Goal: Information Seeking & Learning: Compare options

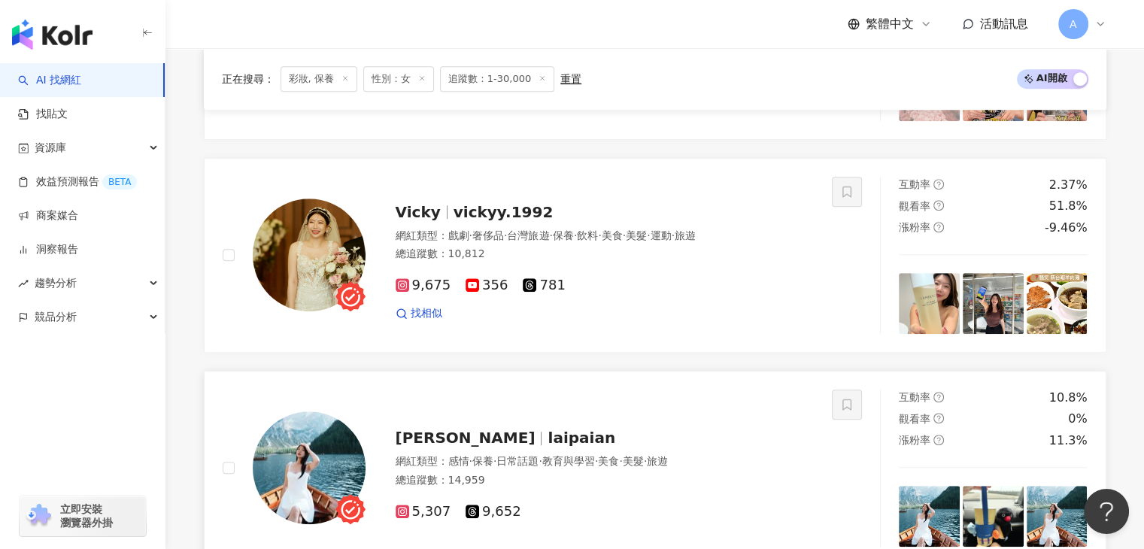
scroll to position [841, 0]
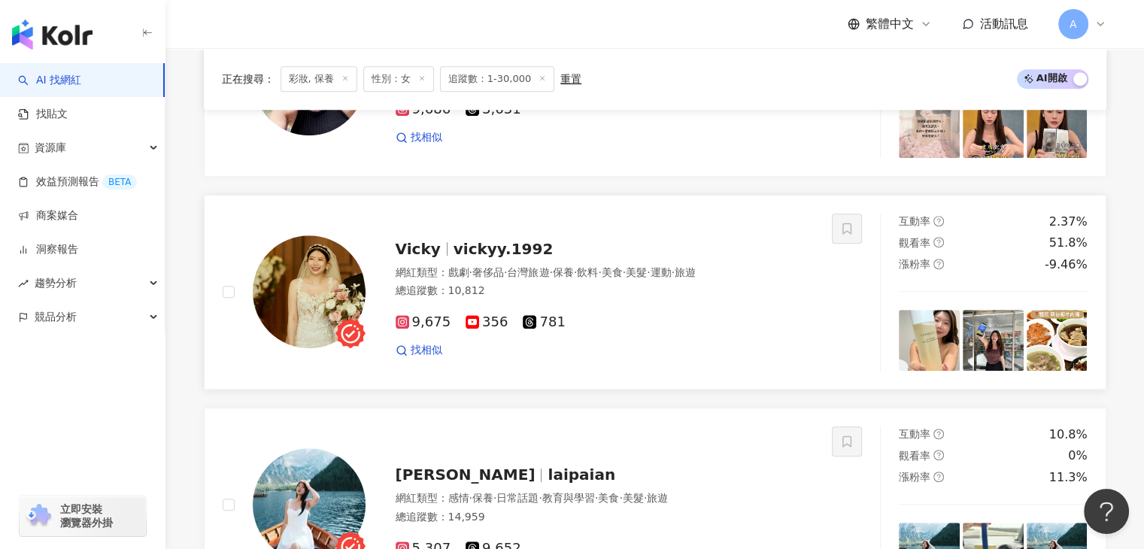
click at [477, 247] on span "vickyy.1992" at bounding box center [503, 249] width 100 height 18
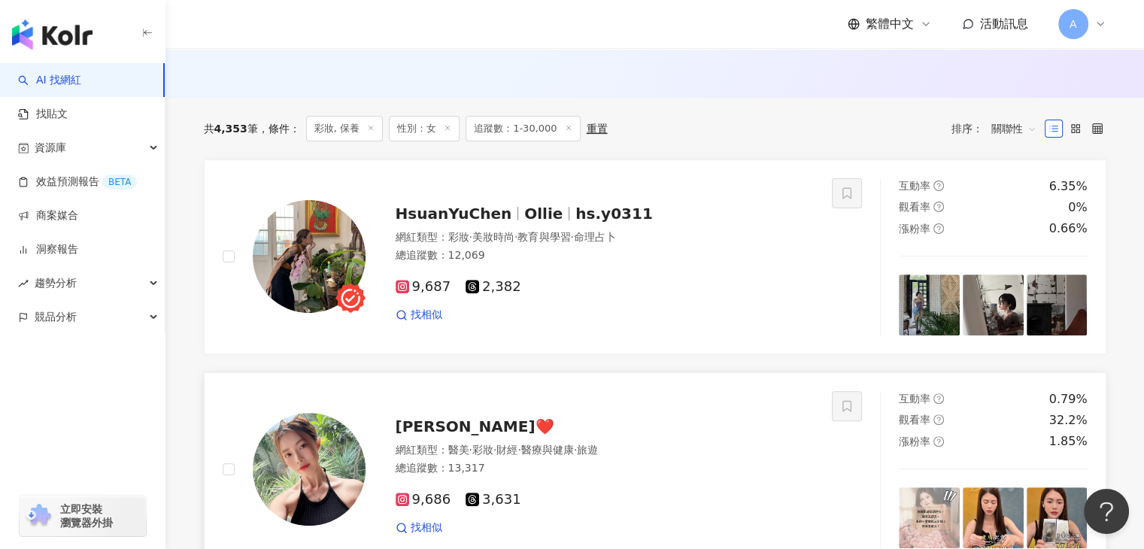
scroll to position [541, 0]
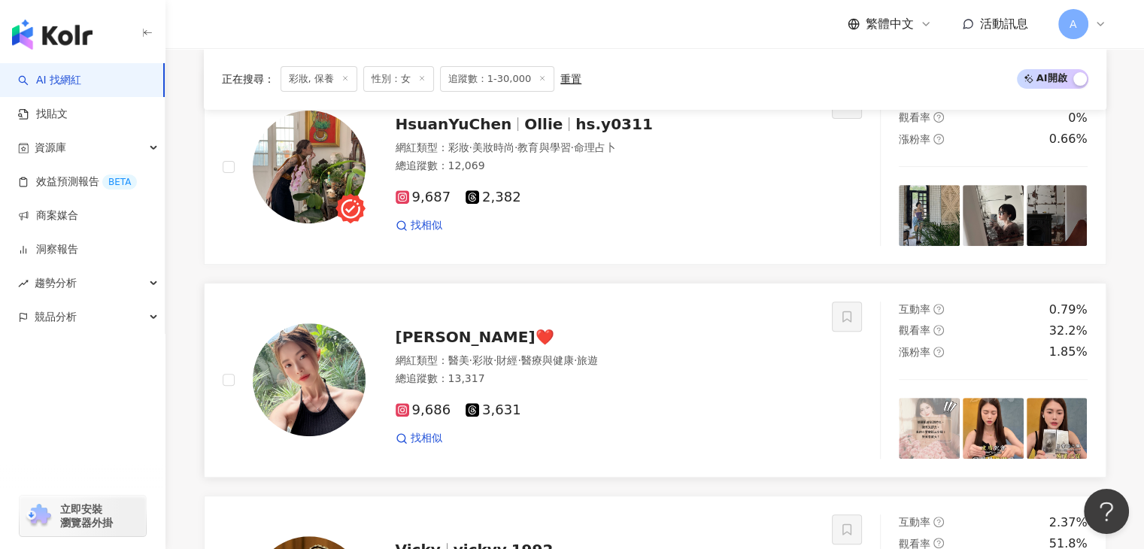
click at [441, 335] on span "陳白兒_Bai❤️" at bounding box center [475, 337] width 159 height 18
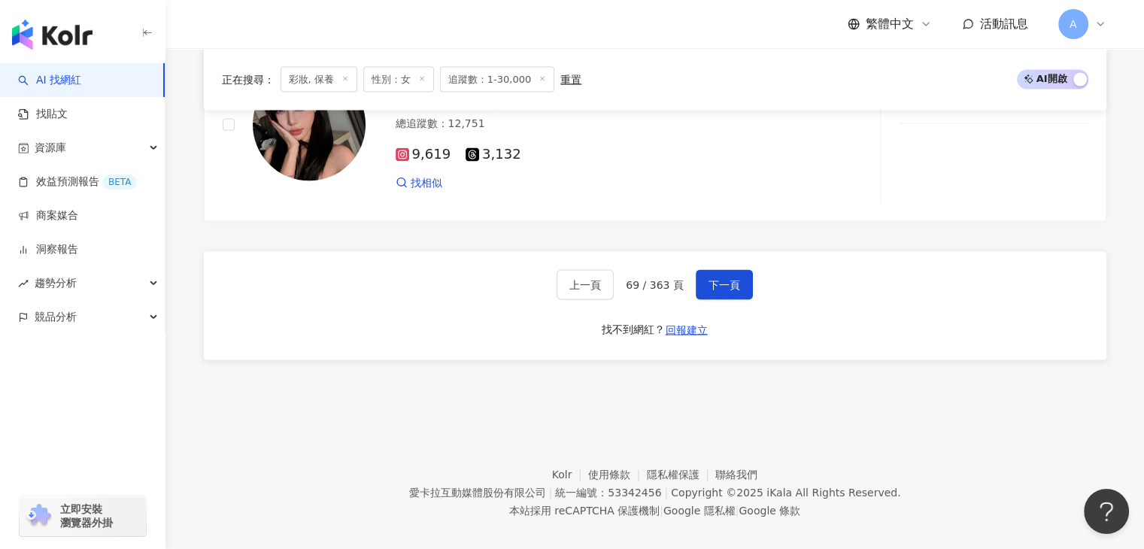
scroll to position [2947, 0]
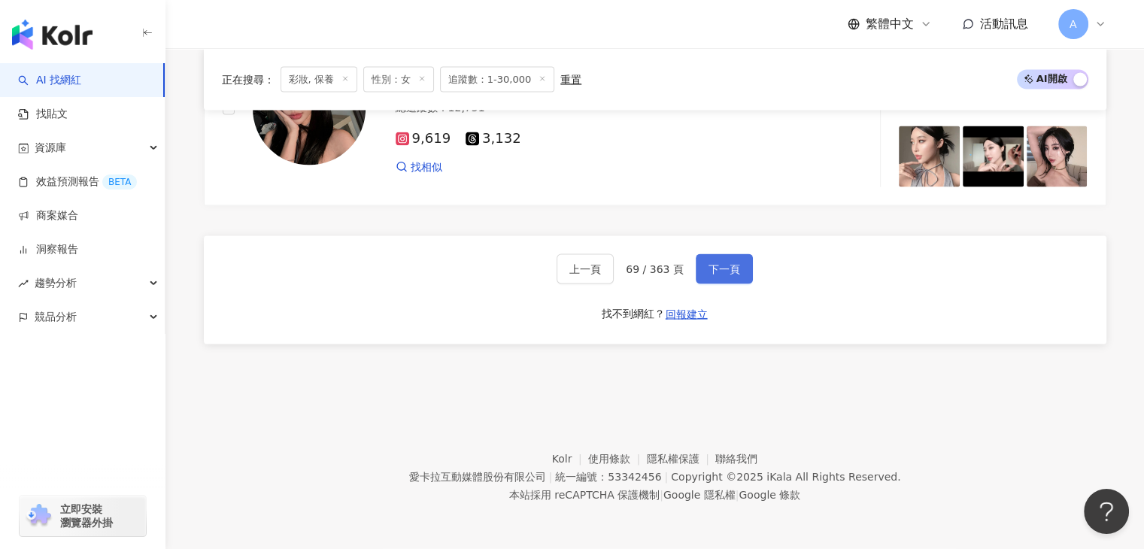
click at [724, 273] on span "下一頁" at bounding box center [724, 269] width 32 height 12
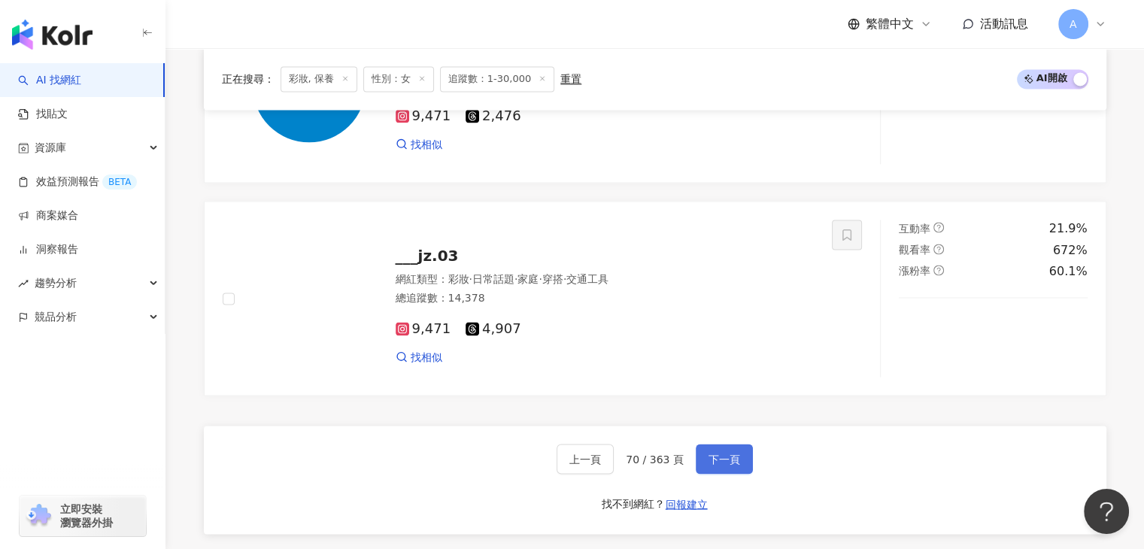
scroll to position [2721, 0]
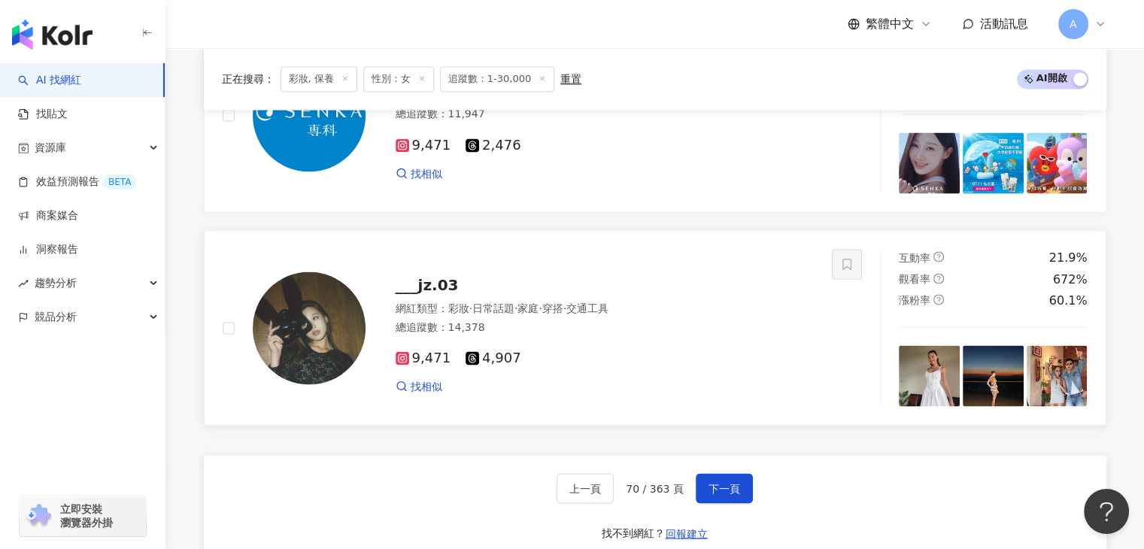
click at [468, 295] on div "___jz.03" at bounding box center [605, 284] width 419 height 21
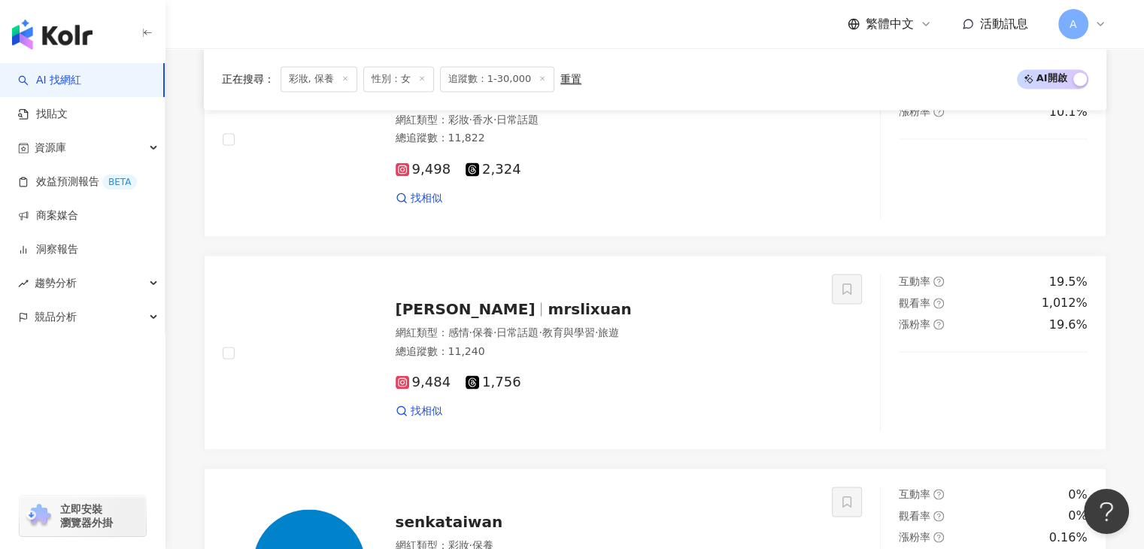
scroll to position [2270, 0]
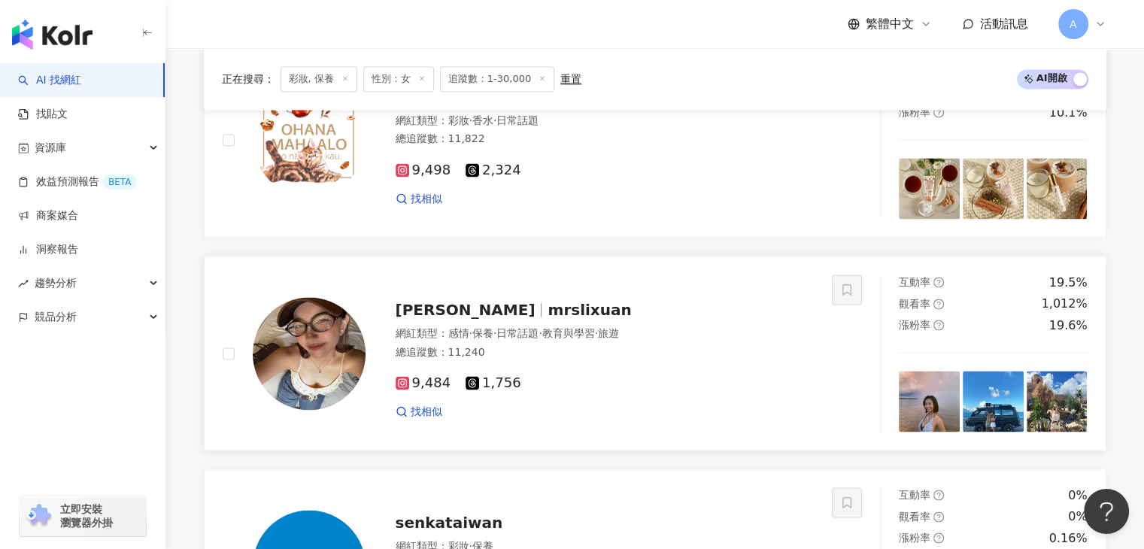
click at [409, 319] on span "李宣" at bounding box center [466, 310] width 140 height 18
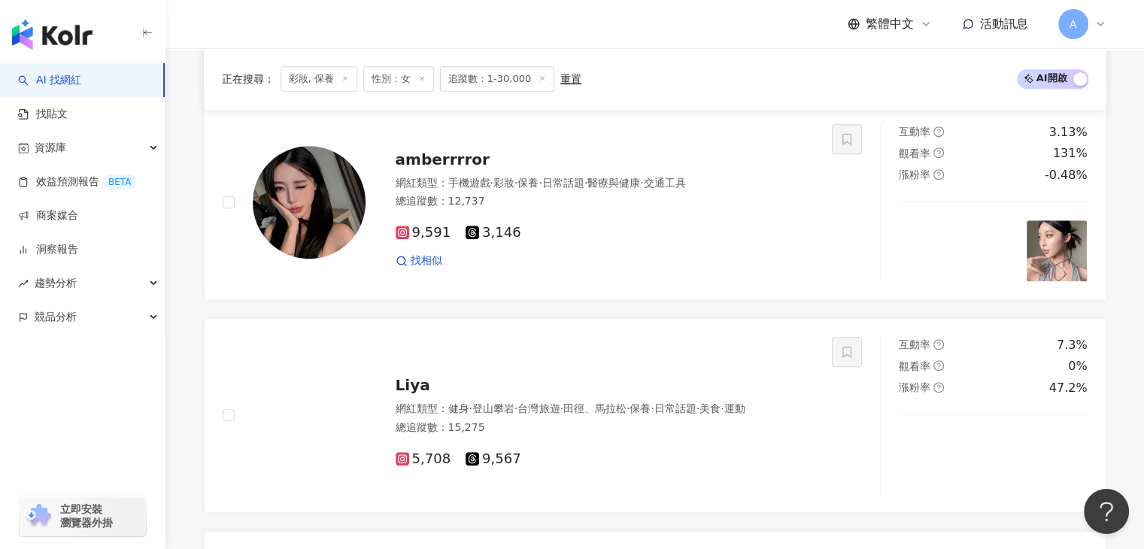
scroll to position [1142, 0]
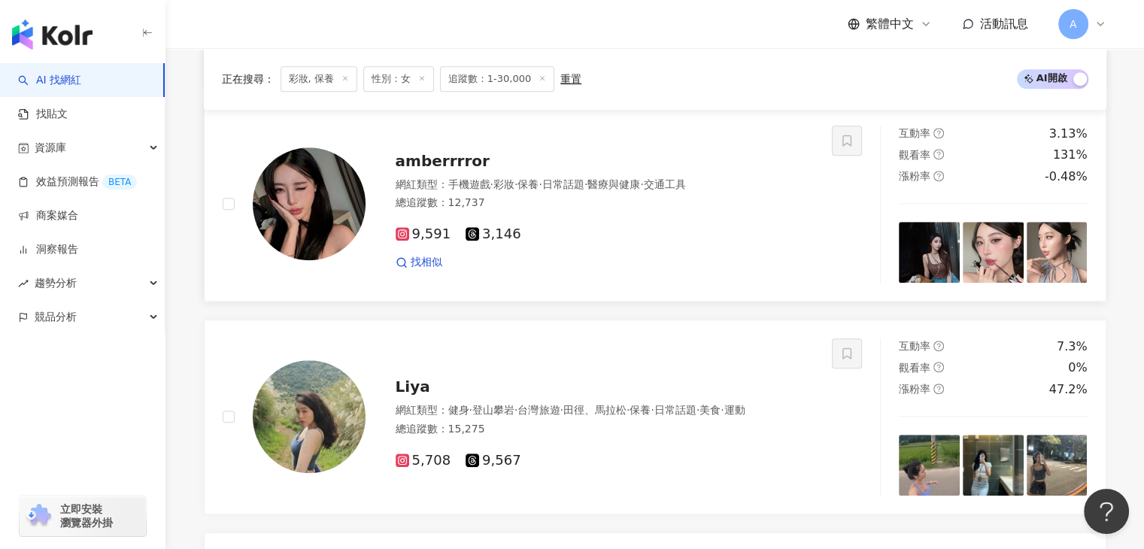
click at [458, 166] on span "amberrrror" at bounding box center [443, 161] width 94 height 18
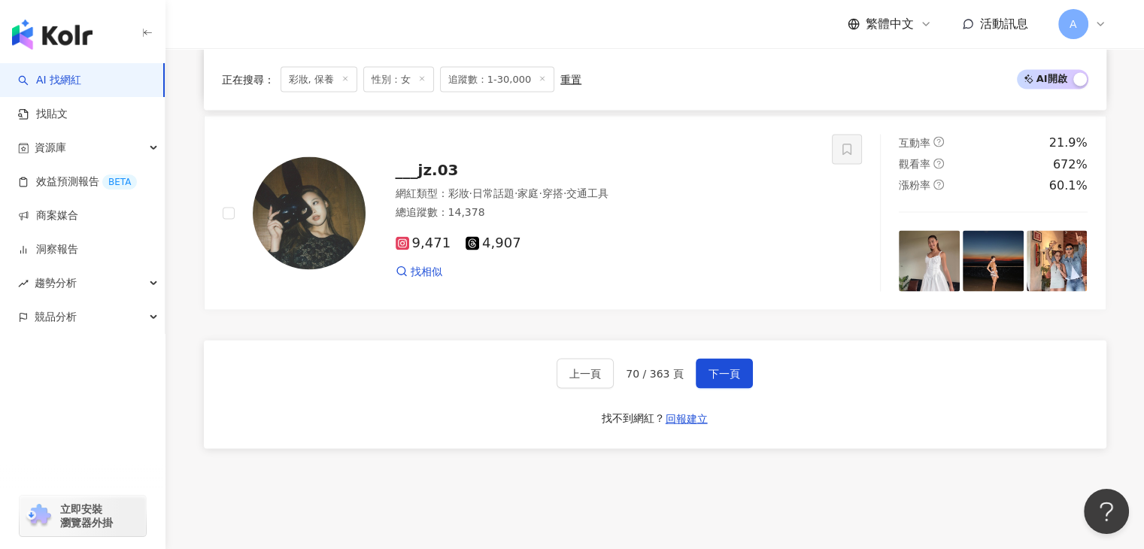
scroll to position [2947, 0]
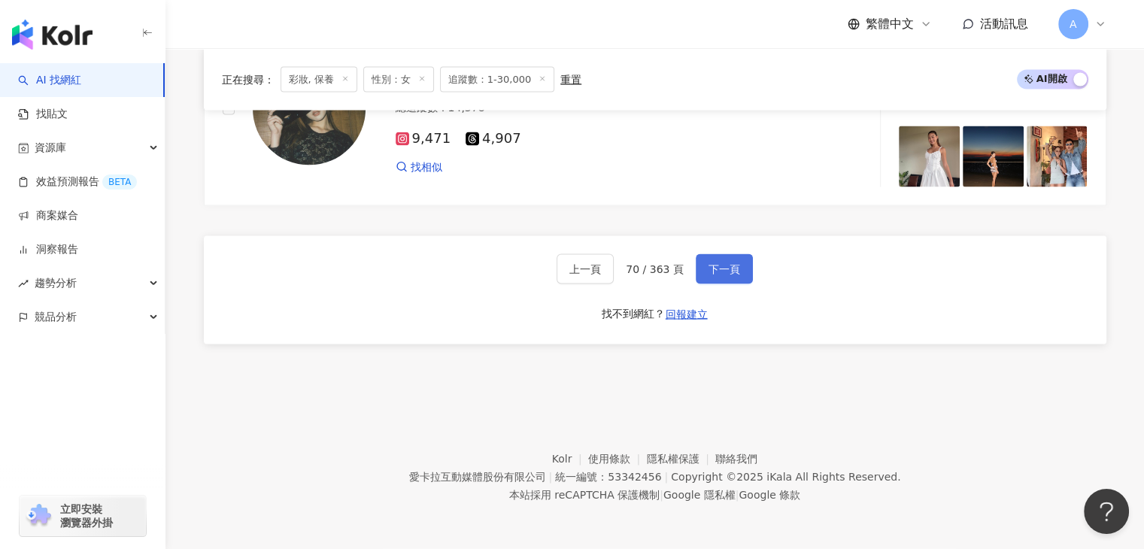
click at [731, 276] on button "下一頁" at bounding box center [724, 269] width 57 height 30
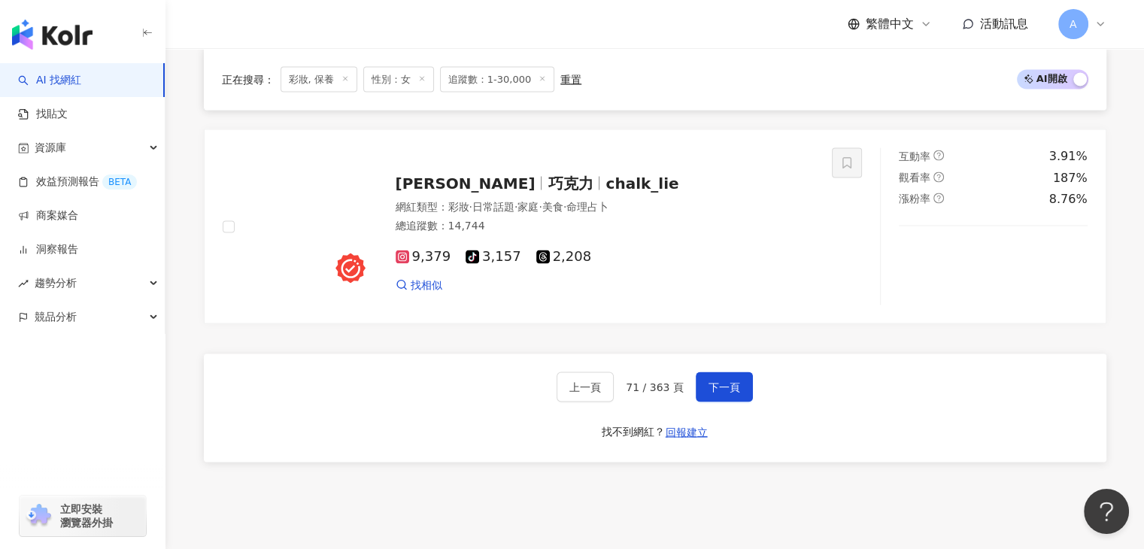
scroll to position [2796, 0]
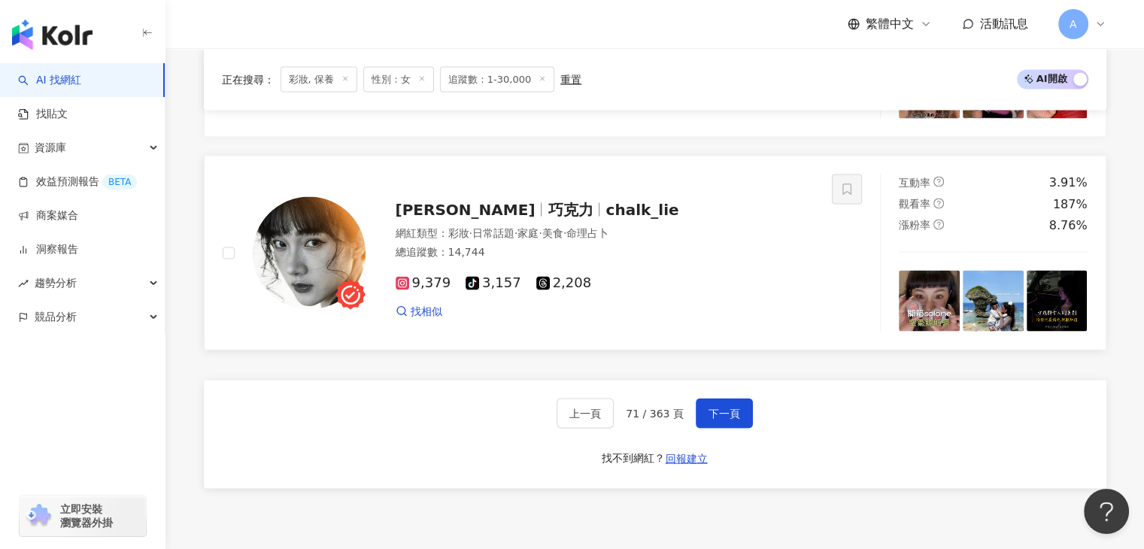
click at [605, 216] on span "chalk_lie" at bounding box center [641, 209] width 73 height 18
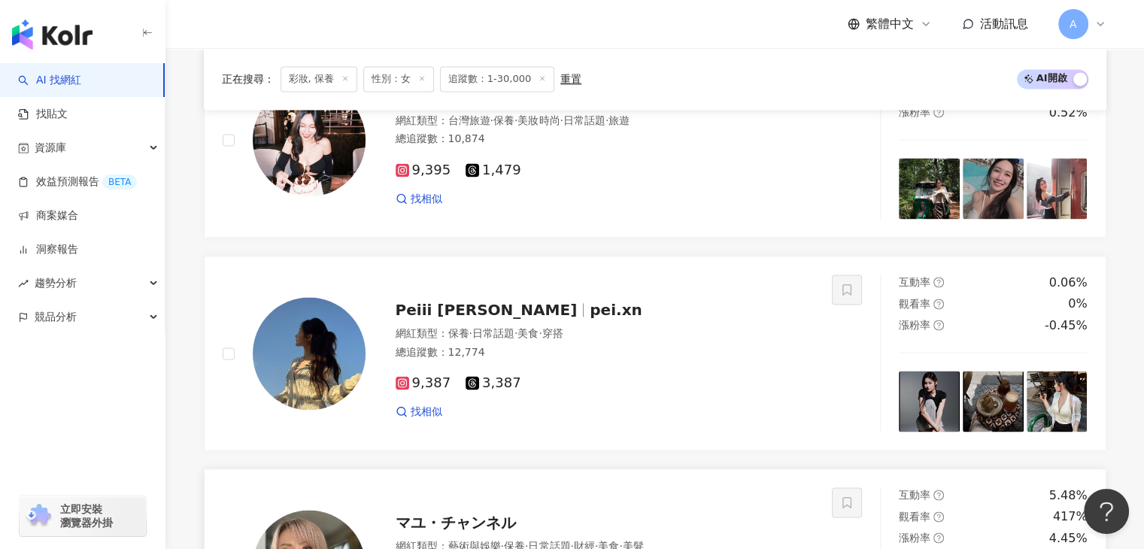
scroll to position [2120, 0]
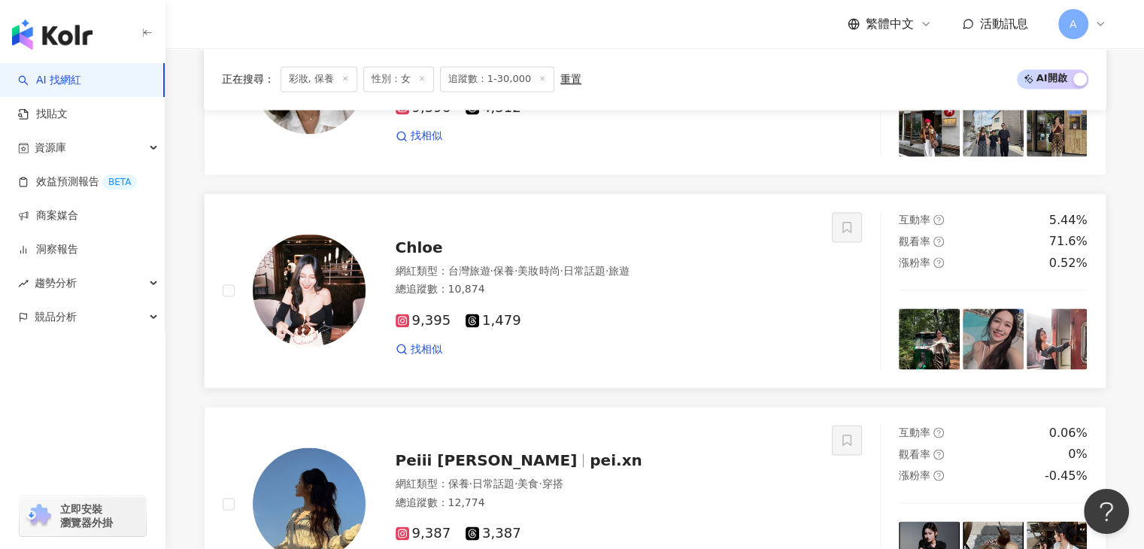
click at [397, 250] on span "Chloe" at bounding box center [419, 247] width 47 height 18
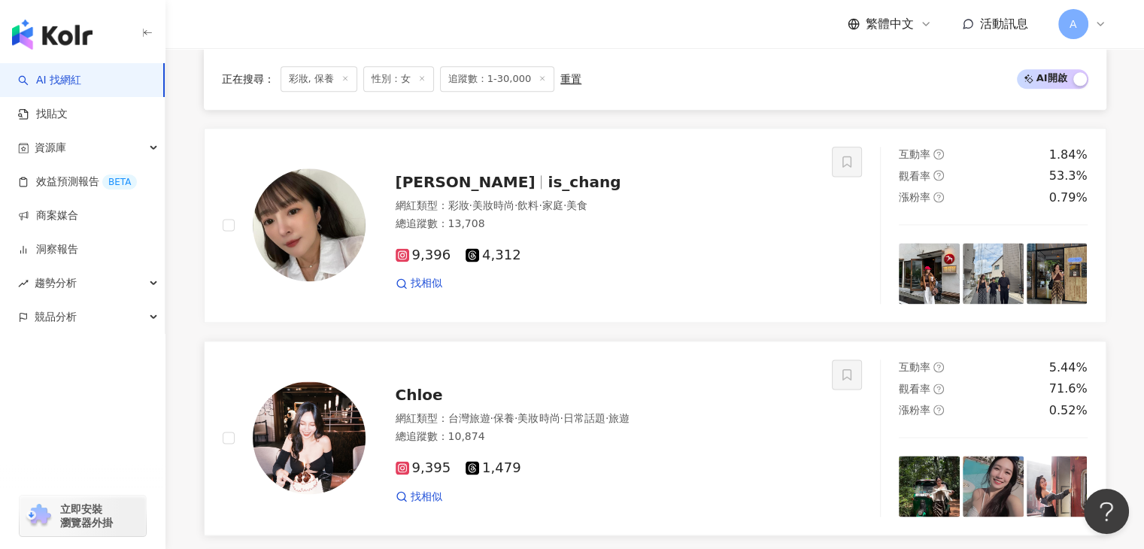
scroll to position [1969, 0]
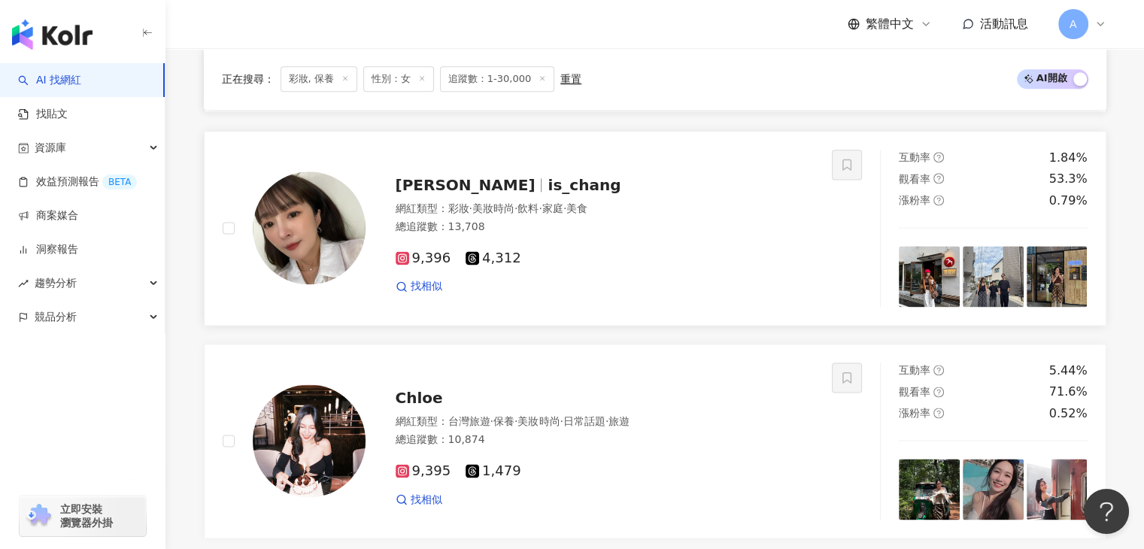
click at [459, 192] on span "Iris Chang" at bounding box center [466, 185] width 140 height 18
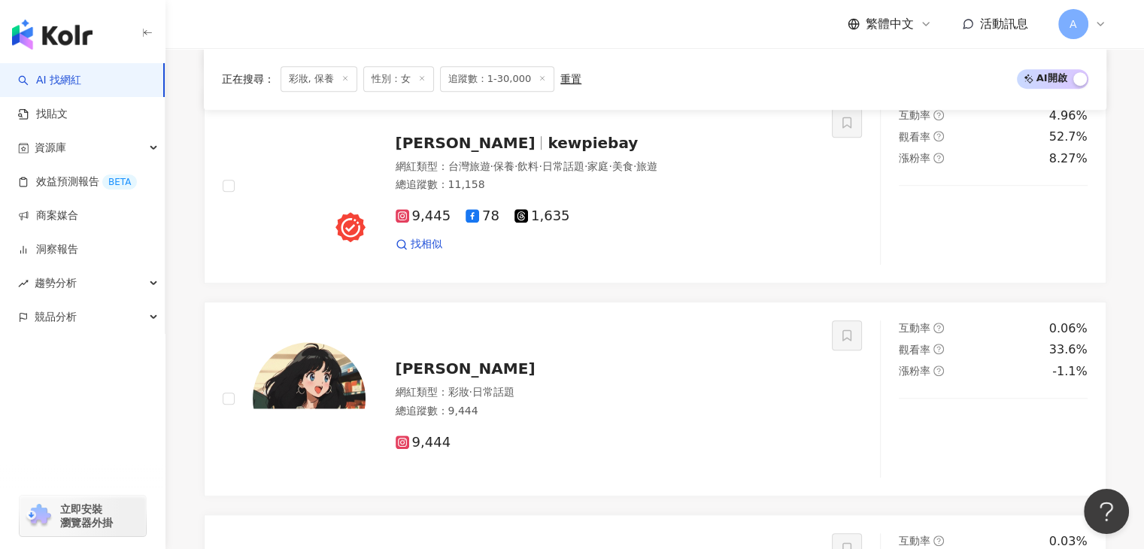
scroll to position [841, 0]
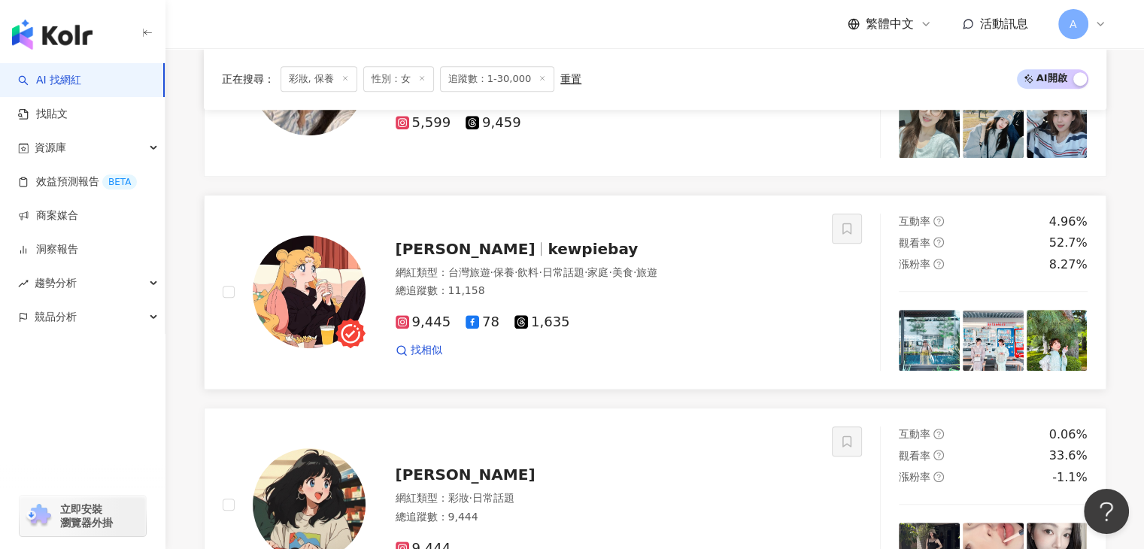
click at [547, 256] on span "kewpiebay" at bounding box center [592, 249] width 90 height 18
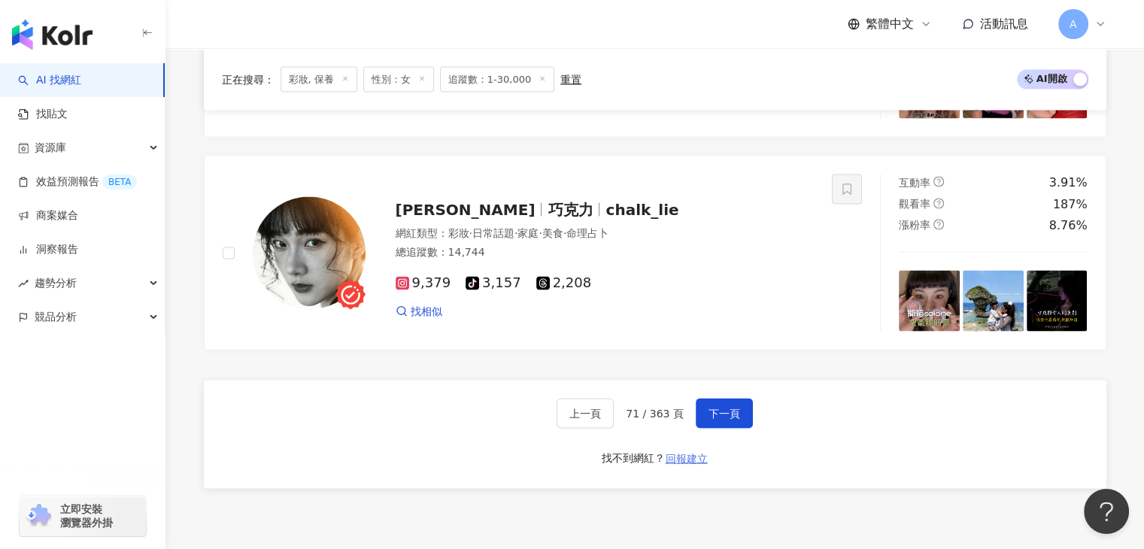
scroll to position [2947, 0]
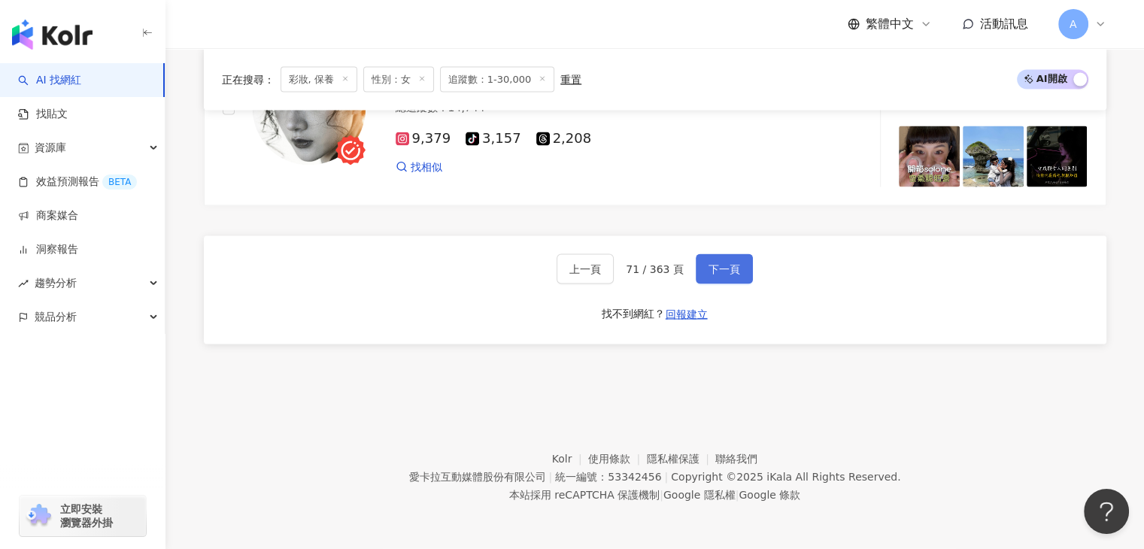
click at [728, 270] on span "下一頁" at bounding box center [724, 269] width 32 height 12
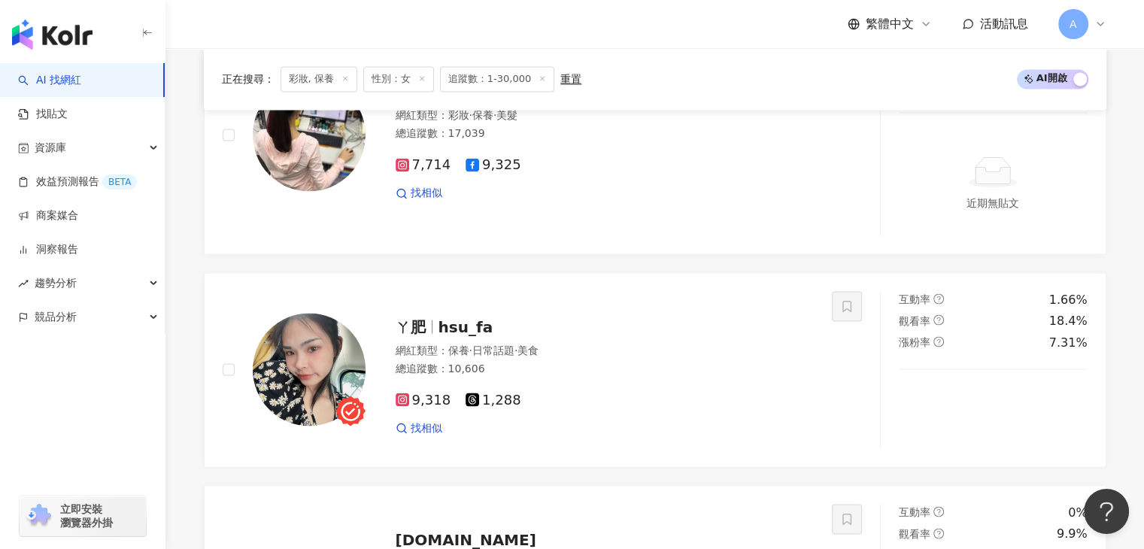
scroll to position [2632, 0]
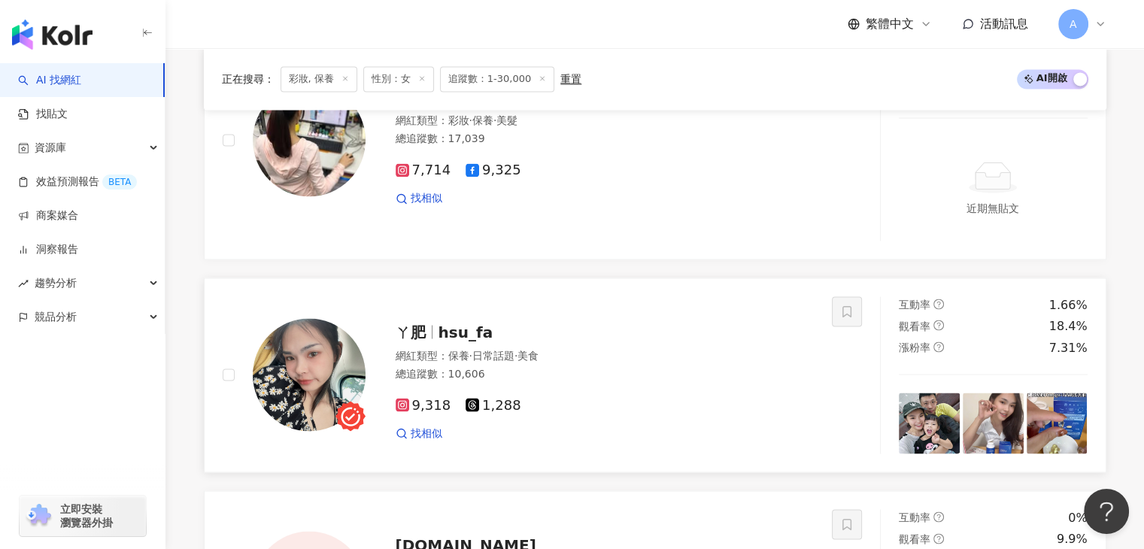
click at [438, 336] on span "hsu_fa" at bounding box center [465, 332] width 55 height 18
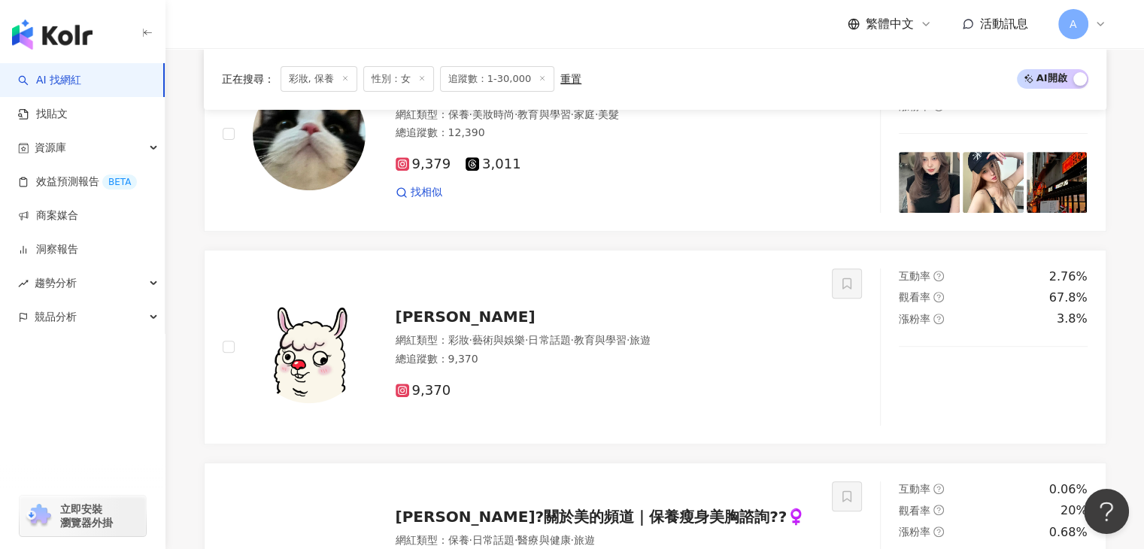
scroll to position [573, 0]
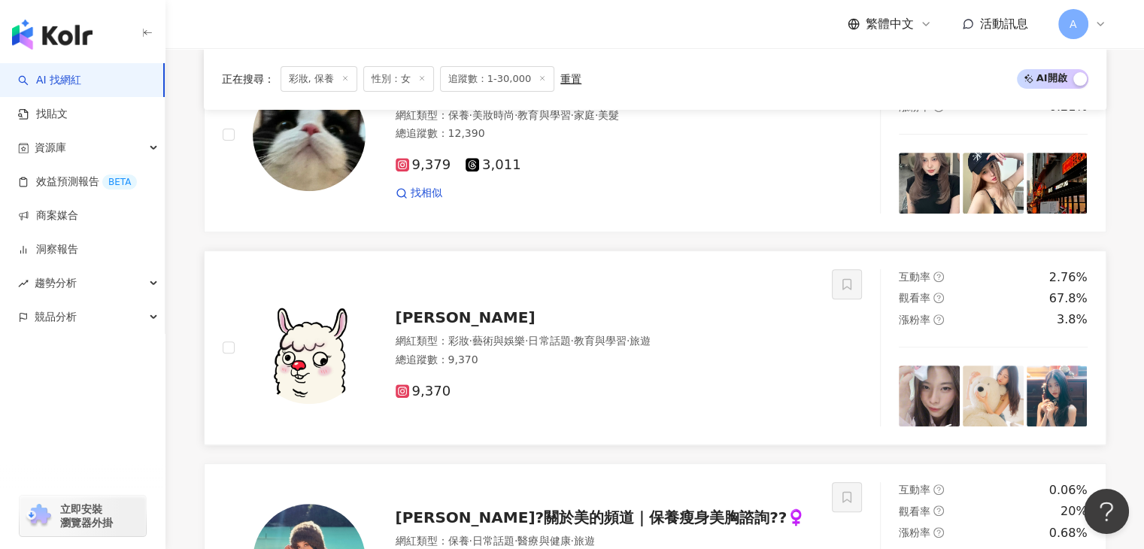
click at [426, 326] on span "陳柔伊" at bounding box center [466, 317] width 140 height 18
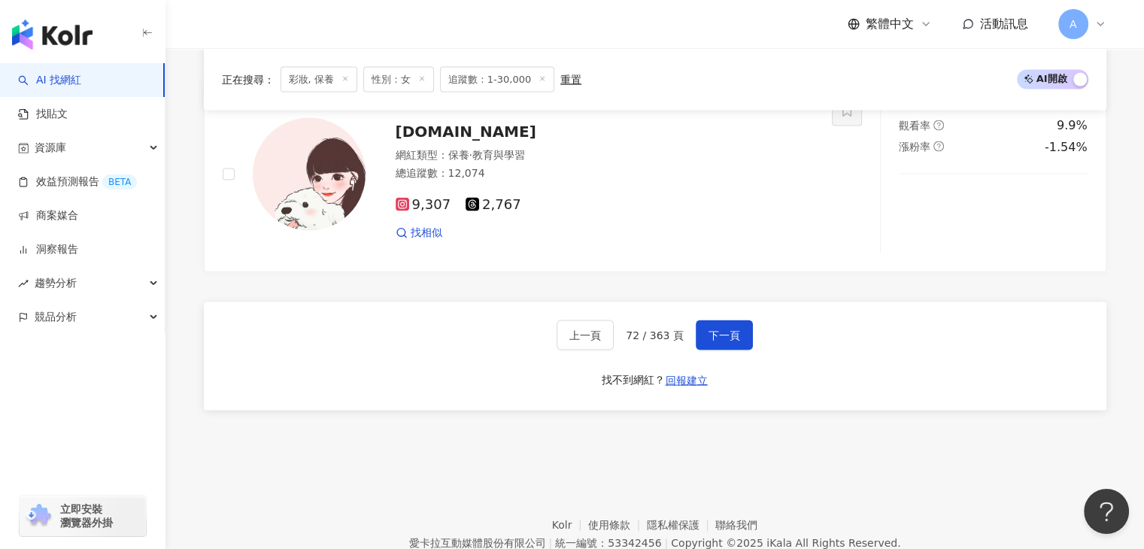
scroll to position [3117, 0]
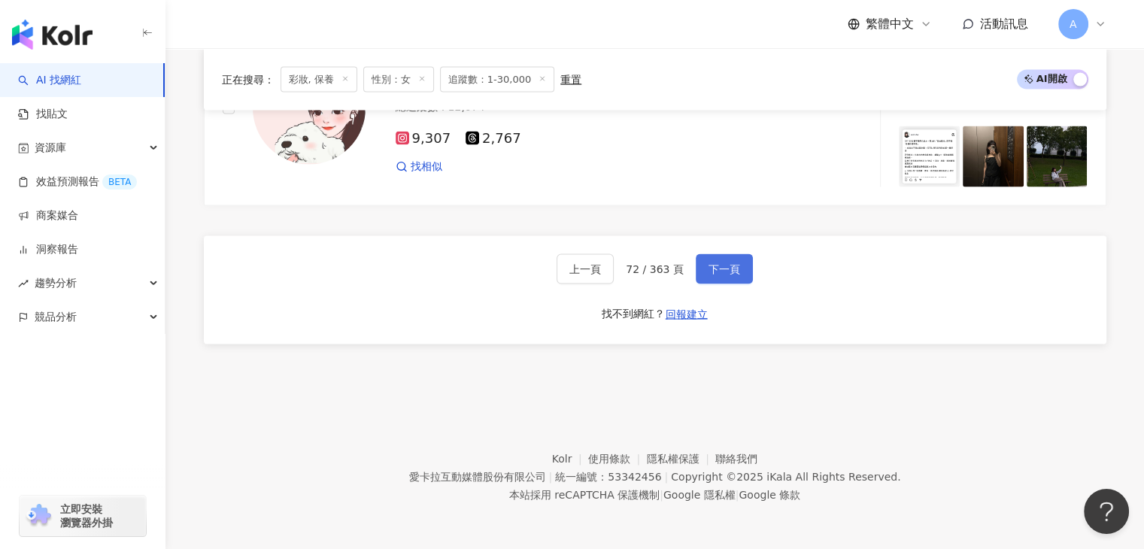
click at [728, 282] on button "下一頁" at bounding box center [724, 269] width 57 height 30
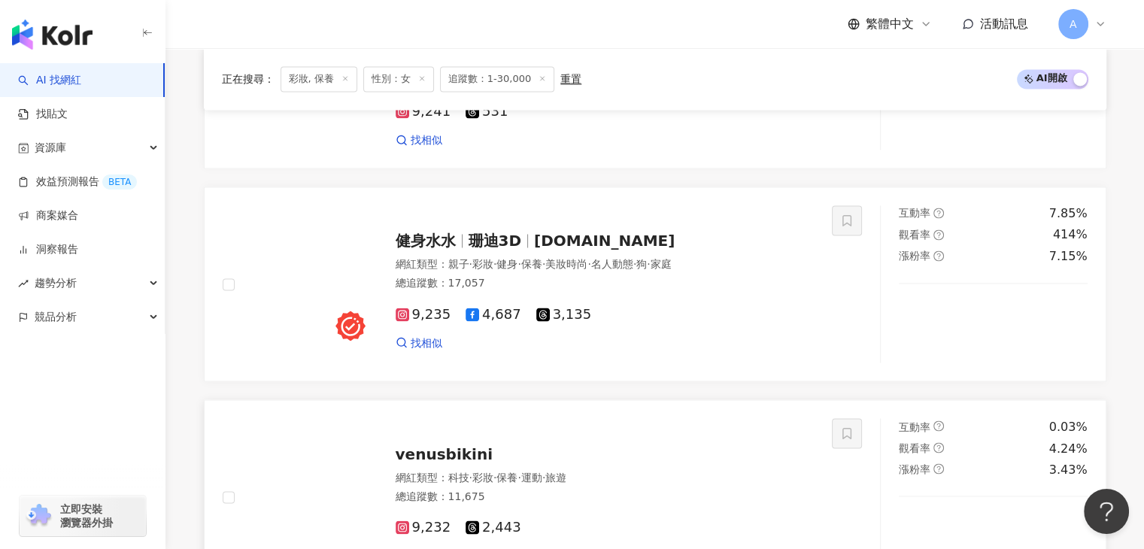
scroll to position [2544, 0]
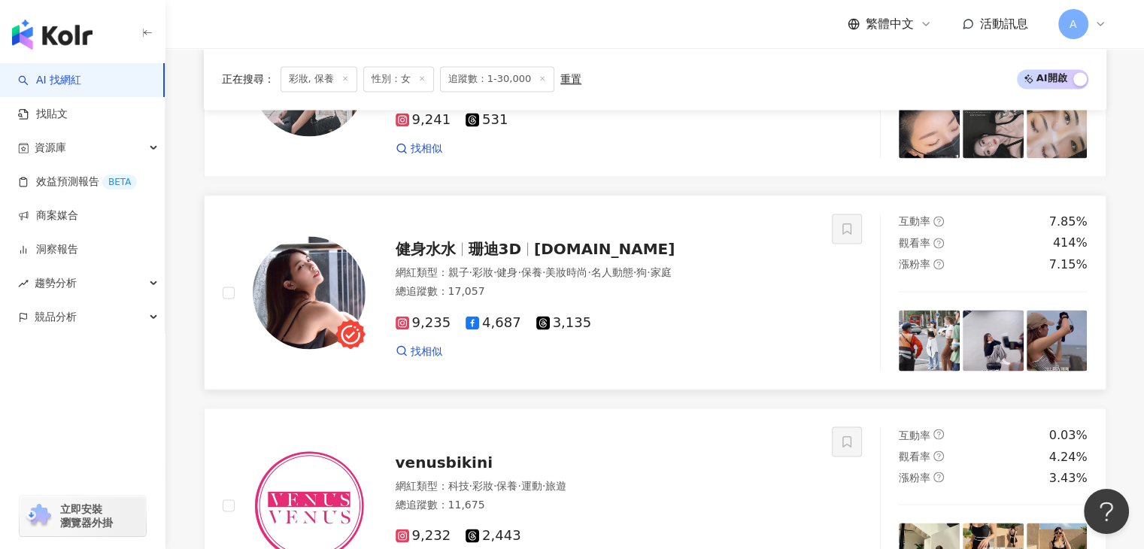
click at [574, 253] on span "3.d.love" at bounding box center [604, 249] width 141 height 18
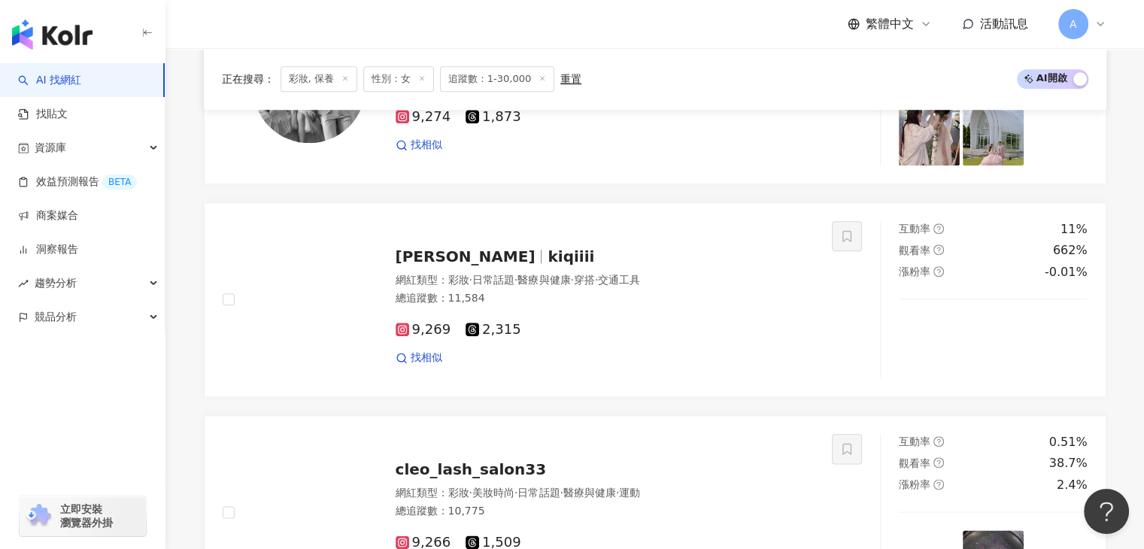
scroll to position [1684, 0]
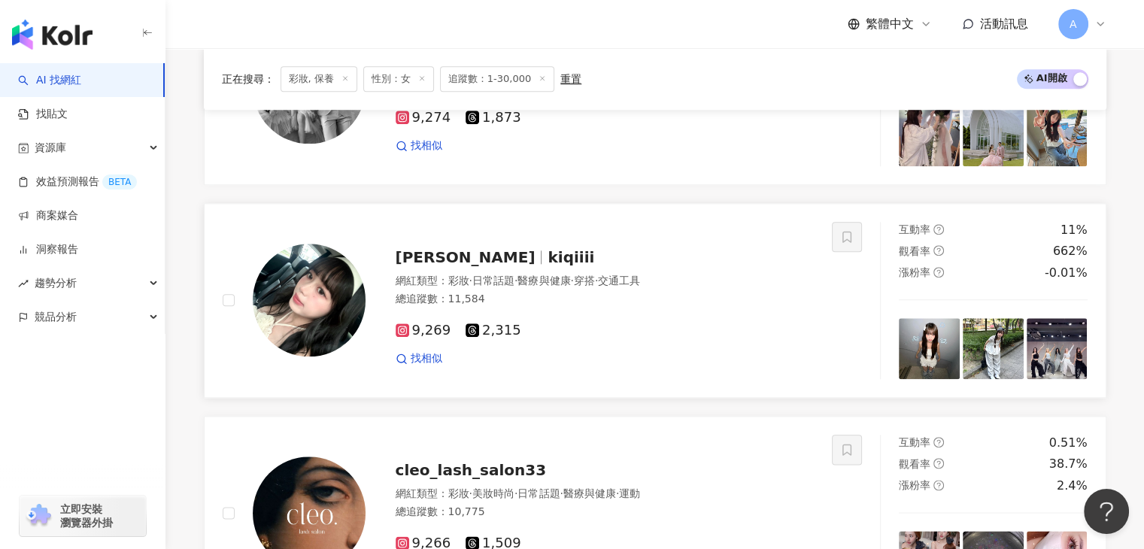
click at [427, 259] on span "琪琪" at bounding box center [472, 257] width 153 height 18
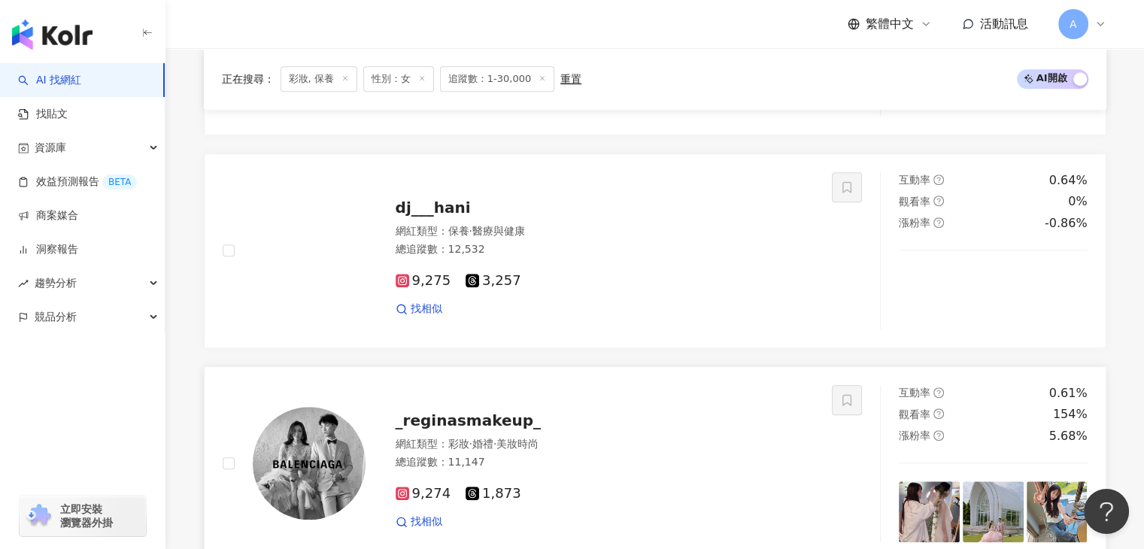
scroll to position [1459, 0]
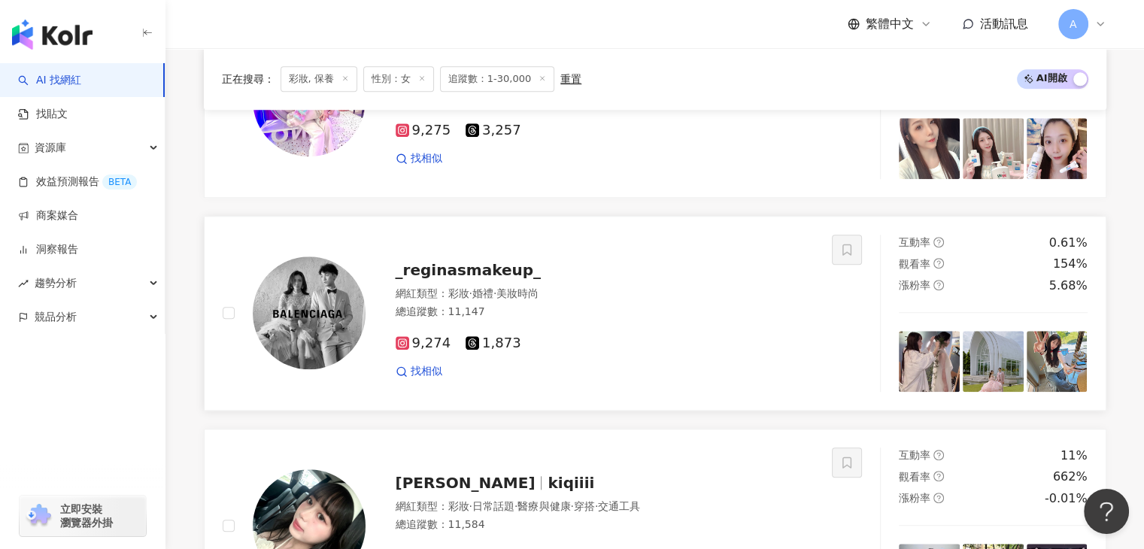
click at [487, 268] on span "_reginasmakeup_" at bounding box center [468, 270] width 145 height 18
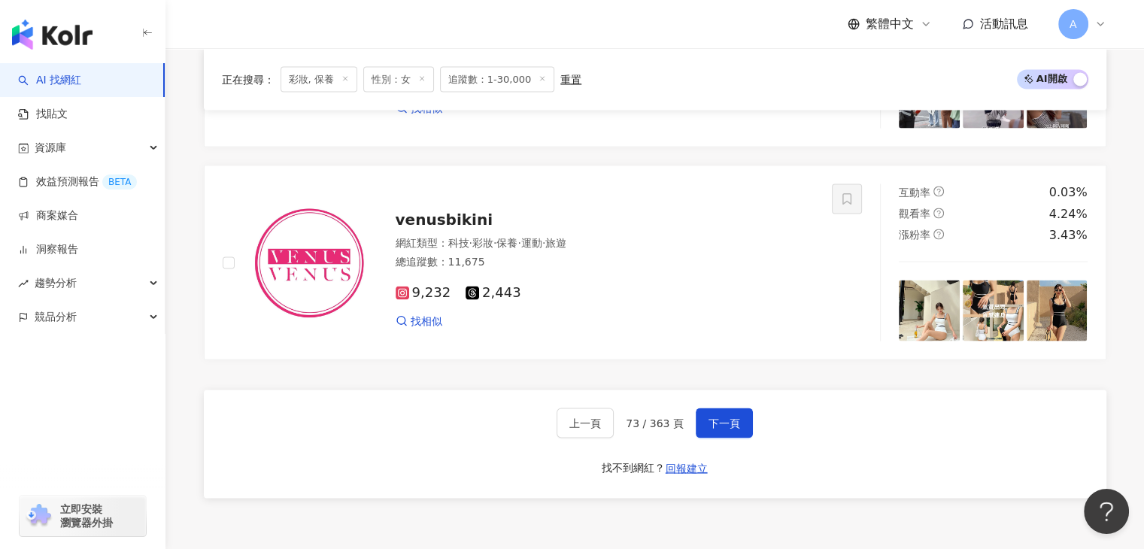
scroll to position [2887, 0]
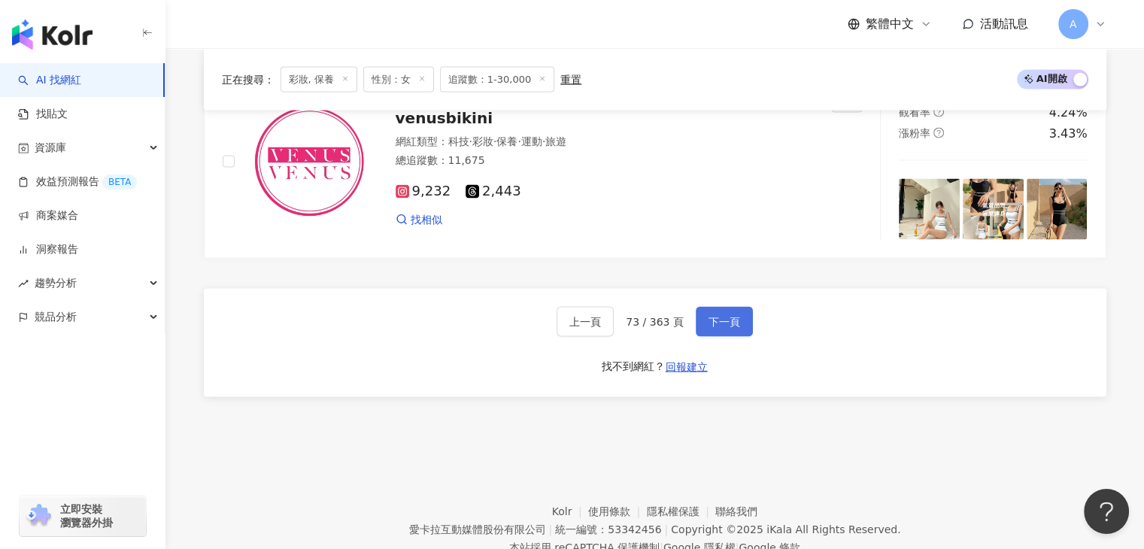
click at [719, 326] on span "下一頁" at bounding box center [724, 322] width 32 height 12
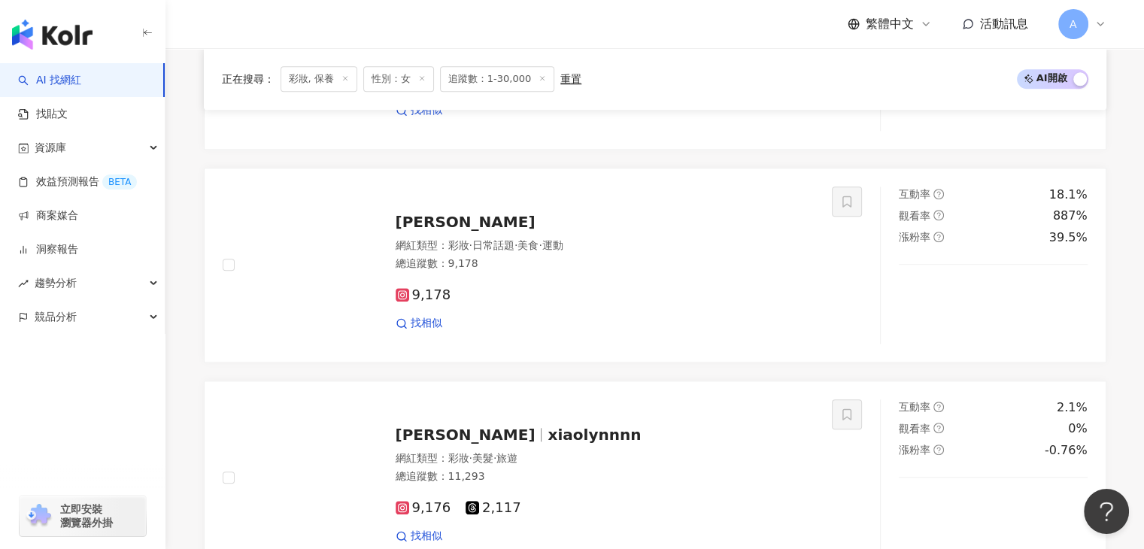
scroll to position [1502, 0]
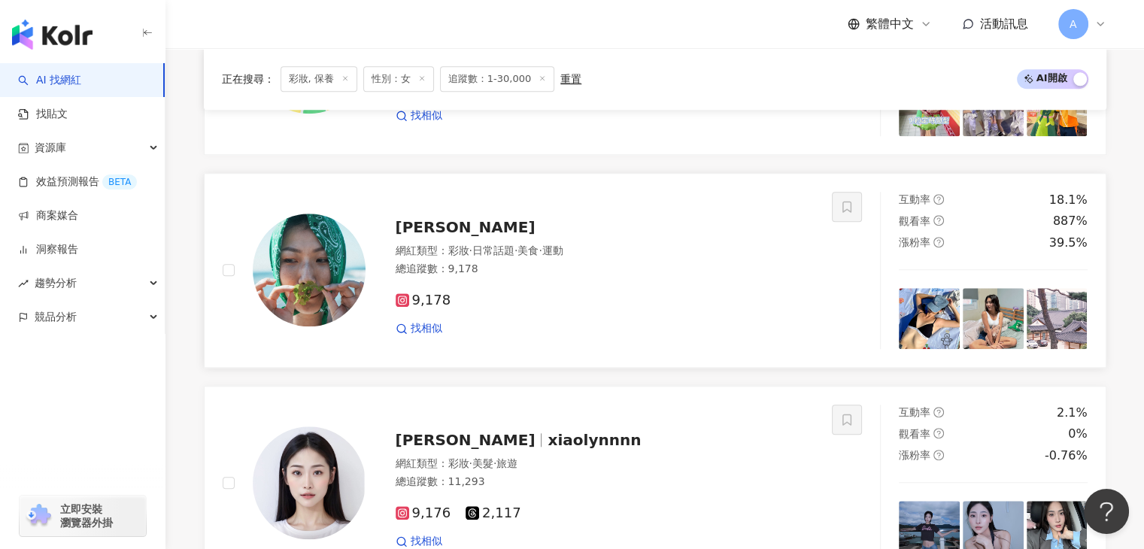
click at [415, 236] on span "[PERSON_NAME]" at bounding box center [466, 227] width 140 height 18
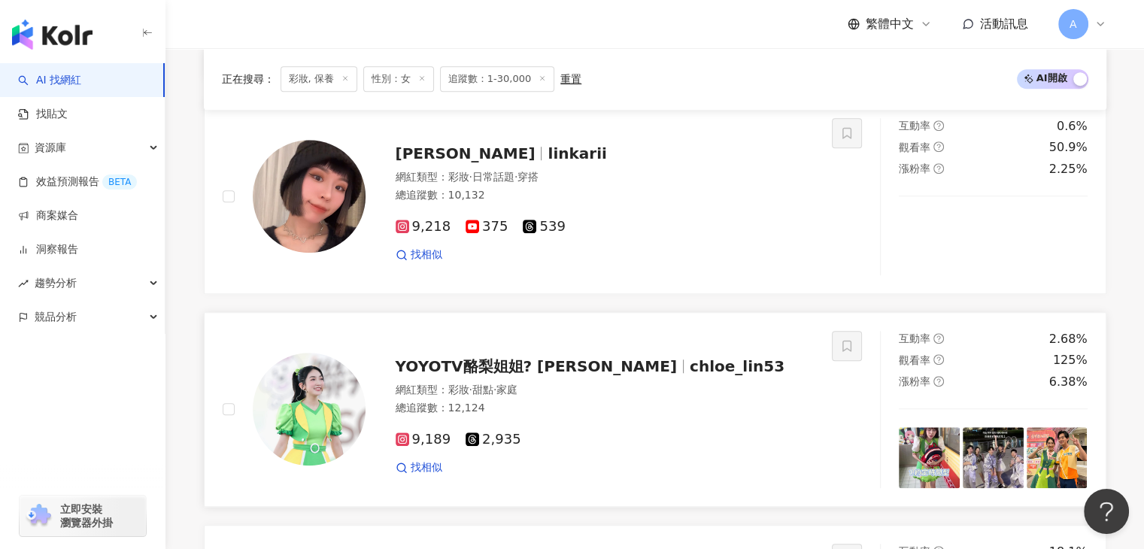
scroll to position [1050, 0]
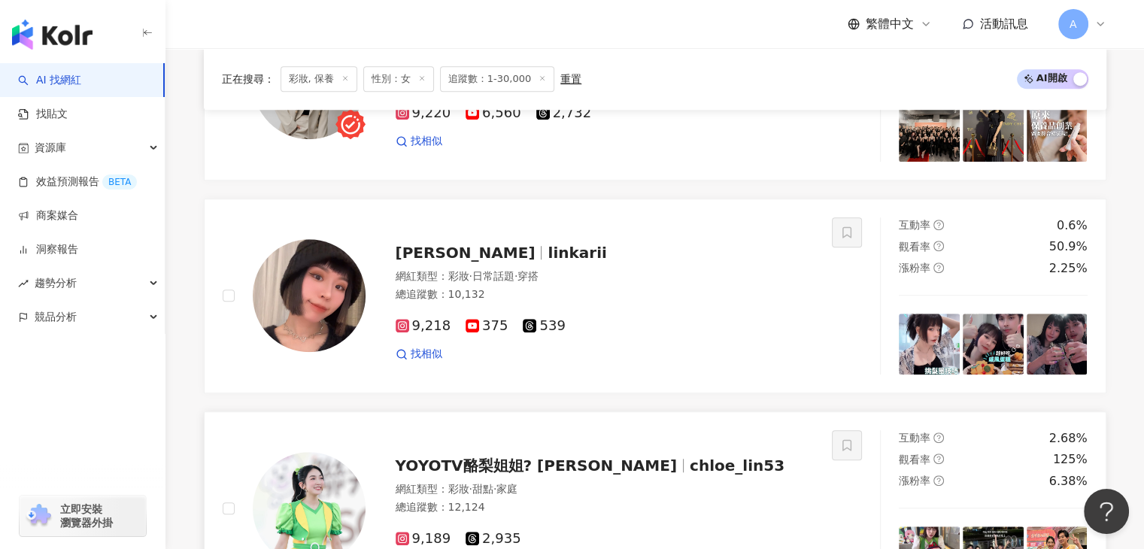
click at [529, 474] on span "YOYOTV酪梨姐姐? 林妍希" at bounding box center [536, 465] width 281 height 18
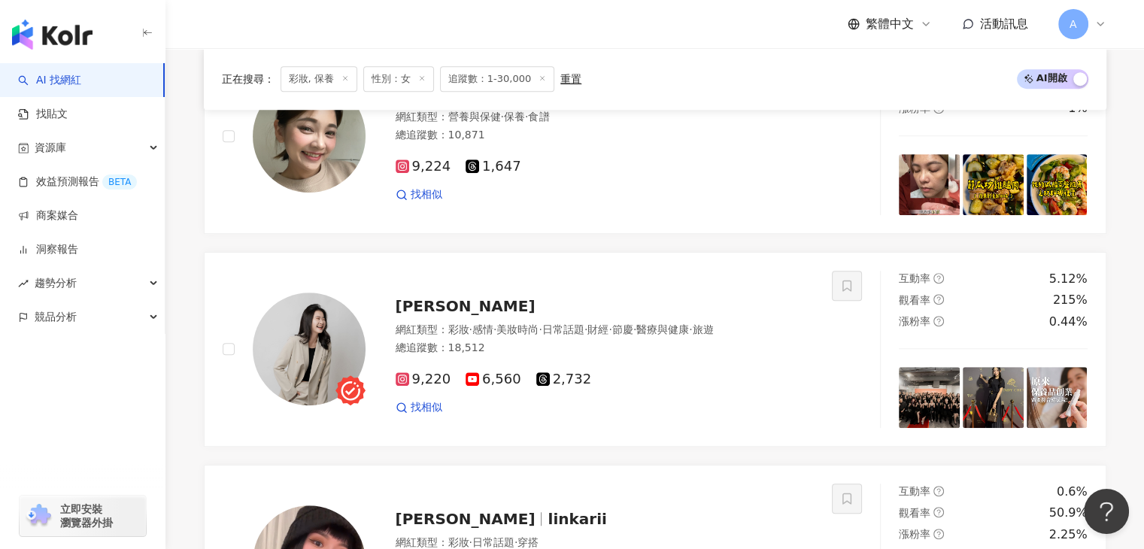
scroll to position [750, 0]
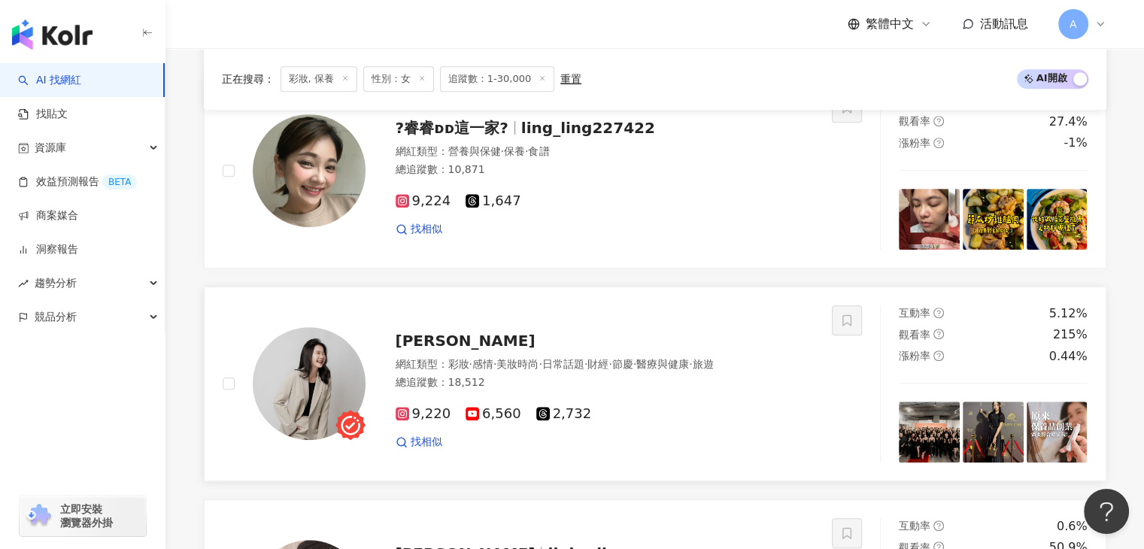
click at [442, 350] on span "Fan Wu" at bounding box center [466, 341] width 140 height 18
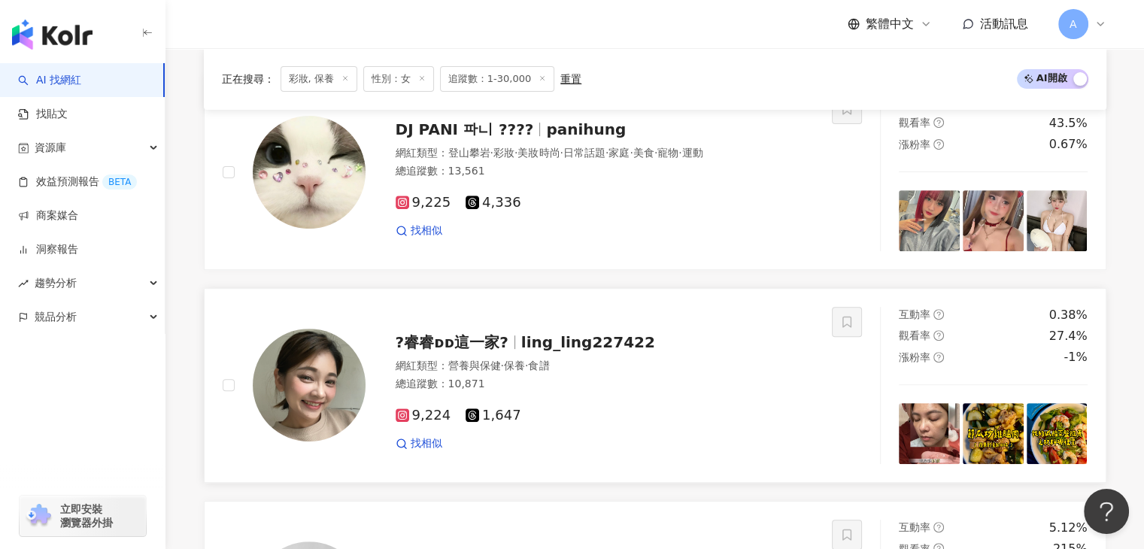
scroll to position [449, 0]
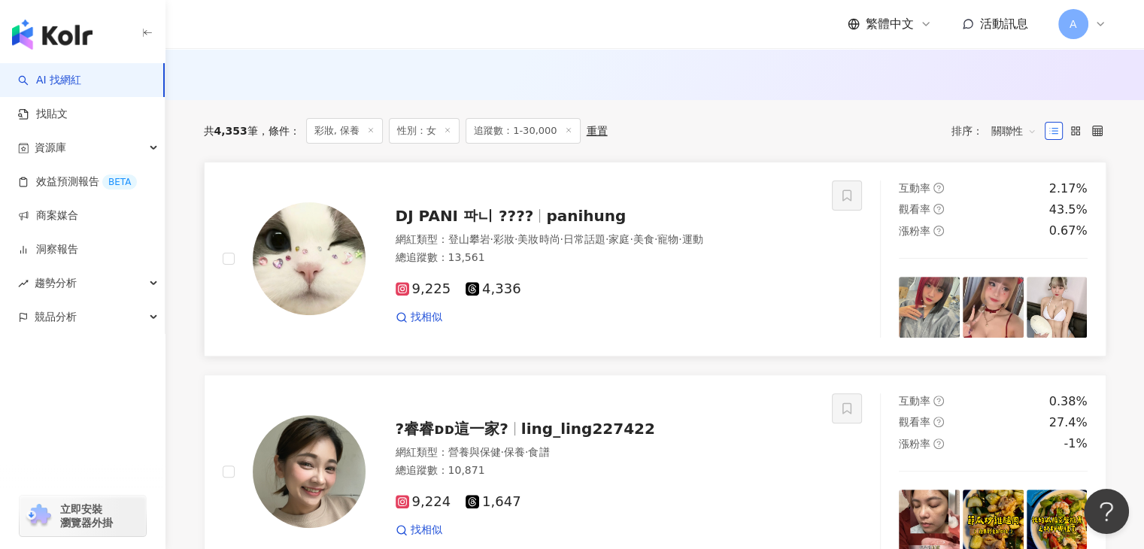
click at [519, 225] on span "DJ PANI 파니 ????" at bounding box center [465, 216] width 138 height 18
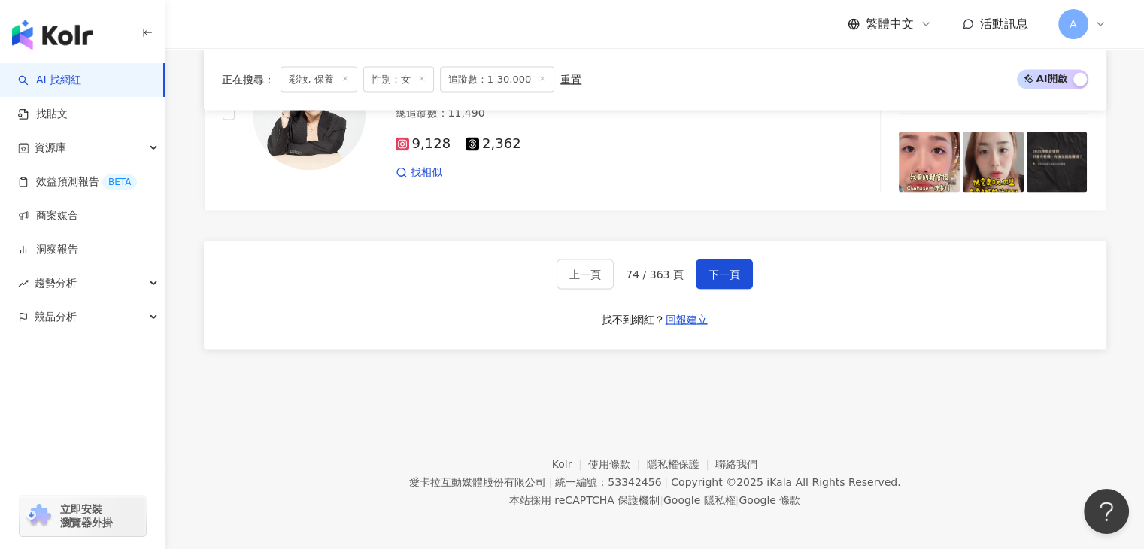
scroll to position [2990, 0]
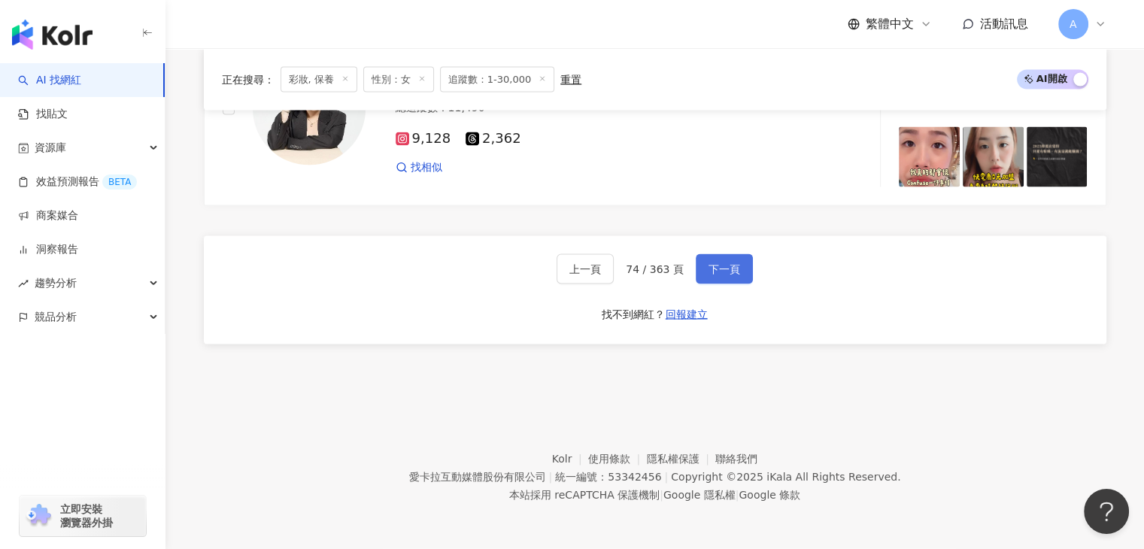
click at [715, 264] on span "下一頁" at bounding box center [724, 269] width 32 height 12
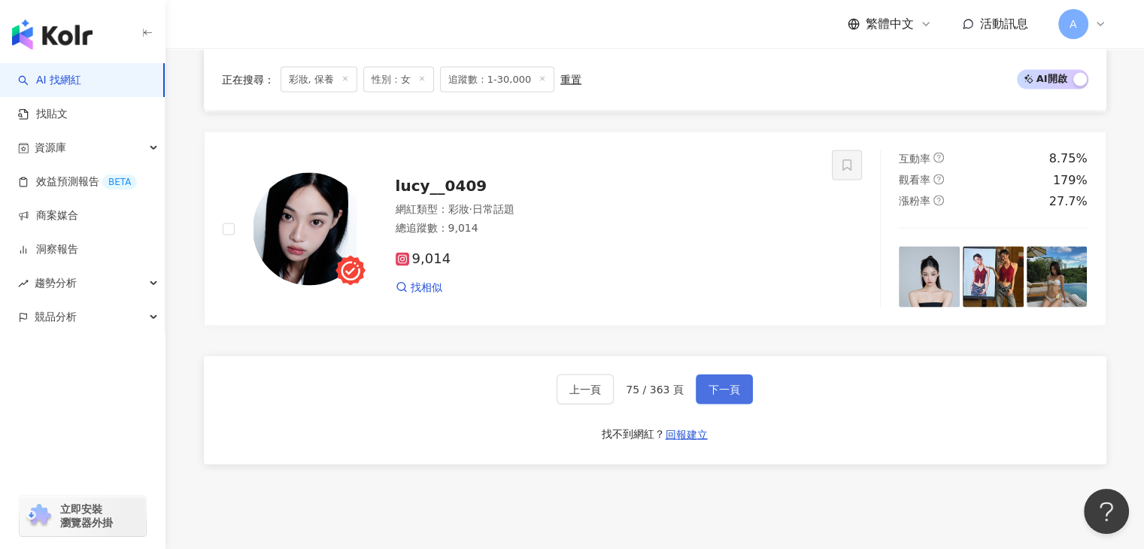
scroll to position [2789, 0]
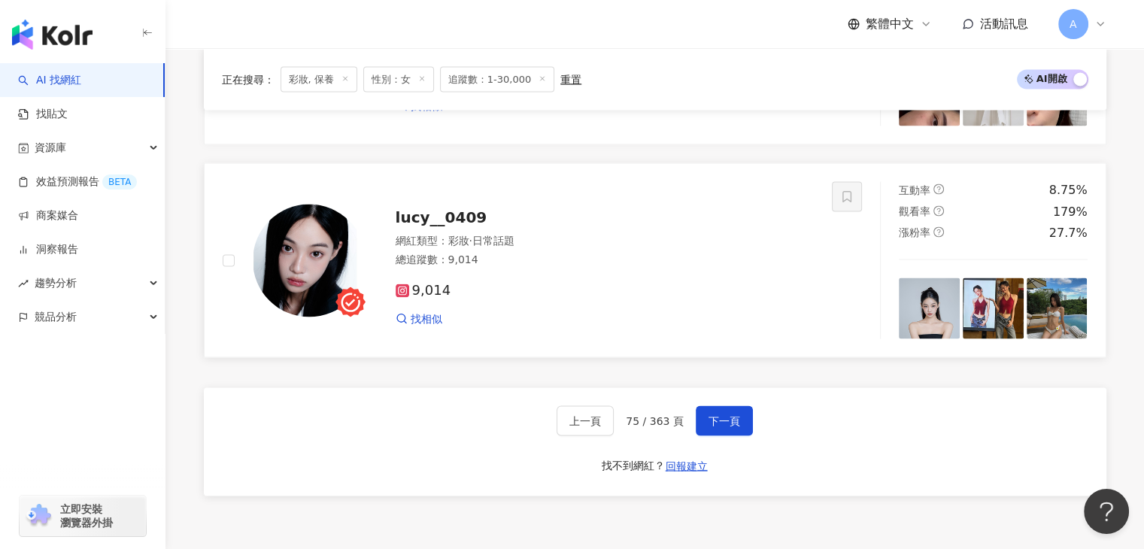
click at [456, 226] on span "lucy__0409" at bounding box center [442, 217] width 92 height 18
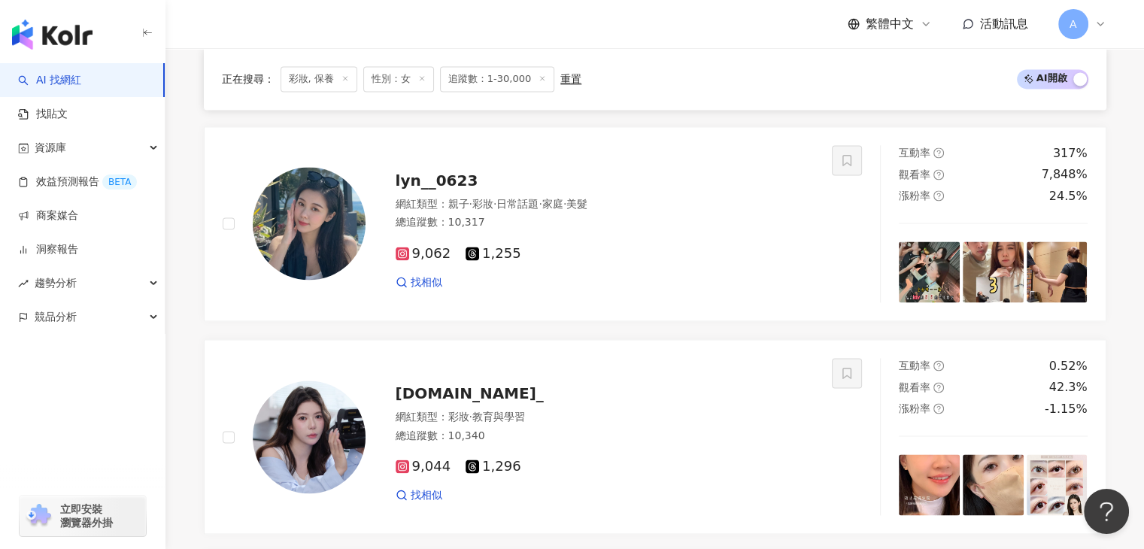
scroll to position [2112, 0]
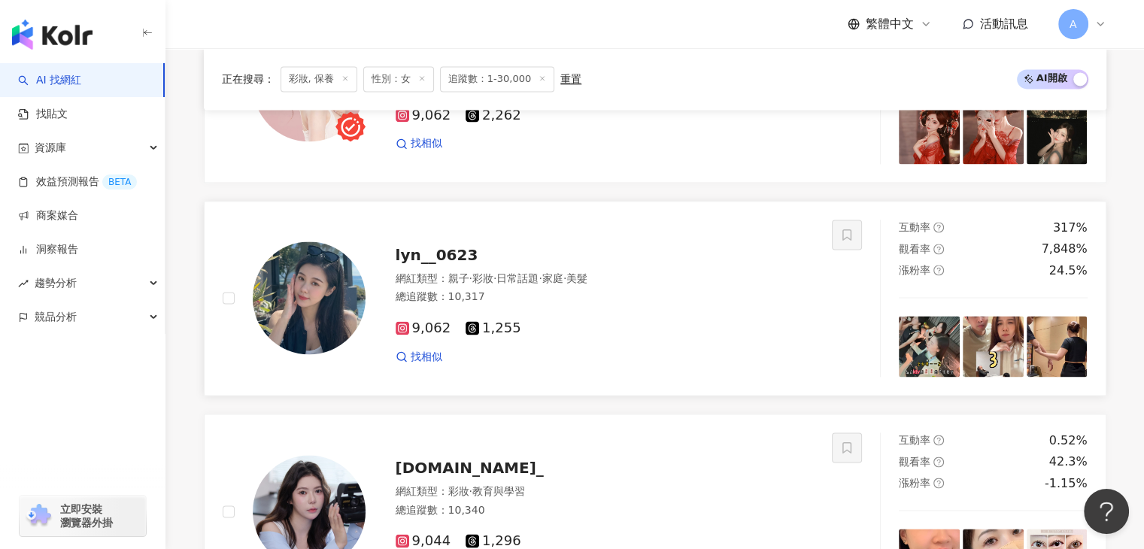
click at [464, 264] on span "lyn__0623" at bounding box center [437, 255] width 83 height 18
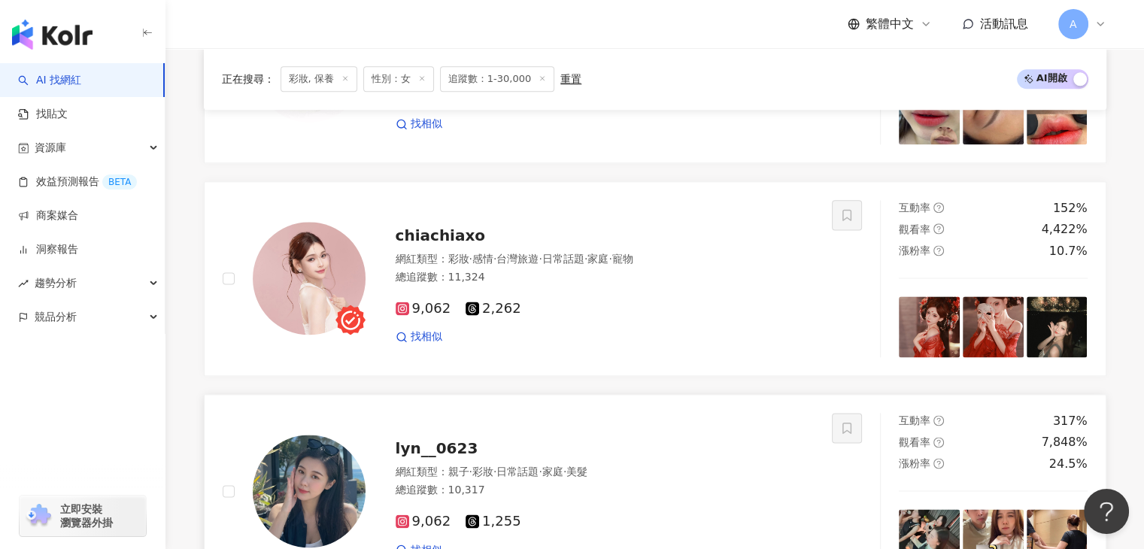
scroll to position [1887, 0]
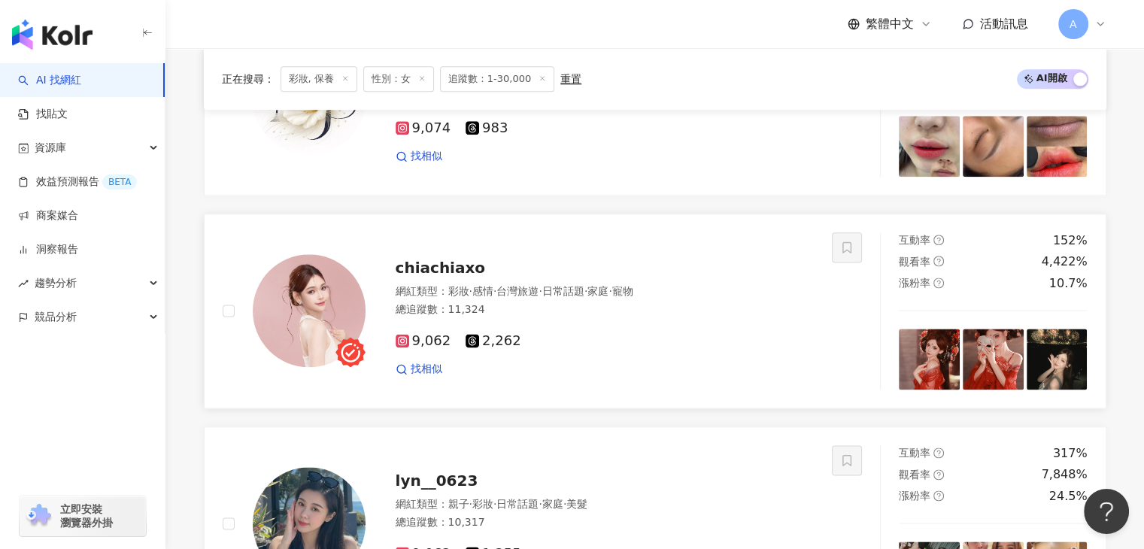
click at [473, 268] on span "chiachiaxo" at bounding box center [441, 268] width 90 height 18
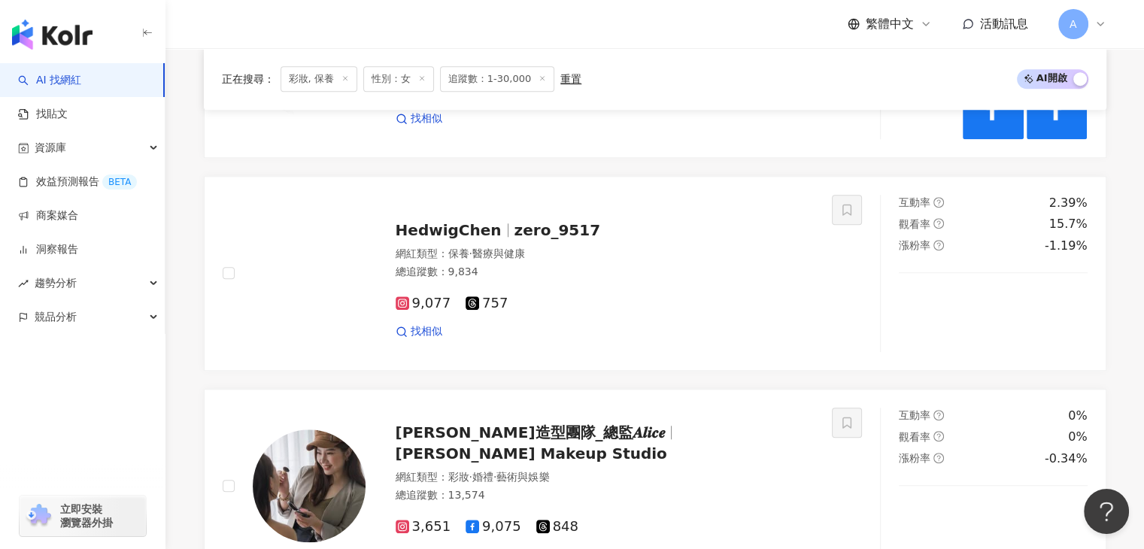
scroll to position [1285, 0]
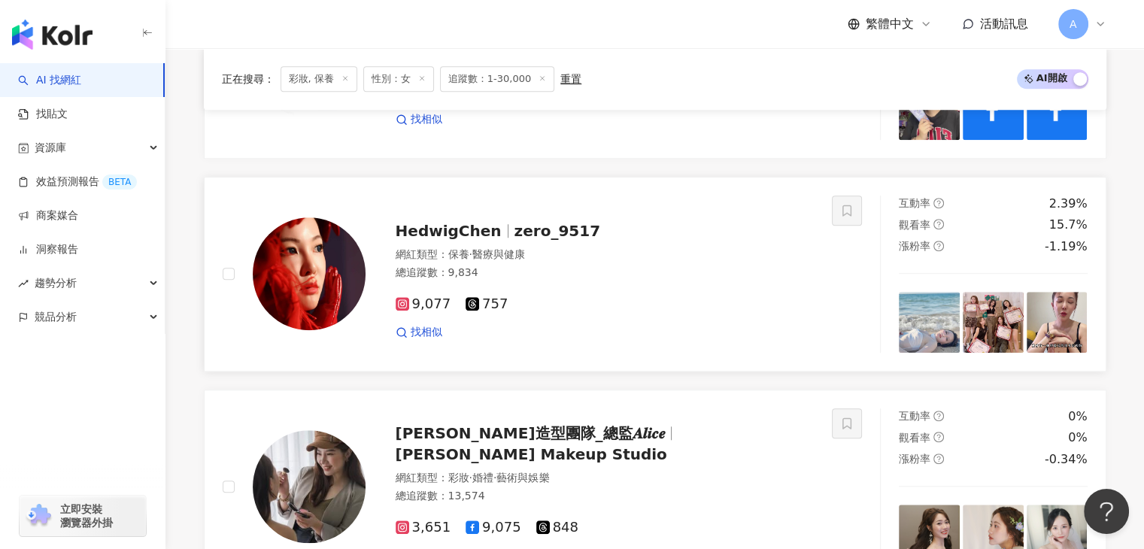
click at [514, 229] on span "zero_9517" at bounding box center [557, 231] width 86 height 18
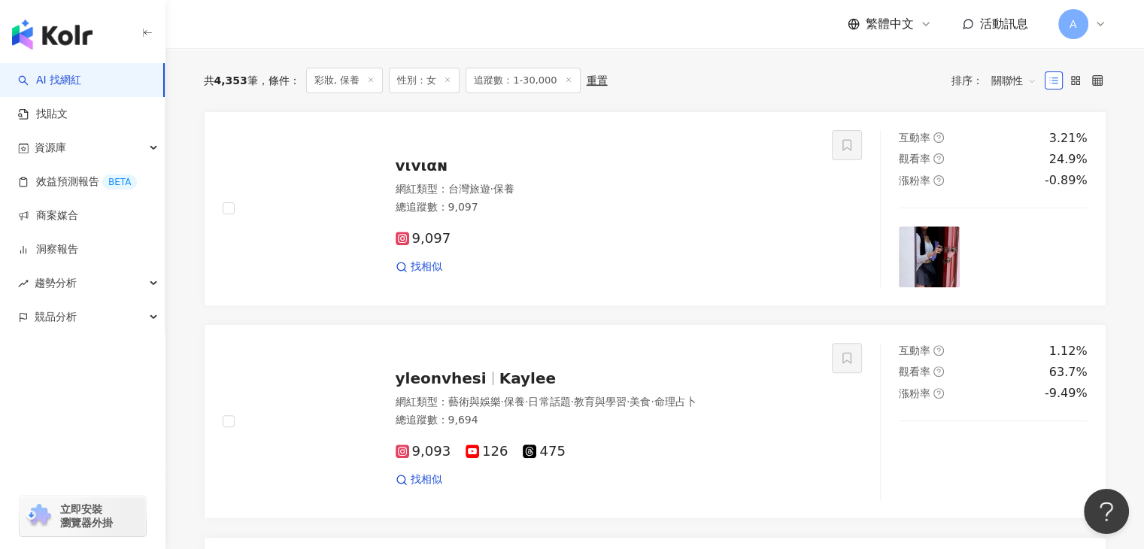
scroll to position [499, 0]
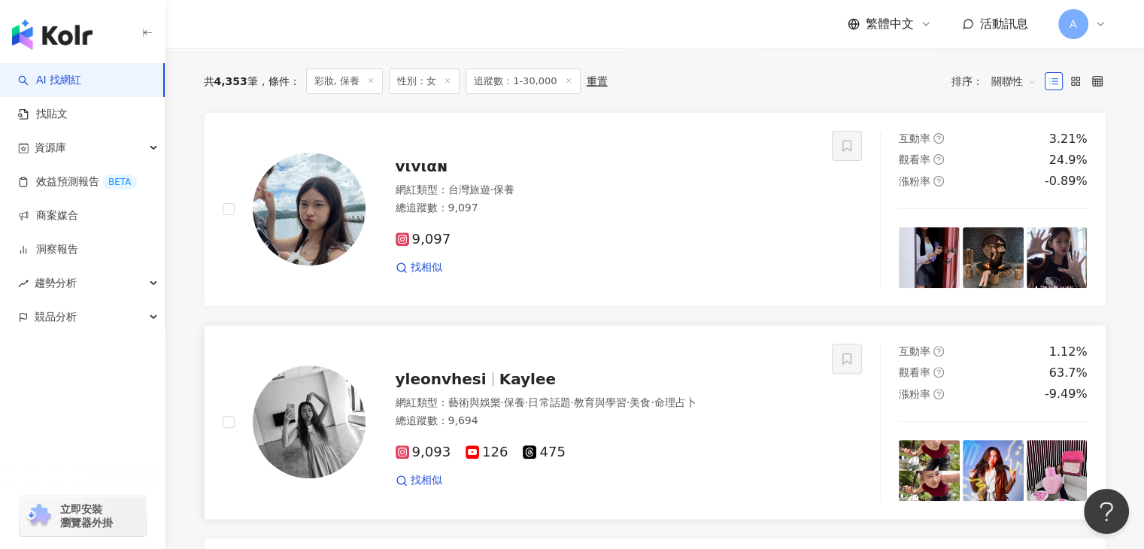
click at [522, 388] on span "Kaylee" at bounding box center [527, 379] width 56 height 18
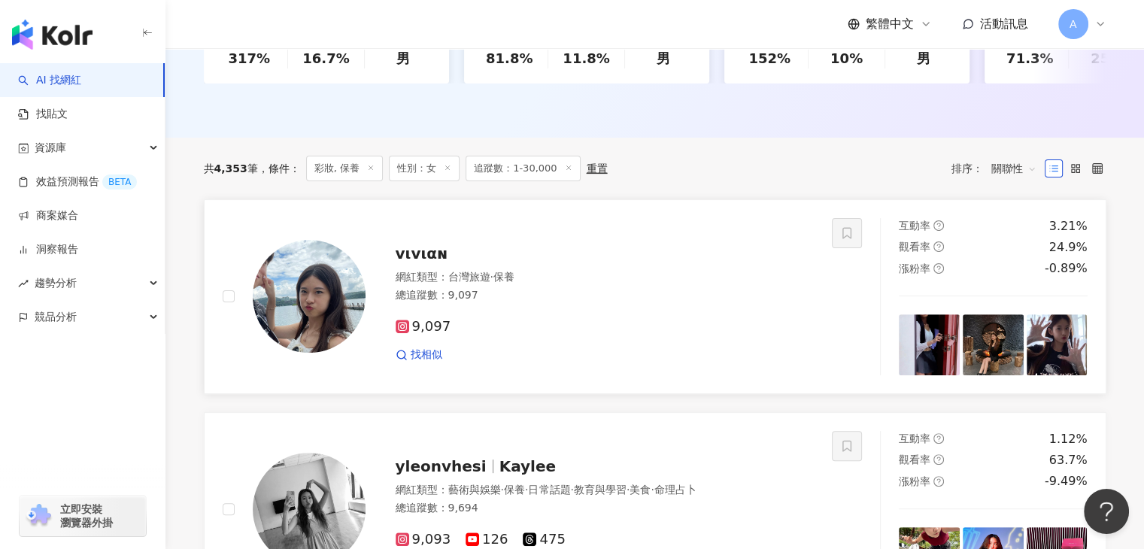
scroll to position [411, 0]
click at [427, 263] on span "vιvιαɴ" at bounding box center [422, 254] width 53 height 18
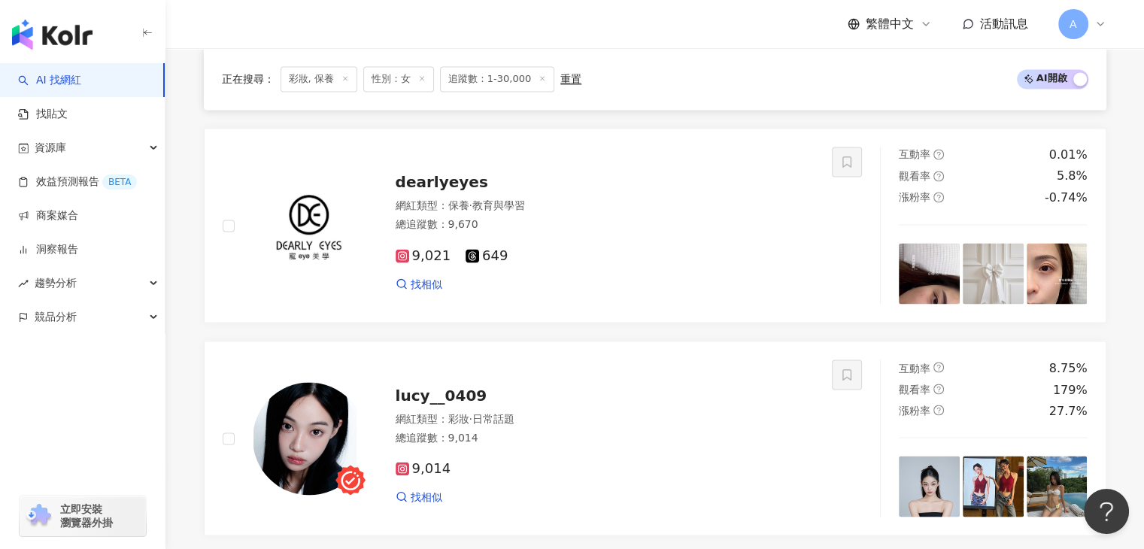
scroll to position [2947, 0]
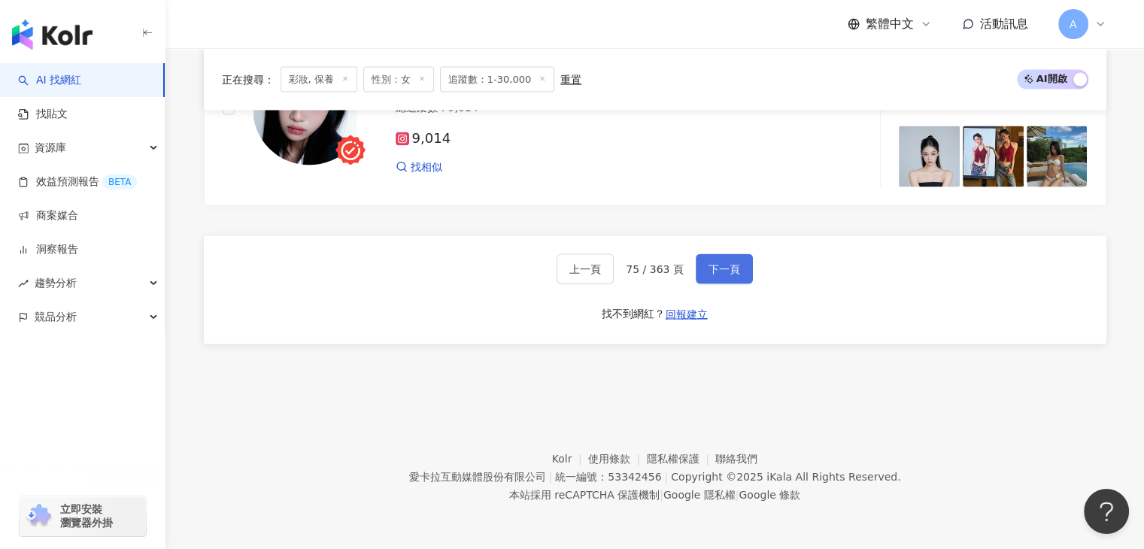
click at [716, 254] on button "下一頁" at bounding box center [724, 269] width 57 height 30
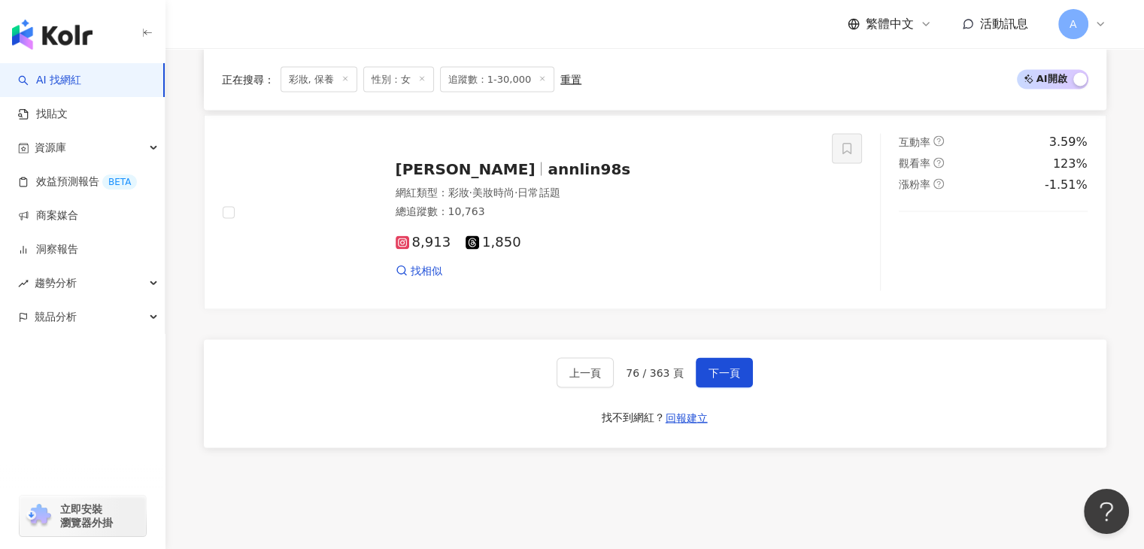
scroll to position [2832, 0]
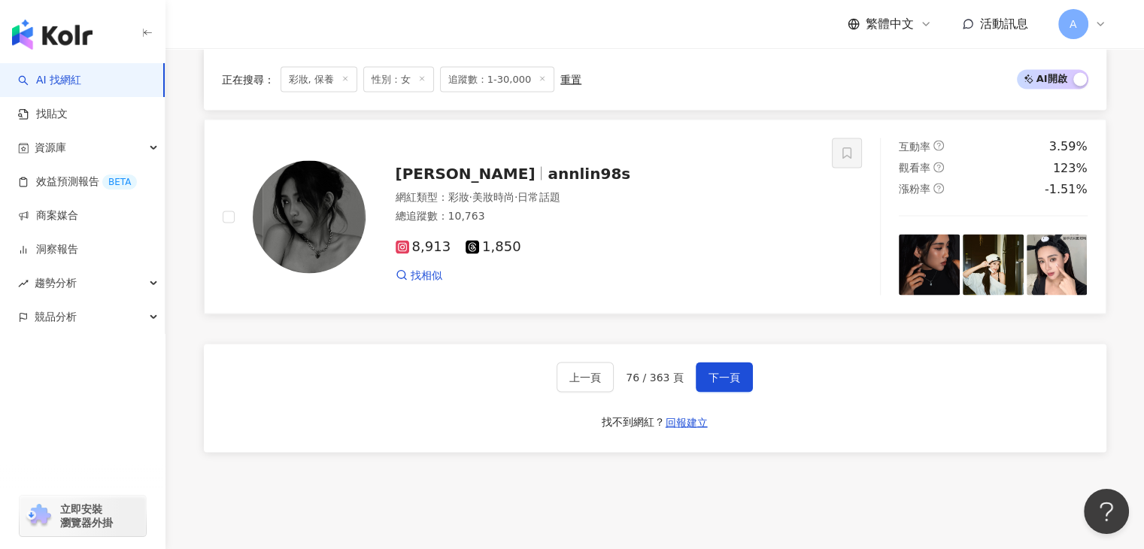
click at [547, 178] on span "annlin98s" at bounding box center [588, 173] width 83 height 18
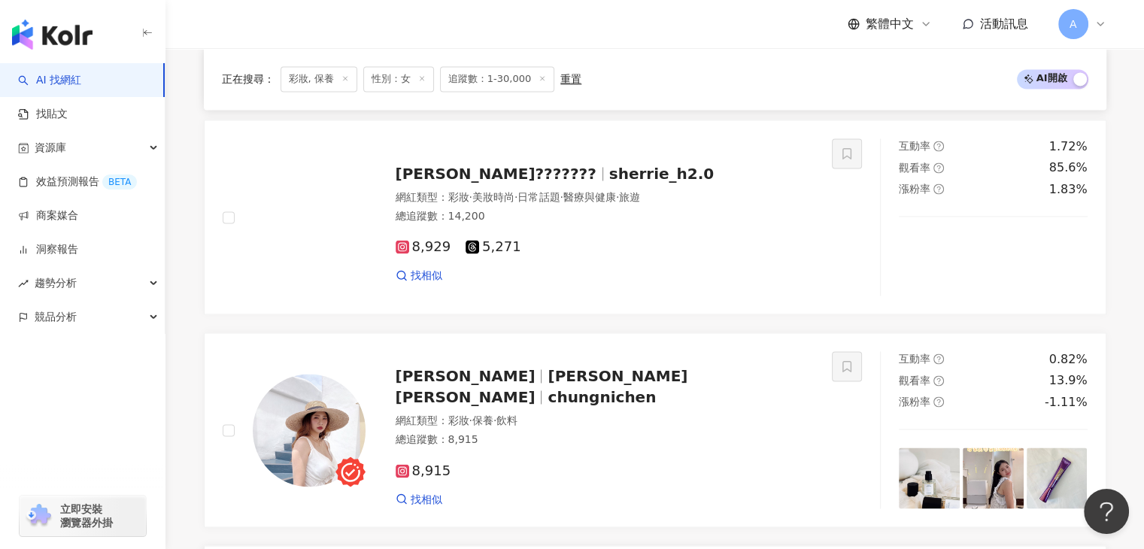
scroll to position [2356, 0]
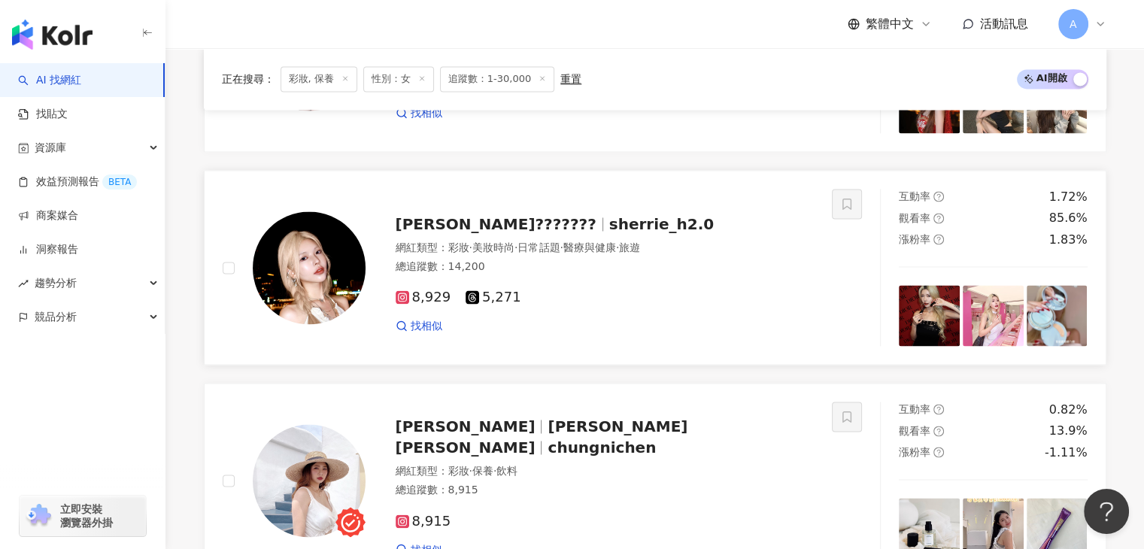
click at [477, 226] on span "蕭雪梨???????" at bounding box center [496, 224] width 201 height 18
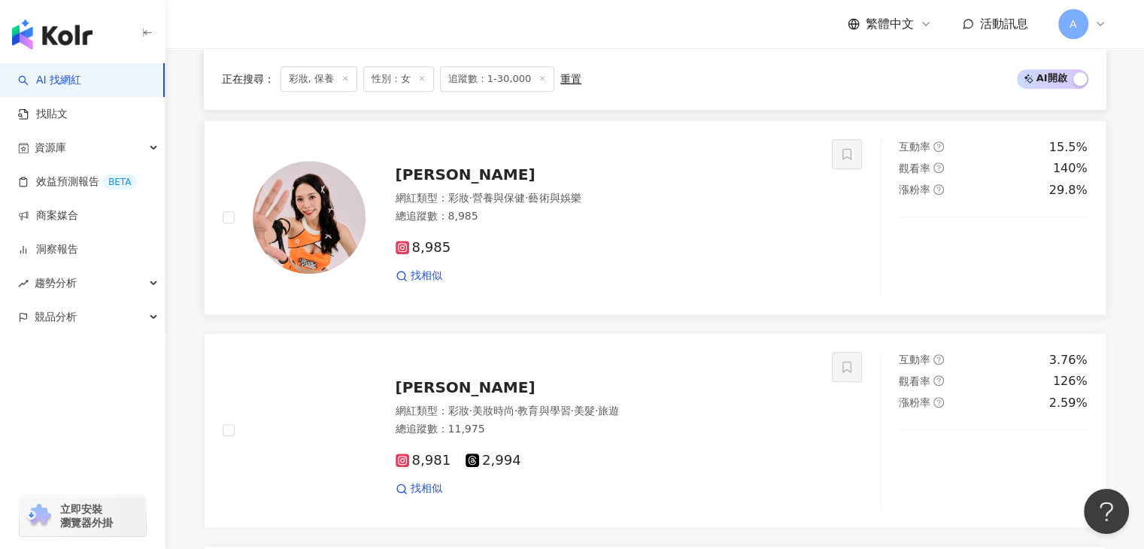
scroll to position [1345, 0]
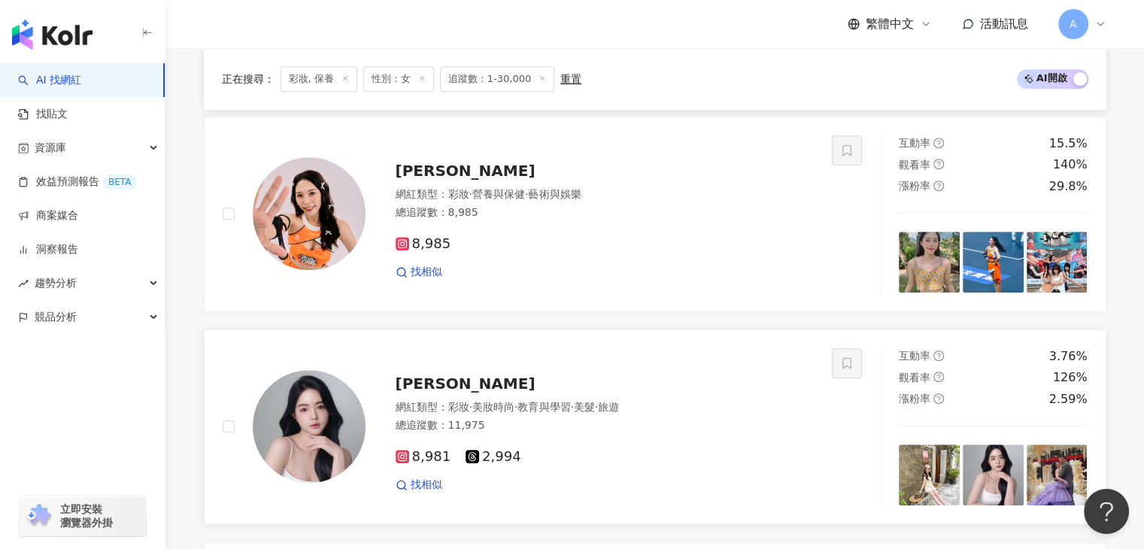
click at [427, 392] on div "蓉蓉" at bounding box center [605, 383] width 419 height 21
click at [297, 209] on img at bounding box center [309, 213] width 113 height 113
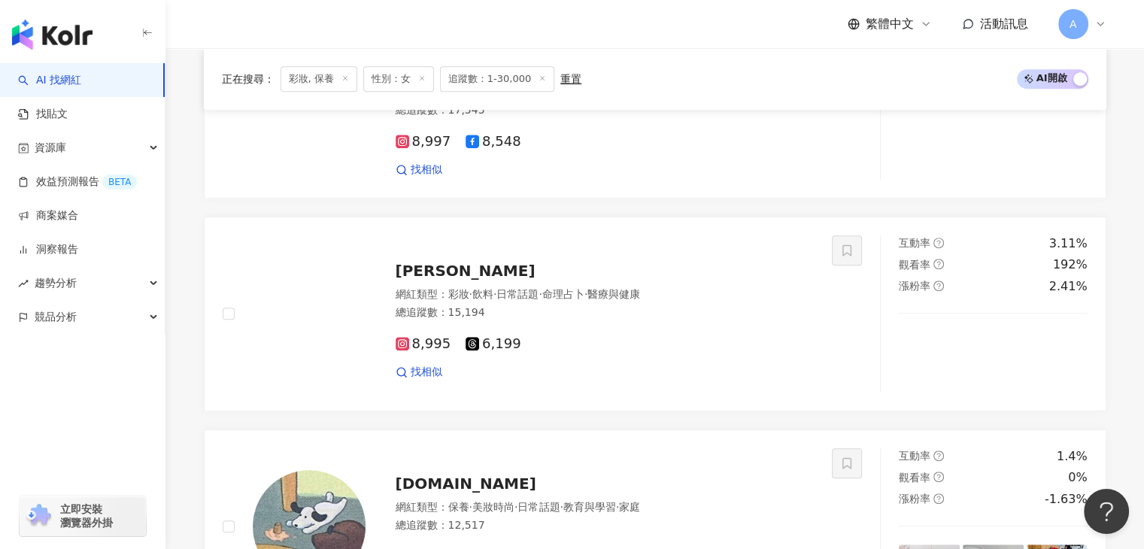
scroll to position [819, 0]
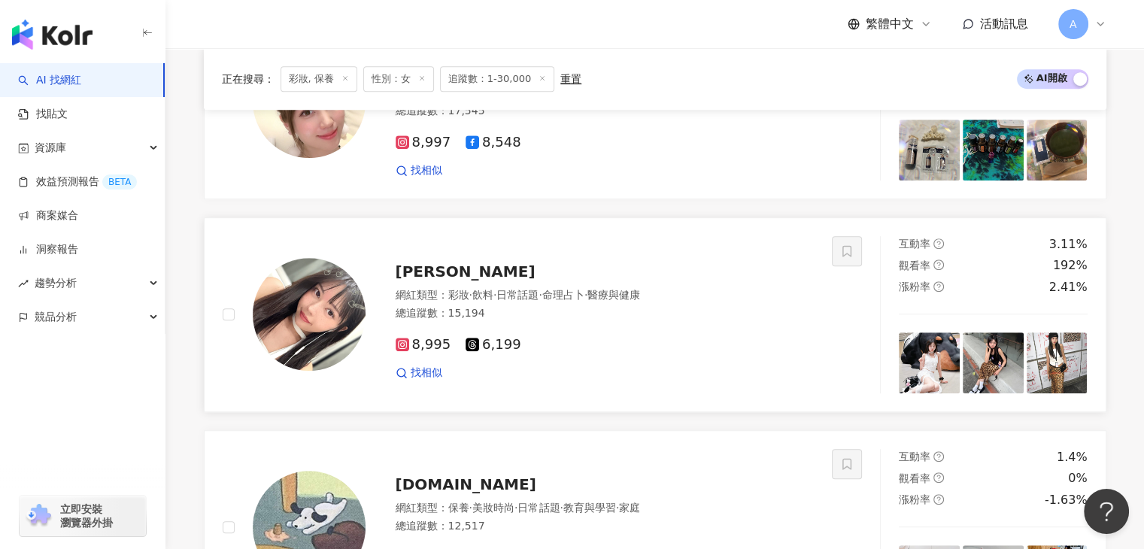
click at [439, 274] on span "李貞誼" at bounding box center [466, 271] width 140 height 18
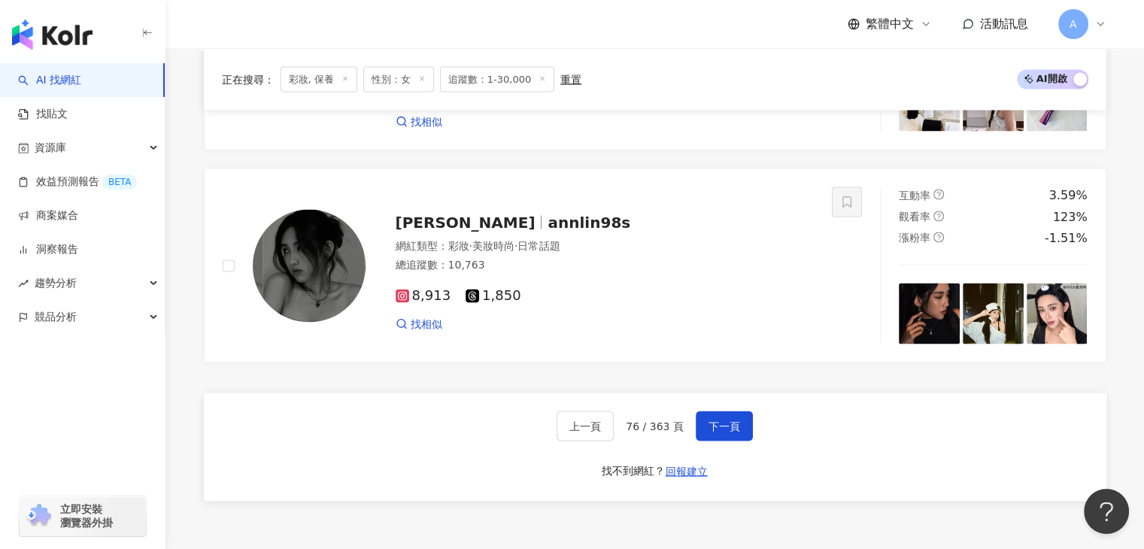
scroll to position [2784, 0]
click at [710, 429] on span "下一頁" at bounding box center [724, 425] width 32 height 12
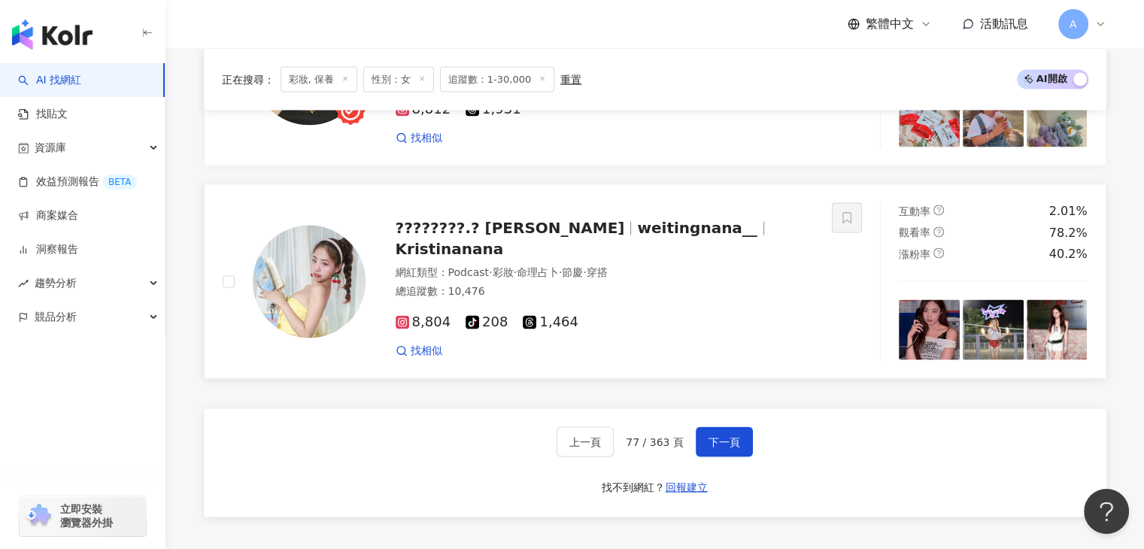
click at [763, 229] on div at bounding box center [763, 228] width 1 height 14
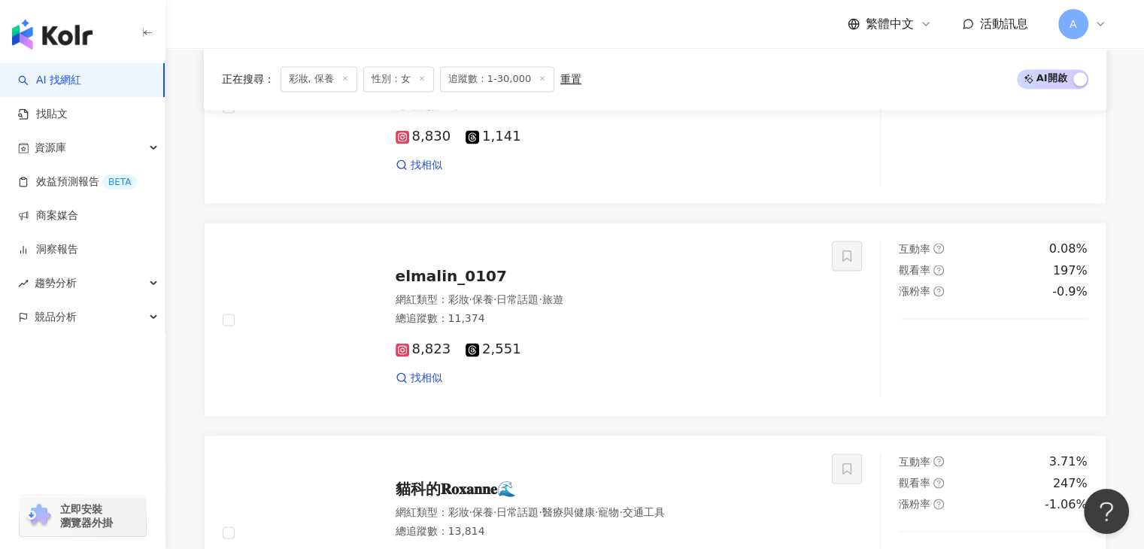
scroll to position [2183, 0]
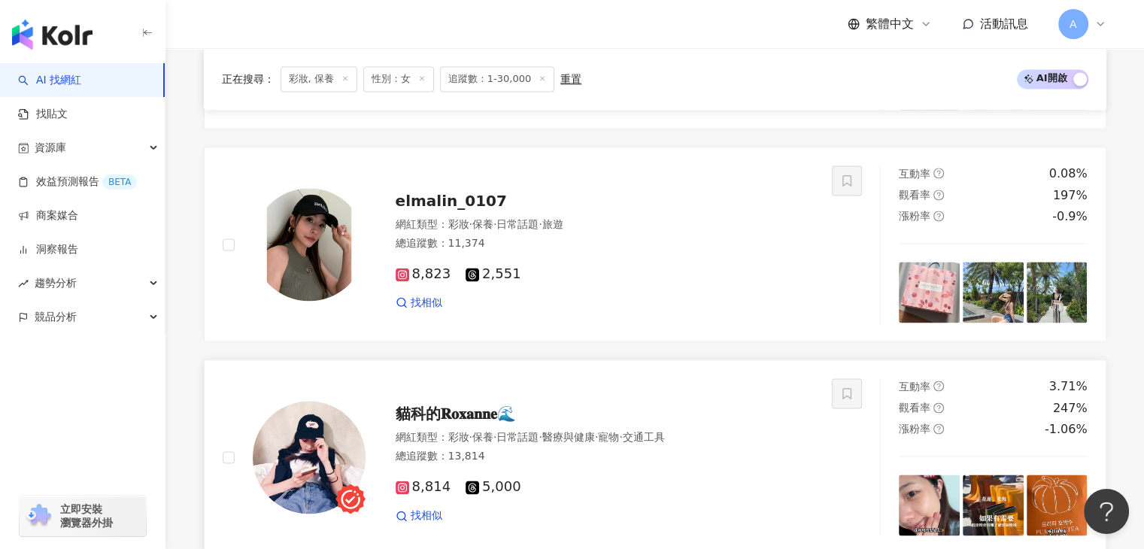
click at [418, 392] on div "貓科的𝐑𝐨𝐱𝐚𝐧𝐧𝐞🌊 網紅類型 ： 彩妝 · 保養 · 日常話題 · 醫療與健康 · 寵物 · 交通工具 總追蹤數 ： 13,814 8,814 5,000…" at bounding box center [589, 457] width 449 height 132
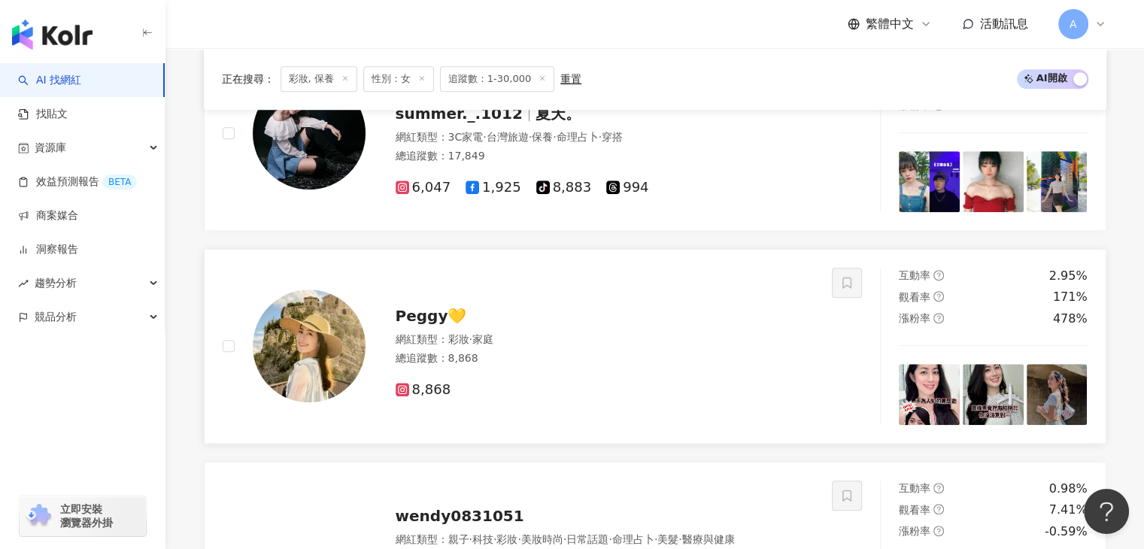
scroll to position [1205, 0]
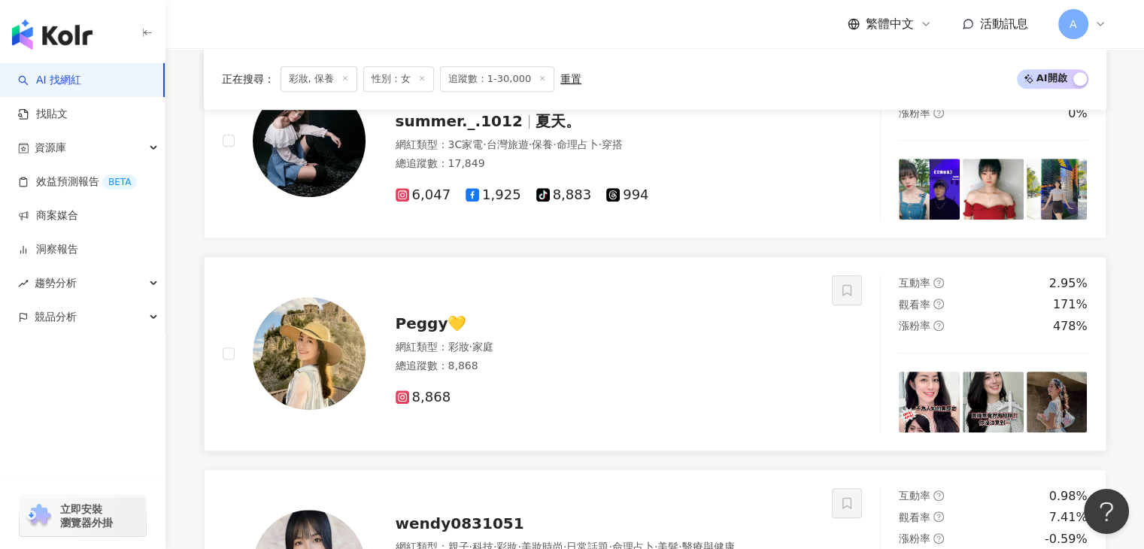
click at [417, 328] on span "Peggy💛" at bounding box center [431, 323] width 71 height 18
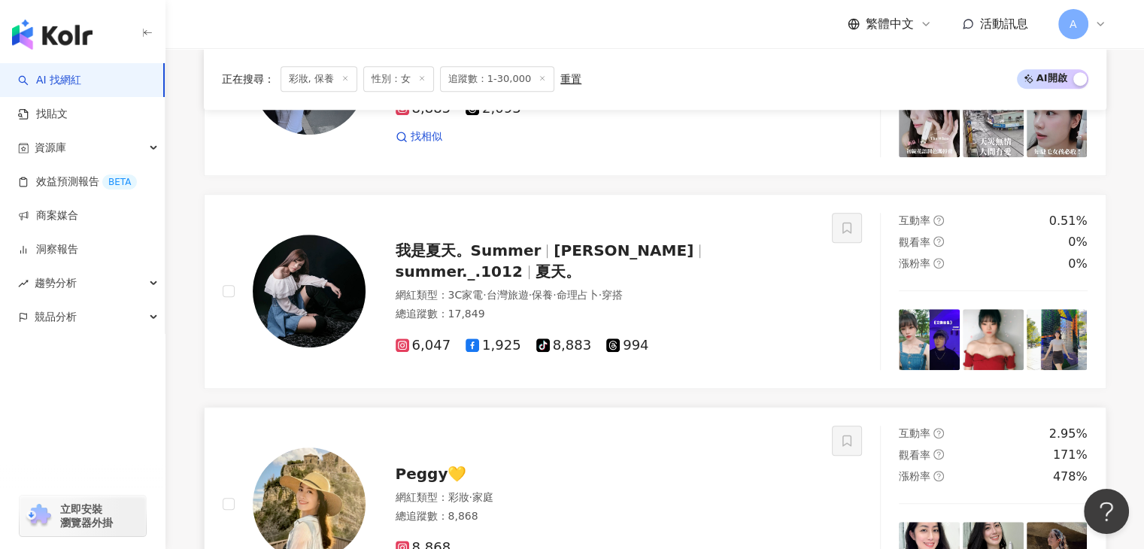
scroll to position [829, 0]
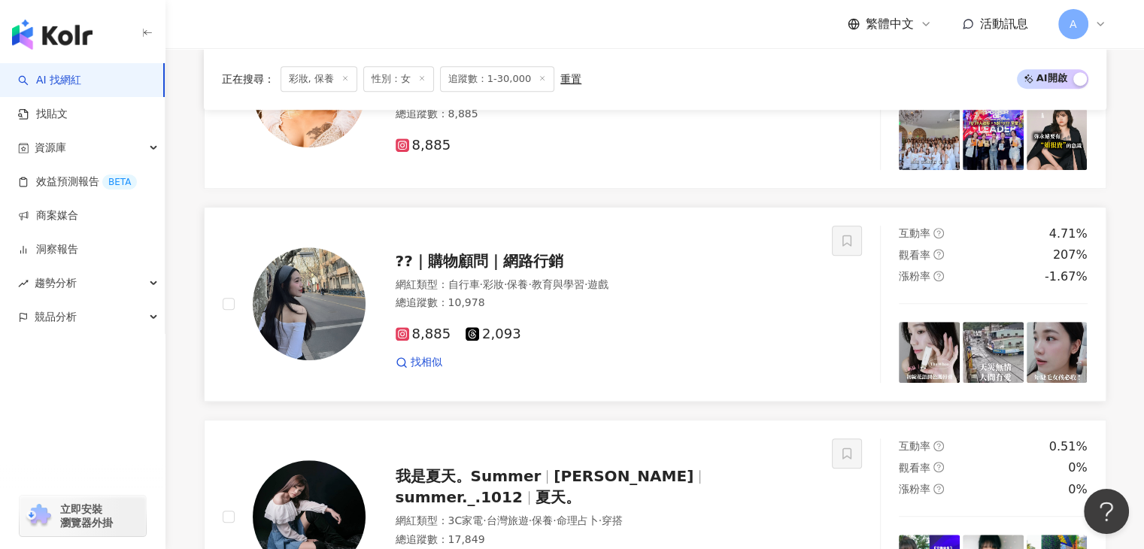
click at [496, 262] on span "??｜購物顧問｜網路行銷" at bounding box center [480, 261] width 168 height 18
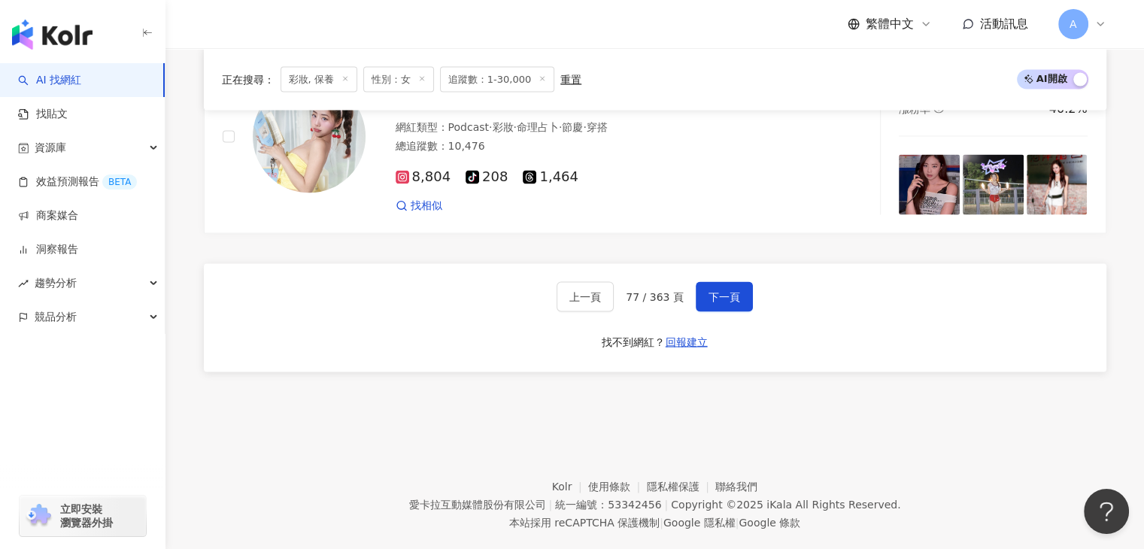
scroll to position [2947, 0]
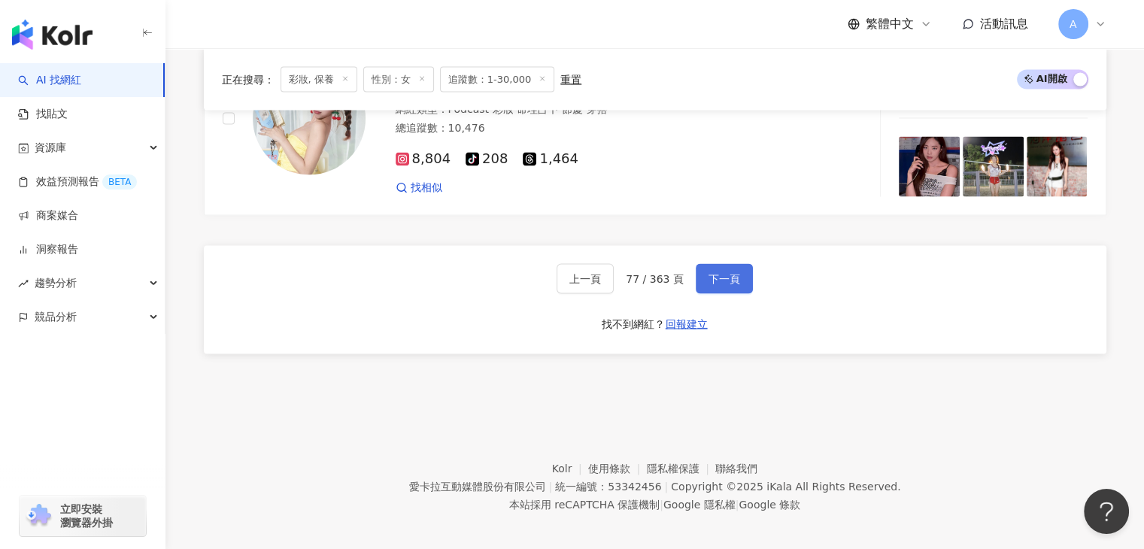
click at [725, 273] on span "下一頁" at bounding box center [724, 279] width 32 height 12
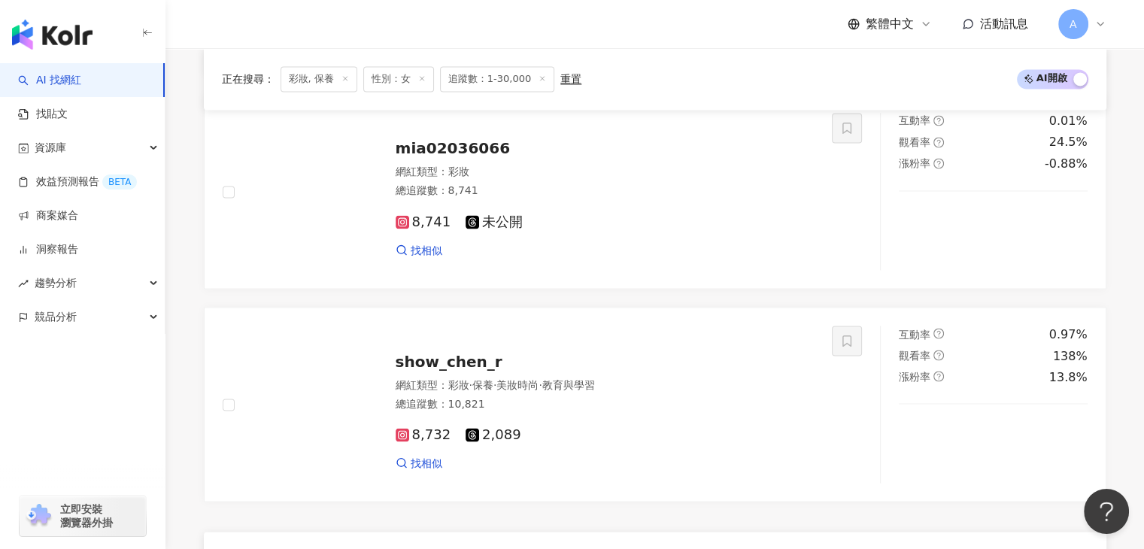
scroll to position [2645, 0]
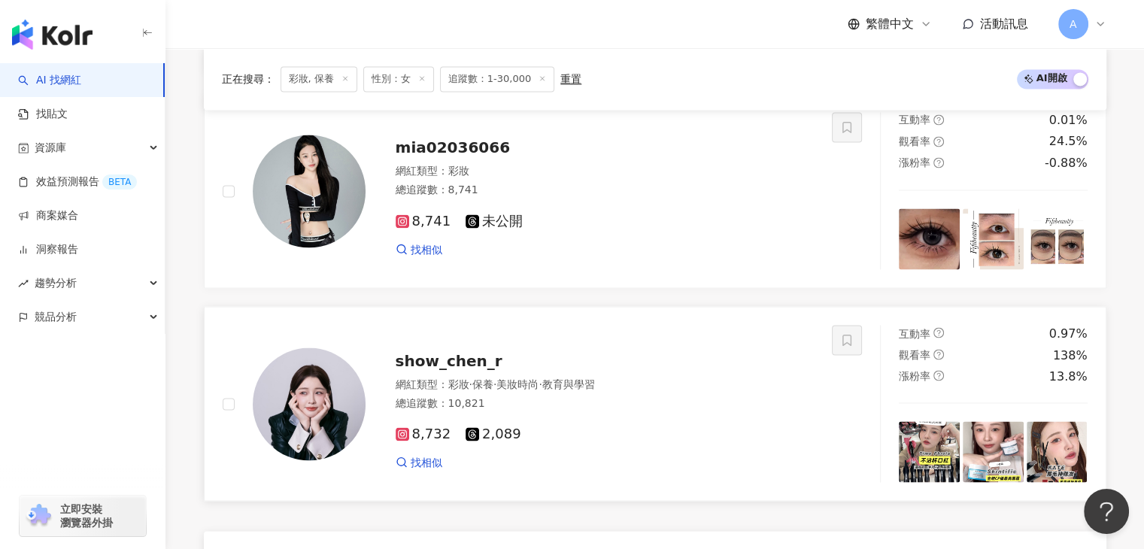
click at [523, 353] on div "show_chen_r 網紅類型 ： 彩妝 · 保養 · 美妝時尚 · 教育與學習 總追蹤數 ： 10,821 8,732 2,089 找相似" at bounding box center [589, 404] width 449 height 132
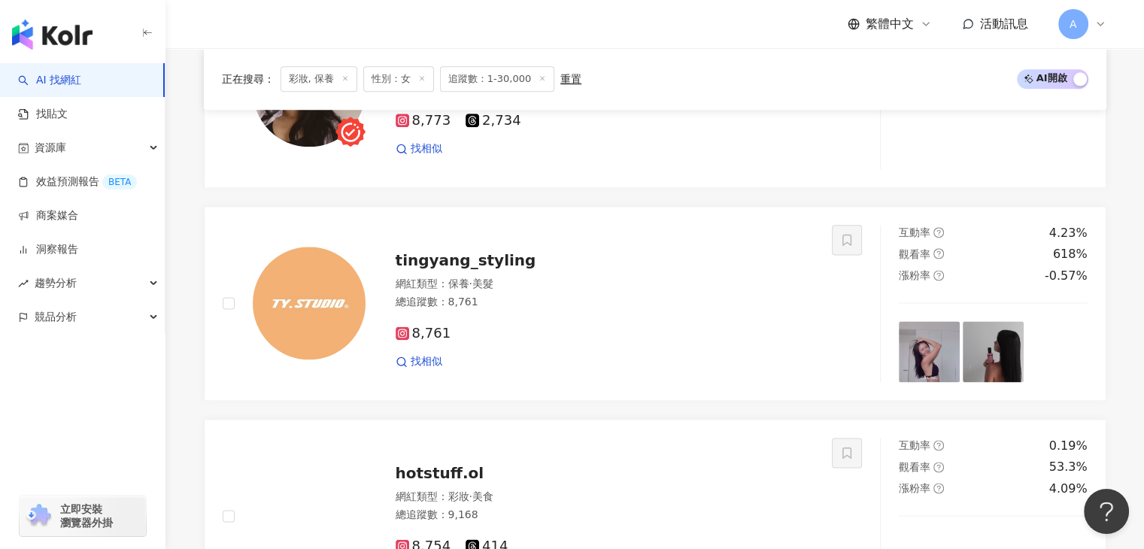
scroll to position [1893, 0]
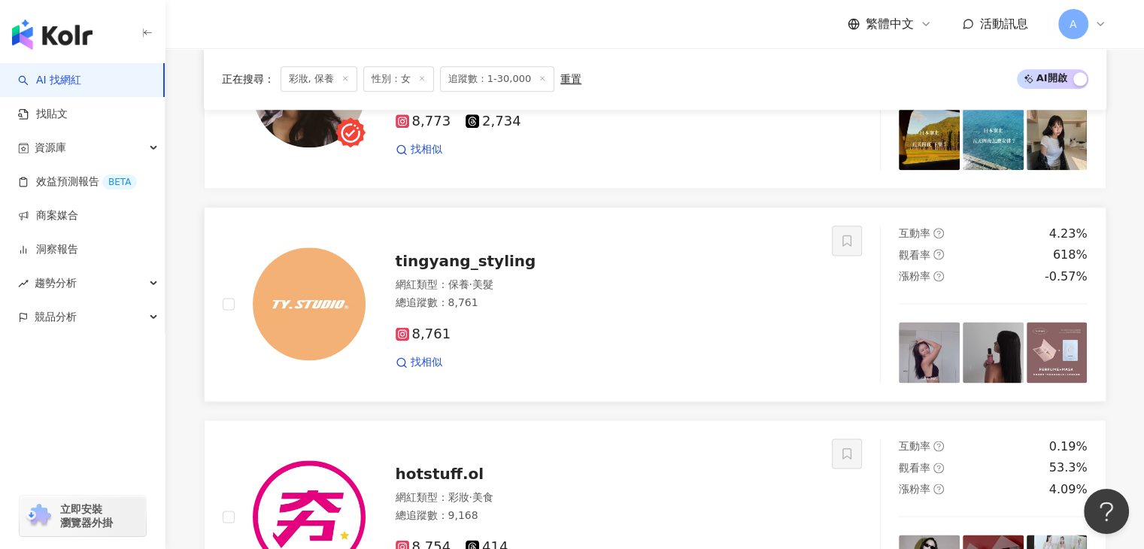
click at [459, 268] on span "tingyang_styling" at bounding box center [466, 261] width 141 height 18
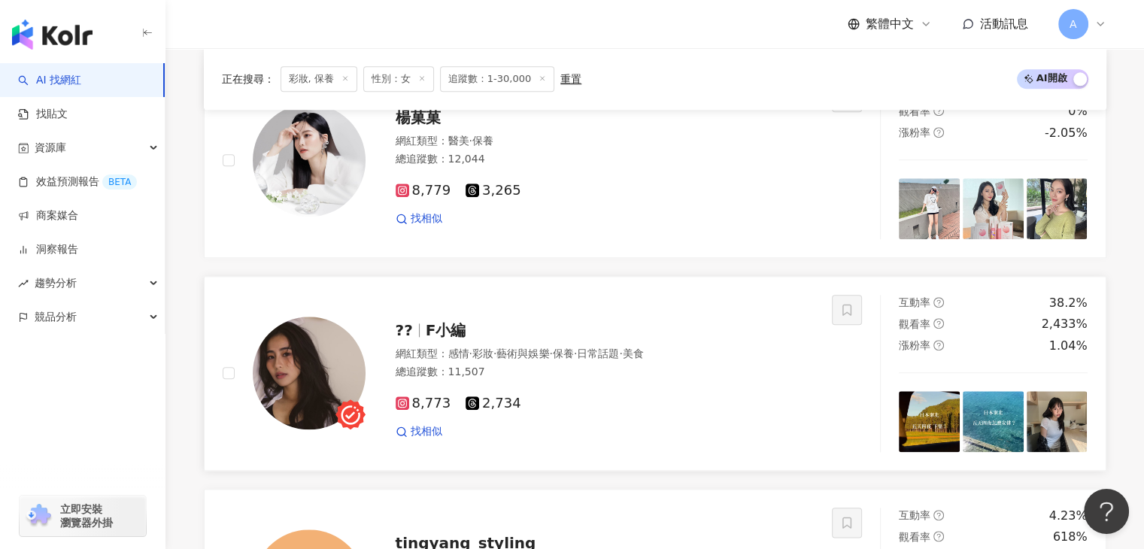
scroll to position [1611, 0]
click at [454, 340] on span "F小編" at bounding box center [446, 331] width 41 height 18
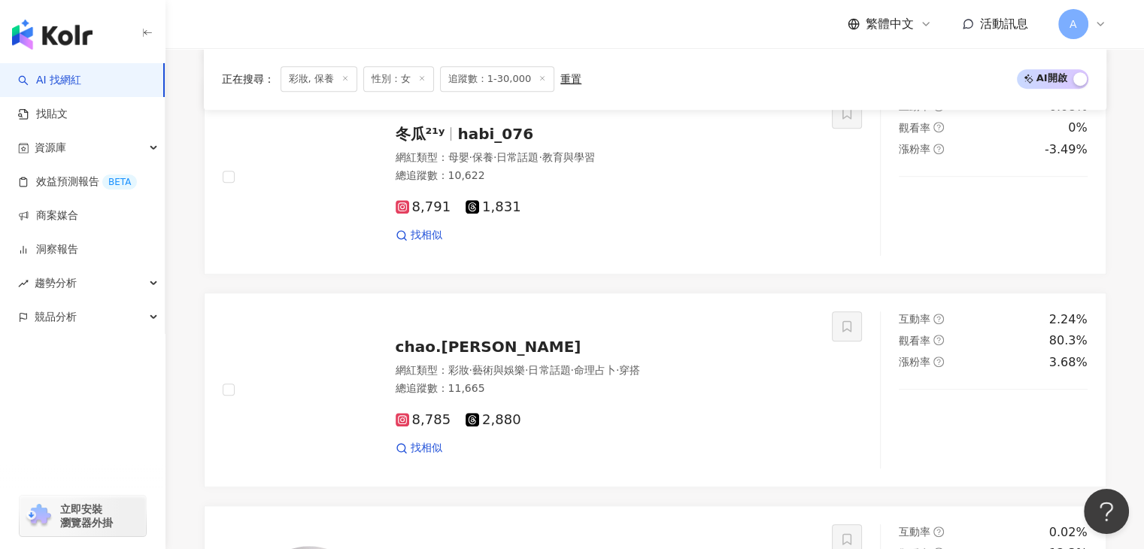
scroll to position [934, 0]
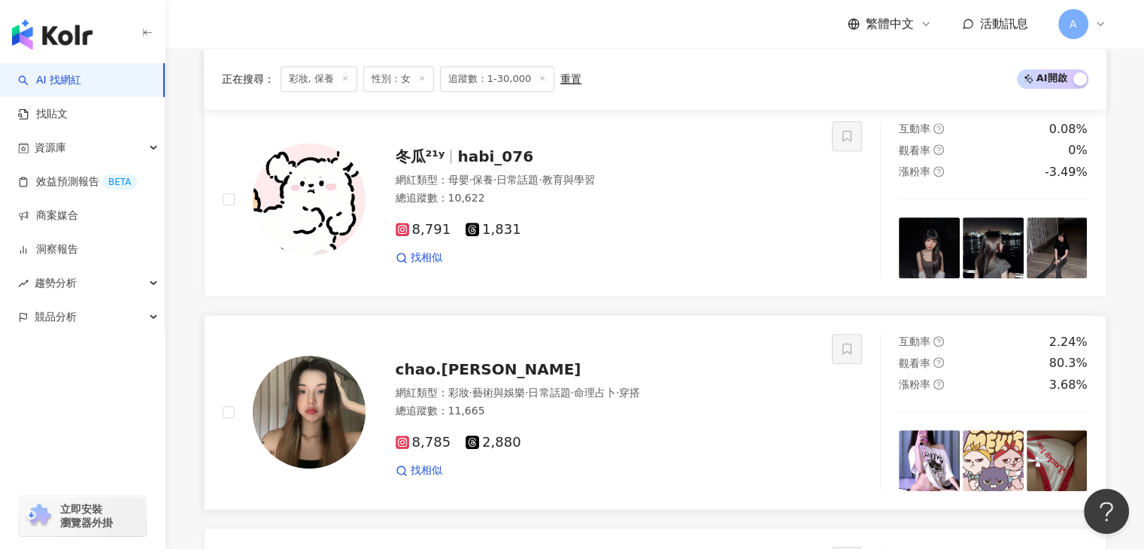
click at [450, 377] on span "chao.jenny" at bounding box center [489, 369] width 186 height 18
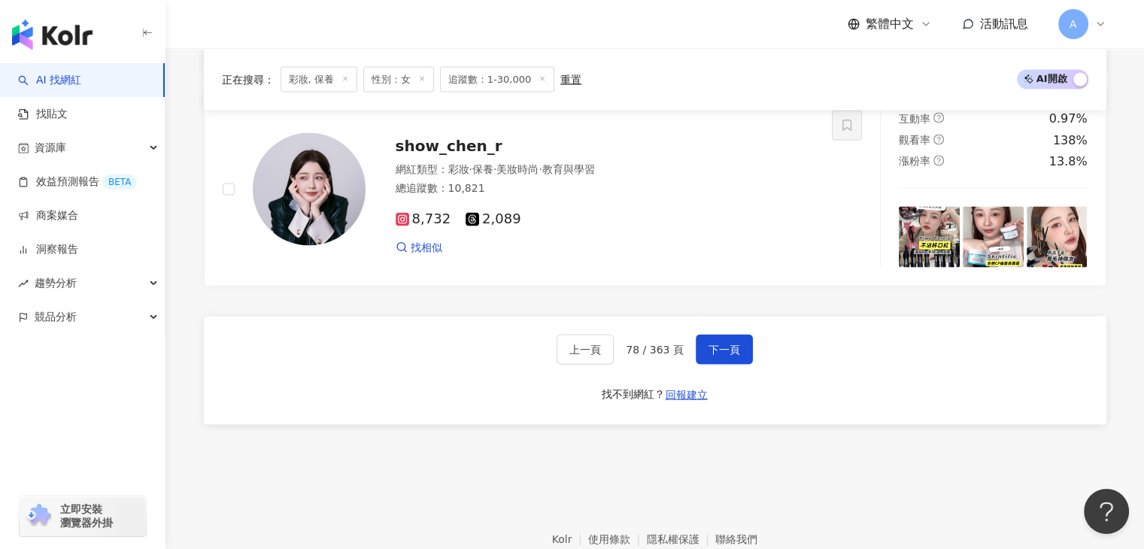
scroll to position [2947, 0]
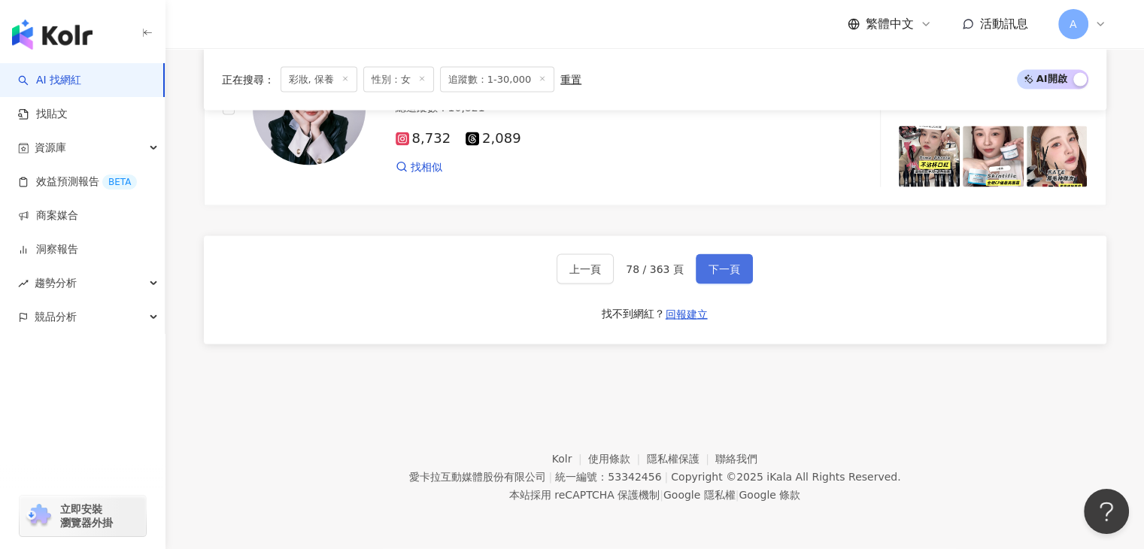
click at [719, 265] on span "下一頁" at bounding box center [724, 269] width 32 height 12
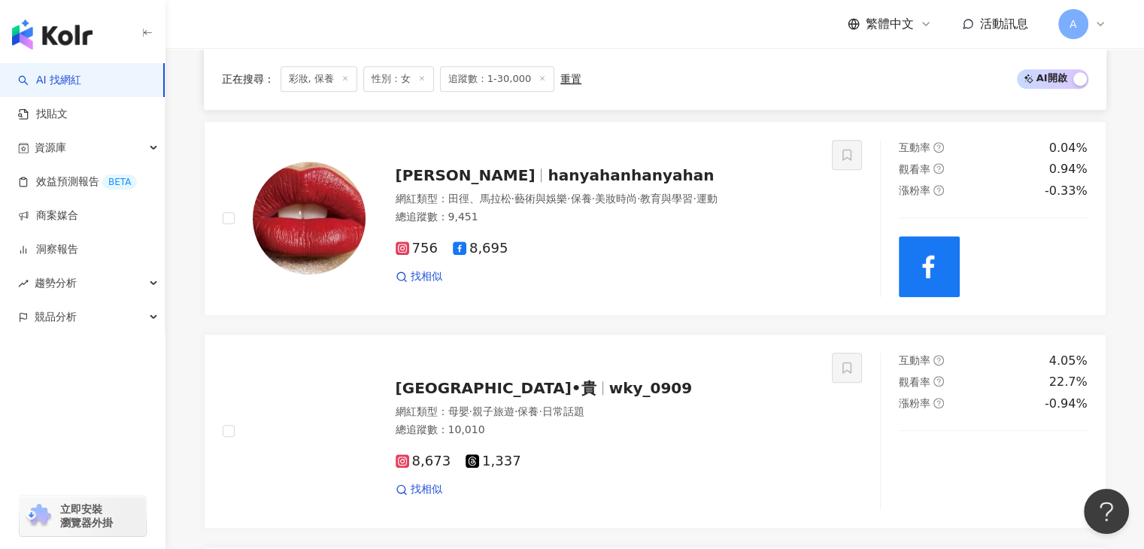
scroll to position [1341, 0]
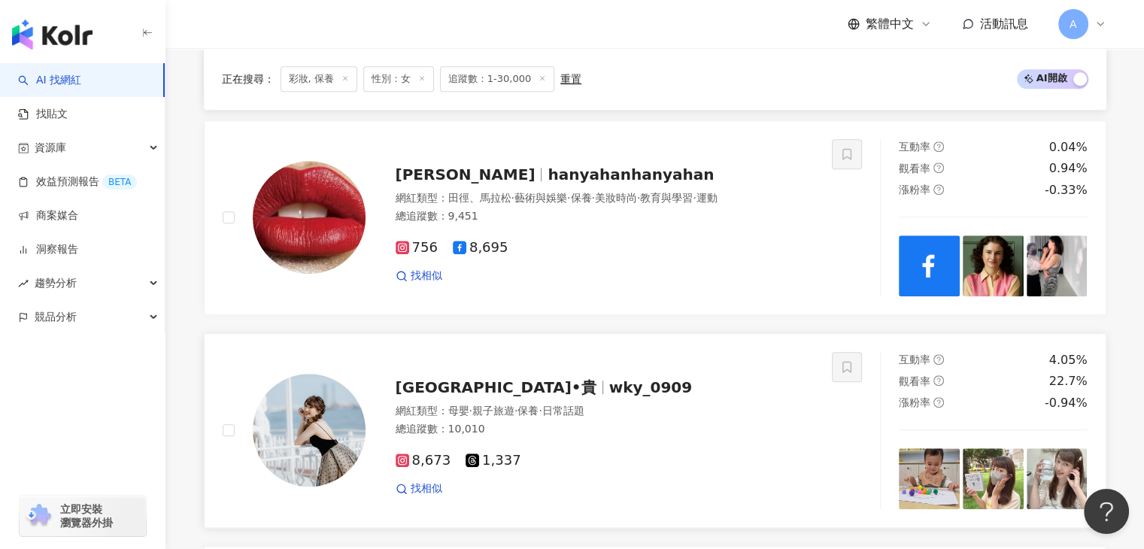
click at [609, 394] on span "wky_0909" at bounding box center [650, 387] width 83 height 18
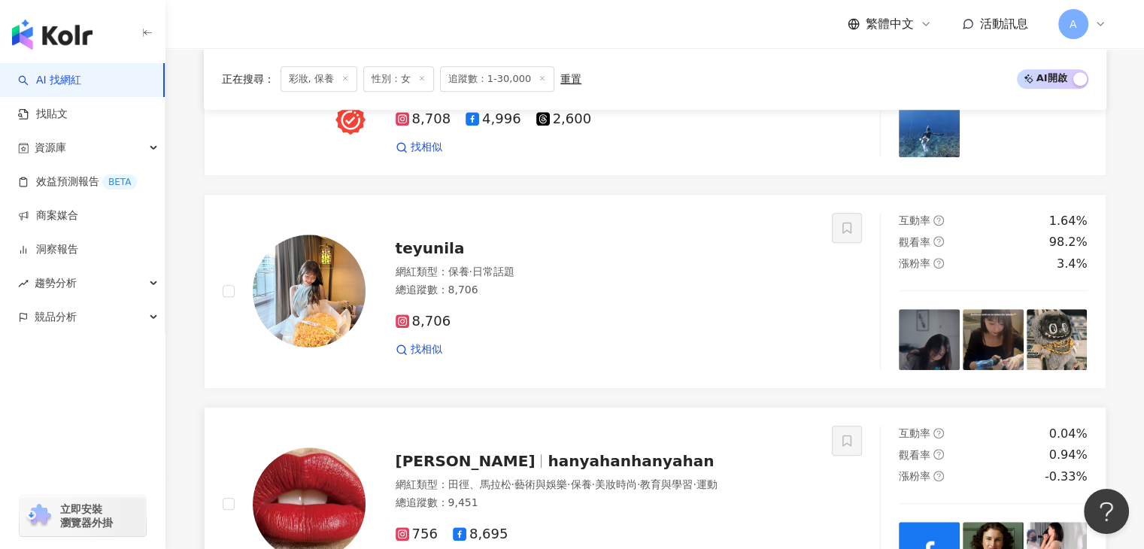
scroll to position [1058, 0]
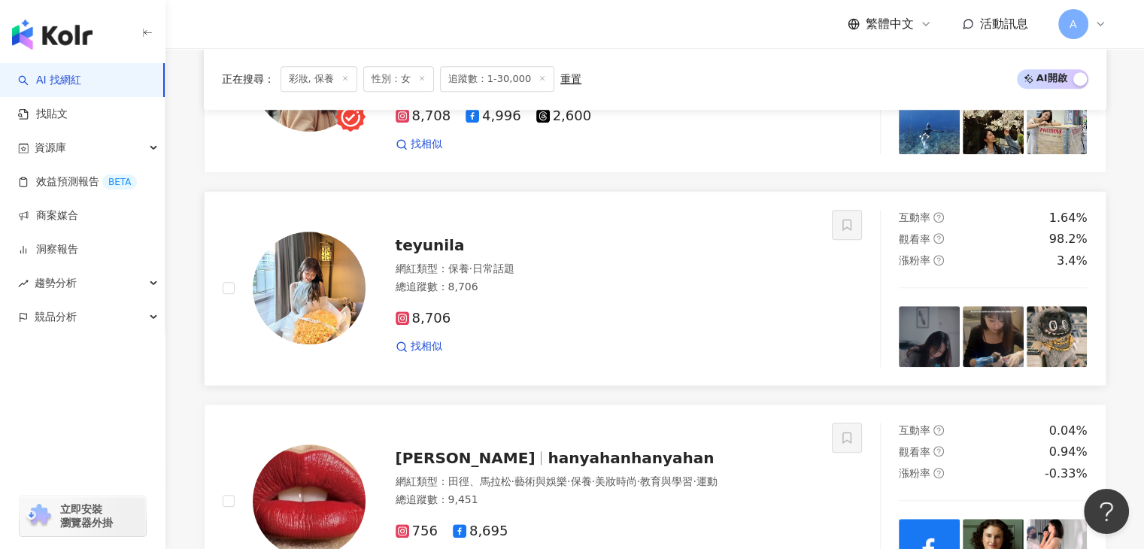
click at [438, 254] on span "teyunila" at bounding box center [430, 245] width 69 height 18
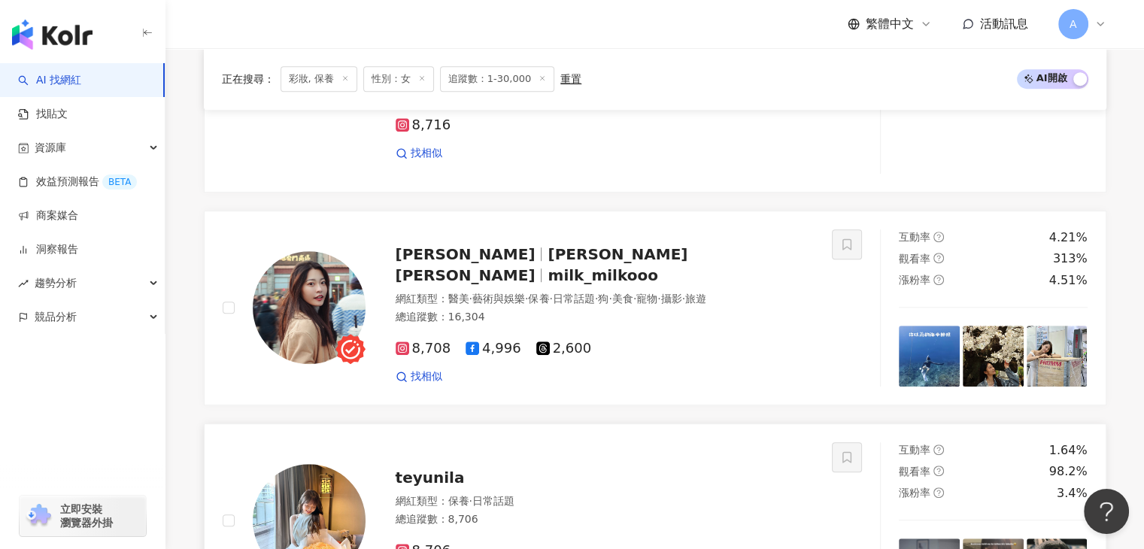
scroll to position [826, 0]
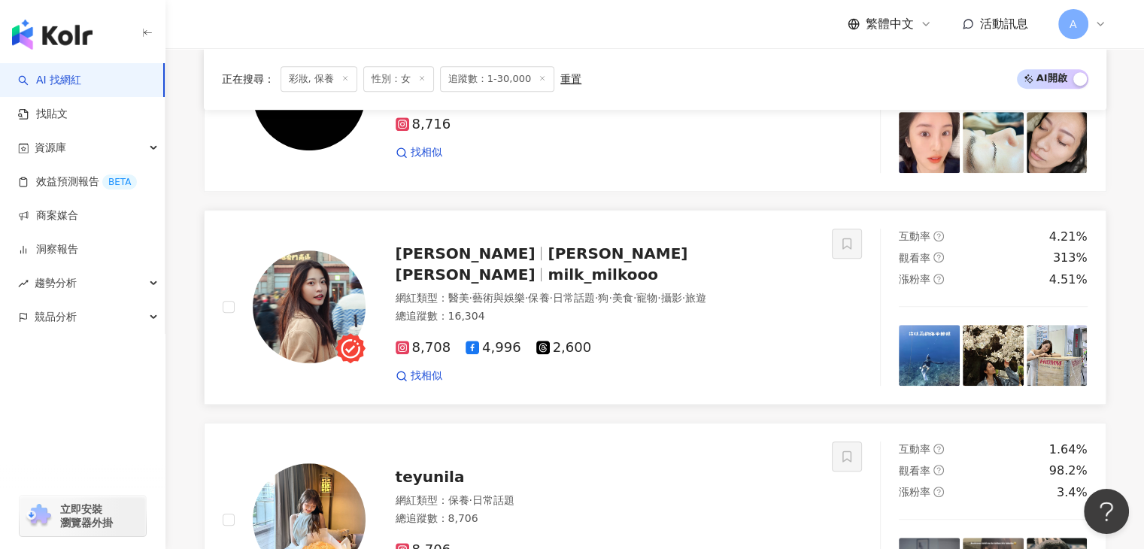
click at [427, 262] on span "柯喬喬" at bounding box center [466, 253] width 140 height 18
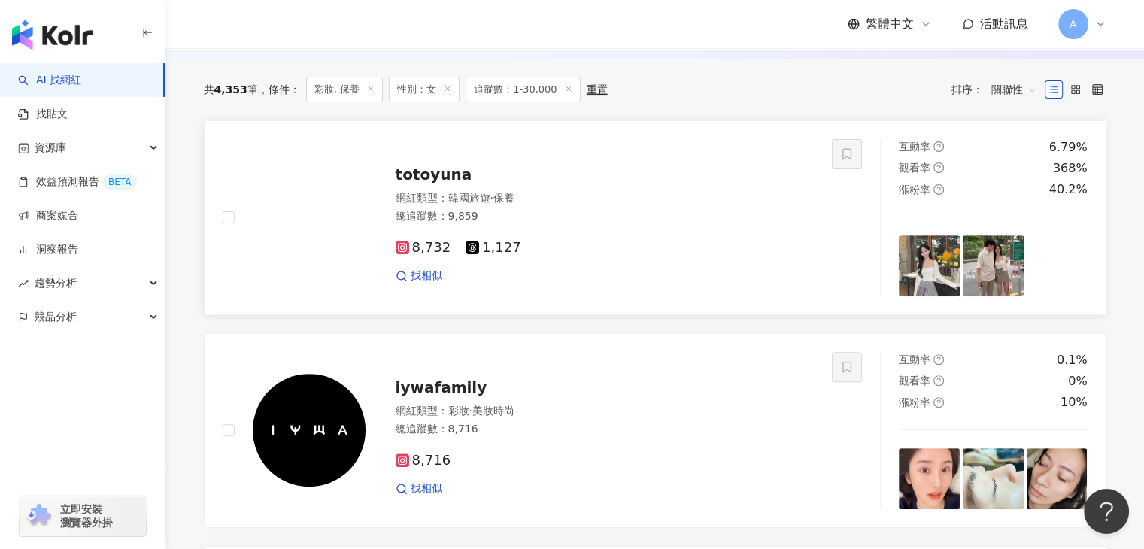
scroll to position [450, 0]
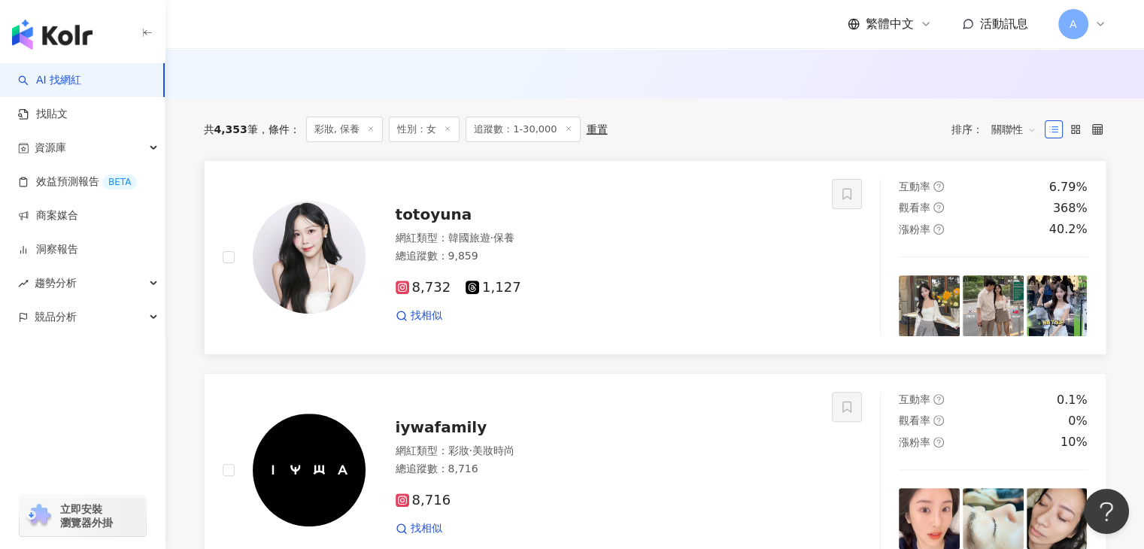
click at [407, 221] on span "totoyuna" at bounding box center [434, 214] width 77 height 18
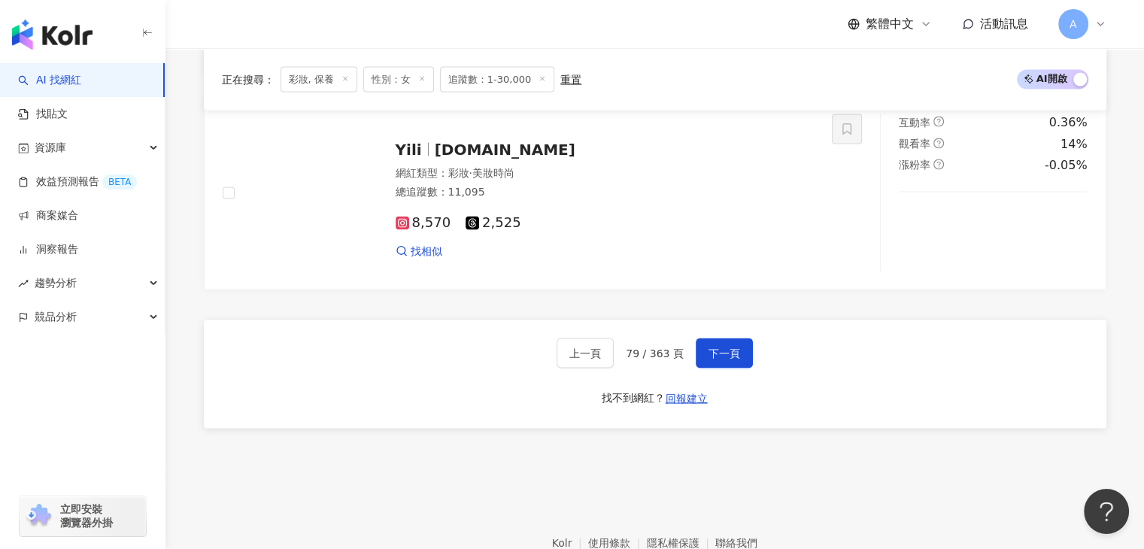
scroll to position [2947, 0]
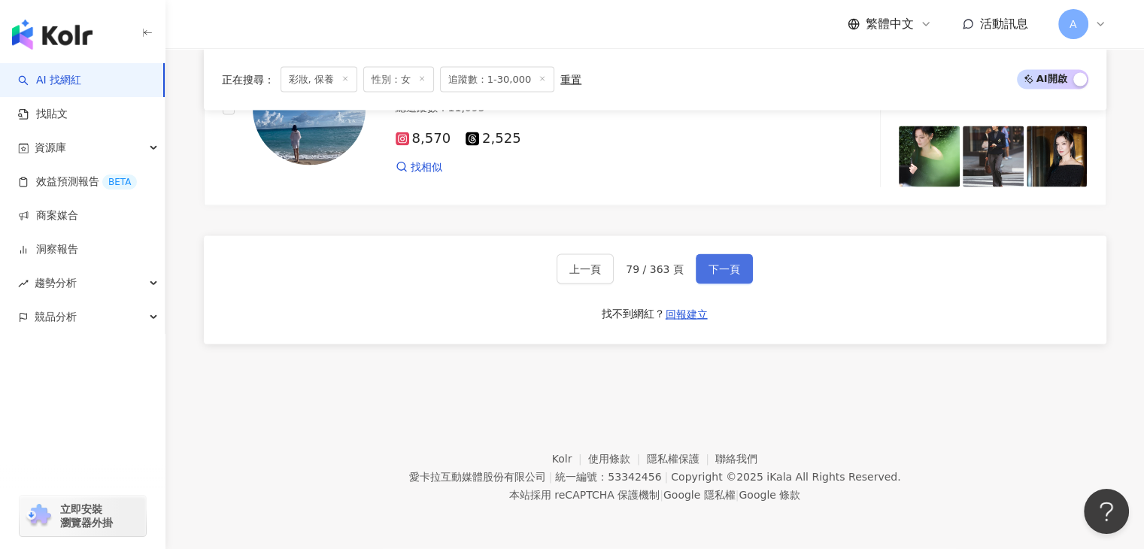
click at [708, 263] on span "下一頁" at bounding box center [724, 269] width 32 height 12
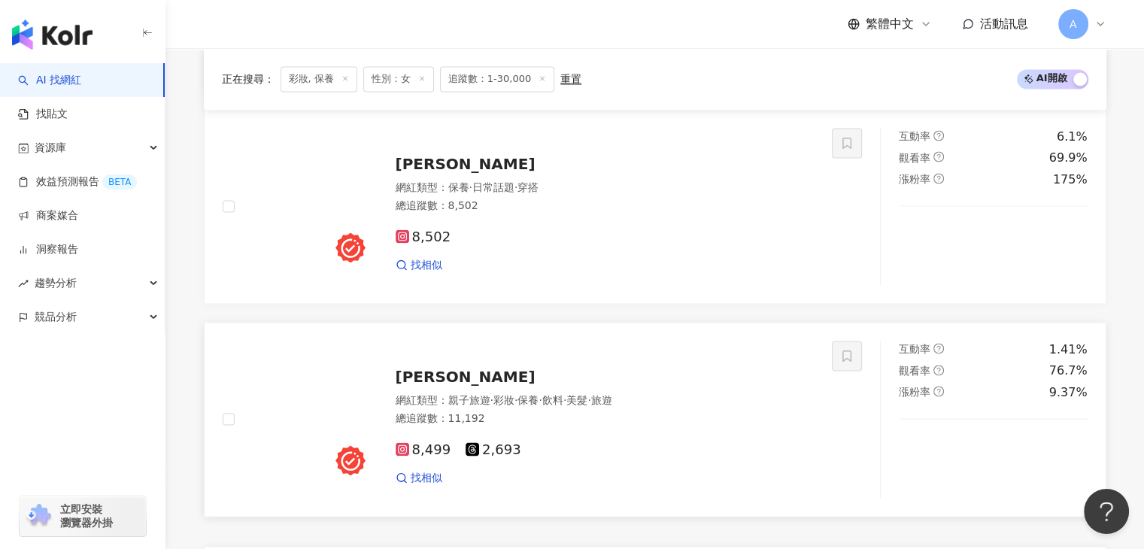
scroll to position [2773, 0]
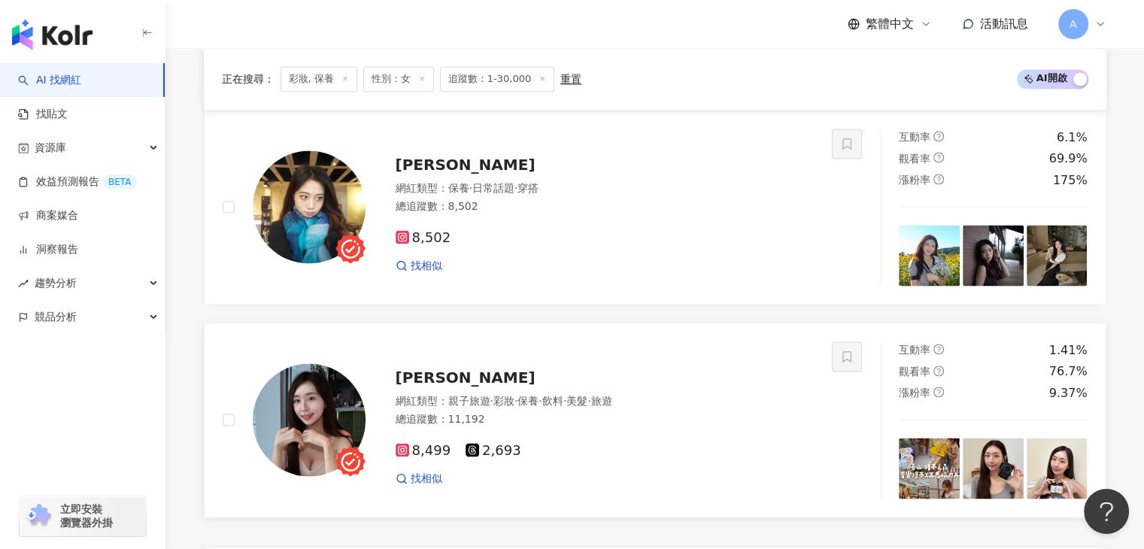
click at [499, 367] on div "米雪 Michelle" at bounding box center [605, 376] width 419 height 21
click at [439, 368] on span "米雪 Michelle" at bounding box center [466, 377] width 140 height 18
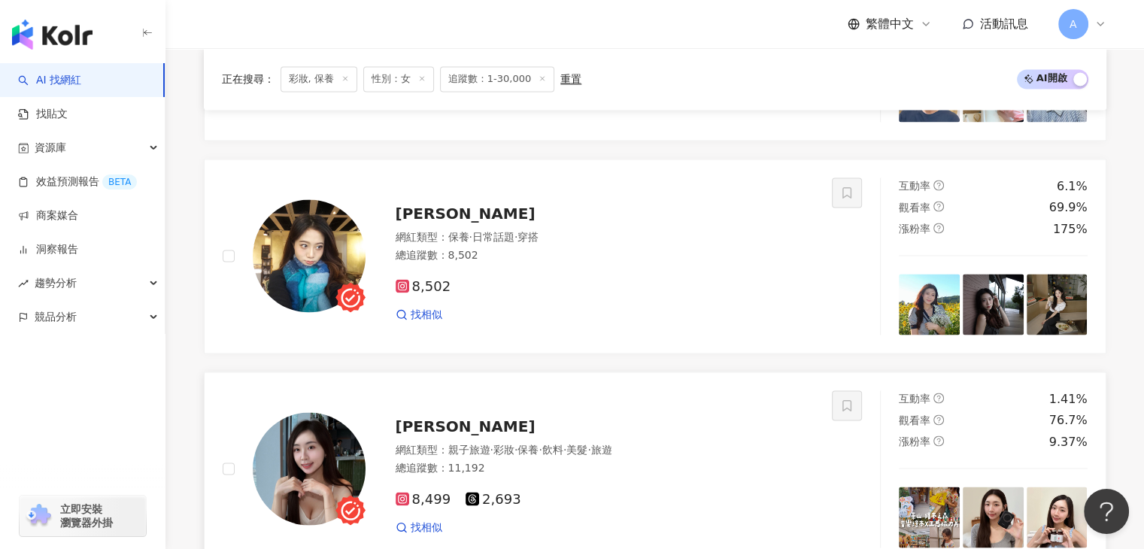
scroll to position [2698, 0]
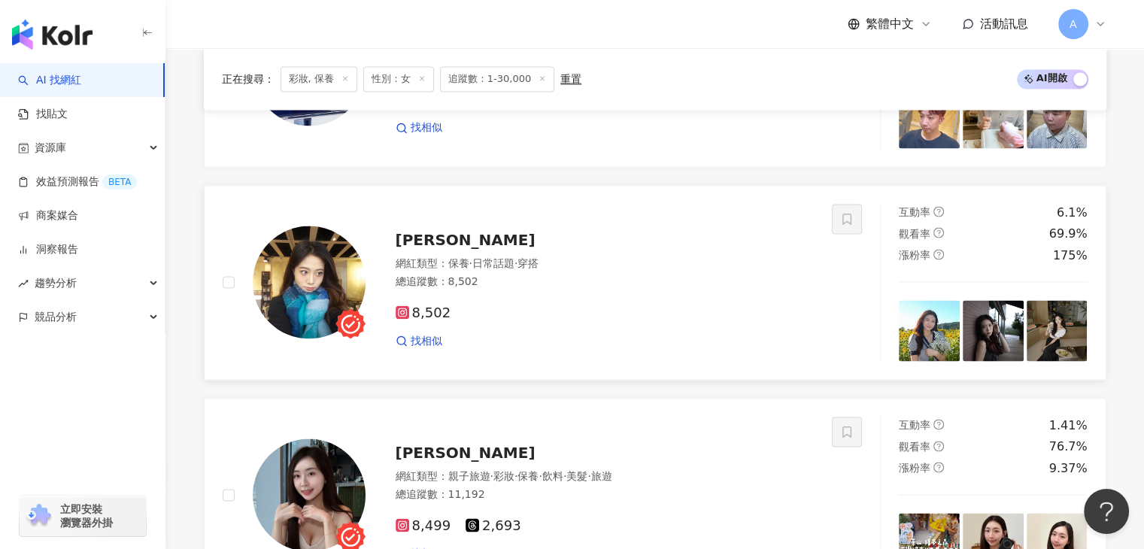
click at [433, 236] on span "孫榆婷" at bounding box center [466, 239] width 140 height 18
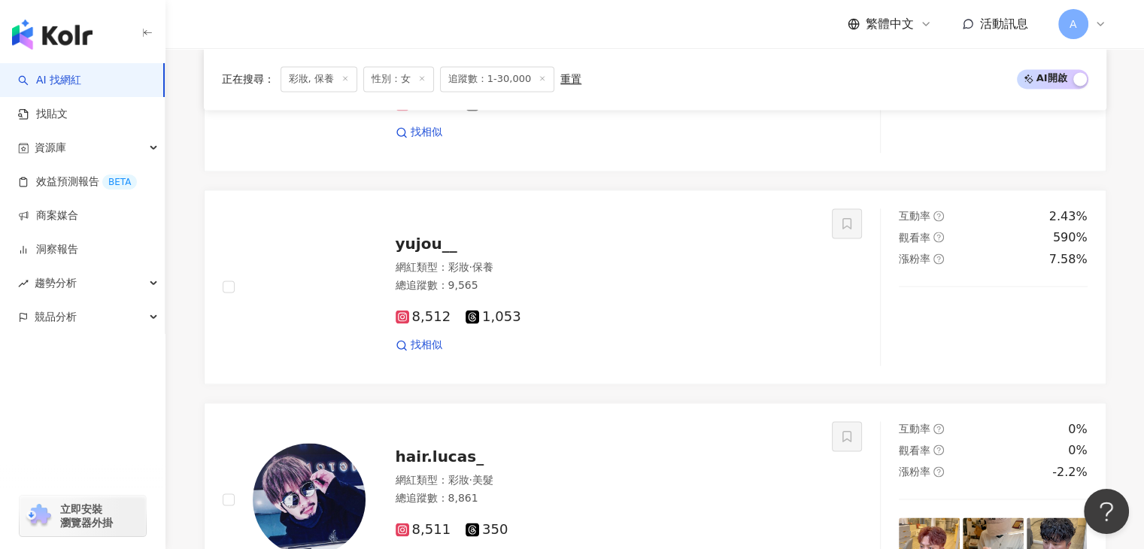
scroll to position [2247, 0]
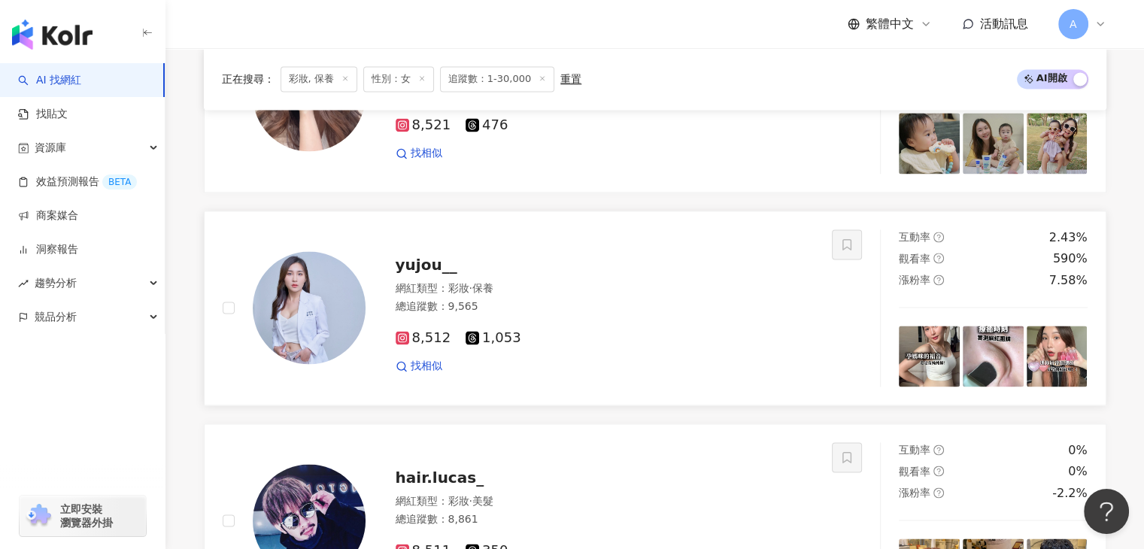
click at [432, 266] on div "yujou__ 網紅類型 ： 彩妝 · 保養 總追蹤數 ： 9,565 8,512 1,053 找相似" at bounding box center [589, 308] width 449 height 132
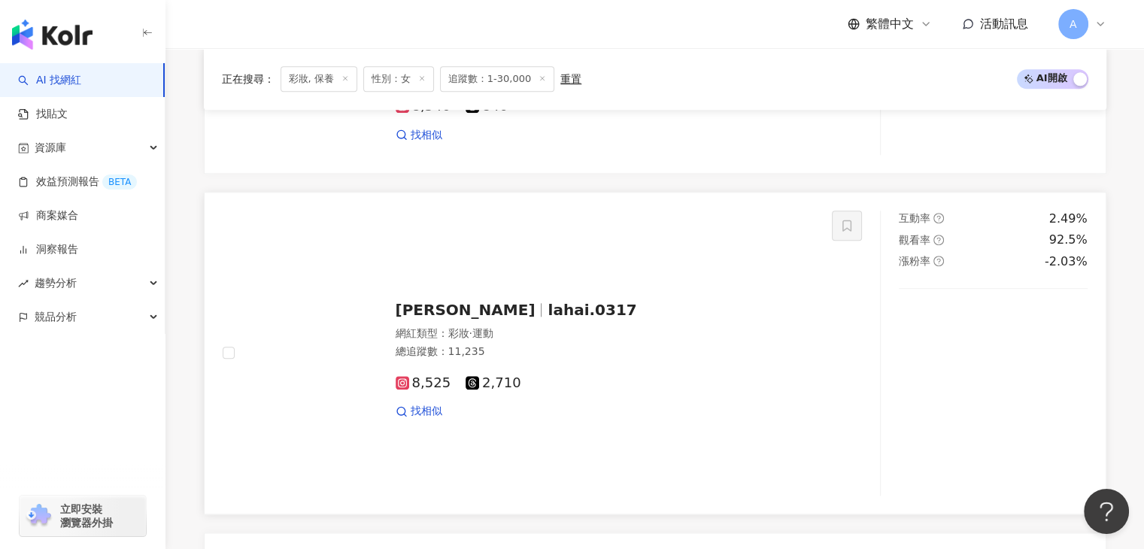
scroll to position [1720, 0]
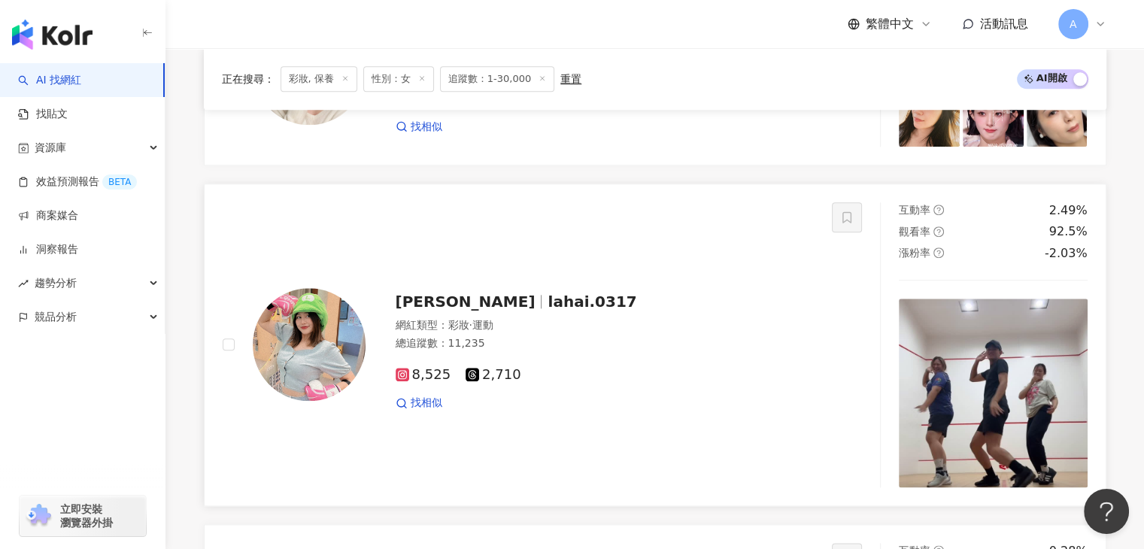
click at [547, 302] on span "lahai.0317" at bounding box center [591, 301] width 89 height 18
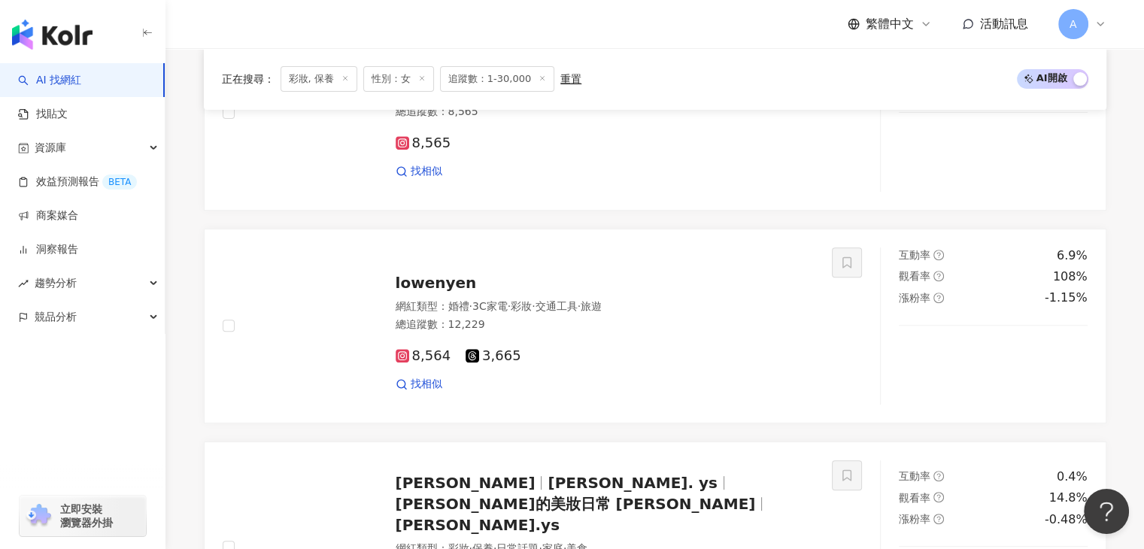
scroll to position [593, 0]
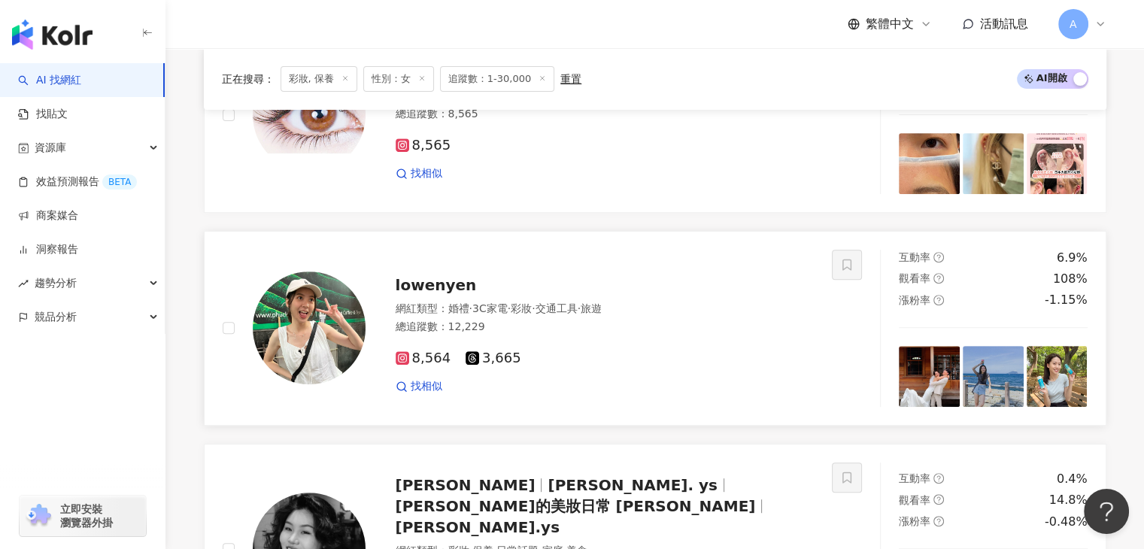
click at [398, 286] on span "lowenyen" at bounding box center [436, 285] width 81 height 18
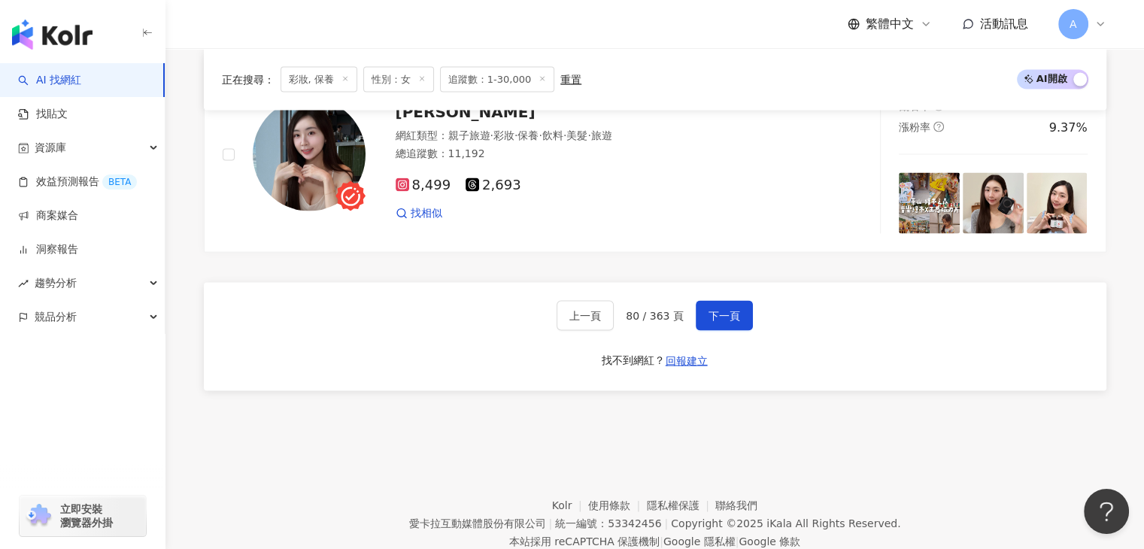
scroll to position [3074, 0]
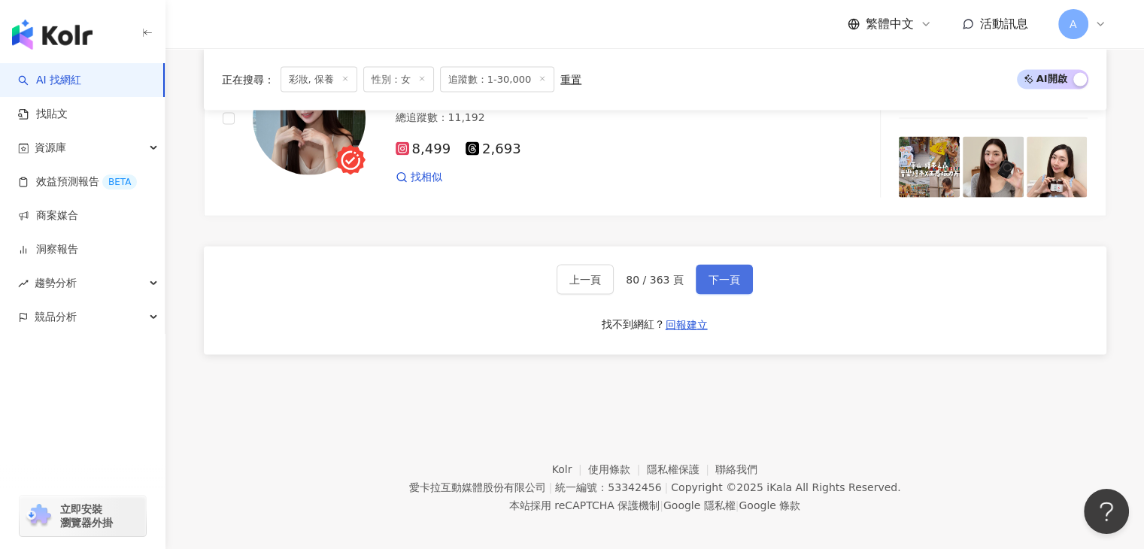
click at [698, 275] on button "下一頁" at bounding box center [724, 280] width 57 height 30
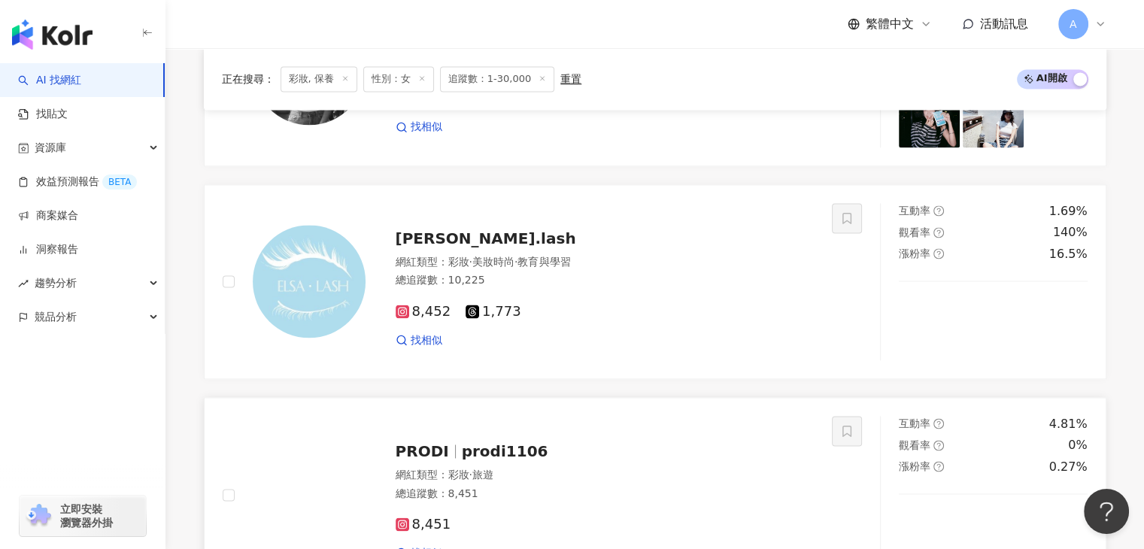
scroll to position [2120, 0]
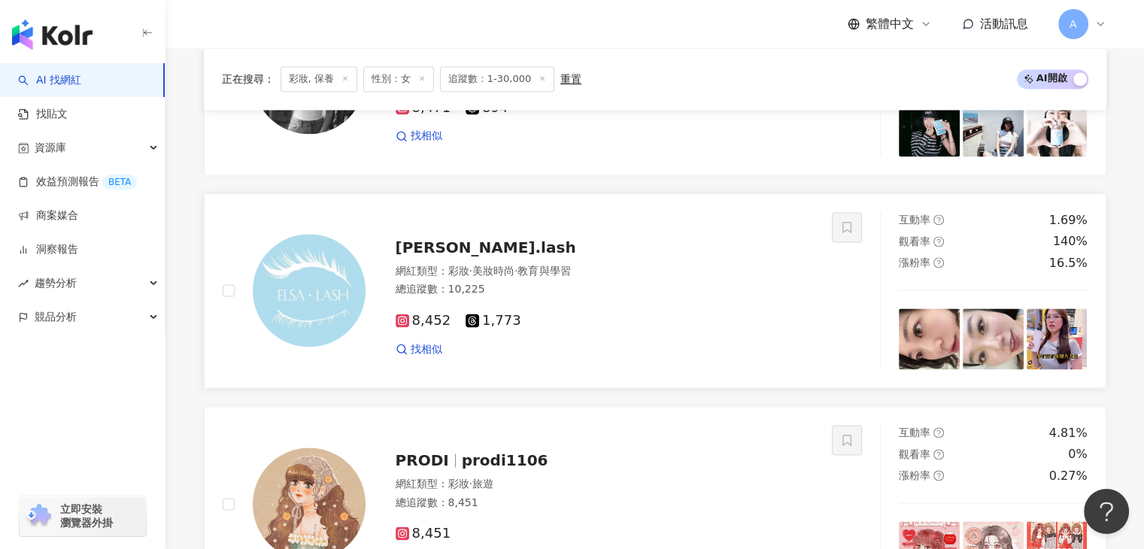
click at [456, 256] on span "elsa.lash" at bounding box center [486, 247] width 180 height 18
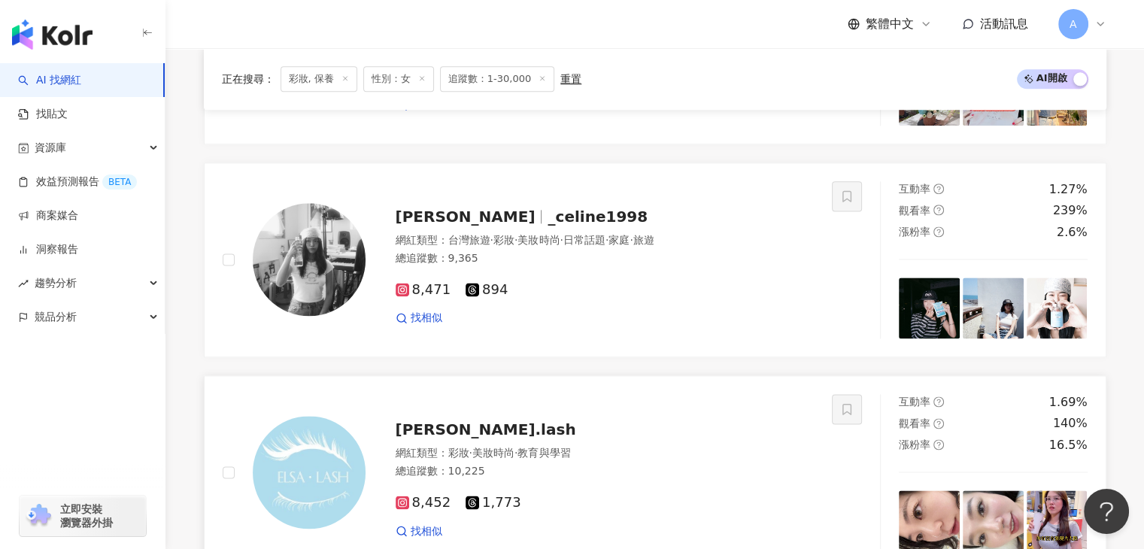
scroll to position [1894, 0]
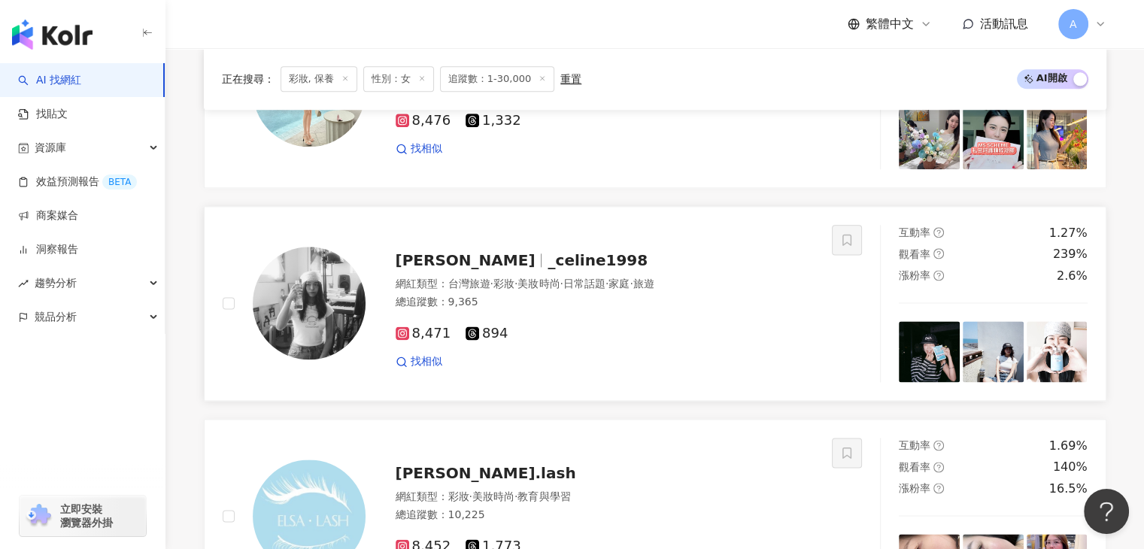
click at [547, 266] on span "_celine1998" at bounding box center [597, 260] width 100 height 18
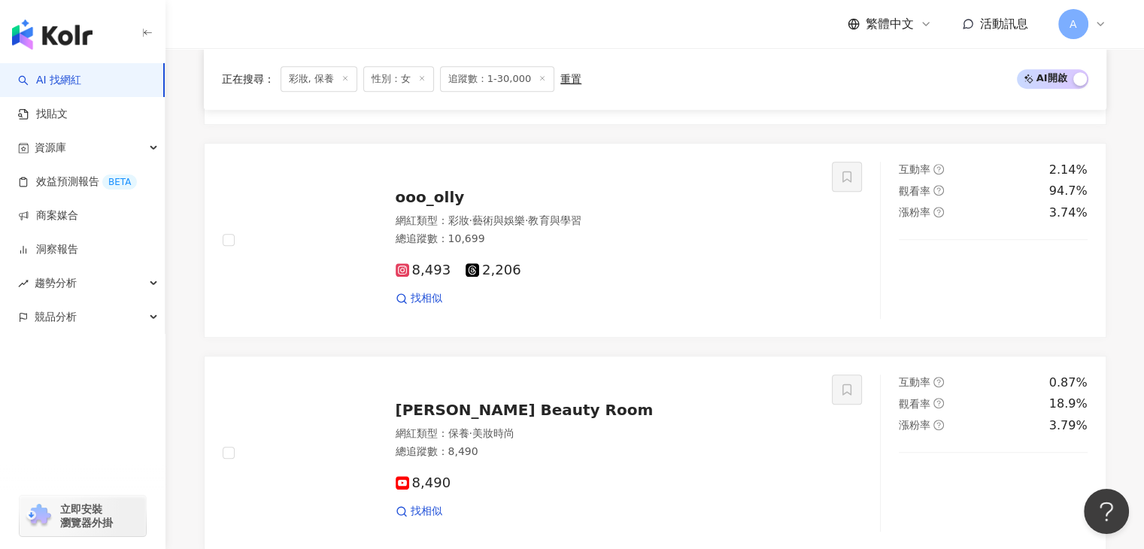
scroll to position [841, 0]
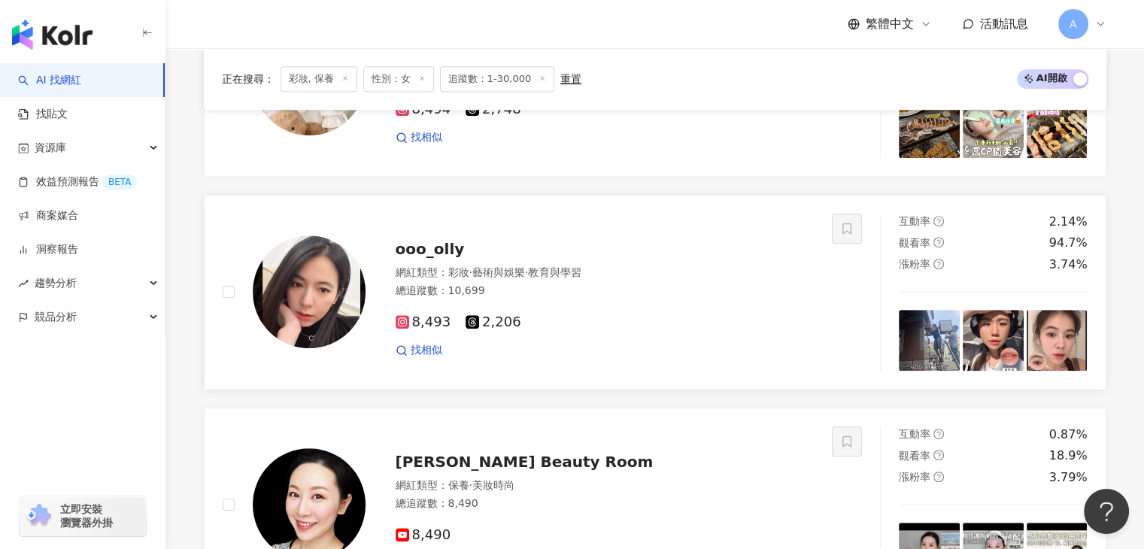
click at [421, 239] on div "ooo_olly 網紅類型 ： 彩妝 · 藝術與娛樂 · 教育與學習 總追蹤數 ： 10,699 8,493 2,206 找相似" at bounding box center [589, 292] width 449 height 132
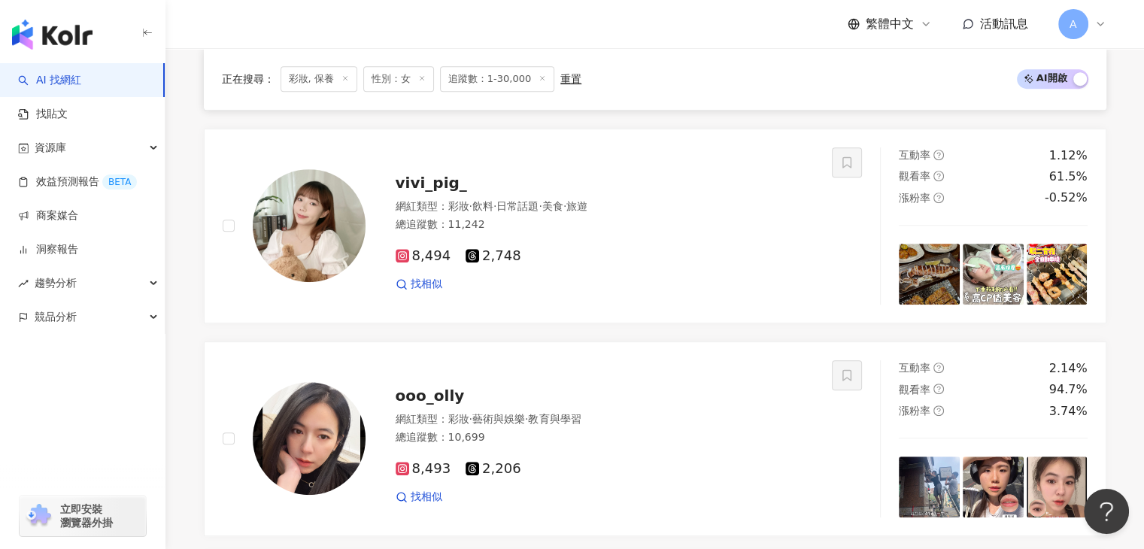
scroll to position [541, 0]
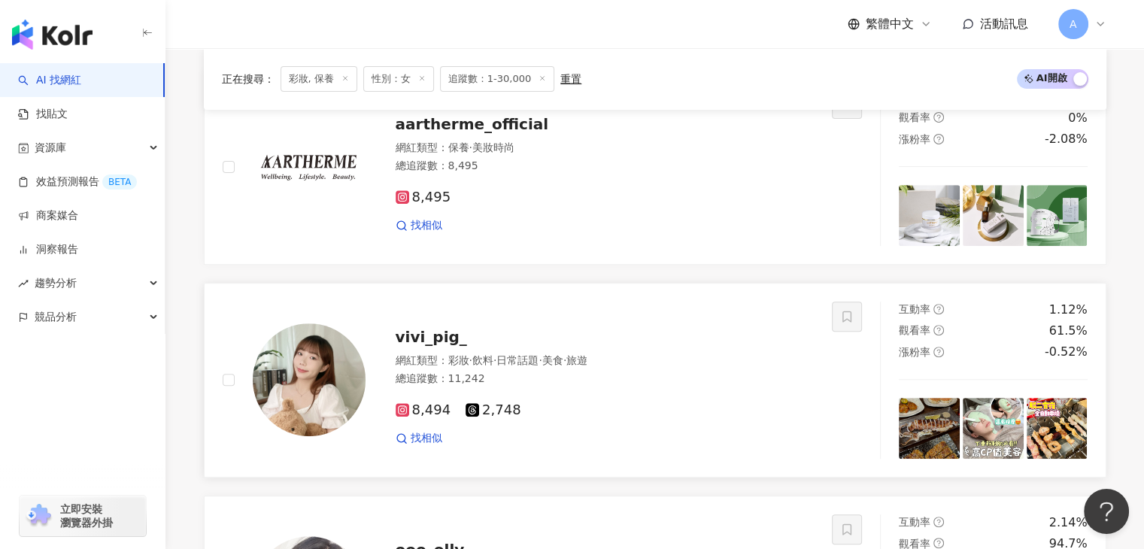
click at [393, 338] on div "vivi_pig_ 網紅類型 ： 彩妝 · 飲料 · 日常話題 · 美食 · 旅遊 總追蹤數 ： 11,242 8,494 2,748 找相似" at bounding box center [589, 380] width 449 height 132
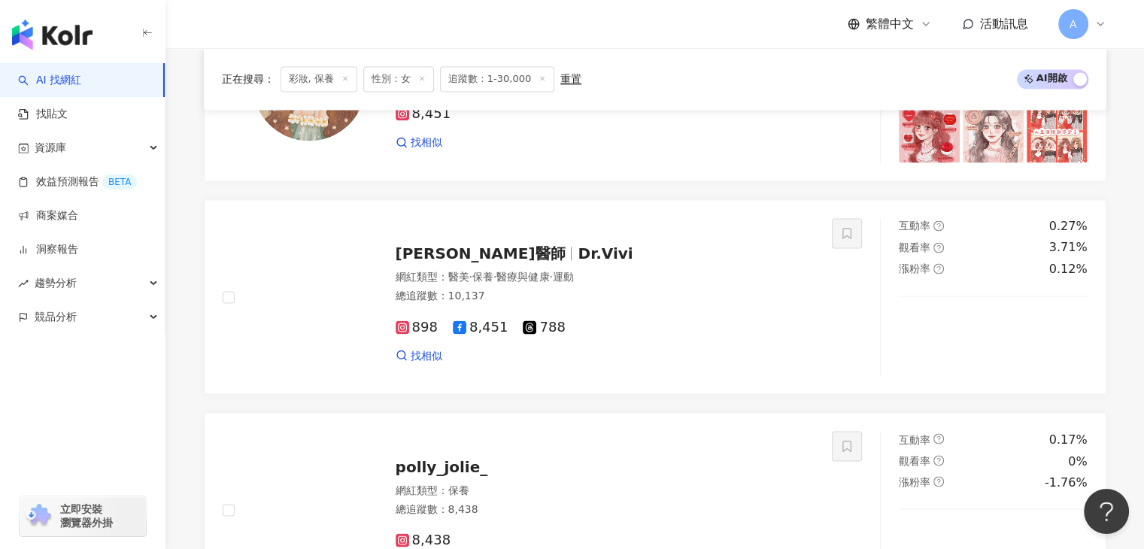
scroll to position [2721, 0]
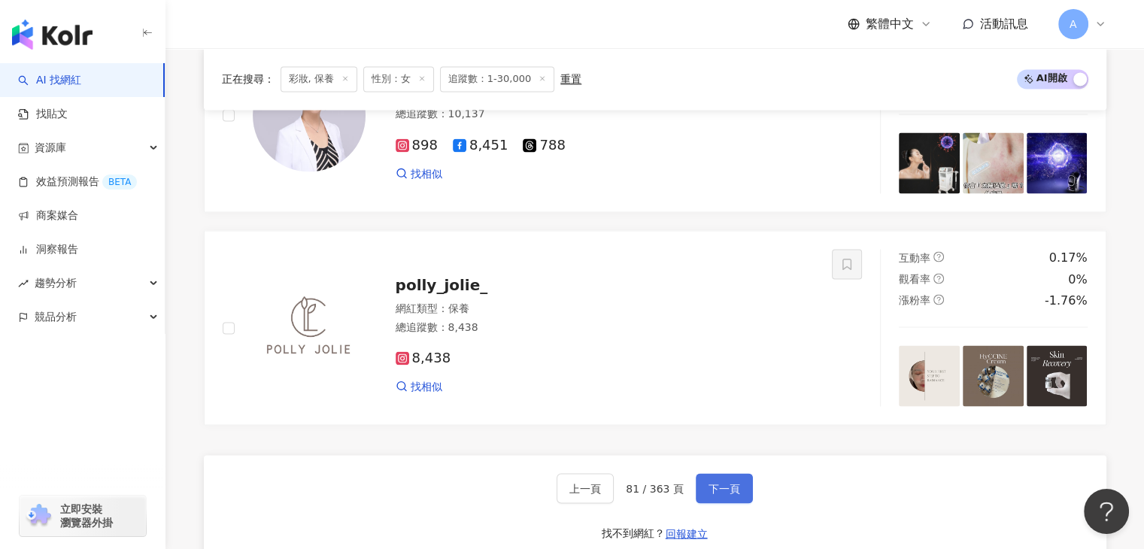
click at [714, 489] on span "下一頁" at bounding box center [724, 488] width 32 height 12
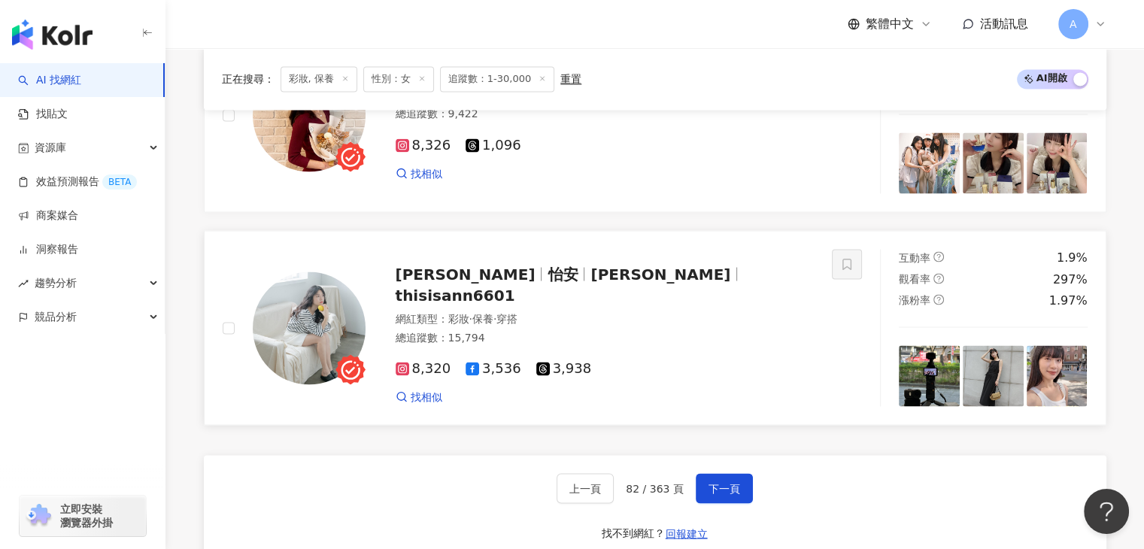
click at [515, 290] on span "thisisann6601" at bounding box center [456, 295] width 120 height 18
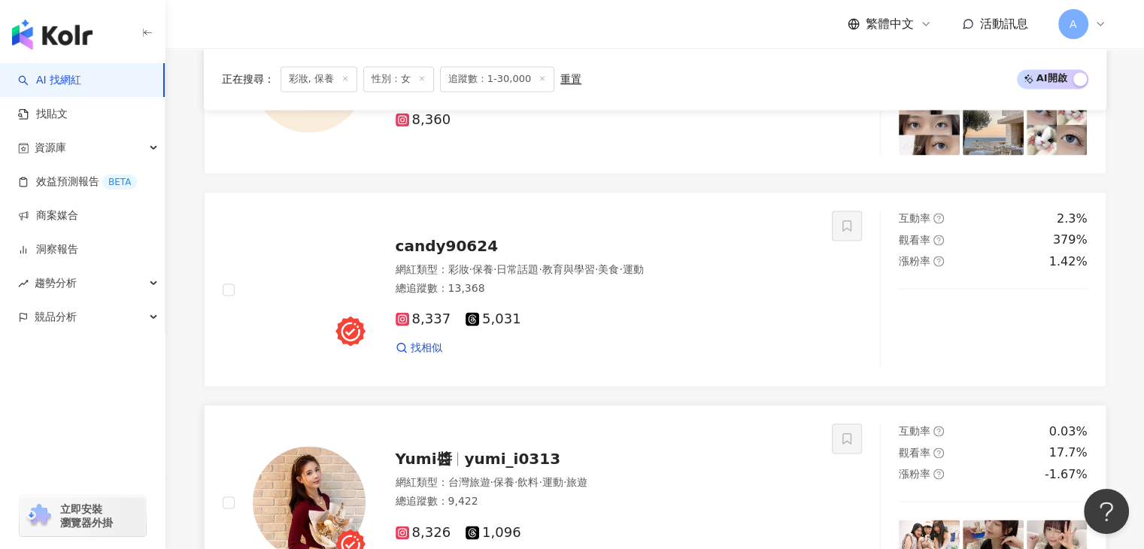
scroll to position [2333, 0]
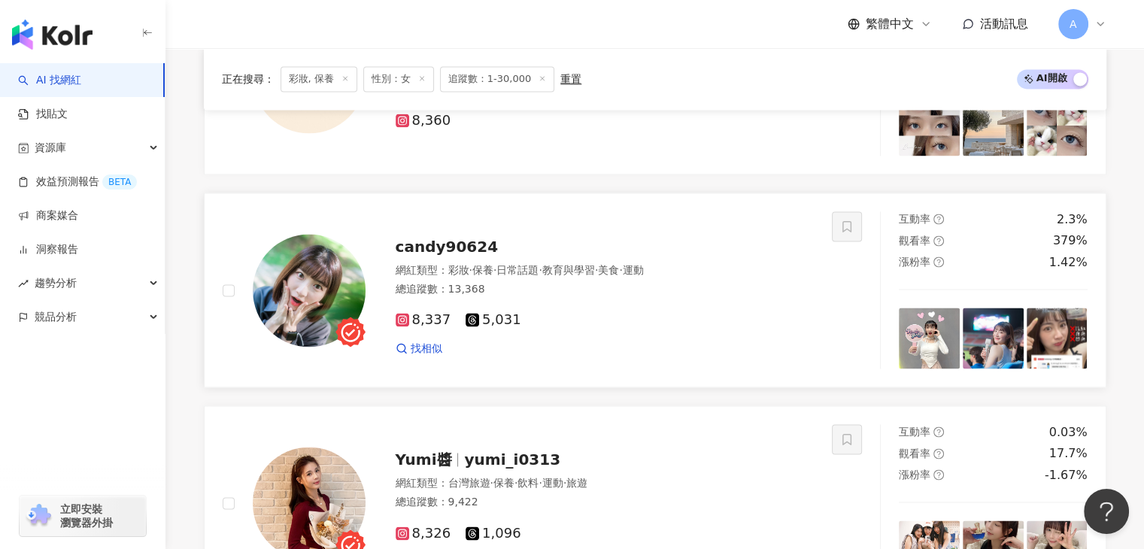
click at [396, 253] on span "candy90624" at bounding box center [447, 247] width 103 height 18
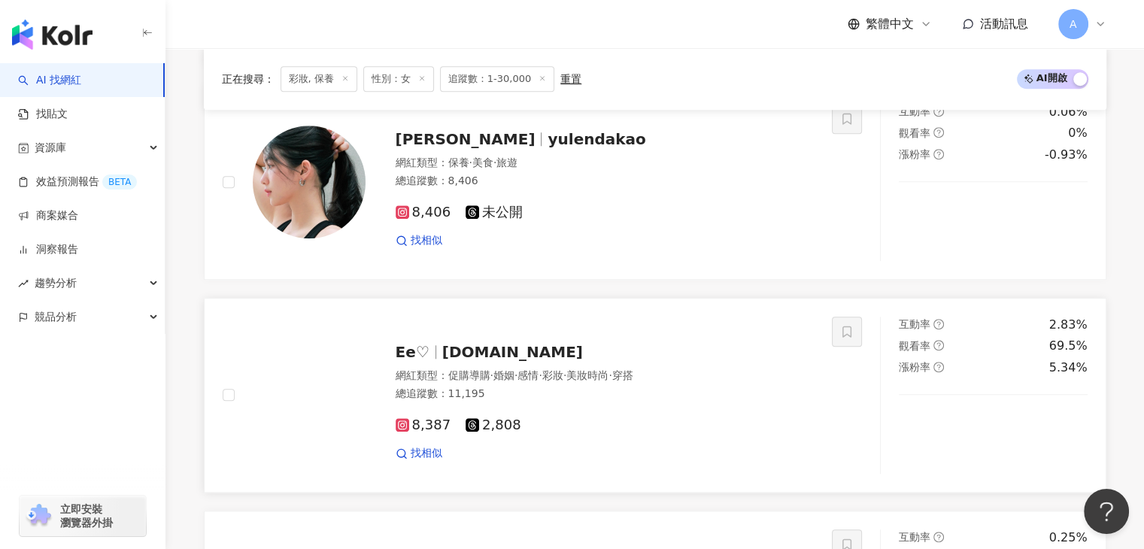
scroll to position [1376, 0]
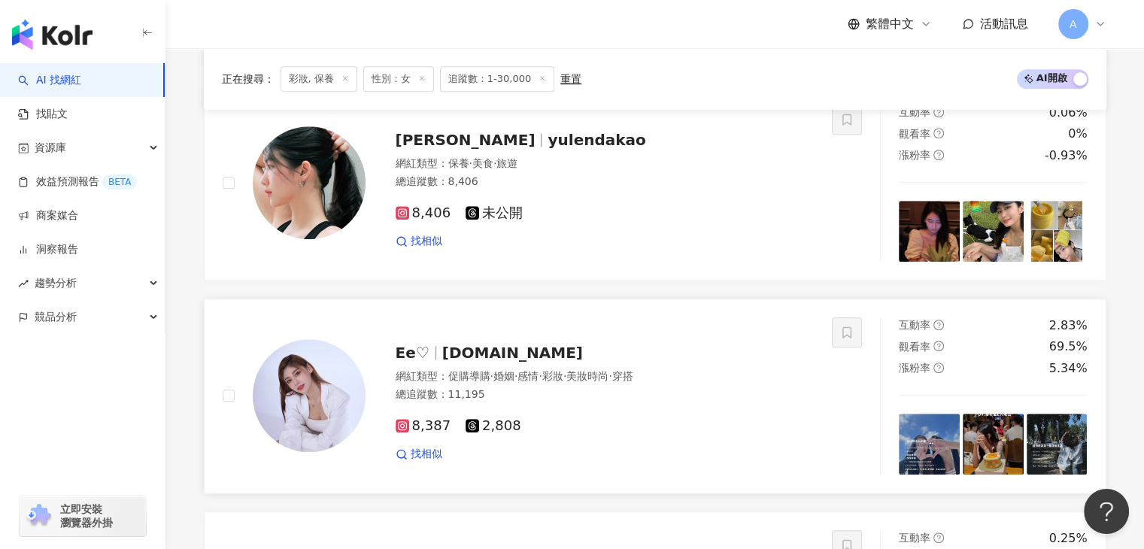
click at [466, 355] on span "cchen.ee" at bounding box center [512, 353] width 141 height 18
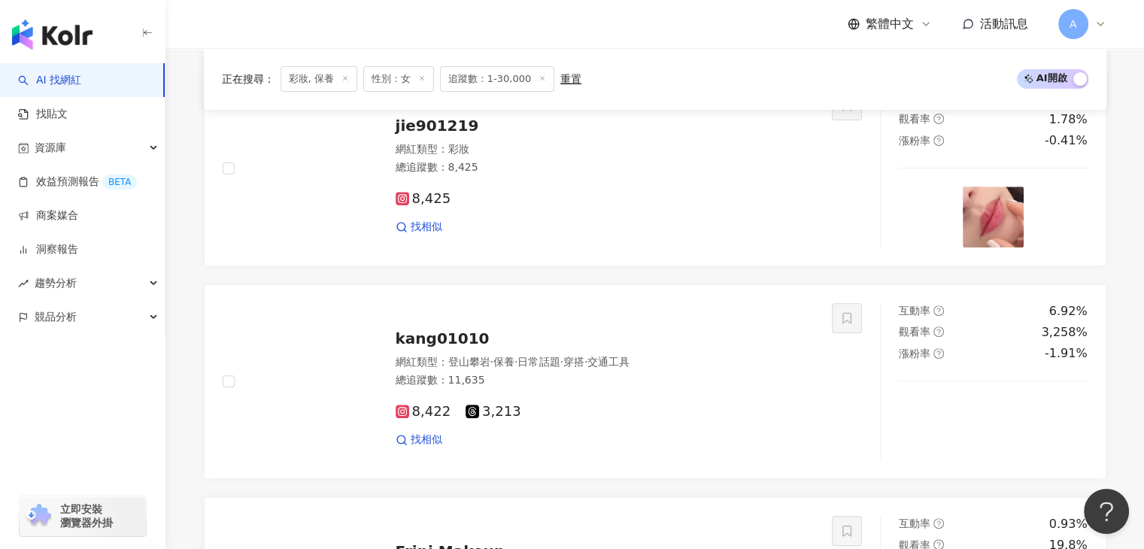
scroll to position [538, 0]
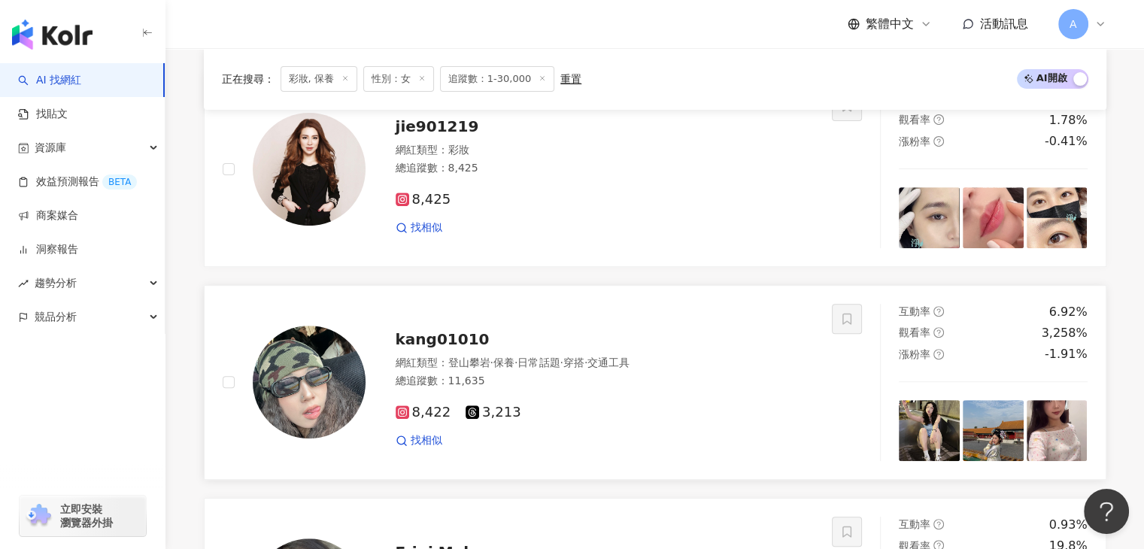
click at [491, 364] on div "kang01010 網紅類型 ： 登山攀岩 · 保養 · 日常話題 · 穿搭 · 交通工具 總追蹤數 ： 11,635 8,422 3,213 找相似" at bounding box center [589, 383] width 449 height 132
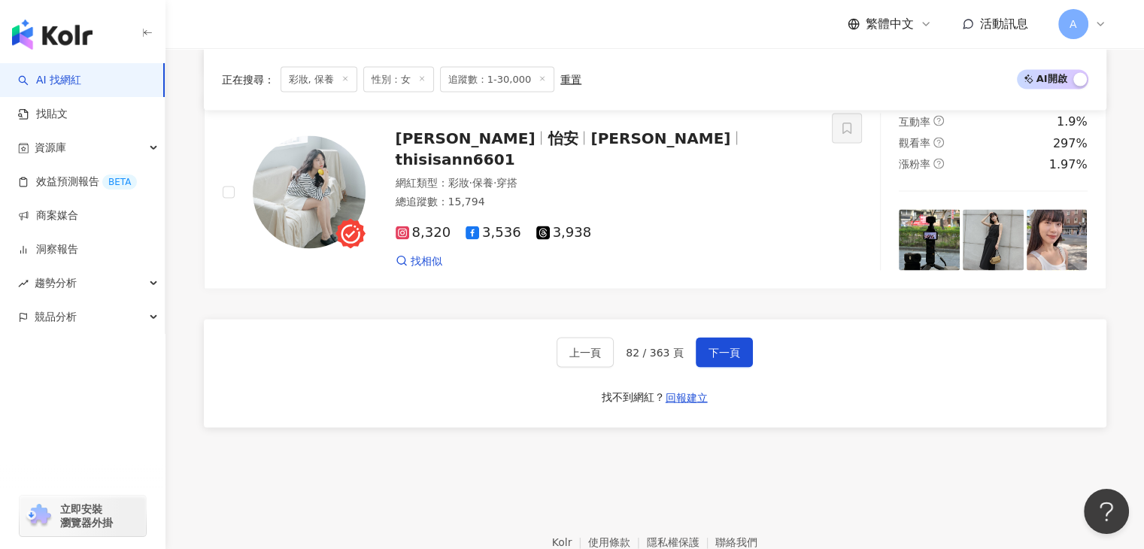
scroll to position [2947, 0]
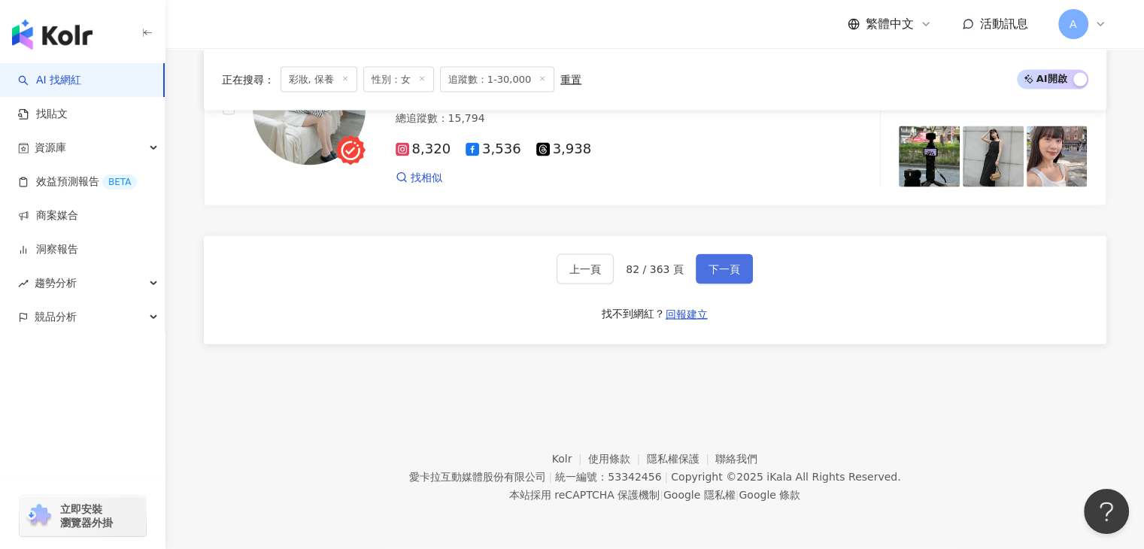
click at [740, 280] on button "下一頁" at bounding box center [724, 269] width 57 height 30
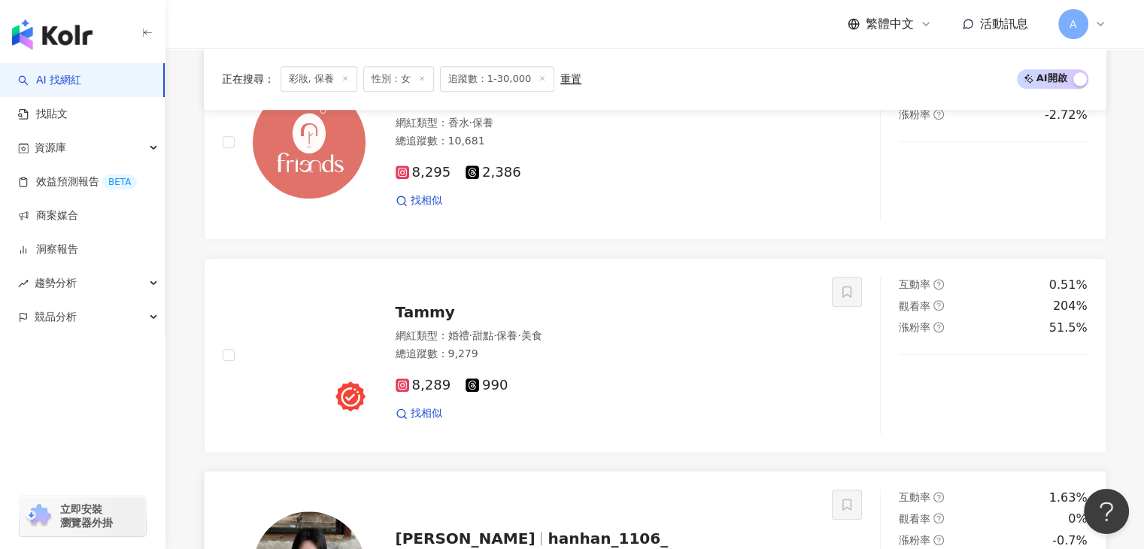
scroll to position [1368, 0]
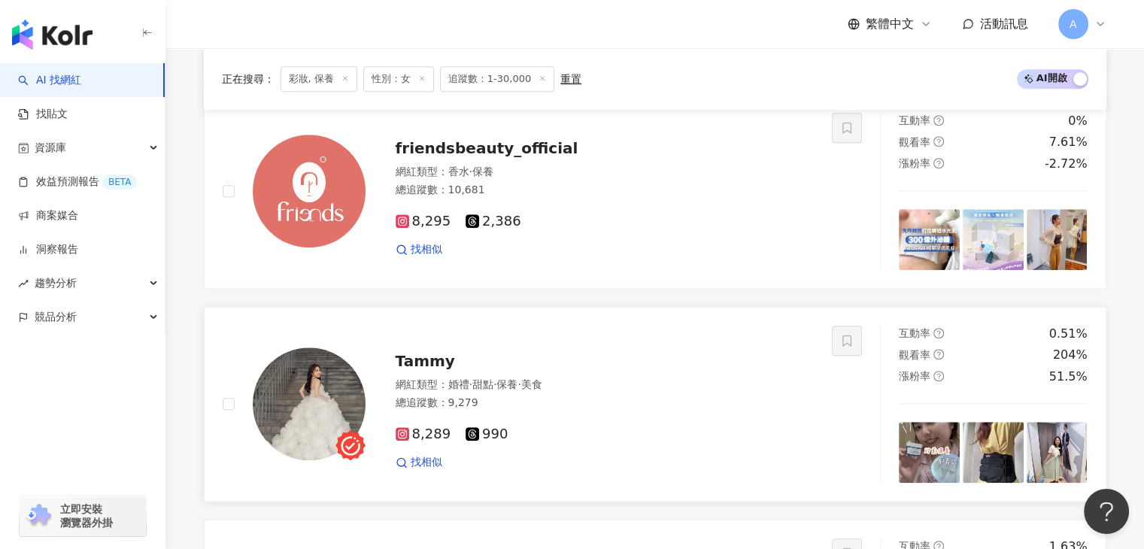
click at [454, 371] on div "Tammy" at bounding box center [605, 360] width 419 height 21
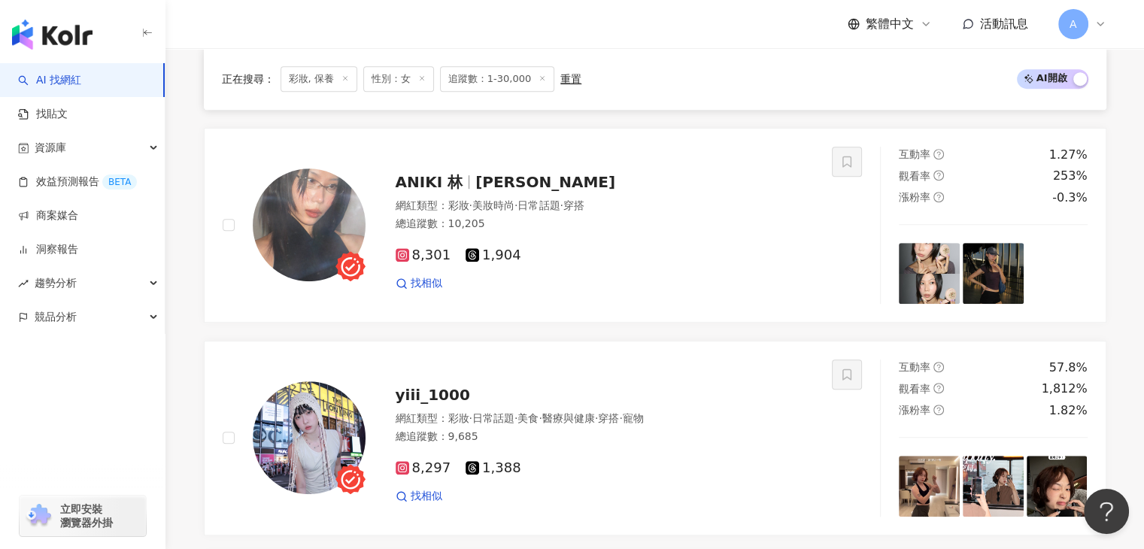
scroll to position [917, 0]
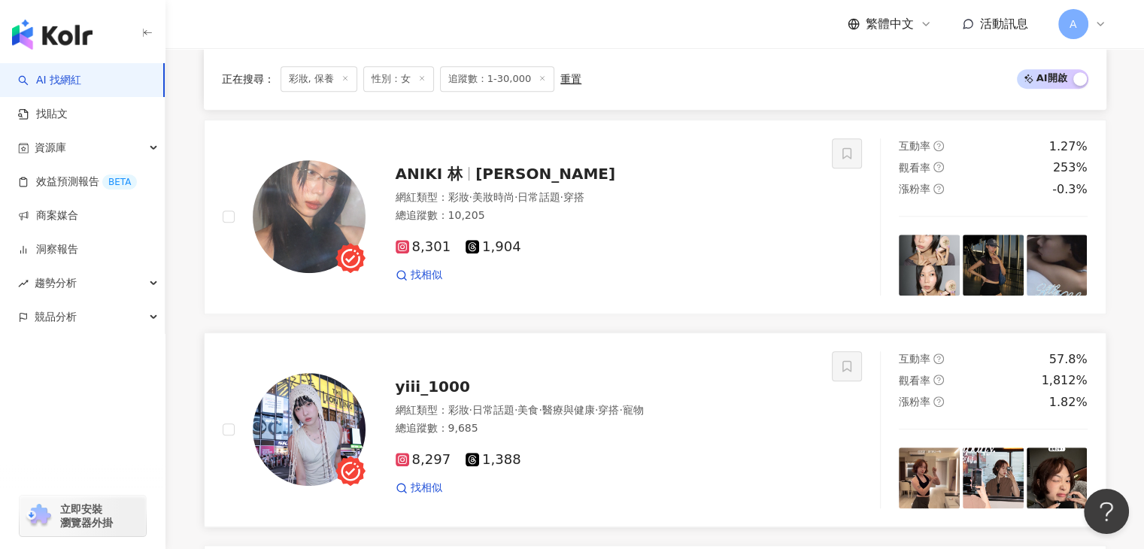
click at [418, 408] on div "yiii_1000 網紅類型 ： 彩妝 · 日常話題 · 美食 · 醫療與健康 · 穿搭 · 寵物 總追蹤數 ： 9,685 8,297 1,388 找相似" at bounding box center [589, 430] width 449 height 132
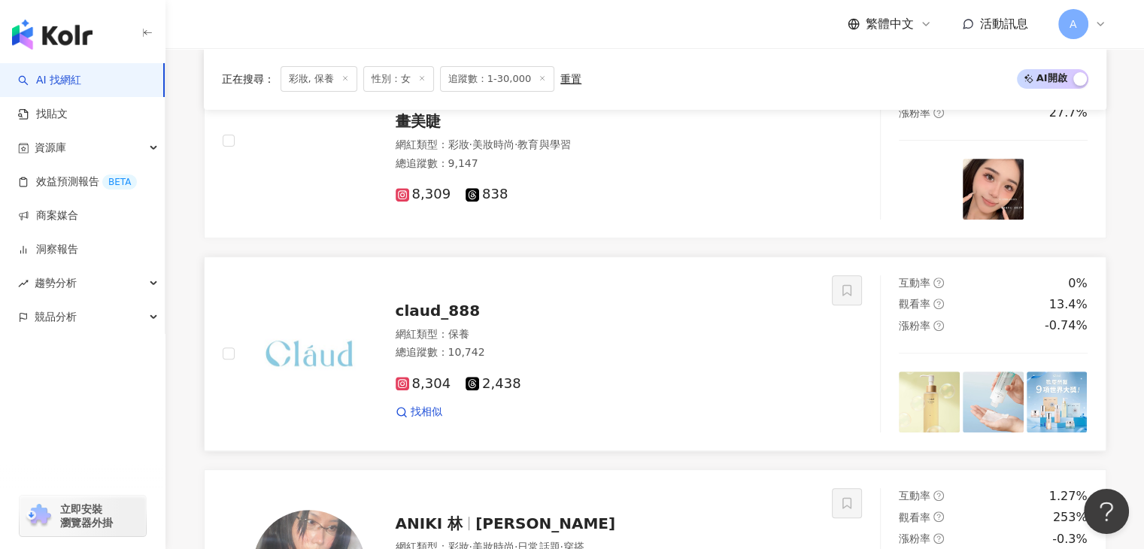
scroll to position [841, 0]
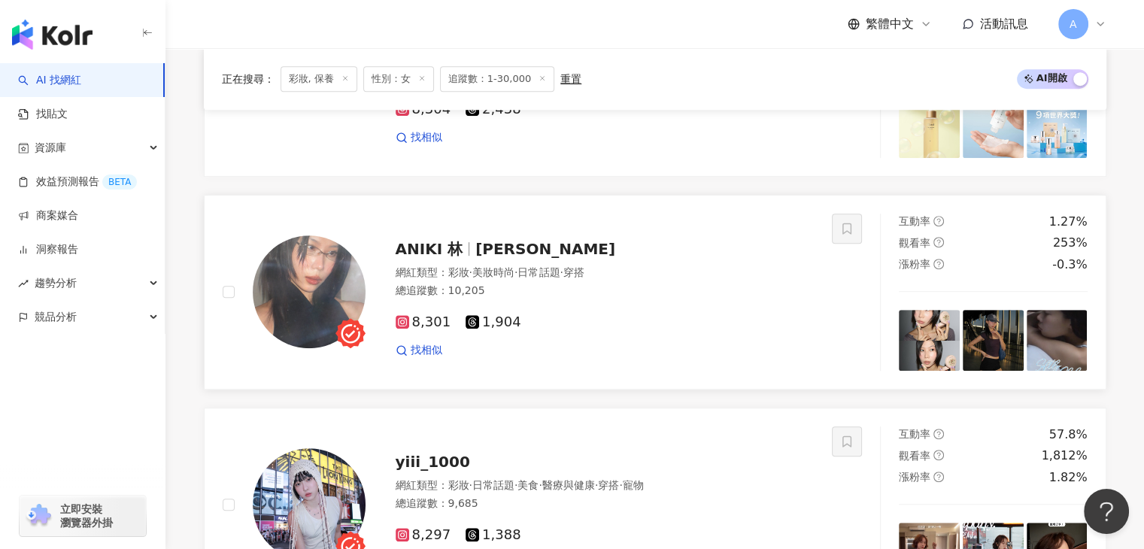
click at [456, 256] on span "ANIKI 林" at bounding box center [436, 249] width 80 height 18
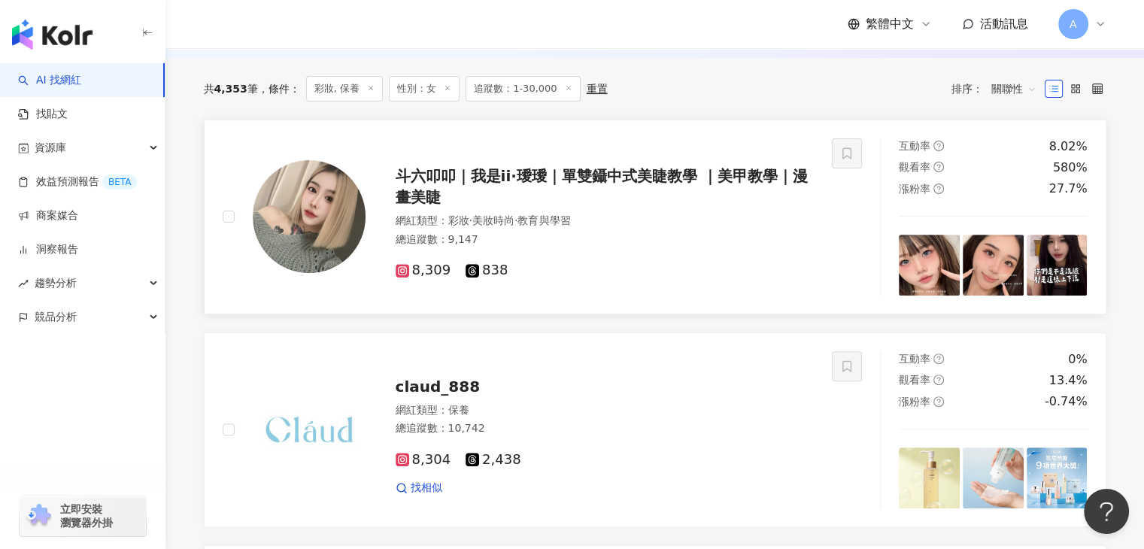
scroll to position [465, 0]
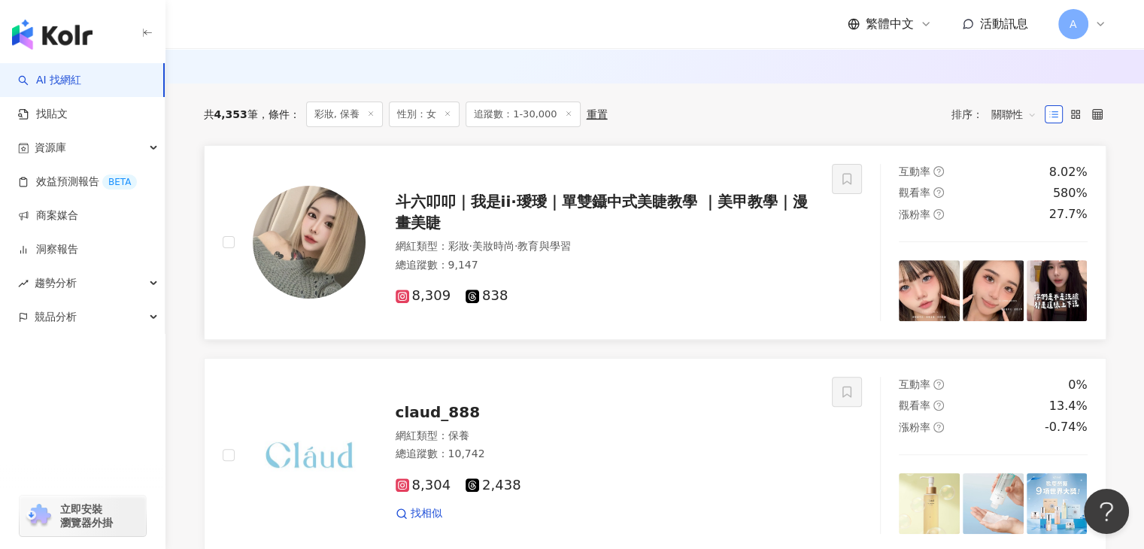
click at [559, 223] on span "斗六叩叩｜我是ii·璦璦｜單雙鑷中式美睫教學 ｜美甲教學｜漫畫美睫" at bounding box center [602, 211] width 412 height 39
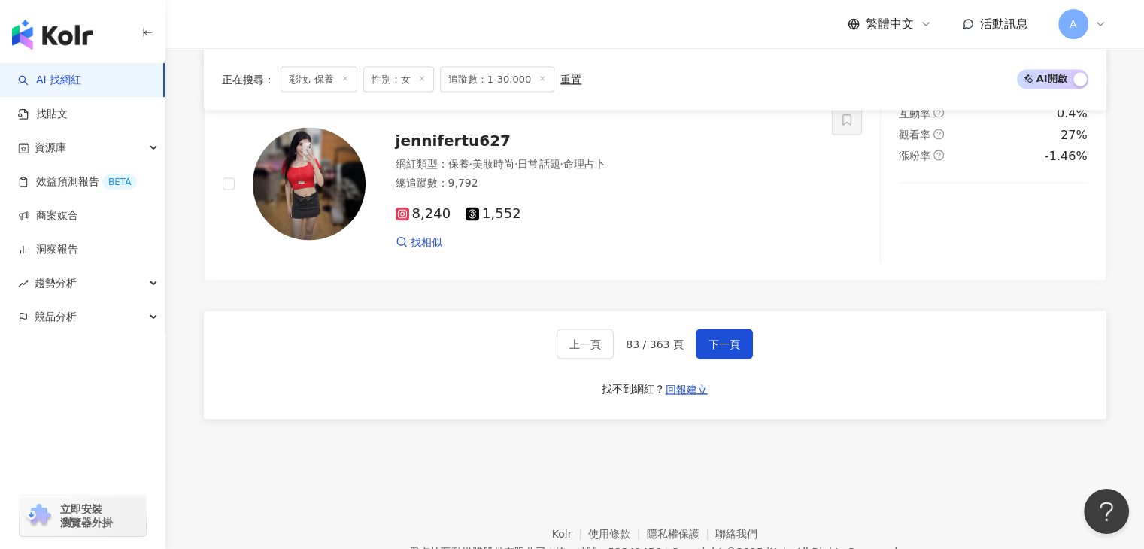
scroll to position [2947, 0]
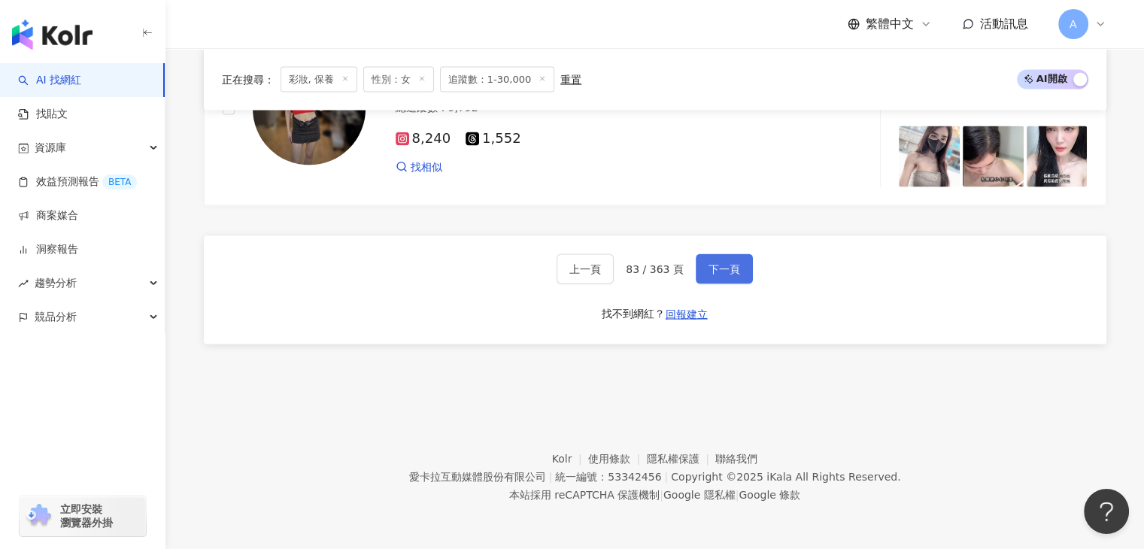
click at [717, 259] on button "下一頁" at bounding box center [724, 269] width 57 height 30
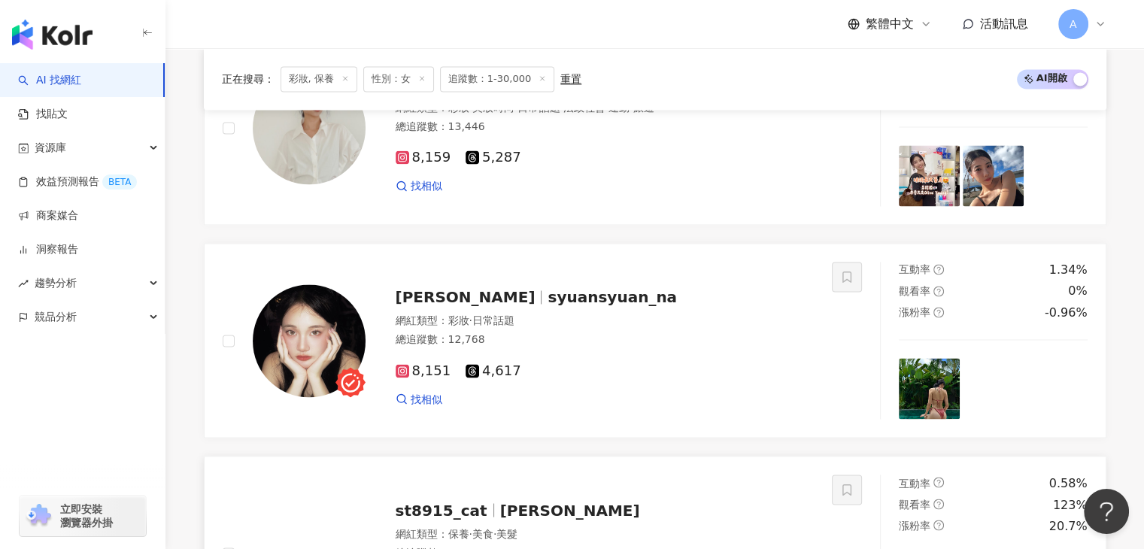
scroll to position [2270, 0]
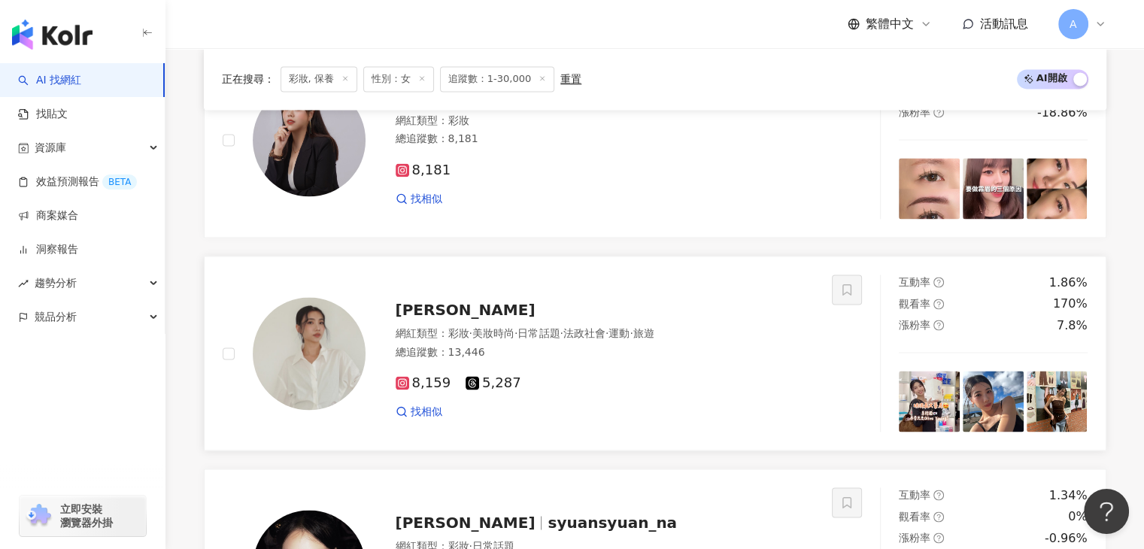
click at [430, 319] on span "Jeanie" at bounding box center [466, 310] width 140 height 18
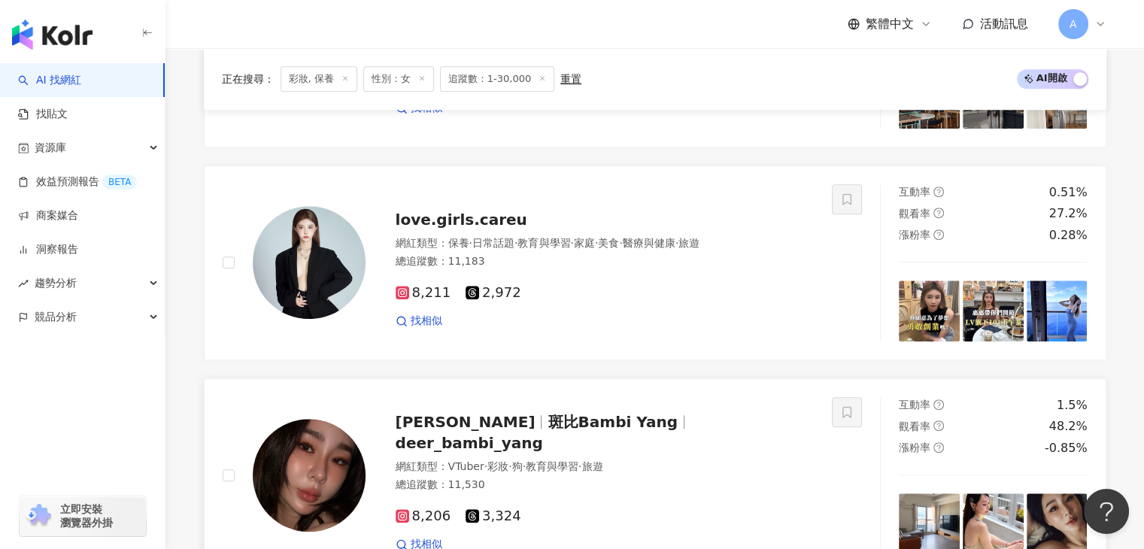
scroll to position [1293, 0]
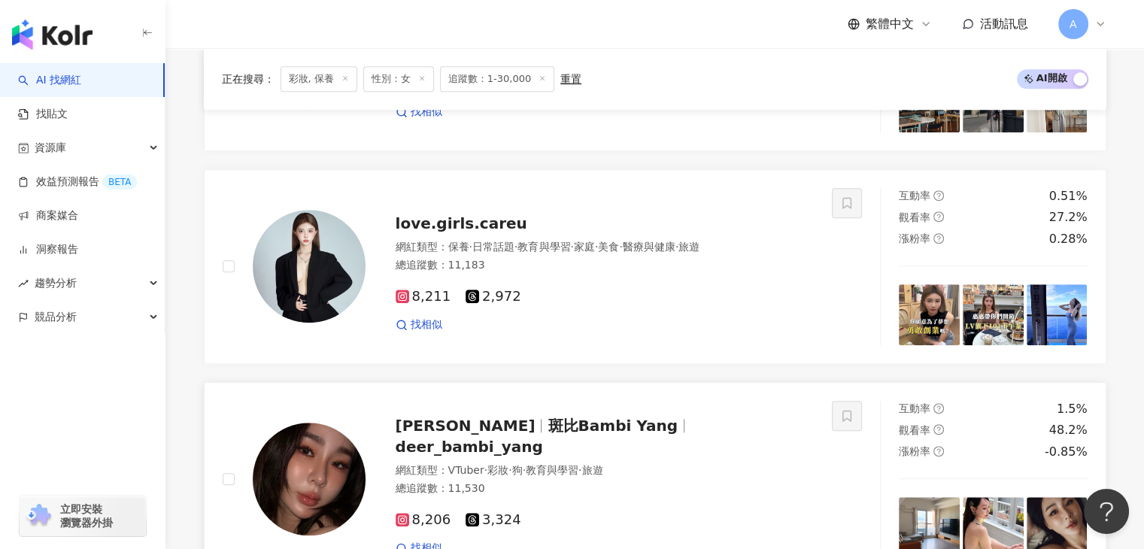
click at [543, 438] on span "deer_bambi_yang" at bounding box center [469, 447] width 147 height 18
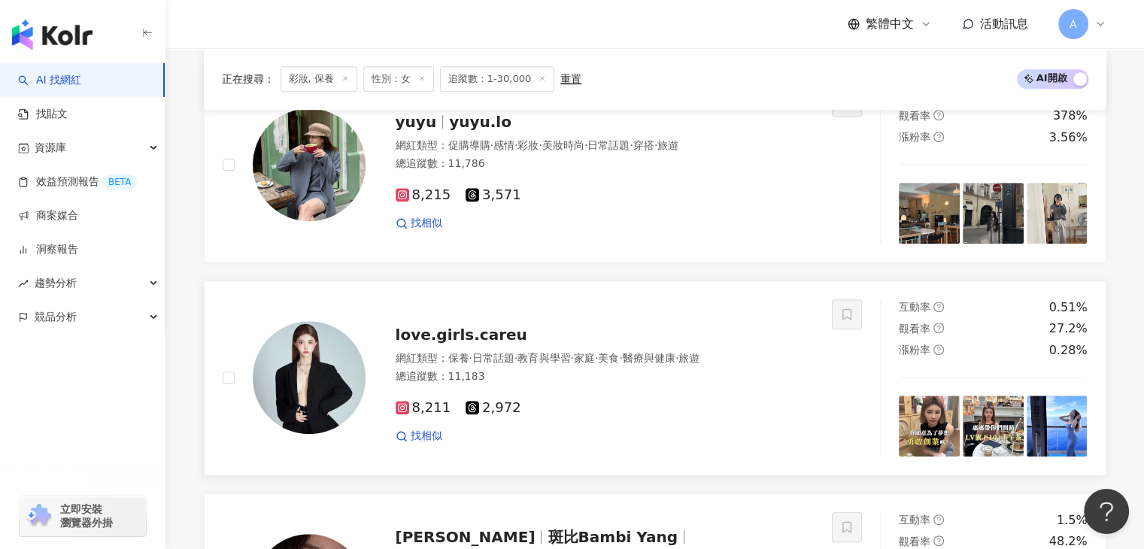
scroll to position [1067, 0]
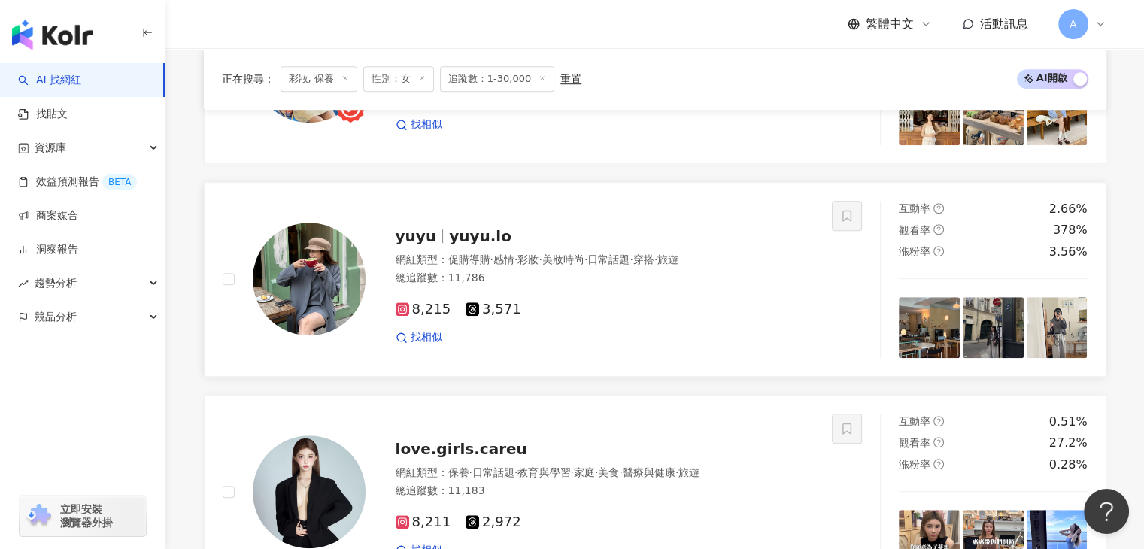
click at [457, 241] on span "yuyu.lo" at bounding box center [480, 236] width 62 height 18
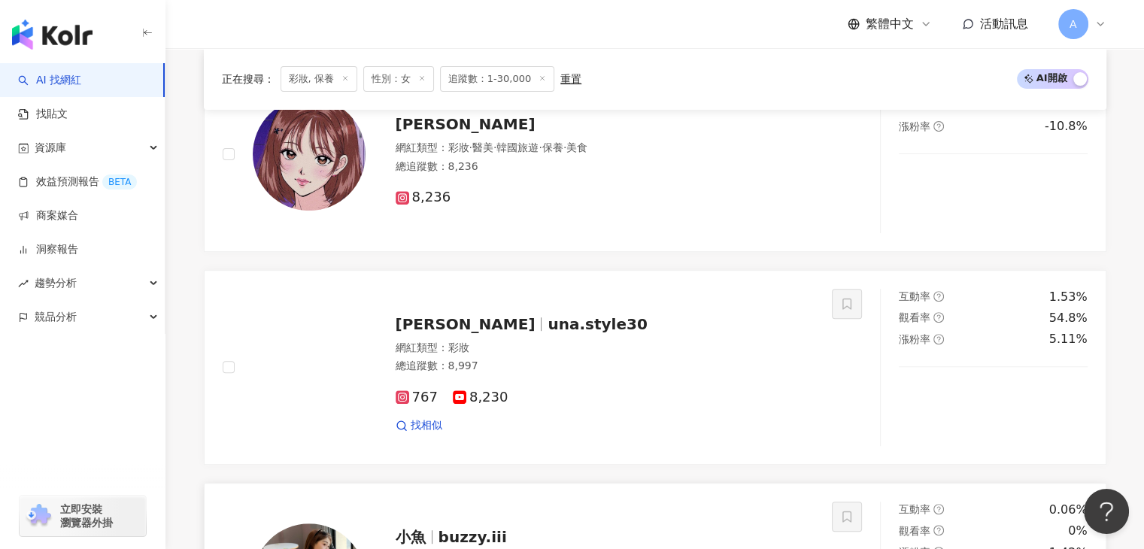
scroll to position [465, 0]
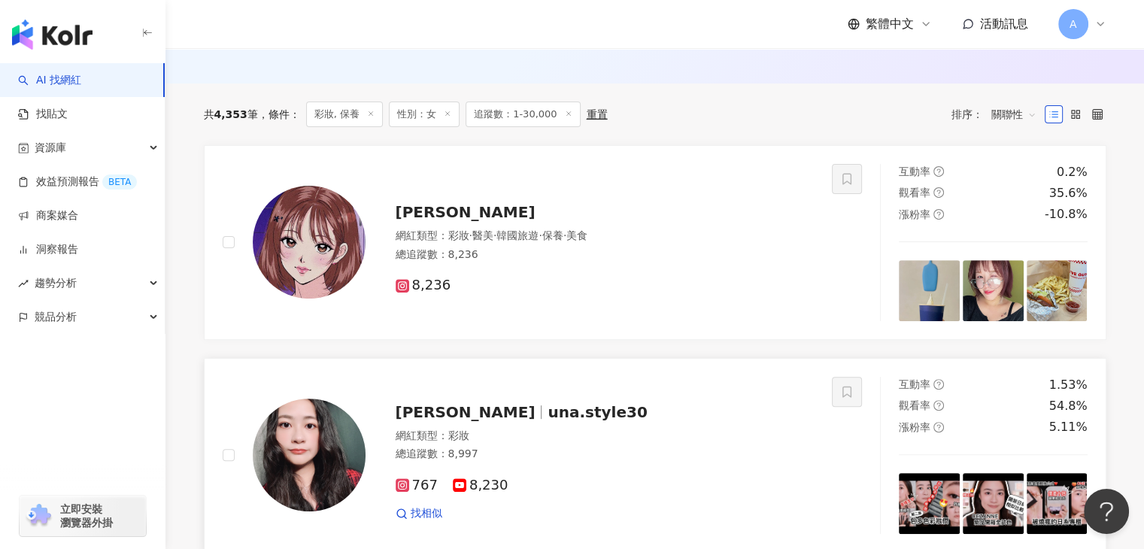
click at [472, 407] on div "尤娜Una una.style30 網紅類型 ： 彩妝 總追蹤數 ： 8,997 767 8,230 找相似" at bounding box center [589, 455] width 449 height 132
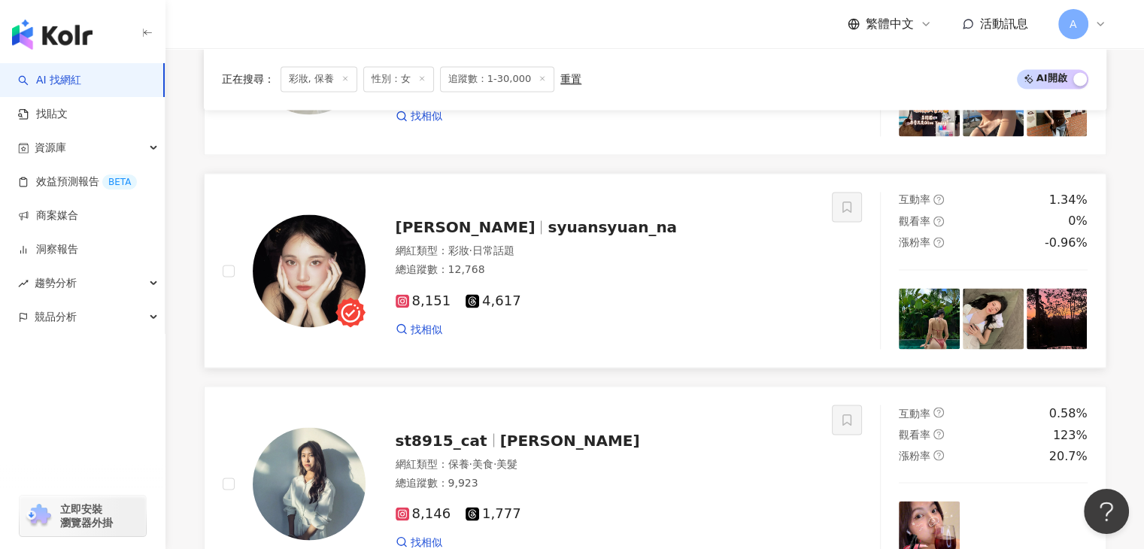
scroll to position [2796, 0]
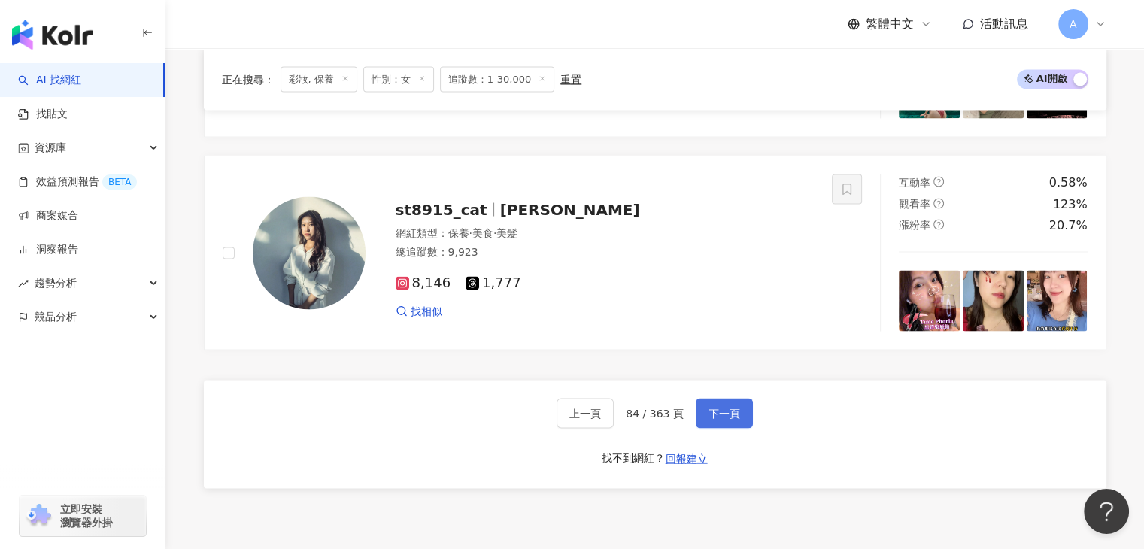
click at [740, 428] on button "下一頁" at bounding box center [724, 413] width 57 height 30
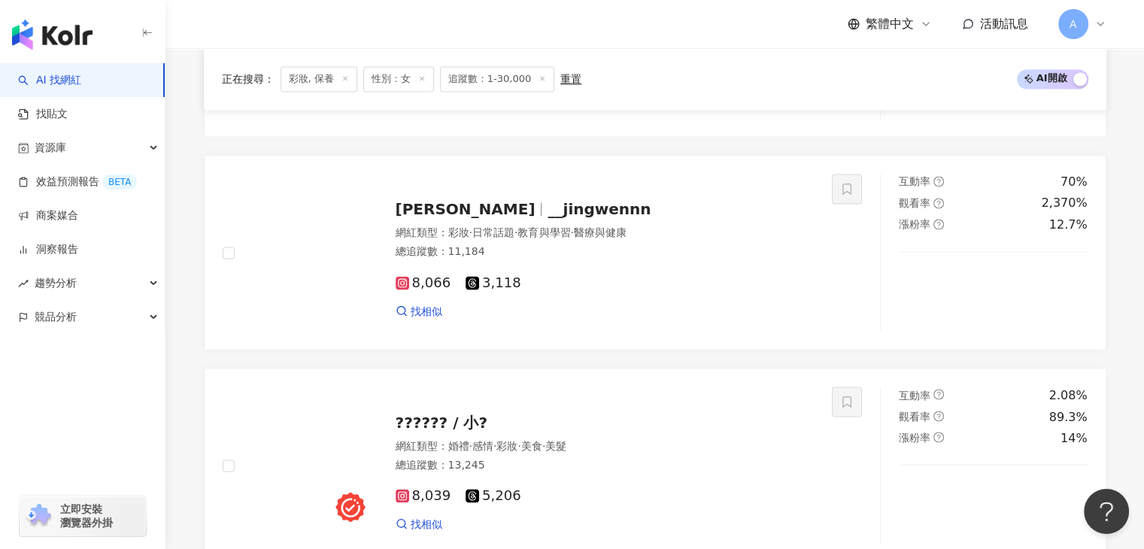
scroll to position [2577, 0]
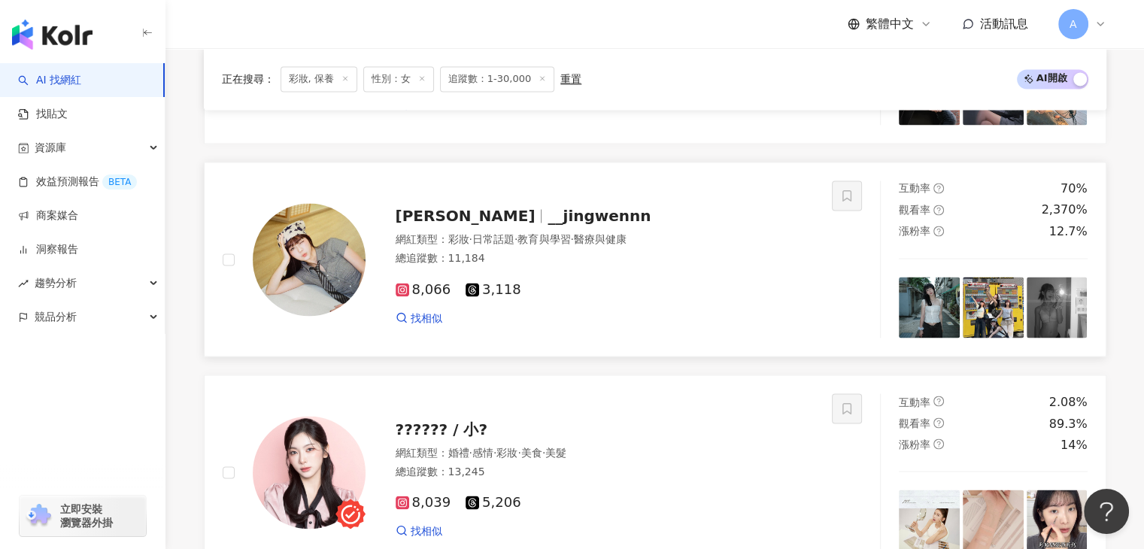
click at [547, 223] on span "__jingwennn" at bounding box center [598, 216] width 103 height 18
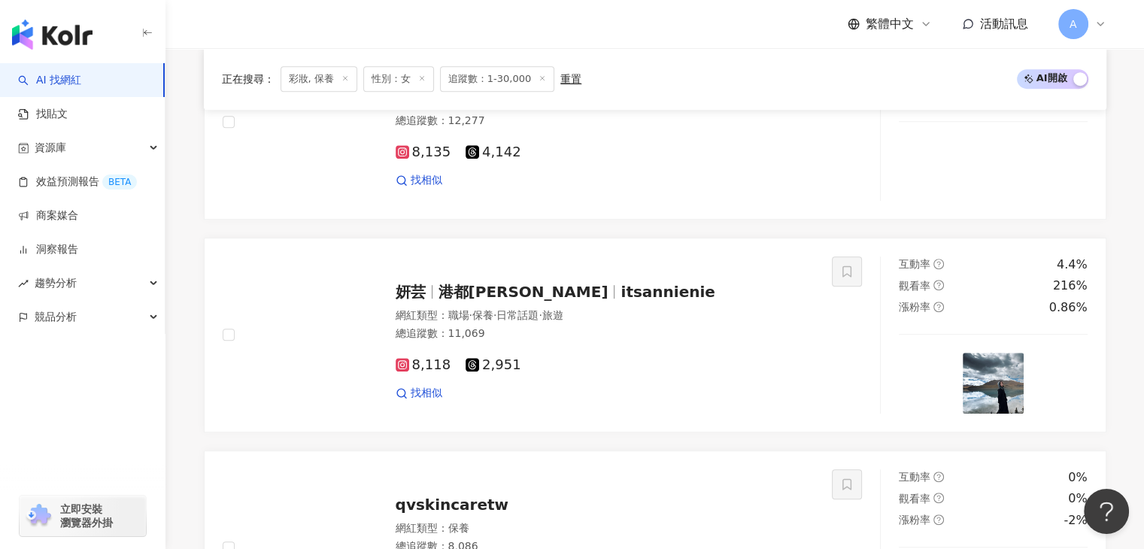
scroll to position [772, 0]
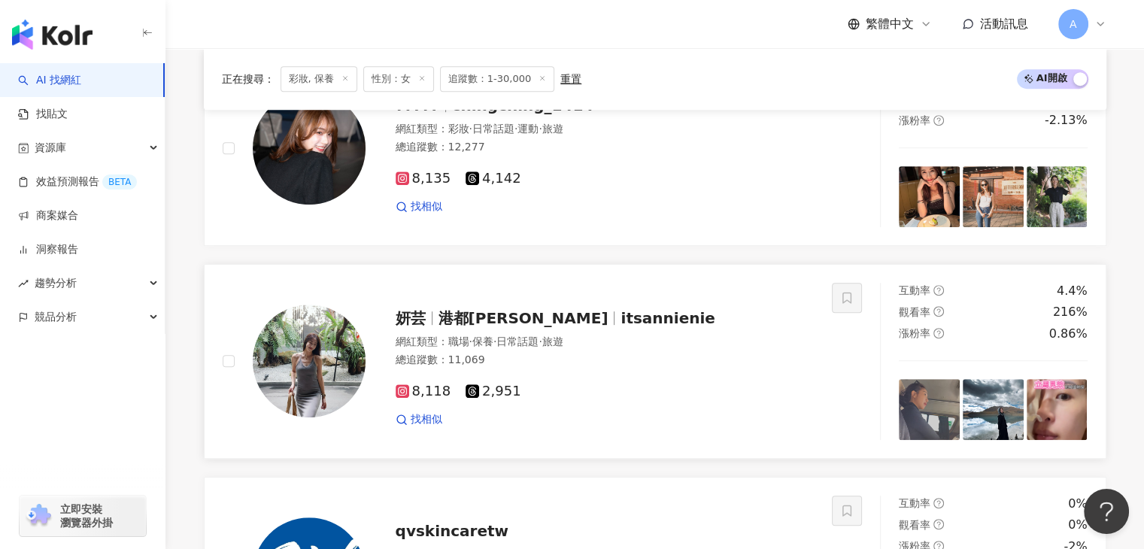
click at [620, 323] on span "itsannienie" at bounding box center [667, 318] width 94 height 18
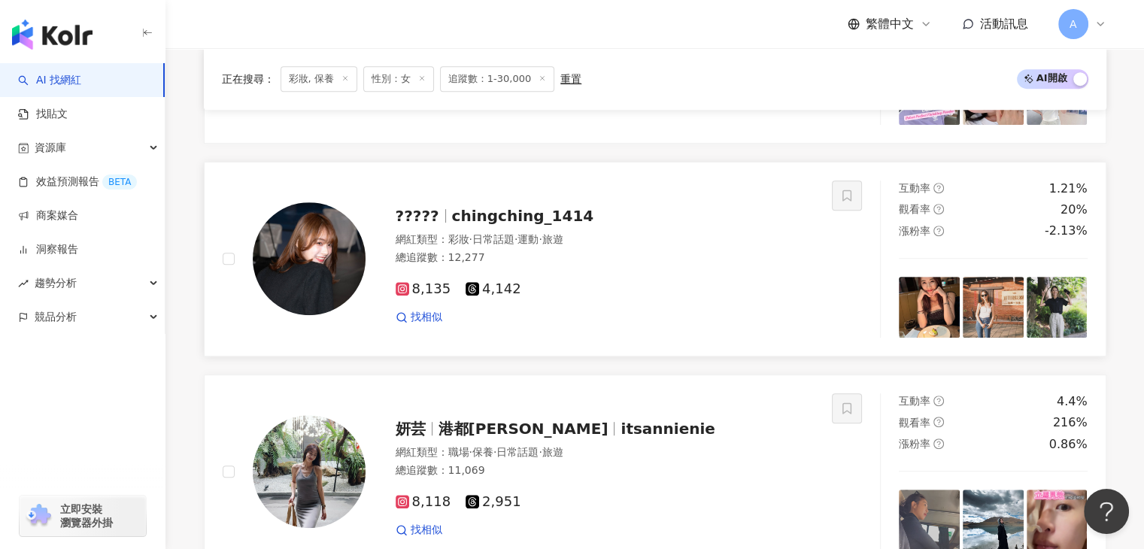
scroll to position [697, 0]
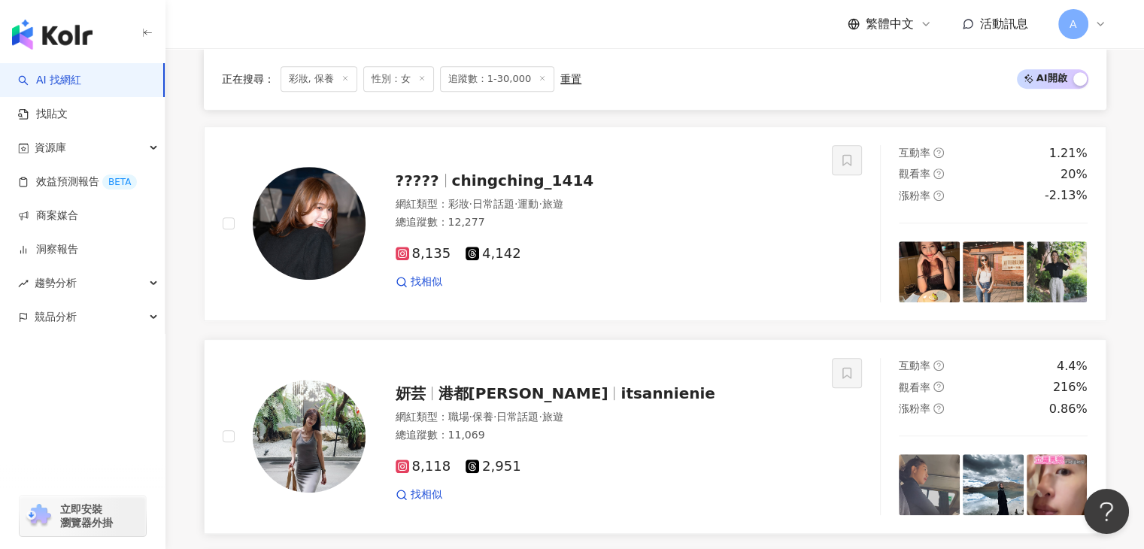
click at [620, 400] on span "itsannienie" at bounding box center [667, 393] width 94 height 18
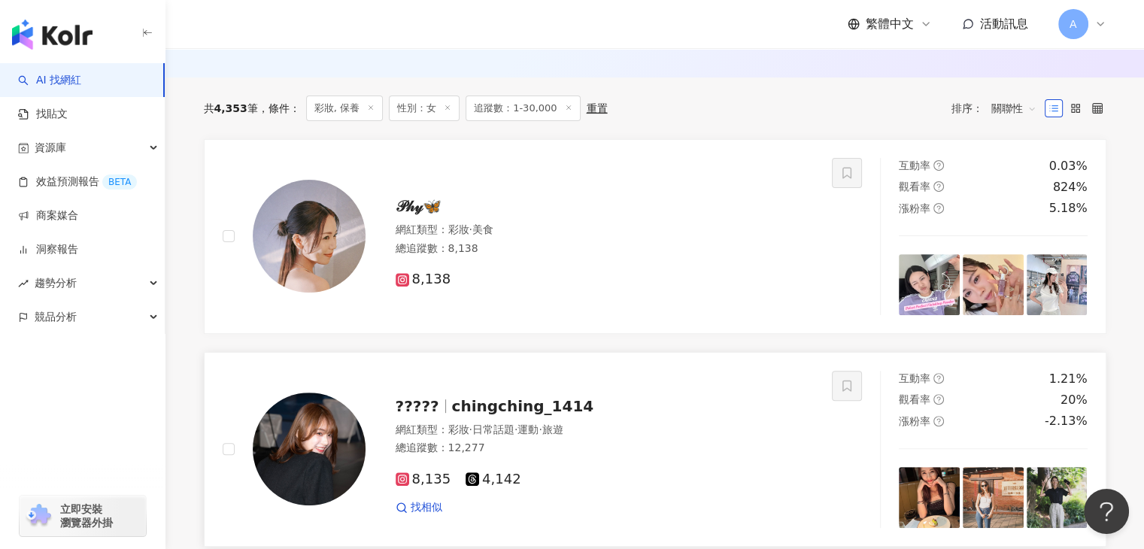
scroll to position [396, 0]
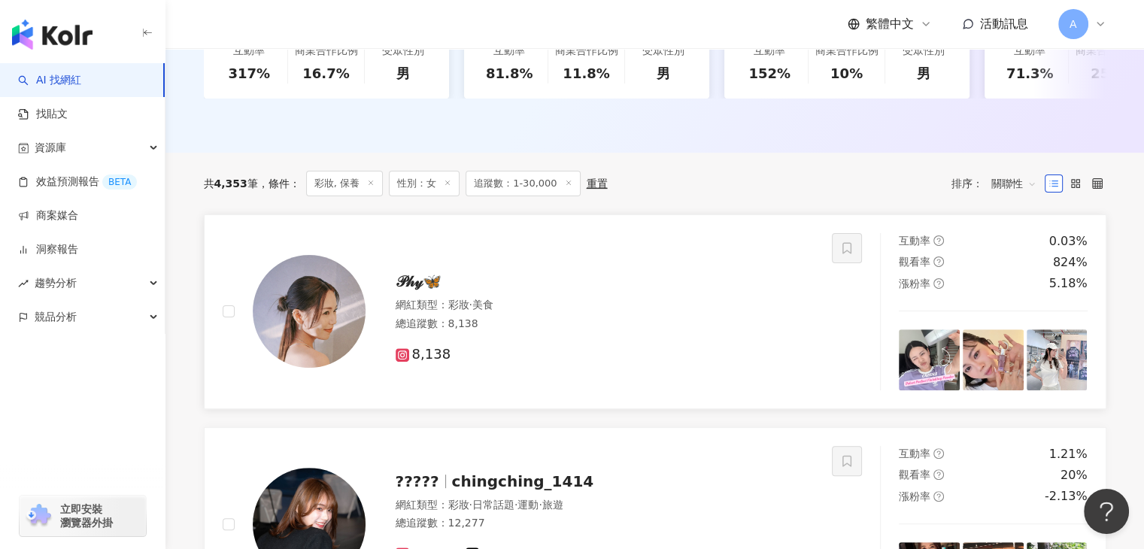
click at [412, 286] on span "𝒫𝒽𝓎🦋" at bounding box center [419, 281] width 46 height 18
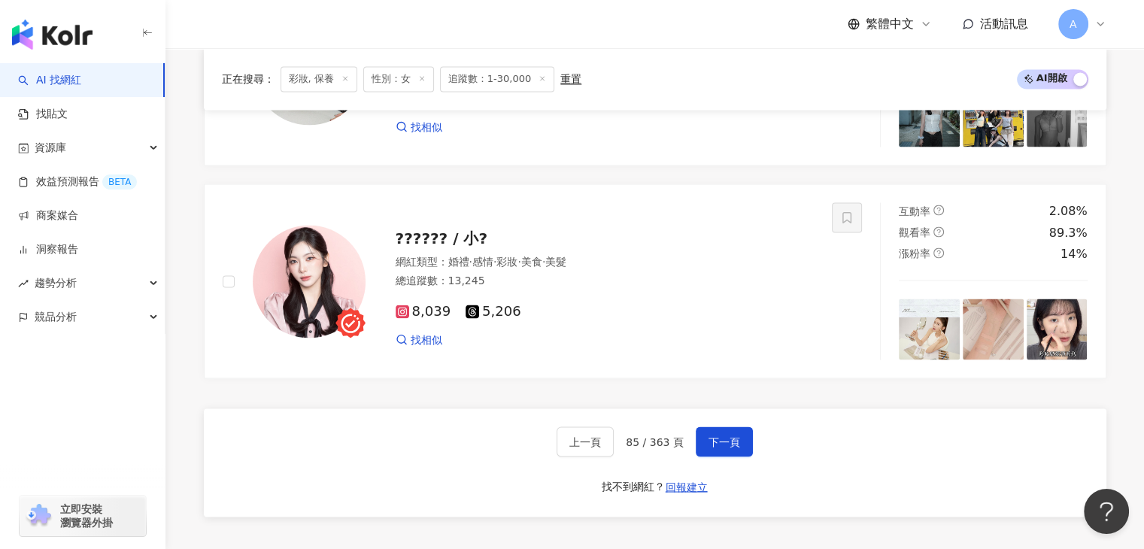
scroll to position [2878, 0]
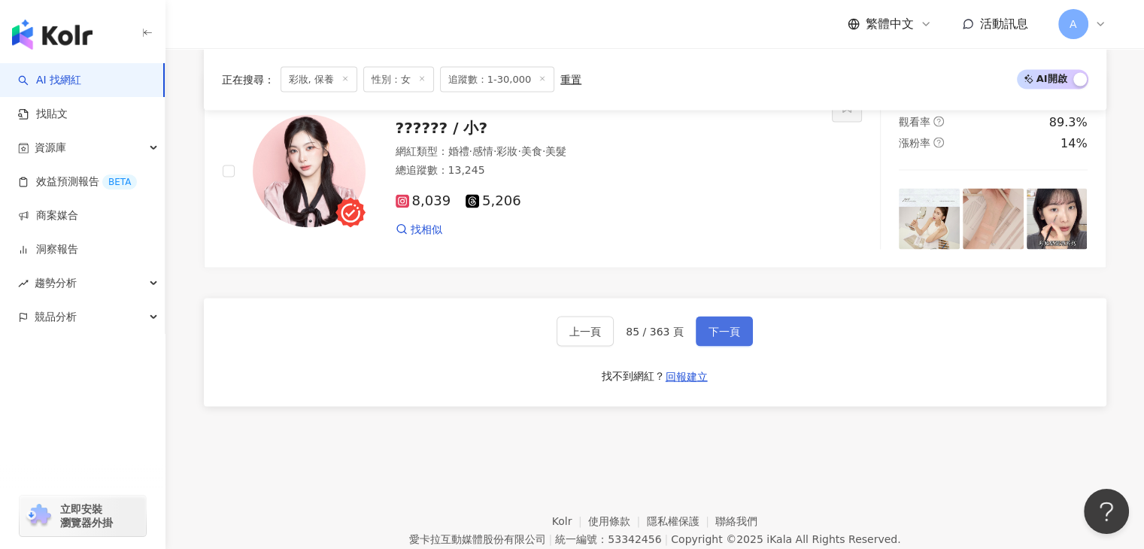
click at [737, 335] on button "下一頁" at bounding box center [724, 332] width 57 height 30
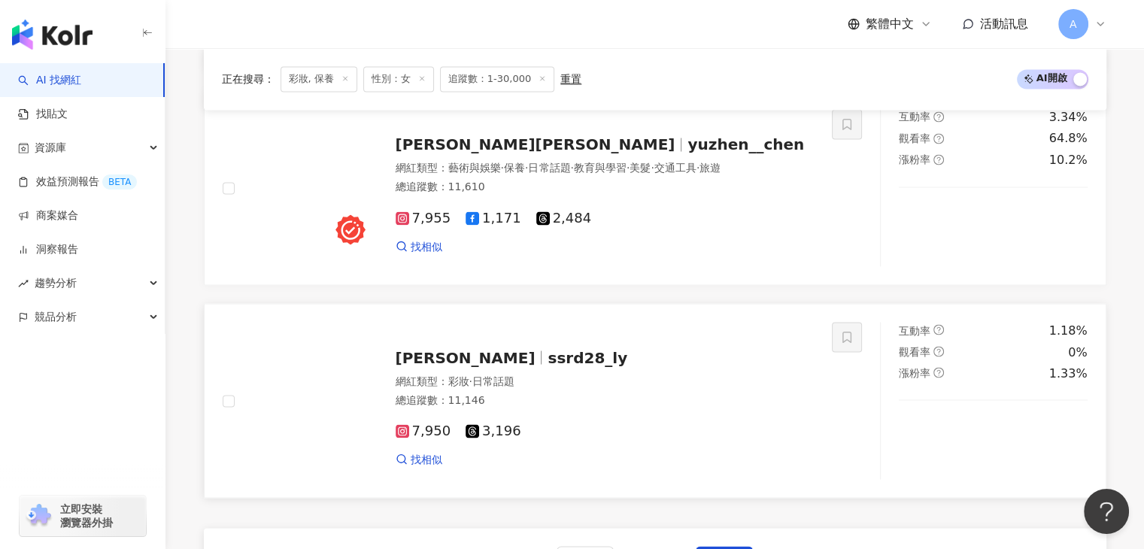
scroll to position [2618, 0]
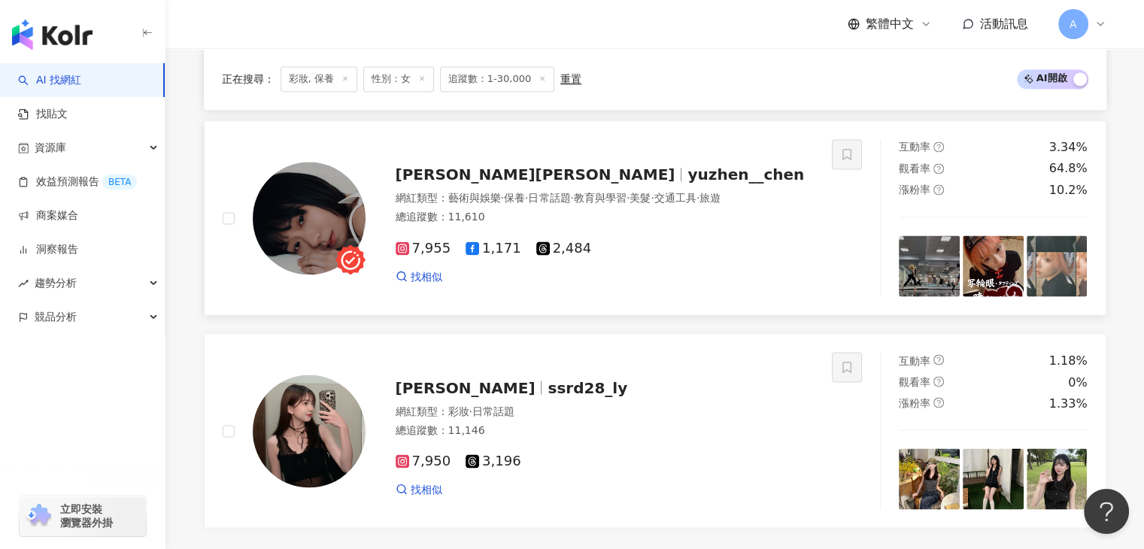
click at [687, 174] on span "yuzhen__chen" at bounding box center [745, 174] width 117 height 18
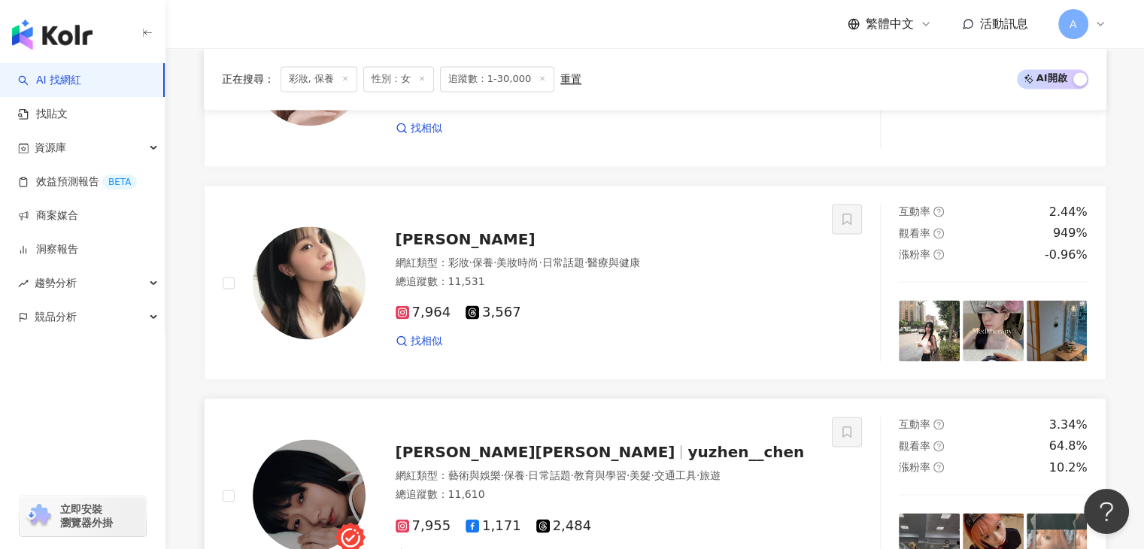
scroll to position [2341, 0]
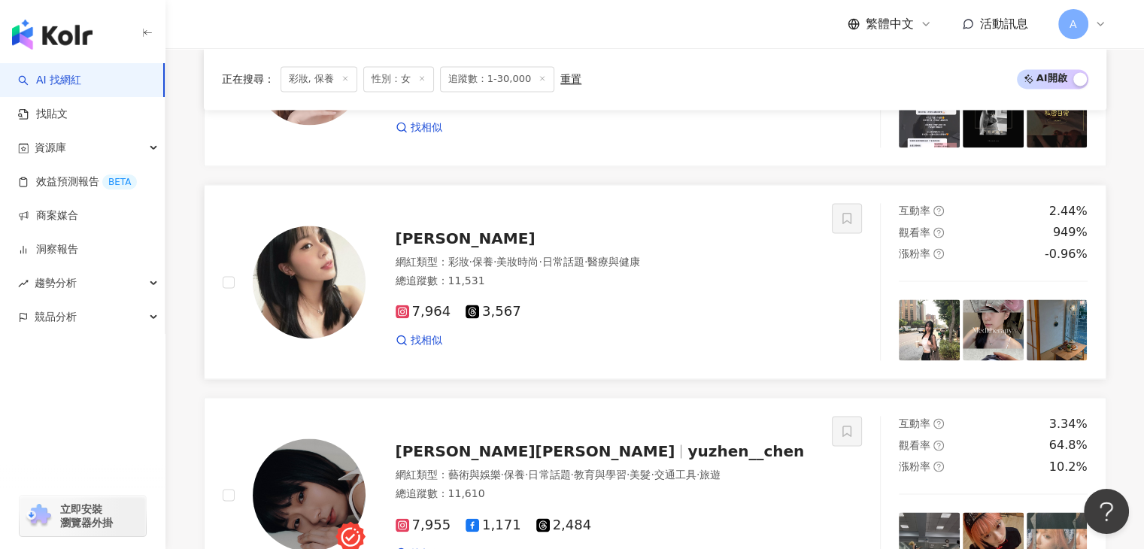
click at [393, 241] on div "孫艾葳 網紅類型 ： 彩妝 · 保養 · 美妝時尚 · 日常話題 · 醫療與健康 總追蹤數 ： 11,531 7,964 3,567 找相似" at bounding box center [589, 282] width 449 height 132
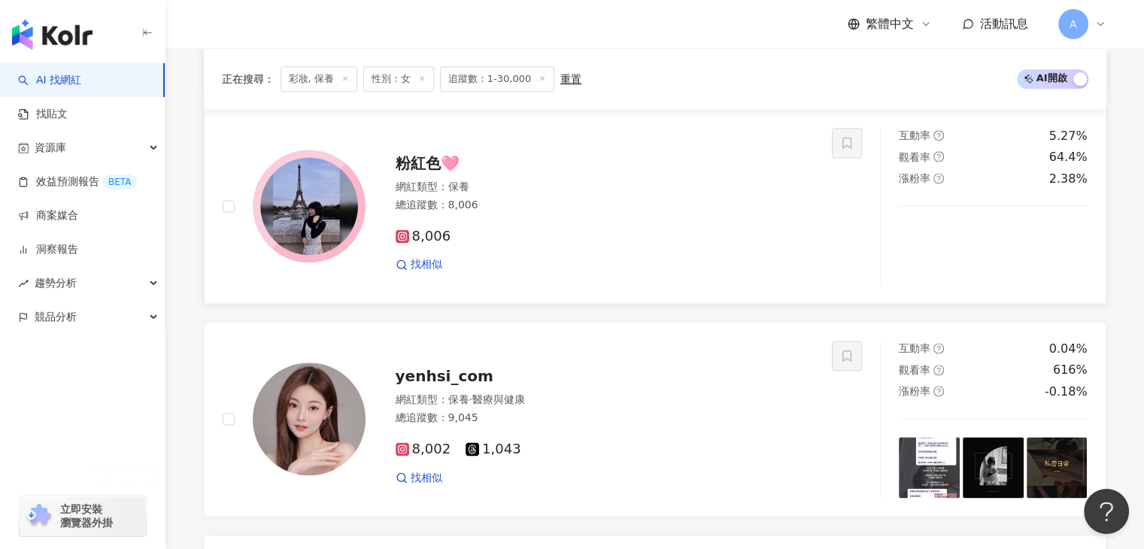
scroll to position [1966, 0]
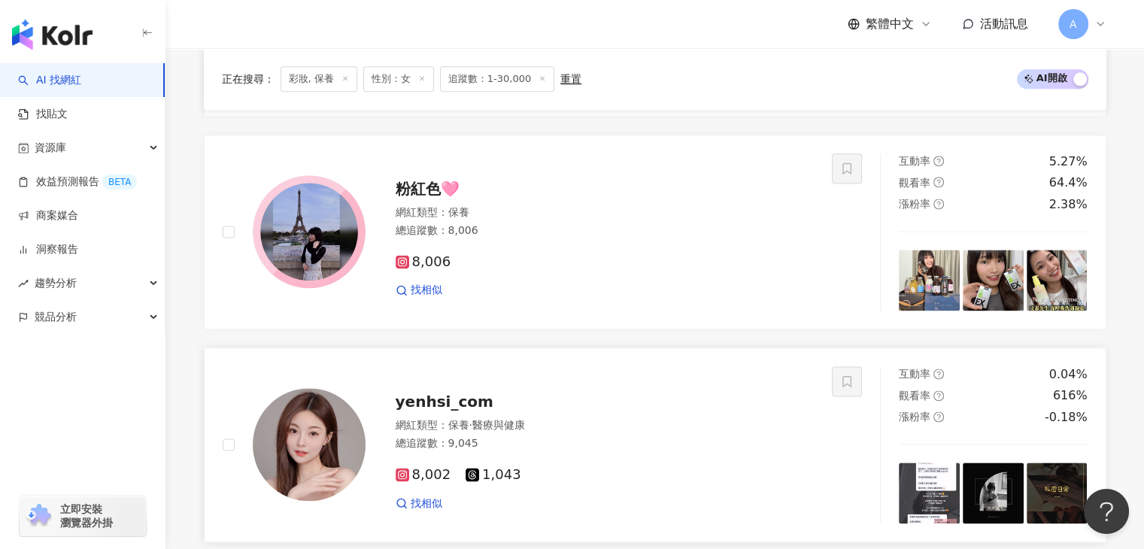
click at [457, 411] on span "yenhsi_com" at bounding box center [445, 402] width 98 height 18
click at [429, 198] on span "粉紅色🩷" at bounding box center [428, 189] width 64 height 18
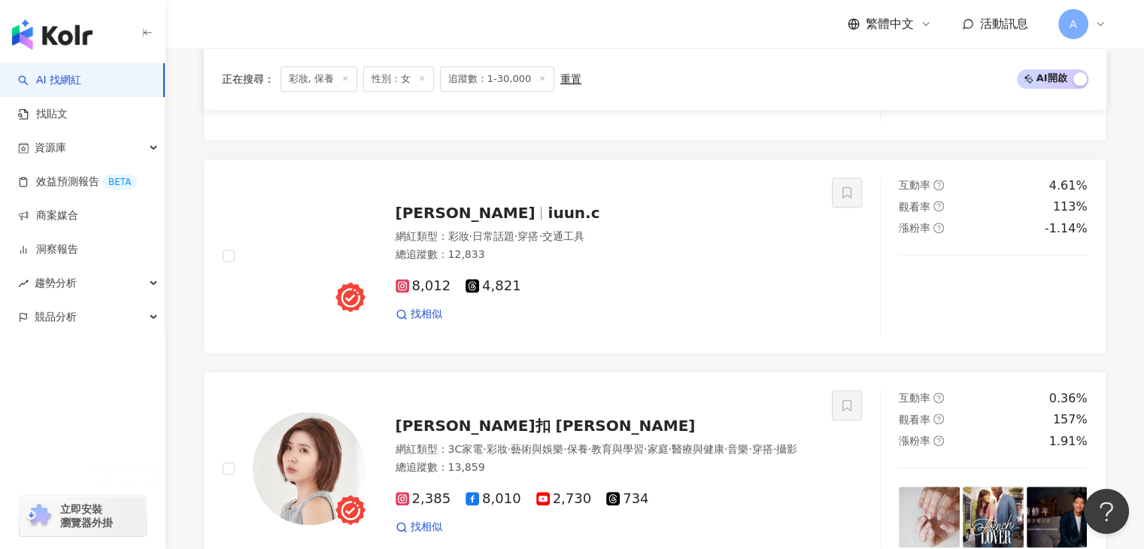
scroll to position [1514, 0]
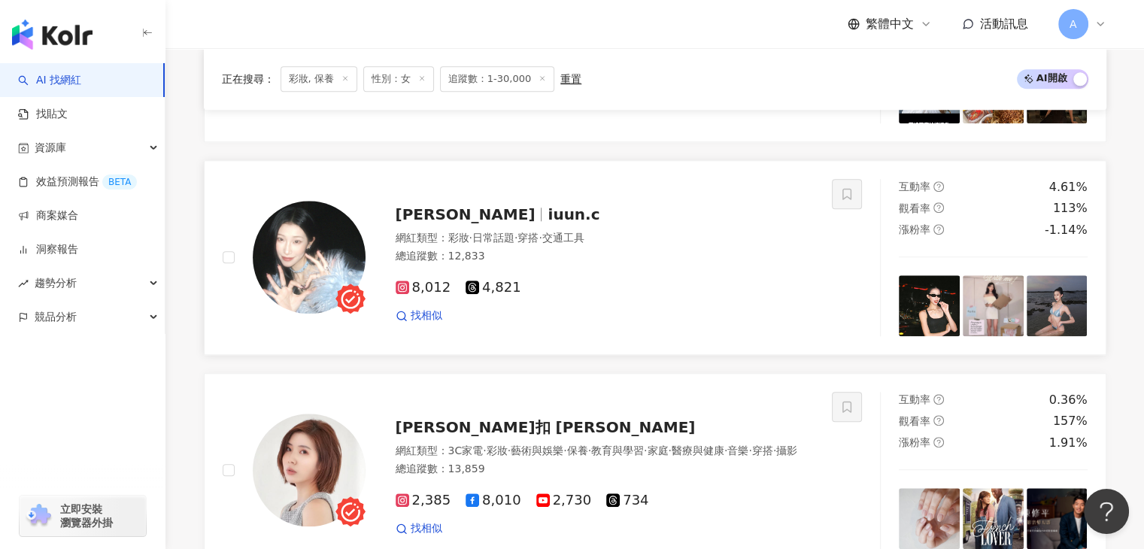
click at [547, 223] on span "iuun.c" at bounding box center [573, 214] width 52 height 18
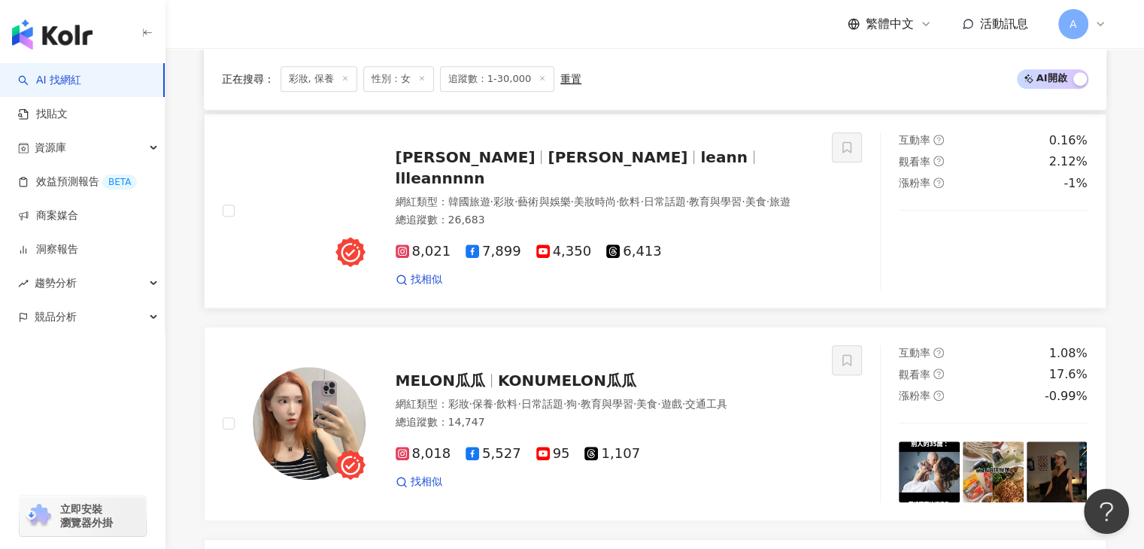
scroll to position [1123, 0]
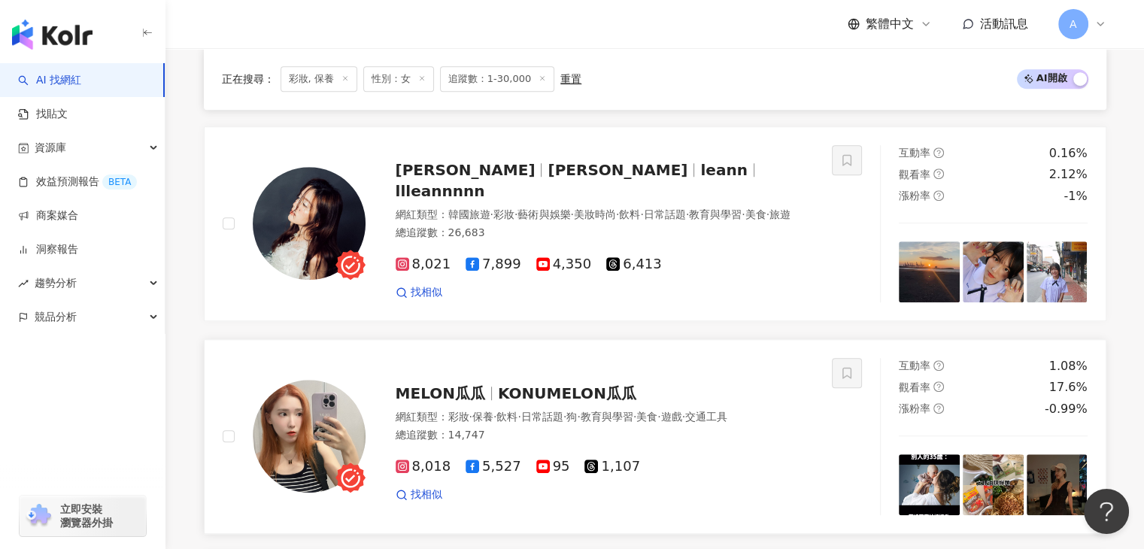
click at [605, 389] on span "KONUMELON瓜瓜" at bounding box center [567, 393] width 138 height 18
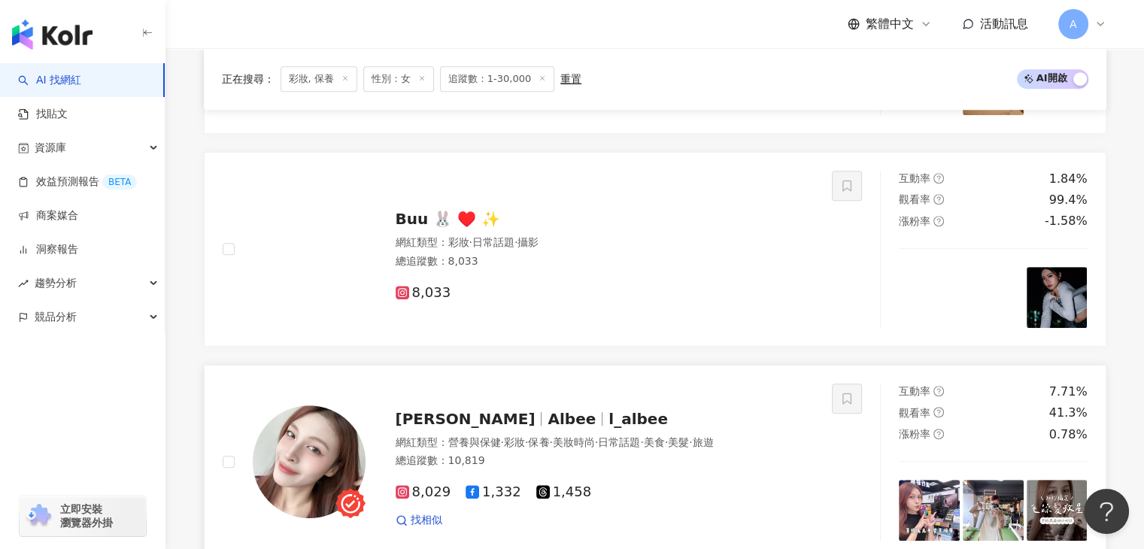
scroll to position [747, 0]
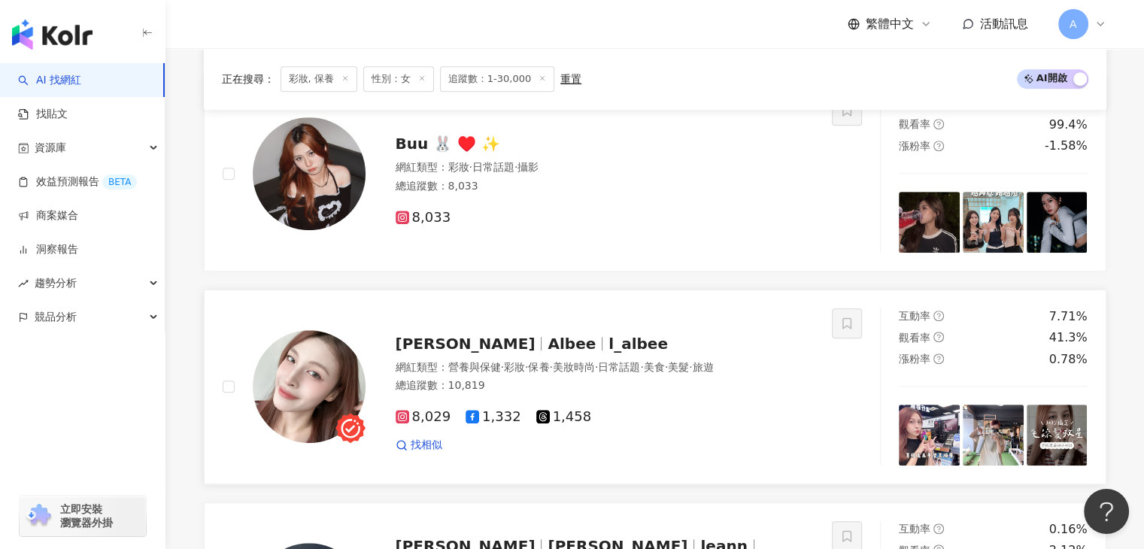
click at [470, 349] on span "Albee 艾兒比" at bounding box center [466, 344] width 140 height 18
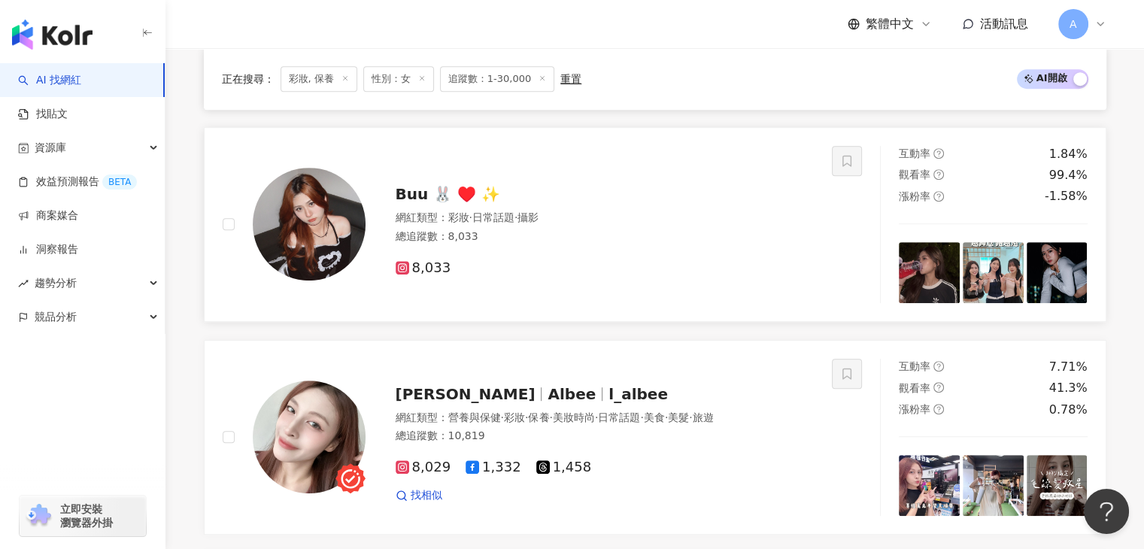
scroll to position [671, 0]
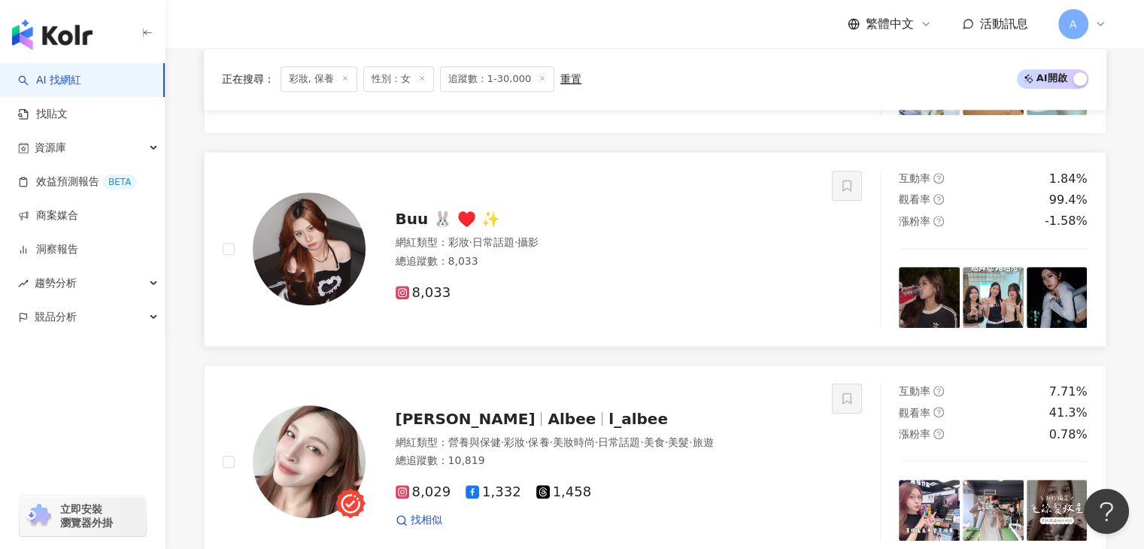
click at [415, 225] on span "Buu 🐰 ♥️ ✨" at bounding box center [448, 219] width 105 height 18
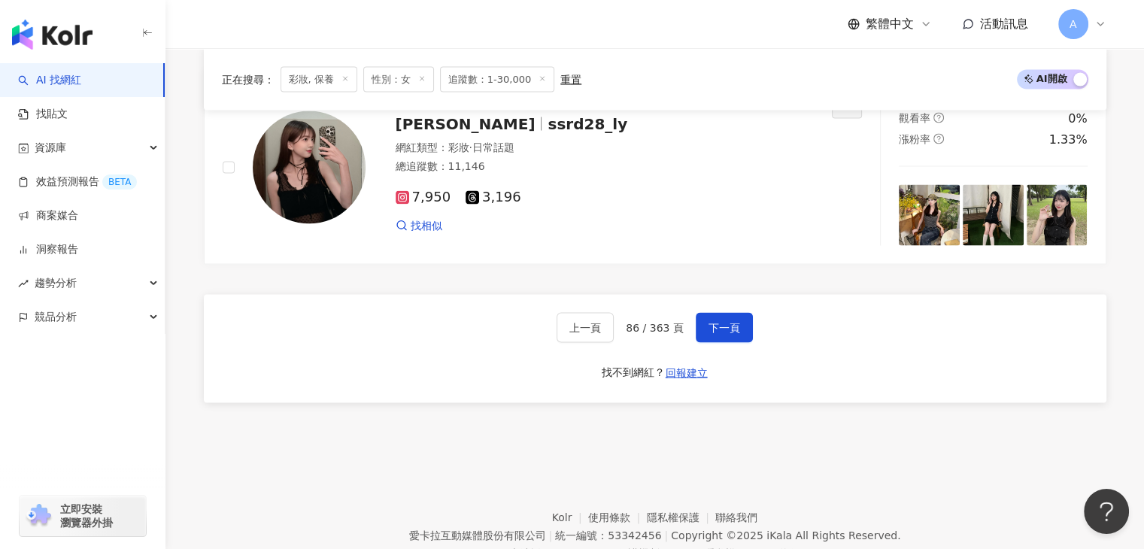
scroll to position [2947, 0]
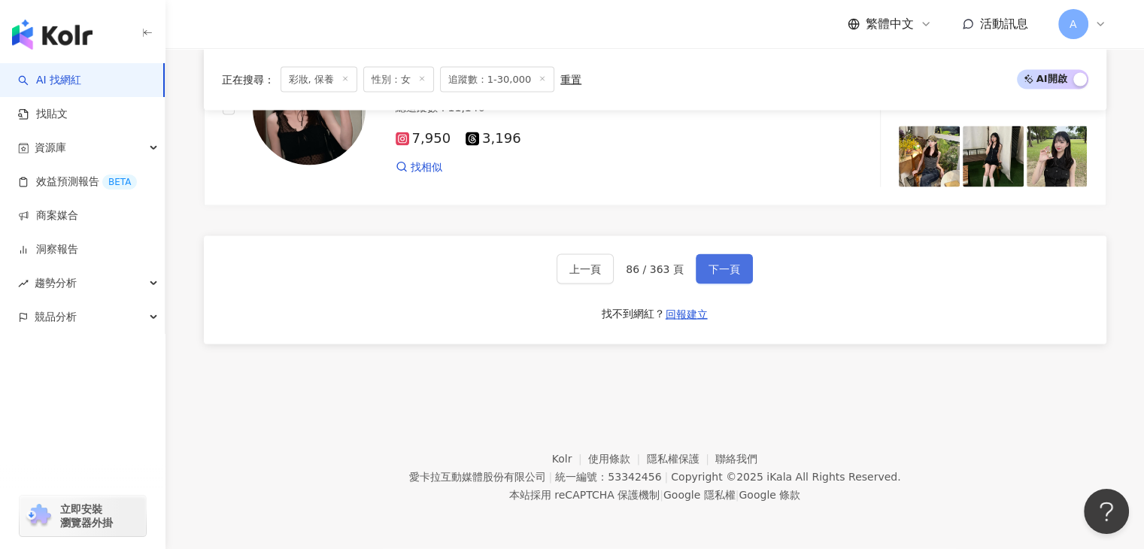
click at [723, 273] on span "下一頁" at bounding box center [724, 269] width 32 height 12
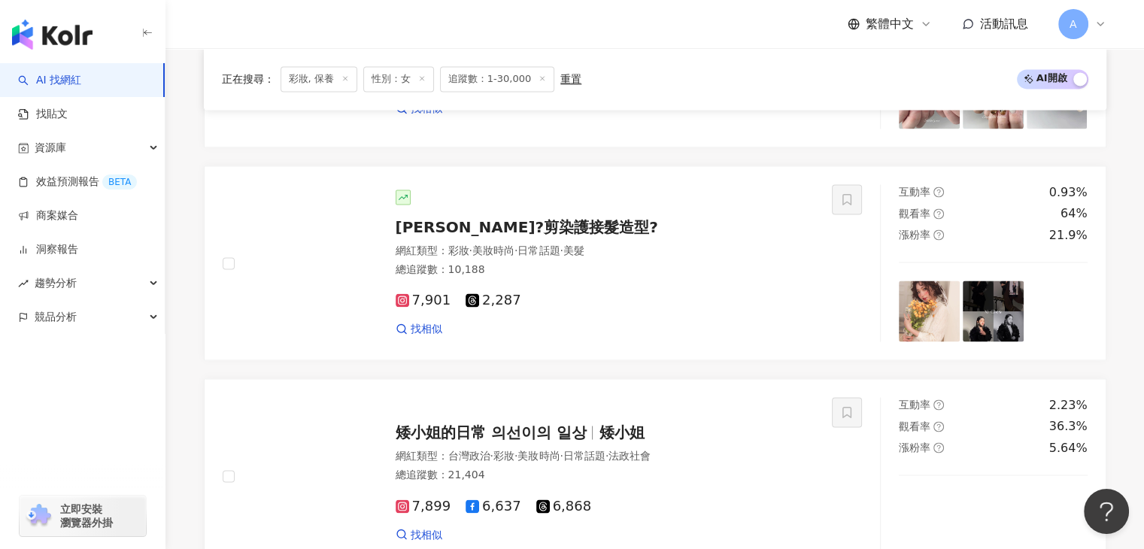
scroll to position [2360, 0]
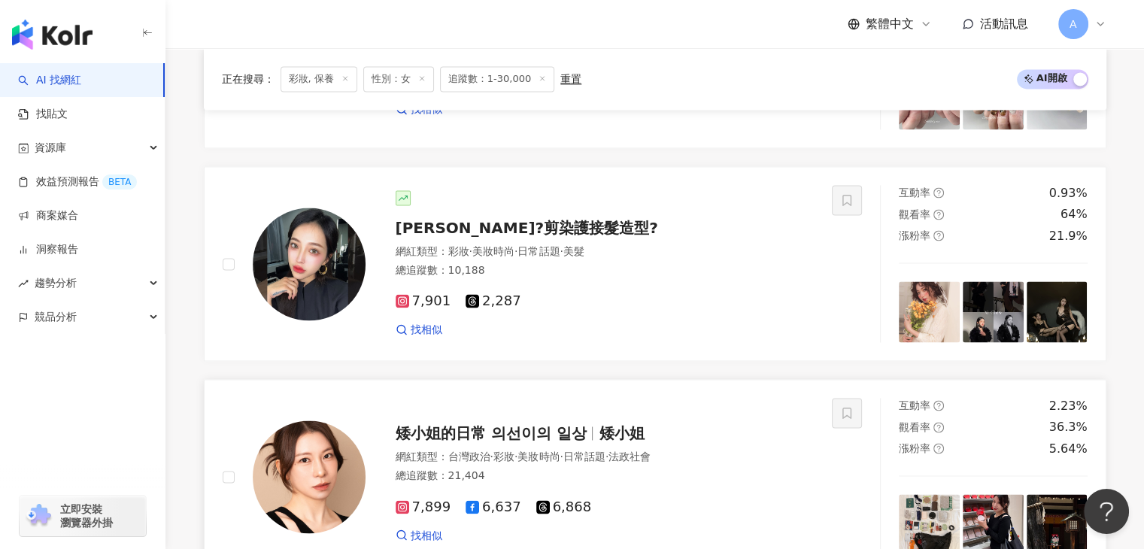
click at [455, 442] on span "矮小姐的日常 의선이의 일상" at bounding box center [491, 433] width 191 height 18
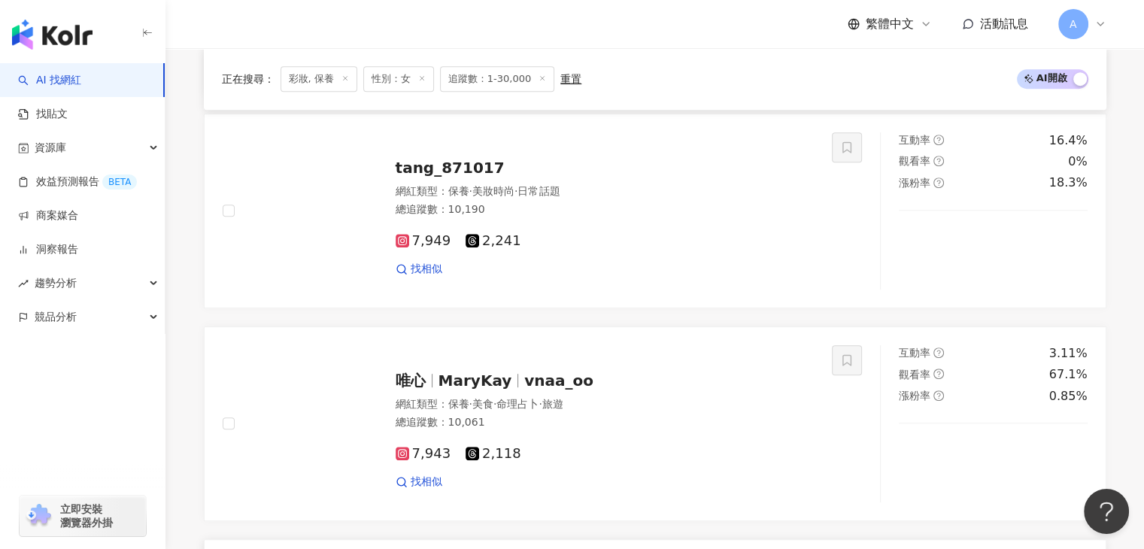
scroll to position [705, 0]
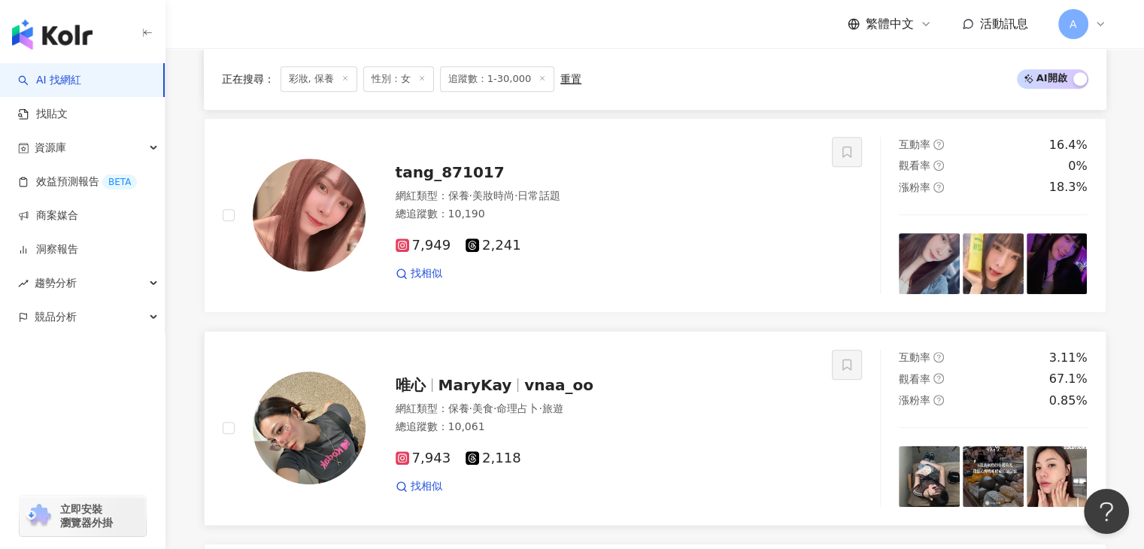
click at [443, 388] on span "MaryKay" at bounding box center [475, 385] width 74 height 18
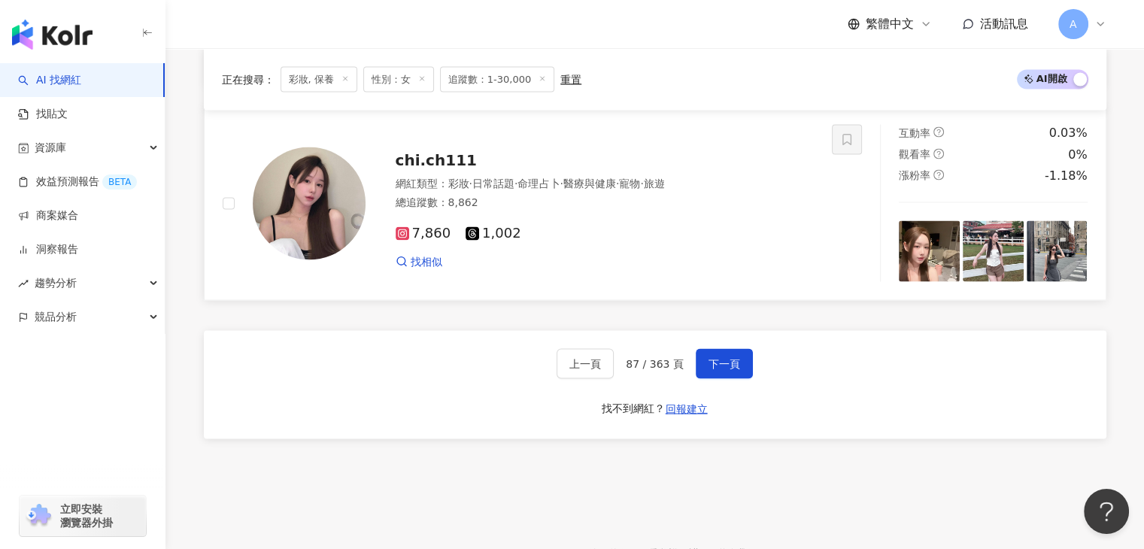
scroll to position [2886, 0]
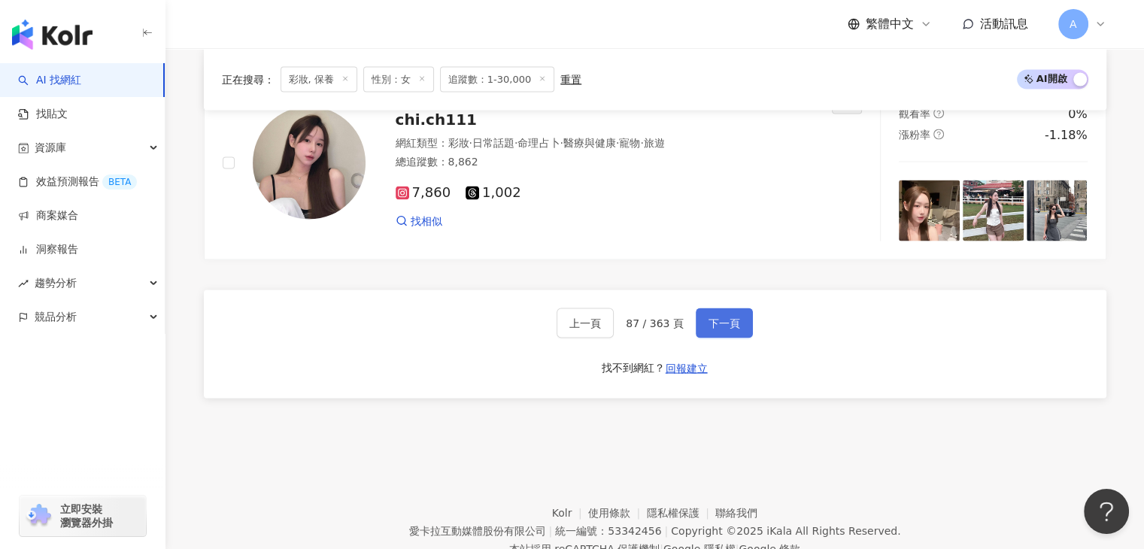
click at [736, 331] on button "下一頁" at bounding box center [724, 323] width 57 height 30
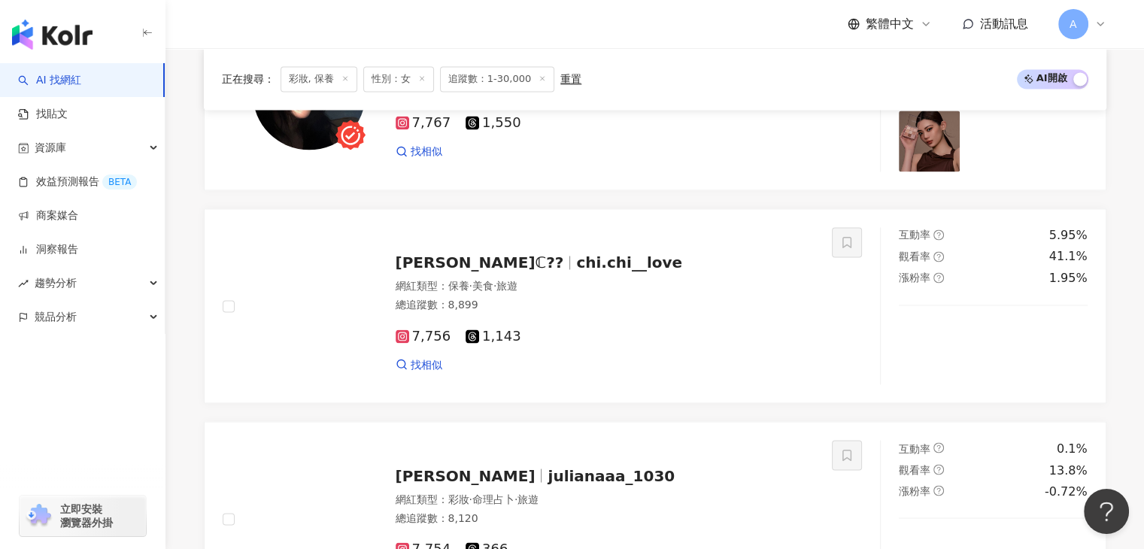
scroll to position [2529, 0]
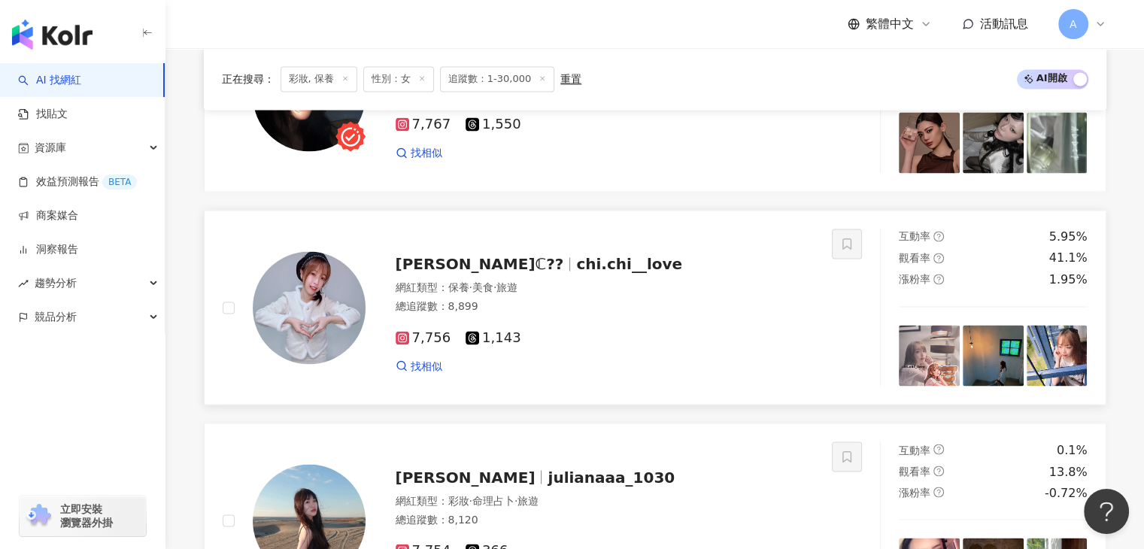
click at [433, 267] on span "琪琪ℂ??" at bounding box center [480, 264] width 168 height 18
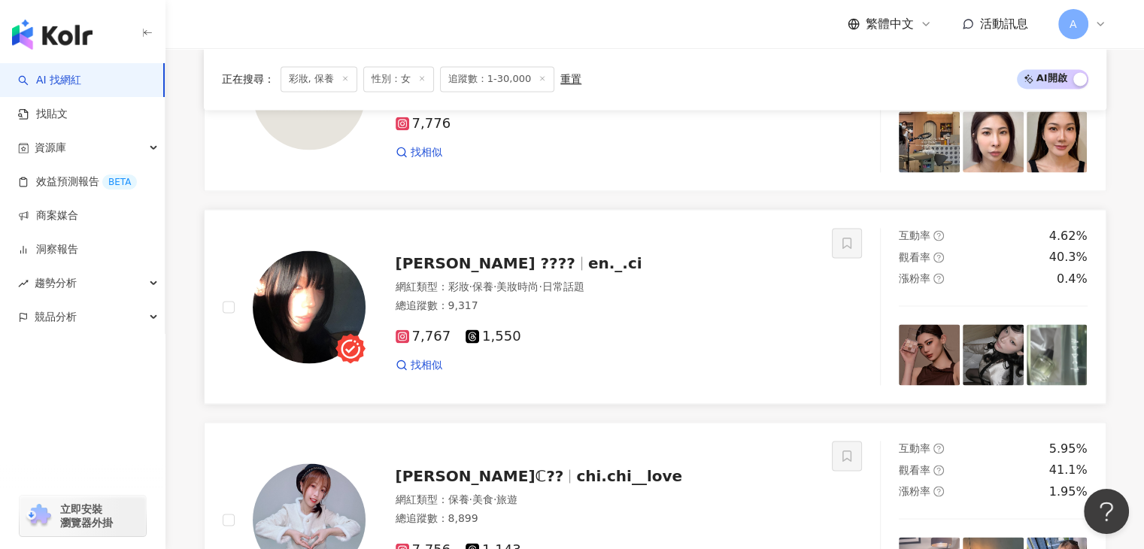
scroll to position [2228, 0]
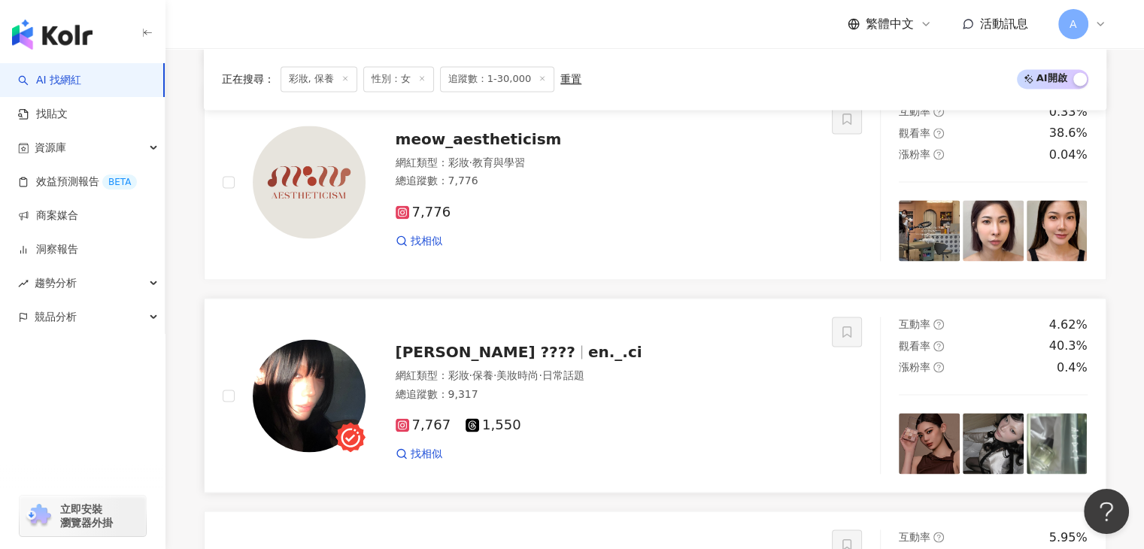
click at [454, 353] on span "李恩慈 ????" at bounding box center [486, 352] width 180 height 18
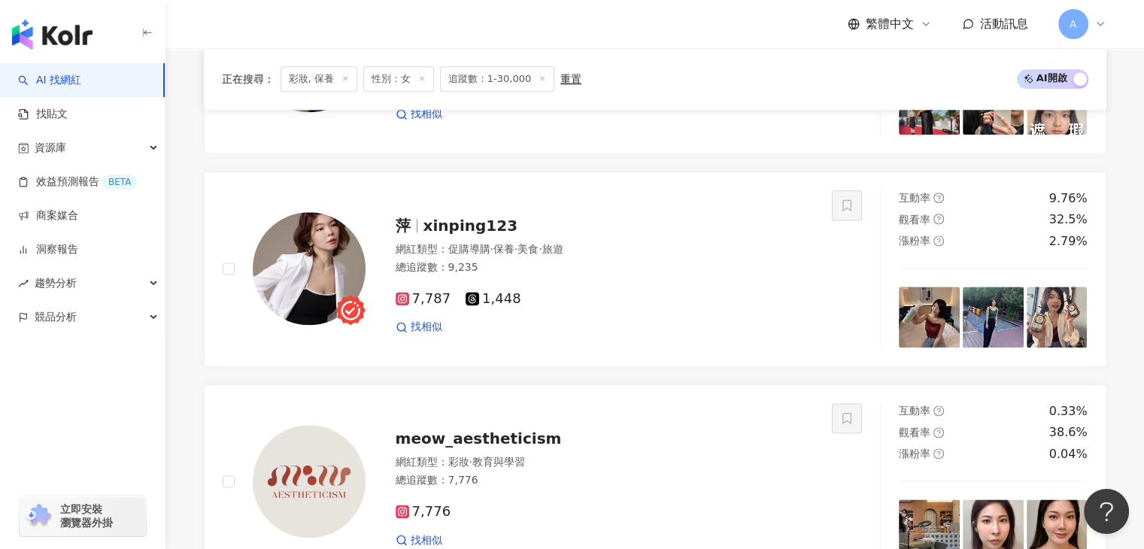
scroll to position [1927, 0]
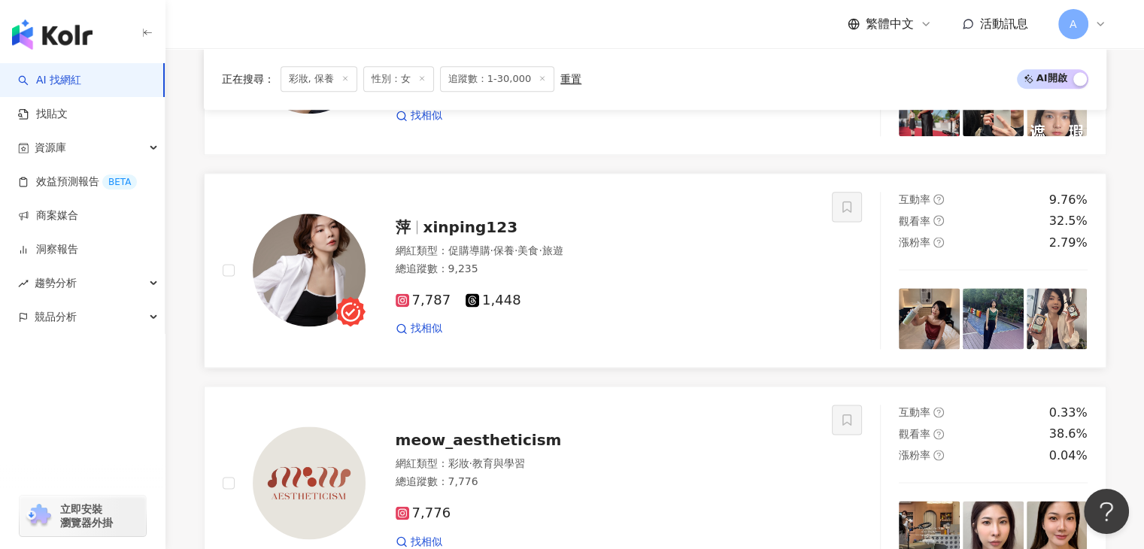
click at [484, 229] on span "xinping123" at bounding box center [470, 227] width 94 height 18
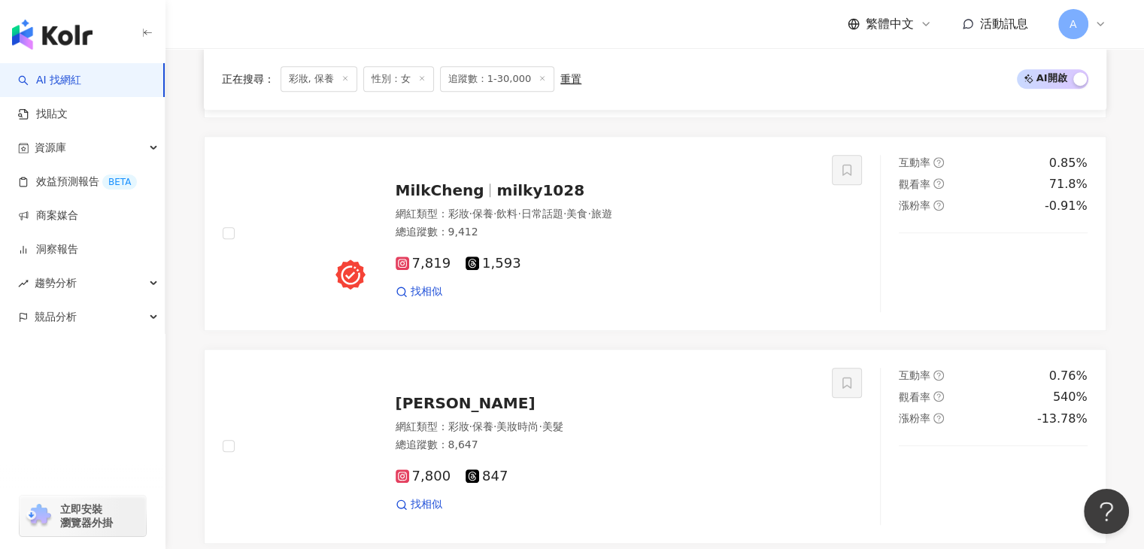
scroll to position [1401, 0]
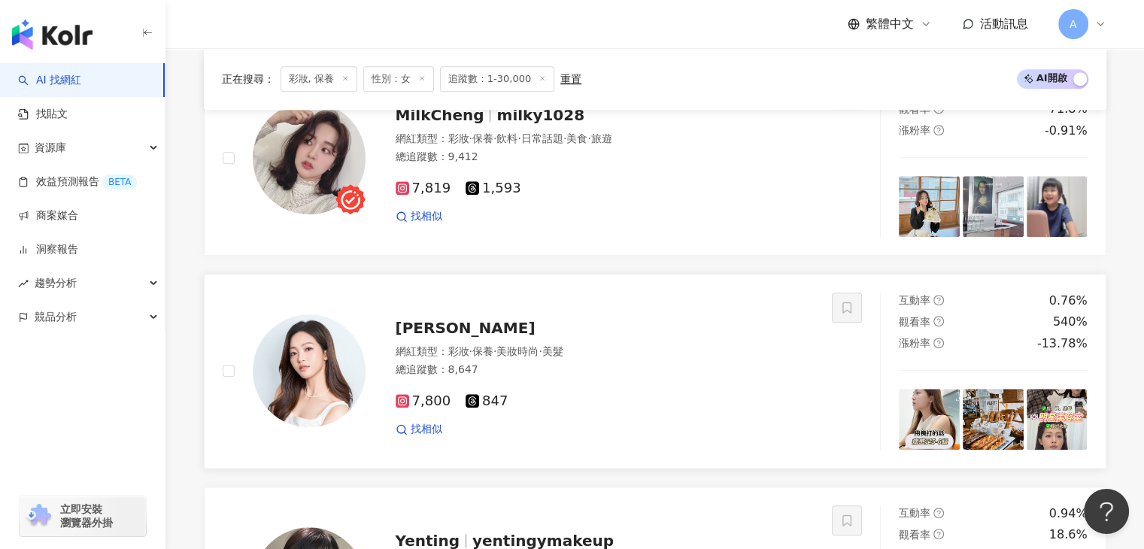
click at [477, 335] on span "Callie Cheng" at bounding box center [466, 328] width 140 height 18
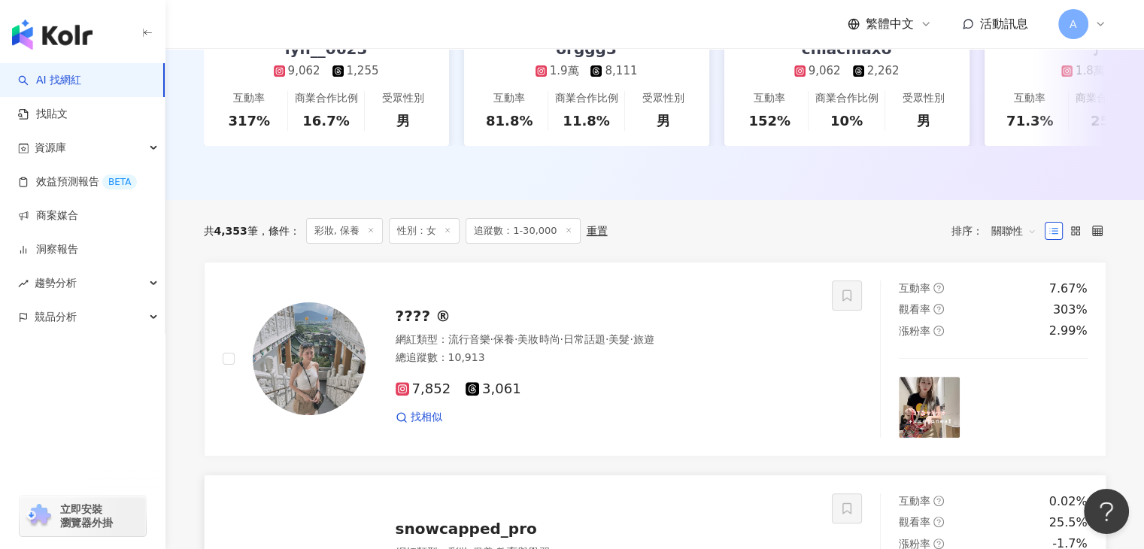
scroll to position [348, 0]
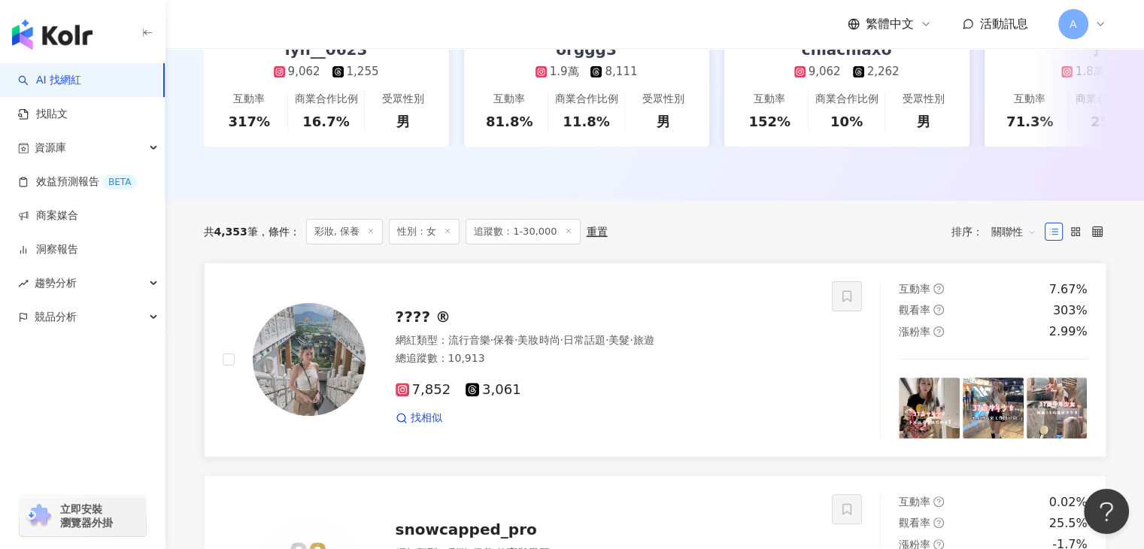
click at [412, 326] on span "???? ®" at bounding box center [423, 317] width 55 height 18
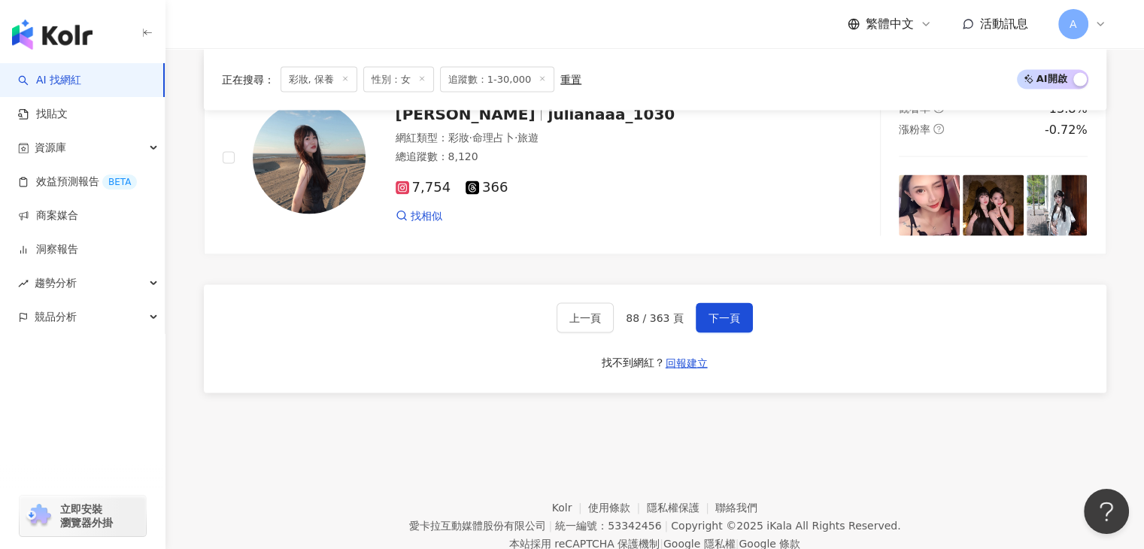
scroll to position [2947, 0]
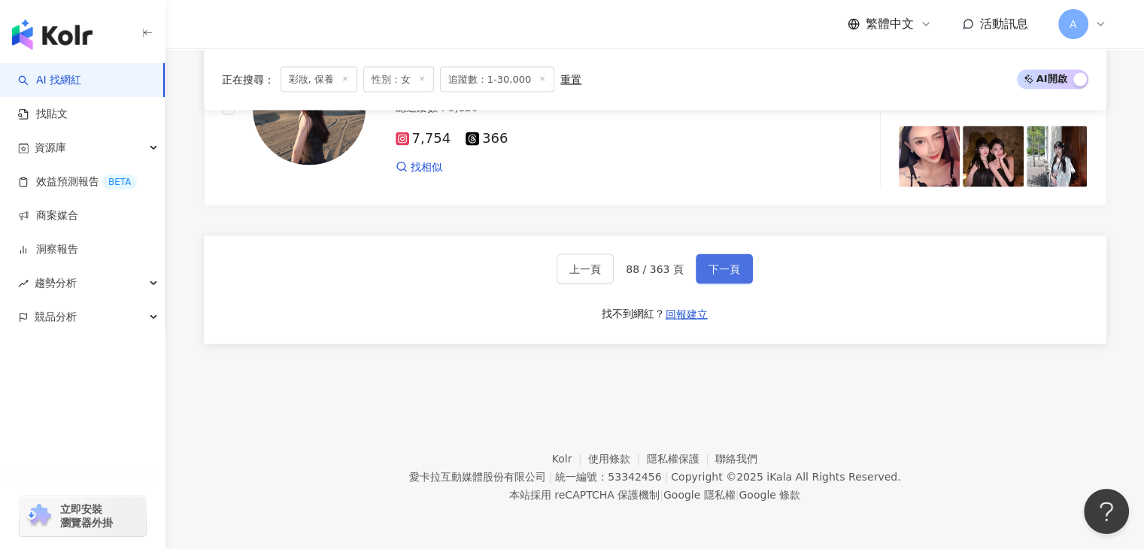
click at [743, 282] on button "下一頁" at bounding box center [724, 269] width 57 height 30
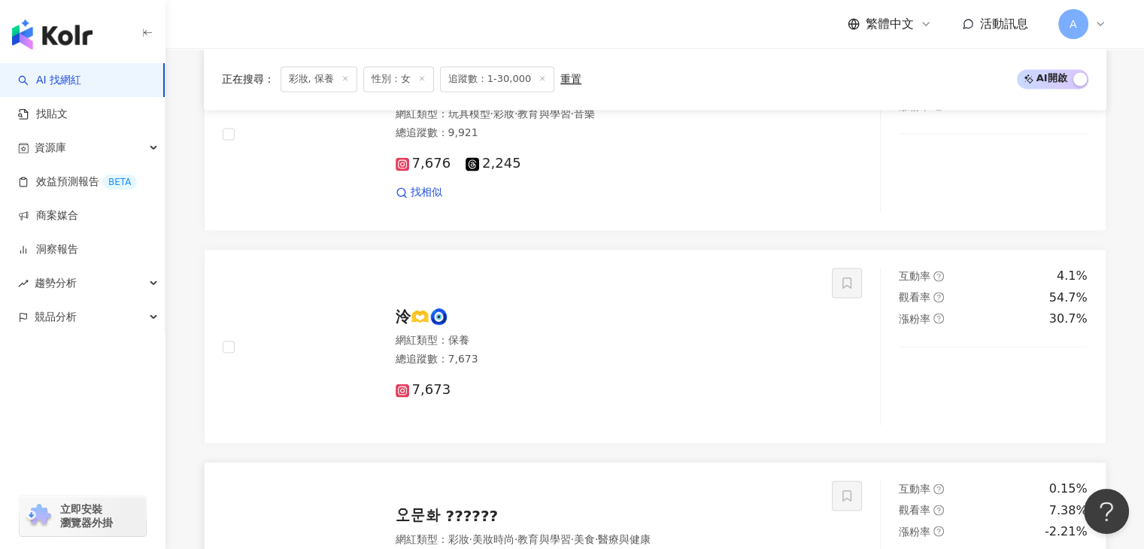
scroll to position [2308, 0]
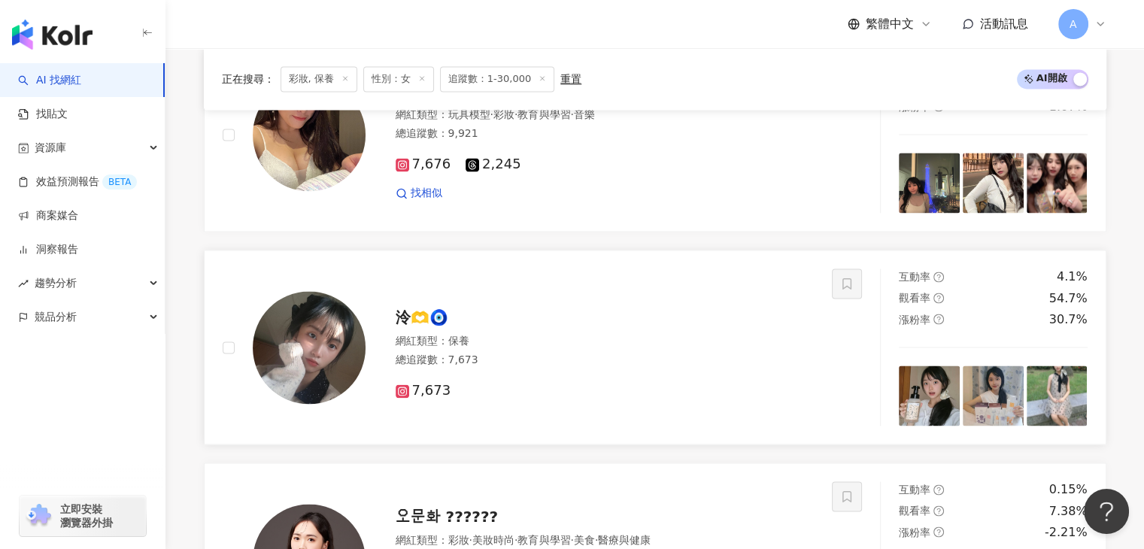
click at [444, 326] on span "泠🫶🧿" at bounding box center [422, 317] width 53 height 18
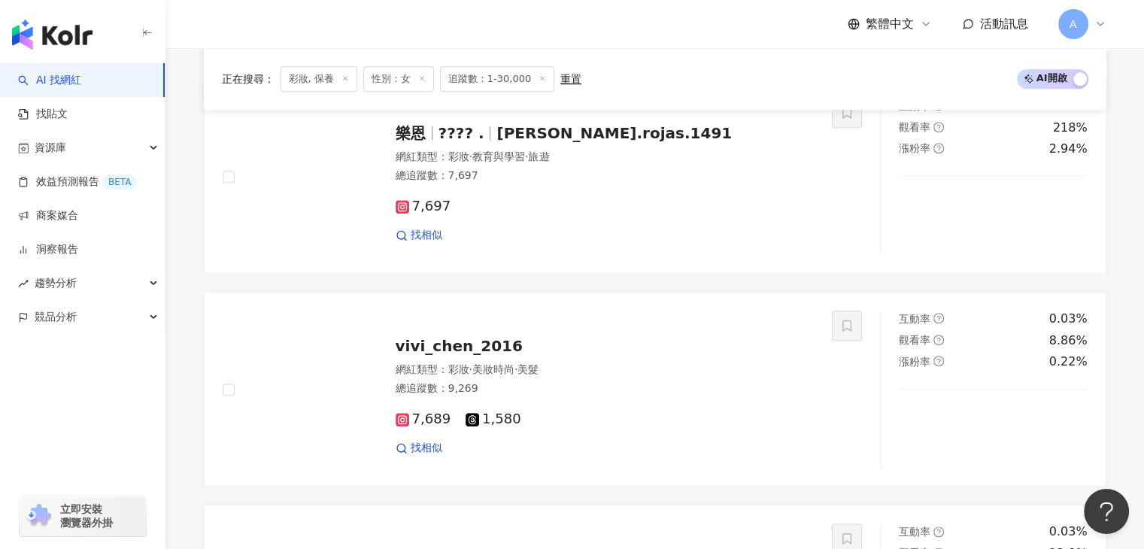
scroll to position [1481, 0]
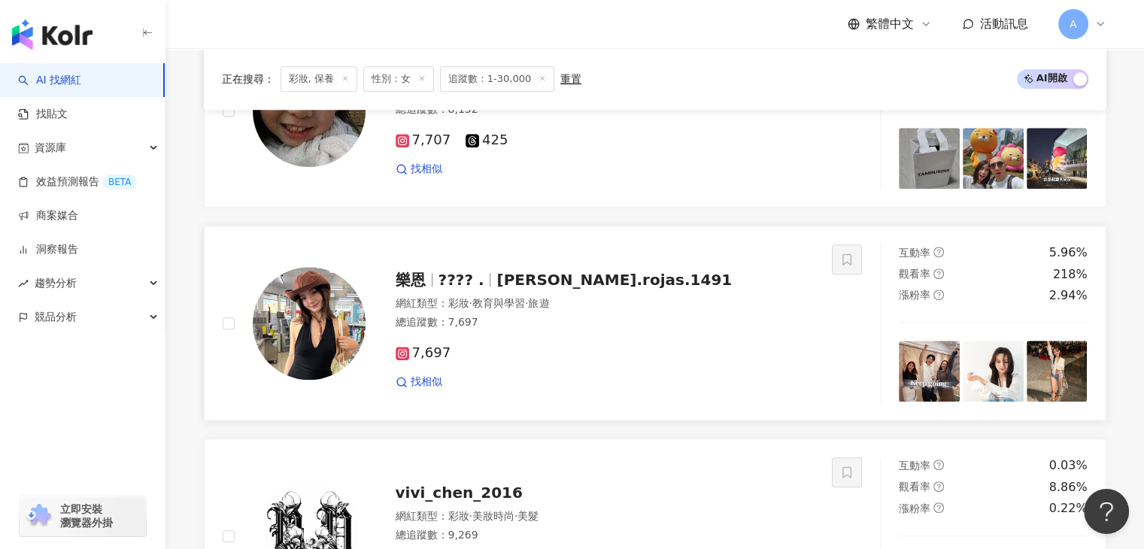
click at [542, 289] on span "alicia.rojas.1491" at bounding box center [613, 280] width 235 height 18
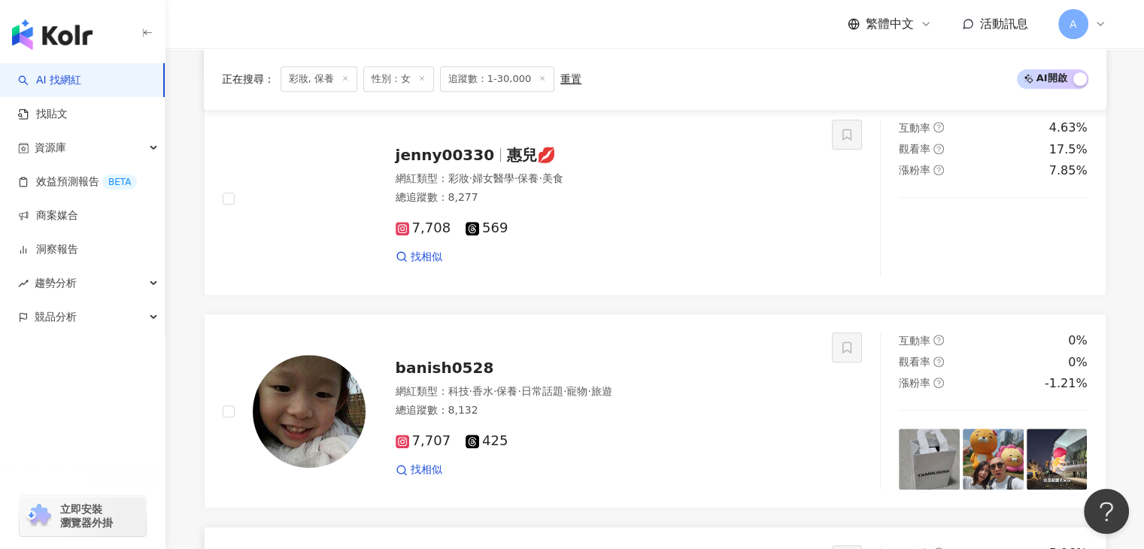
scroll to position [1029, 0]
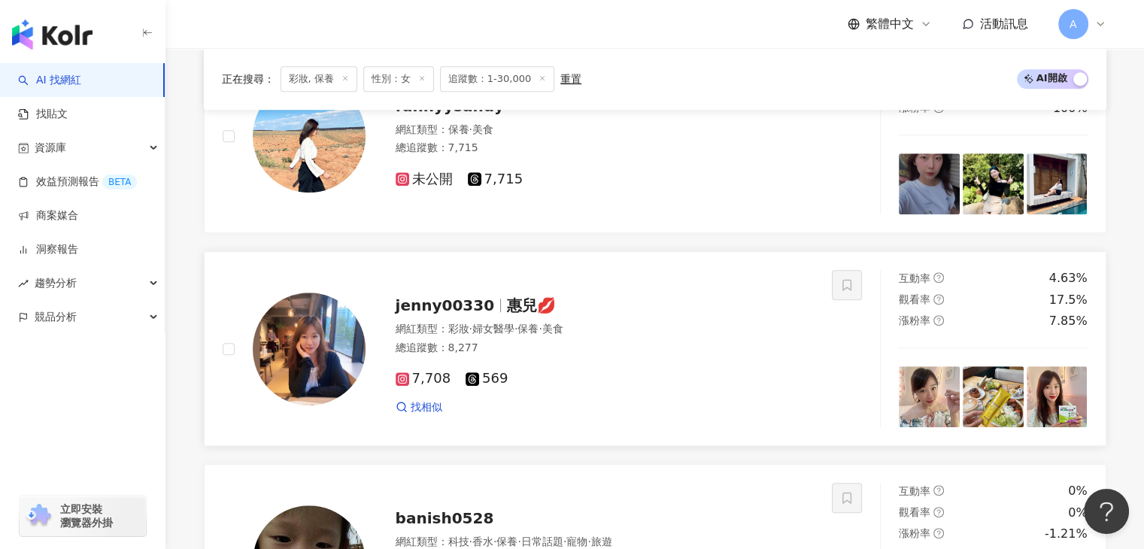
click at [518, 314] on span "惠兒💋" at bounding box center [531, 305] width 49 height 18
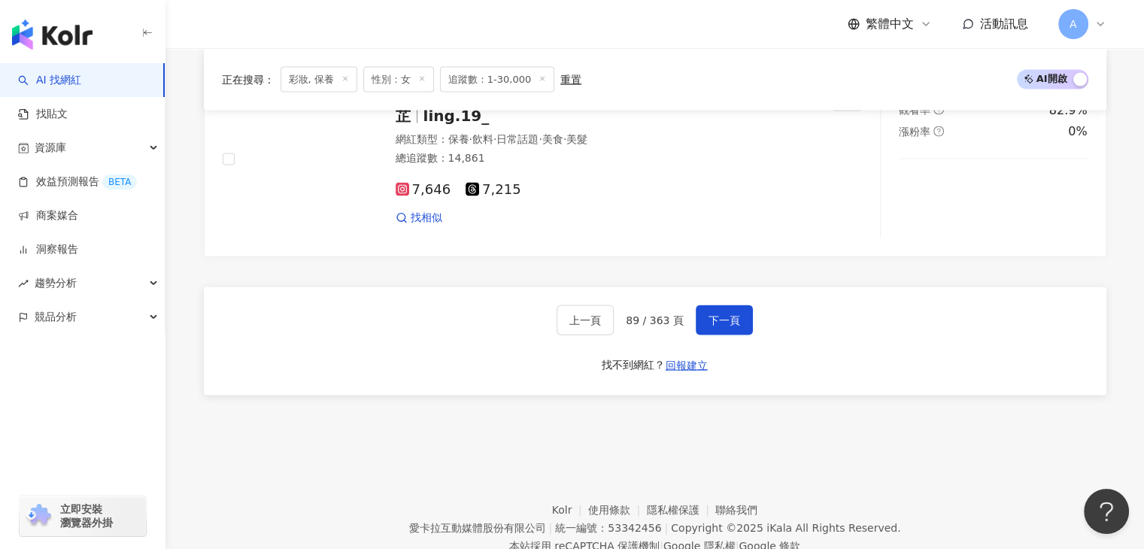
scroll to position [2978, 0]
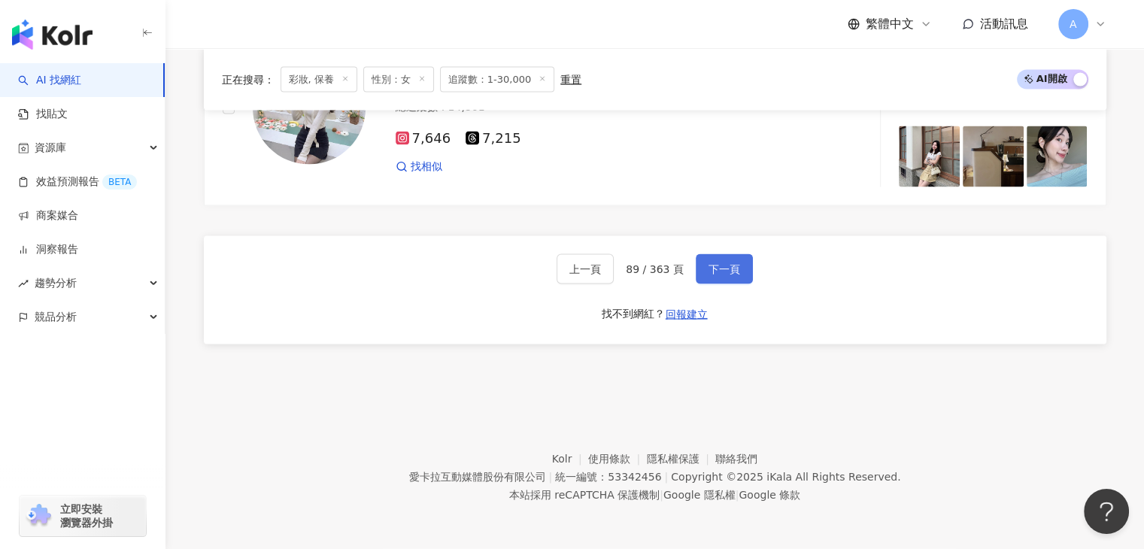
click at [730, 275] on span "下一頁" at bounding box center [724, 269] width 32 height 12
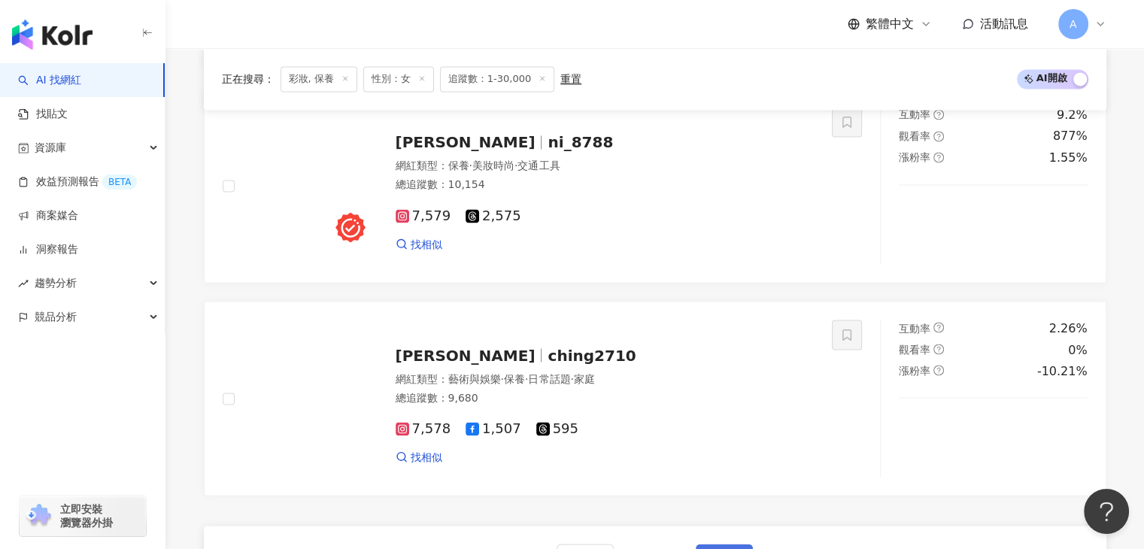
scroll to position [2571, 0]
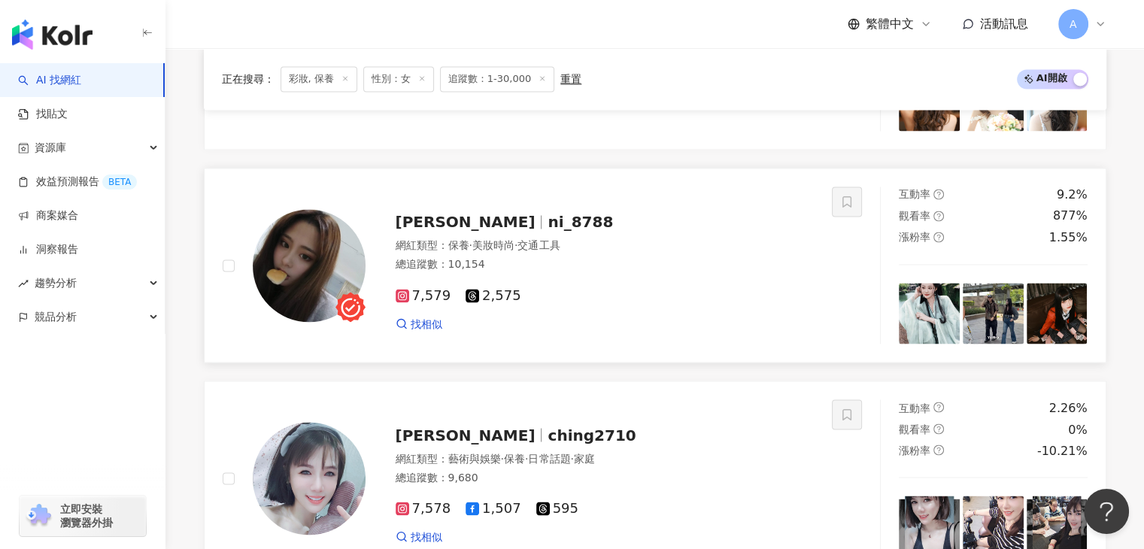
click at [452, 214] on div "Nini Lee ni_8788 網紅類型 ： 保養 · 美妝時尚 · 交通工具 總追蹤數 ： 10,154 7,579 2,575 找相似" at bounding box center [589, 265] width 449 height 132
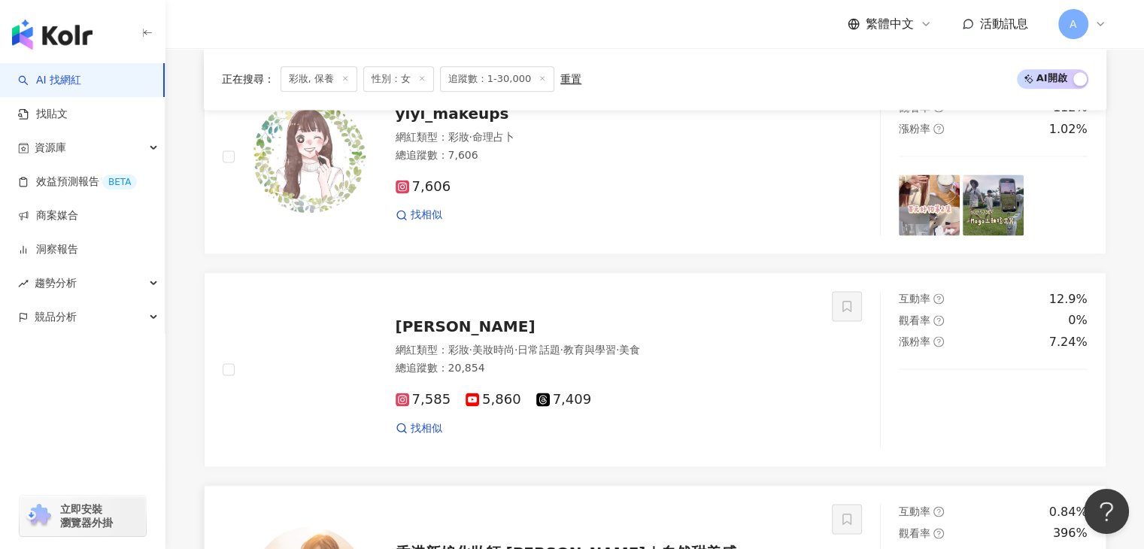
scroll to position [1969, 0]
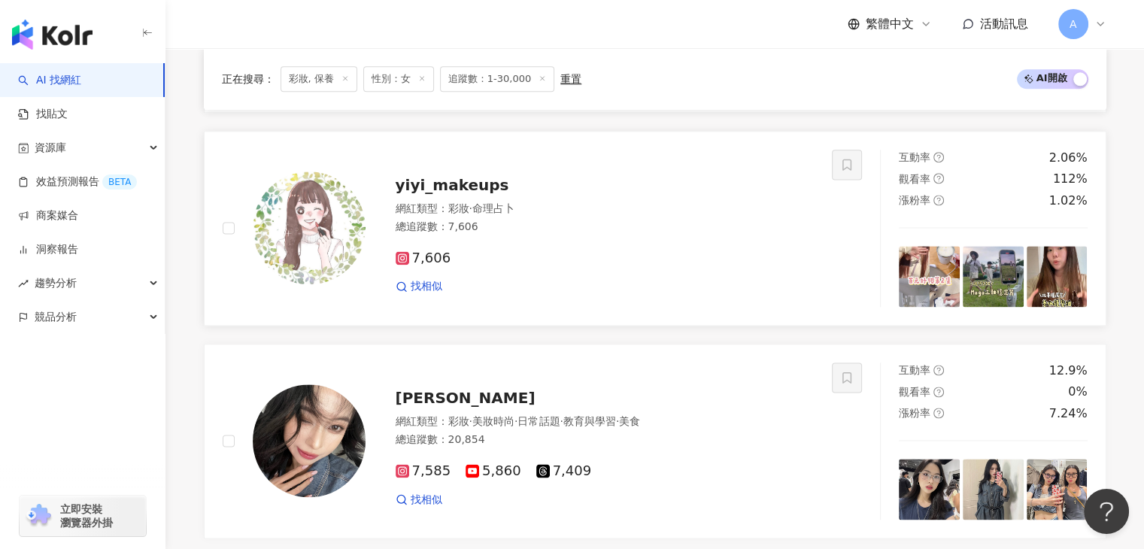
click at [471, 194] on span "yiyi_makeups" at bounding box center [453, 185] width 114 height 18
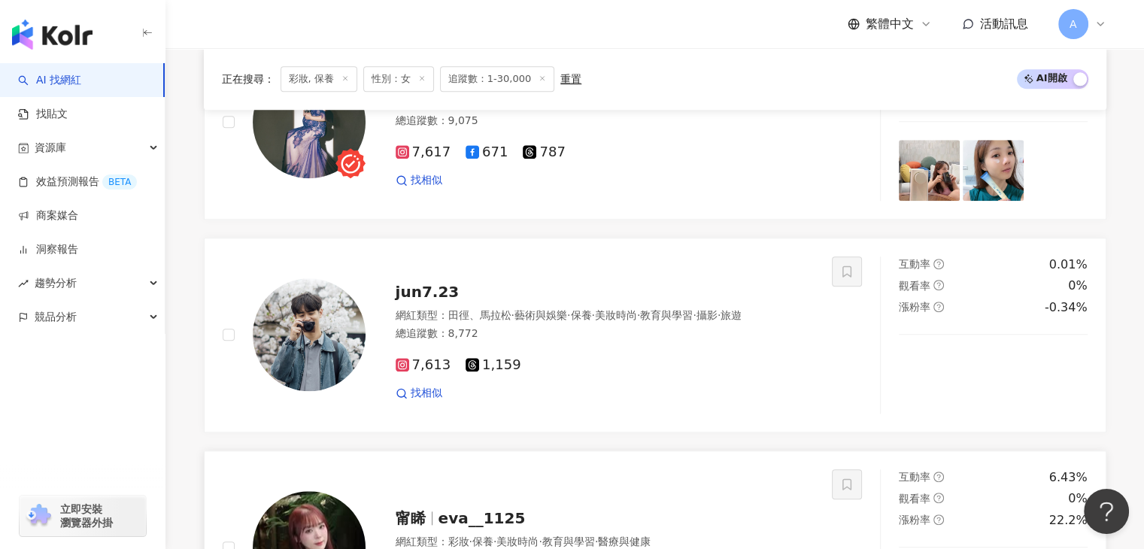
scroll to position [1293, 0]
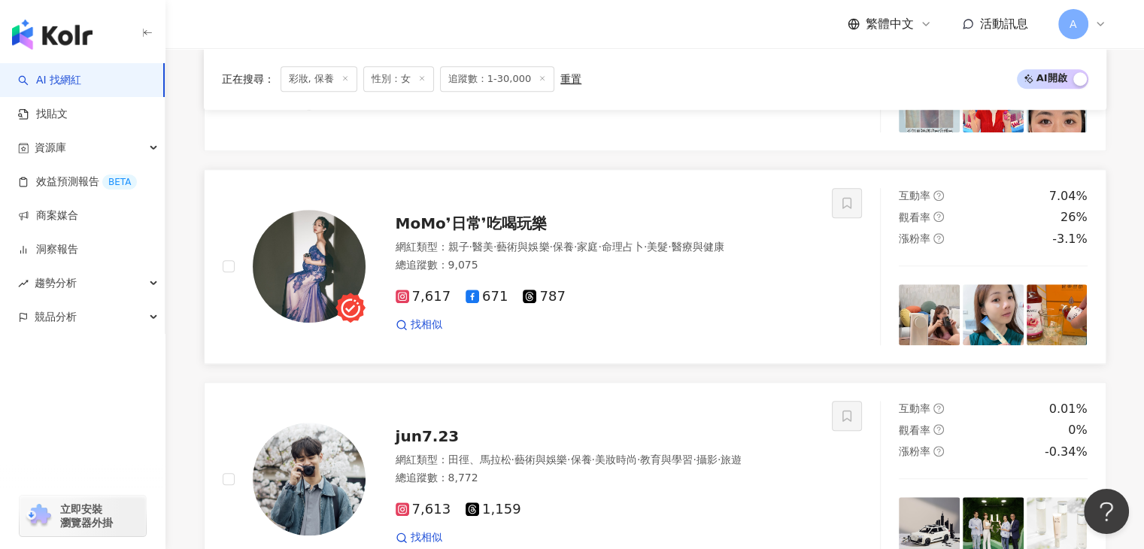
click at [464, 223] on span "MoMo❜日常❜吃喝玩樂" at bounding box center [471, 223] width 151 height 18
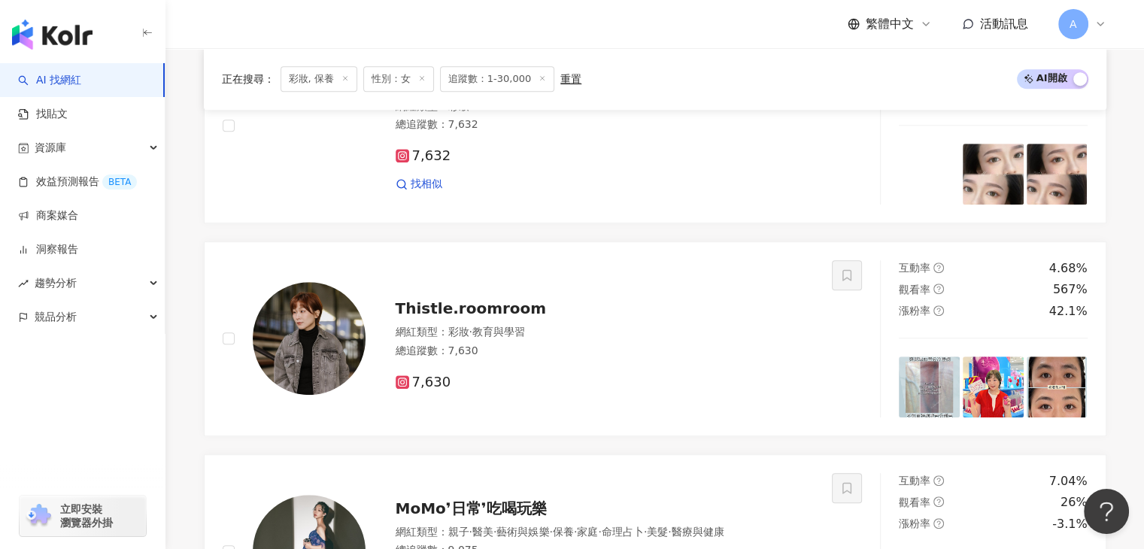
scroll to position [992, 0]
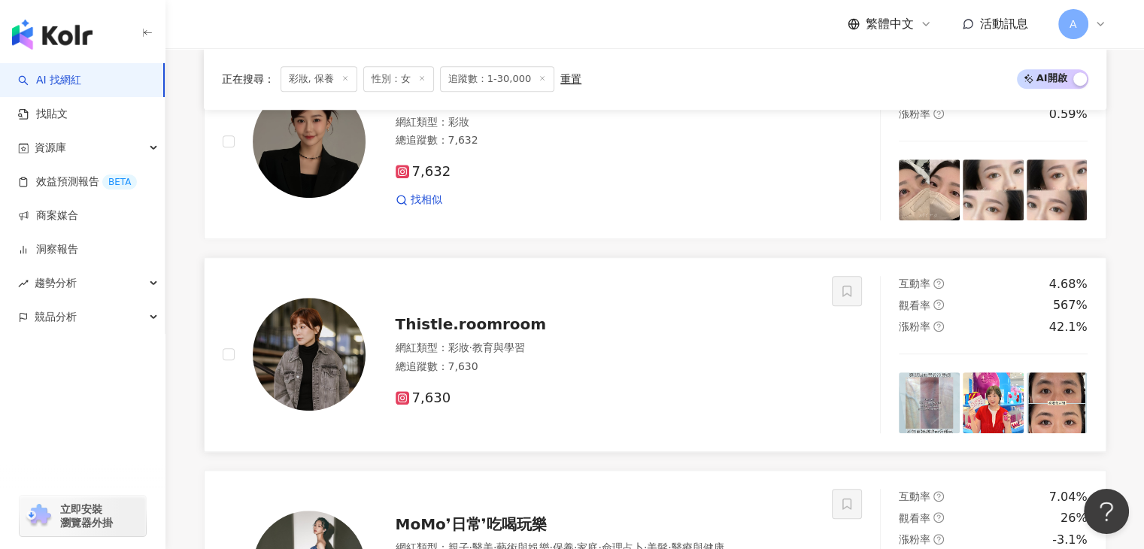
click at [508, 344] on div "Thistle.roomroom 網紅類型 ： 彩妝 · 教育與學習 總追蹤數 ： 7,630 7,630" at bounding box center [589, 354] width 449 height 105
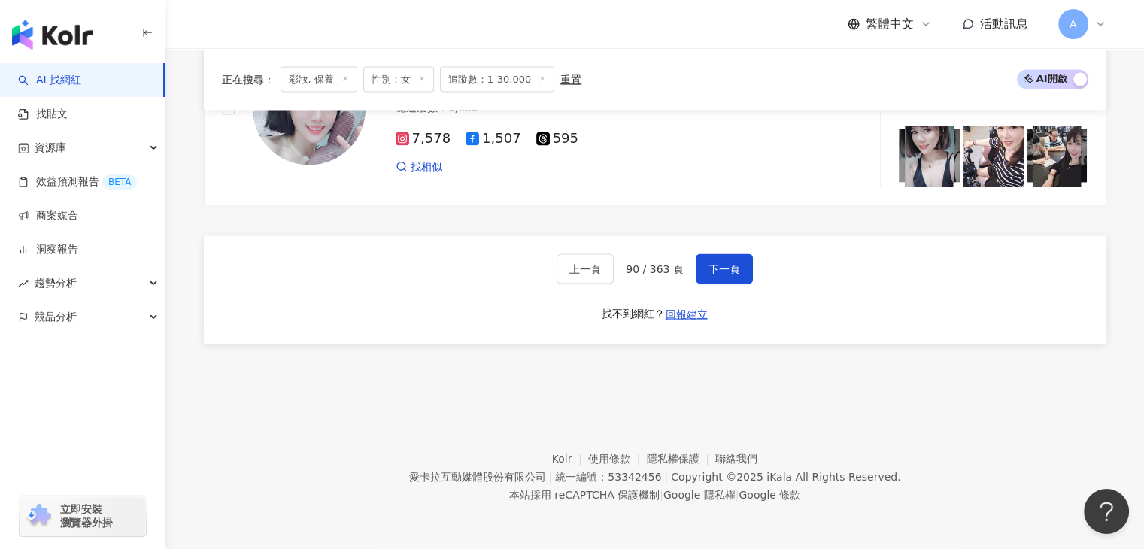
scroll to position [2872, 0]
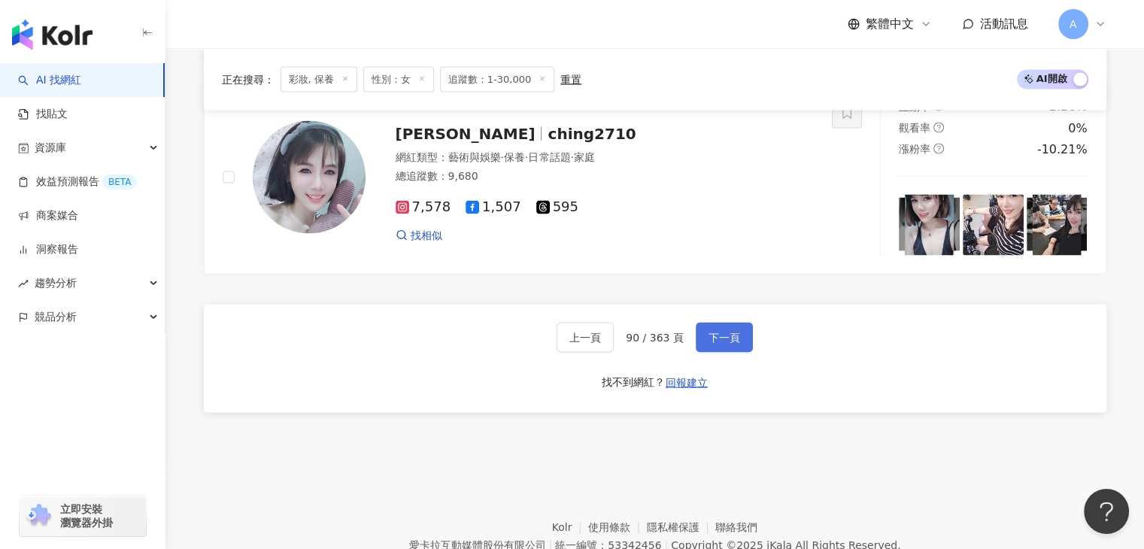
click at [732, 353] on button "下一頁" at bounding box center [724, 338] width 57 height 30
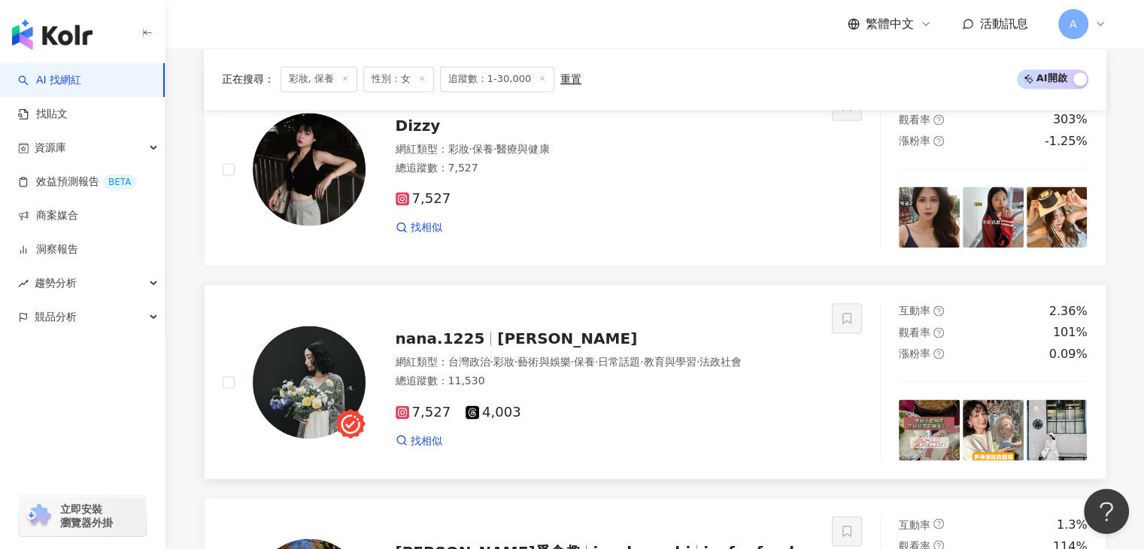
scroll to position [2420, 0]
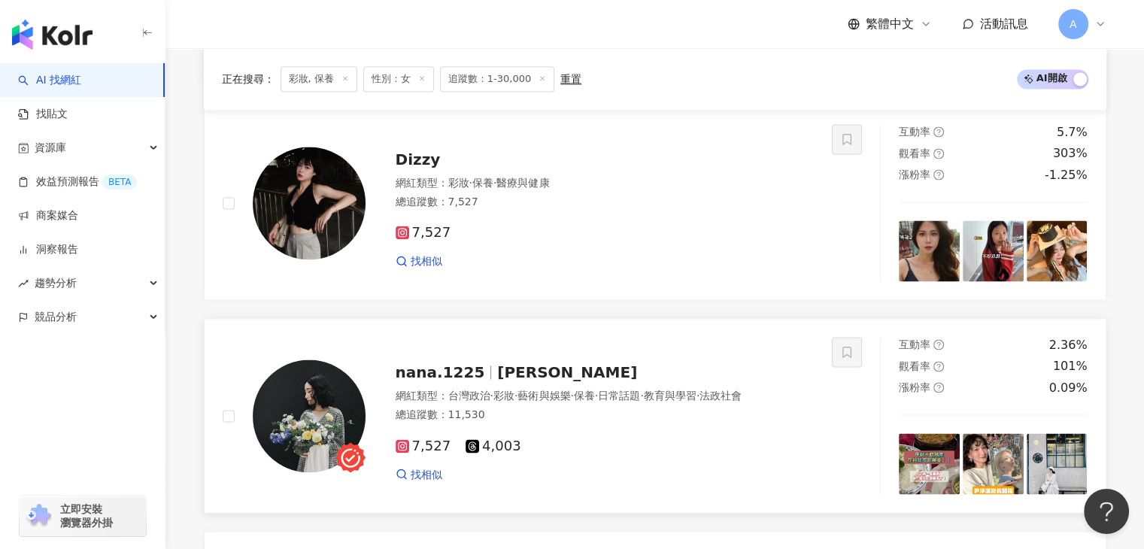
click at [550, 379] on span "Nana Huang" at bounding box center [567, 372] width 140 height 18
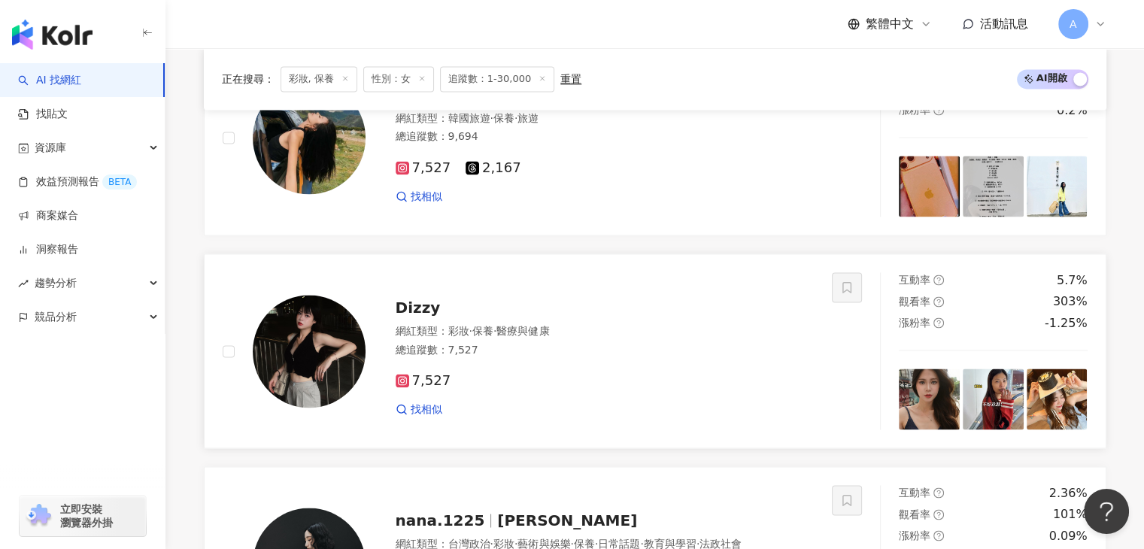
scroll to position [2270, 0]
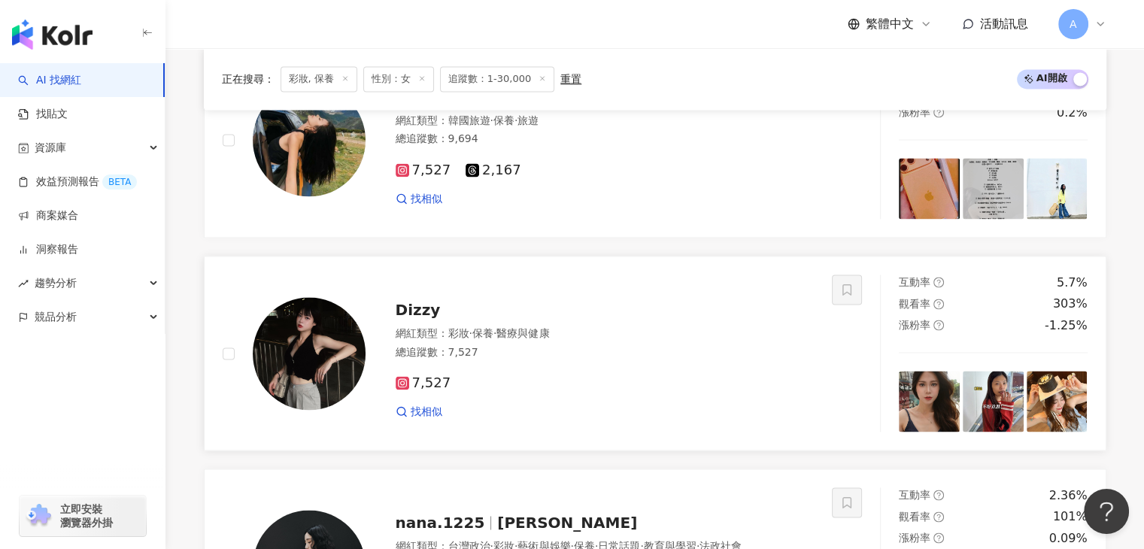
click at [426, 313] on span "Dizzy" at bounding box center [418, 310] width 45 height 18
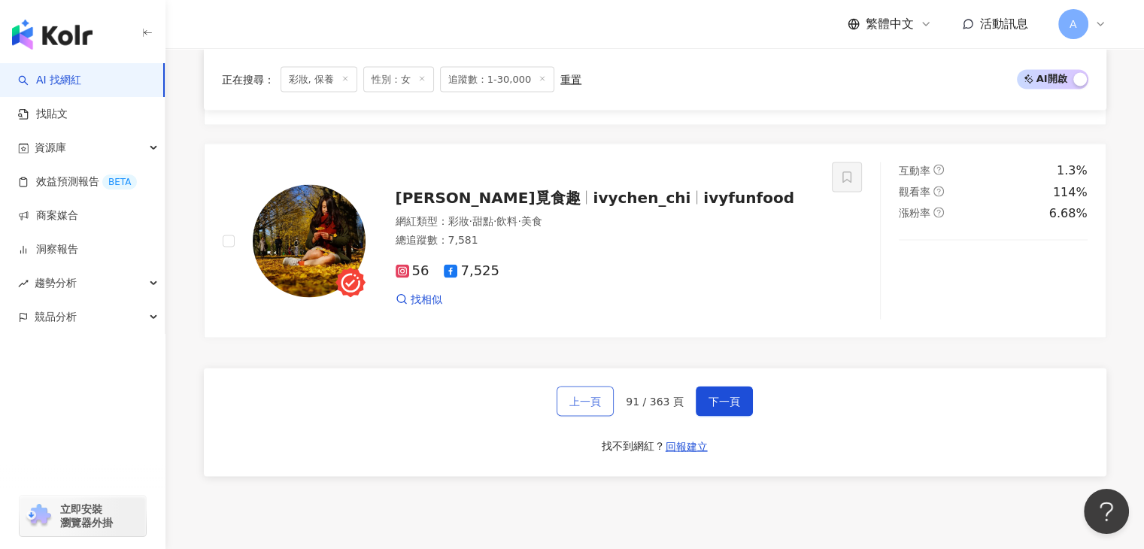
scroll to position [2947, 0]
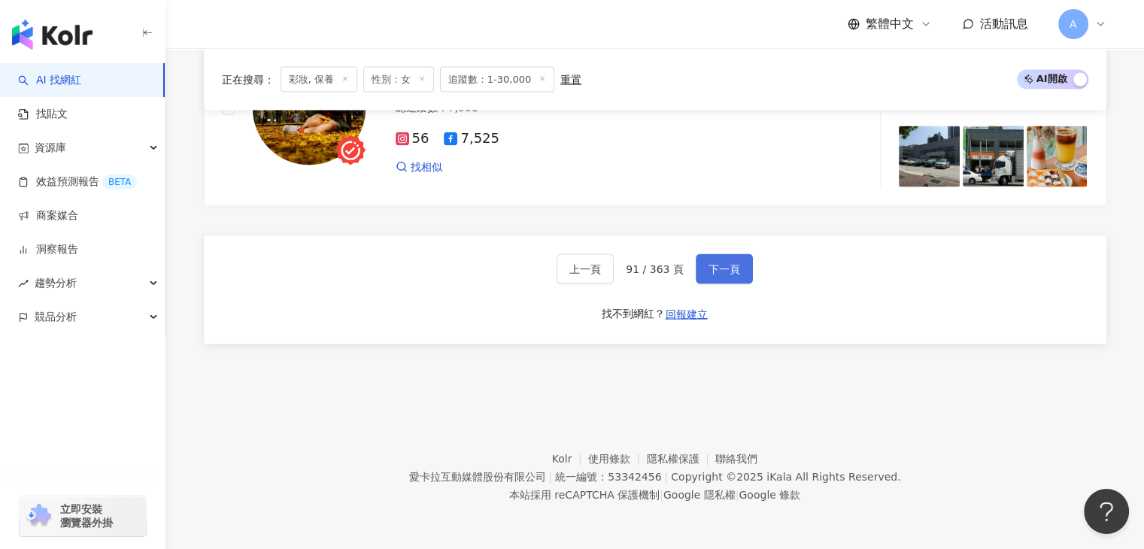
click at [719, 274] on span "下一頁" at bounding box center [724, 269] width 32 height 12
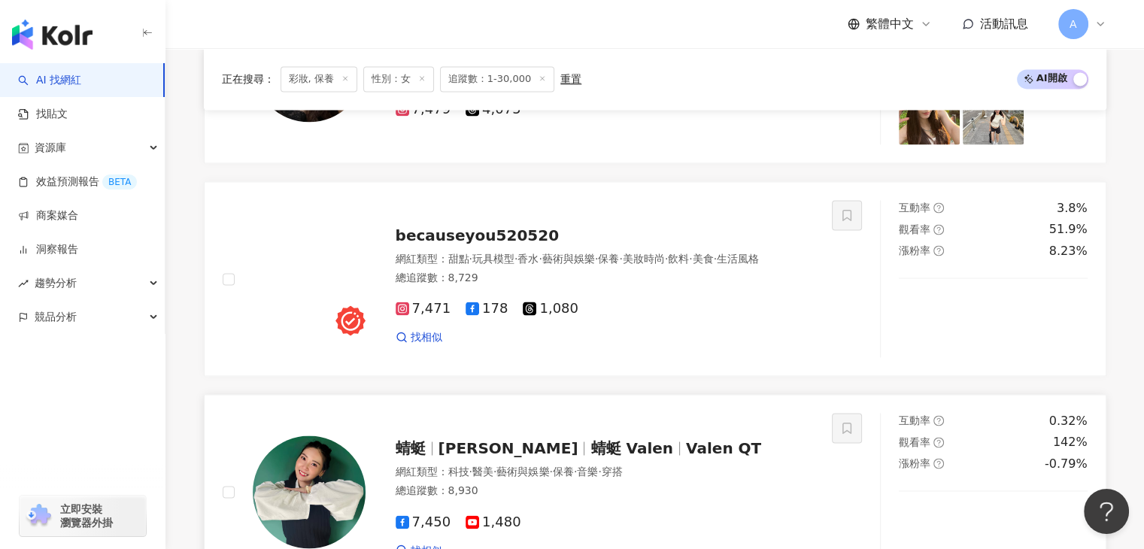
scroll to position [2344, 0]
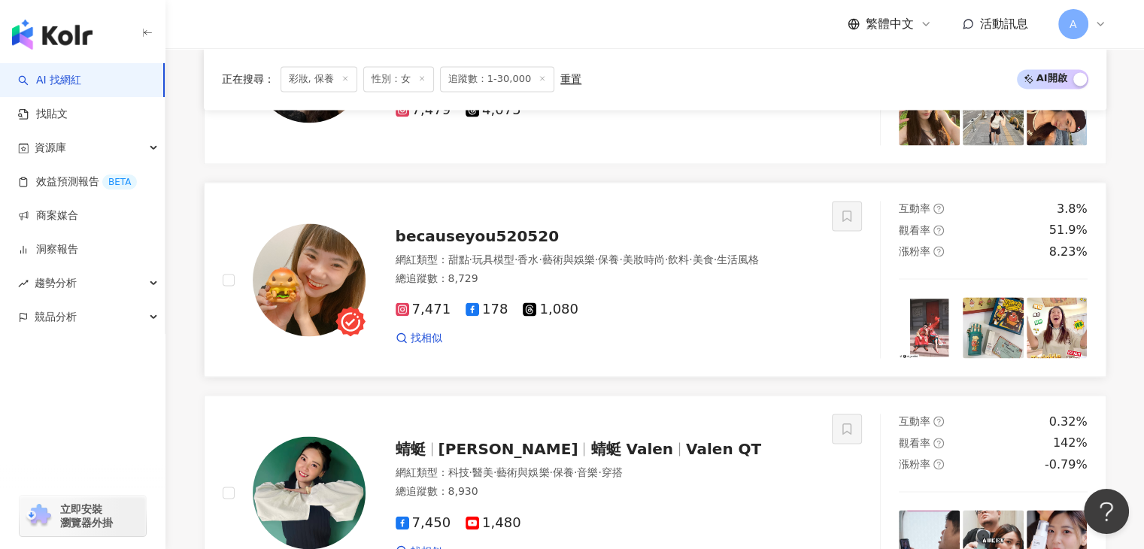
click at [463, 240] on span "becauseyou520520" at bounding box center [477, 236] width 163 height 18
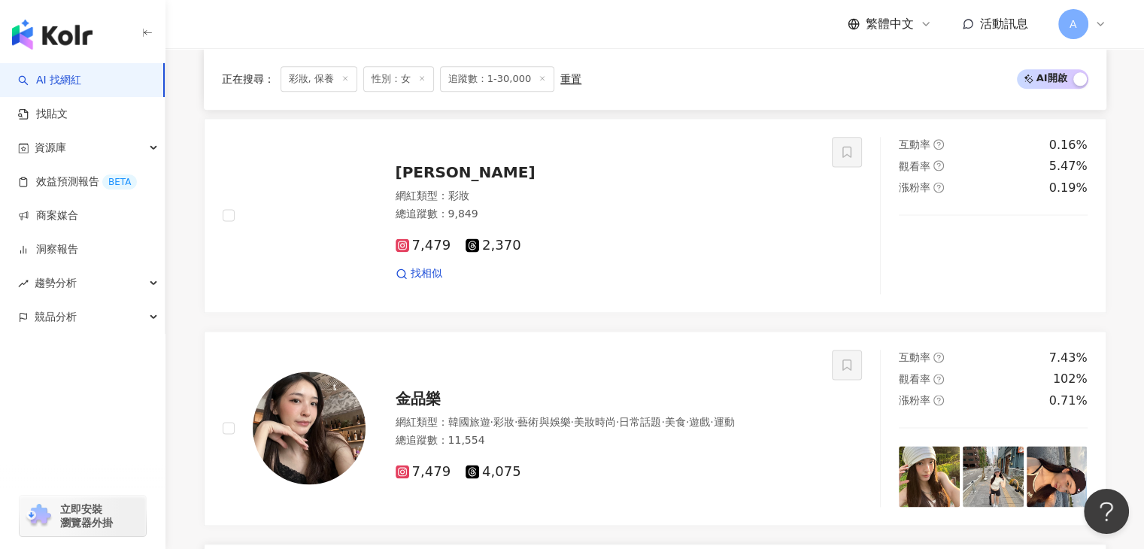
scroll to position [1968, 0]
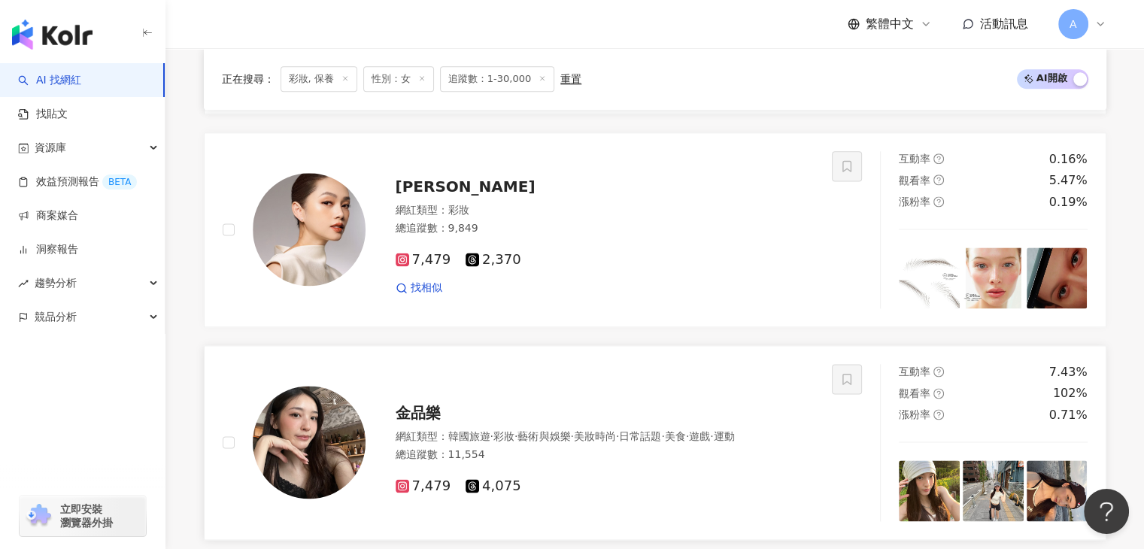
click at [433, 420] on span "金品樂" at bounding box center [418, 413] width 45 height 18
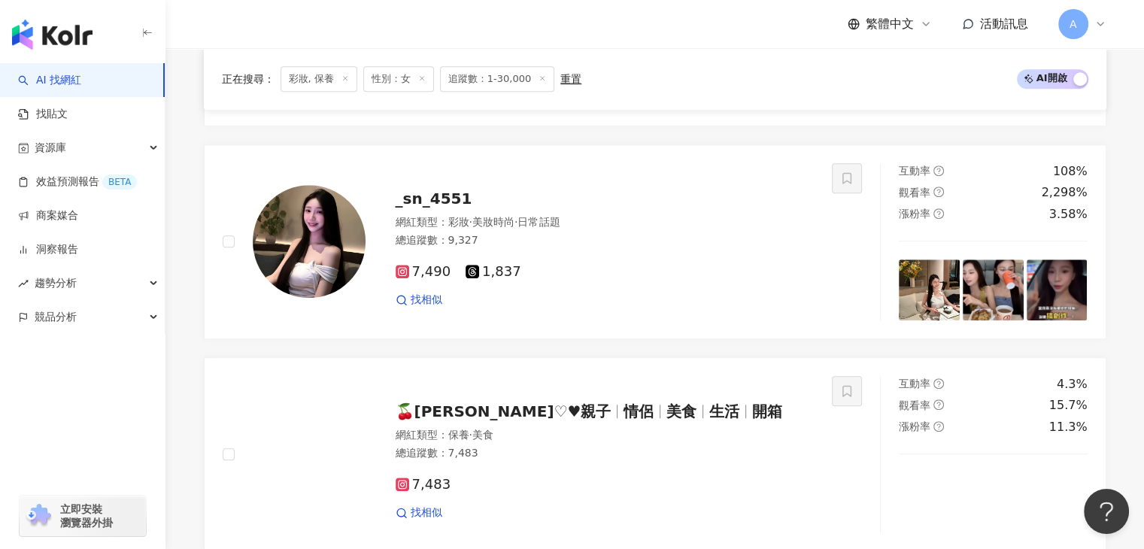
scroll to position [1291, 0]
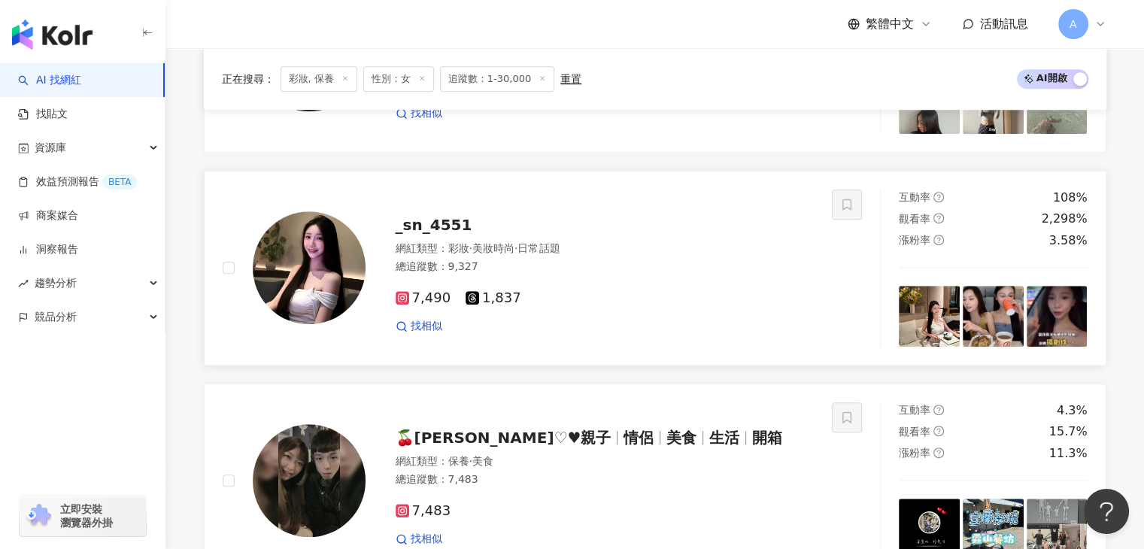
click at [474, 223] on div "_sn_4551" at bounding box center [605, 224] width 419 height 21
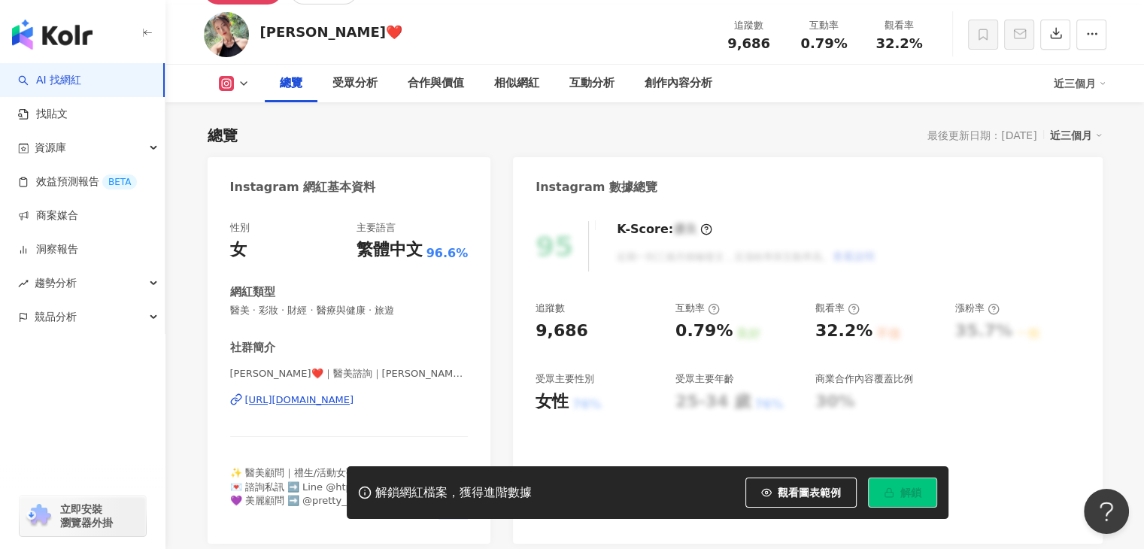
scroll to position [75, 0]
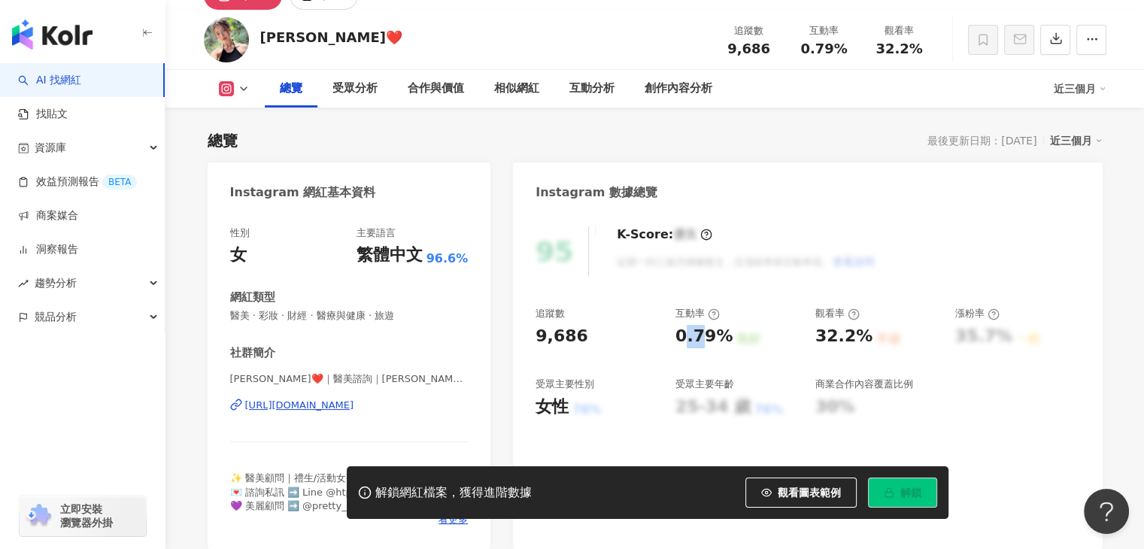
drag, startPoint x: 685, startPoint y: 338, endPoint x: 704, endPoint y: 332, distance: 19.7
click at [704, 332] on div "0.79%" at bounding box center [703, 336] width 57 height 23
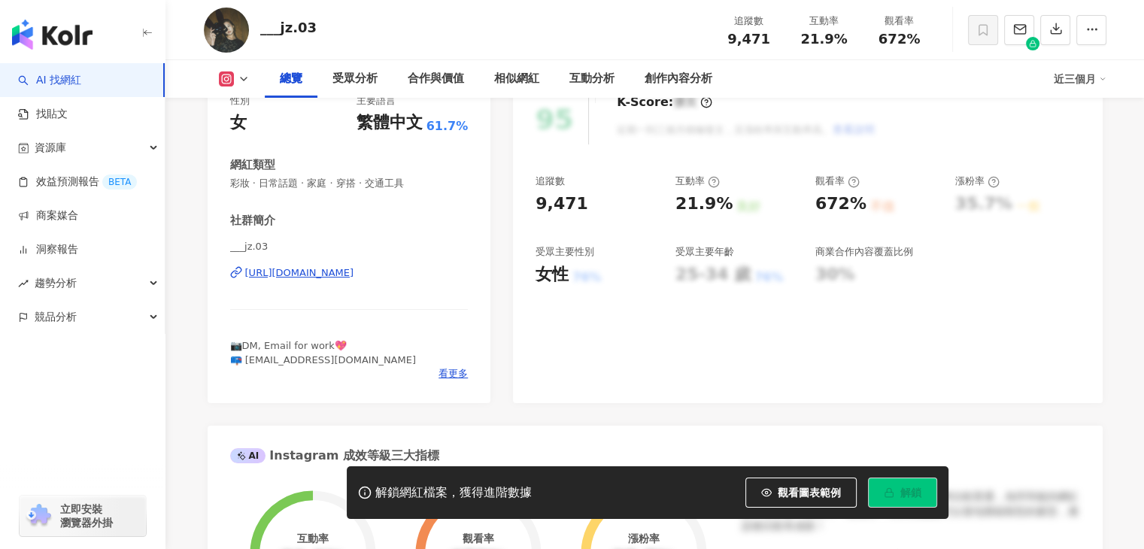
scroll to position [150, 0]
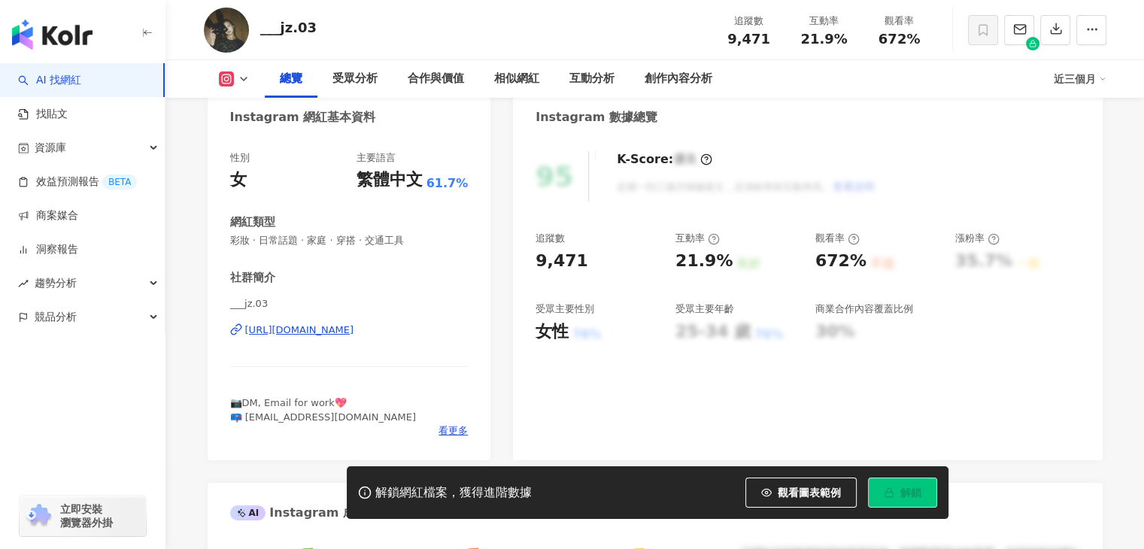
click at [347, 338] on div "___jz.03 [URL][DOMAIN_NAME]" at bounding box center [349, 341] width 238 height 88
click at [349, 332] on div "https://www.instagram.com/___jz.03/" at bounding box center [299, 330] width 109 height 14
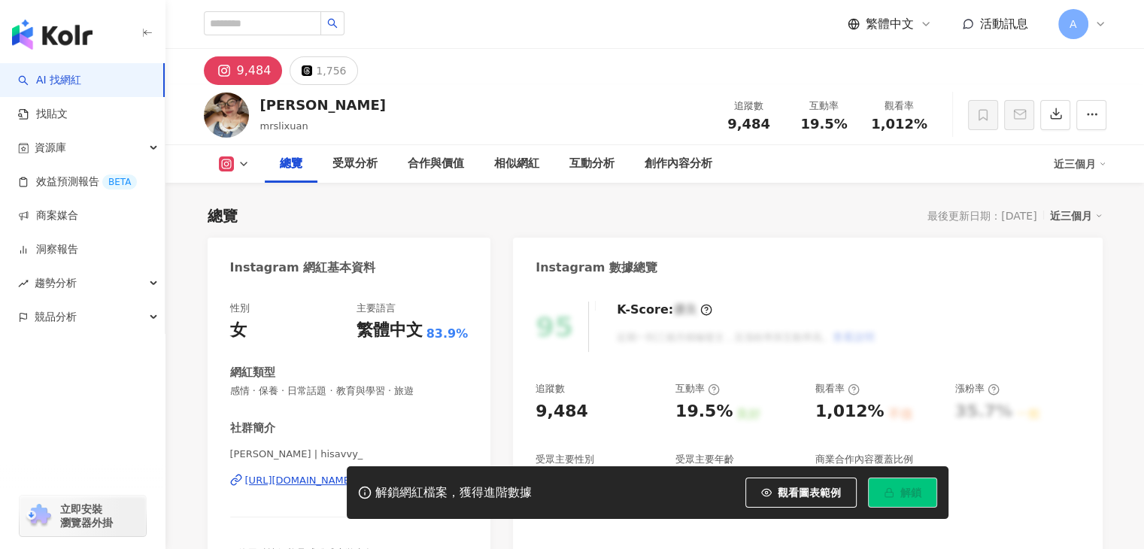
scroll to position [150, 0]
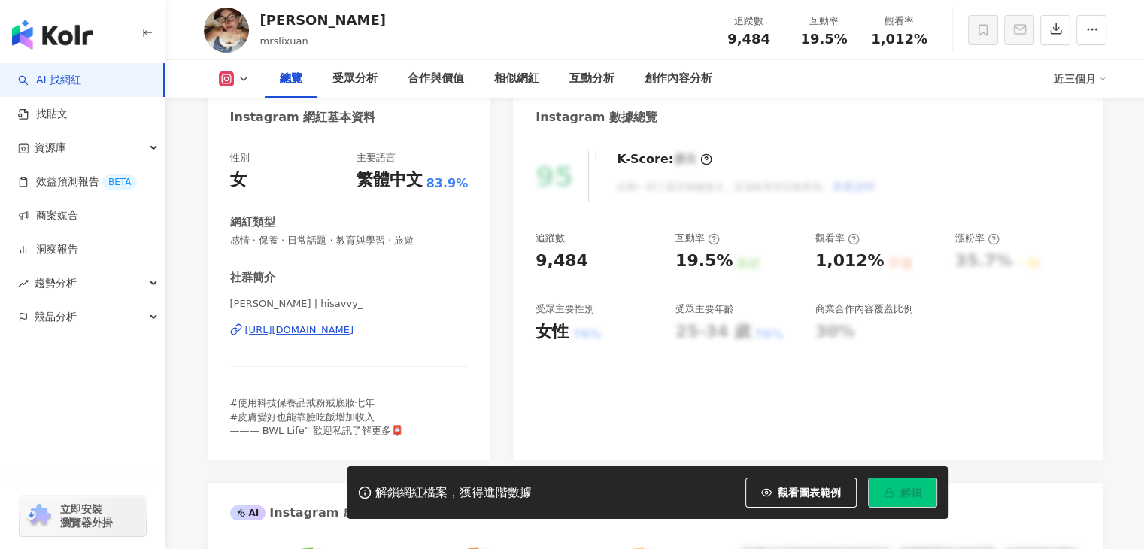
click at [354, 329] on div "https://www.instagram.com/hisavvy_/" at bounding box center [299, 330] width 109 height 14
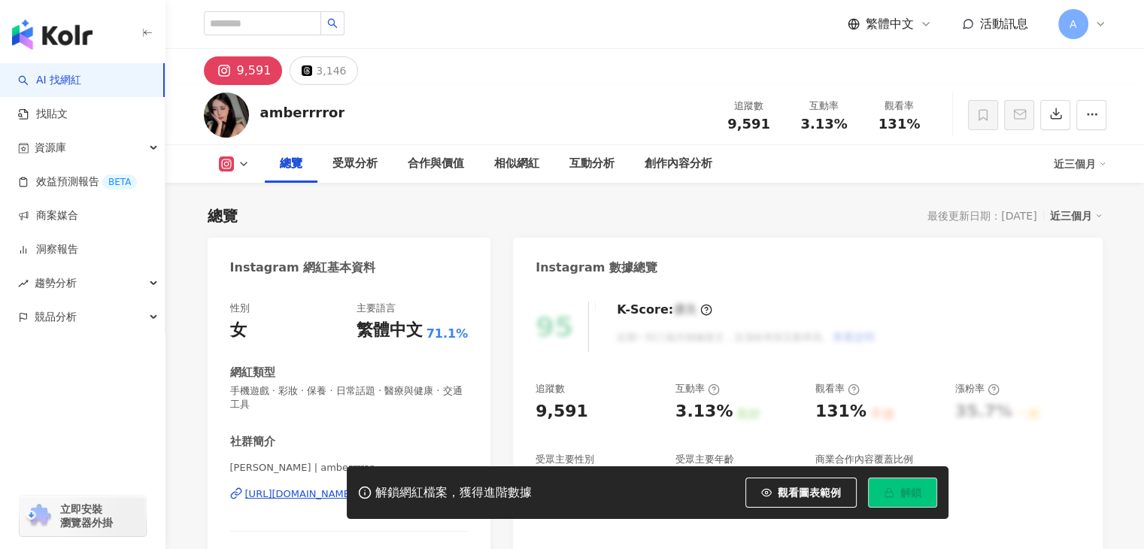
scroll to position [75, 0]
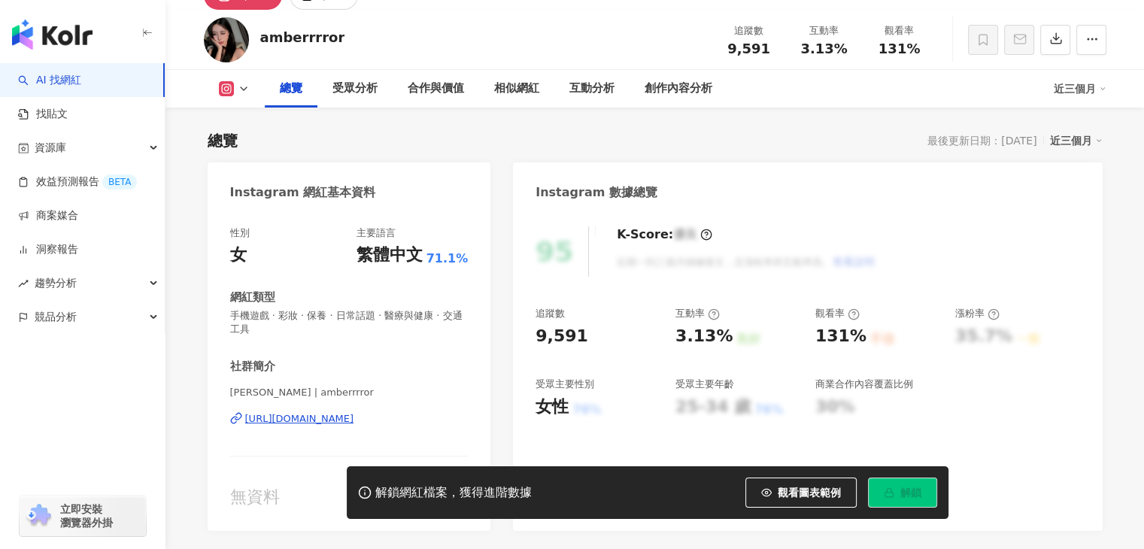
click at [354, 423] on div "https://www.instagram.com/amberrrror/" at bounding box center [299, 419] width 109 height 14
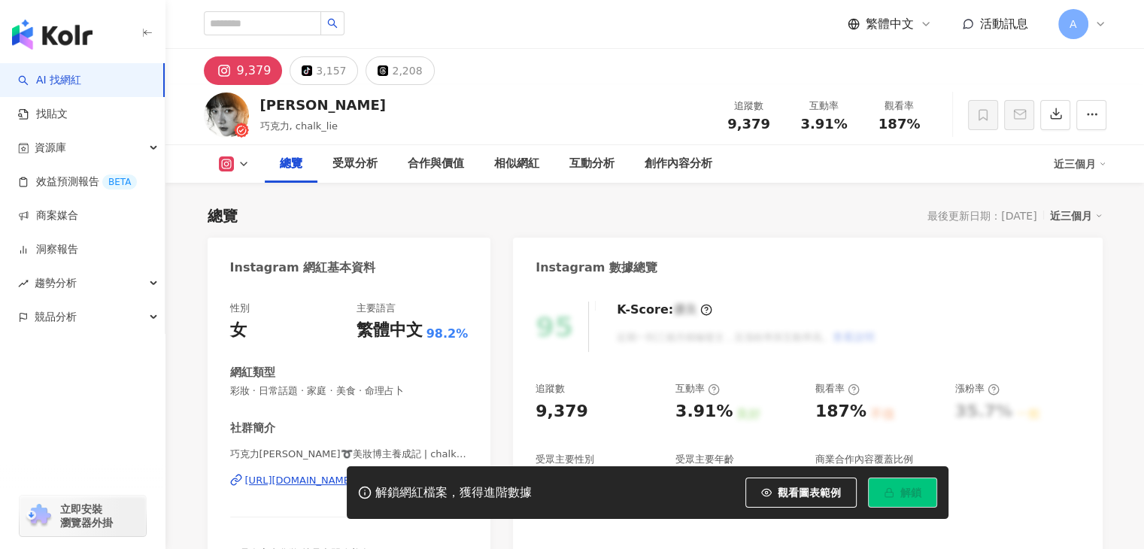
scroll to position [226, 0]
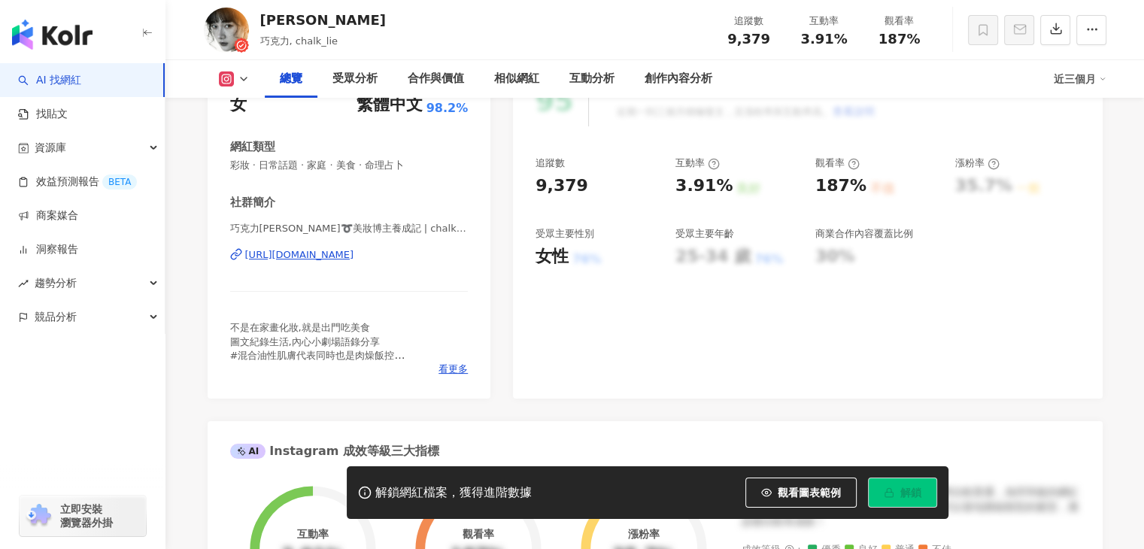
click at [354, 256] on div "https://www.instagram.com/chalk_lie/" at bounding box center [299, 255] width 109 height 14
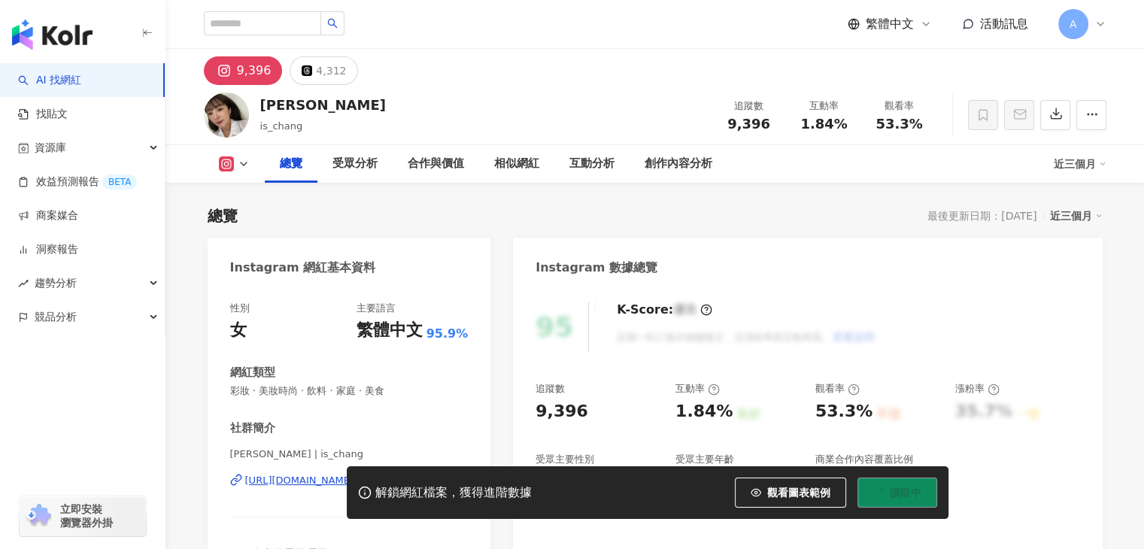
scroll to position [150, 0]
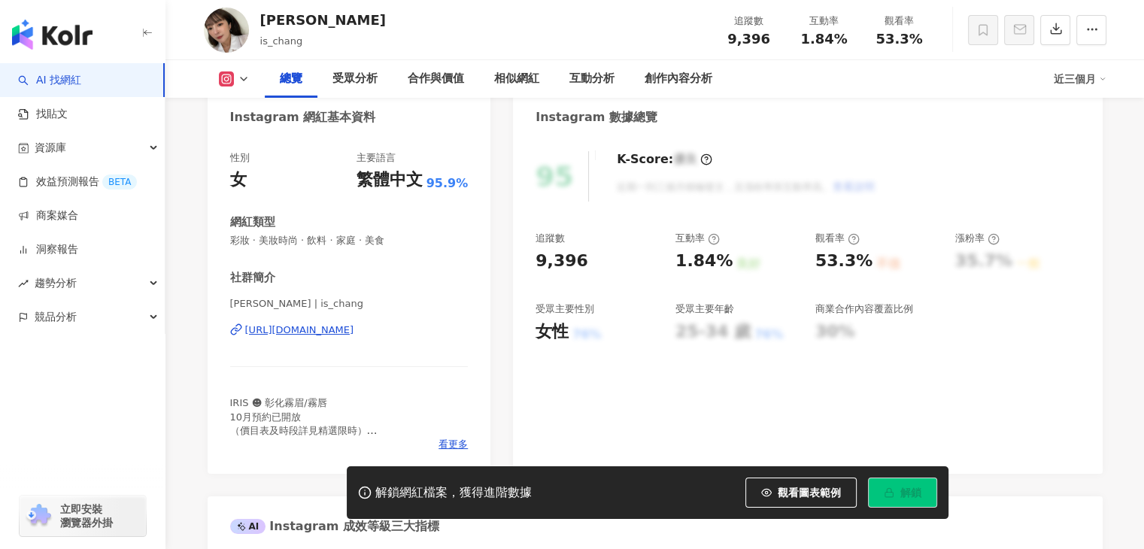
click at [313, 331] on div "[URL][DOMAIN_NAME]" at bounding box center [299, 330] width 109 height 14
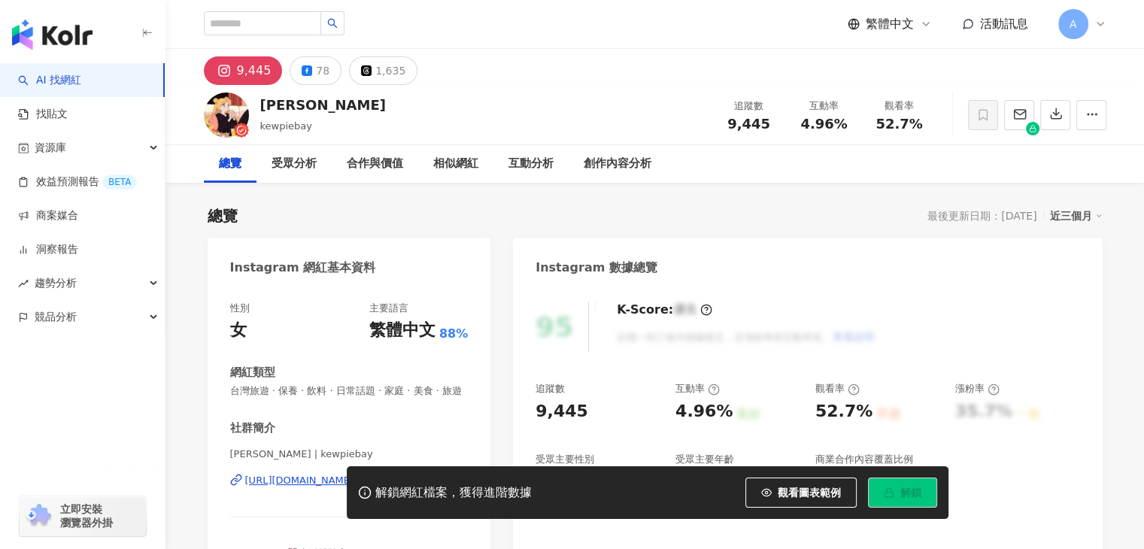
scroll to position [226, 0]
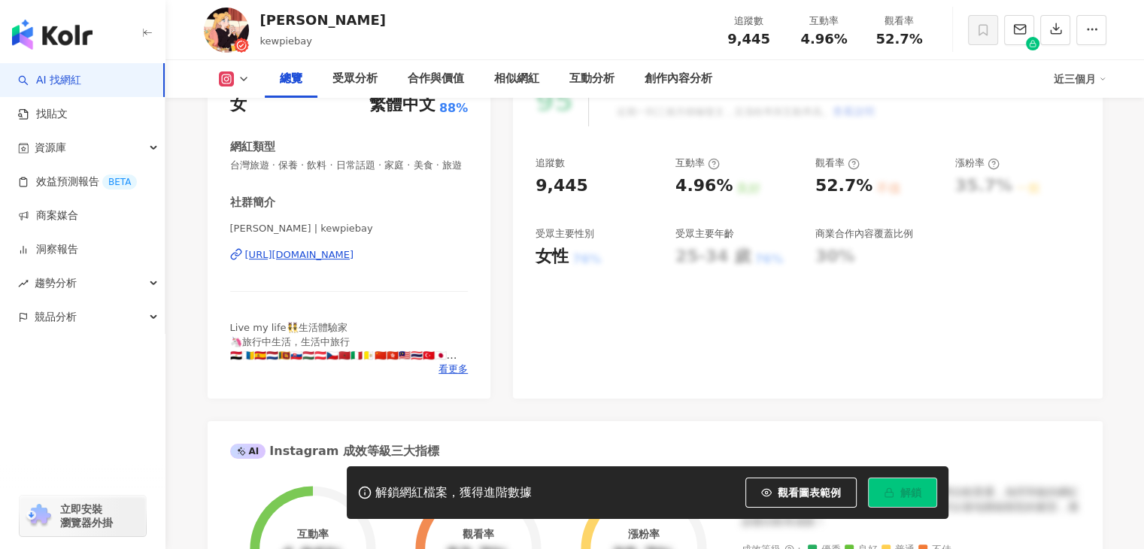
click at [354, 262] on div "https://www.instagram.com/kewpiebay/" at bounding box center [299, 255] width 109 height 14
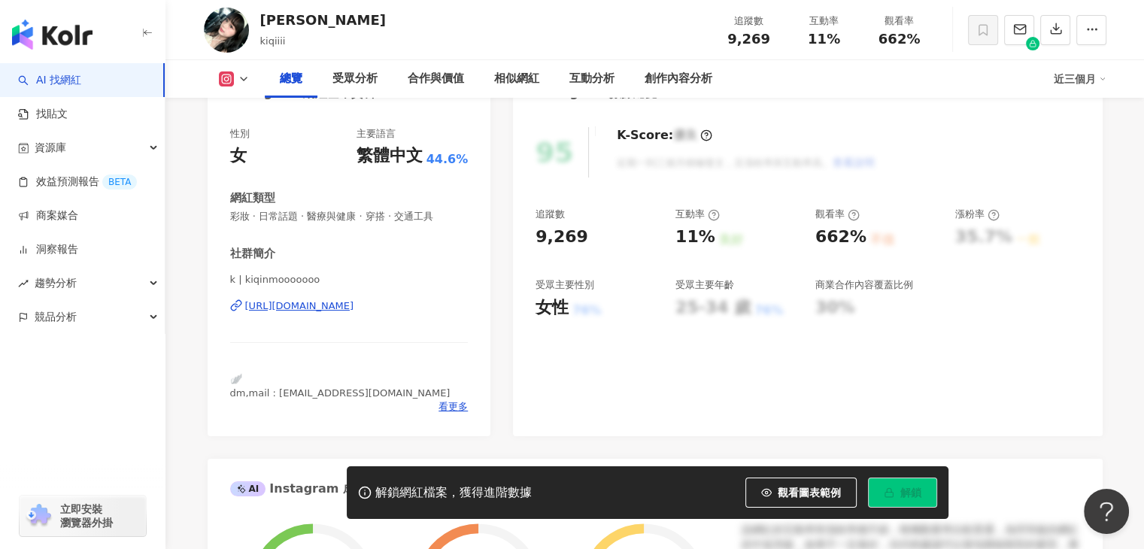
scroll to position [177, 0]
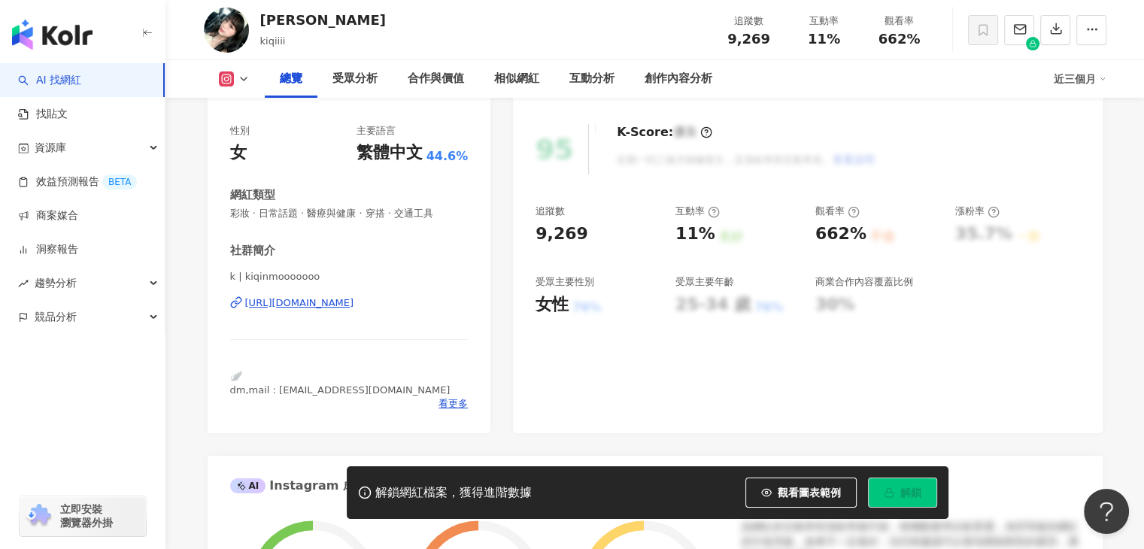
click at [354, 305] on div "https://www.instagram.com/kiqinmooooooo/" at bounding box center [299, 303] width 109 height 14
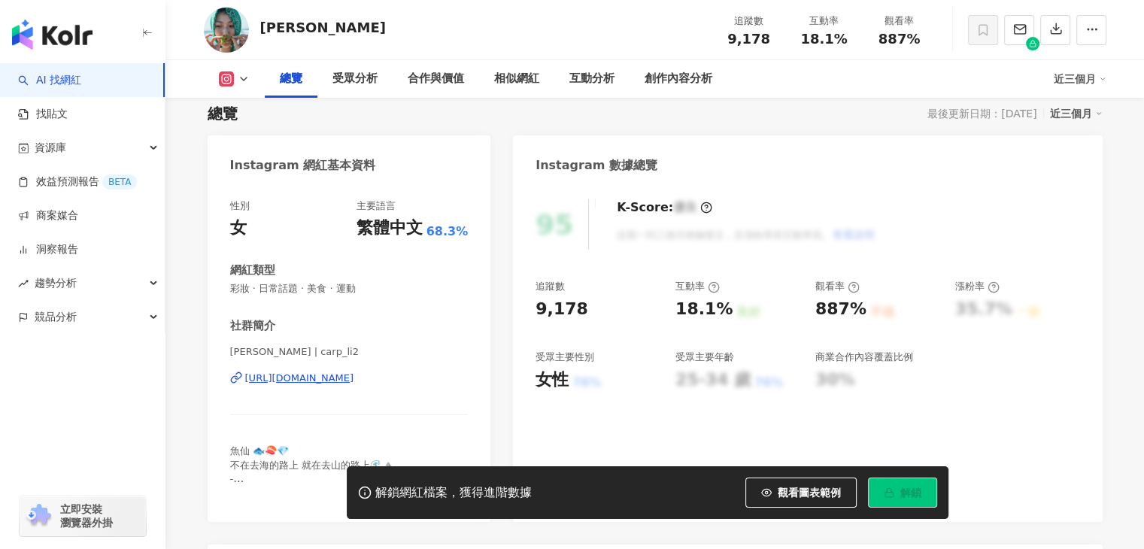
scroll to position [150, 0]
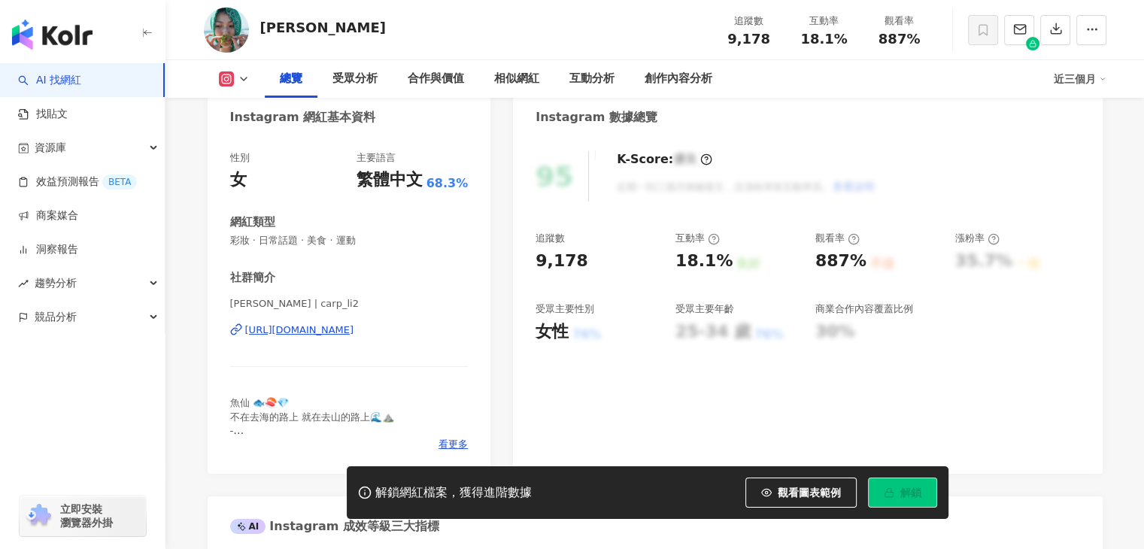
click at [354, 327] on div "https://www.instagram.com/carp_li2/" at bounding box center [299, 330] width 109 height 14
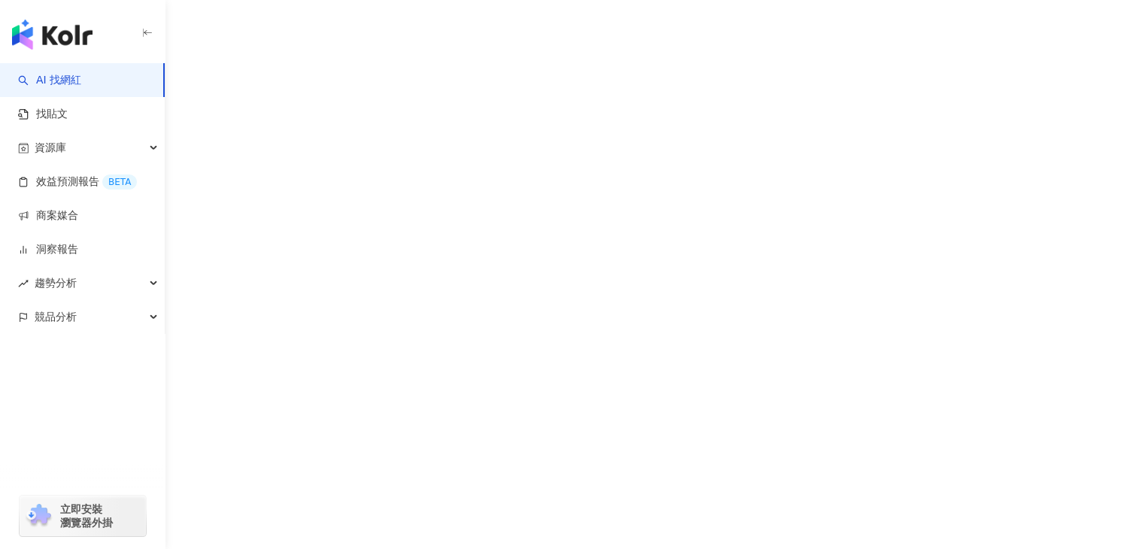
scroll to position [69, 0]
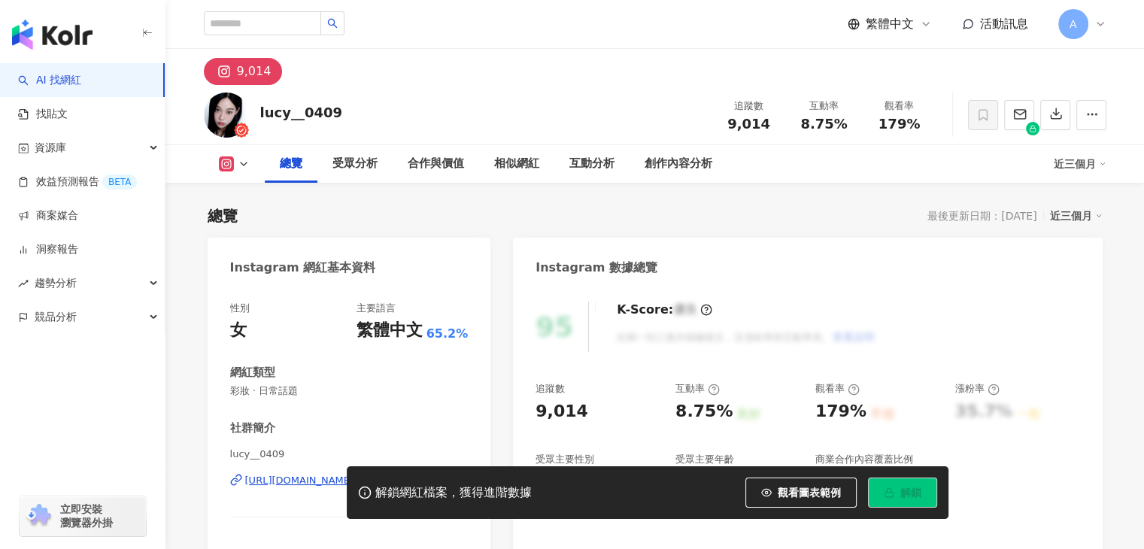
scroll to position [122, 0]
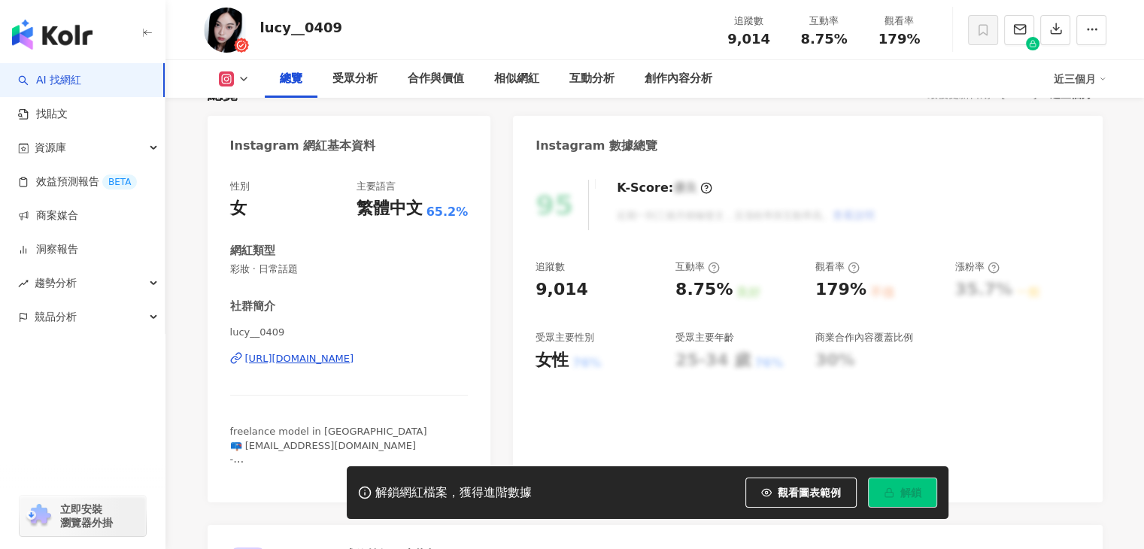
click at [354, 362] on div "https://www.instagram.com/lucy__0409/" at bounding box center [299, 359] width 109 height 14
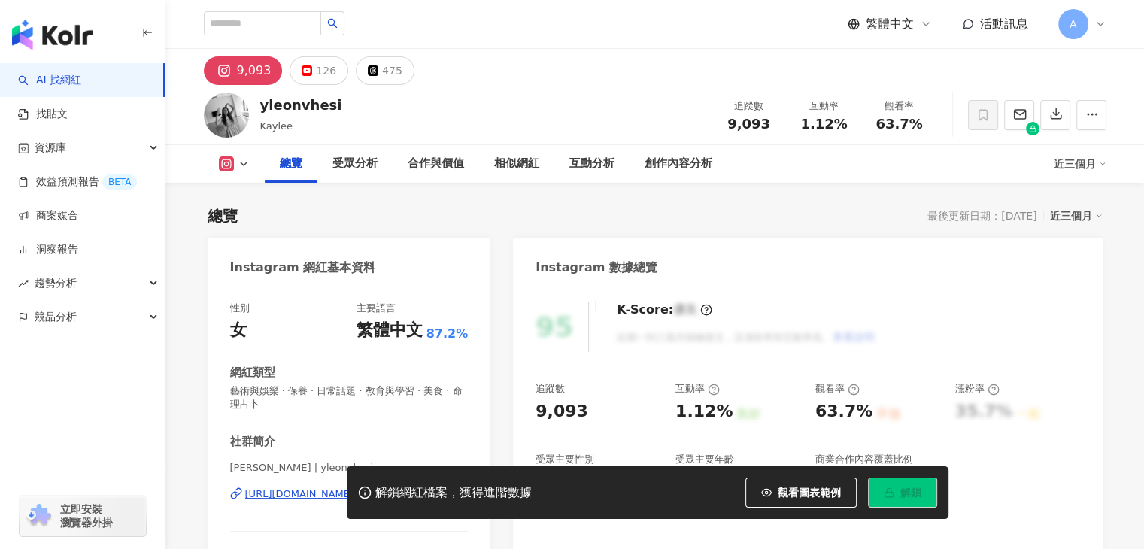
scroll to position [129, 0]
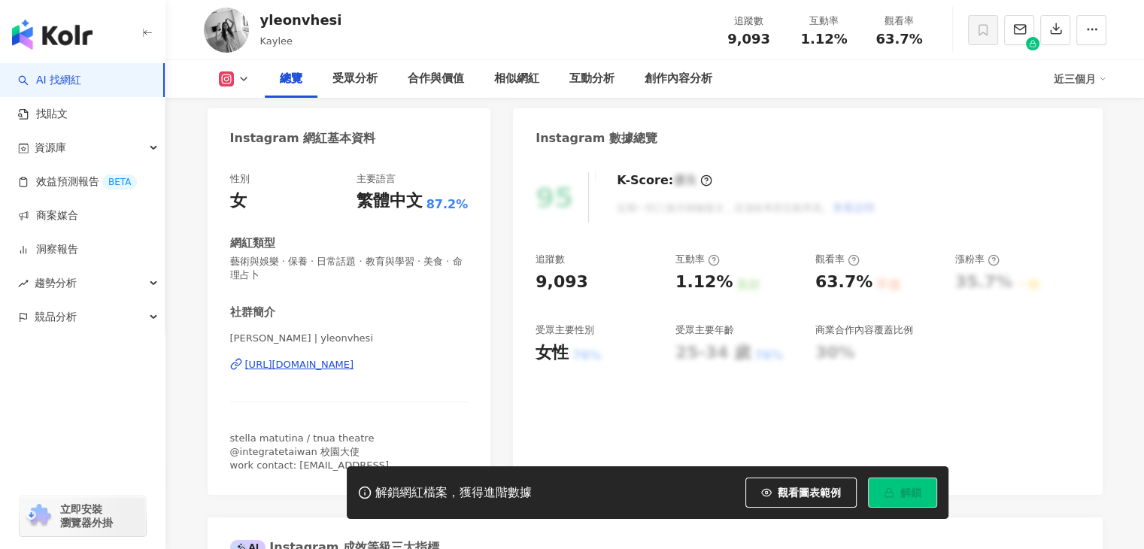
click at [430, 361] on div "[URL][DOMAIN_NAME]" at bounding box center [349, 365] width 238 height 14
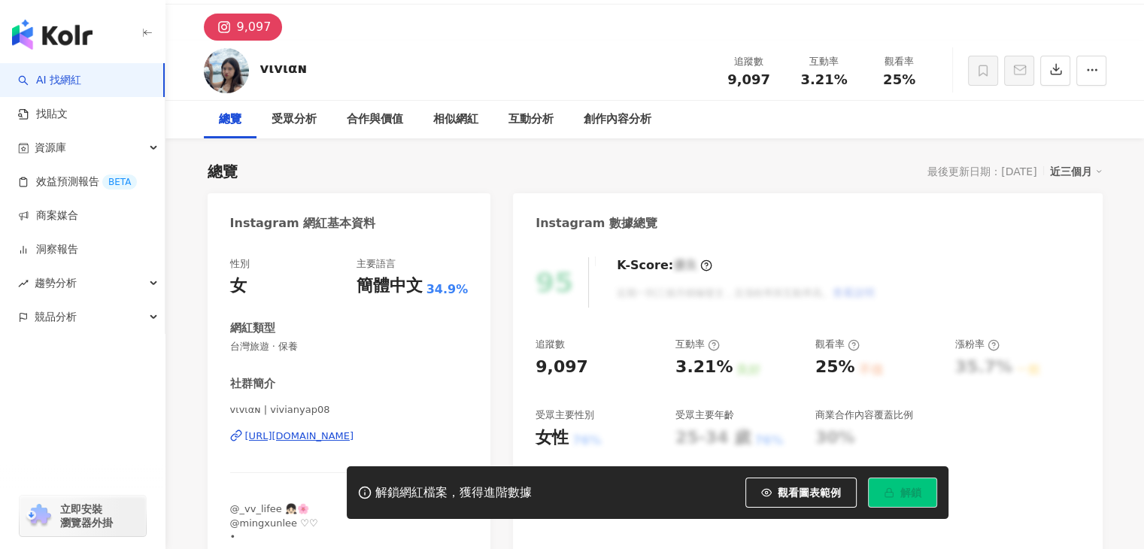
scroll to position [226, 0]
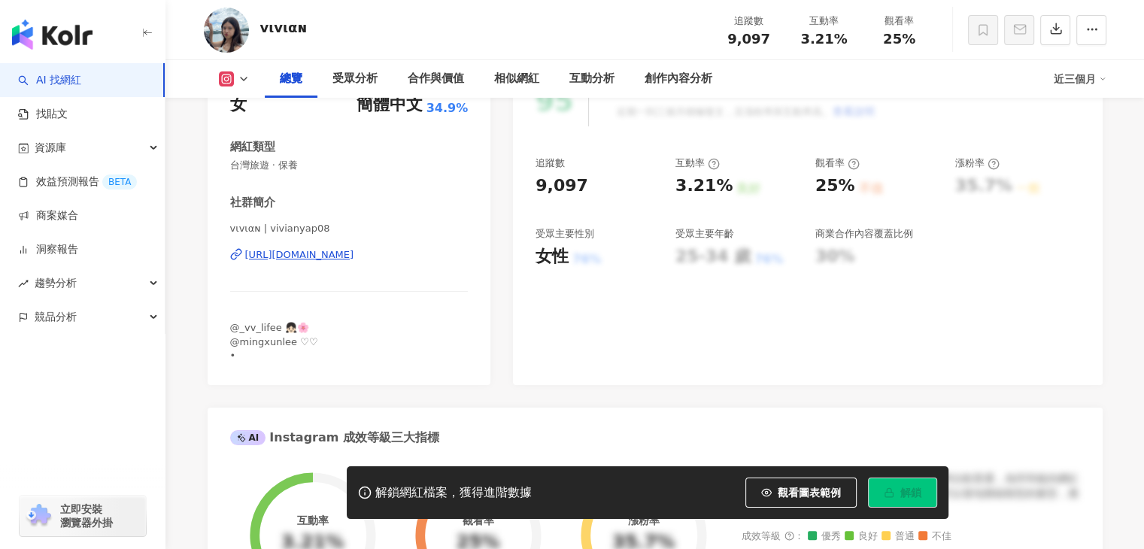
click at [354, 253] on div "https://www.instagram.com/vivianyap08/" at bounding box center [299, 255] width 109 height 14
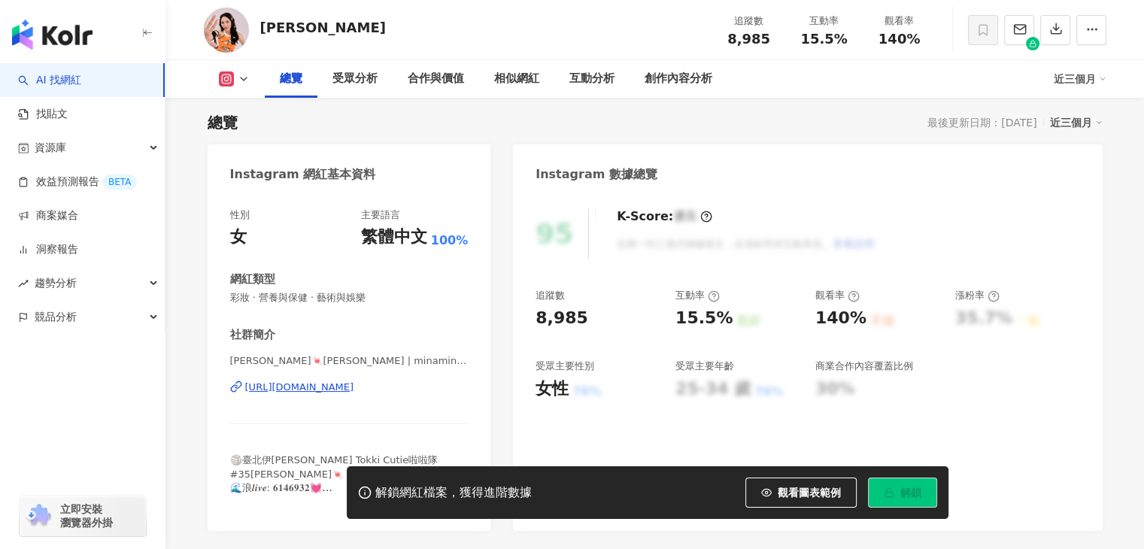
scroll to position [171, 0]
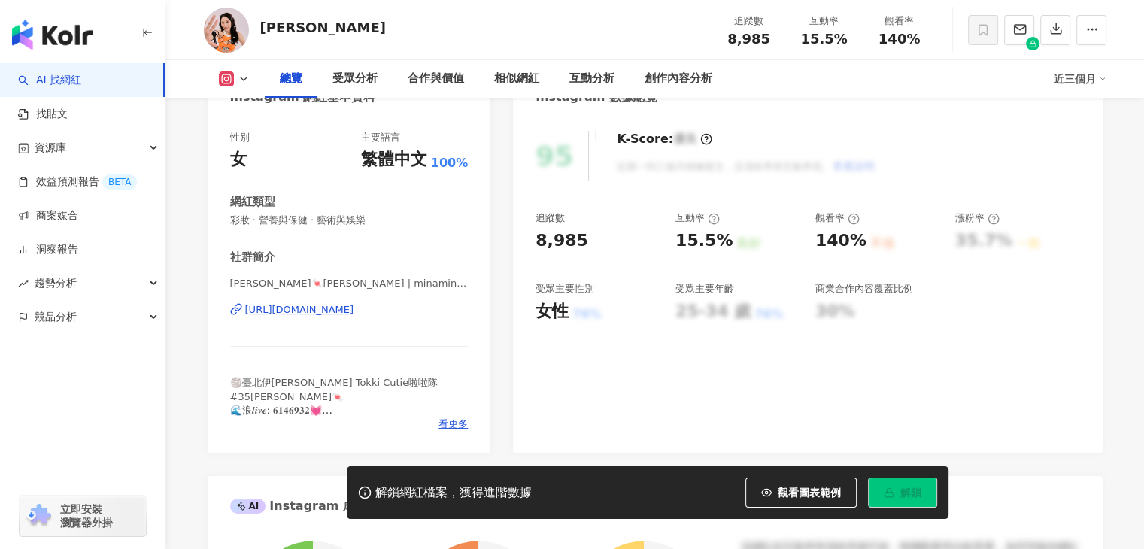
click at [447, 432] on div "性別 女 主要語言 繁體中文 100% 網紅類型 彩妝 · 營養與保健 · 藝術與娛樂 社群簡介 棠棠🍬許棠 | minamina_513 https://w…" at bounding box center [349, 285] width 283 height 338
click at [451, 428] on span "看更多" at bounding box center [452, 424] width 29 height 14
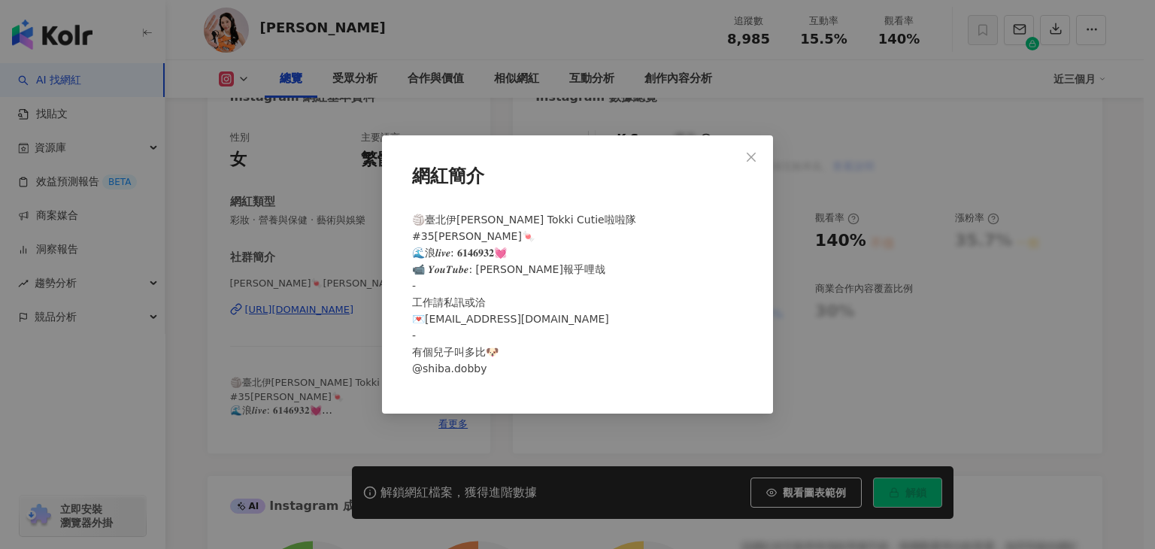
click at [316, 348] on div "網紅簡介 🏐臺北伊斯特 Tokki Cutie啦啦隊 #35棠棠🍬 🌊浪𝒍𝒊𝒗𝒆: 𝟔𝟏𝟒𝟔𝟗𝟑𝟐💓 📹 𝒀𝒐𝒖𝑻𝒖𝒃𝒆: 朵棠報乎哩哉 - 工作請私訊或洽 …" at bounding box center [577, 274] width 1155 height 549
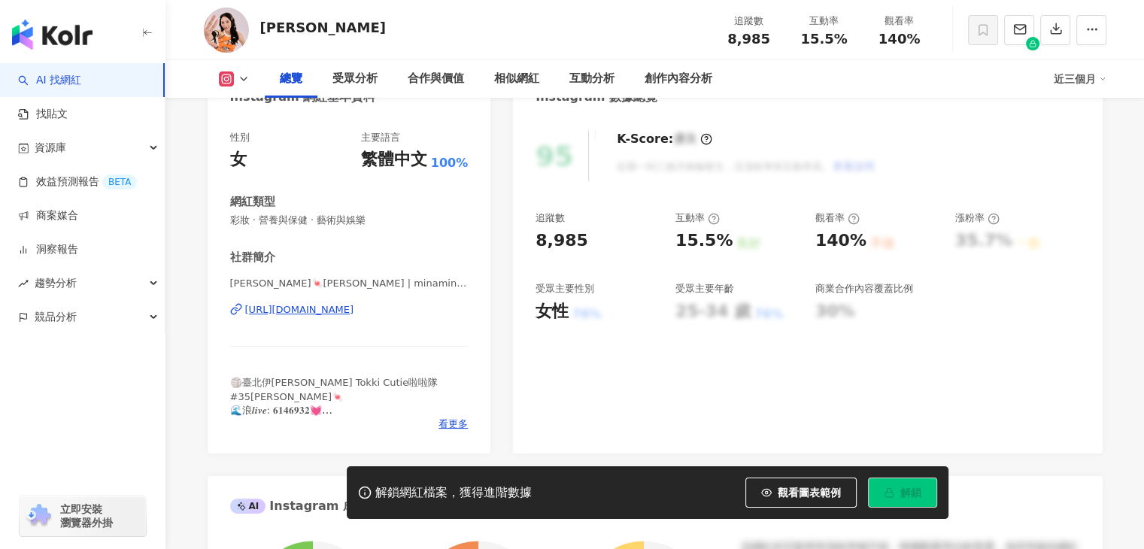
click at [326, 302] on div "棠棠🍬許棠 | minamina_513 https://www.instagram.com/minamina_513/" at bounding box center [349, 321] width 238 height 88
click at [331, 311] on div "https://www.instagram.com/minamina_513/" at bounding box center [299, 310] width 109 height 14
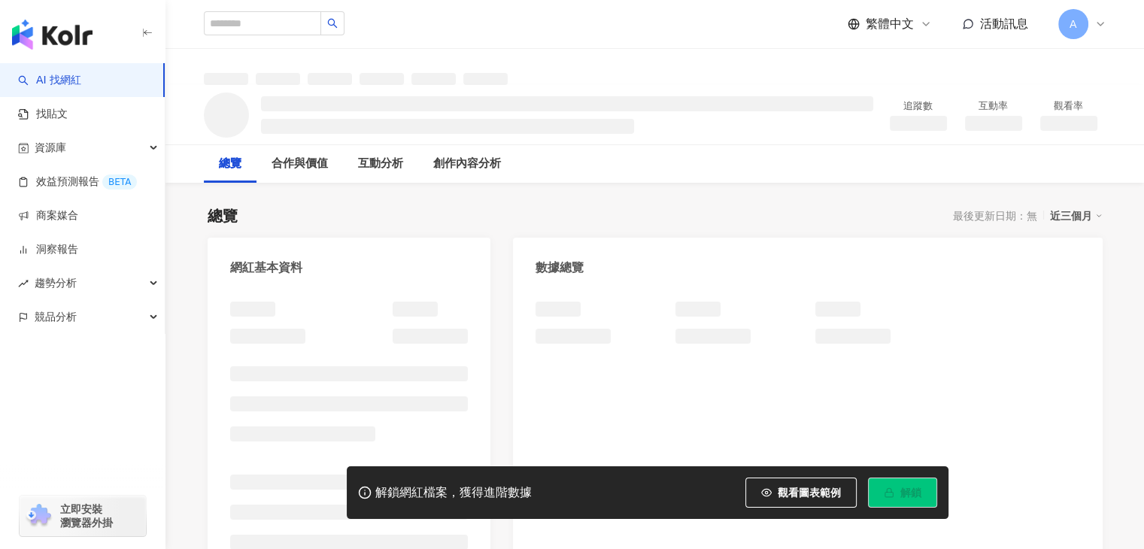
scroll to position [47, 0]
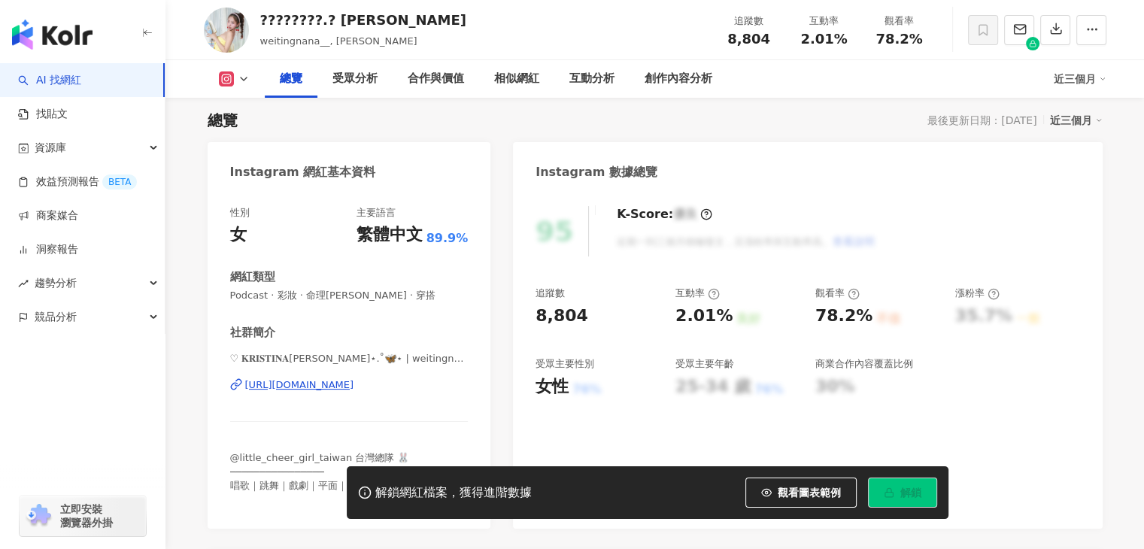
scroll to position [174, 0]
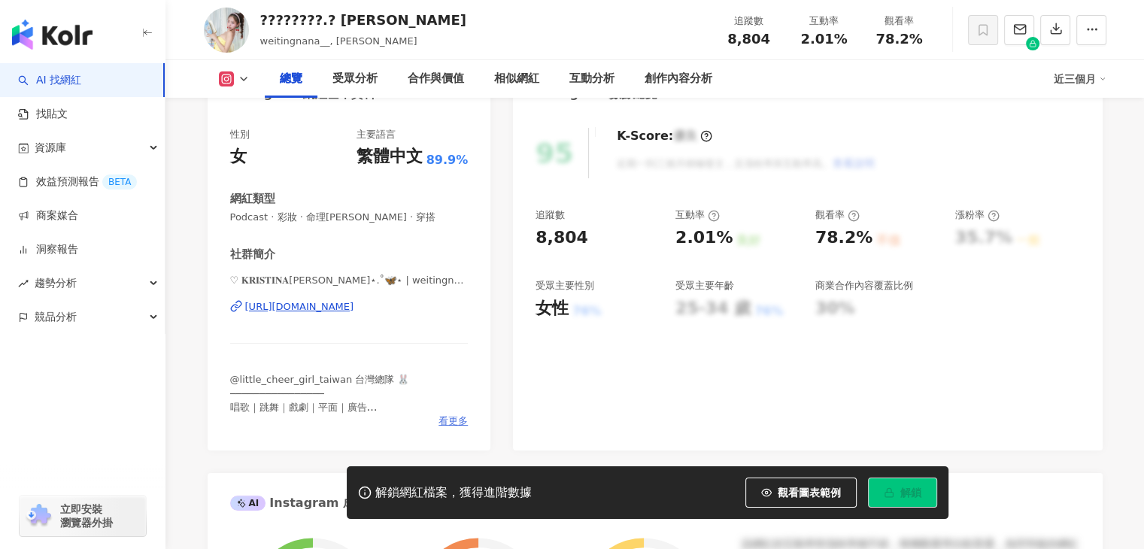
click at [460, 418] on span "看更多" at bounding box center [452, 421] width 29 height 14
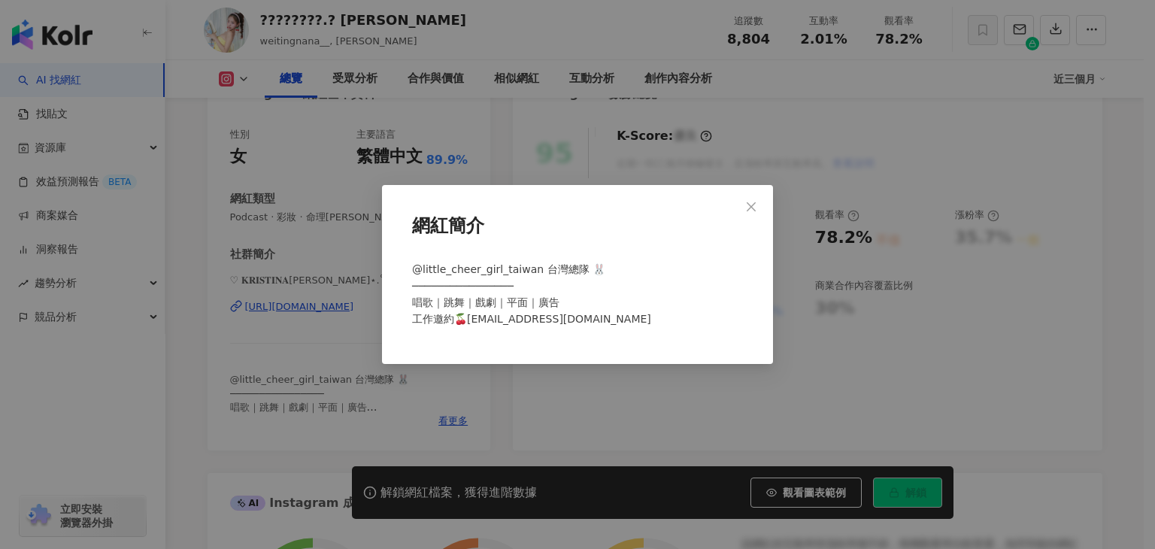
click at [463, 416] on div "網紅簡介 @little_cheer_girl_taiwan 台灣總隊 🐰 ──────────────── 唱歌｜跳舞｜戲劇｜平面｜廣告 工作邀約🍒ukis…" at bounding box center [577, 274] width 1155 height 549
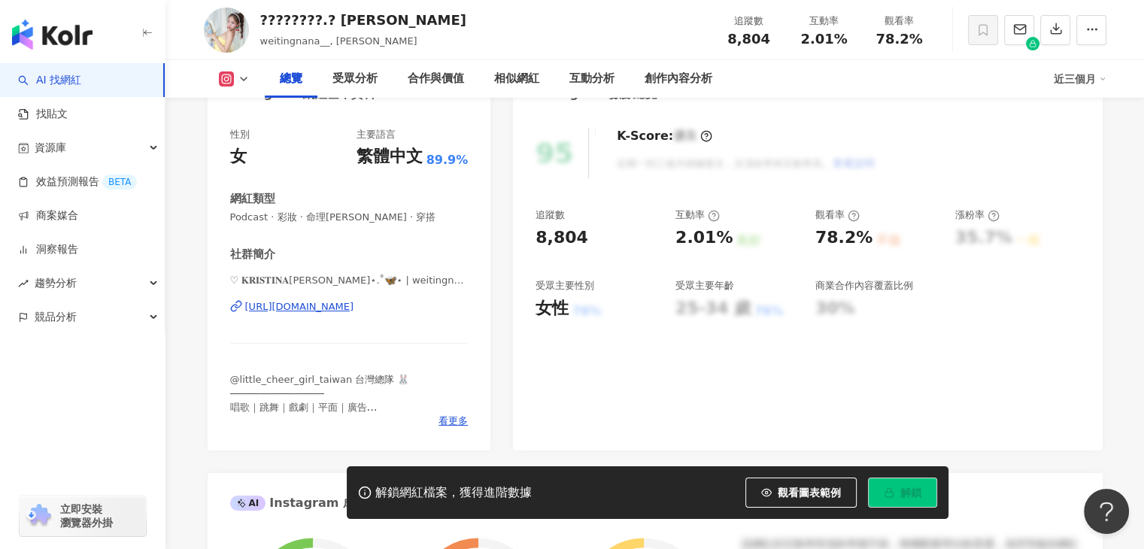
scroll to position [0, 0]
click at [354, 309] on div "https://www.instagram.com/weitingnana__/" at bounding box center [299, 307] width 109 height 14
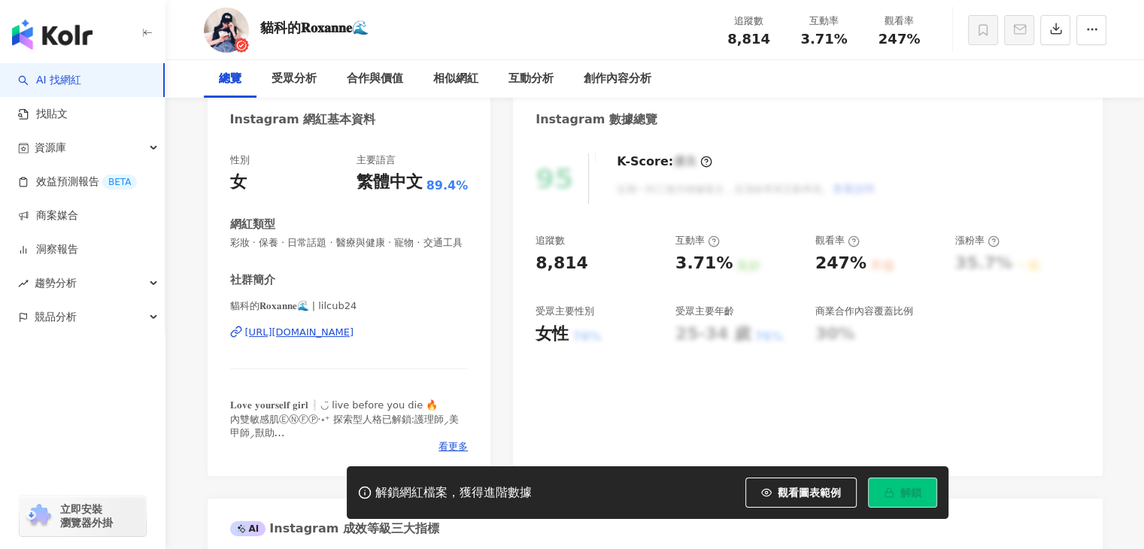
scroll to position [226, 0]
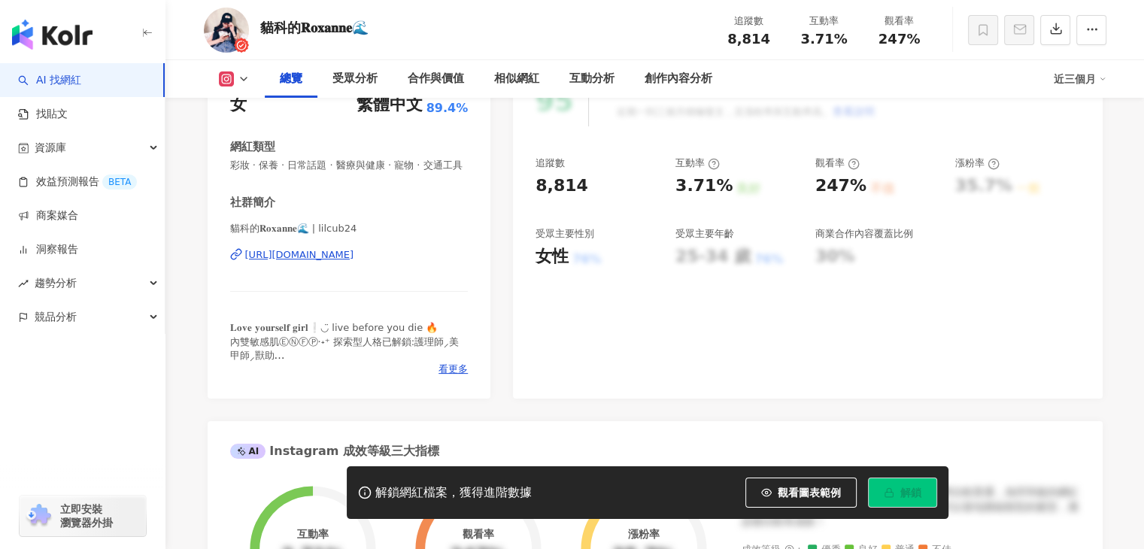
click at [354, 262] on div "[URL][DOMAIN_NAME]" at bounding box center [299, 255] width 109 height 14
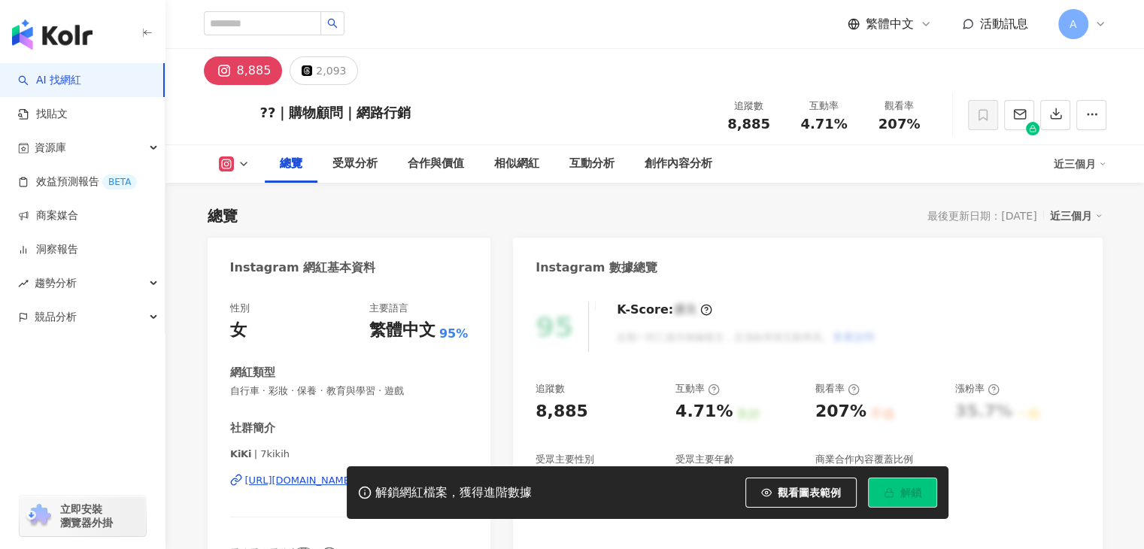
scroll to position [226, 0]
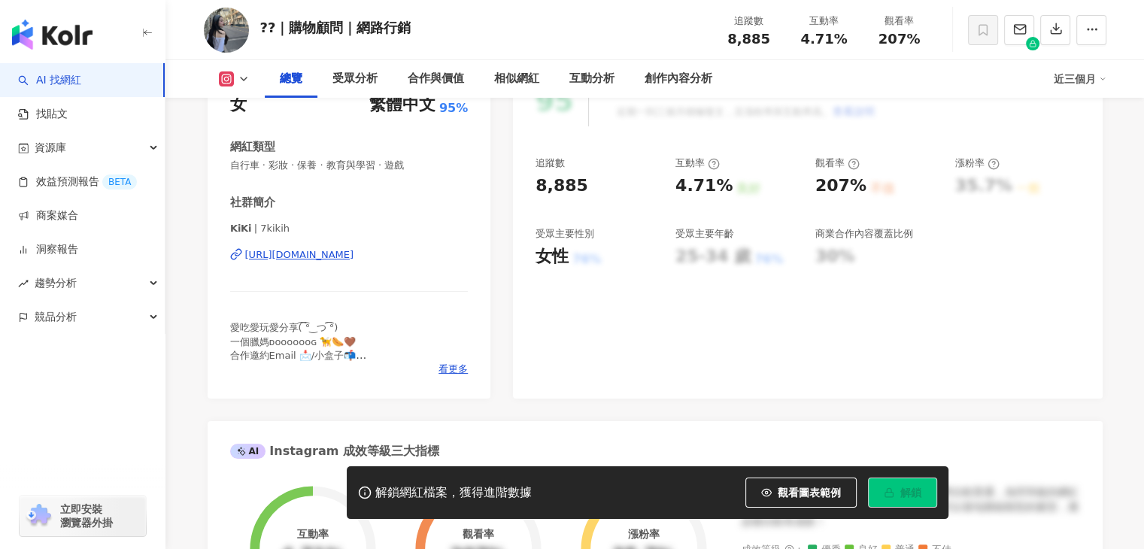
click at [354, 260] on div "https://www.instagram.com/7kikih/" at bounding box center [299, 255] width 109 height 14
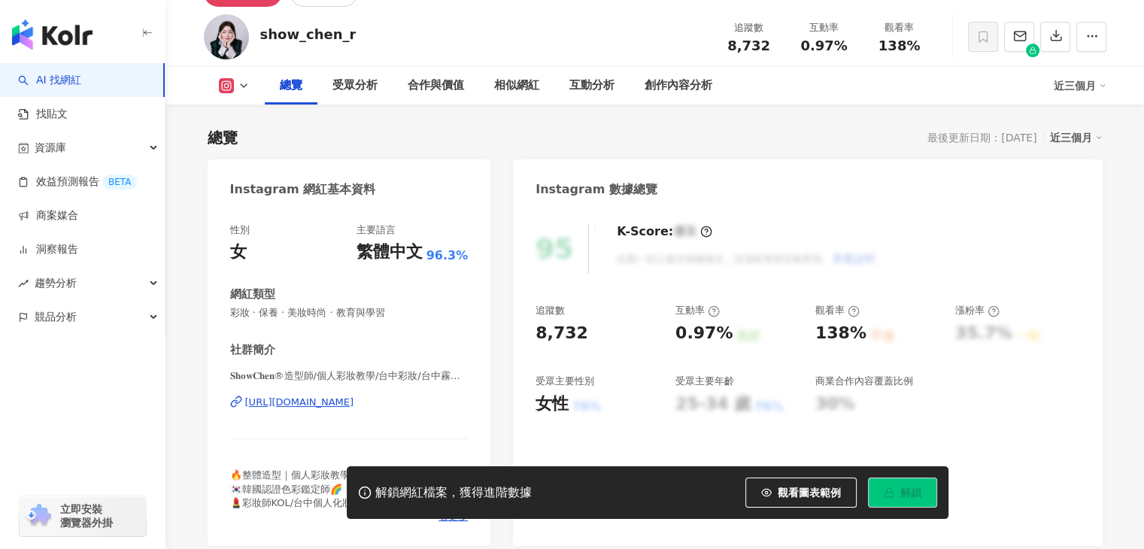
scroll to position [165, 0]
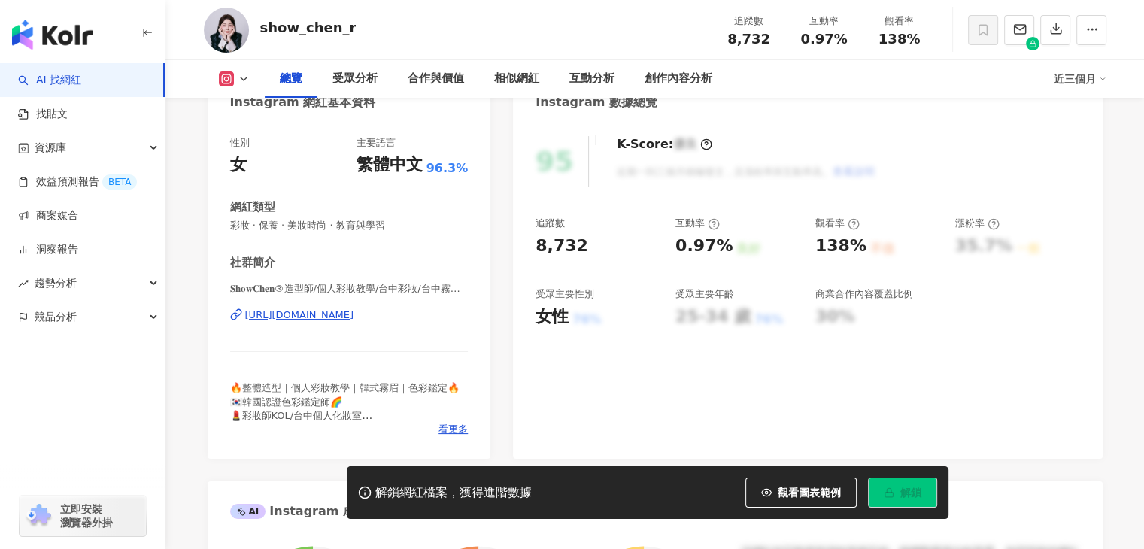
click at [354, 314] on div "https://www.instagram.com/show_chen_r/" at bounding box center [299, 315] width 109 height 14
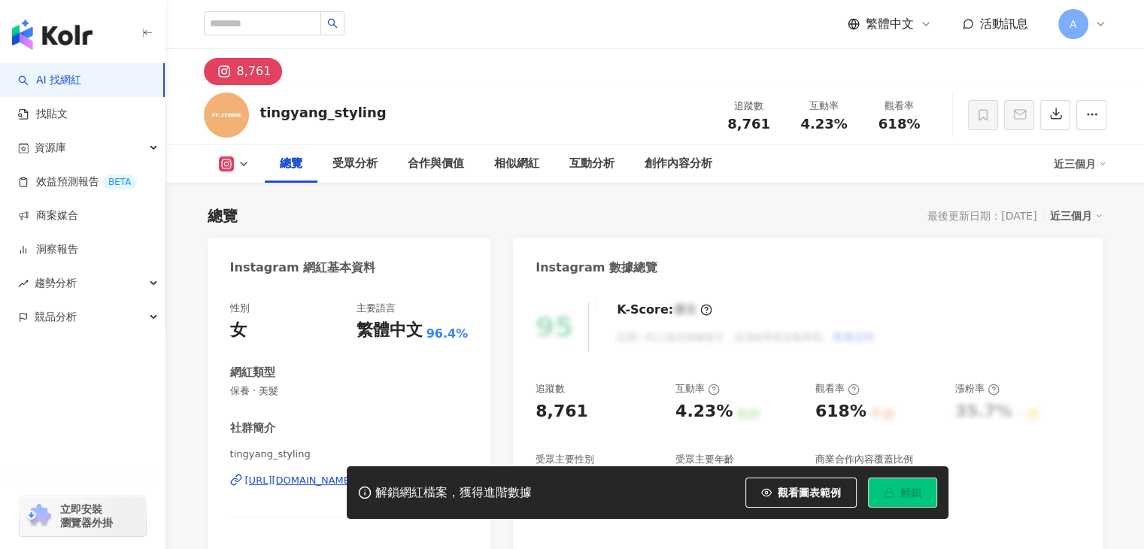
scroll to position [162, 0]
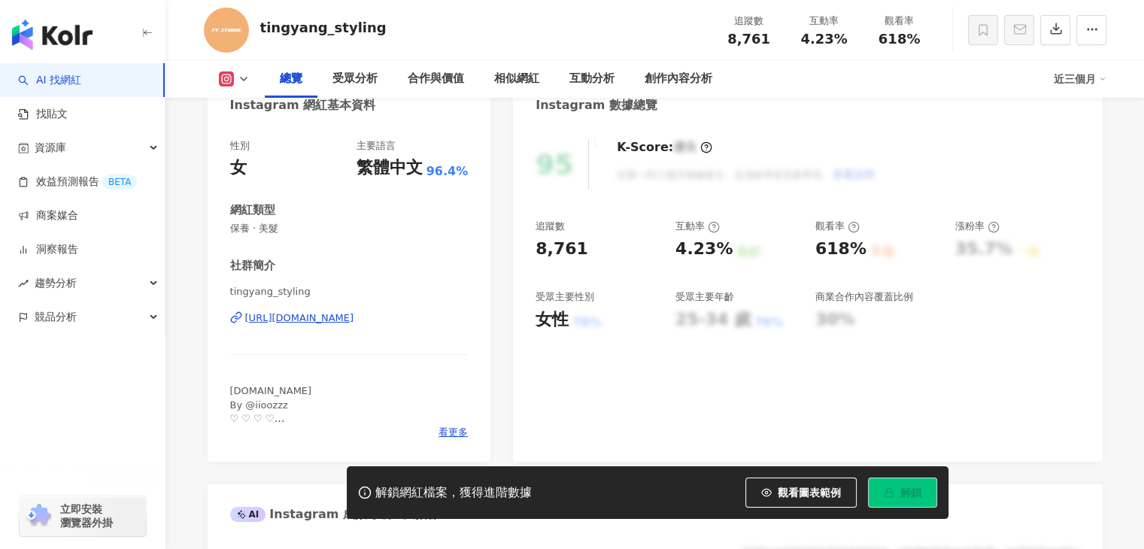
click at [354, 314] on div "https://www.instagram.com/tingyang_styling/" at bounding box center [299, 318] width 109 height 14
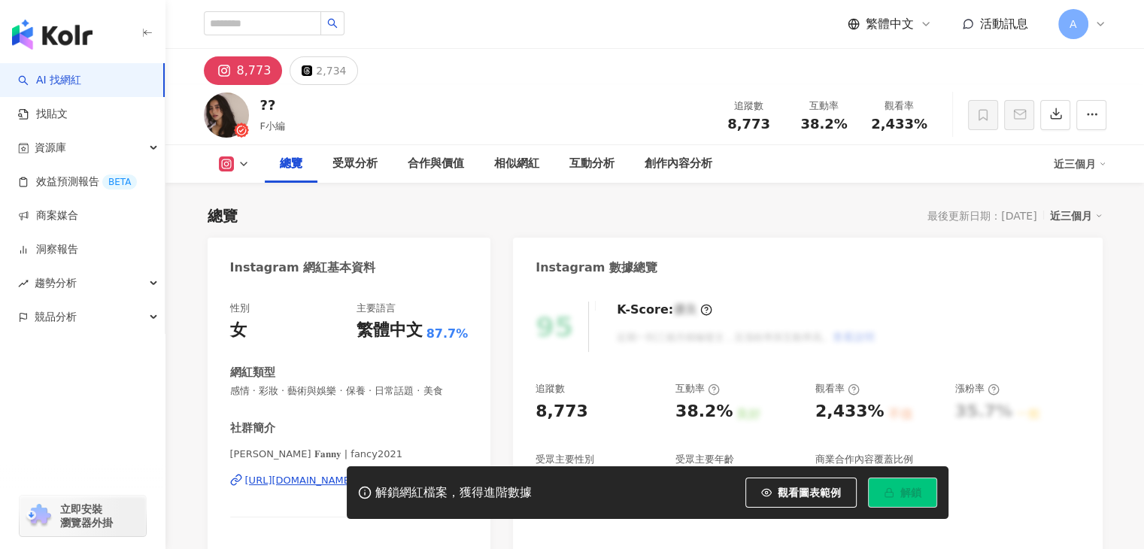
scroll to position [120, 0]
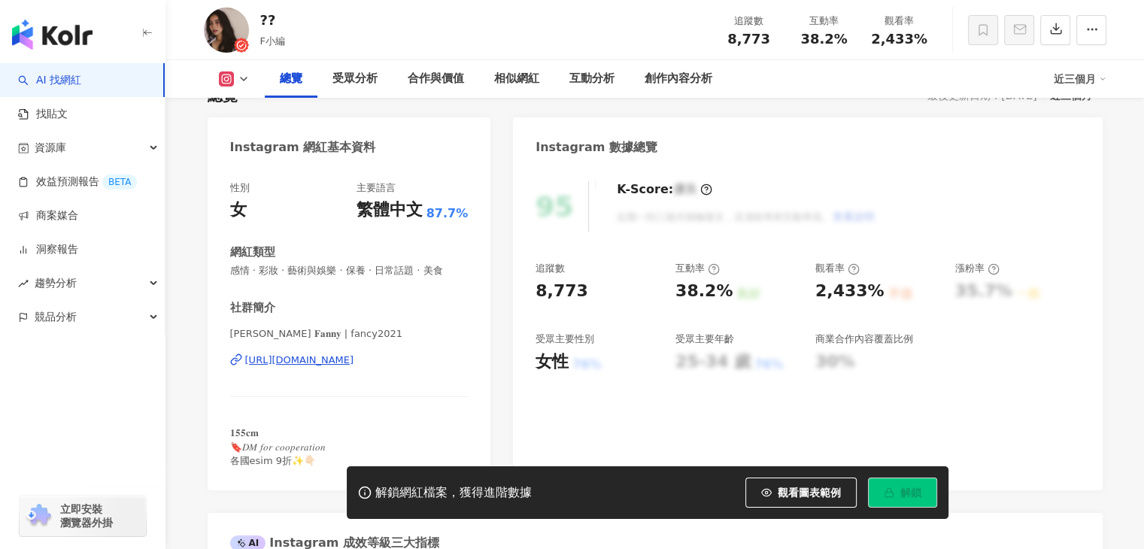
click at [354, 362] on div "https://www.instagram.com/fancy2021/" at bounding box center [299, 360] width 109 height 14
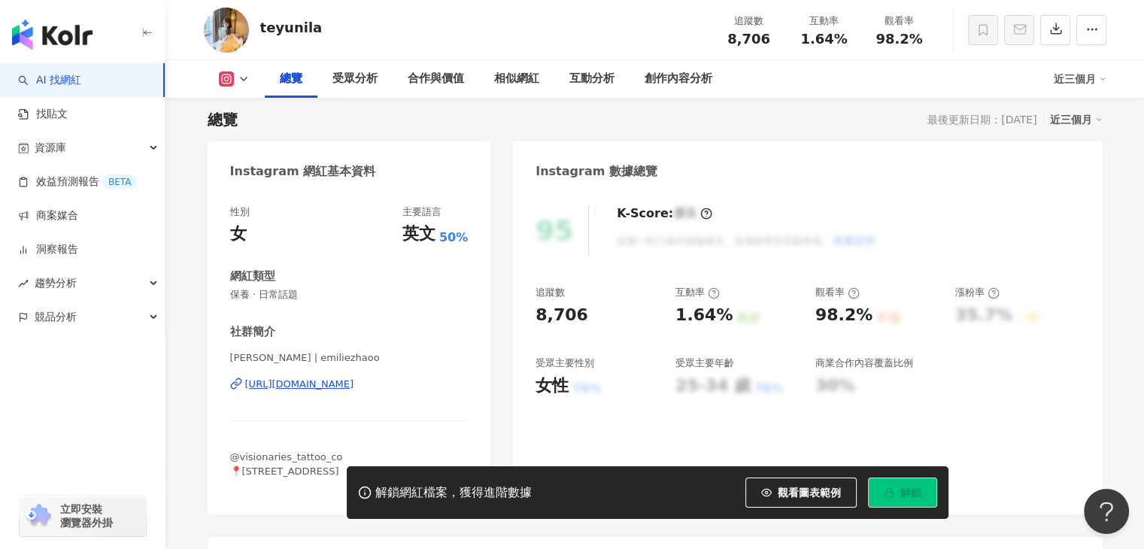
scroll to position [98, 0]
click at [354, 383] on div "https://www.instagram.com/emiliezhaoo/" at bounding box center [299, 383] width 109 height 14
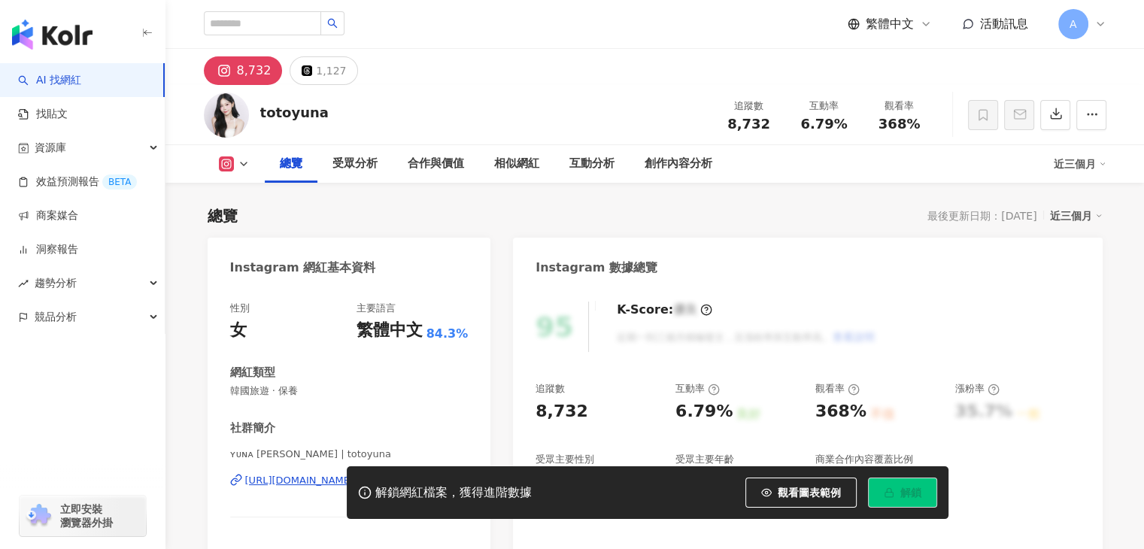
scroll to position [150, 0]
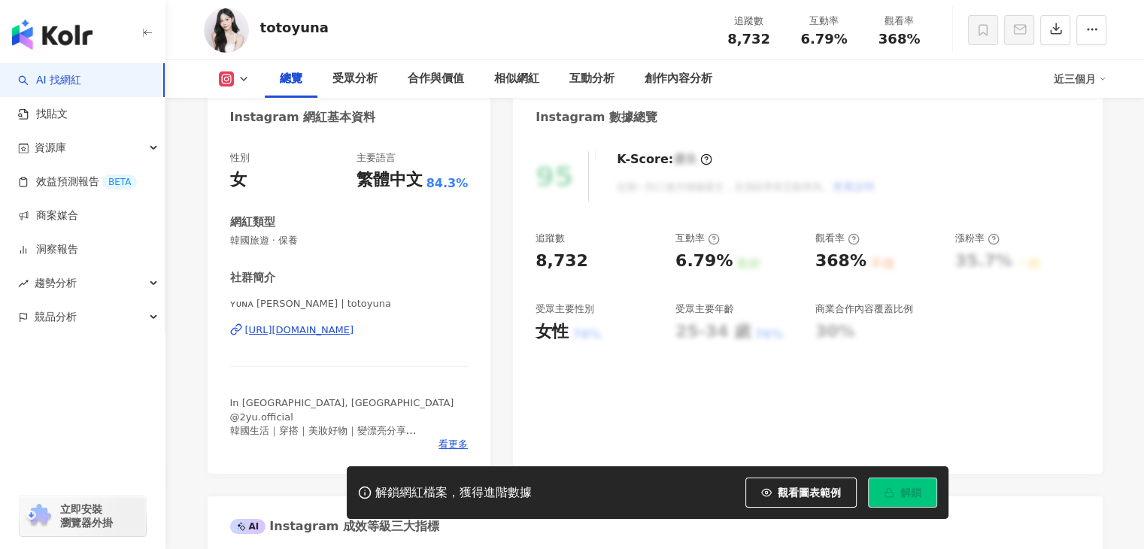
click at [354, 335] on div "[URL][DOMAIN_NAME]" at bounding box center [299, 330] width 109 height 14
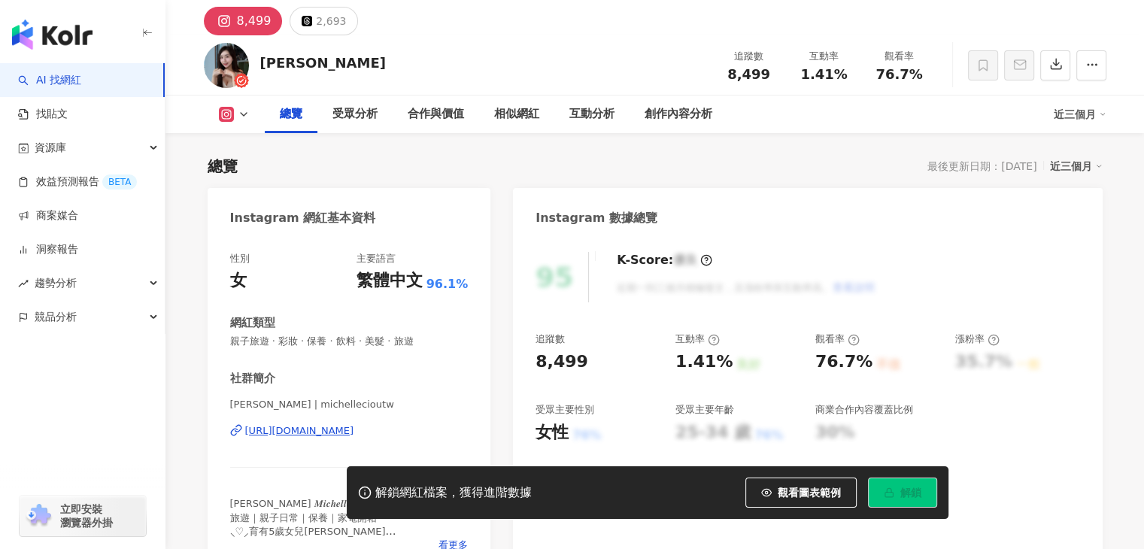
scroll to position [75, 0]
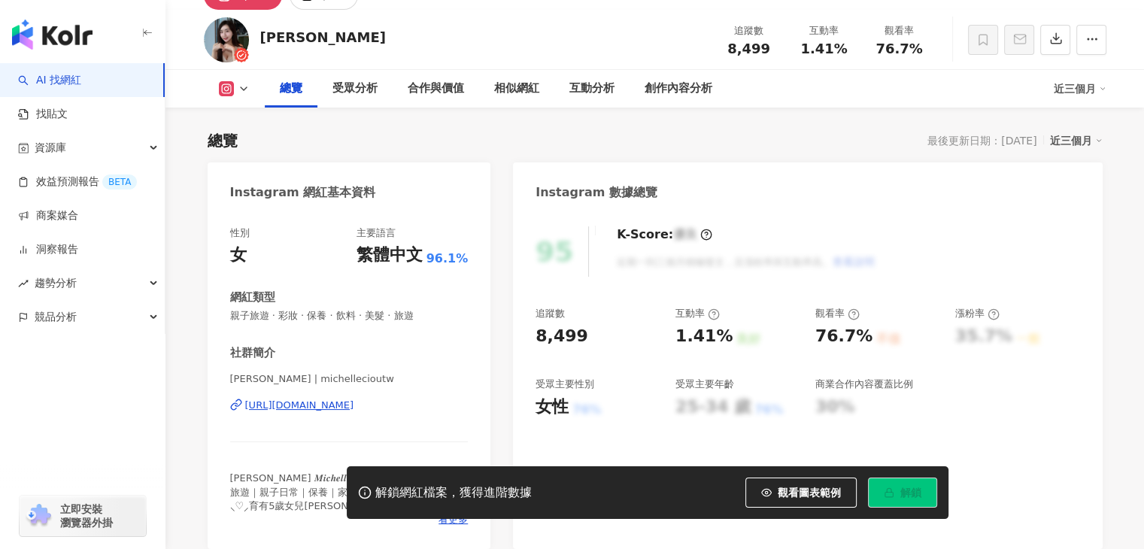
click at [349, 407] on div "https://www.instagram.com/michellecioutw/" at bounding box center [299, 406] width 109 height 14
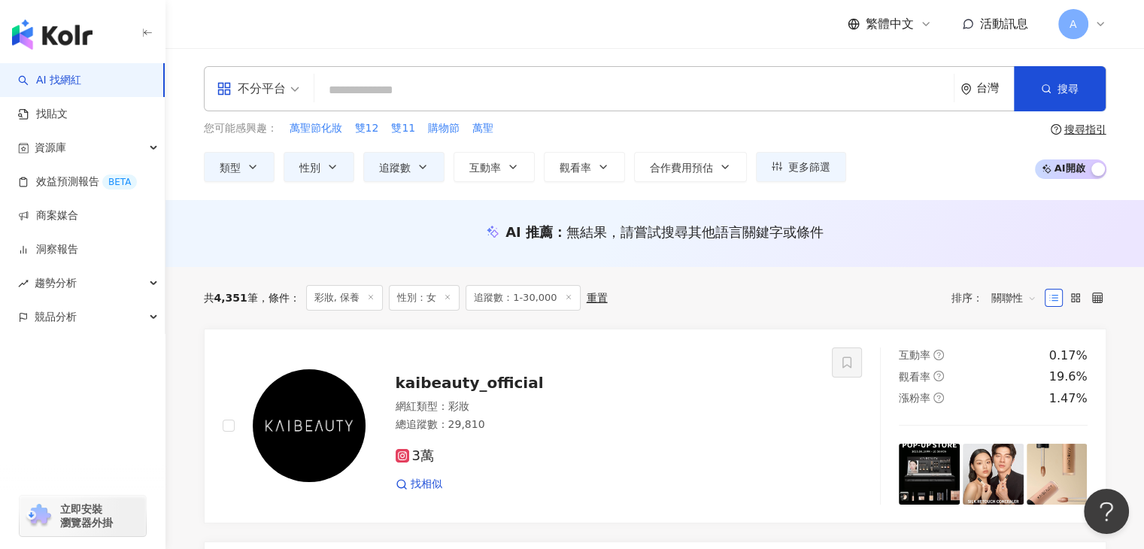
paste input "******"
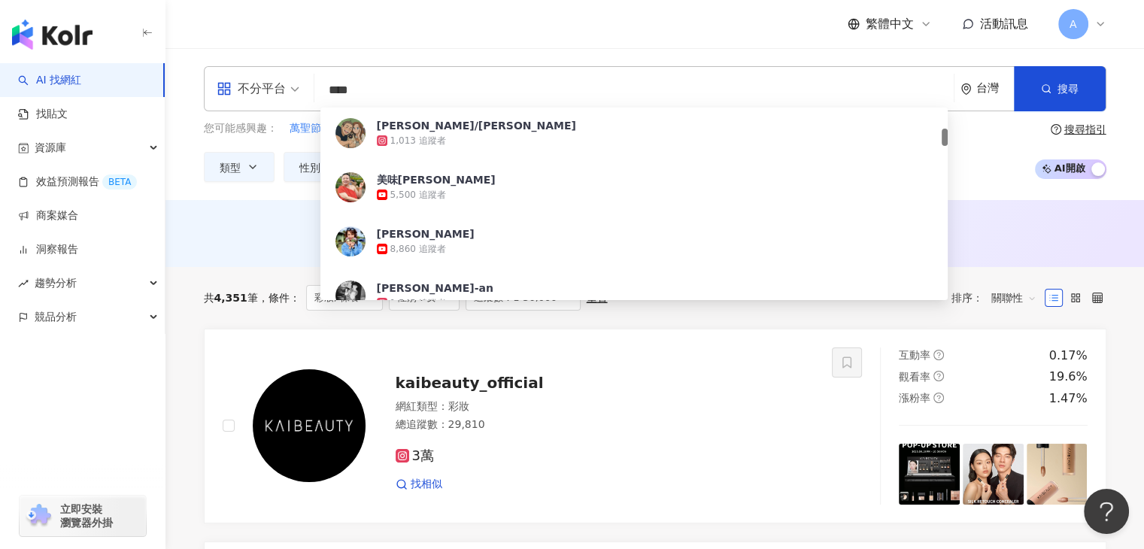
scroll to position [150, 0]
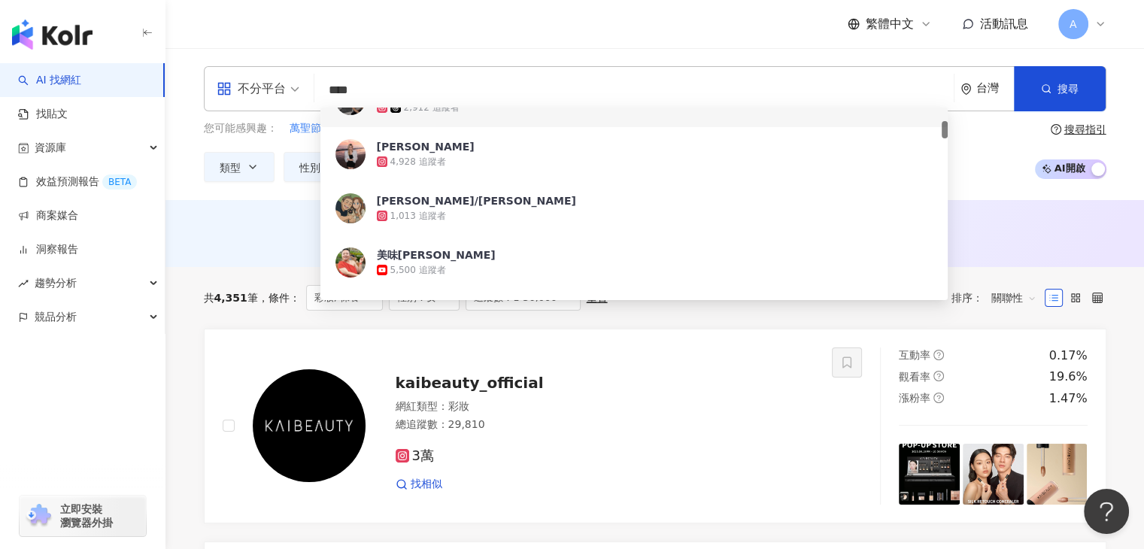
drag, startPoint x: 388, startPoint y: 91, endPoint x: 262, endPoint y: 78, distance: 127.0
click at [262, 78] on div "不分平台 *** 台灣 搜尋 24670eb3-6f60-450a-82ea-d04b597250ea 0ae9d457-3df8-498c-8bb7-923…" at bounding box center [655, 88] width 902 height 45
paste input "***"
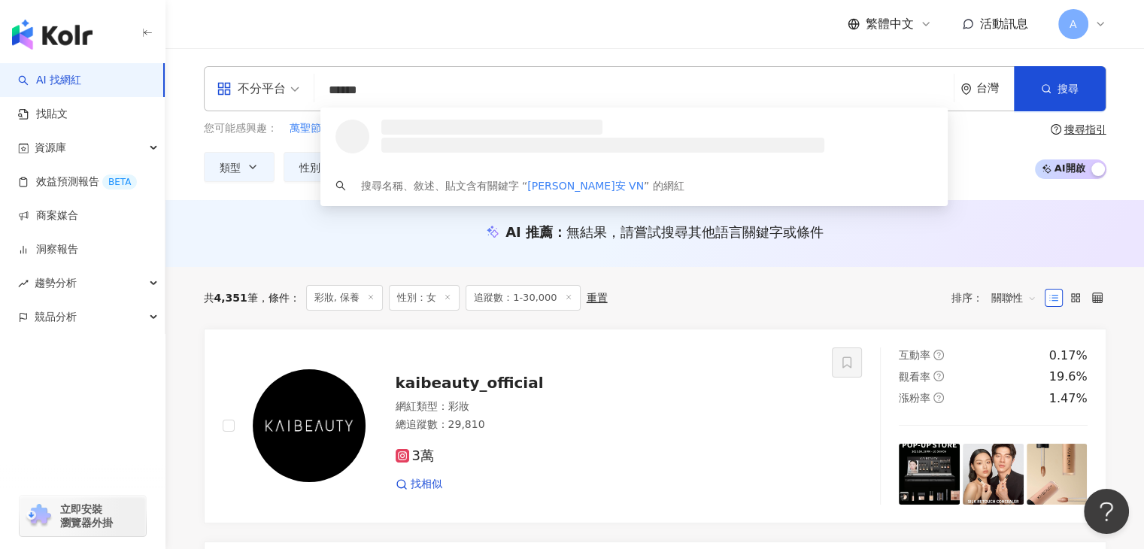
scroll to position [0, 0]
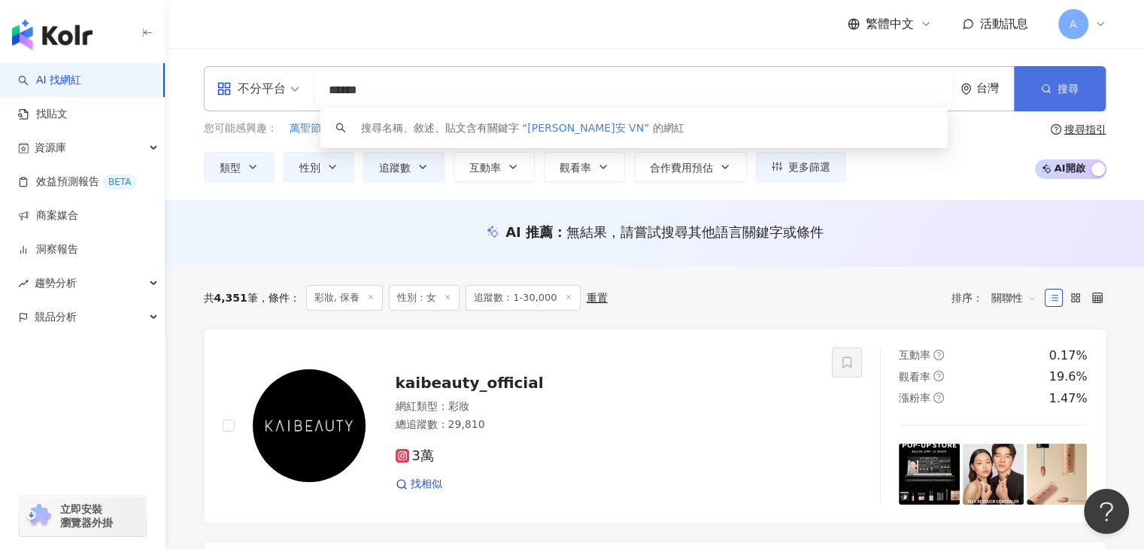
click at [1072, 94] on span "搜尋" at bounding box center [1067, 89] width 21 height 12
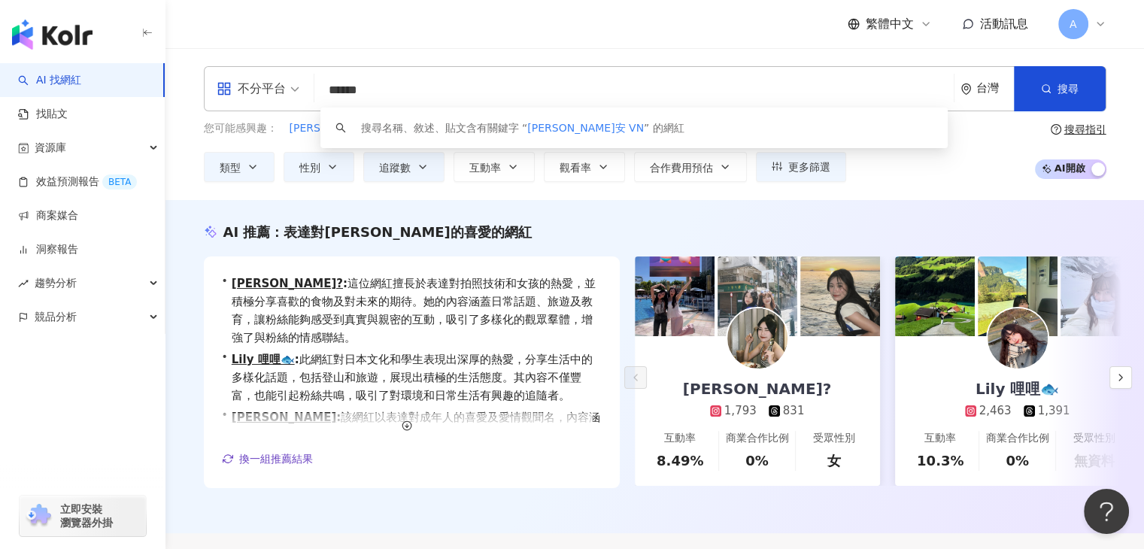
drag, startPoint x: 398, startPoint y: 95, endPoint x: 286, endPoint y: 88, distance: 111.5
click at [286, 88] on div "不分平台 ****** 台灣 搜尋 keyword 搜尋名稱、敘述、貼文含有關鍵字 “ 薇薇安 VN ” 的網紅" at bounding box center [655, 88] width 902 height 45
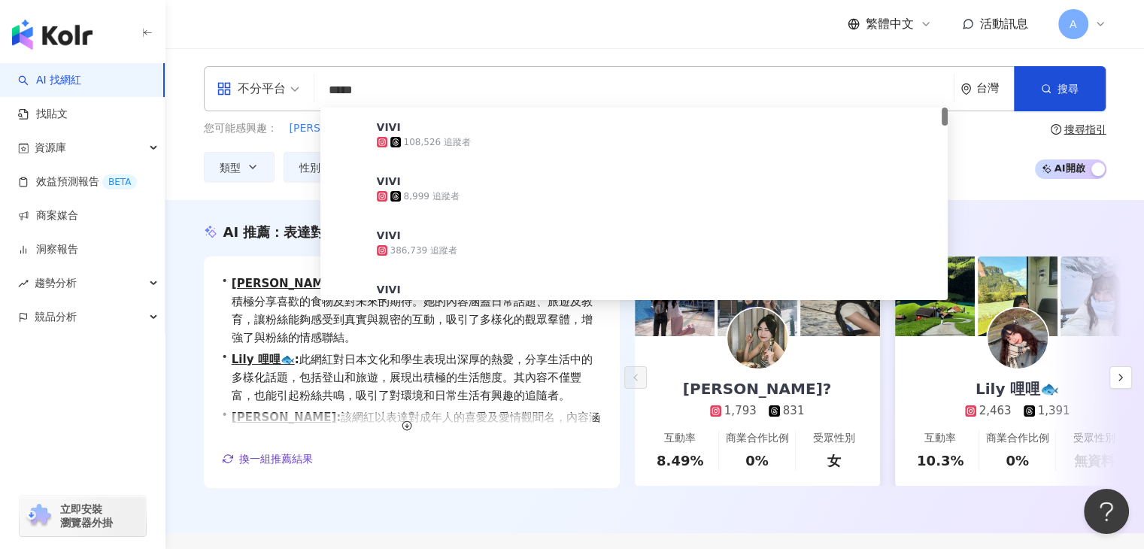
type input "******"
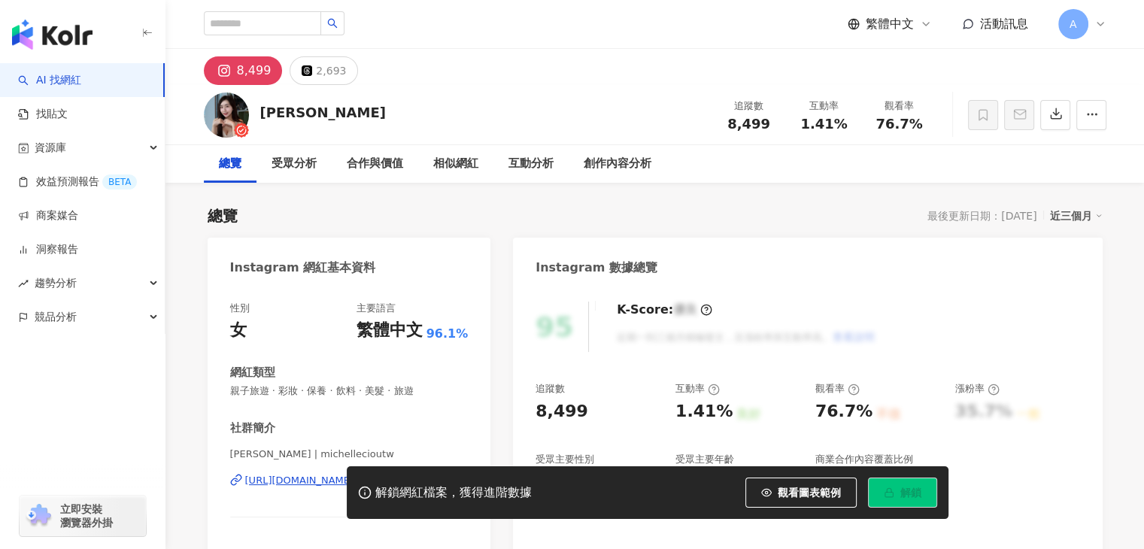
scroll to position [226, 0]
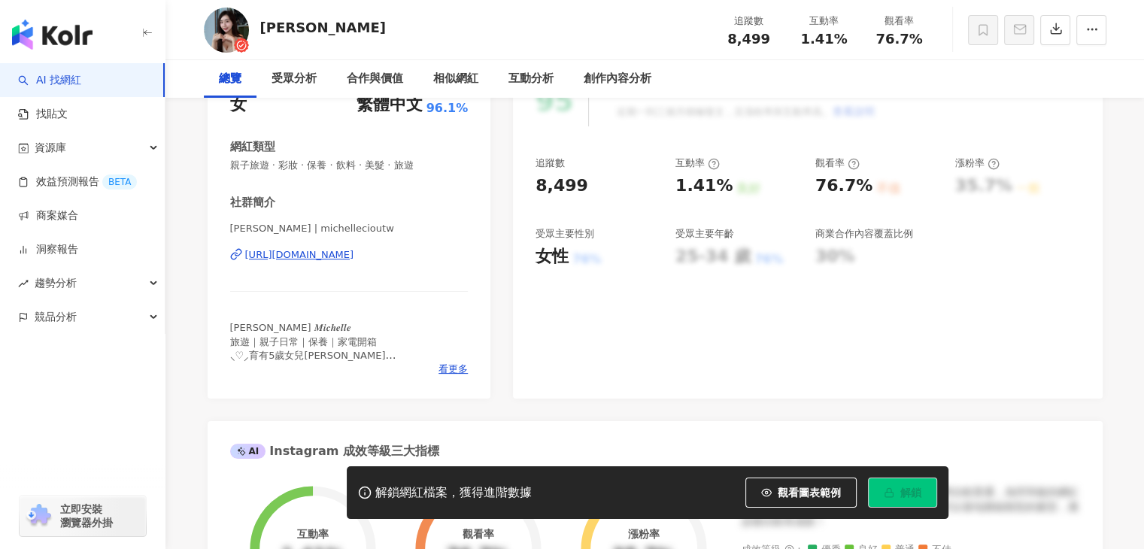
click at [354, 248] on div "https://www.instagram.com/michellecioutw/" at bounding box center [299, 255] width 109 height 14
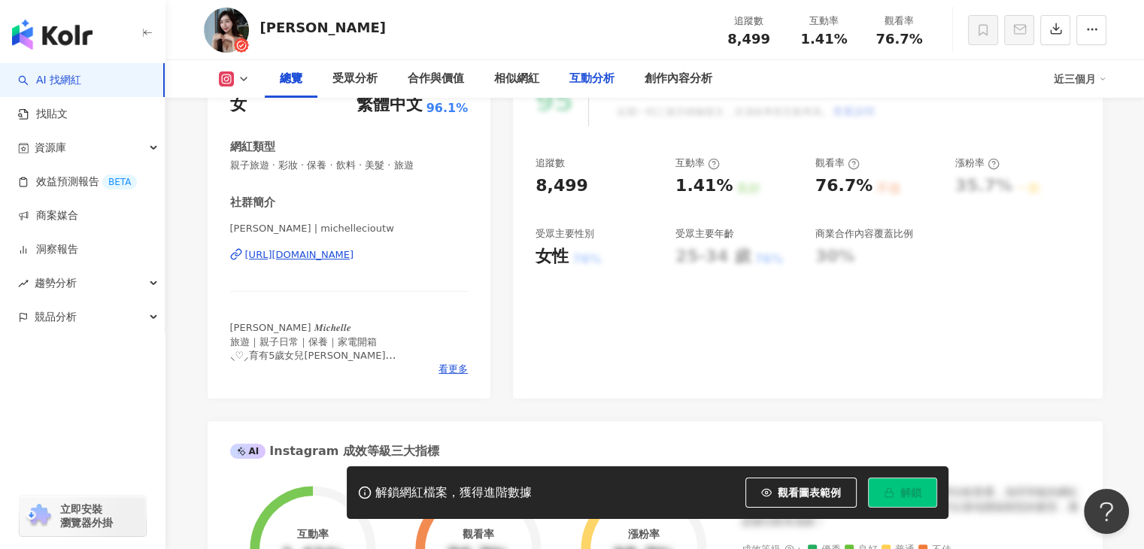
scroll to position [0, 0]
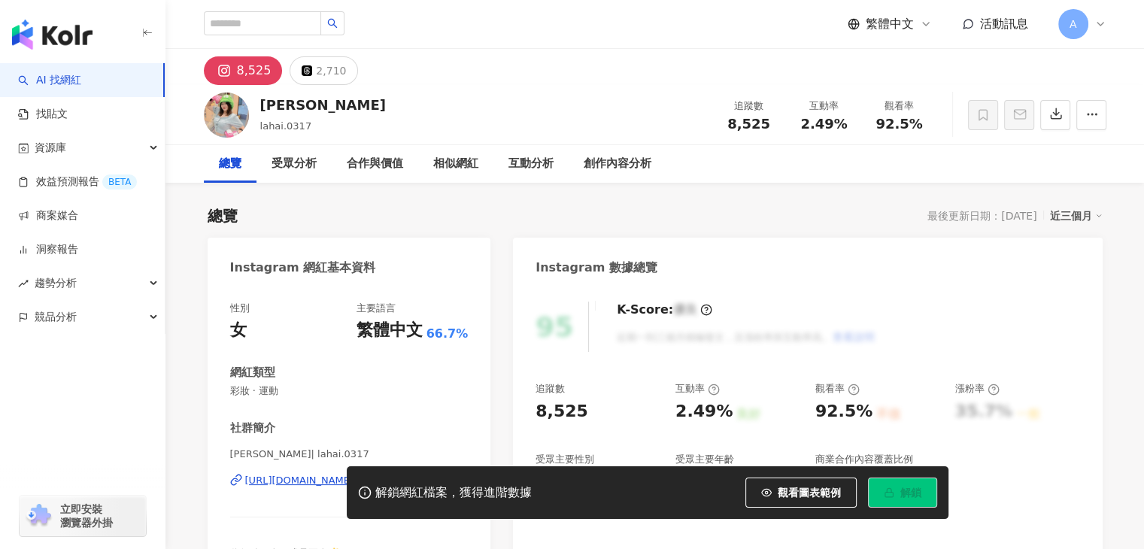
scroll to position [150, 0]
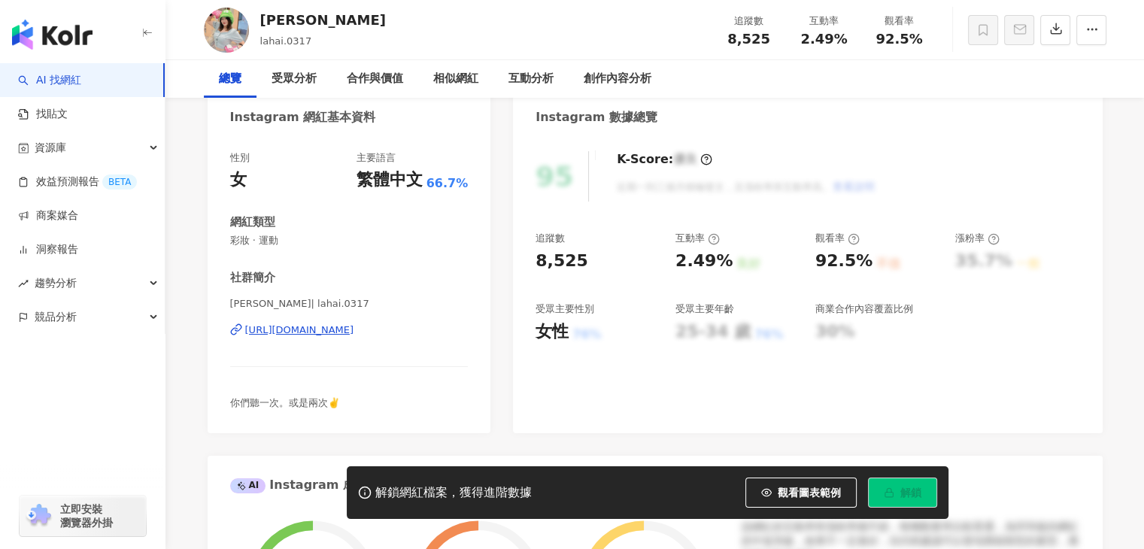
click at [354, 332] on div "https://www.instagram.com/lahai.0317/" at bounding box center [299, 330] width 109 height 14
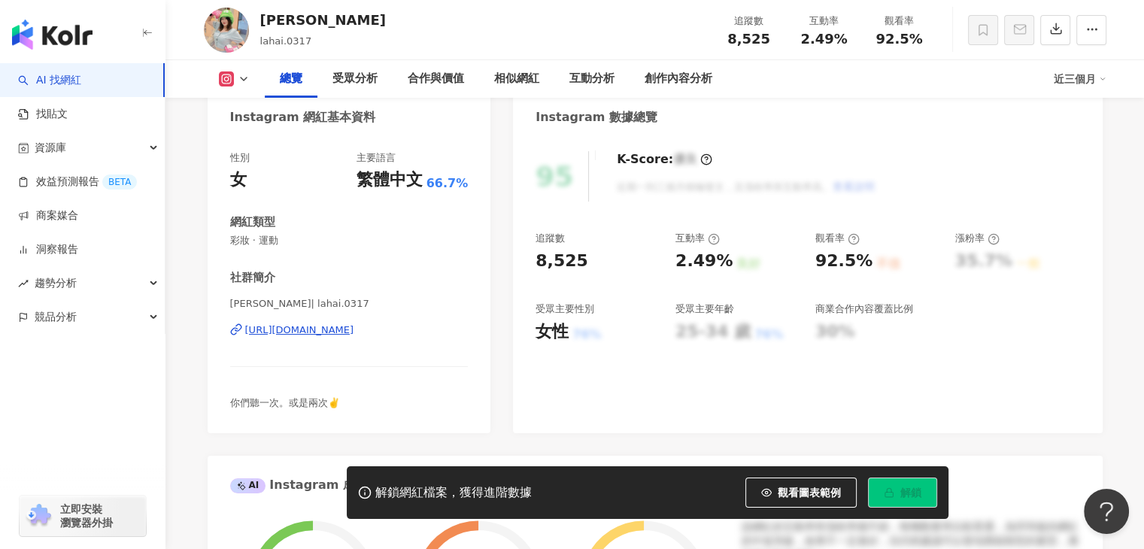
scroll to position [0, 0]
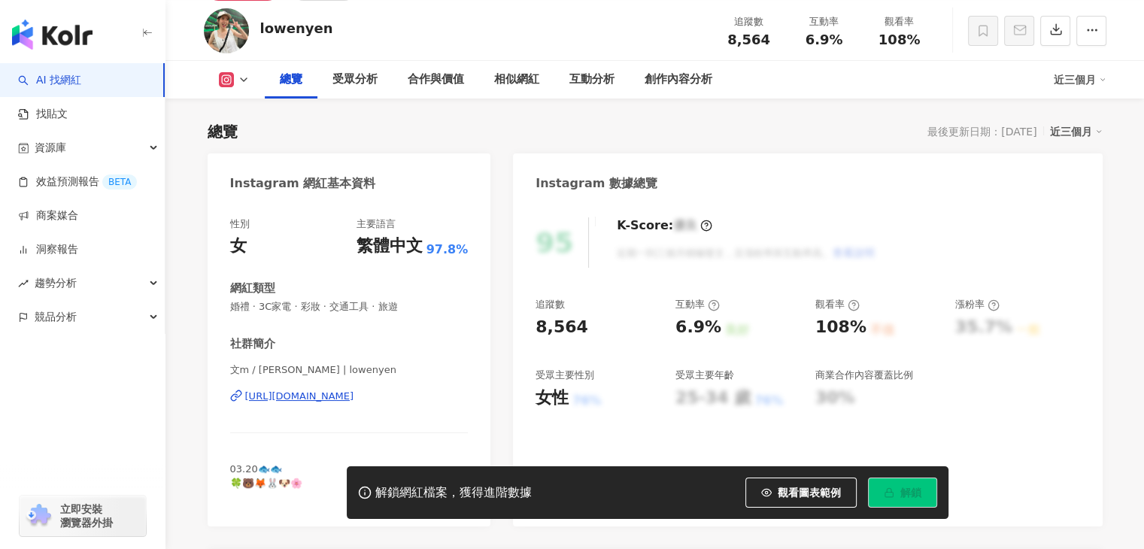
scroll to position [75, 0]
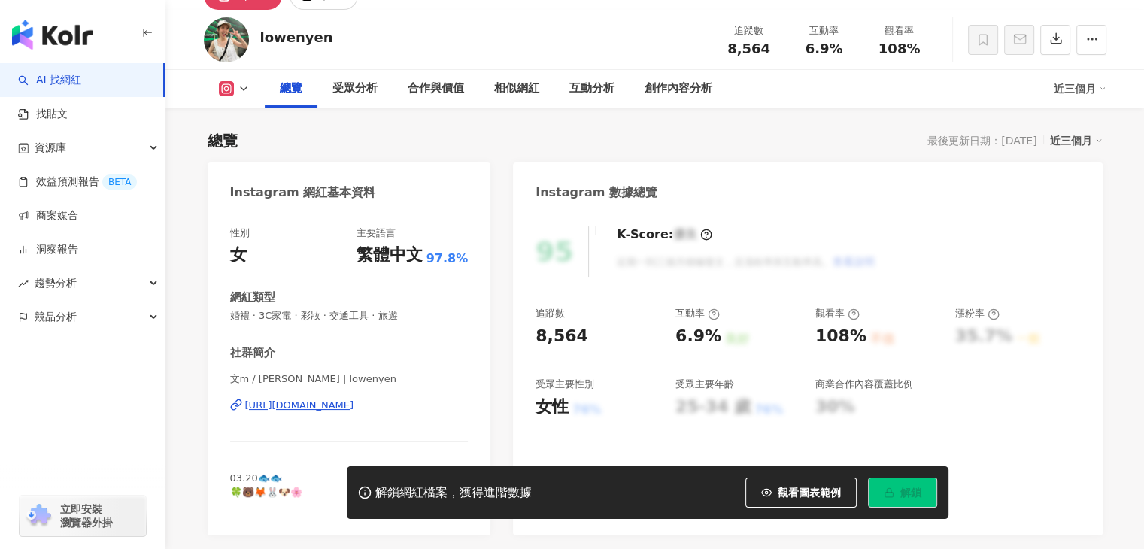
click at [403, 414] on div "文m / Vera | lowenyen https://www.instagram.com/lowenyen/" at bounding box center [349, 416] width 238 height 88
click at [354, 409] on div "https://www.instagram.com/lowenyen/" at bounding box center [299, 406] width 109 height 14
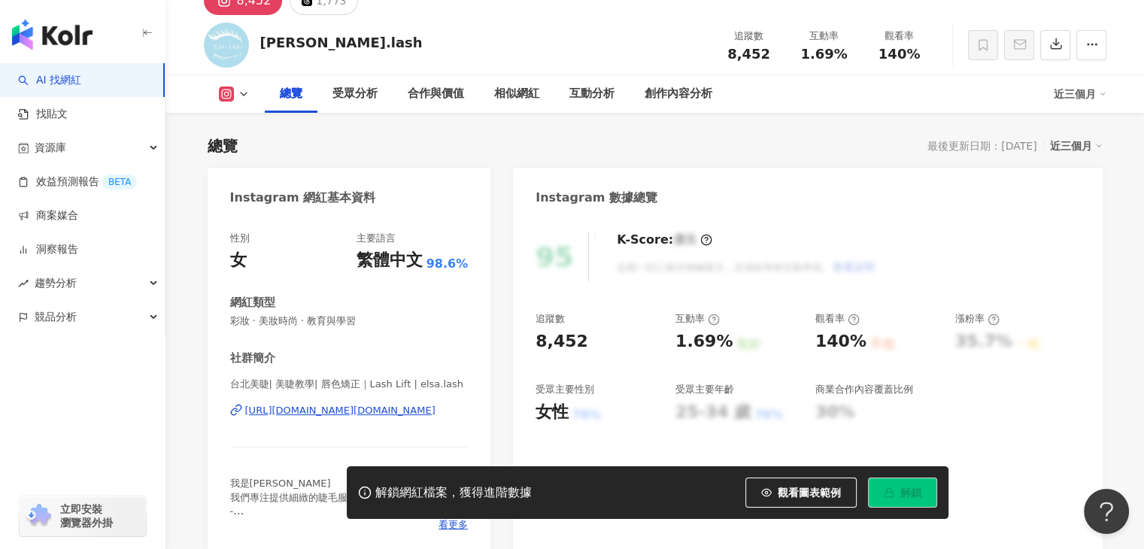
scroll to position [150, 0]
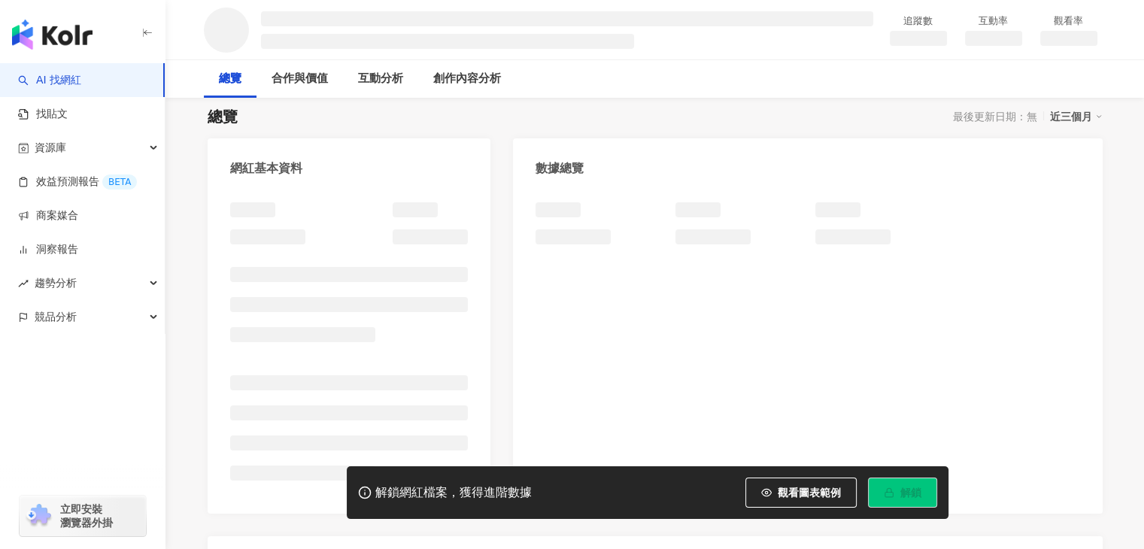
scroll to position [150, 0]
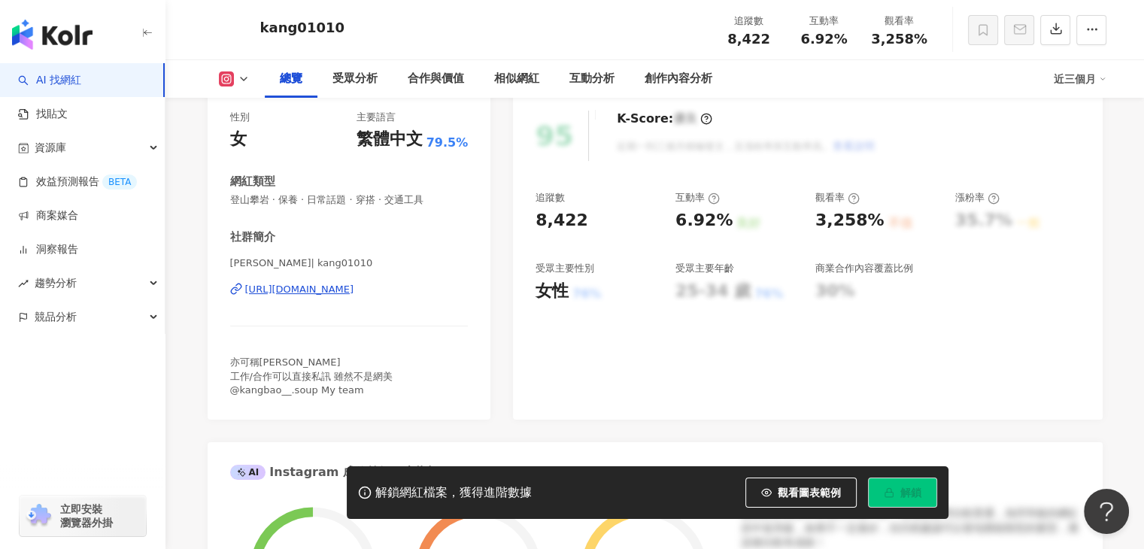
scroll to position [189, 0]
click at [354, 289] on div "https://www.instagram.com/kang01010/" at bounding box center [299, 291] width 109 height 14
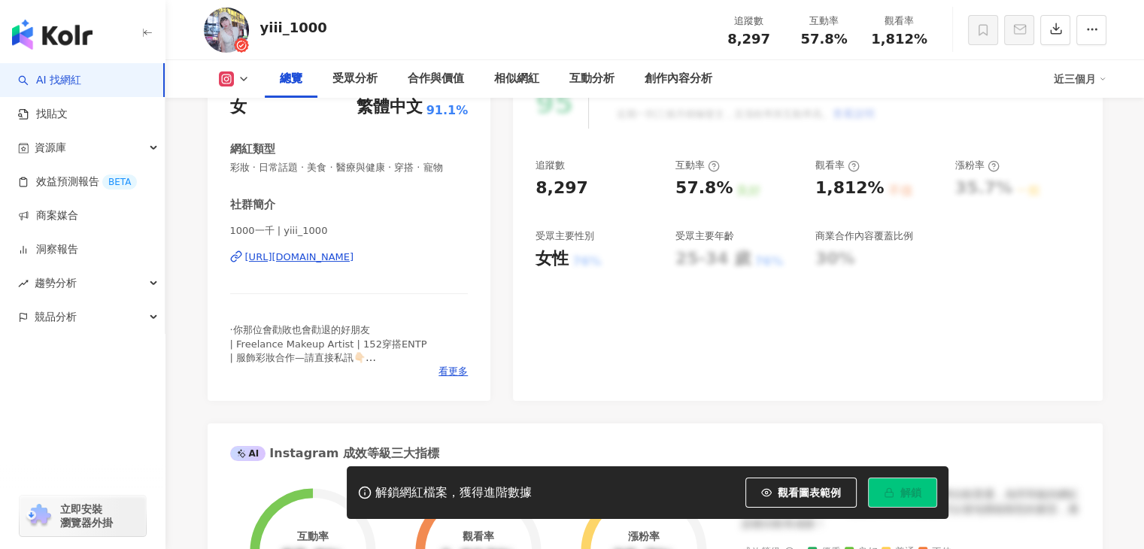
scroll to position [226, 0]
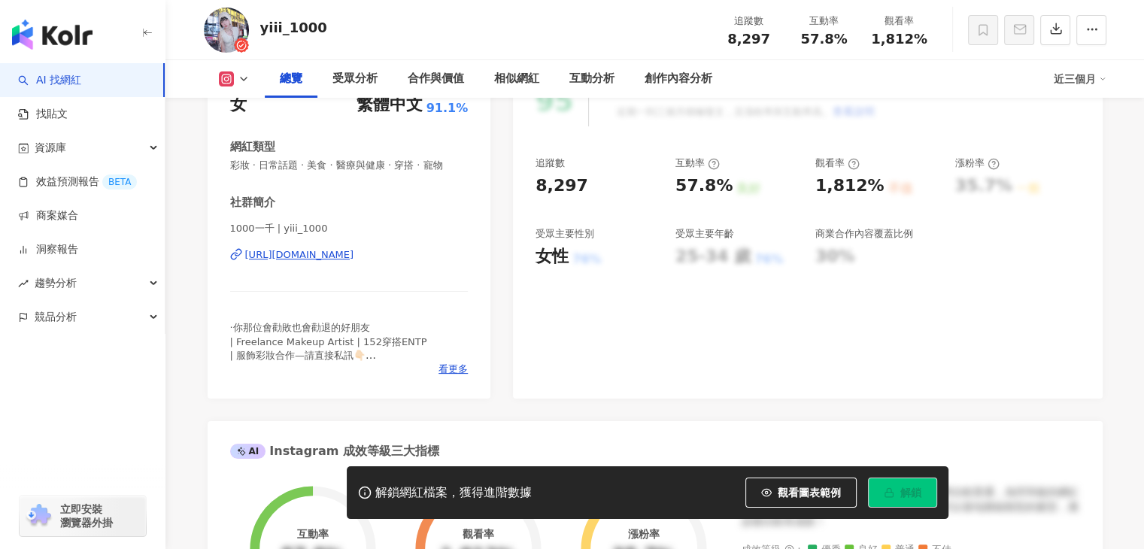
click at [328, 258] on div "https://www.instagram.com/yiii_1000/" at bounding box center [299, 255] width 109 height 14
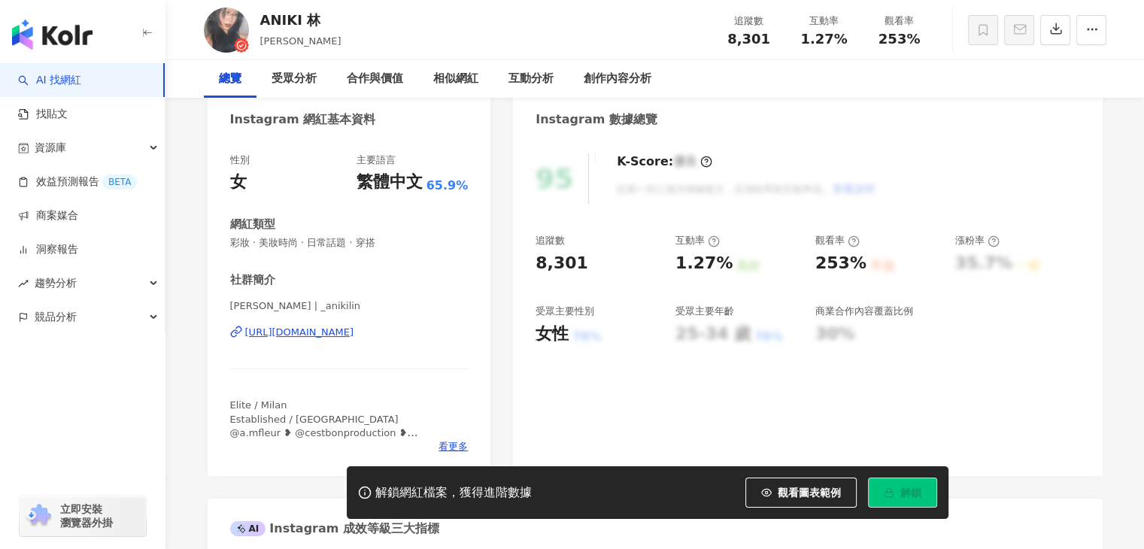
scroll to position [226, 0]
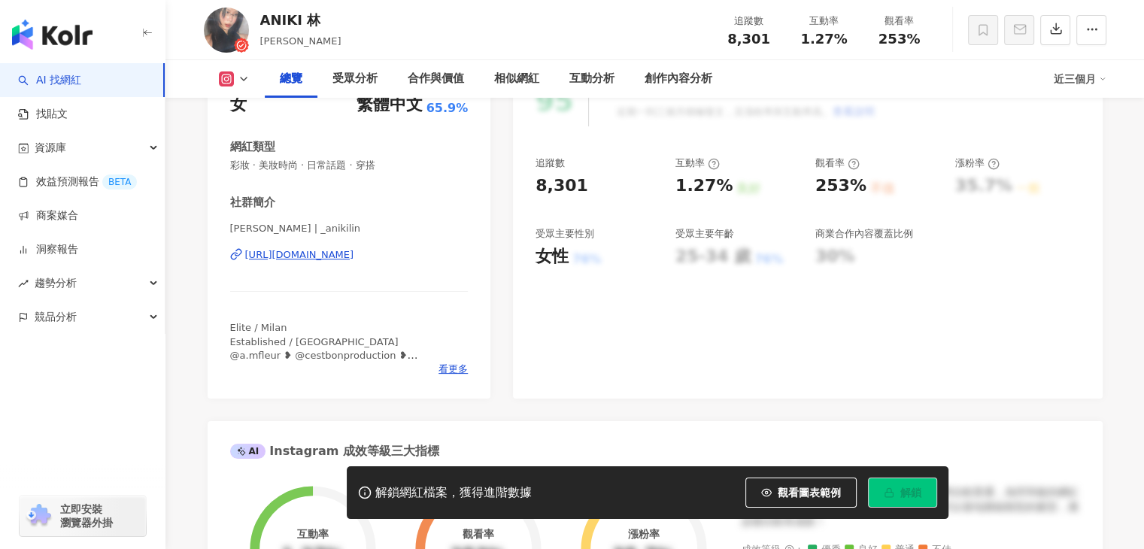
click at [305, 261] on div "[URL][DOMAIN_NAME]" at bounding box center [299, 255] width 109 height 14
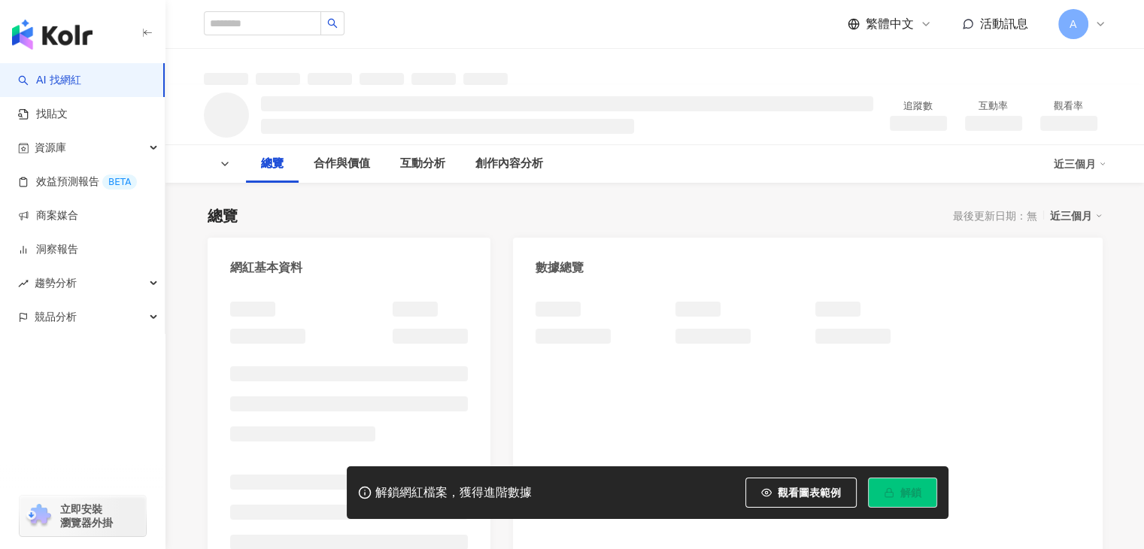
scroll to position [211, 0]
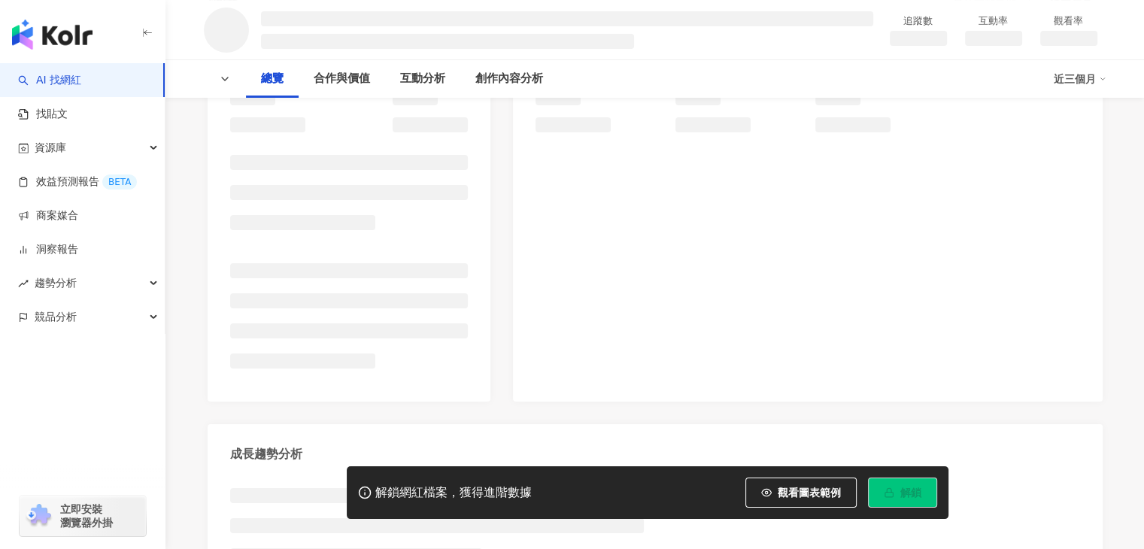
scroll to position [226, 0]
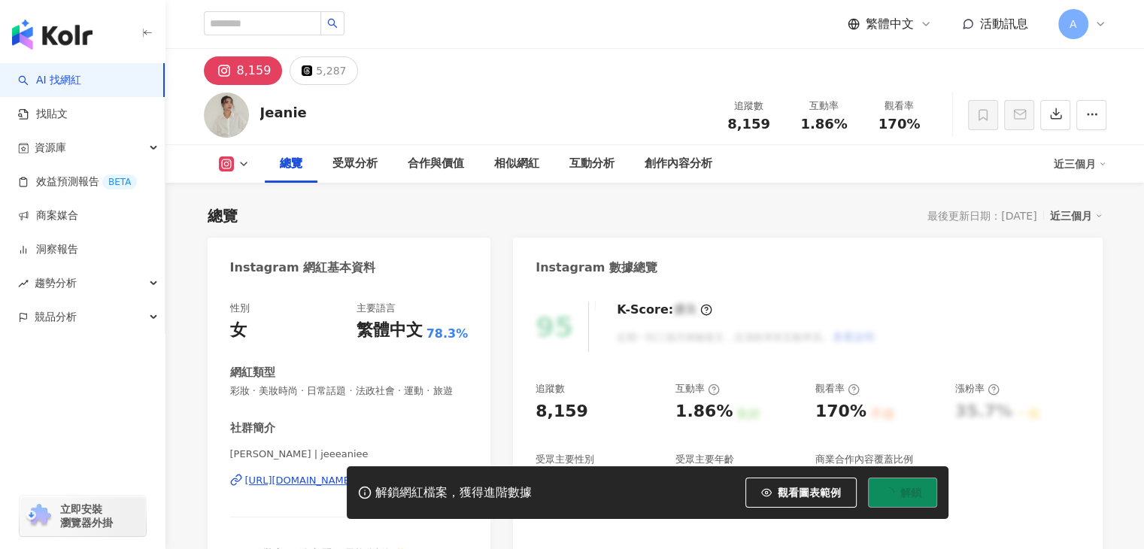
scroll to position [150, 0]
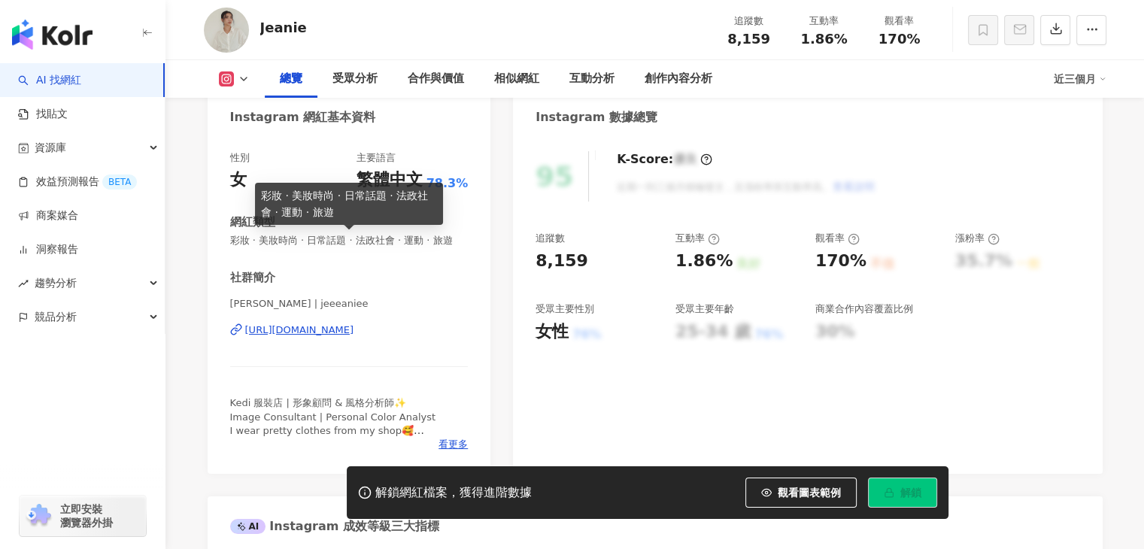
click at [354, 337] on div "https://www.instagram.com/jeeeaniee/" at bounding box center [299, 330] width 109 height 14
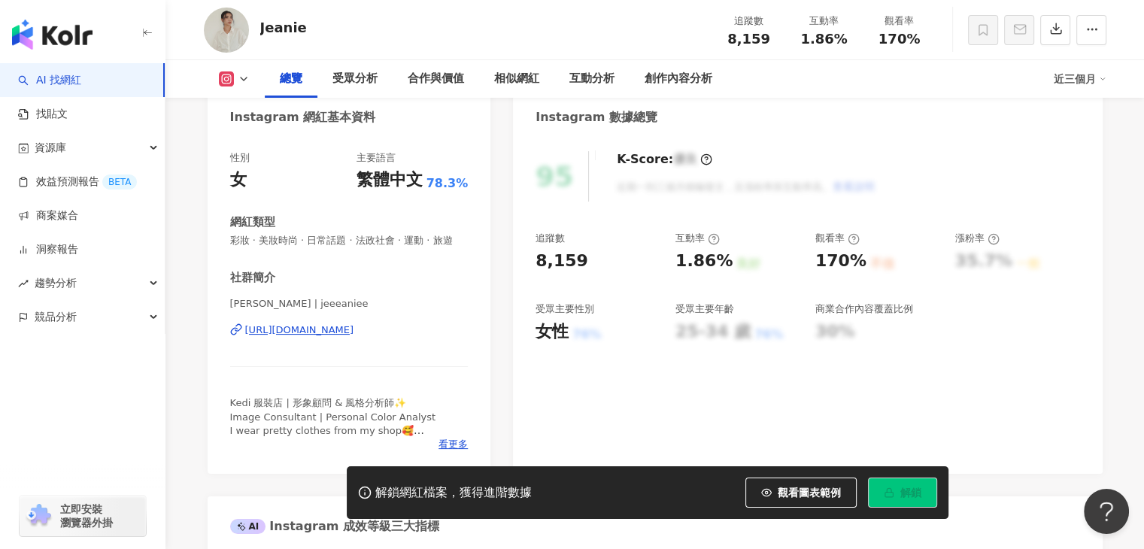
scroll to position [0, 0]
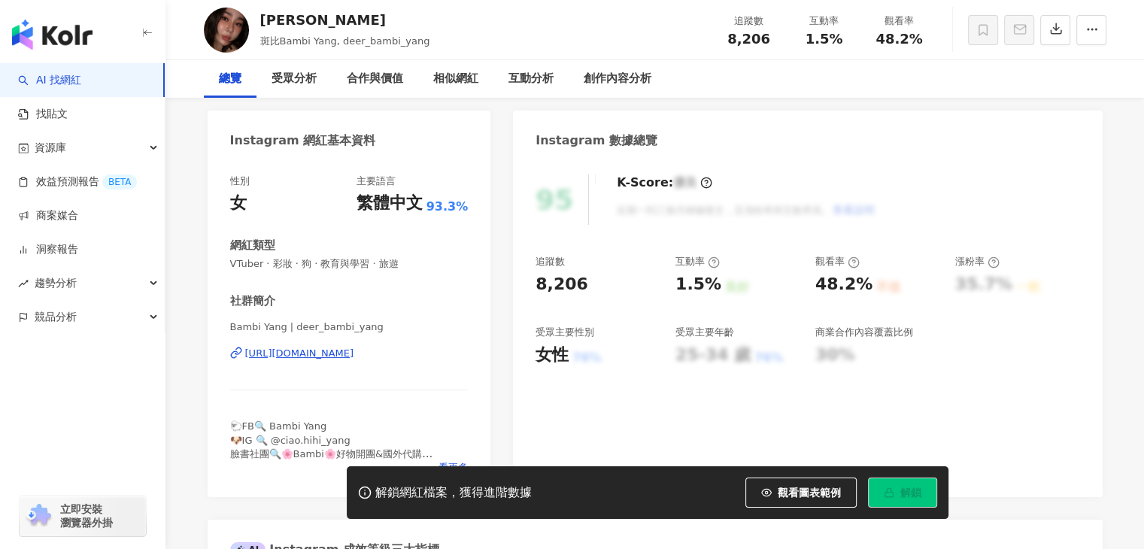
scroll to position [226, 0]
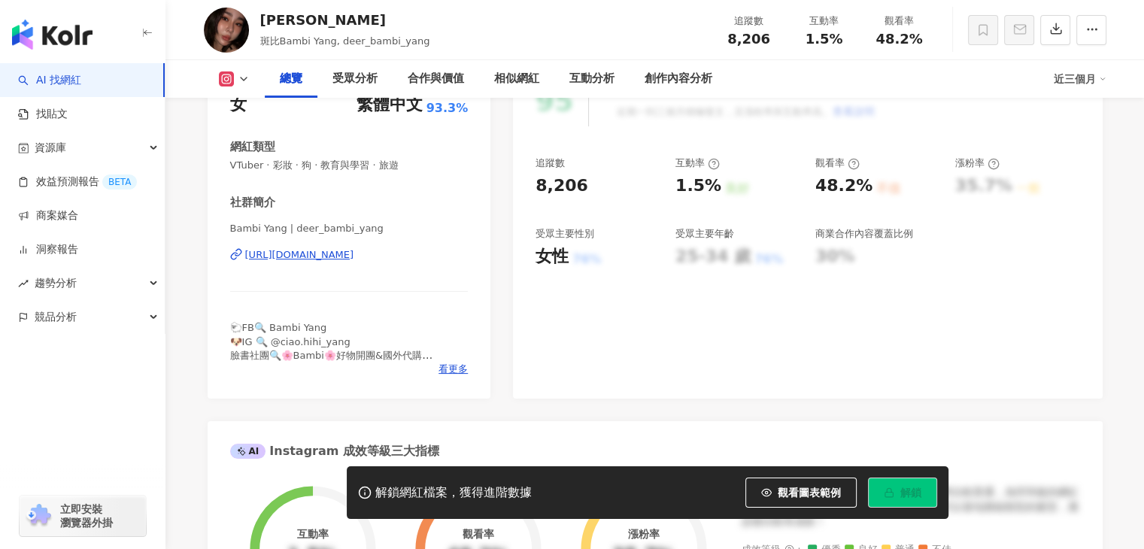
drag, startPoint x: 408, startPoint y: 254, endPoint x: 447, endPoint y: 249, distance: 39.5
click at [354, 254] on div "[URL][DOMAIN_NAME]" at bounding box center [299, 255] width 109 height 14
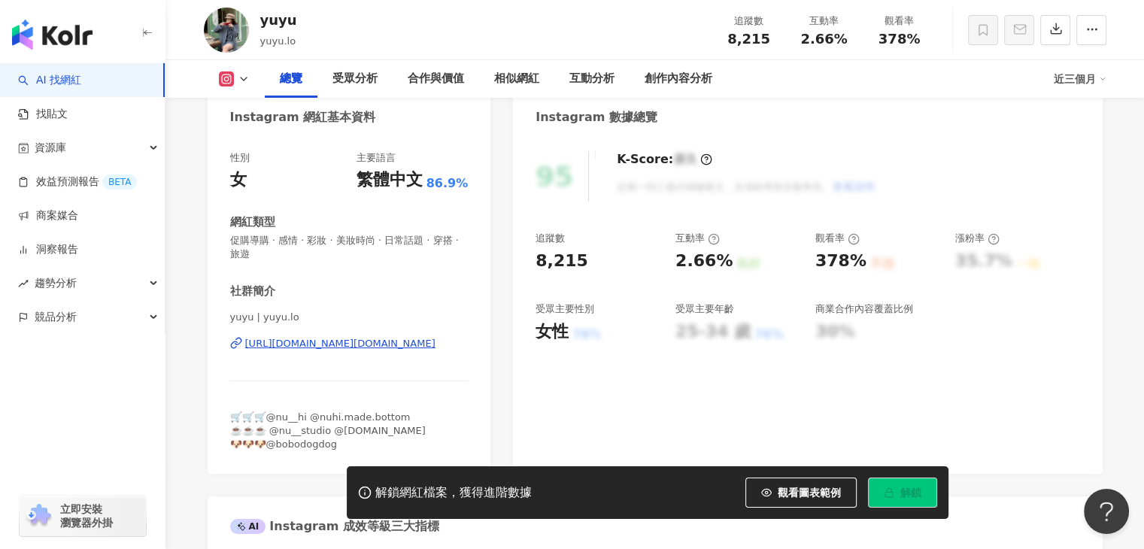
click at [1083, 187] on div "95 K-Score : 優良 近期一到三個月積極發文，且漲粉率與互動率高。 查看說明 追蹤數 8,215 互動率 2.66% 良好 觀看率 378% 不佳 …" at bounding box center [807, 305] width 589 height 338
click at [359, 344] on div "https://www.instagram.com/yuyu.lo/" at bounding box center [340, 344] width 190 height 14
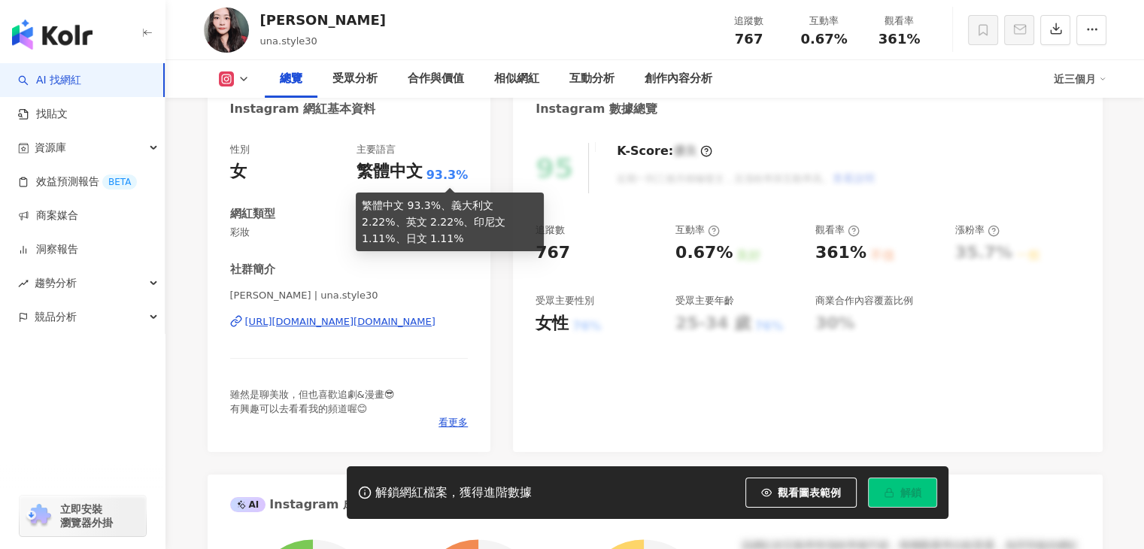
scroll to position [195, 0]
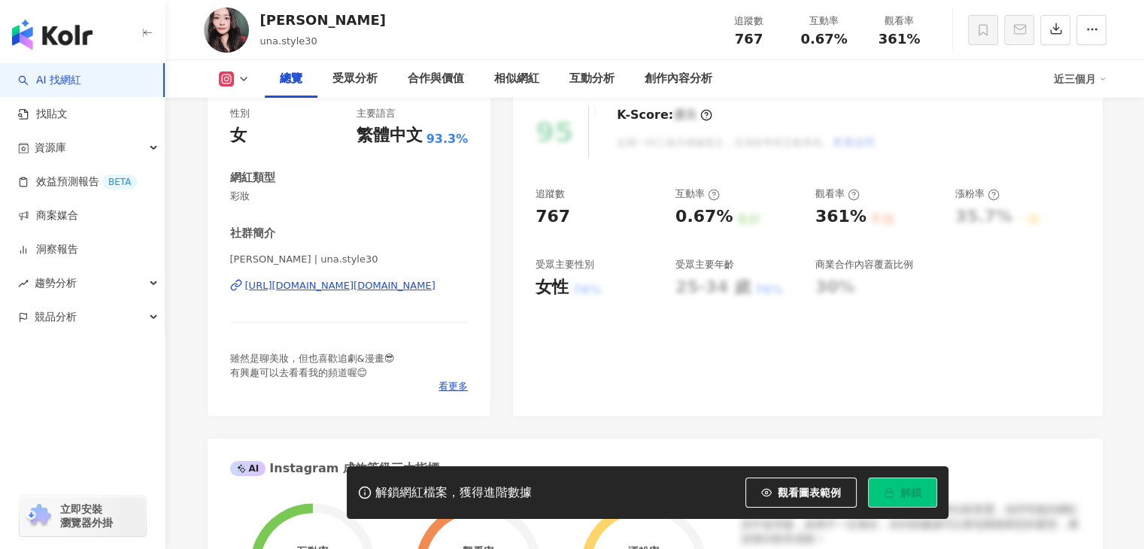
click at [419, 283] on div "[URL][DOMAIN_NAME][DOMAIN_NAME]" at bounding box center [340, 286] width 190 height 14
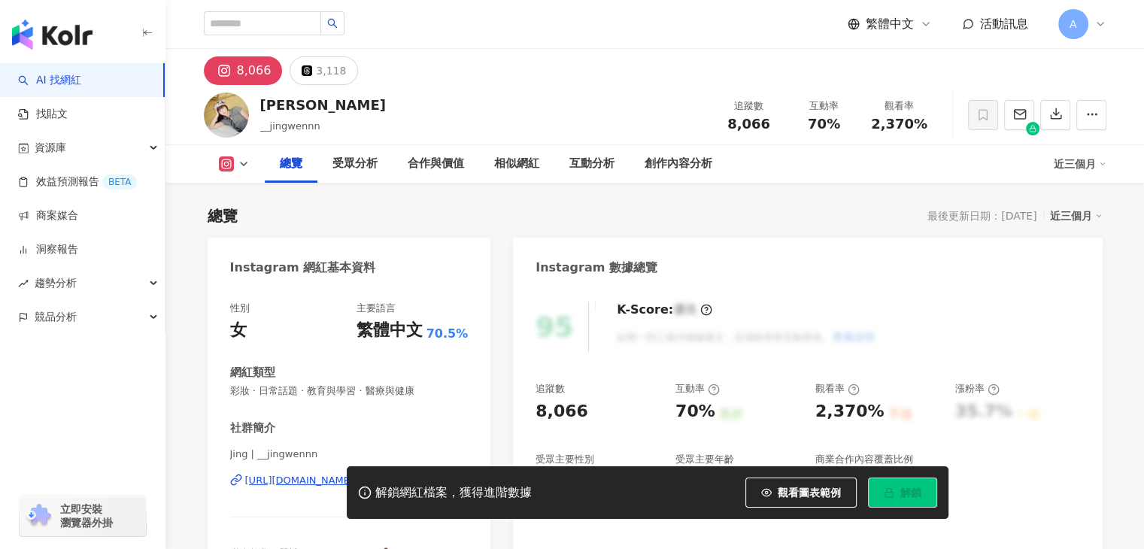
scroll to position [116, 0]
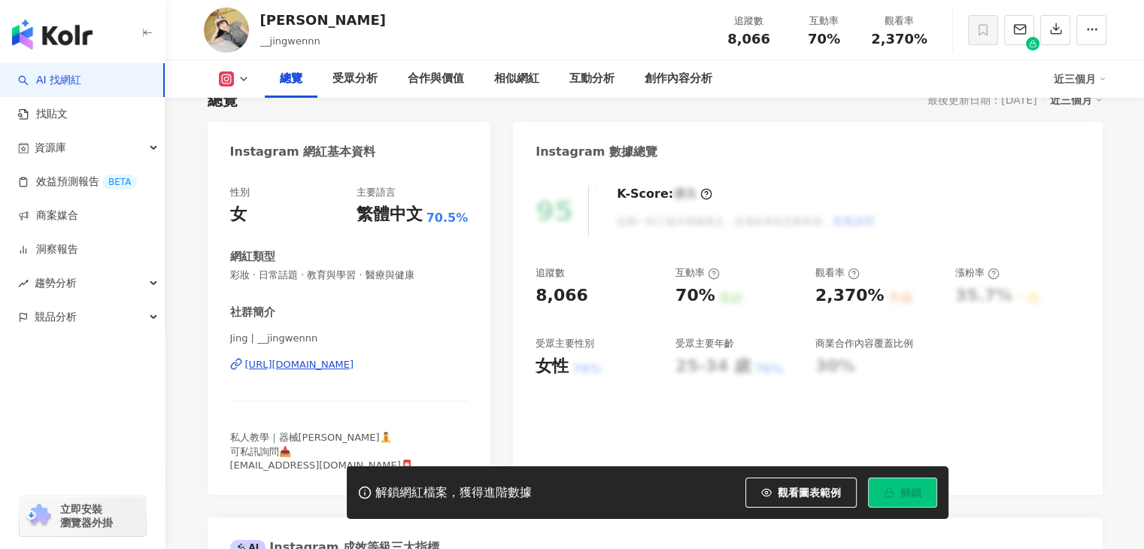
click at [354, 363] on div "https://www.instagram.com/__jingwennn/" at bounding box center [299, 365] width 109 height 14
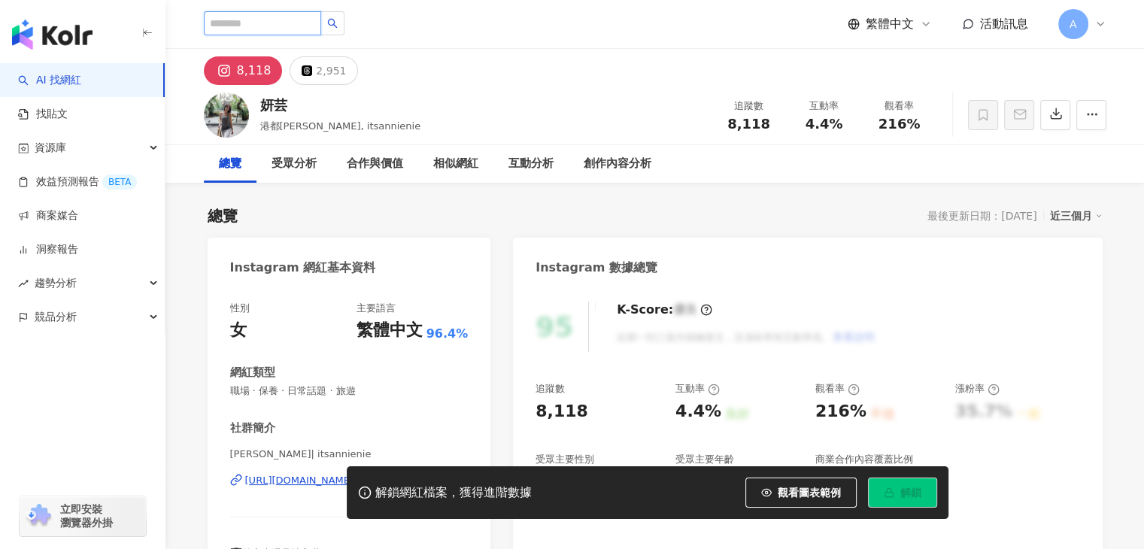
click at [297, 22] on input "search" at bounding box center [262, 23] width 117 height 24
paste input "**"
type input "**"
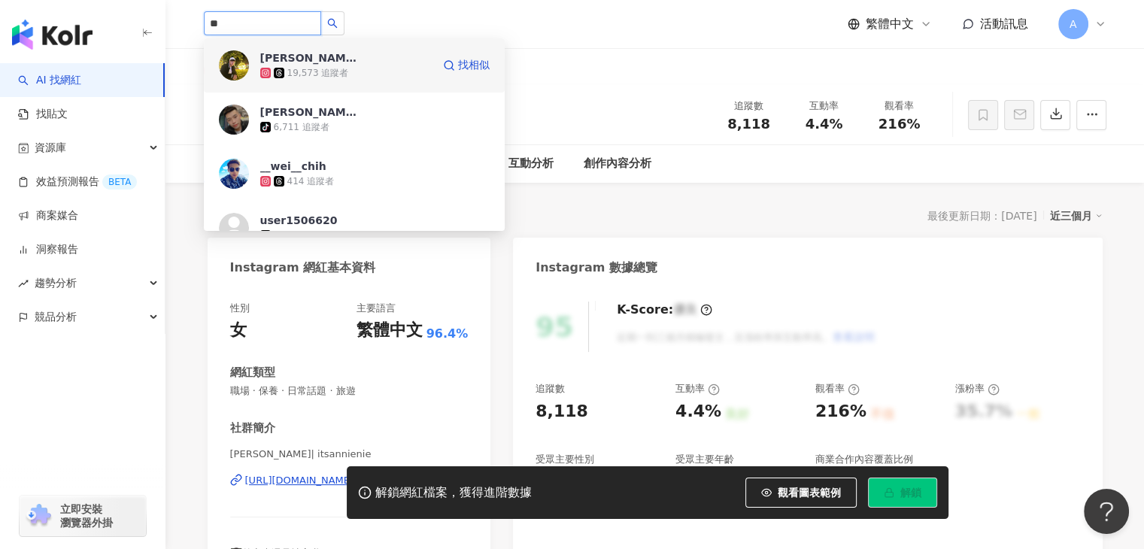
click at [403, 70] on div "19,573 追蹤者" at bounding box center [345, 72] width 171 height 15
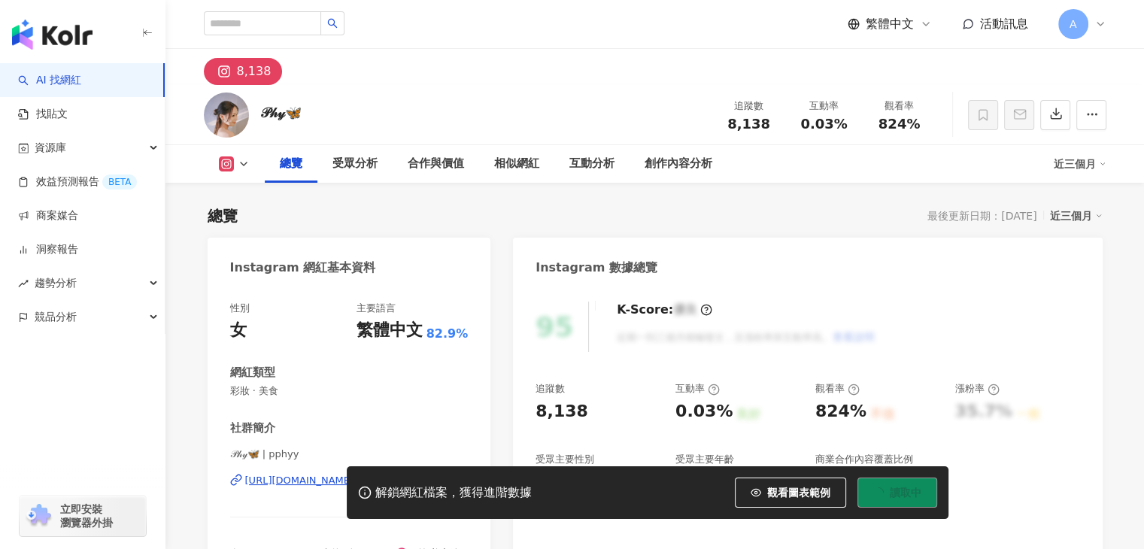
scroll to position [150, 0]
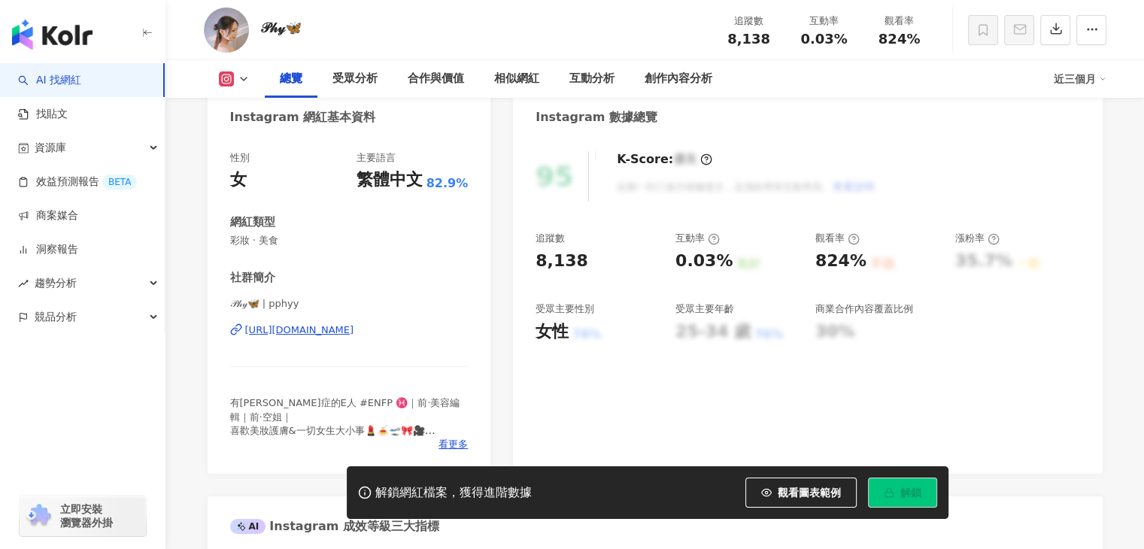
click at [354, 328] on div "https://www.instagram.com/pphyy/" at bounding box center [299, 330] width 109 height 14
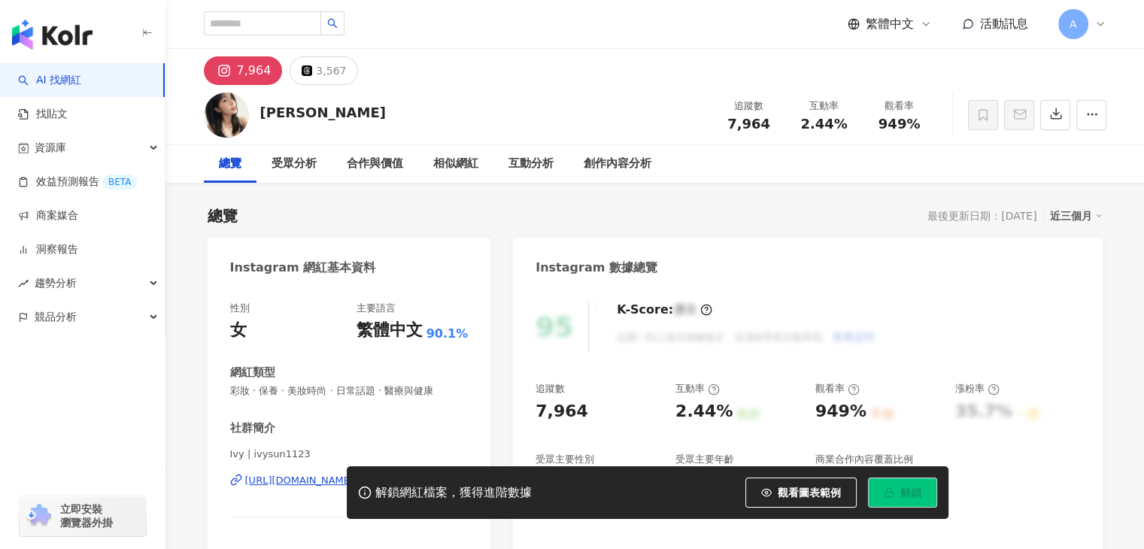
scroll to position [53, 0]
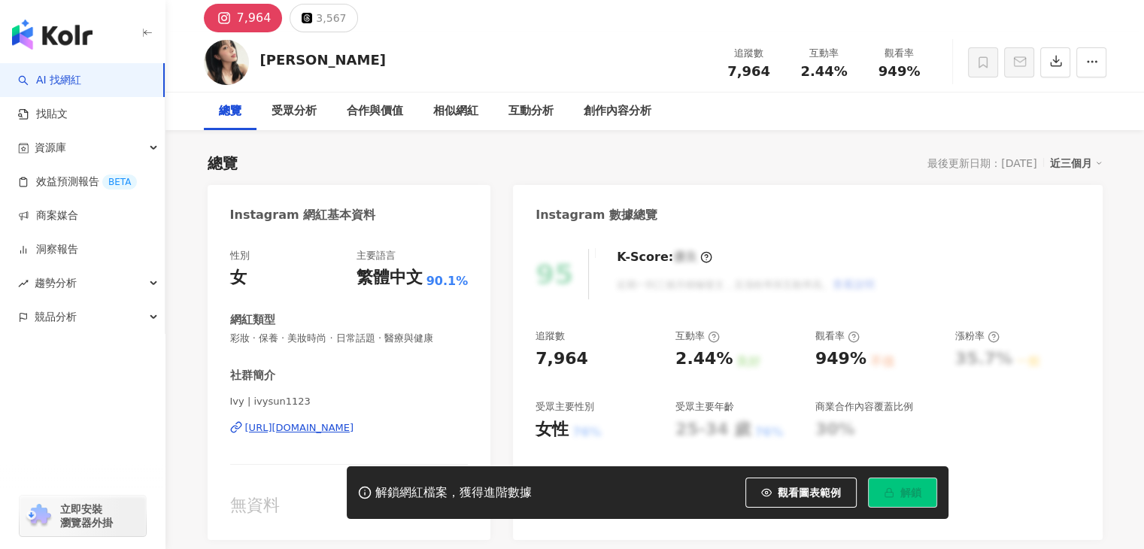
click at [354, 425] on div "https://www.instagram.com/ivysun1123/" at bounding box center [299, 428] width 109 height 14
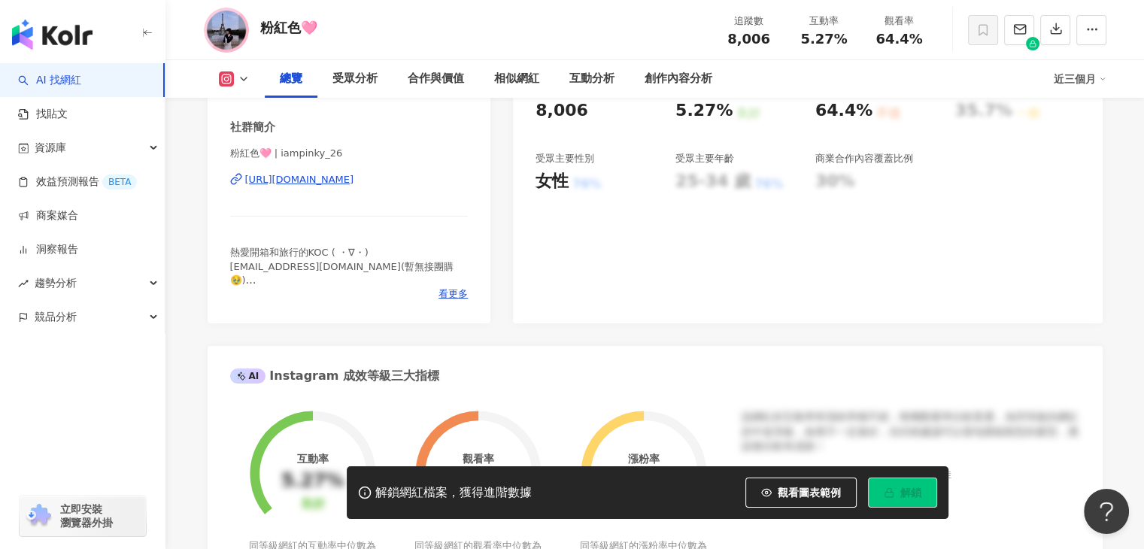
click at [354, 181] on div "https://www.instagram.com/iampinky_26/" at bounding box center [299, 180] width 109 height 14
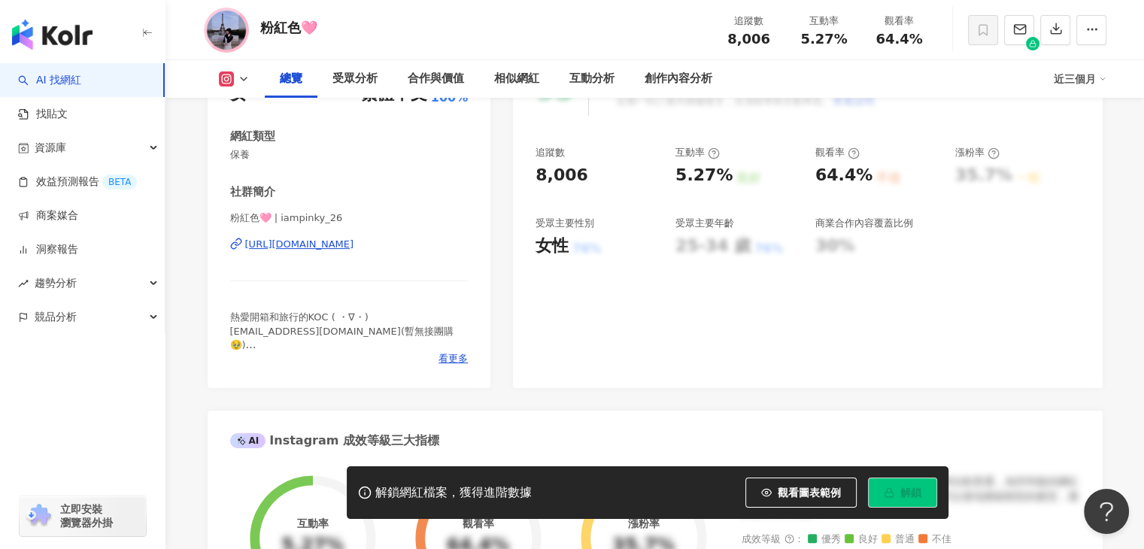
scroll to position [150, 0]
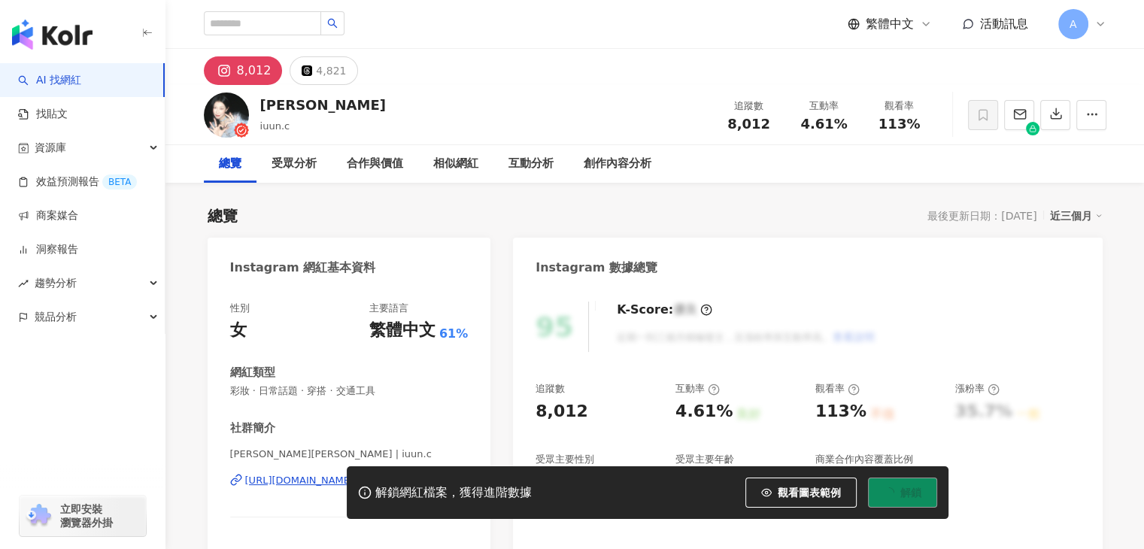
scroll to position [75, 0]
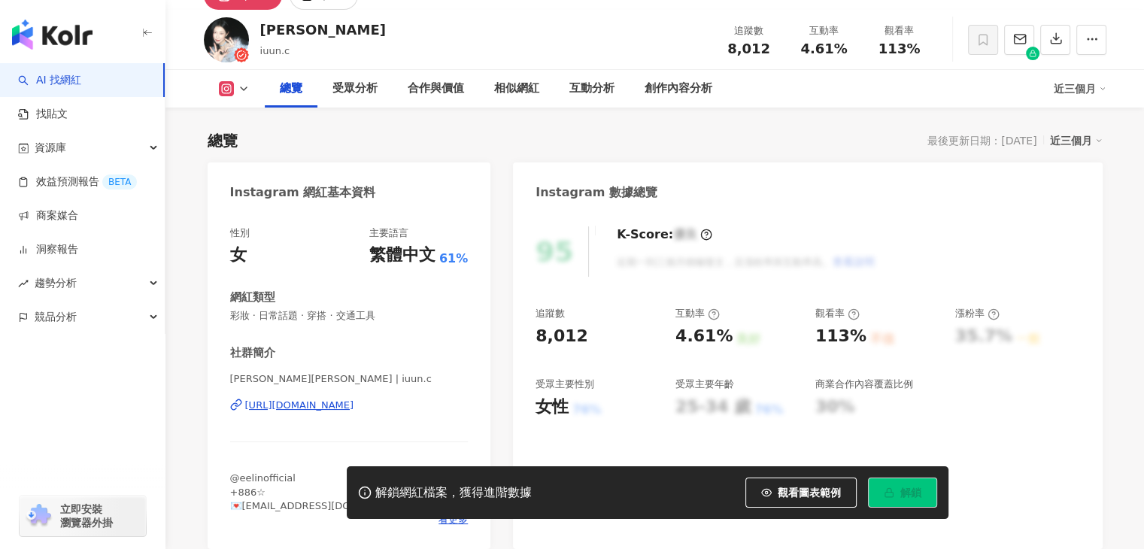
click at [354, 410] on div "https://www.instagram.com/iuun.c/" at bounding box center [299, 406] width 109 height 14
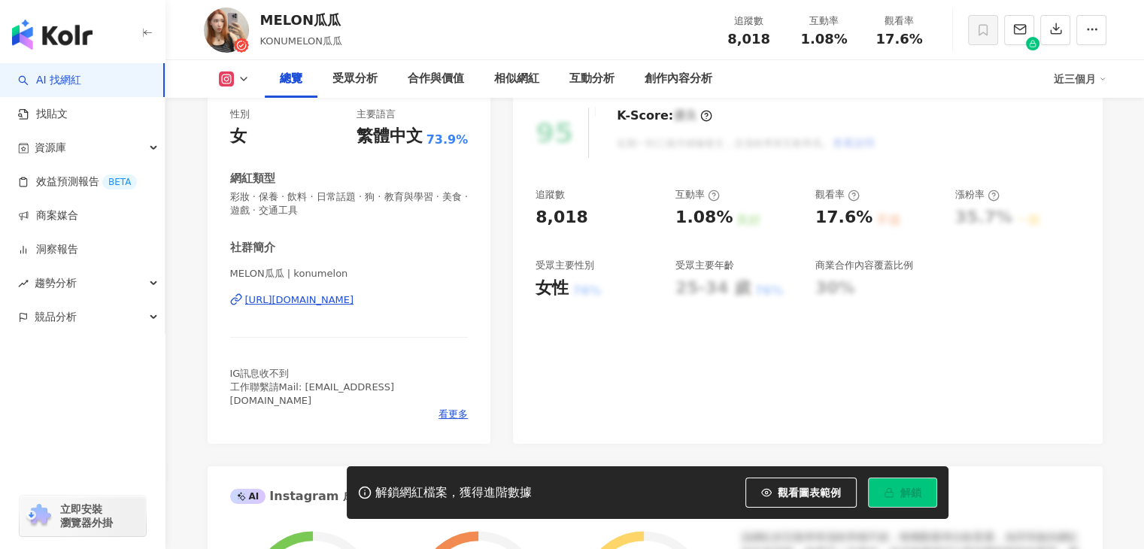
scroll to position [195, 0]
click at [354, 303] on div "https://www.instagram.com/konumelon/" at bounding box center [299, 299] width 109 height 14
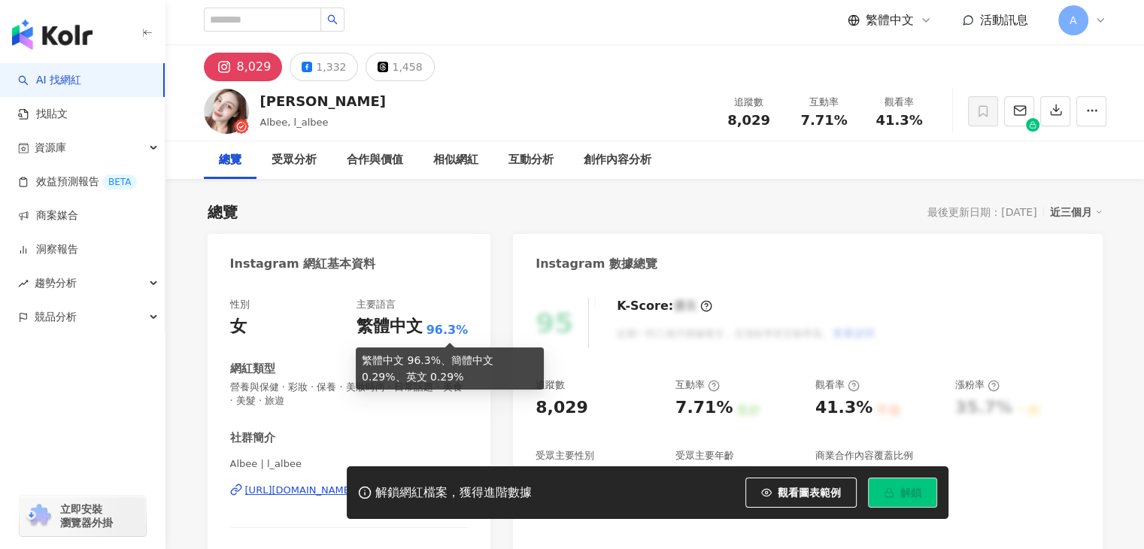
scroll to position [150, 0]
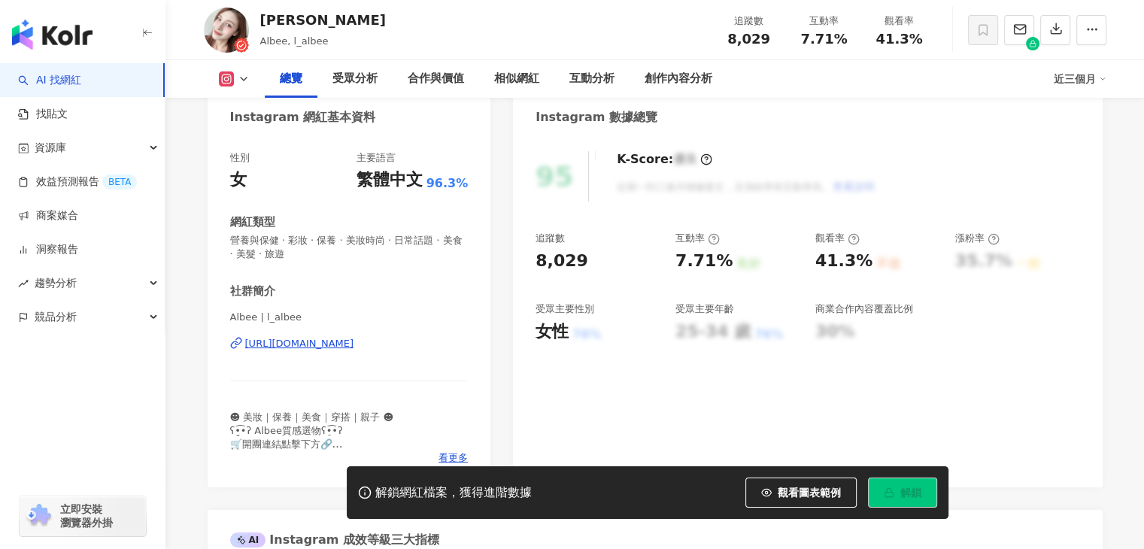
click at [354, 345] on div "https://www.instagram.com/l_albee/" at bounding box center [299, 344] width 109 height 14
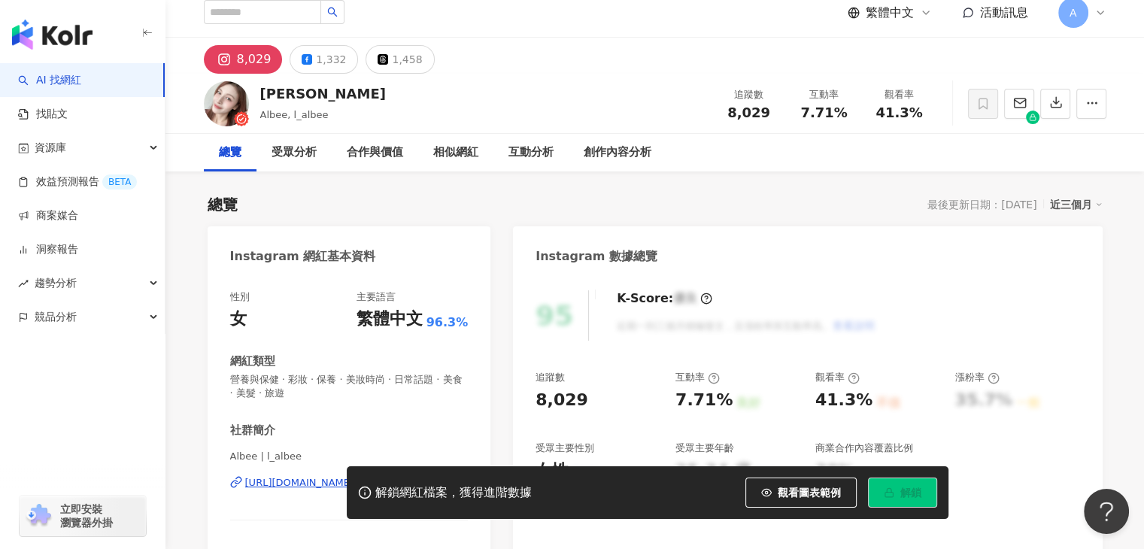
scroll to position [0, 0]
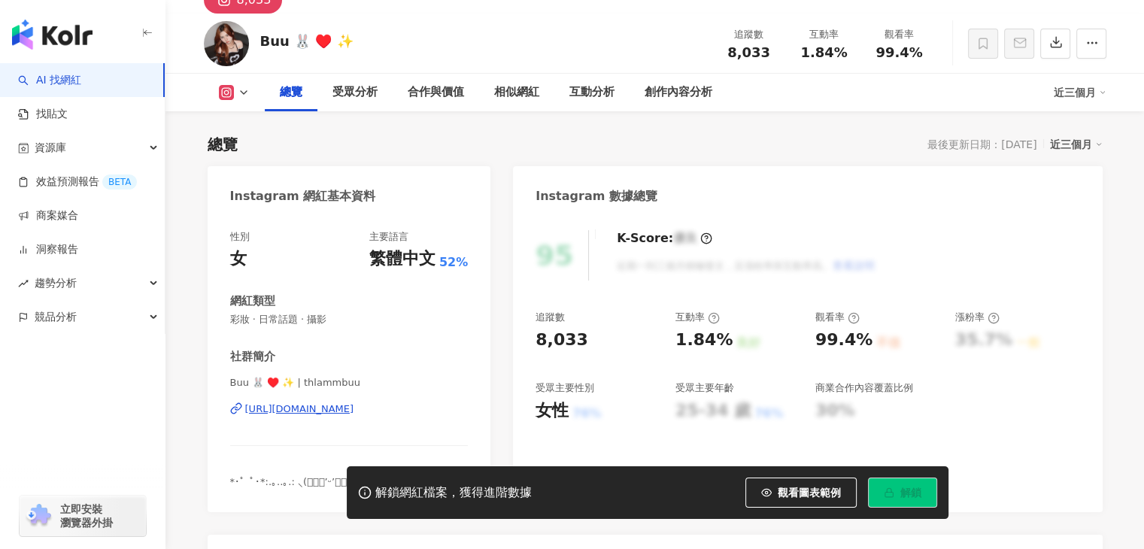
scroll to position [75, 0]
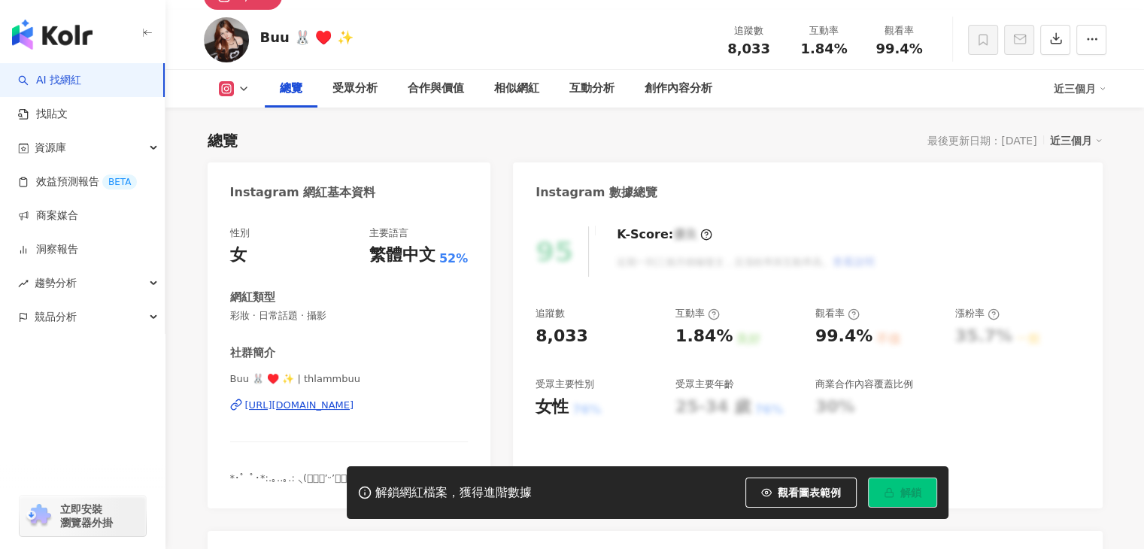
click at [354, 402] on div "https://www.instagram.com/thlammbuu/" at bounding box center [299, 406] width 109 height 14
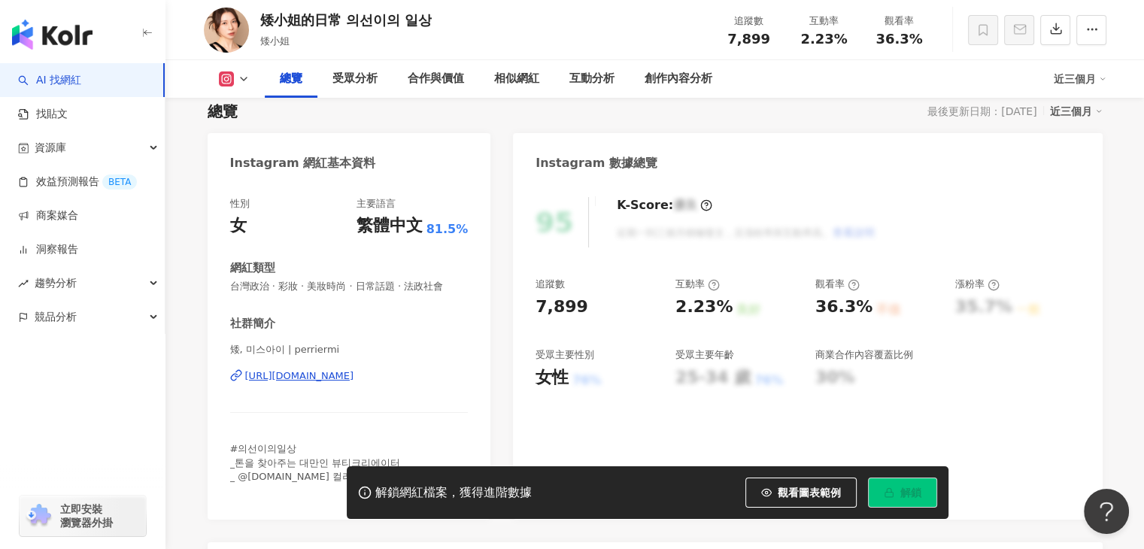
click at [354, 373] on div "[URL][DOMAIN_NAME]" at bounding box center [299, 376] width 109 height 14
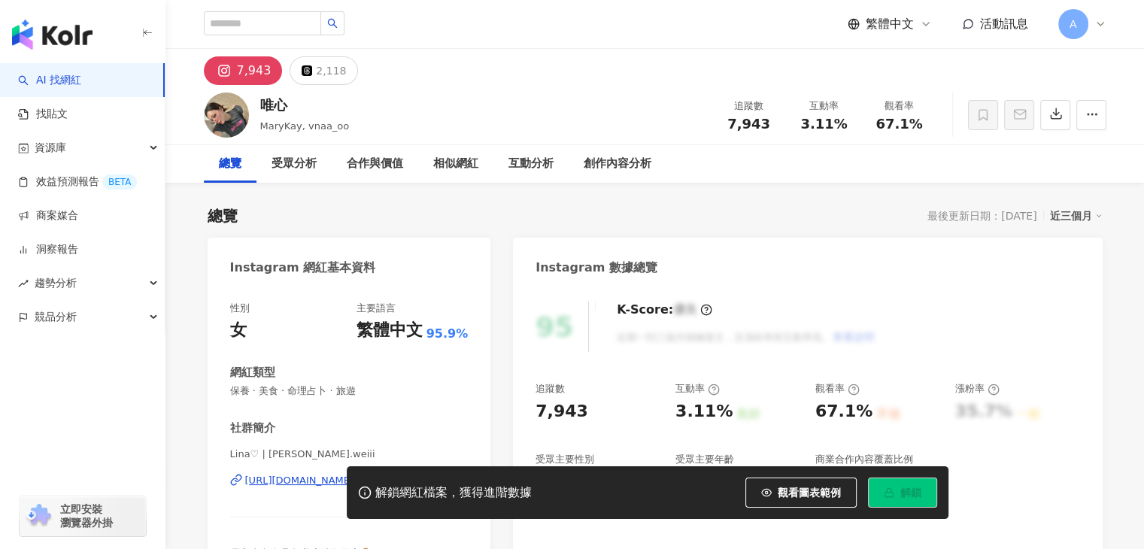
scroll to position [150, 0]
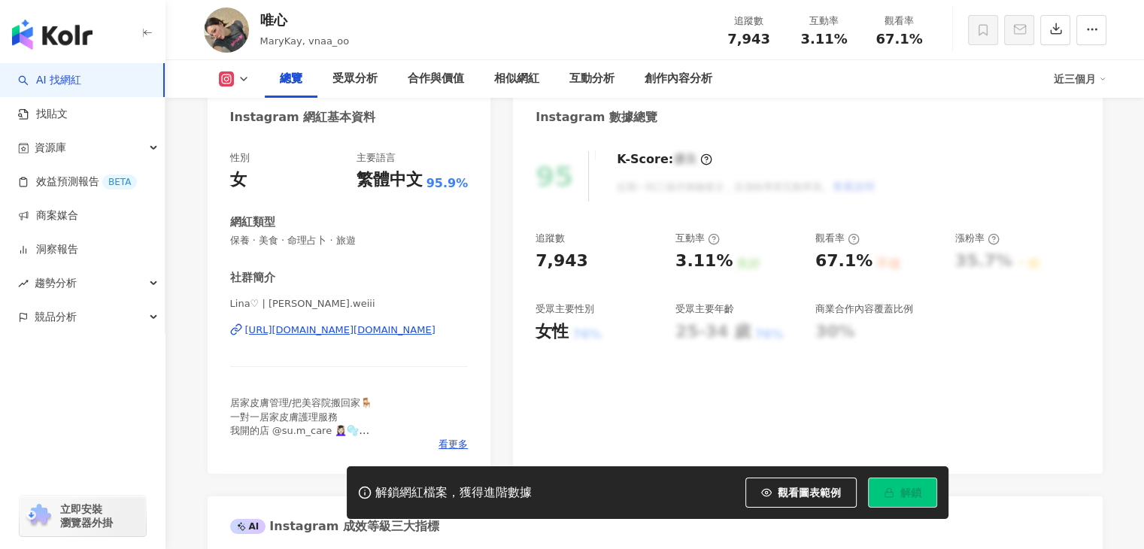
click at [383, 333] on div "https://www.instagram.com/lina.weiii/" at bounding box center [340, 330] width 190 height 14
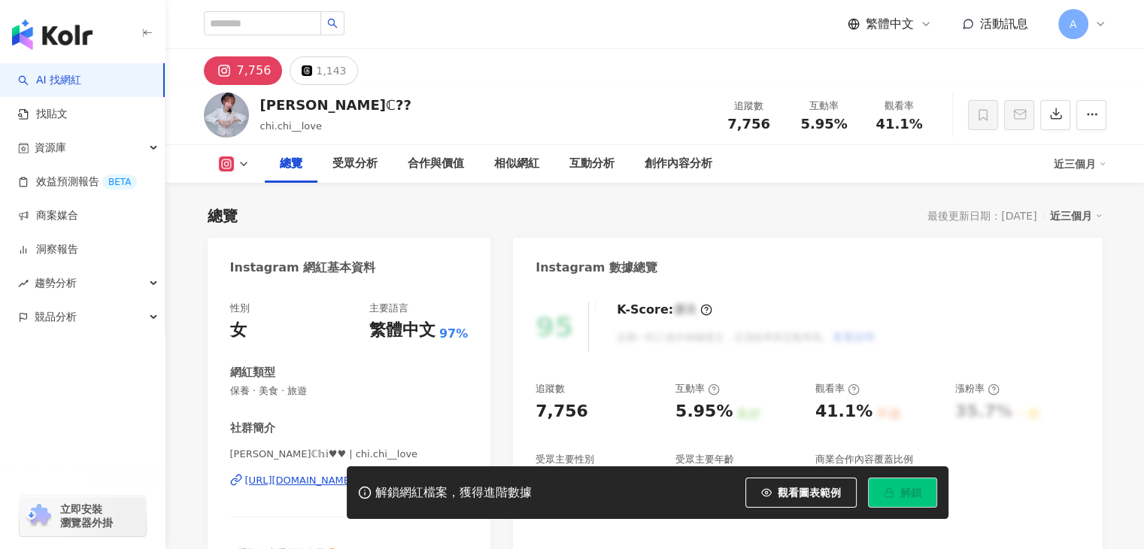
scroll to position [162, 0]
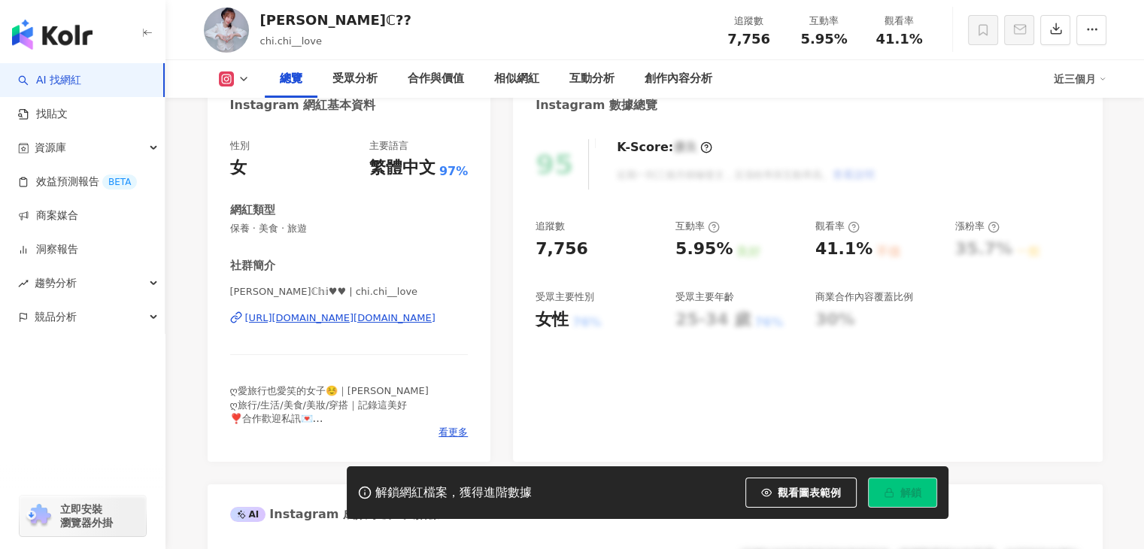
click at [426, 314] on div "[URL][DOMAIN_NAME][DOMAIN_NAME]" at bounding box center [340, 318] width 190 height 14
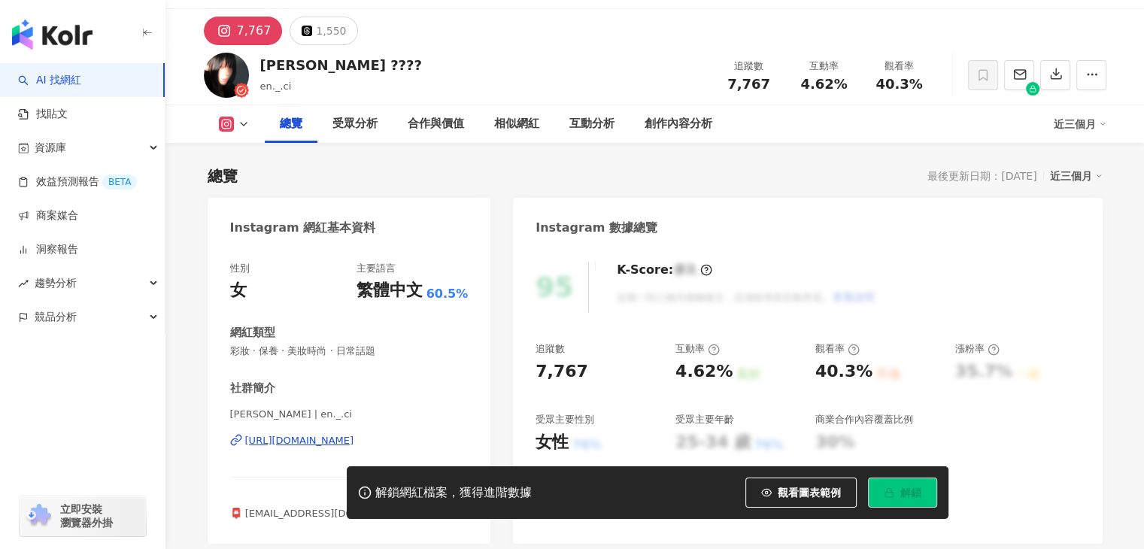
scroll to position [150, 0]
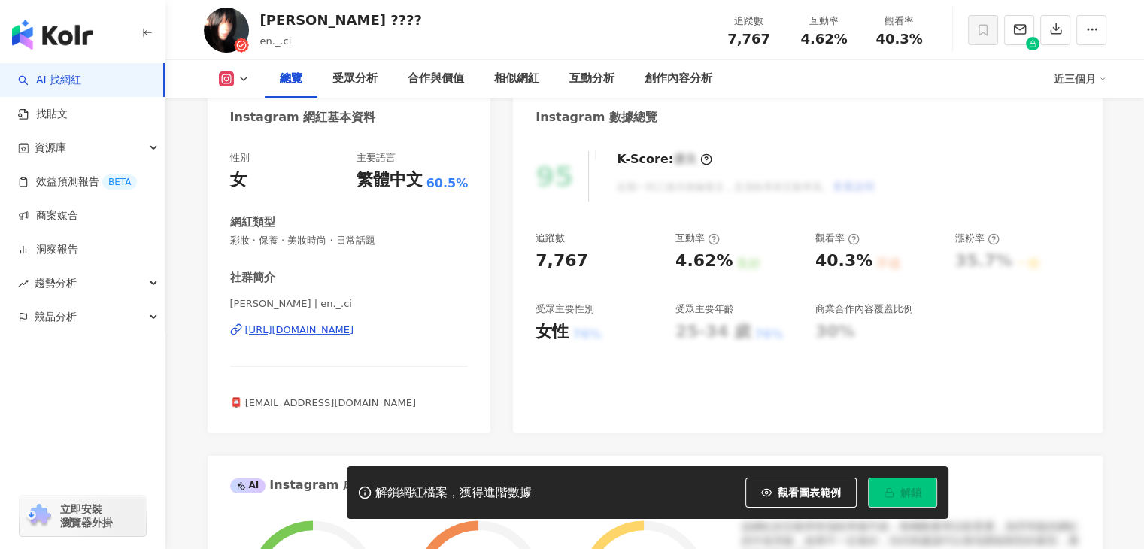
click at [354, 329] on div "https://www.instagram.com/en._.ci/" at bounding box center [299, 330] width 109 height 14
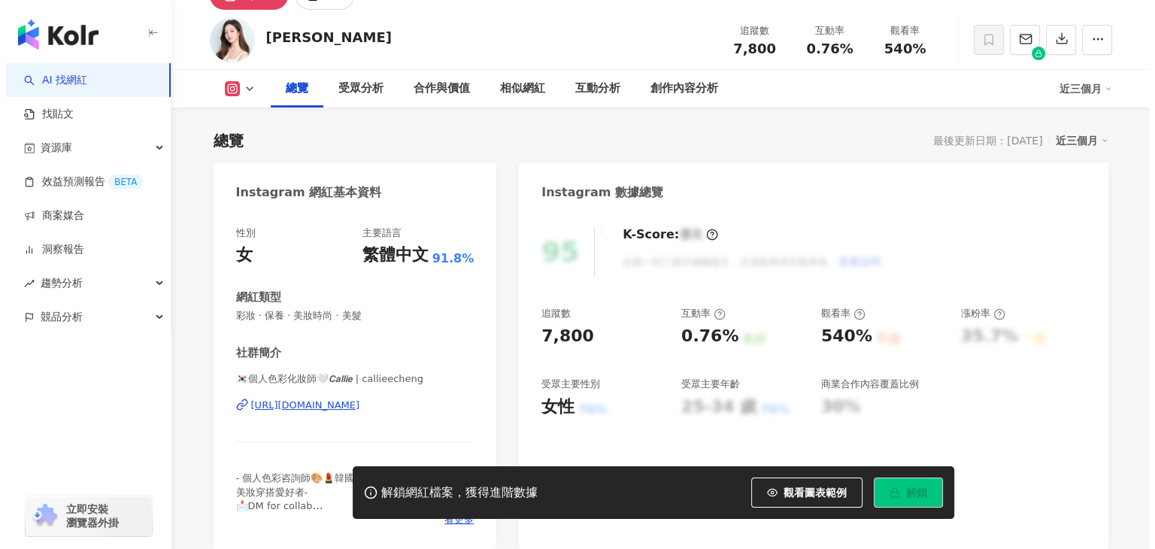
scroll to position [150, 0]
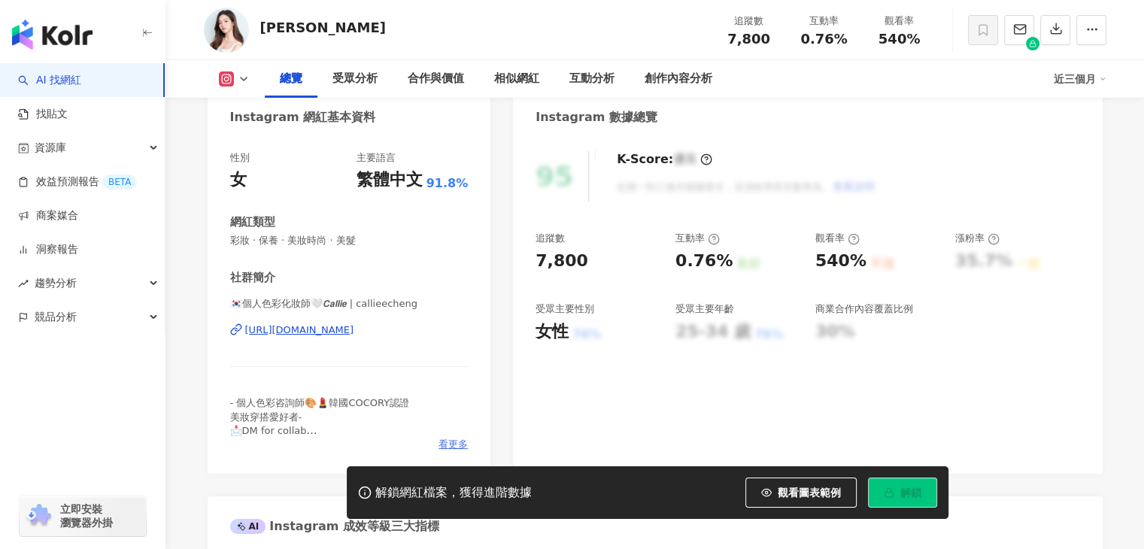
click at [442, 440] on span "看更多" at bounding box center [452, 445] width 29 height 14
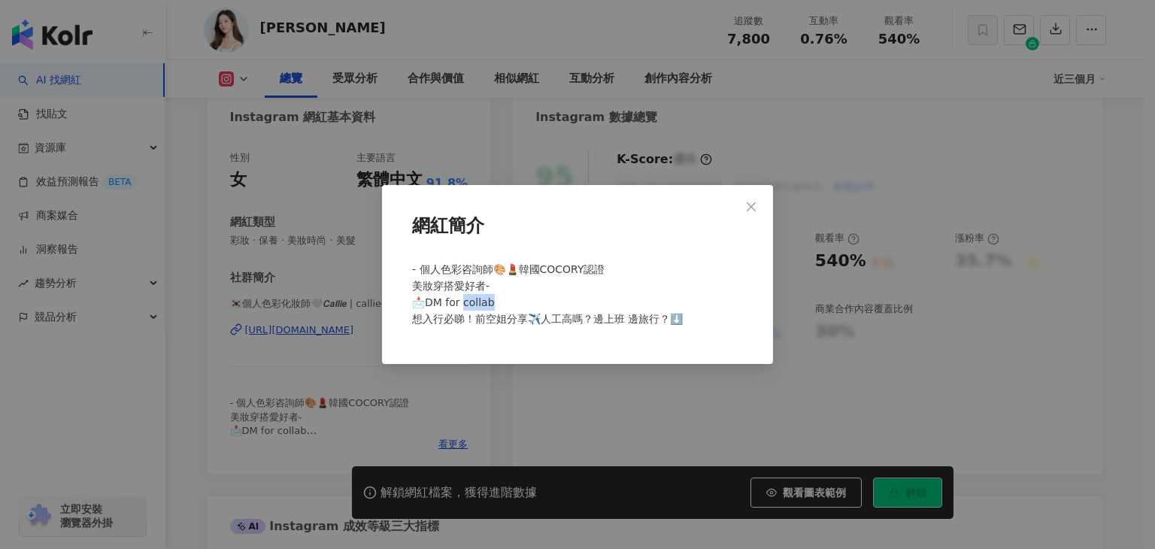
drag, startPoint x: 497, startPoint y: 302, endPoint x: 459, endPoint y: 305, distance: 37.8
click at [459, 305] on div "- 個人色彩咨詢師🎨💄韓國COCORY認證 美妝穿搭愛好者- 📩DM for collab 想入行必睇！前空姐分享✈️人工高嗎？邊上班 邊旅行？⬇️" at bounding box center [577, 300] width 343 height 91
copy span "lab 想"
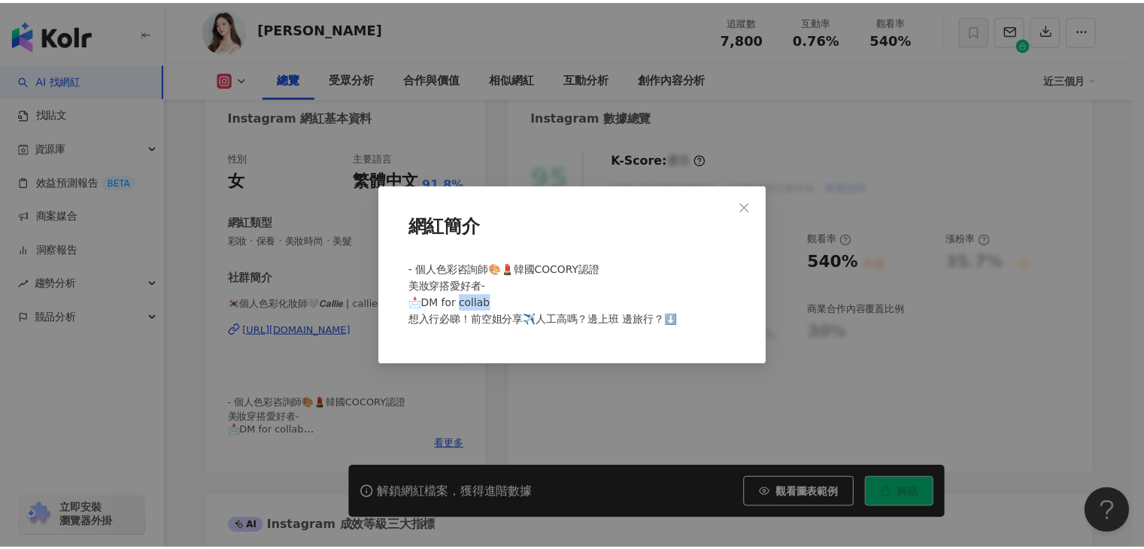
scroll to position [0, 0]
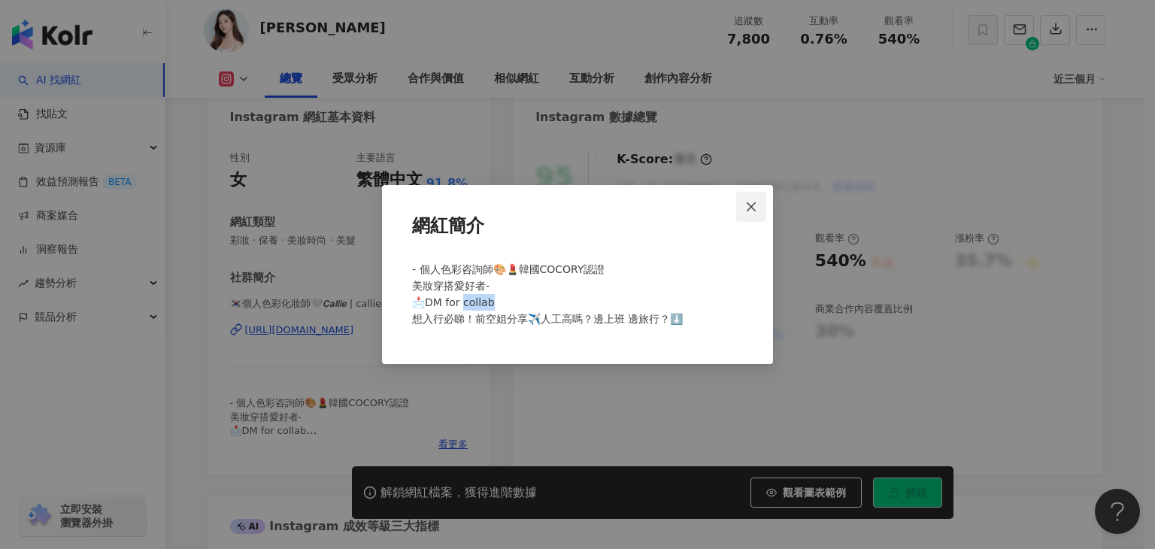
click at [747, 207] on icon "close" at bounding box center [751, 207] width 12 height 12
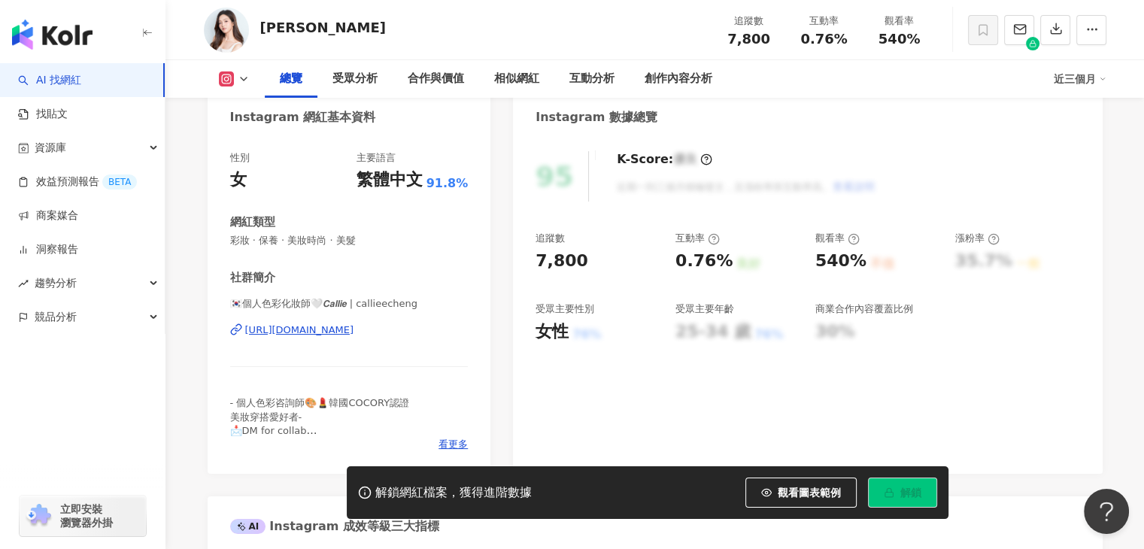
click at [314, 329] on div "https://www.instagram.com/callieecheng/" at bounding box center [299, 330] width 109 height 14
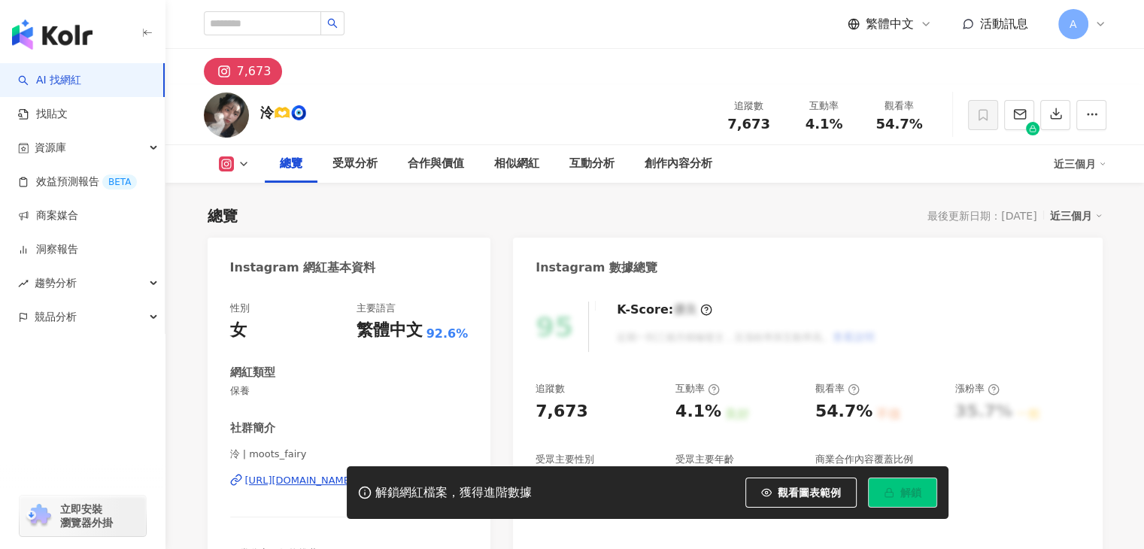
scroll to position [95, 0]
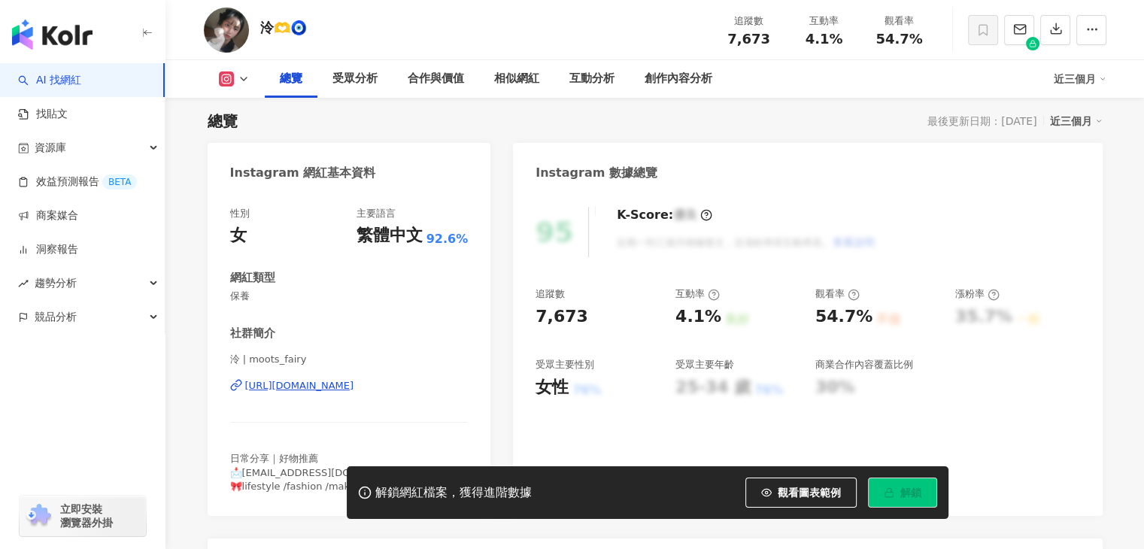
click at [354, 389] on div "https://www.instagram.com/moots_fairy/" at bounding box center [299, 386] width 109 height 14
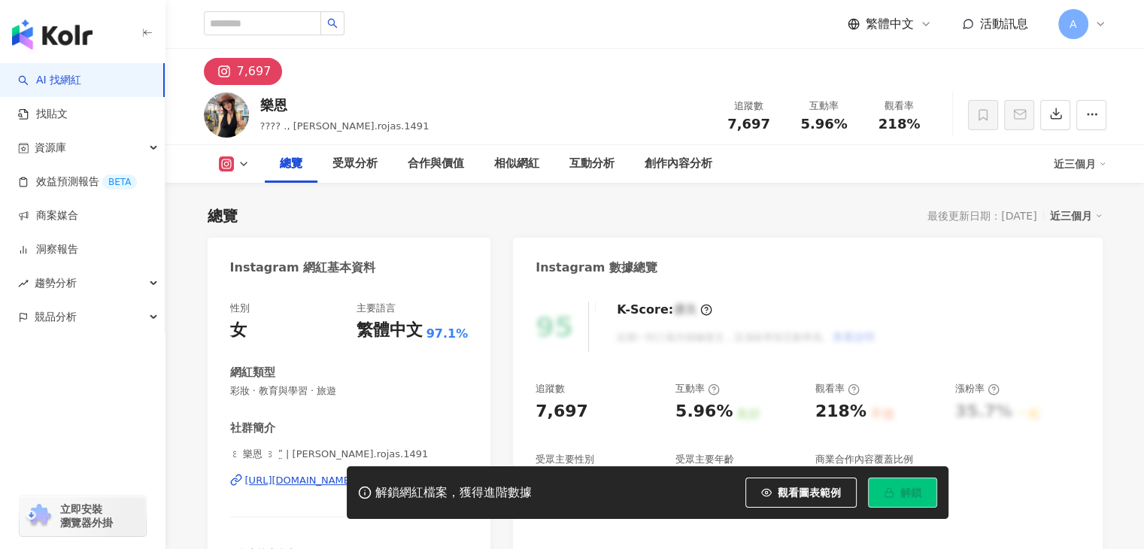
scroll to position [75, 0]
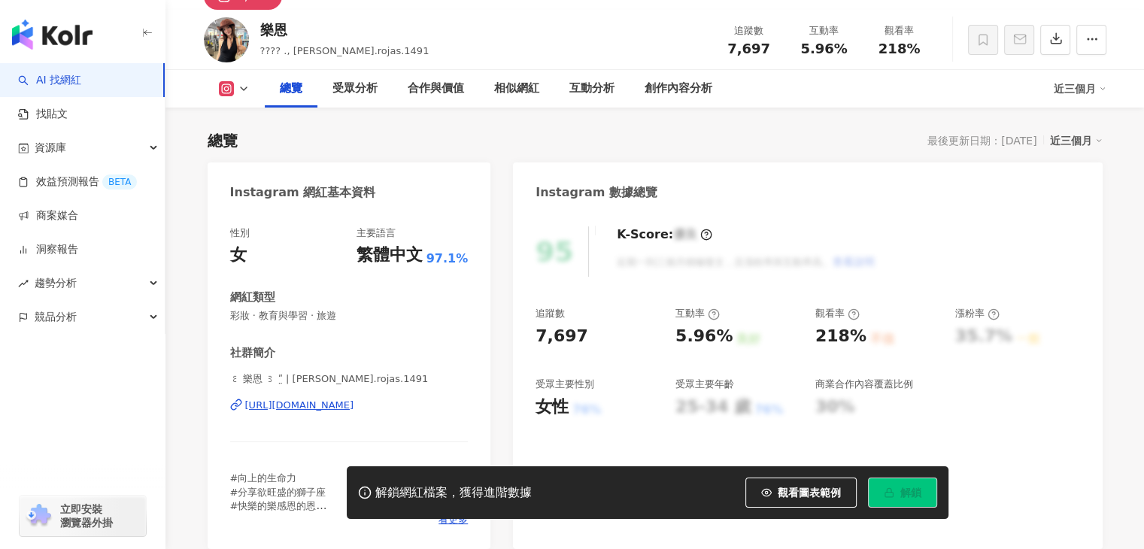
click at [354, 409] on div "https://www.instagram.com/alicia.rojas.1491/" at bounding box center [299, 406] width 109 height 14
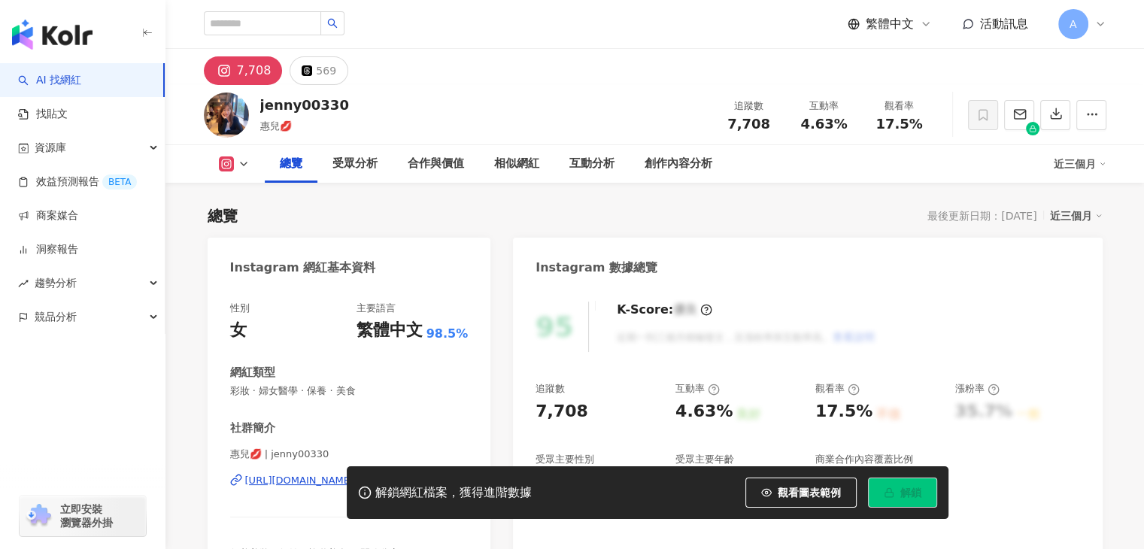
scroll to position [150, 0]
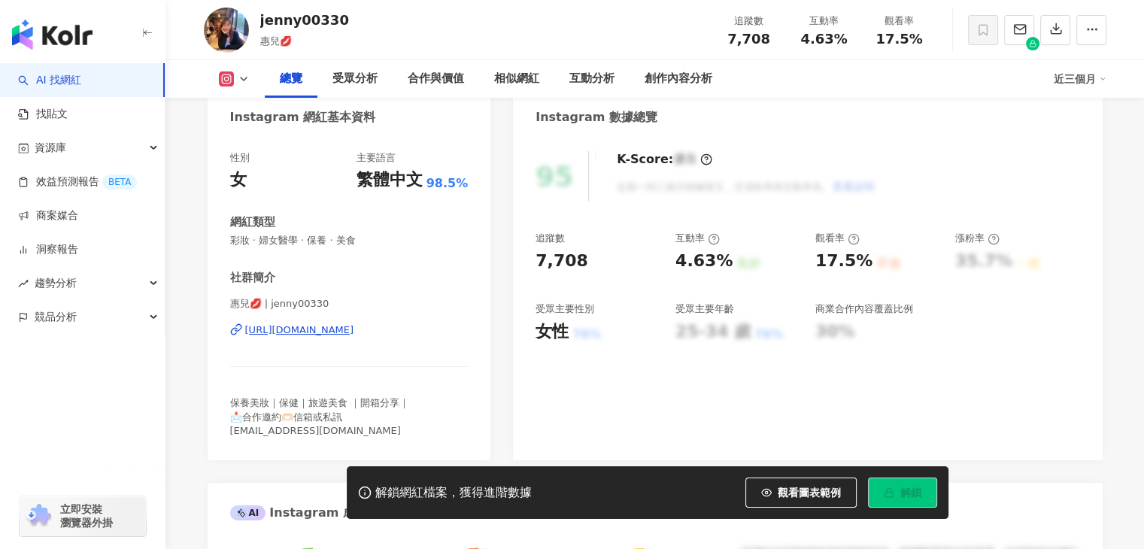
click at [354, 334] on div "https://www.instagram.com/jenny00330/" at bounding box center [299, 330] width 109 height 14
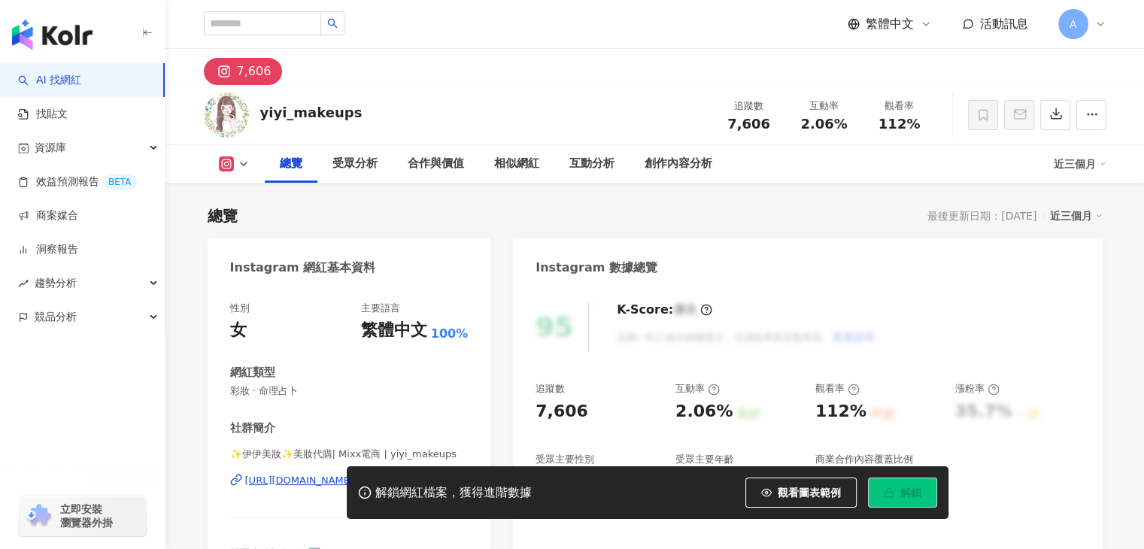
scroll to position [150, 0]
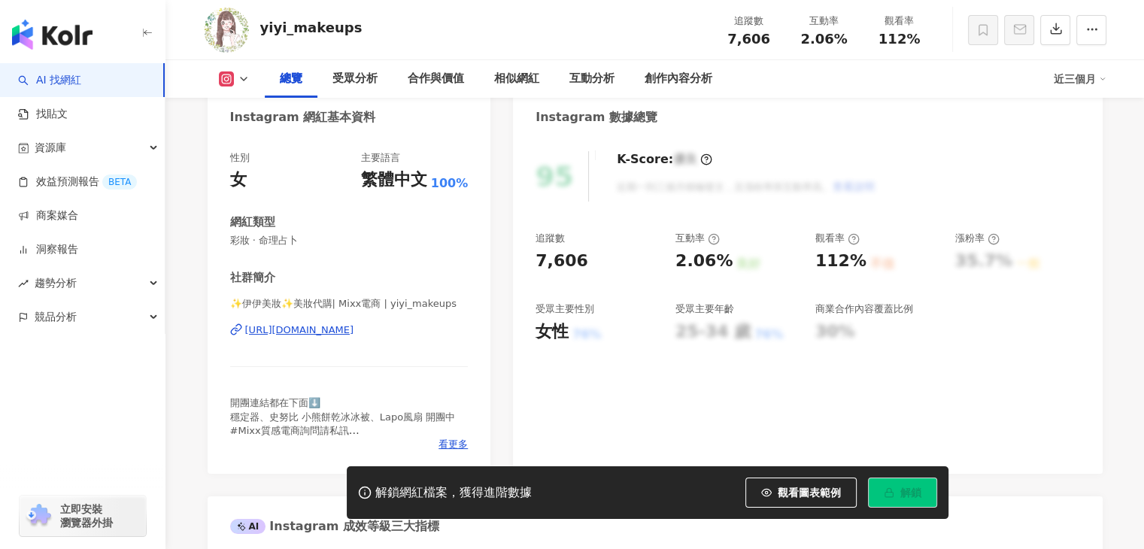
click at [354, 332] on div "https://www.instagram.com/yiyi_makeups/" at bounding box center [299, 330] width 109 height 14
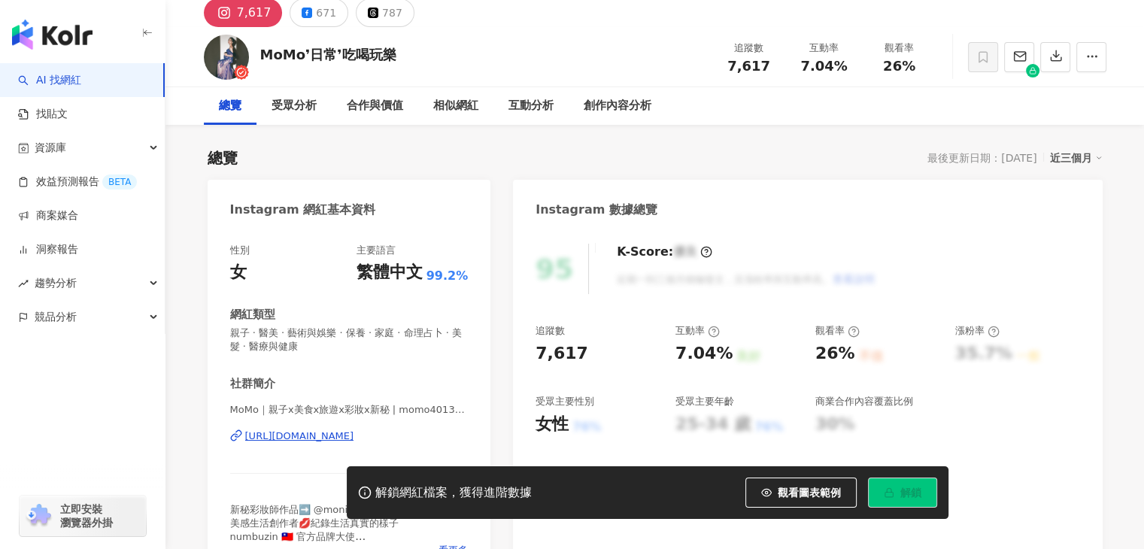
scroll to position [150, 0]
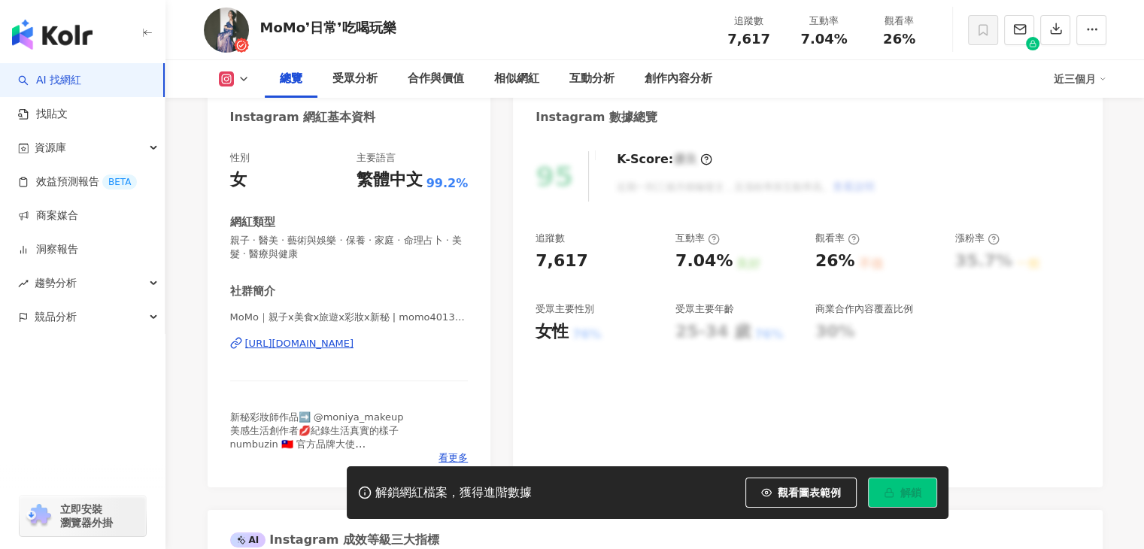
click at [333, 348] on div "https://www.instagram.com/momo4013_moniya/" at bounding box center [299, 344] width 109 height 14
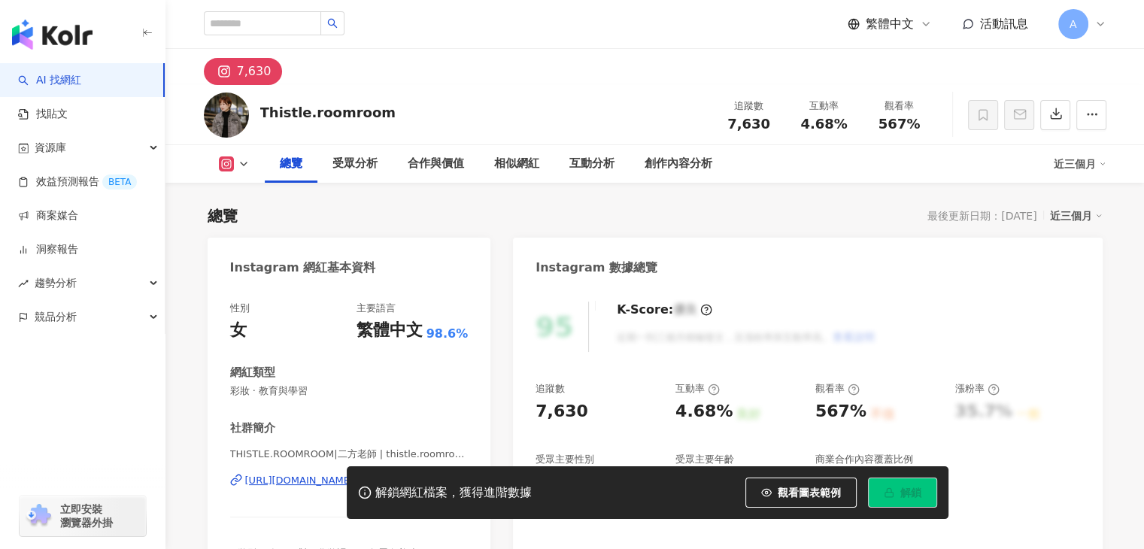
scroll to position [226, 0]
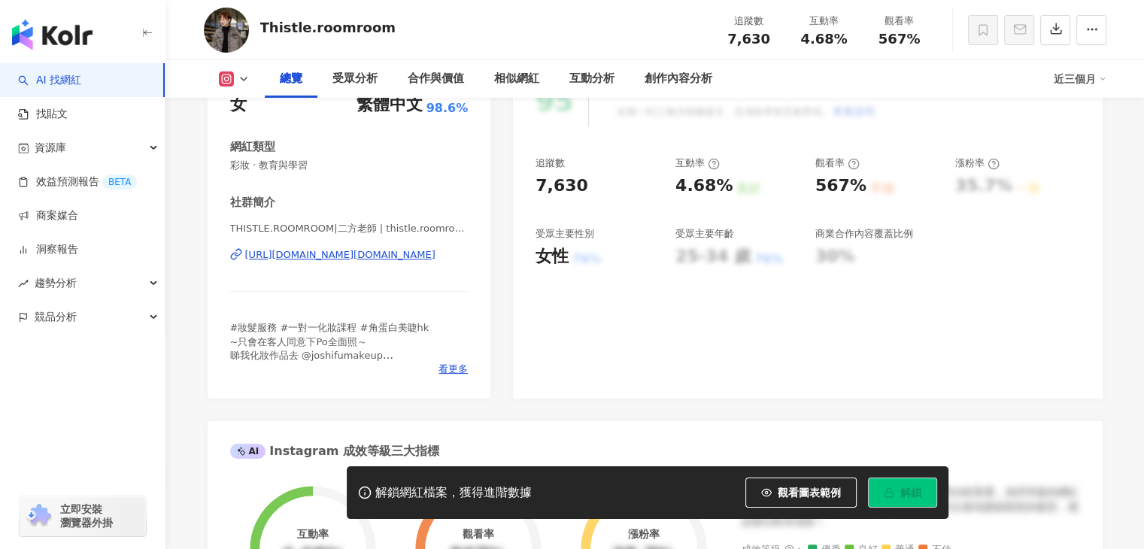
click at [435, 256] on div "https://www.instagram.com/thistle.roomroom/" at bounding box center [340, 255] width 190 height 14
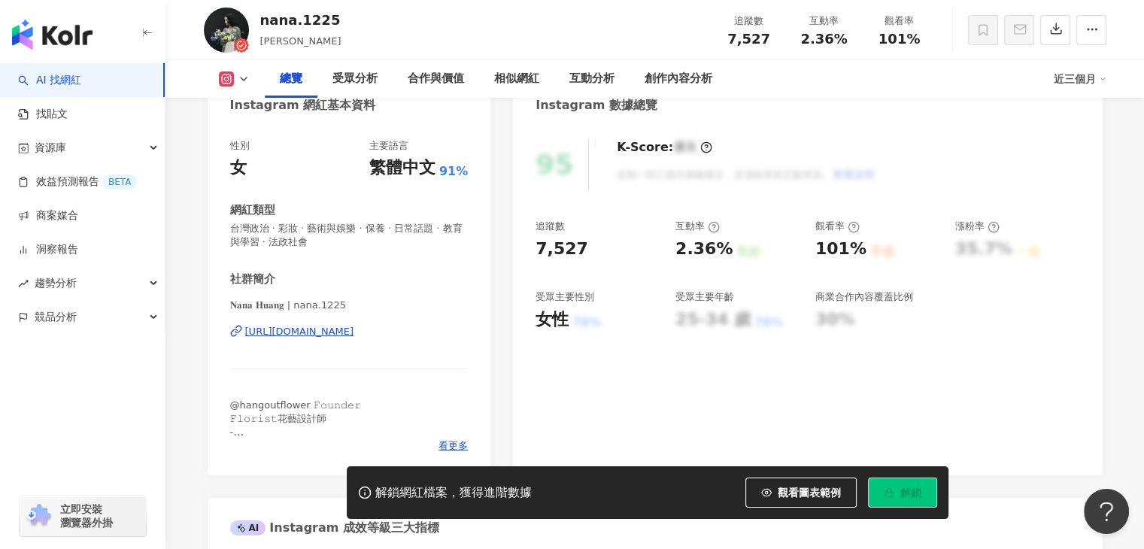
scroll to position [226, 0]
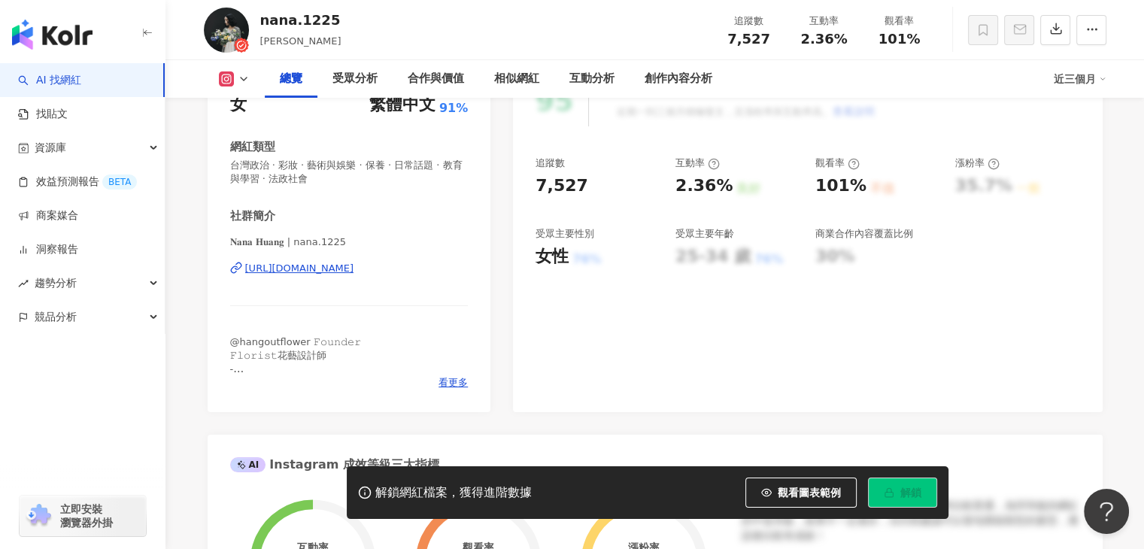
click at [354, 270] on div "https://www.instagram.com/nana.1225/" at bounding box center [299, 269] width 109 height 14
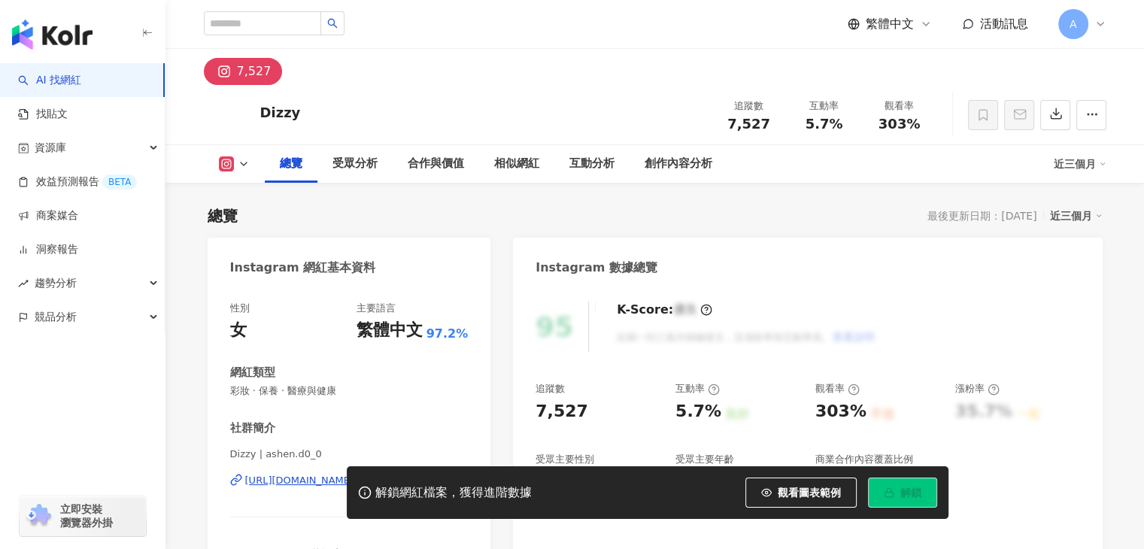
scroll to position [226, 0]
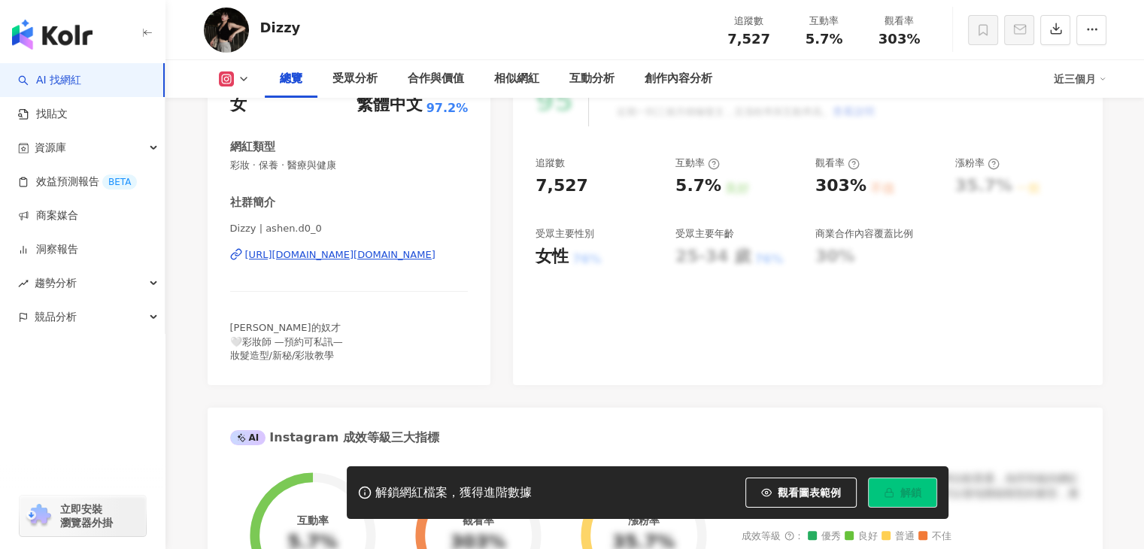
click at [377, 257] on div "[URL][DOMAIN_NAME][DOMAIN_NAME]" at bounding box center [340, 255] width 190 height 14
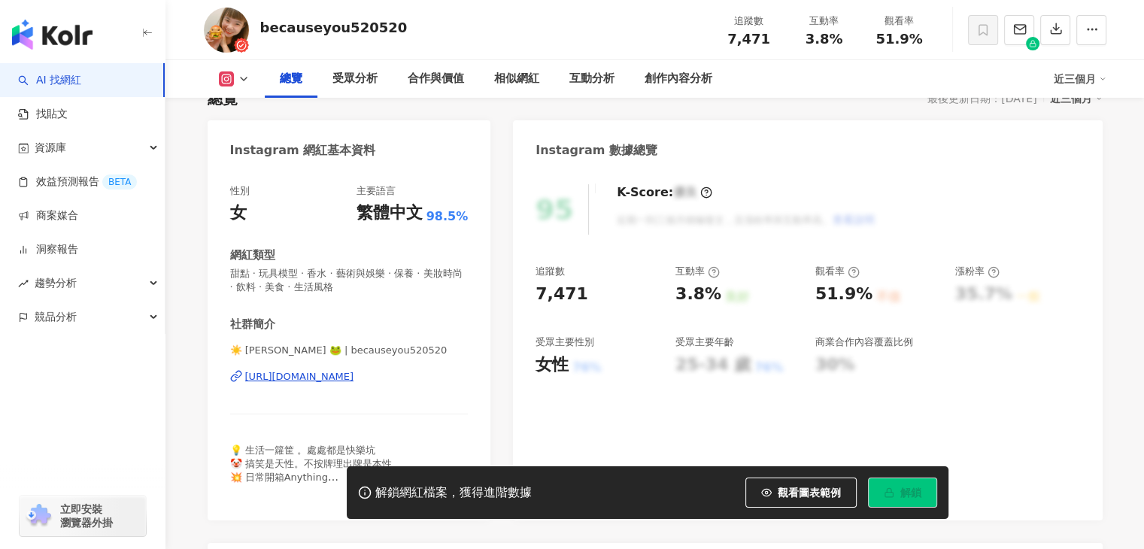
scroll to position [117, 0]
click at [354, 380] on div "[URL][DOMAIN_NAME]" at bounding box center [299, 378] width 109 height 14
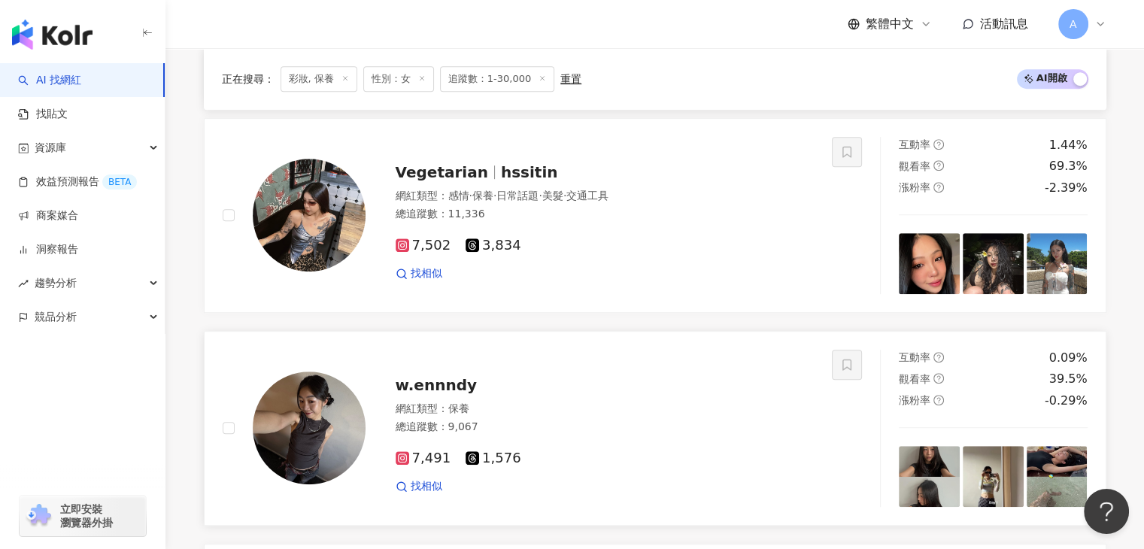
scroll to position [840, 0]
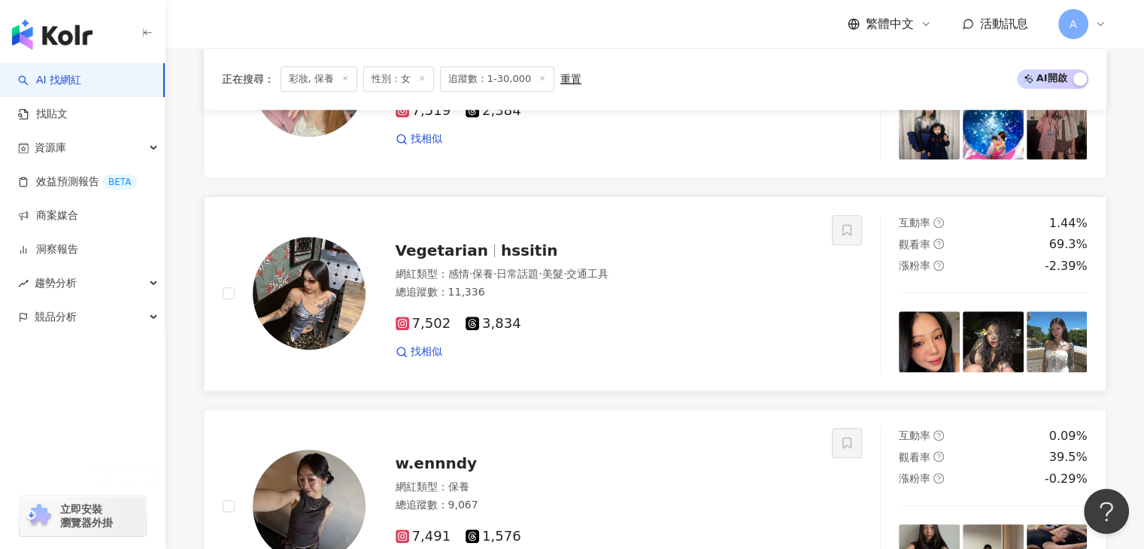
click at [501, 259] on span "hssitin" at bounding box center [529, 250] width 57 height 18
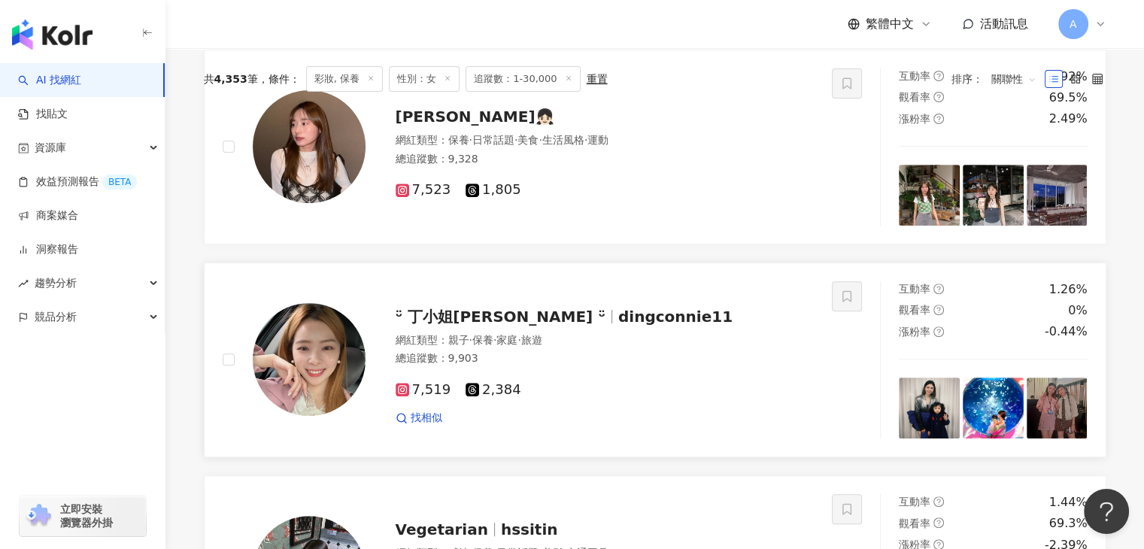
scroll to position [464, 0]
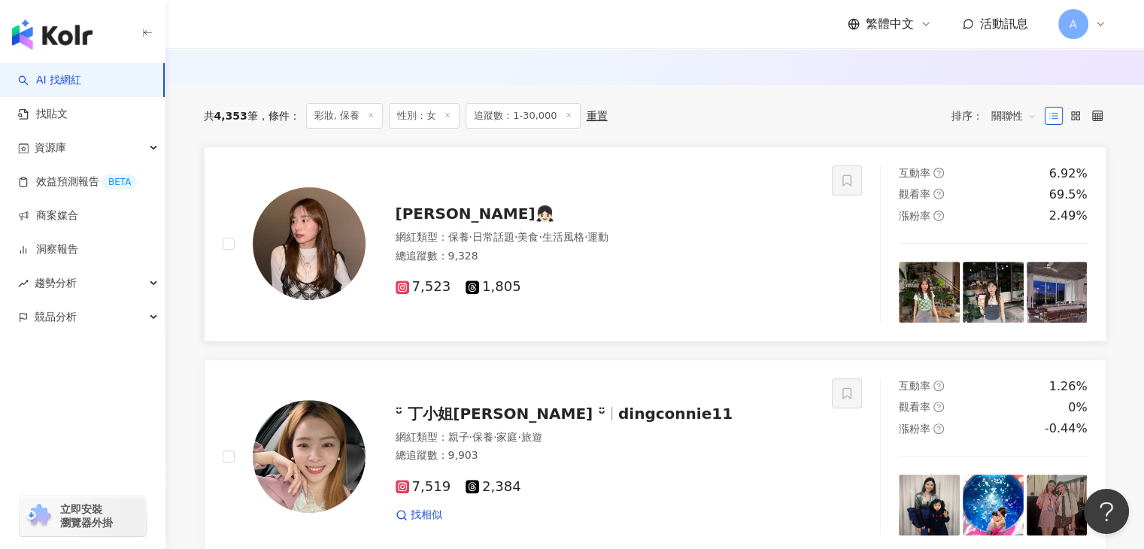
click at [427, 220] on span "宋 若 瑀 👧🏻" at bounding box center [475, 214] width 159 height 18
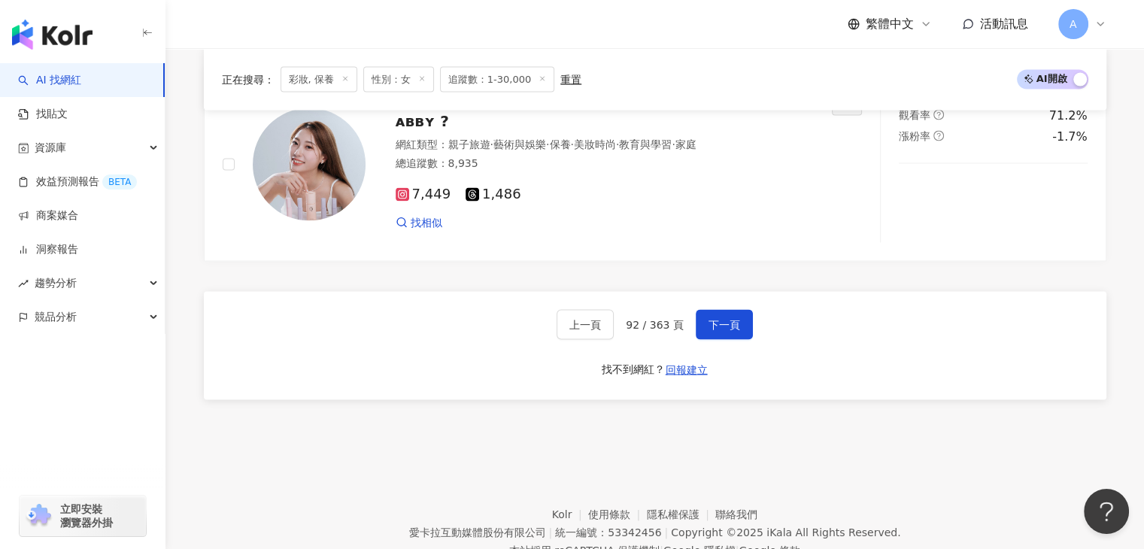
scroll to position [2945, 0]
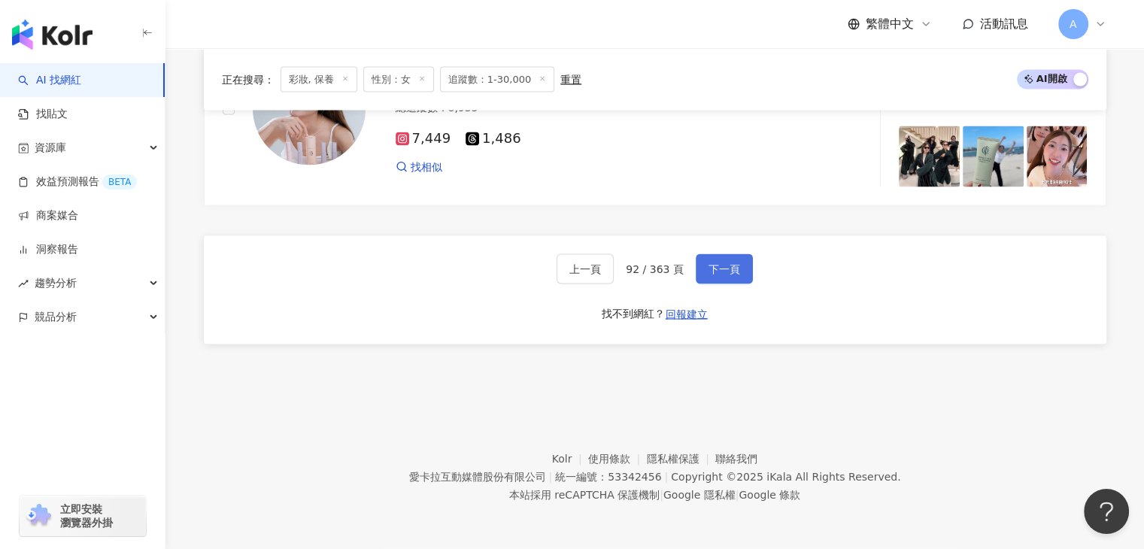
click at [729, 283] on button "下一頁" at bounding box center [724, 269] width 57 height 30
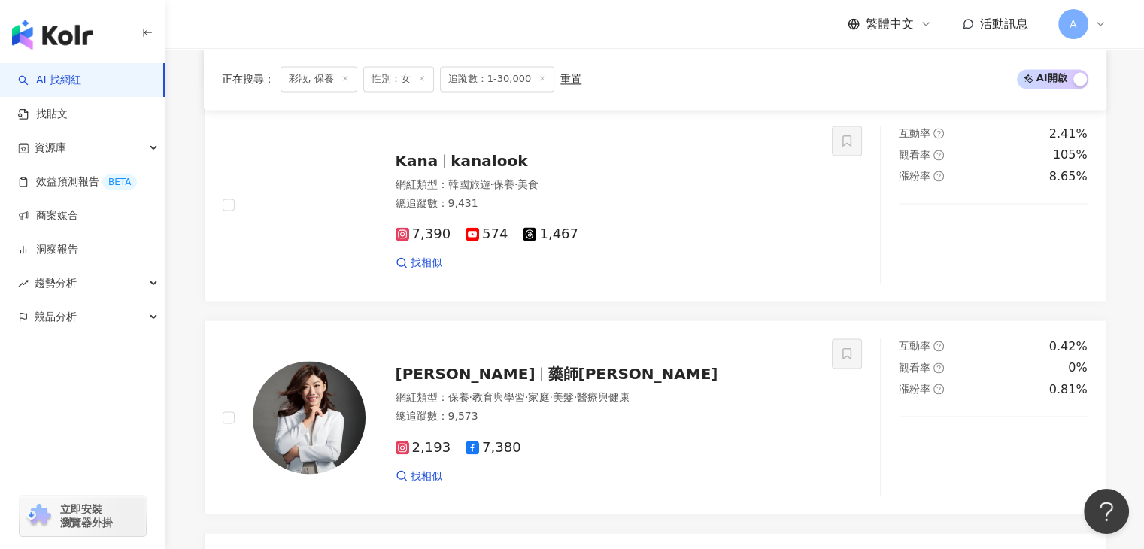
scroll to position [2344, 0]
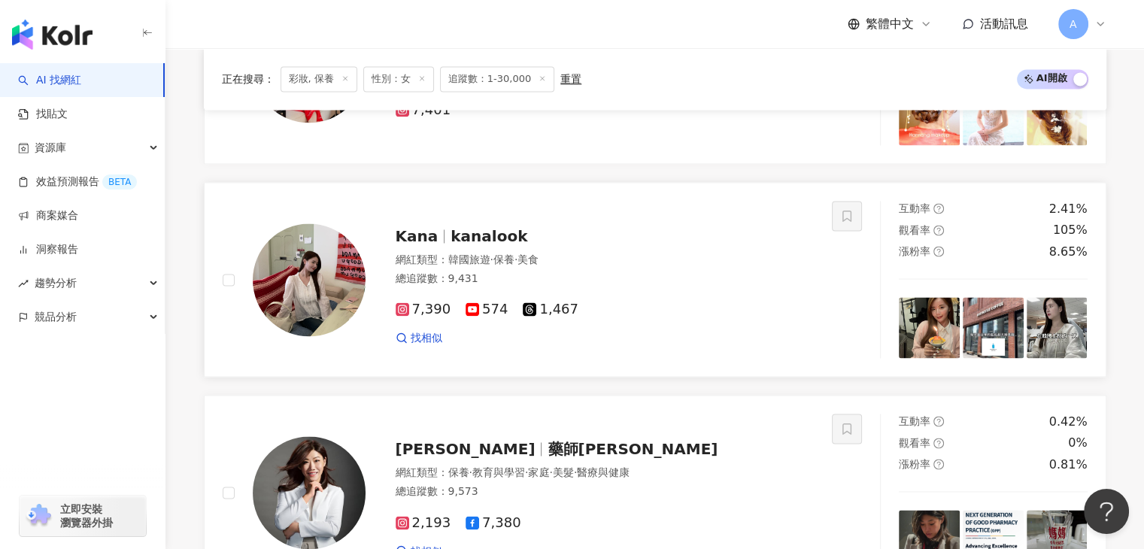
click at [513, 245] on span "kanalook" at bounding box center [488, 236] width 77 height 18
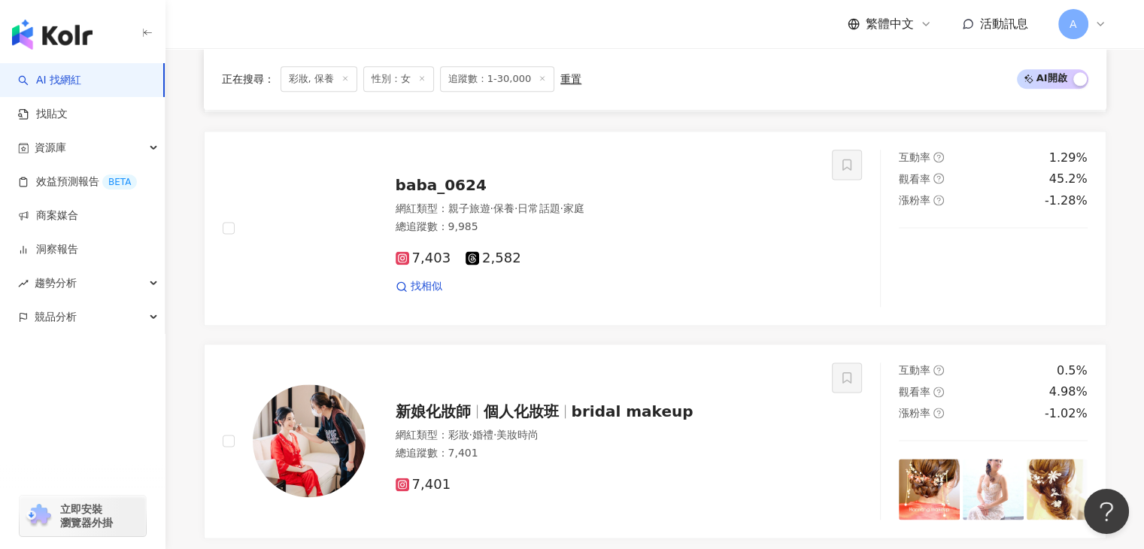
scroll to position [1968, 0]
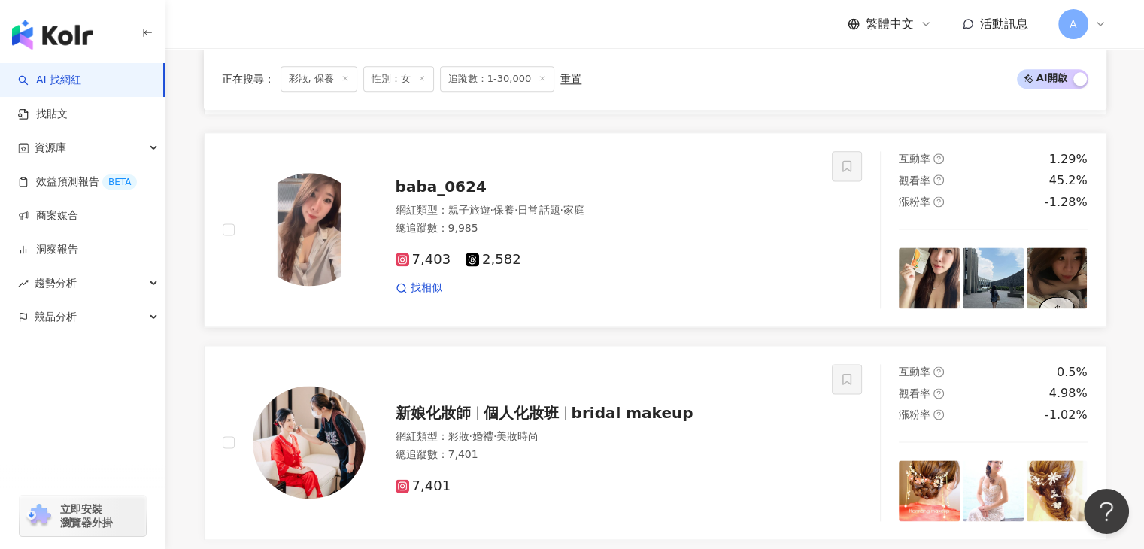
click at [466, 189] on span "baba_0624" at bounding box center [441, 186] width 91 height 18
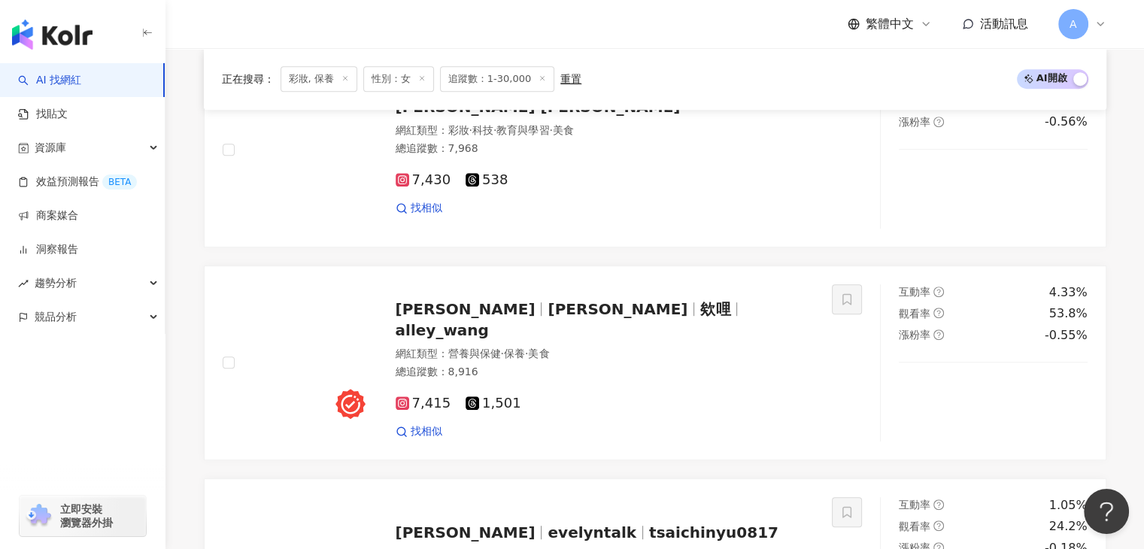
scroll to position [759, 0]
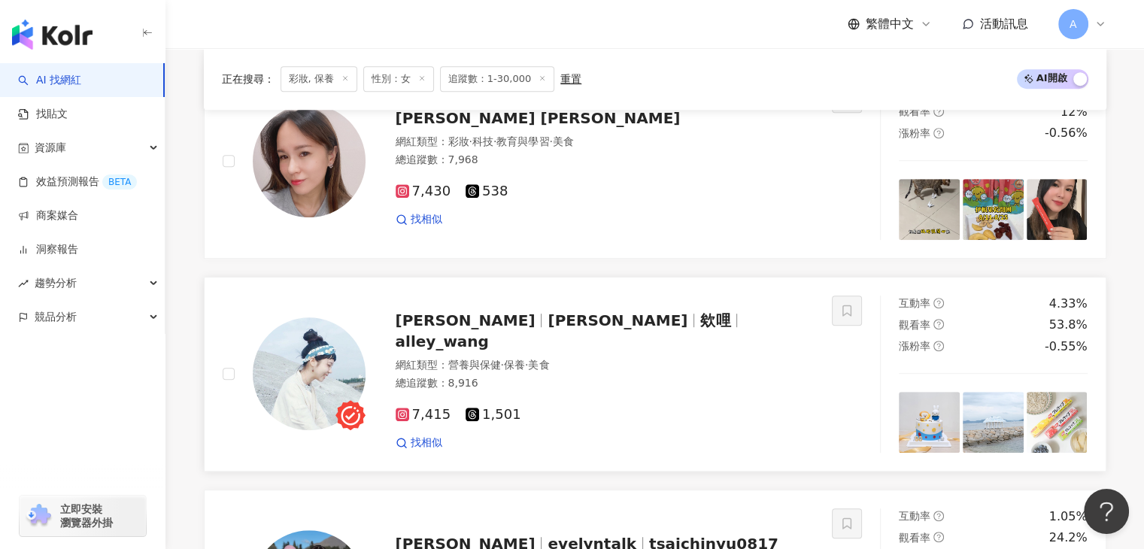
click at [547, 329] on span "Alley Wang" at bounding box center [617, 320] width 140 height 18
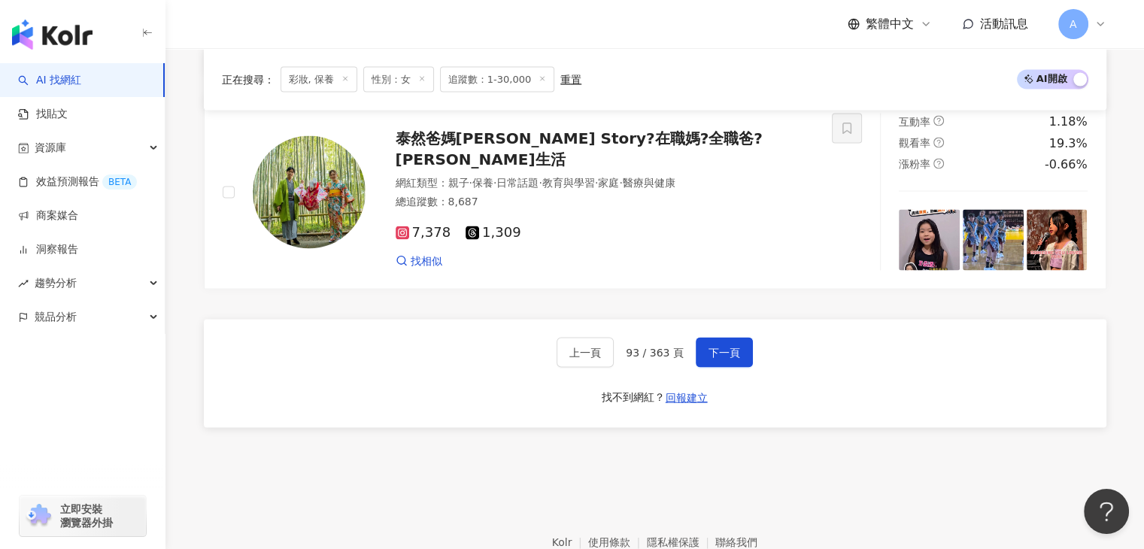
scroll to position [2947, 0]
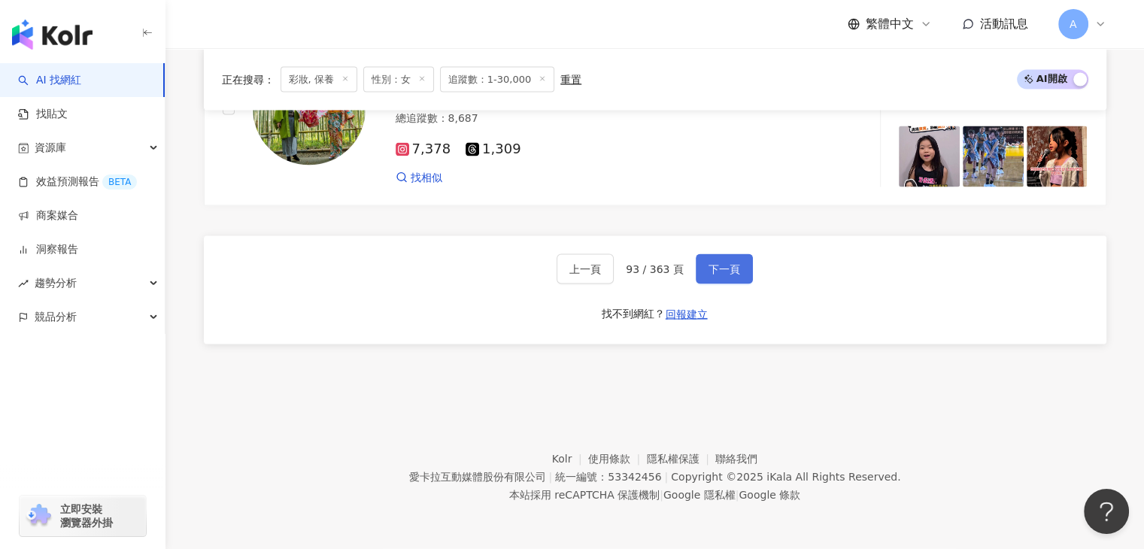
click at [710, 268] on span "下一頁" at bounding box center [724, 269] width 32 height 12
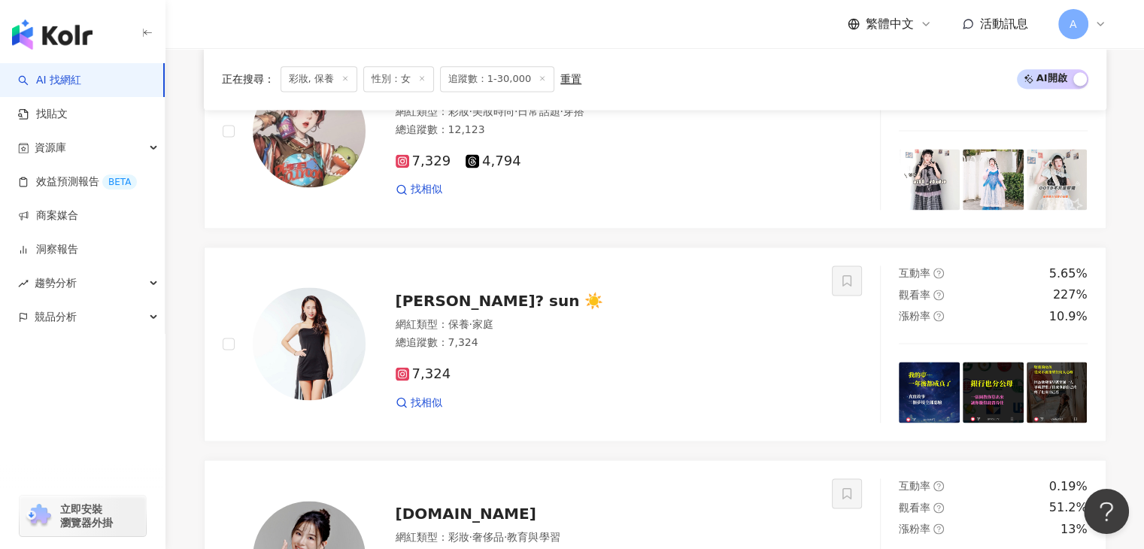
scroll to position [2044, 0]
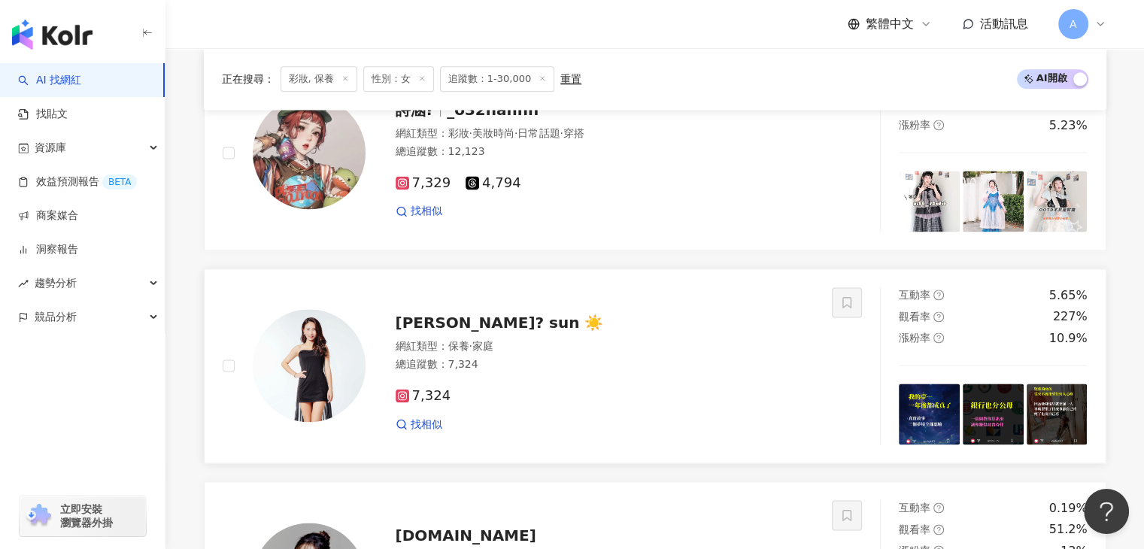
click at [452, 331] on span "萱萱? sun ☀️" at bounding box center [500, 323] width 208 height 18
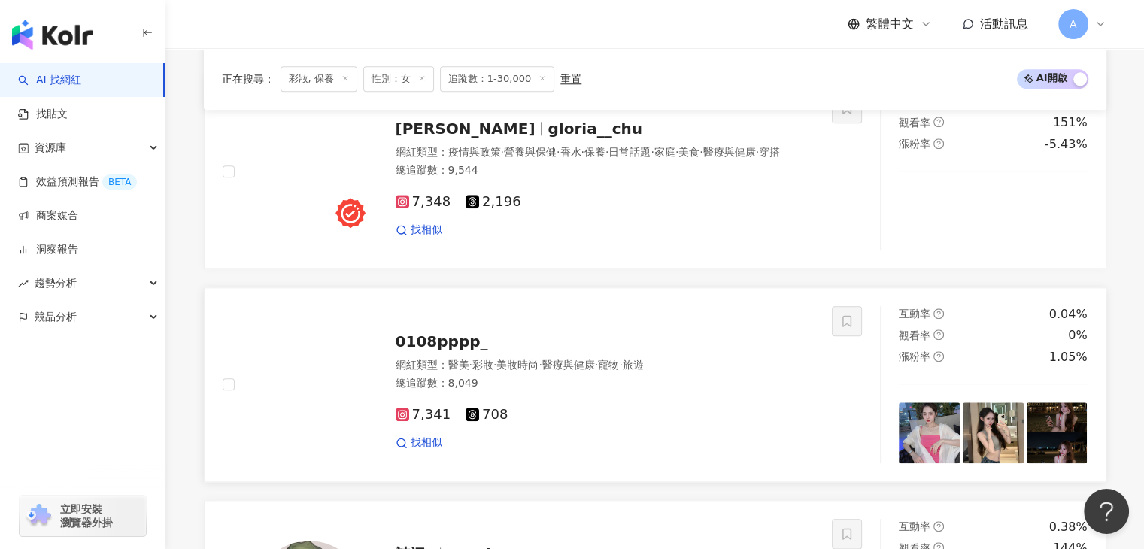
scroll to position [1593, 0]
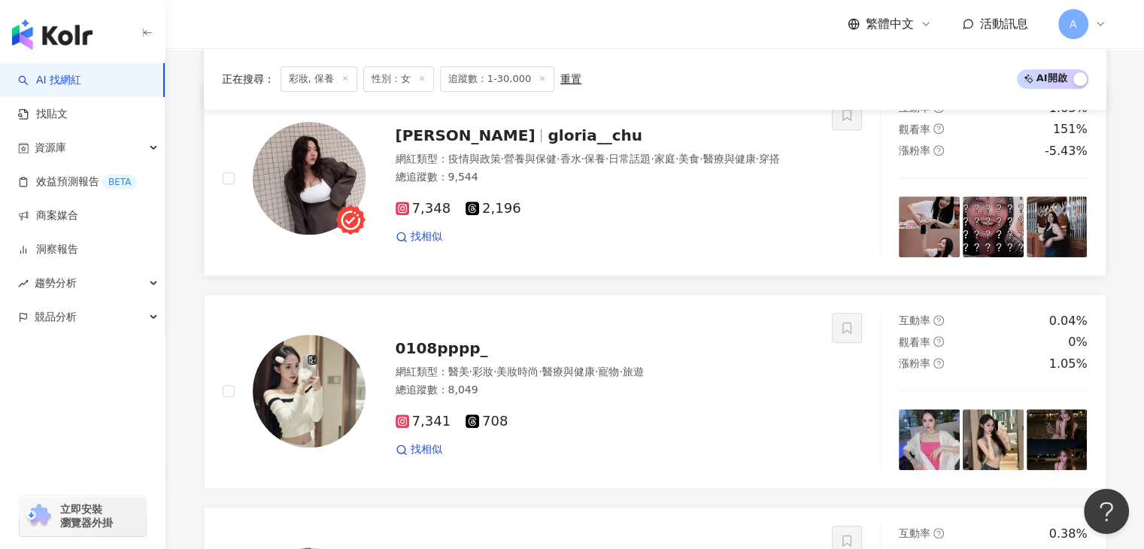
click at [566, 133] on span "gloria__chu" at bounding box center [594, 135] width 94 height 18
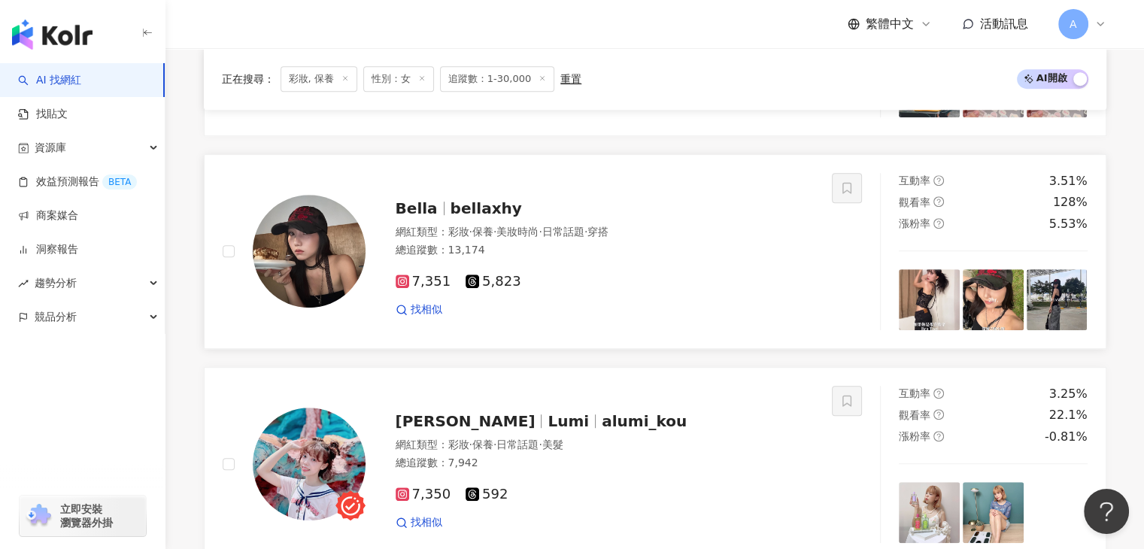
scroll to position [917, 0]
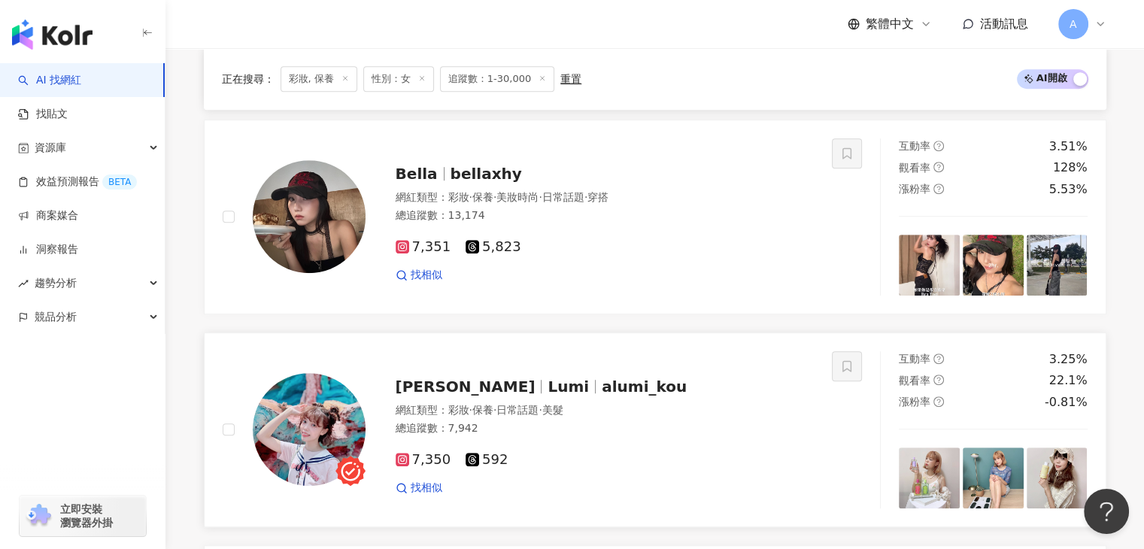
click at [480, 386] on span "Alumi Kou" at bounding box center [472, 386] width 153 height 18
click at [404, 183] on span "Bella" at bounding box center [417, 174] width 42 height 18
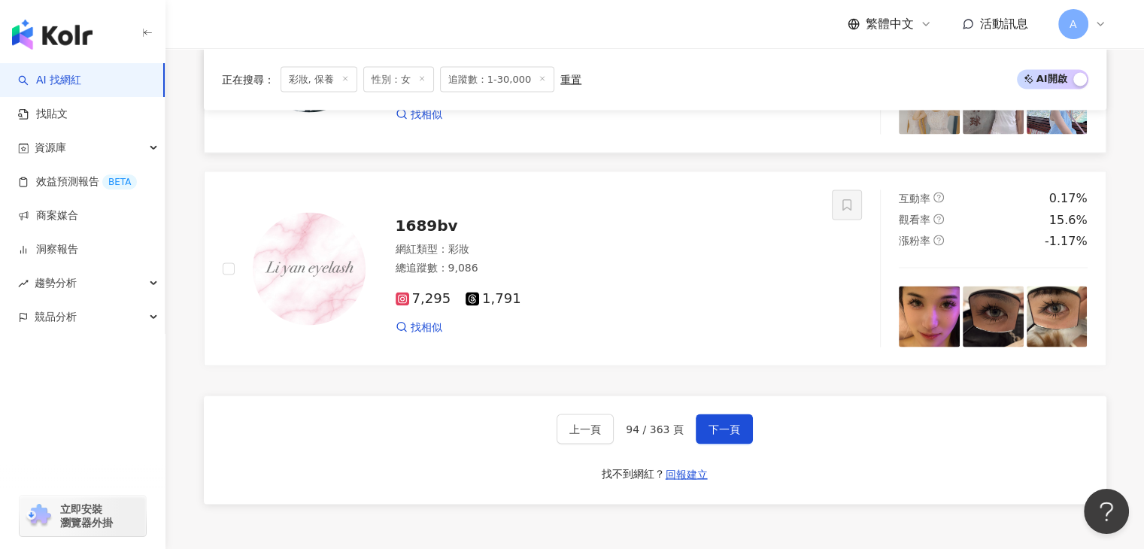
scroll to position [2947, 0]
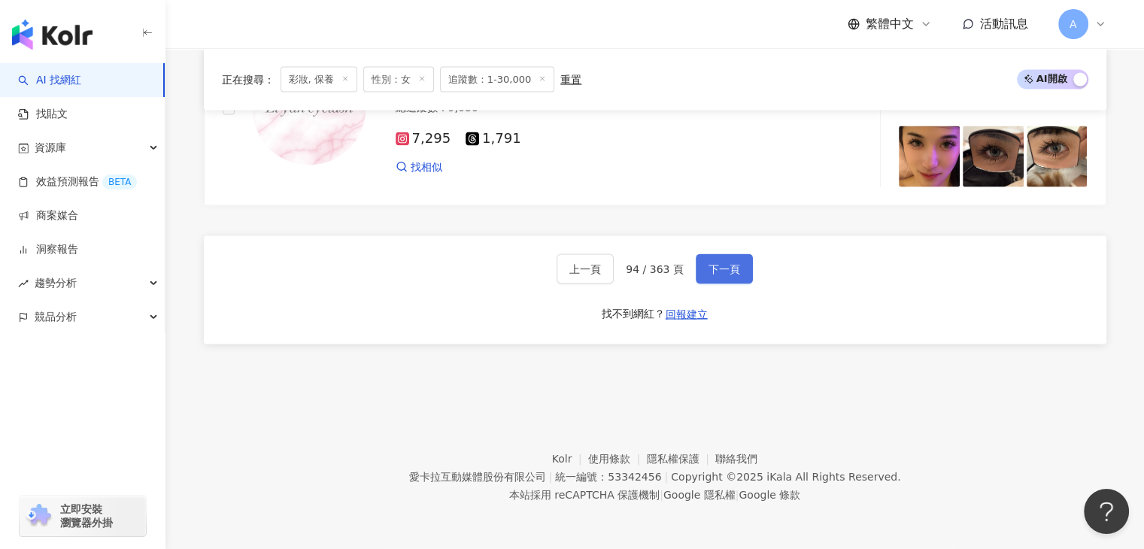
click at [713, 274] on span "下一頁" at bounding box center [724, 269] width 32 height 12
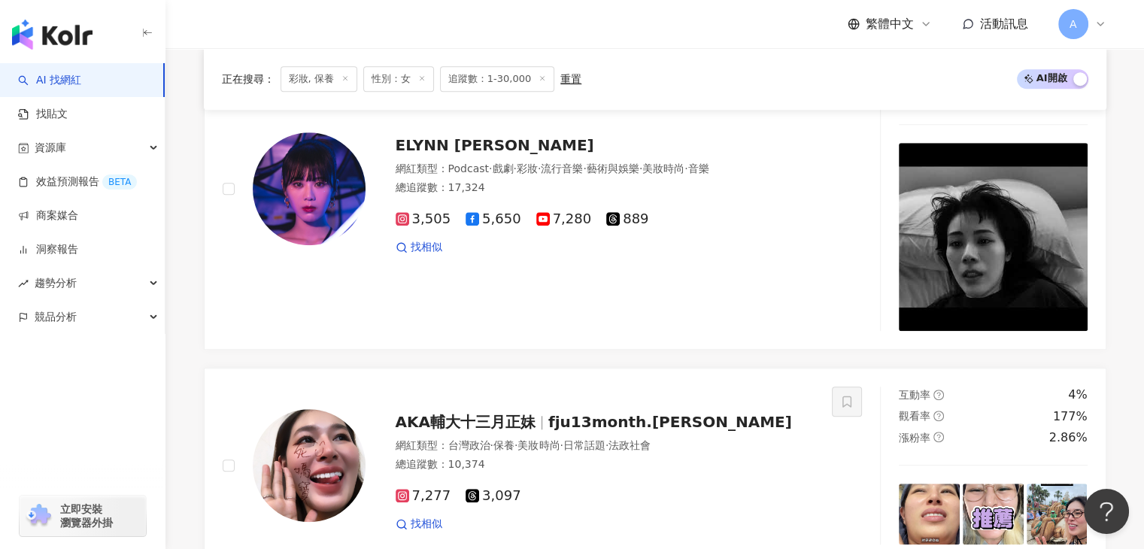
scroll to position [2848, 0]
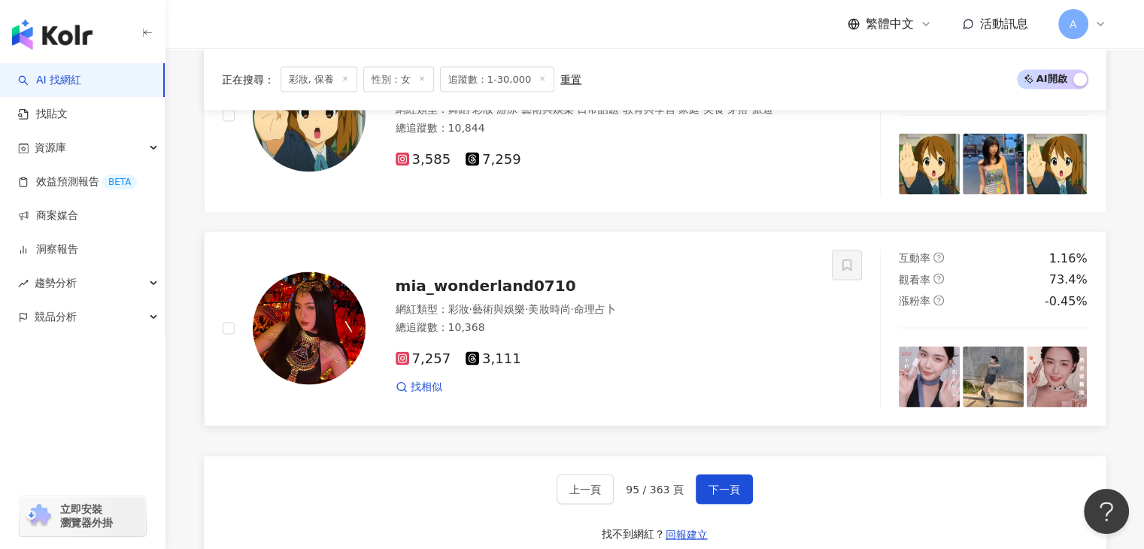
click at [518, 280] on span "mia_wonderland0710" at bounding box center [486, 285] width 180 height 18
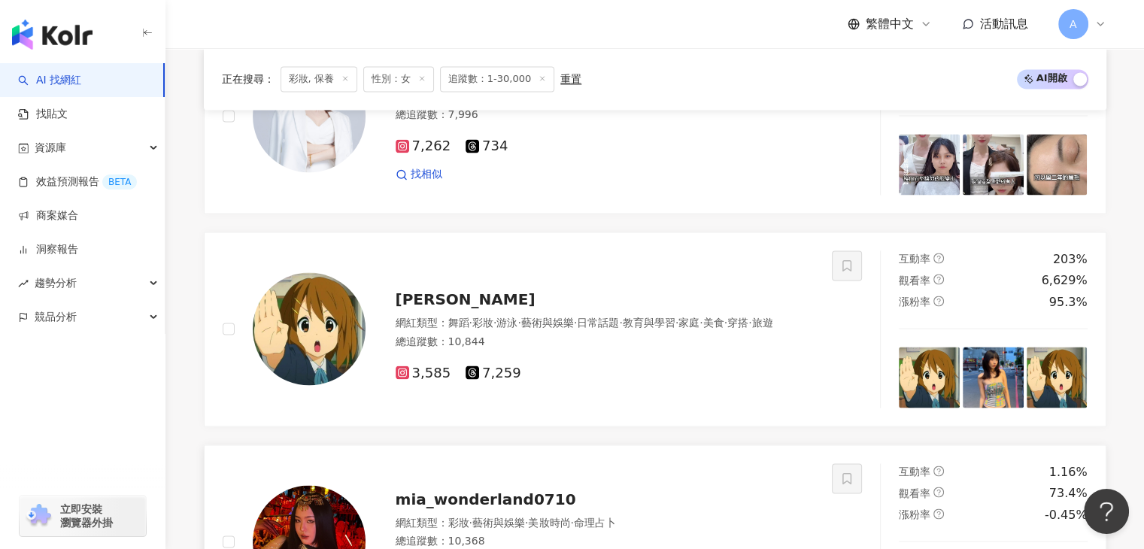
scroll to position [2623, 0]
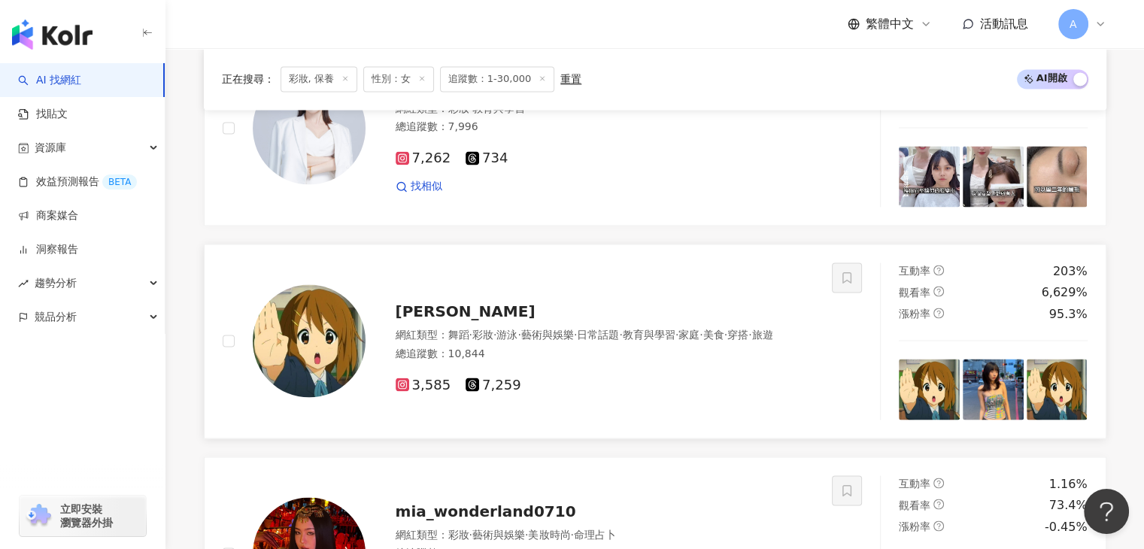
click at [459, 317] on div "汪吉米" at bounding box center [605, 310] width 419 height 21
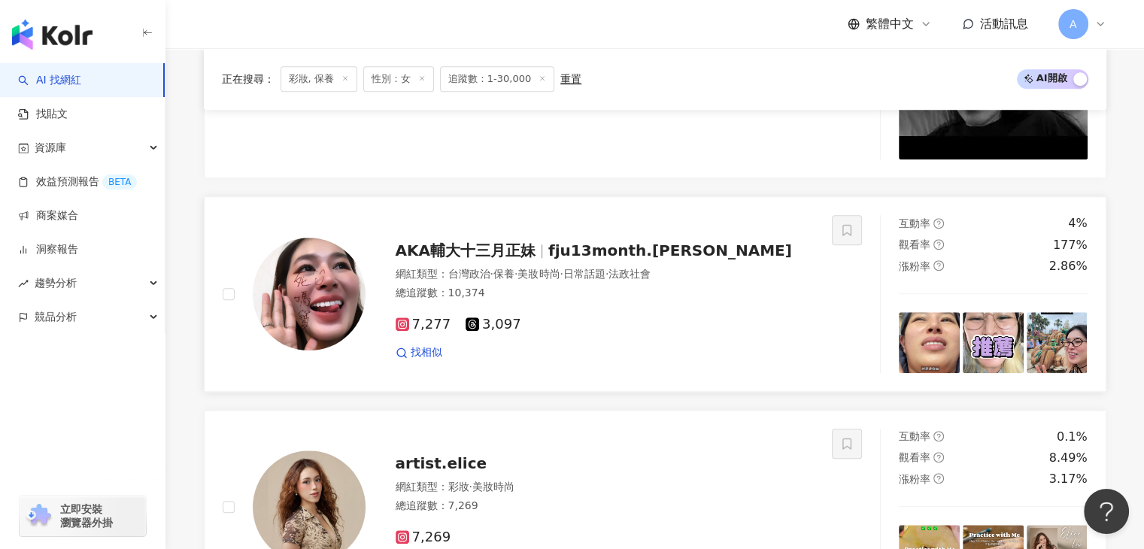
scroll to position [1269, 0]
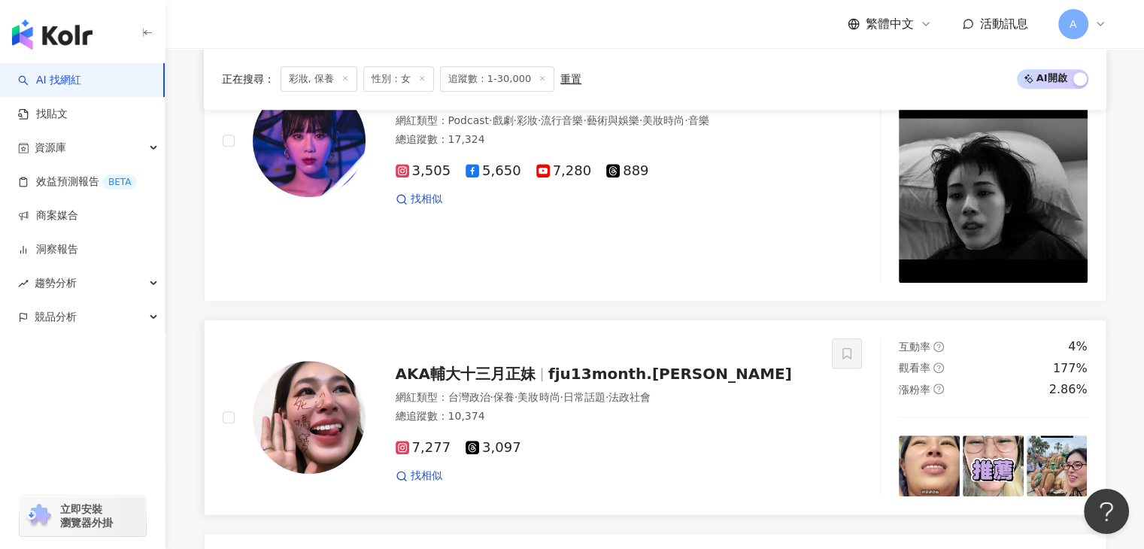
click at [486, 368] on div "AKA輔大十三月正妹 fju13month.veronica 網紅類型 ： 台灣政治 · 保養 · 美妝時尚 · 日常話題 · 法政社會 總追蹤數 ： 10,…" at bounding box center [589, 417] width 449 height 132
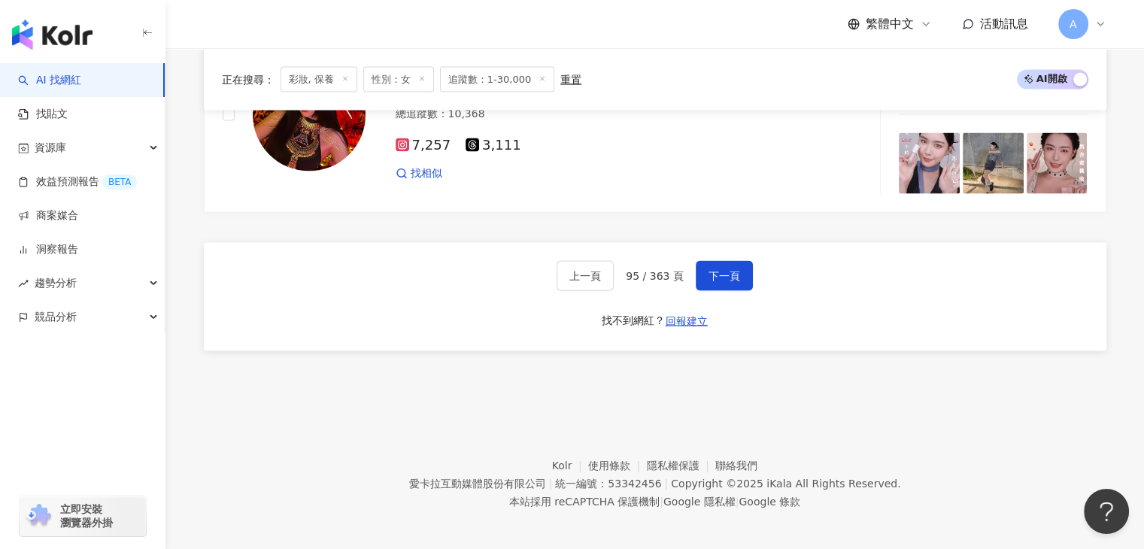
scroll to position [3074, 0]
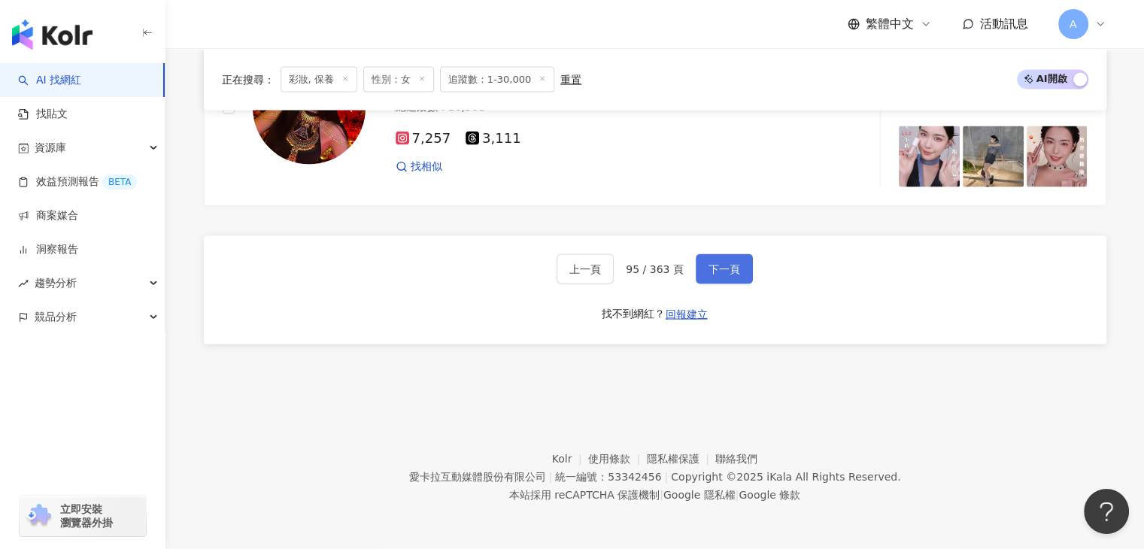
drag, startPoint x: 748, startPoint y: 261, endPoint x: 730, endPoint y: 261, distance: 18.0
click at [748, 261] on button "下一頁" at bounding box center [724, 269] width 57 height 30
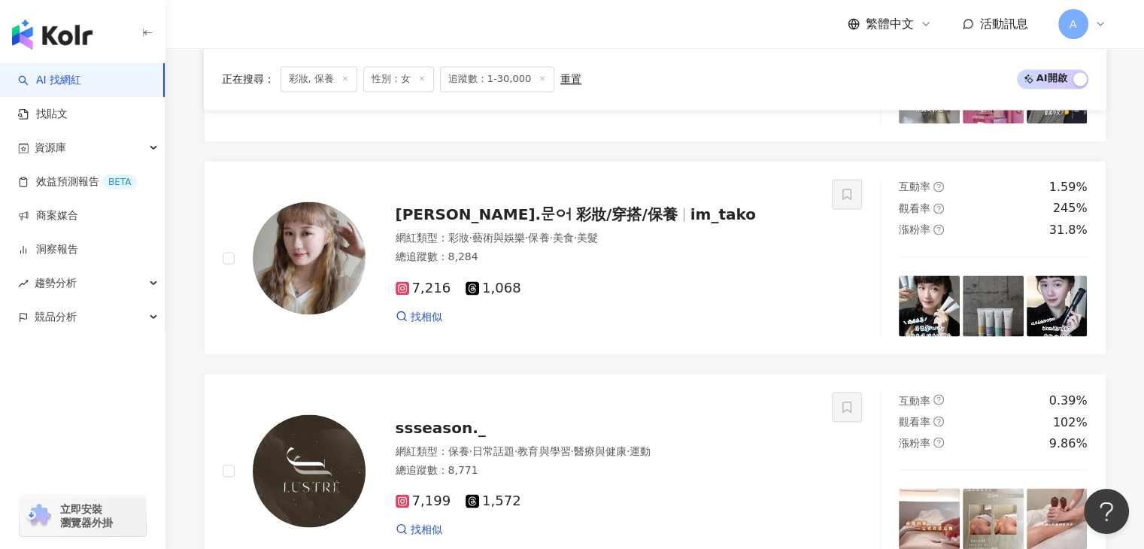
scroll to position [2577, 0]
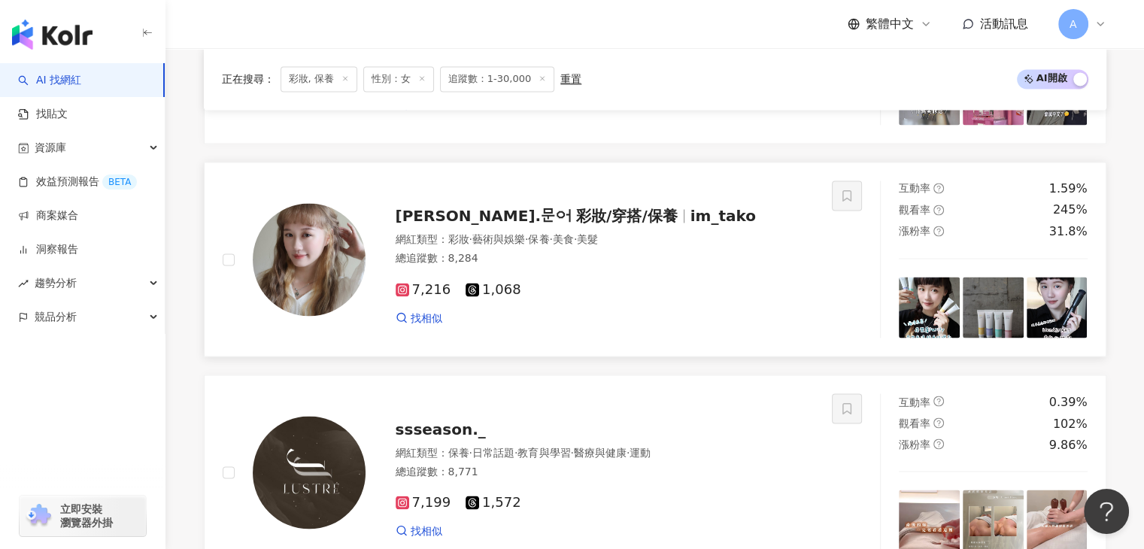
click at [587, 222] on span "田塔蔻.문어 彩妝/穿搭/保養" at bounding box center [543, 216] width 295 height 18
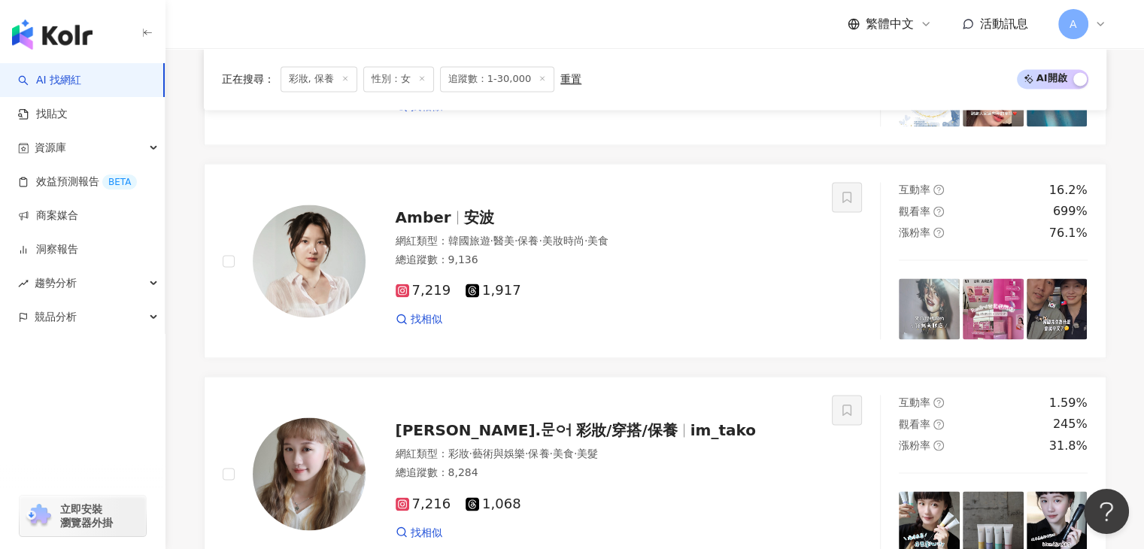
scroll to position [2354, 0]
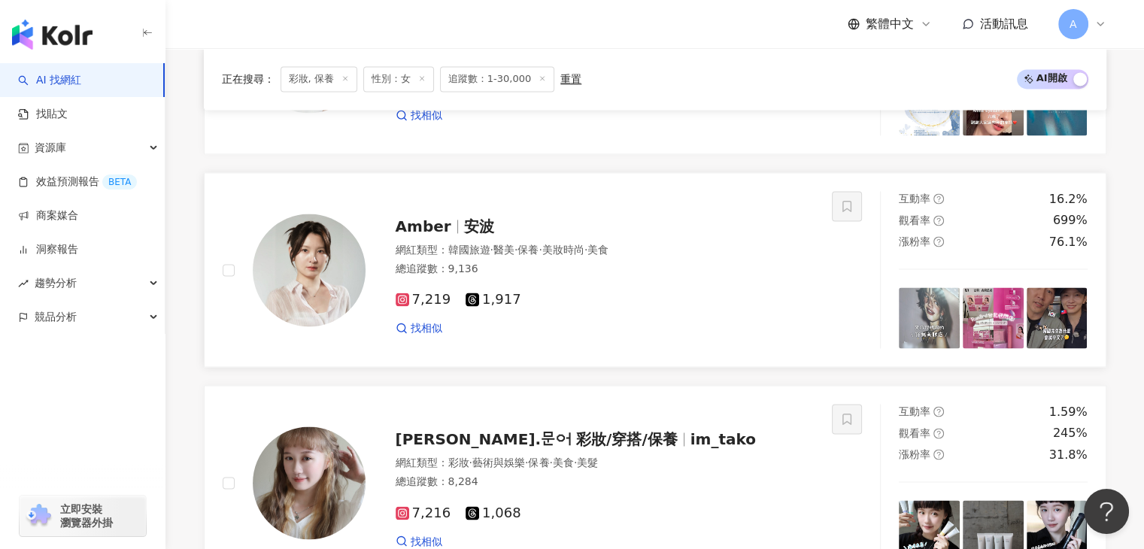
click at [473, 235] on span "安波" at bounding box center [479, 226] width 30 height 18
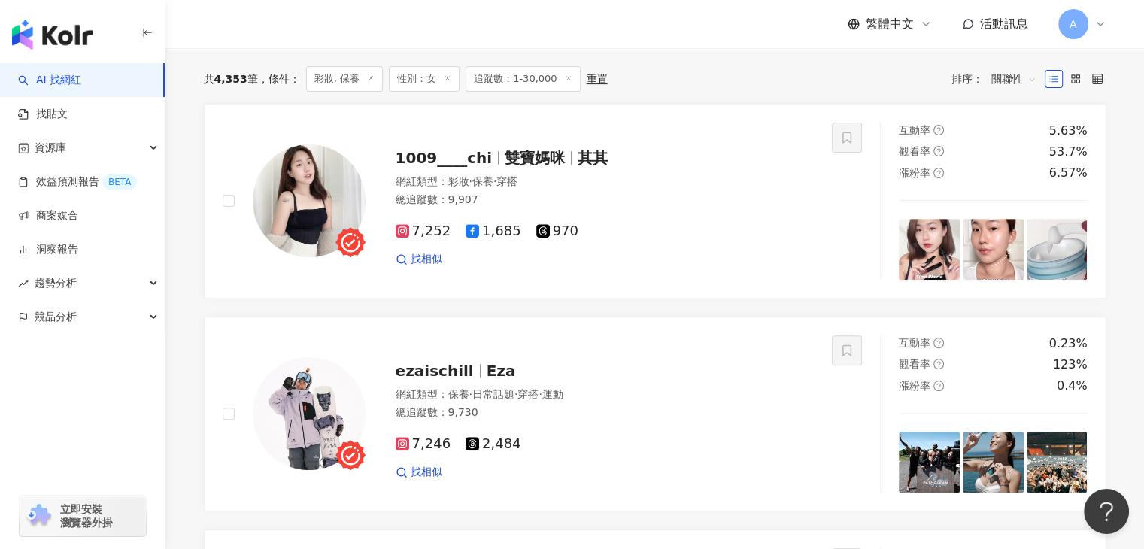
scroll to position [323, 0]
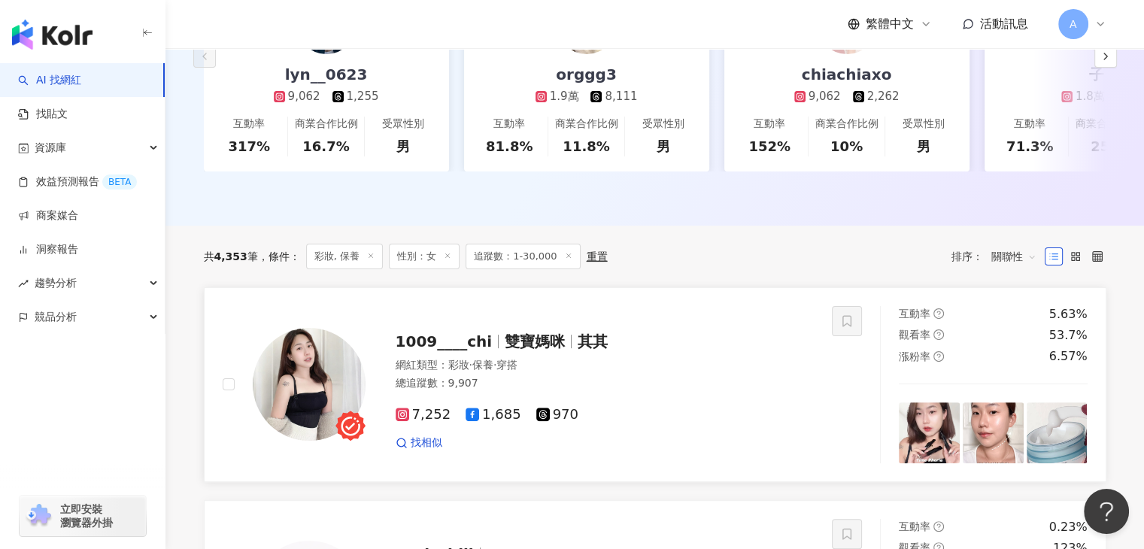
click at [493, 350] on span "1009____chi" at bounding box center [451, 341] width 110 height 18
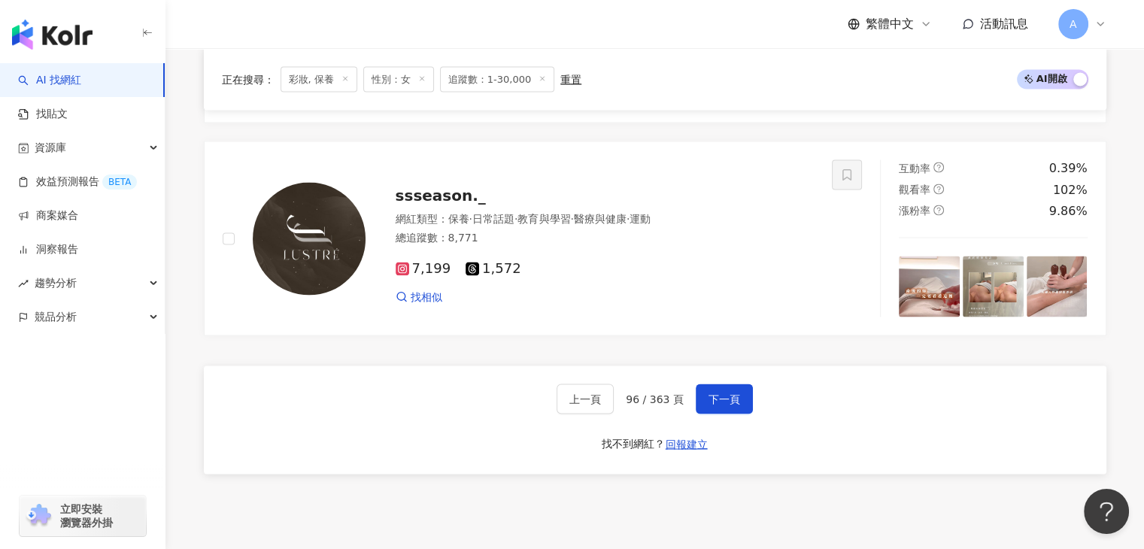
scroll to position [2947, 0]
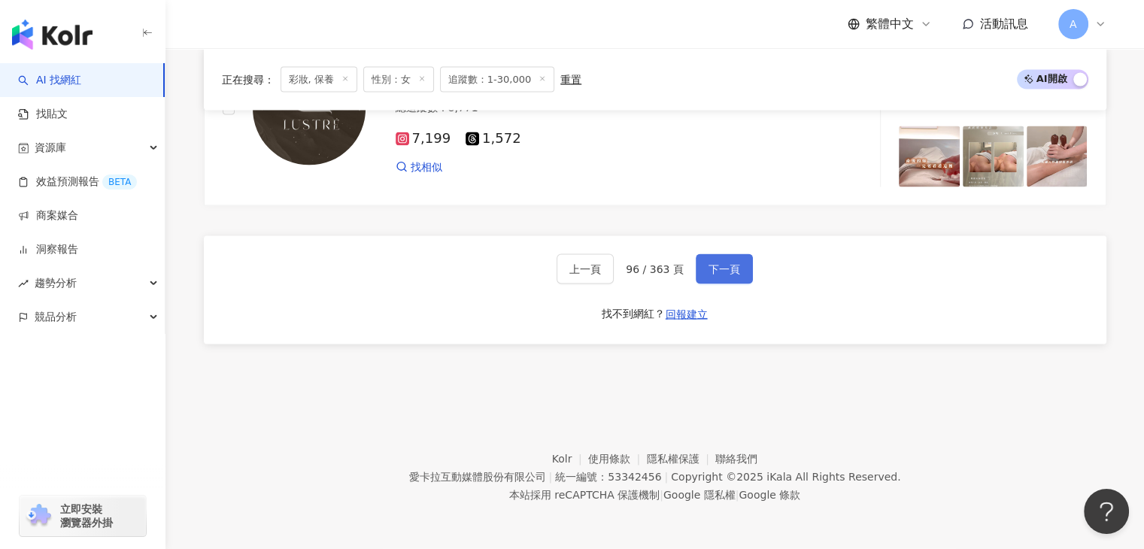
click at [734, 255] on button "下一頁" at bounding box center [724, 269] width 57 height 30
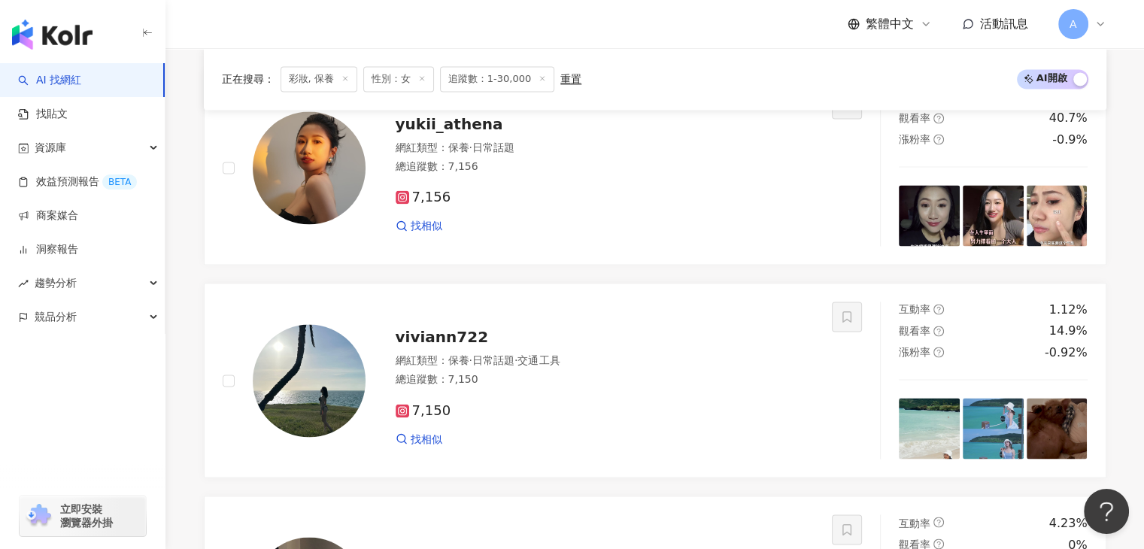
scroll to position [2479, 0]
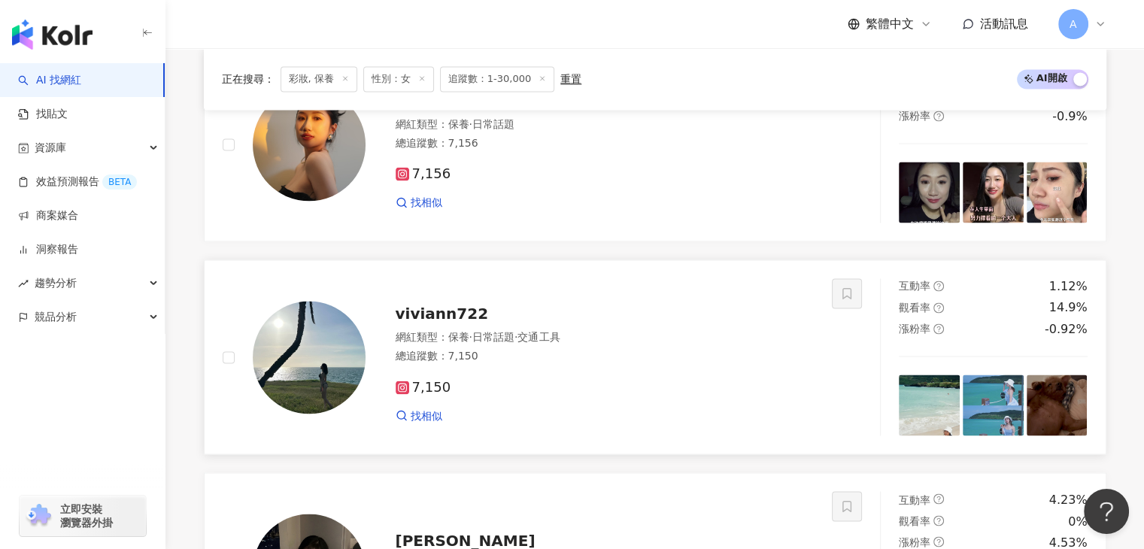
click at [453, 323] on span "viviann722" at bounding box center [442, 314] width 93 height 18
click at [322, 200] on img at bounding box center [309, 144] width 113 height 113
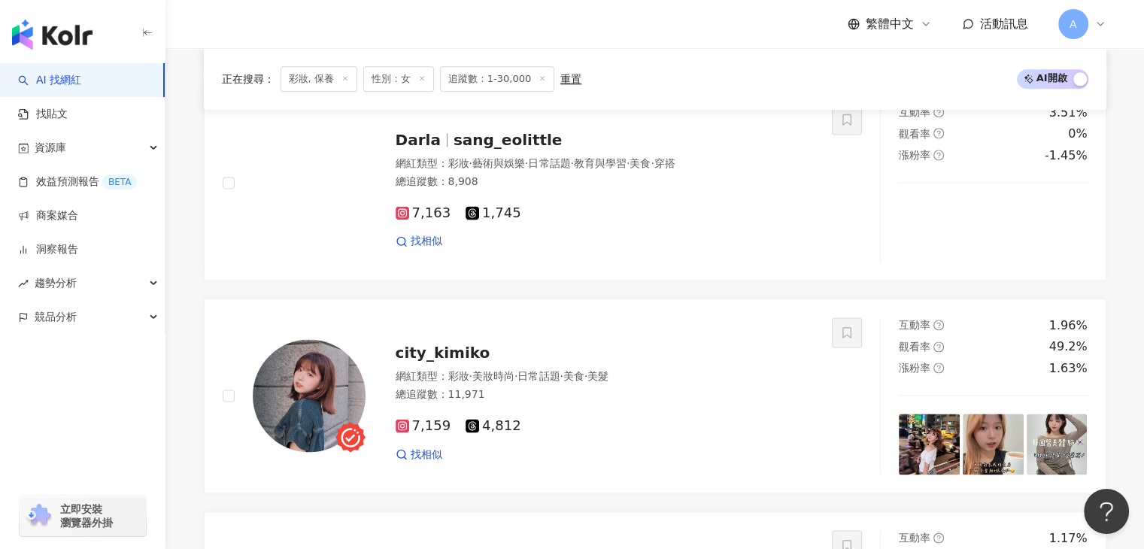
scroll to position [2014, 0]
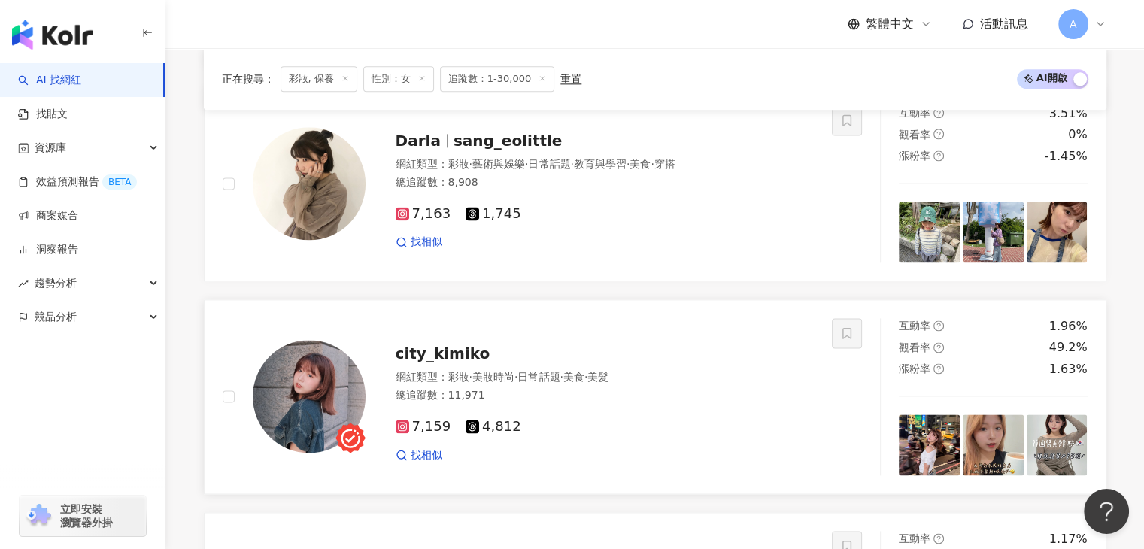
click at [490, 359] on div "city_kimiko" at bounding box center [605, 353] width 419 height 21
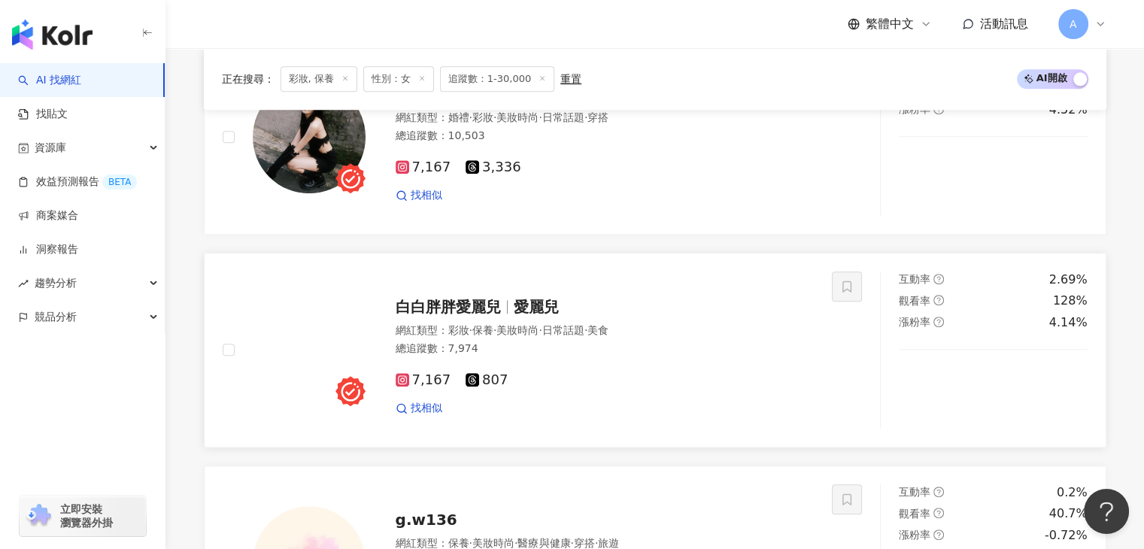
scroll to position [1412, 0]
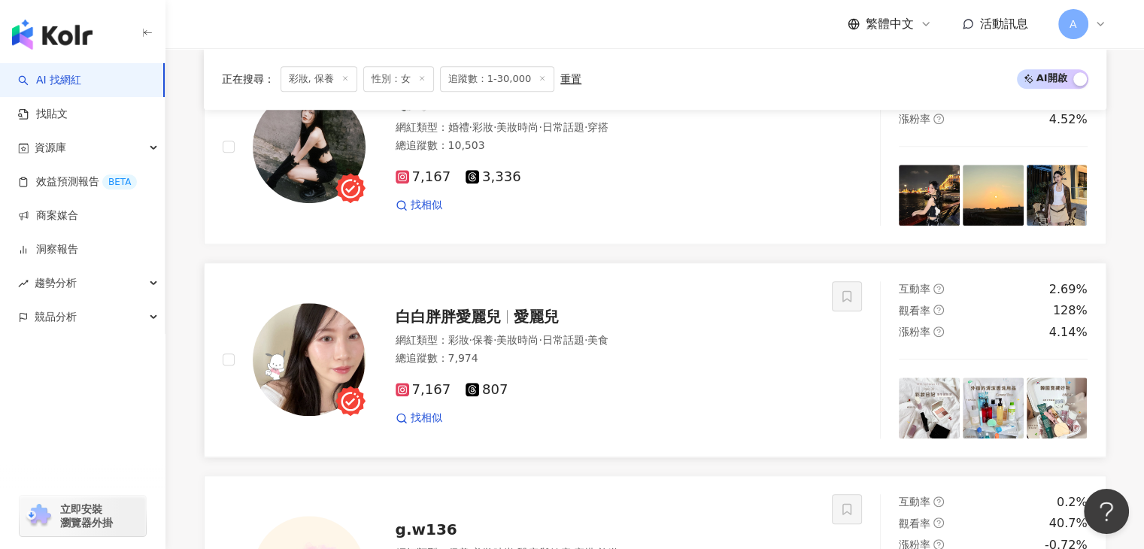
click at [502, 320] on span "白白胖胖愛麗兒" at bounding box center [455, 317] width 118 height 18
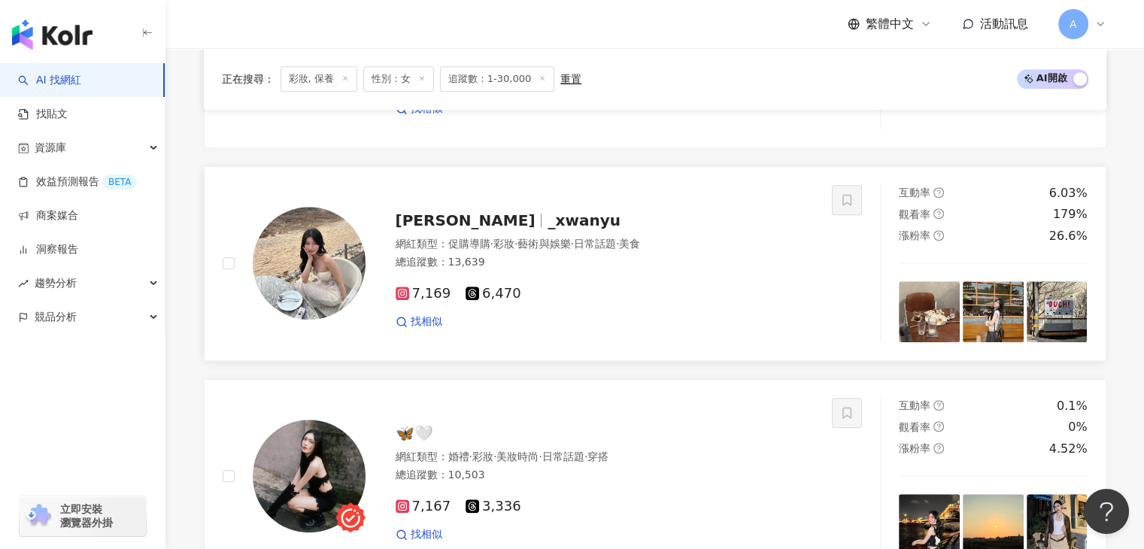
scroll to position [961, 0]
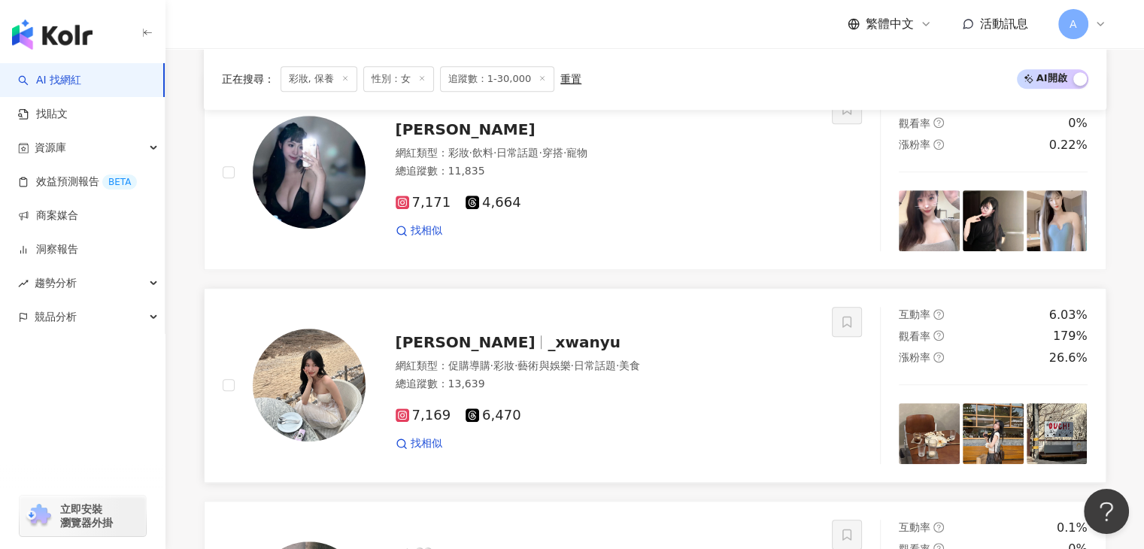
click at [547, 341] on span "_xwanyu" at bounding box center [583, 342] width 72 height 18
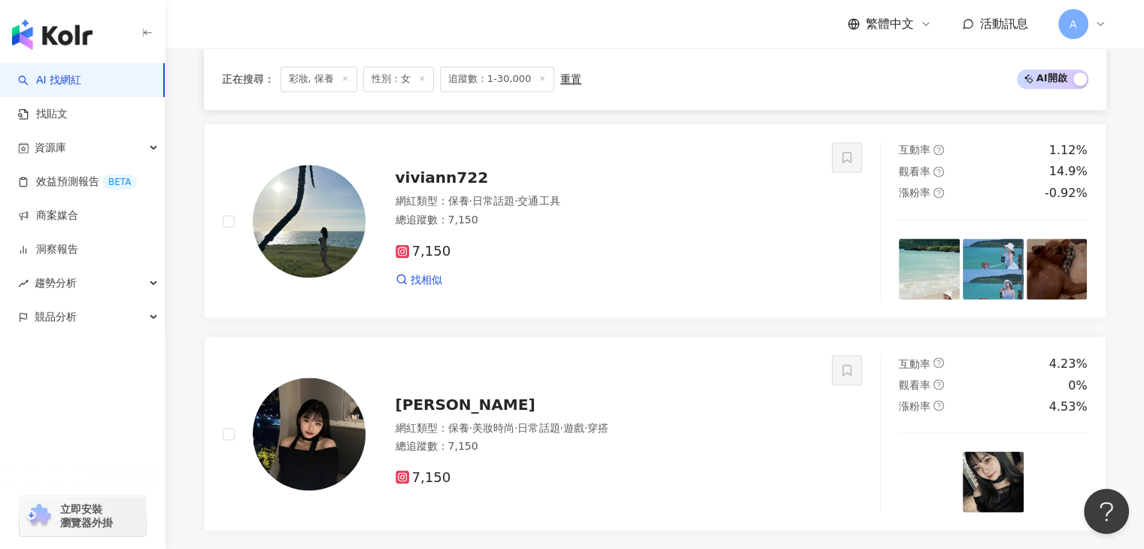
scroll to position [2947, 0]
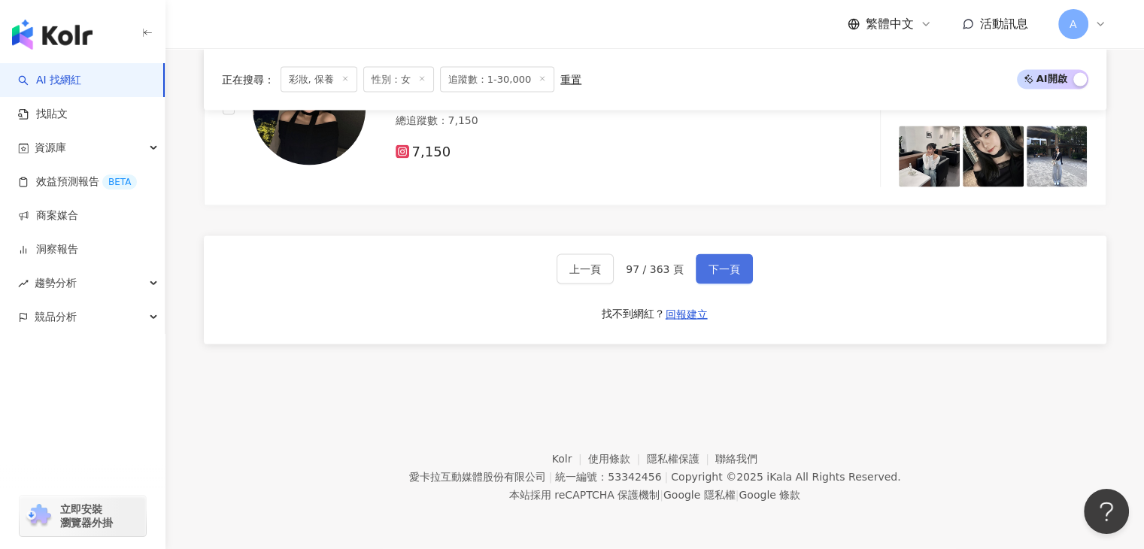
click at [708, 276] on button "下一頁" at bounding box center [724, 269] width 57 height 30
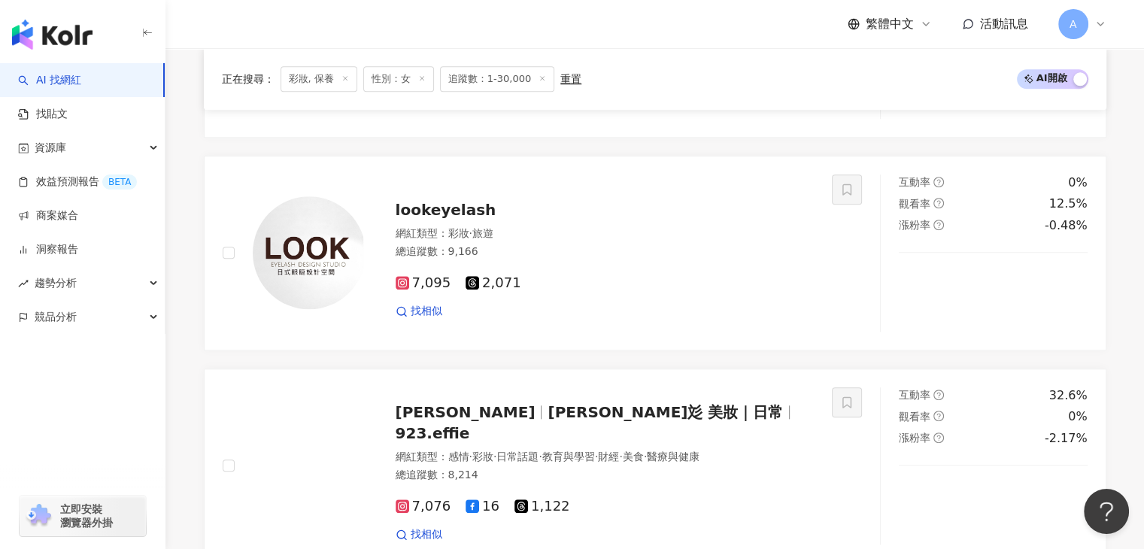
scroll to position [1518, 0]
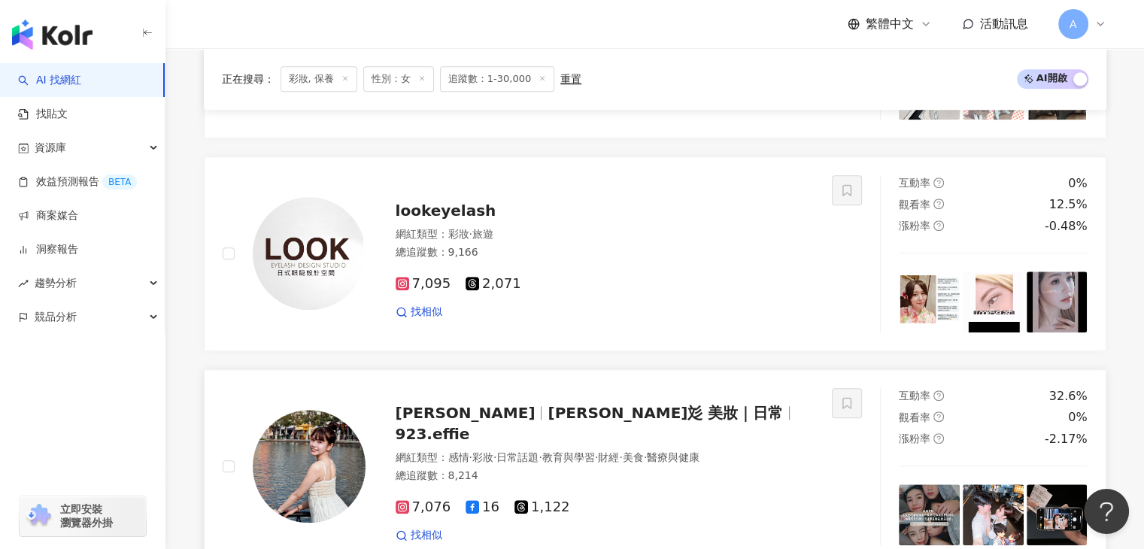
click at [470, 430] on span "923.effie" at bounding box center [433, 434] width 74 height 18
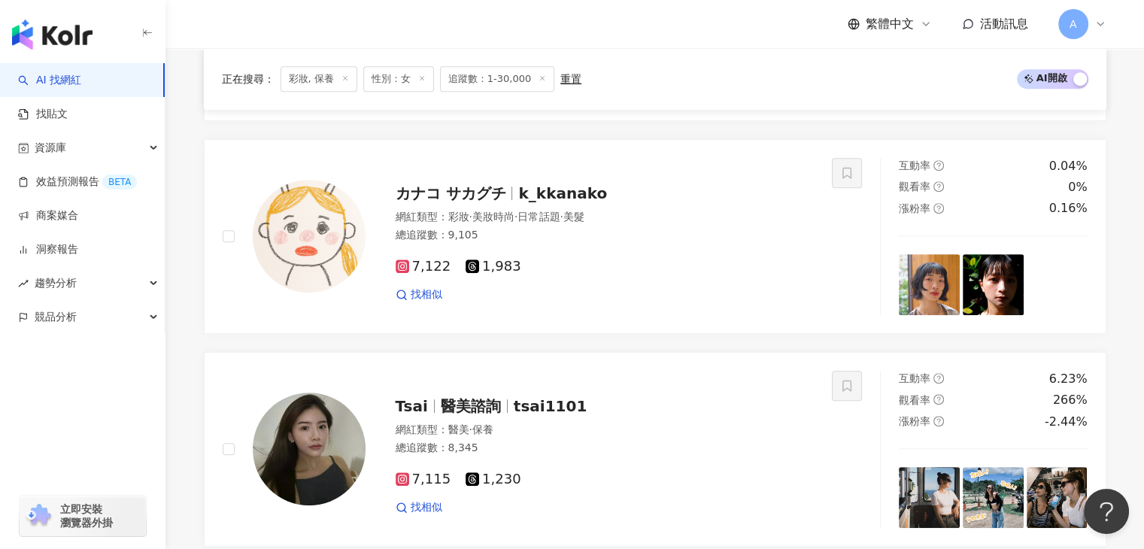
scroll to position [683, 0]
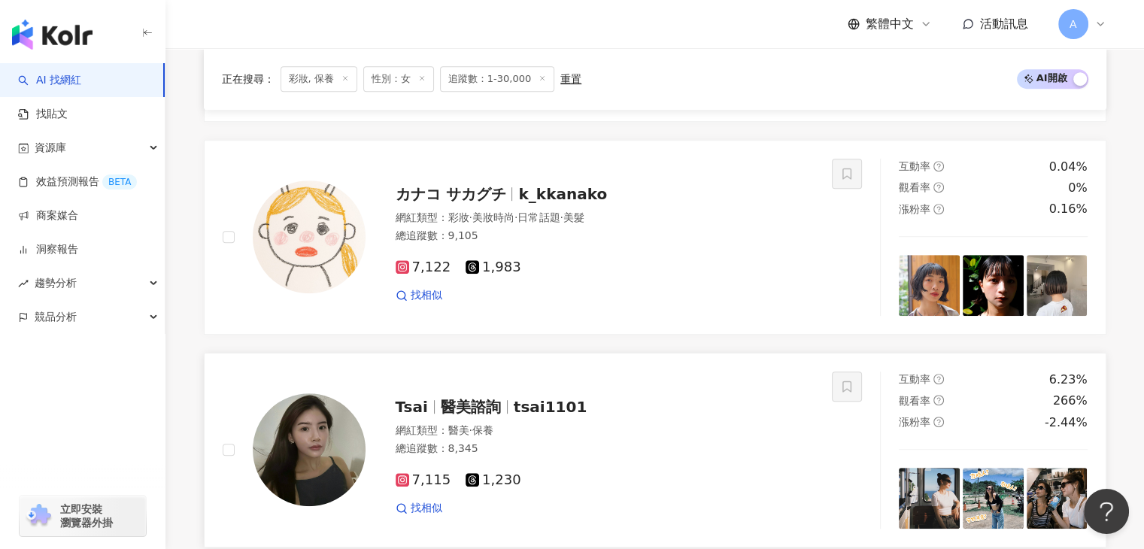
click at [541, 408] on span "tsai1101" at bounding box center [550, 407] width 73 height 18
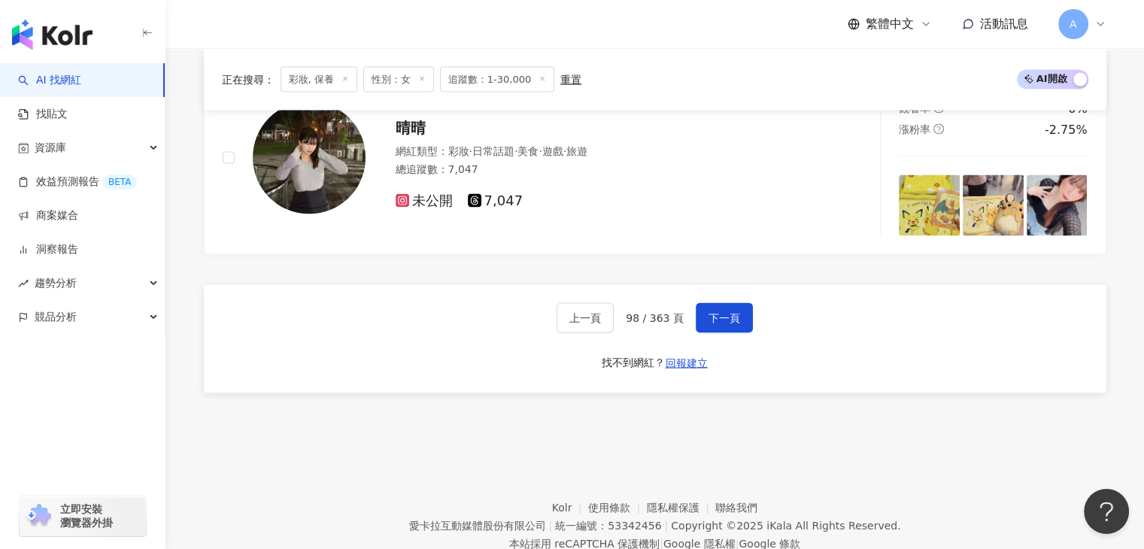
scroll to position [2947, 0]
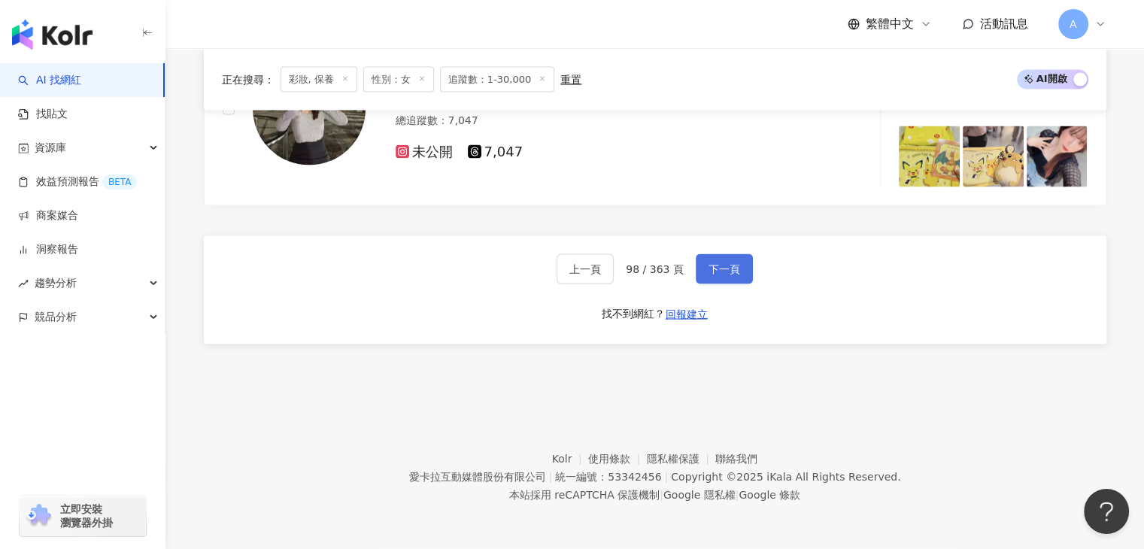
click at [708, 263] on span "下一頁" at bounding box center [724, 269] width 32 height 12
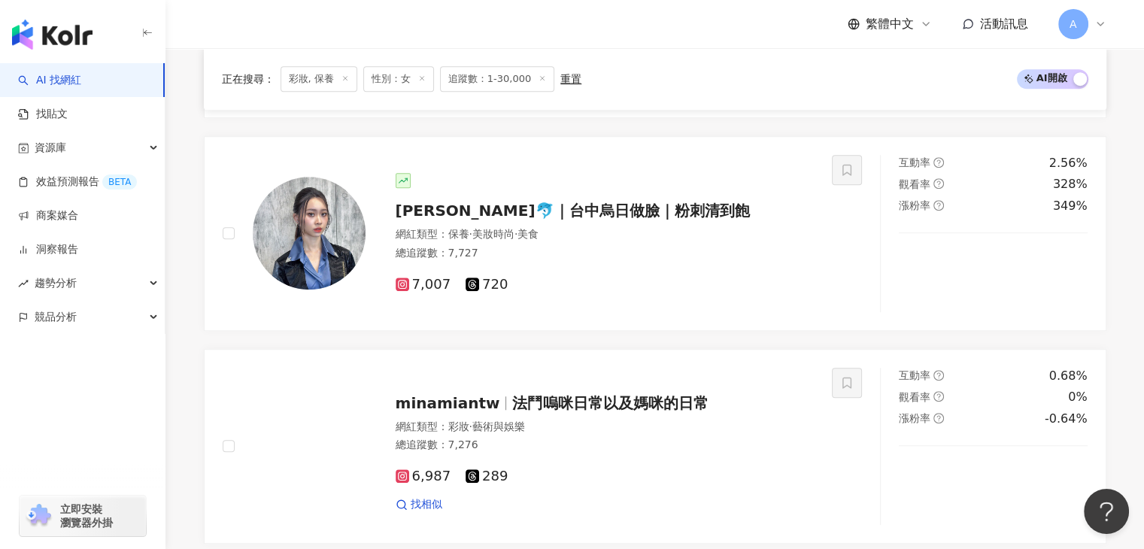
scroll to position [2773, 0]
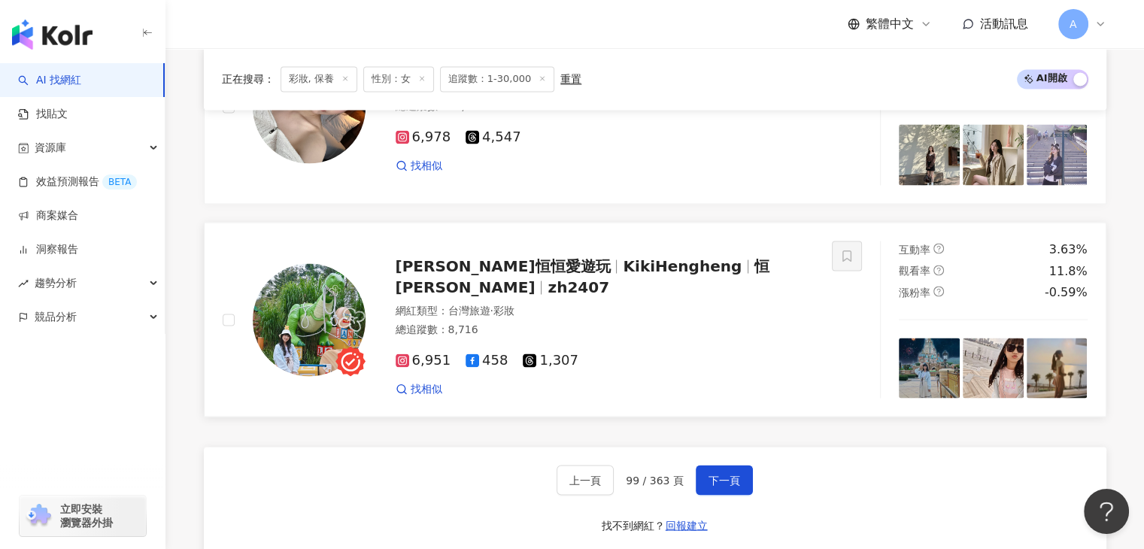
click at [701, 282] on span "恒恒琪琪" at bounding box center [583, 275] width 374 height 39
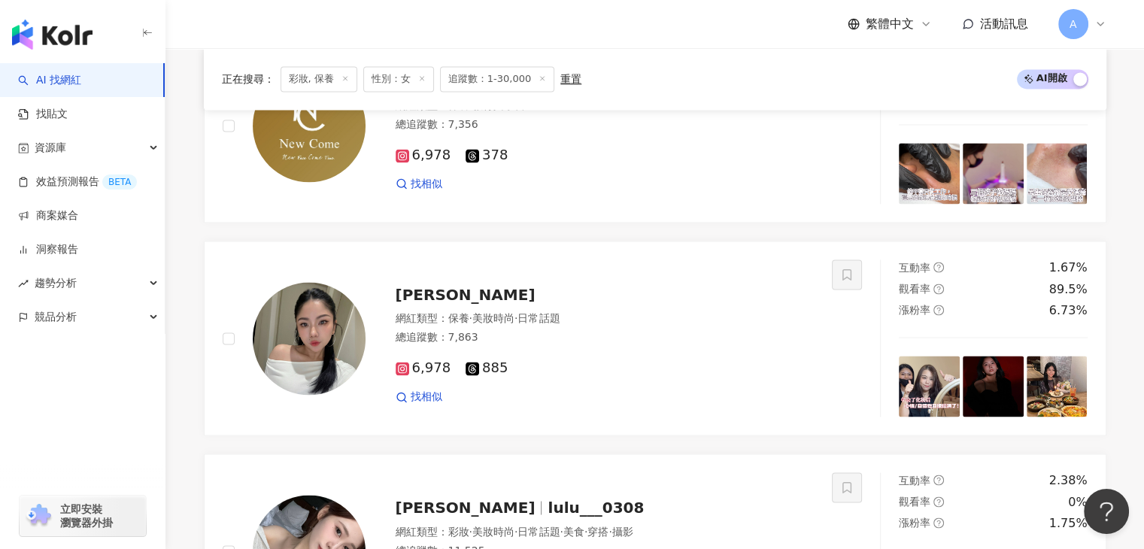
scroll to position [2328, 0]
click at [462, 305] on span "Grace Chia" at bounding box center [466, 295] width 140 height 18
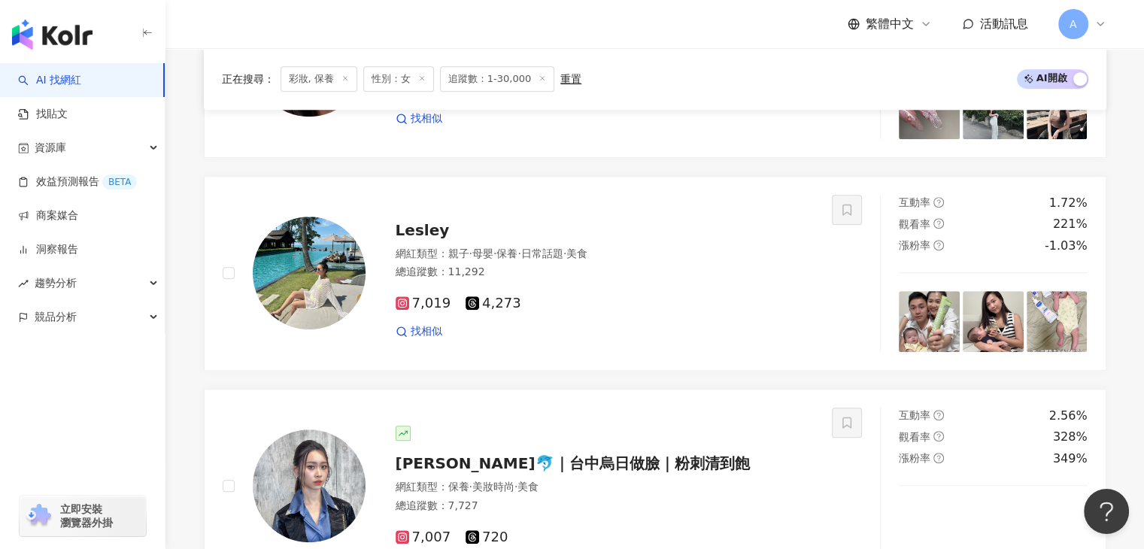
scroll to position [860, 0]
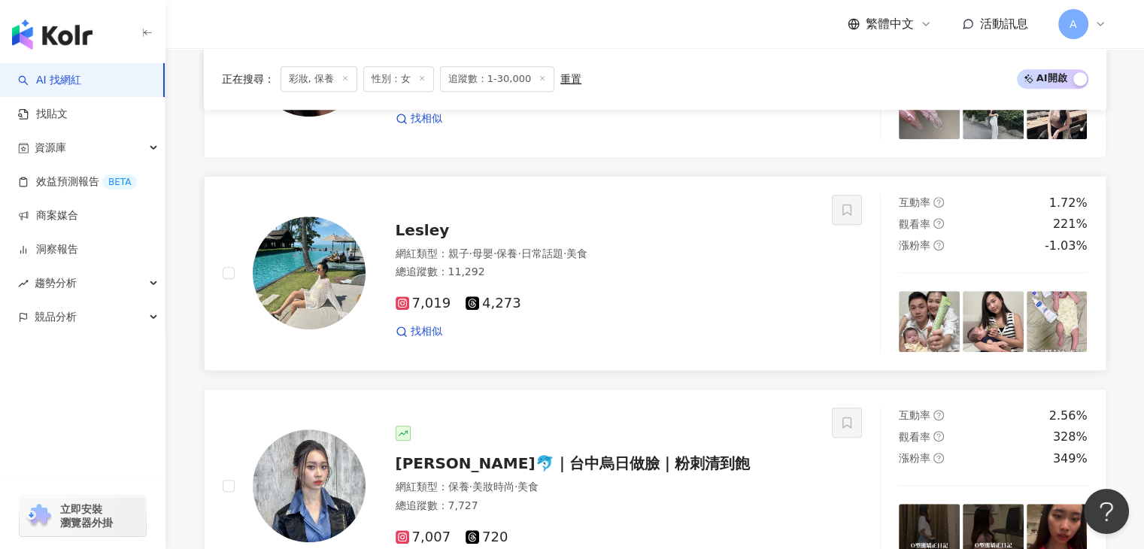
click at [431, 238] on span "Lesley" at bounding box center [423, 230] width 54 height 18
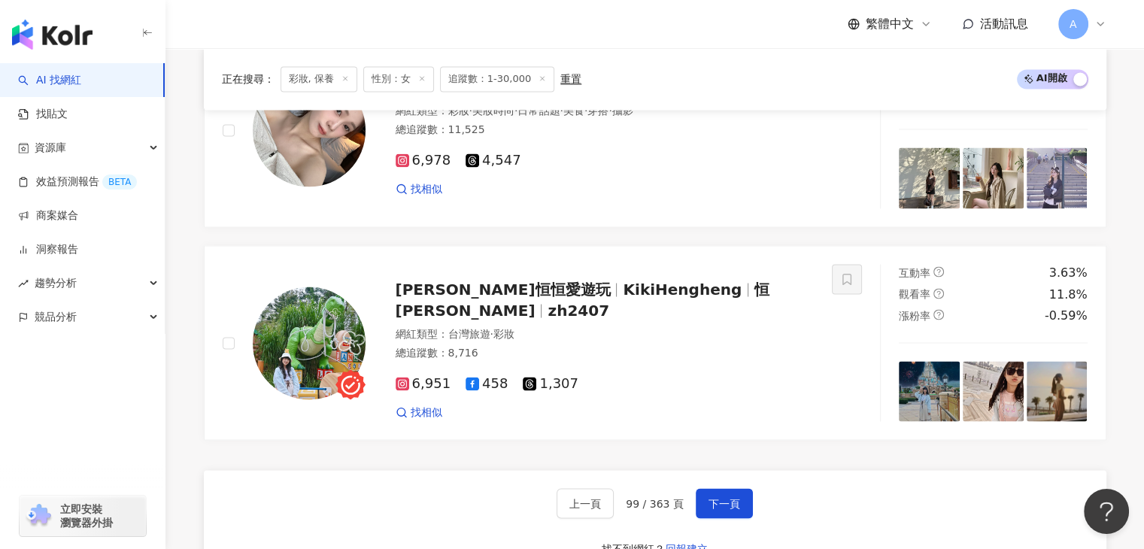
scroll to position [2990, 0]
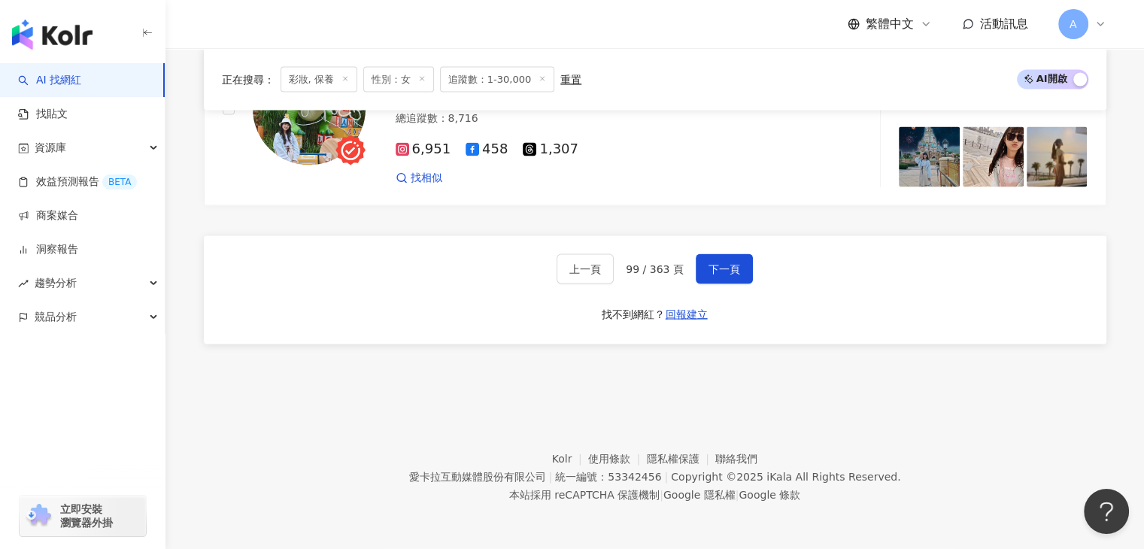
click at [695, 291] on div "上一頁 99 / 363 頁 下一頁 找不到網紅？ 回報建立" at bounding box center [655, 290] width 902 height 108
click at [704, 277] on button "下一頁" at bounding box center [724, 269] width 57 height 30
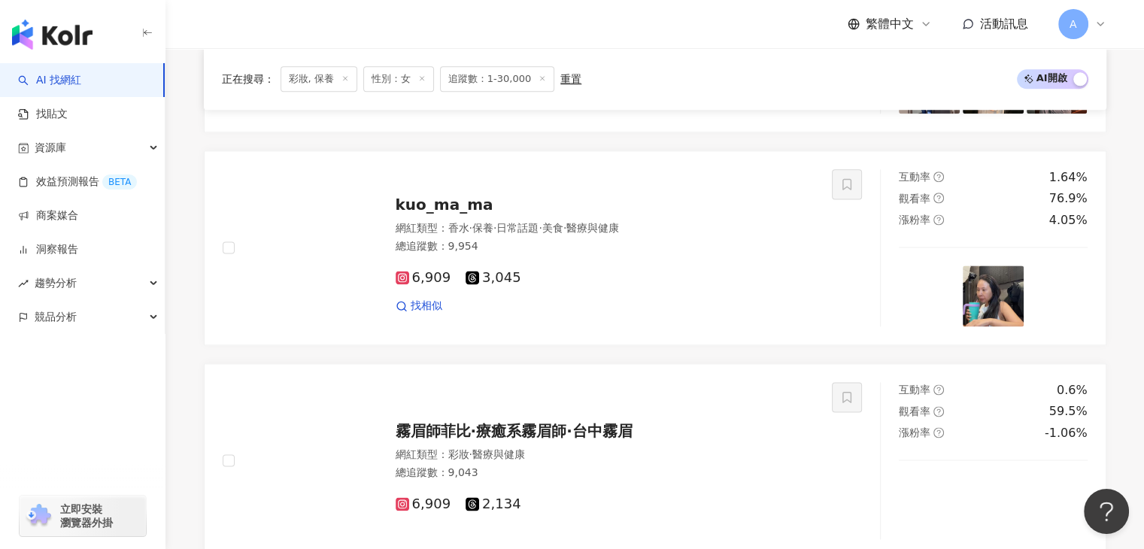
scroll to position [1946, 0]
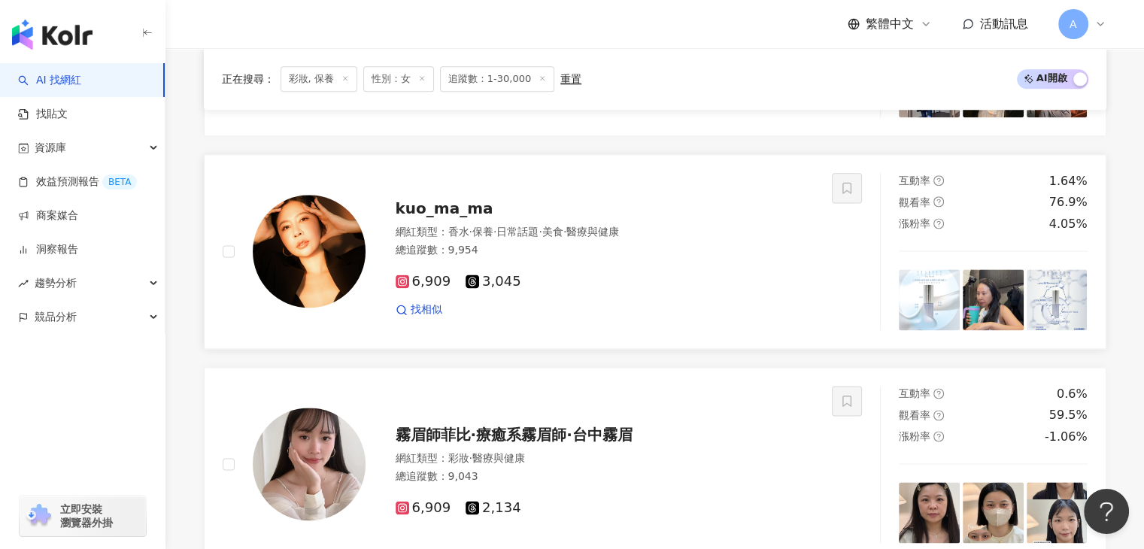
click at [483, 217] on span "kuo_ma_ma" at bounding box center [445, 208] width 98 height 18
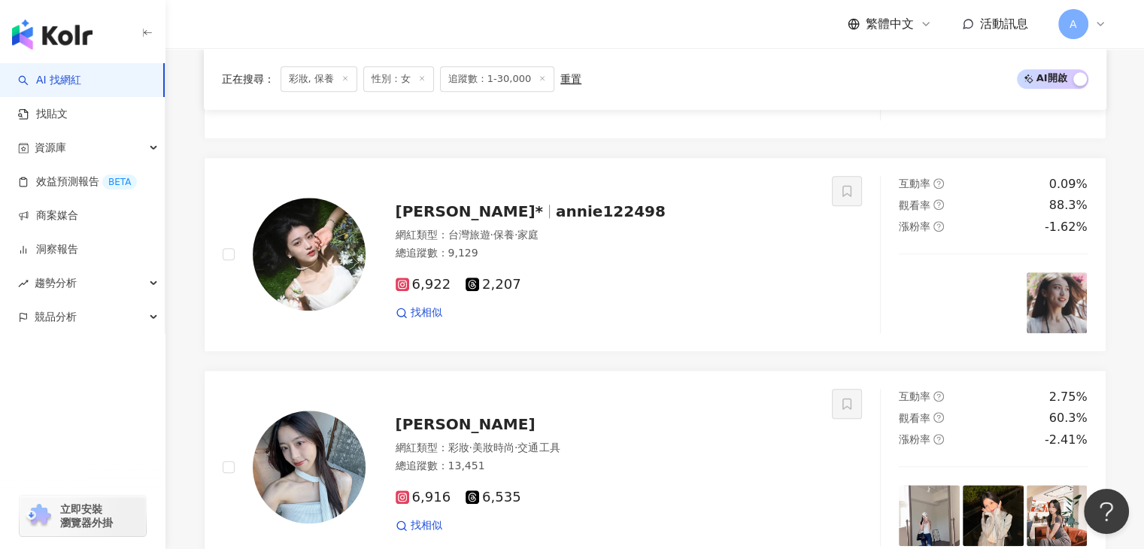
scroll to position [1518, 0]
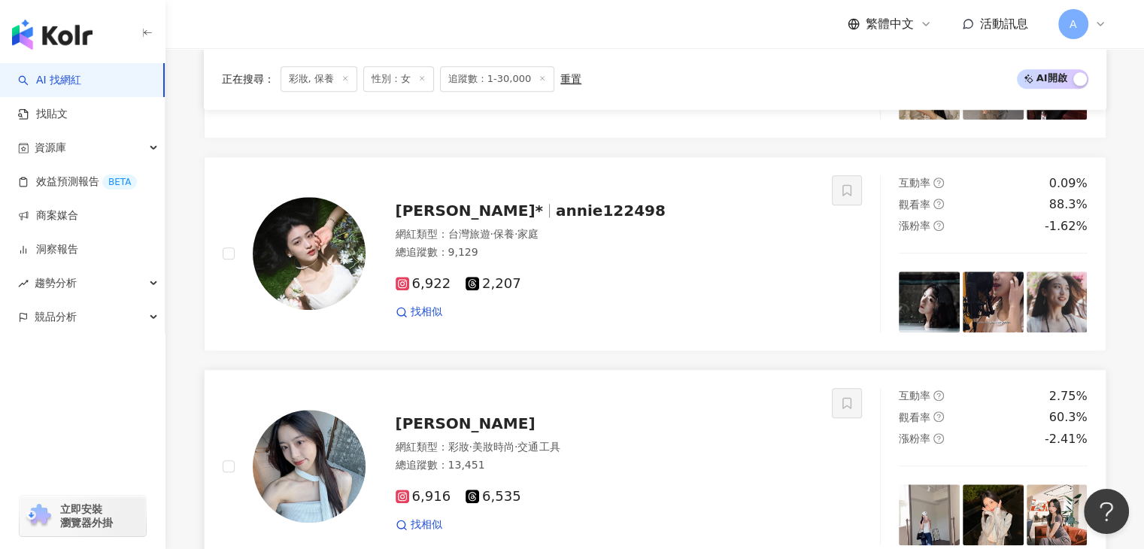
click at [409, 431] on span "采玲" at bounding box center [466, 423] width 140 height 18
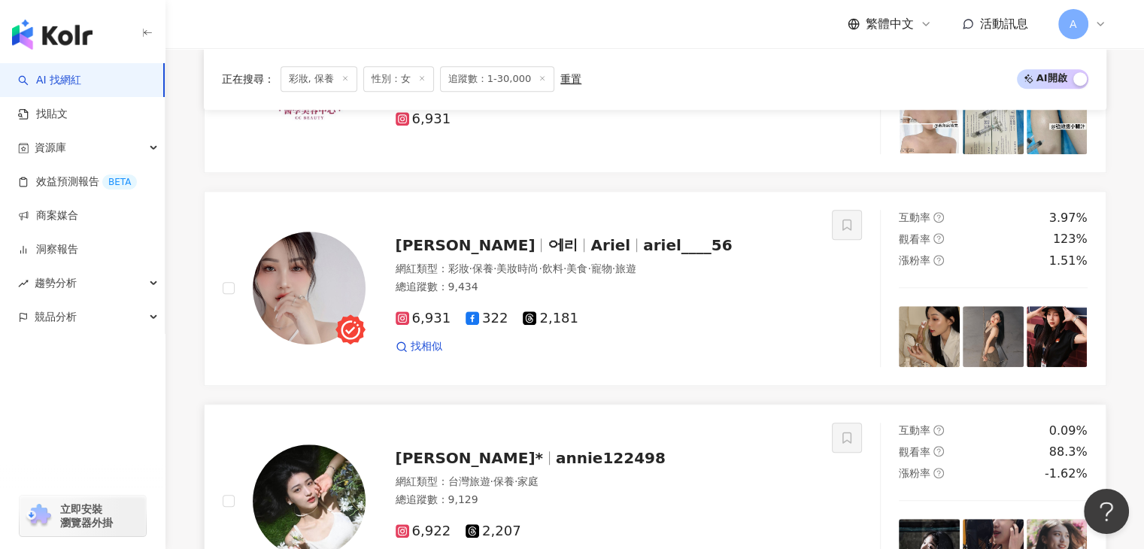
scroll to position [1264, 0]
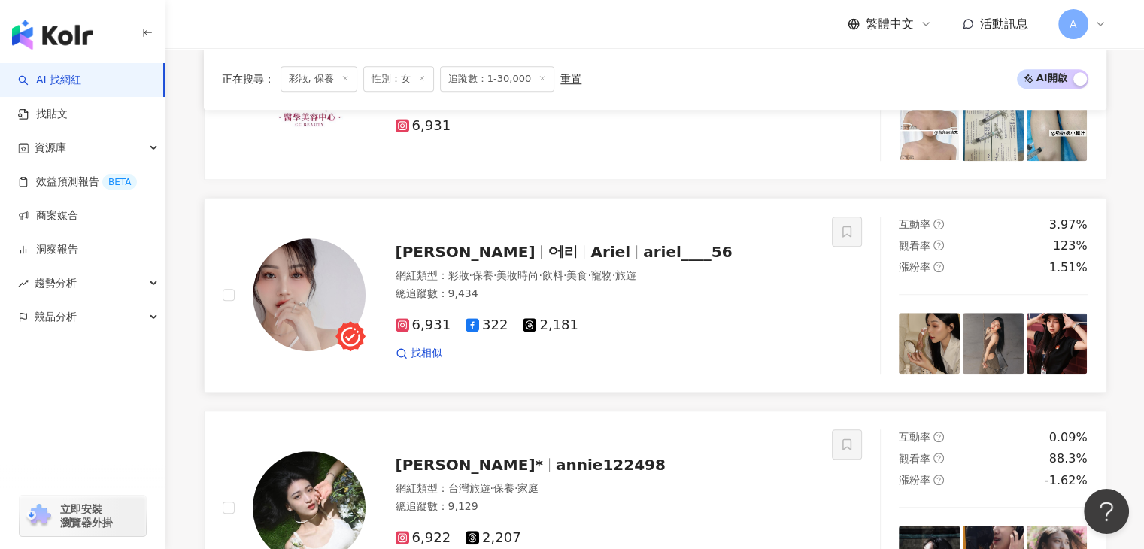
click at [547, 256] on span "에리" at bounding box center [562, 252] width 30 height 18
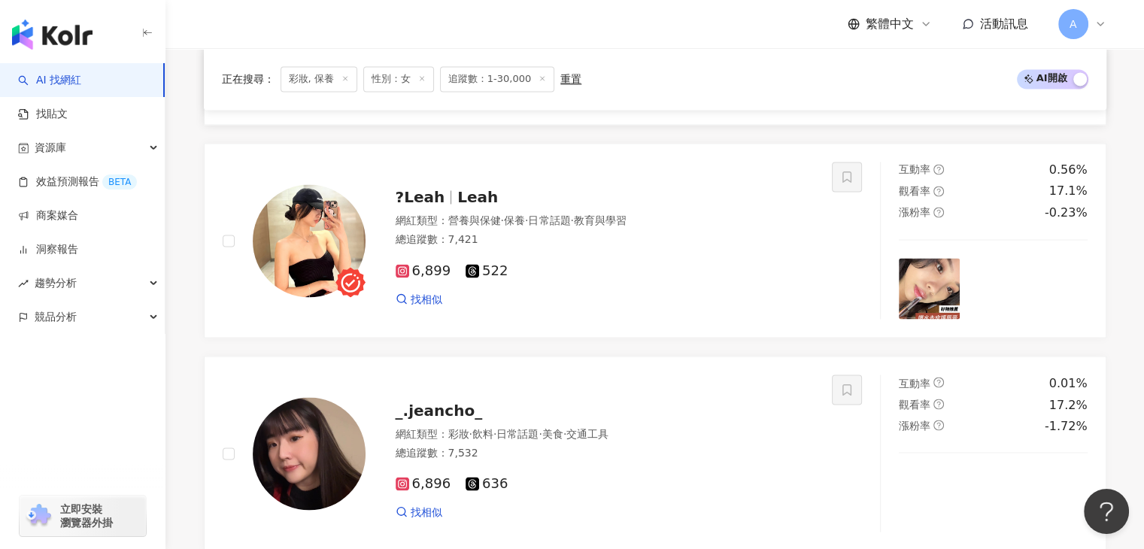
scroll to position [2693, 0]
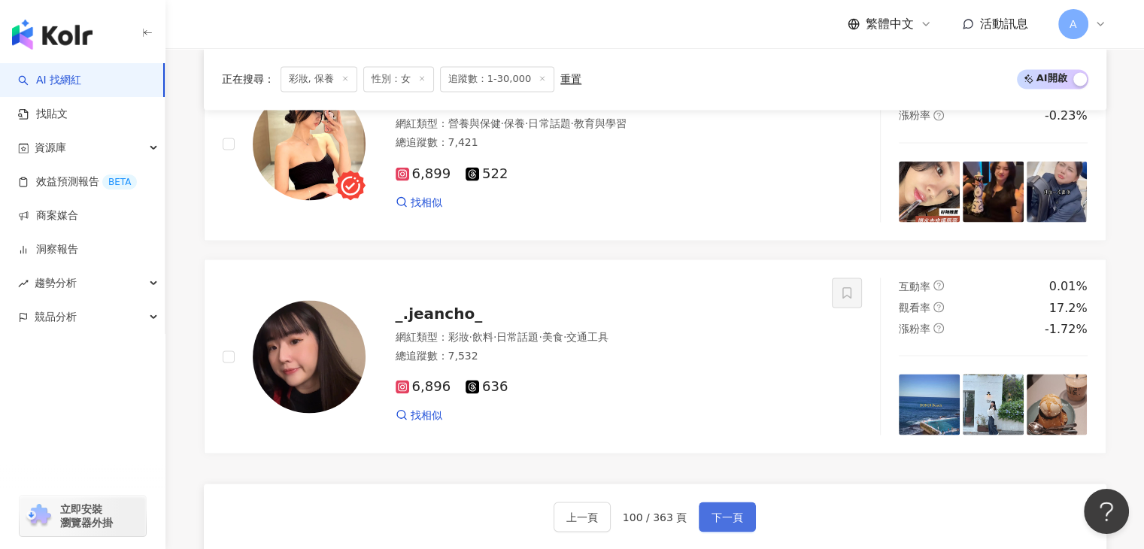
click at [719, 521] on span "下一頁" at bounding box center [727, 517] width 32 height 12
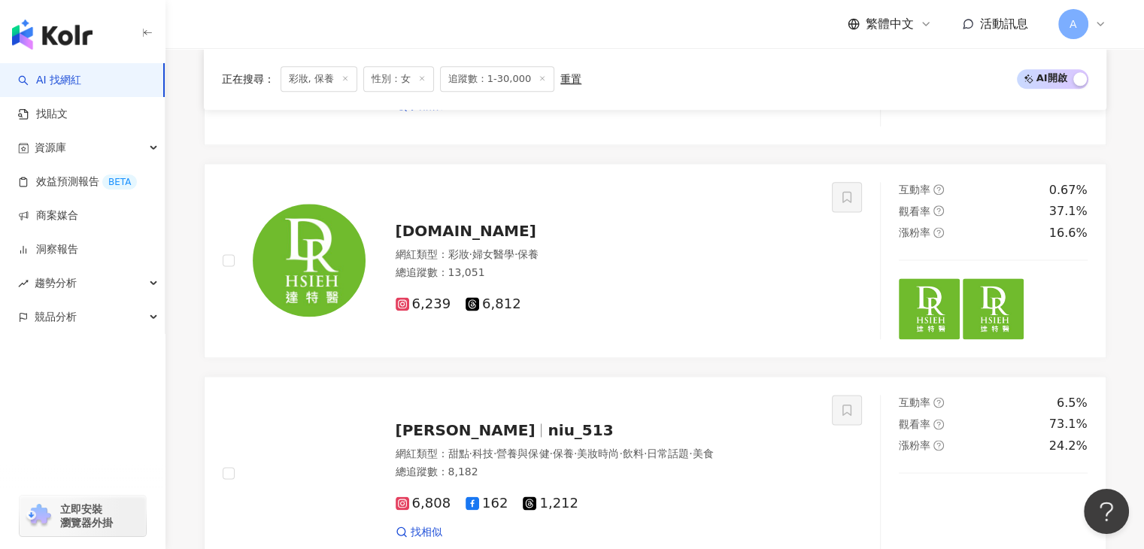
scroll to position [1936, 0]
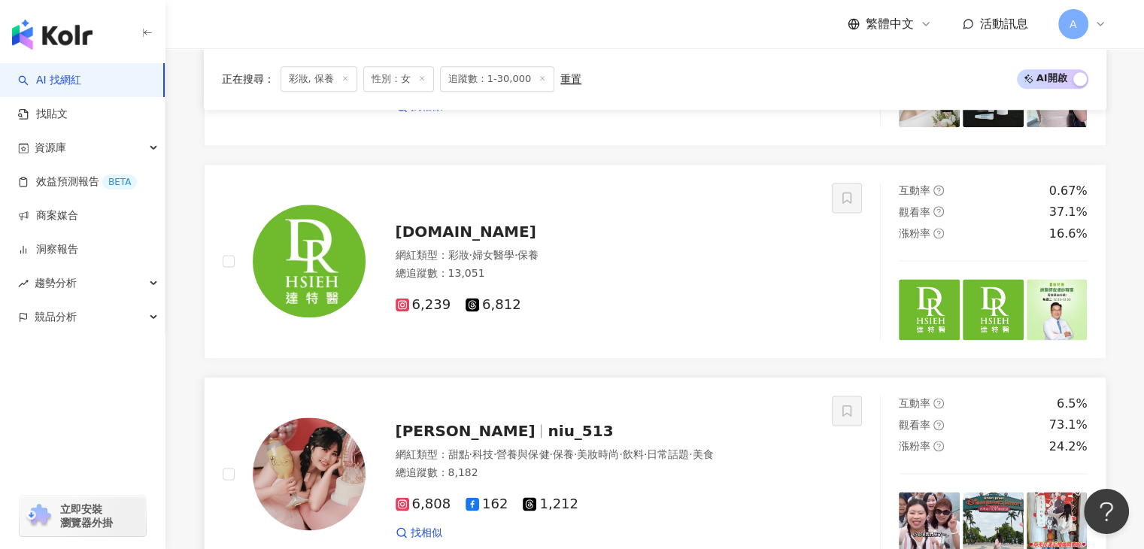
click at [547, 429] on span "niu_513" at bounding box center [579, 431] width 65 height 18
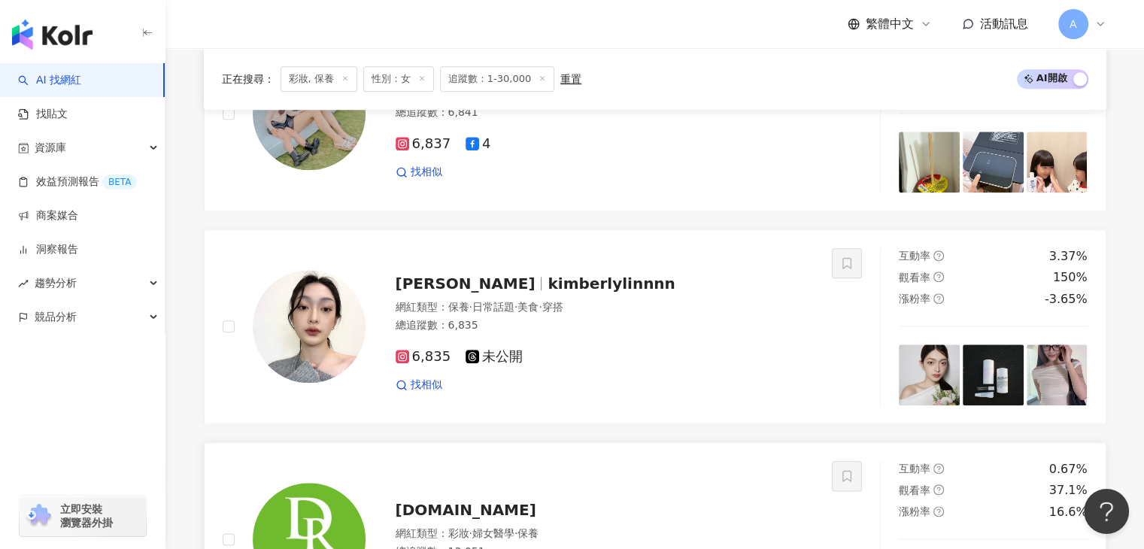
scroll to position [1635, 0]
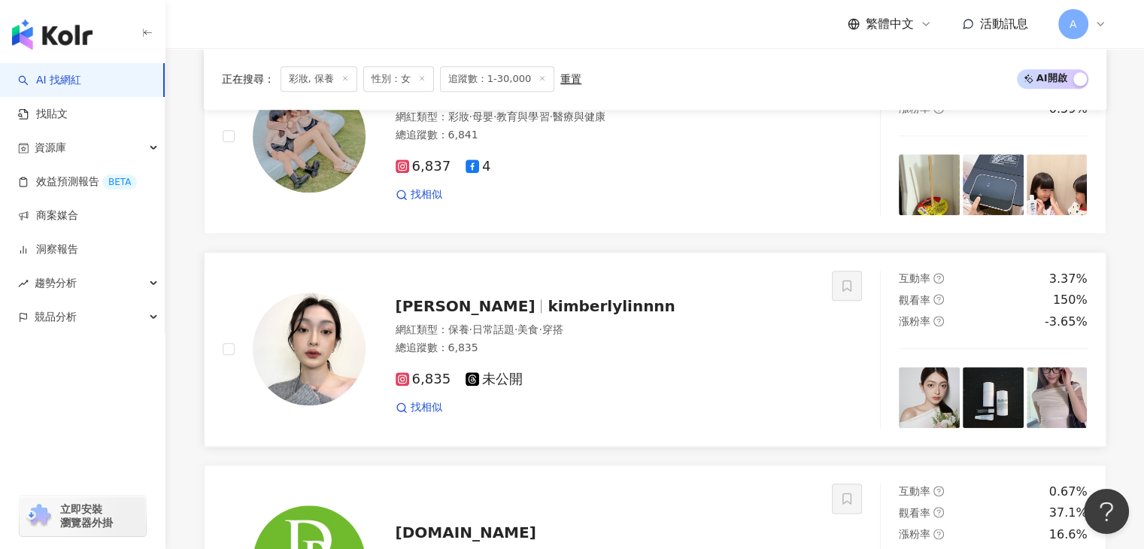
click at [547, 305] on span "kimberlylinnnn" at bounding box center [610, 306] width 127 height 18
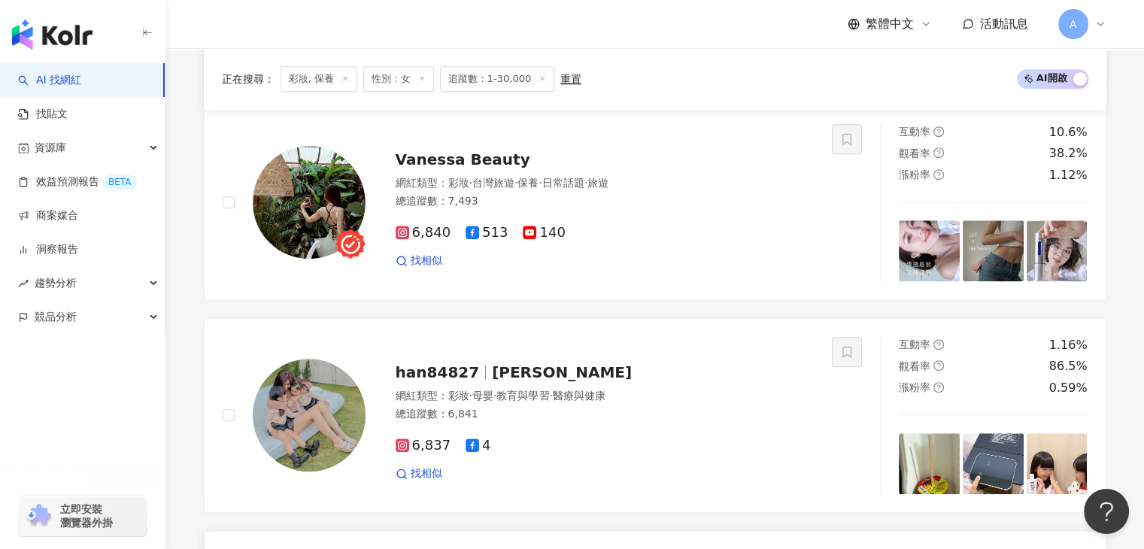
scroll to position [1357, 0]
click at [436, 380] on span "han84827" at bounding box center [438, 371] width 84 height 18
click at [445, 168] on span "Vanessa Beauty" at bounding box center [463, 159] width 135 height 18
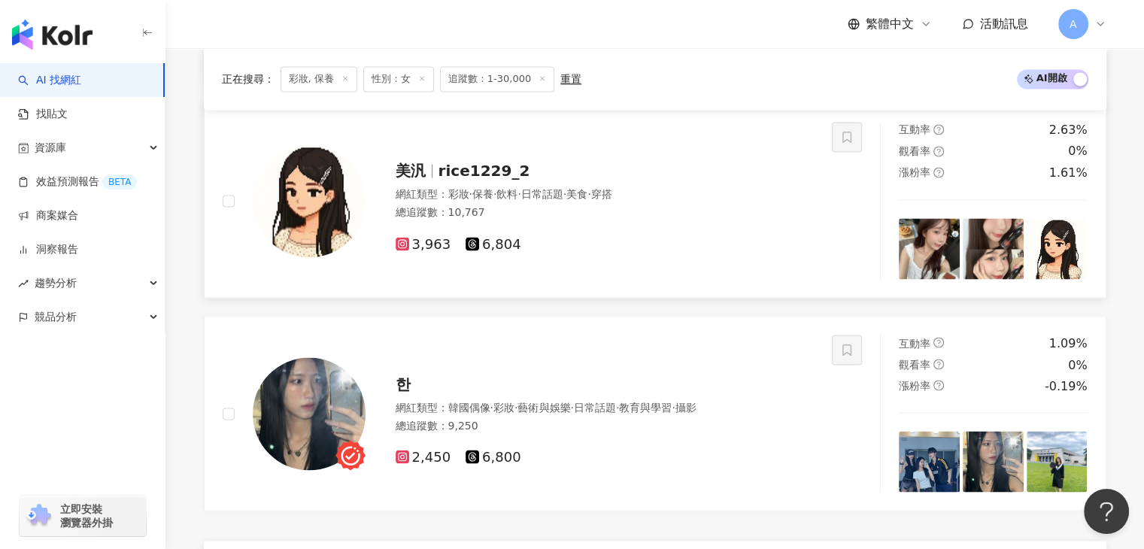
scroll to position [2786, 0]
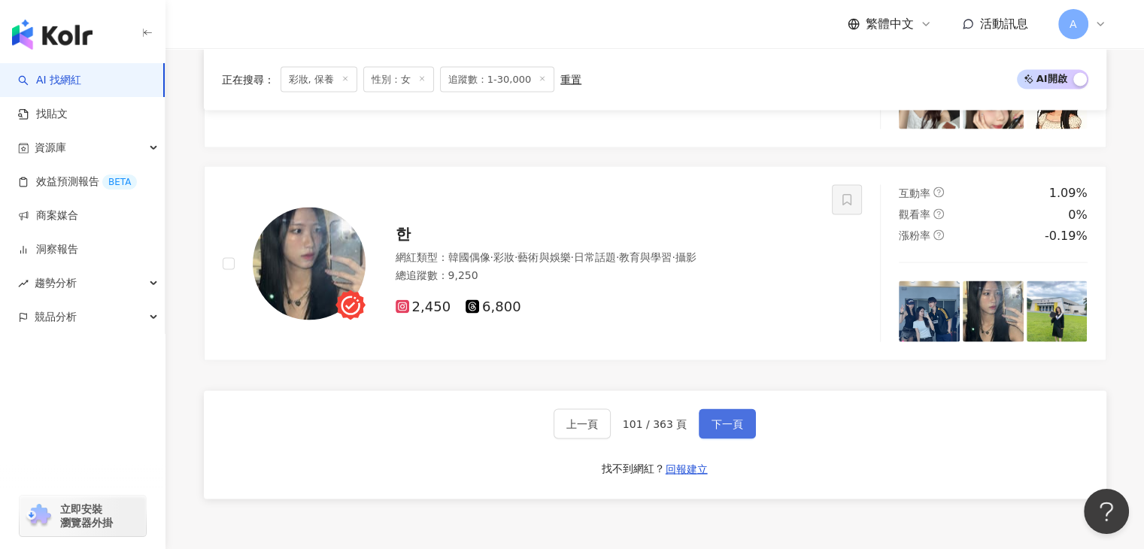
click at [717, 421] on span "下一頁" at bounding box center [727, 423] width 32 height 12
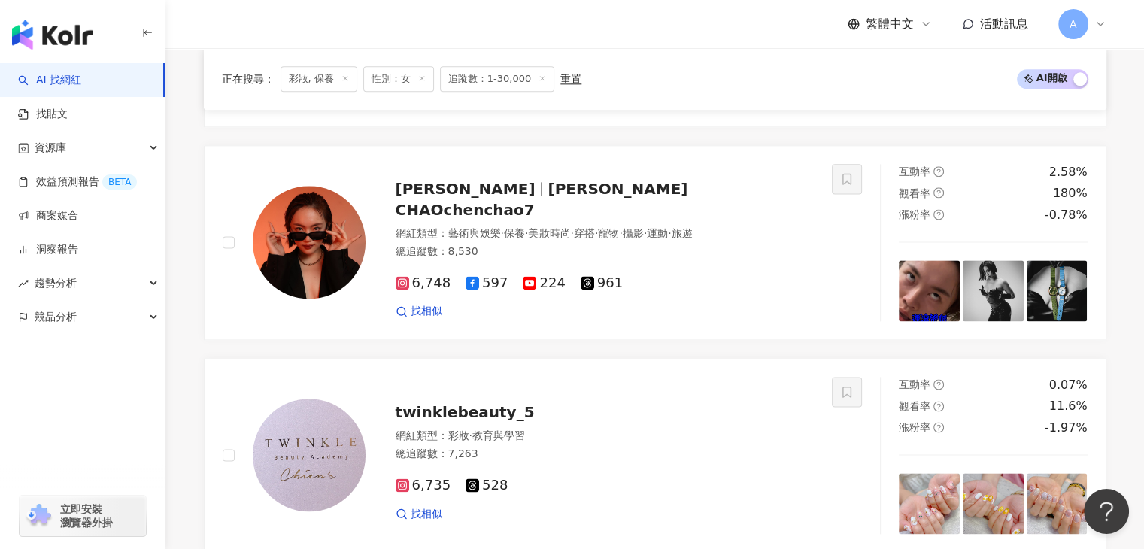
scroll to position [1861, 0]
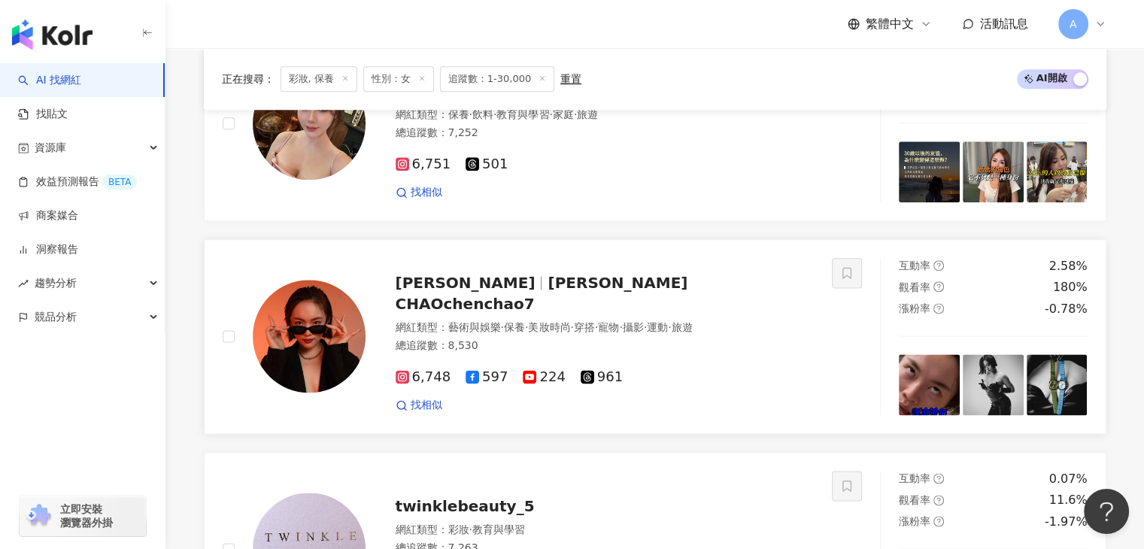
click at [511, 302] on span "CHEN CHAOchenchao7" at bounding box center [542, 293] width 292 height 39
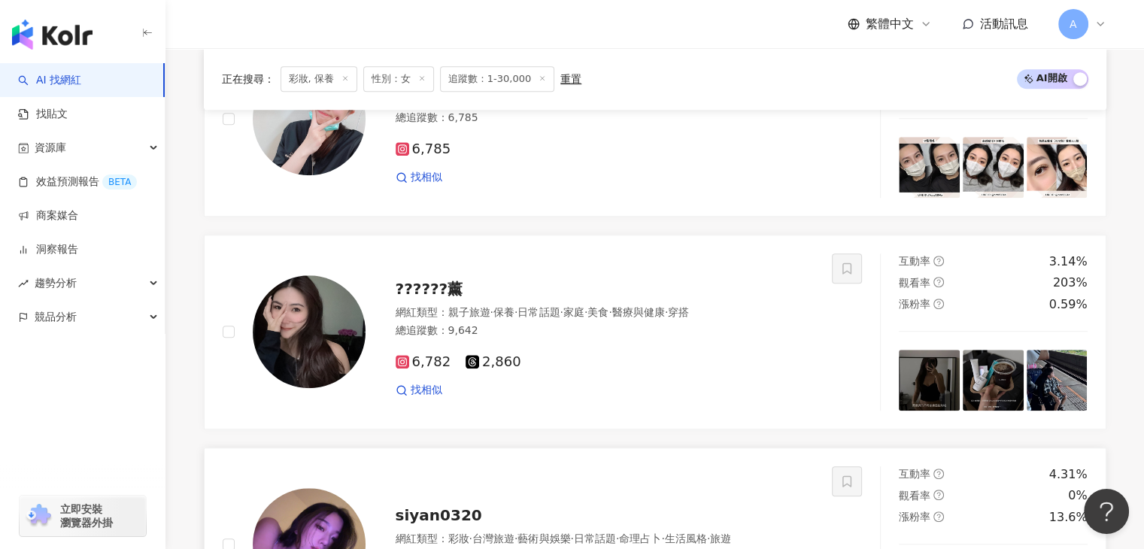
scroll to position [1184, 0]
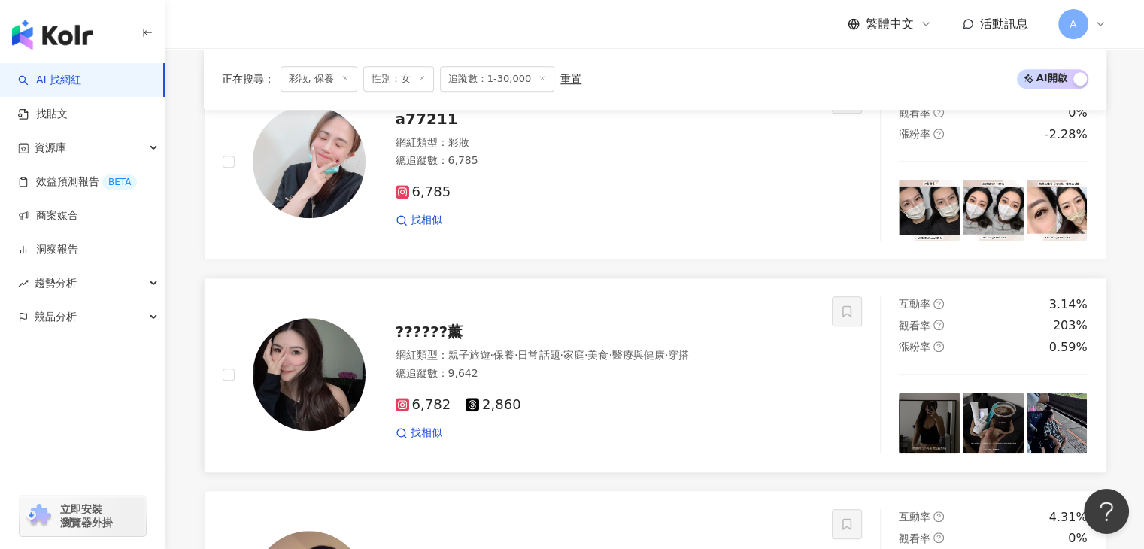
click at [451, 329] on span "??????薰" at bounding box center [430, 332] width 68 height 18
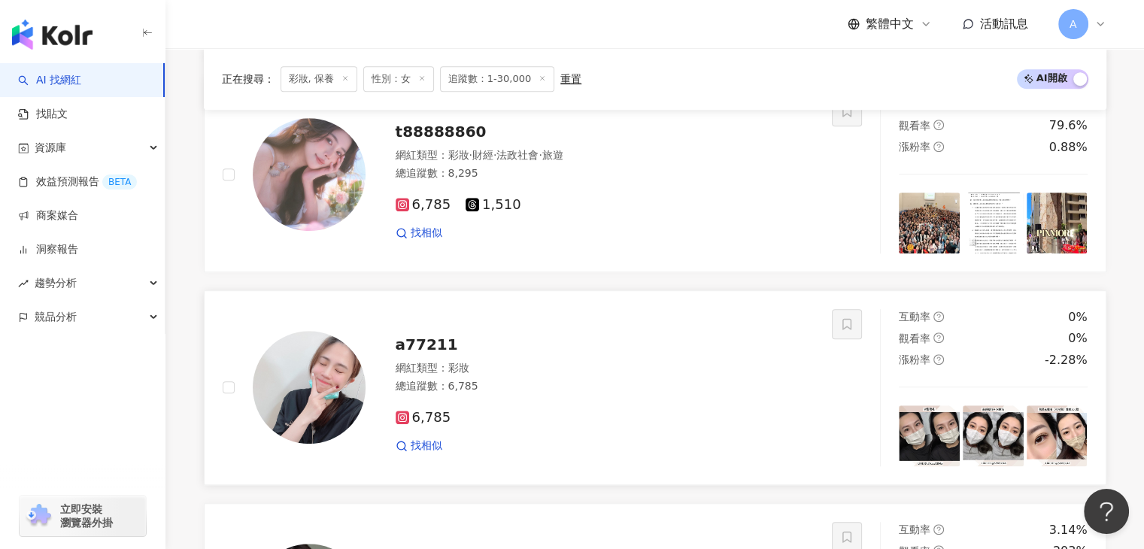
scroll to position [884, 0]
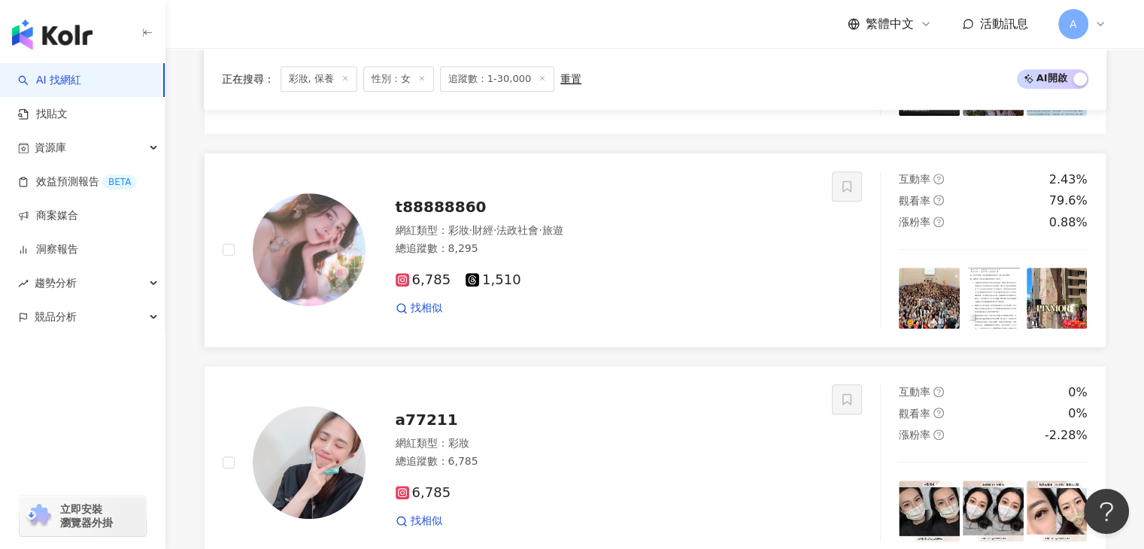
click at [472, 216] on span "t88888860" at bounding box center [441, 207] width 91 height 18
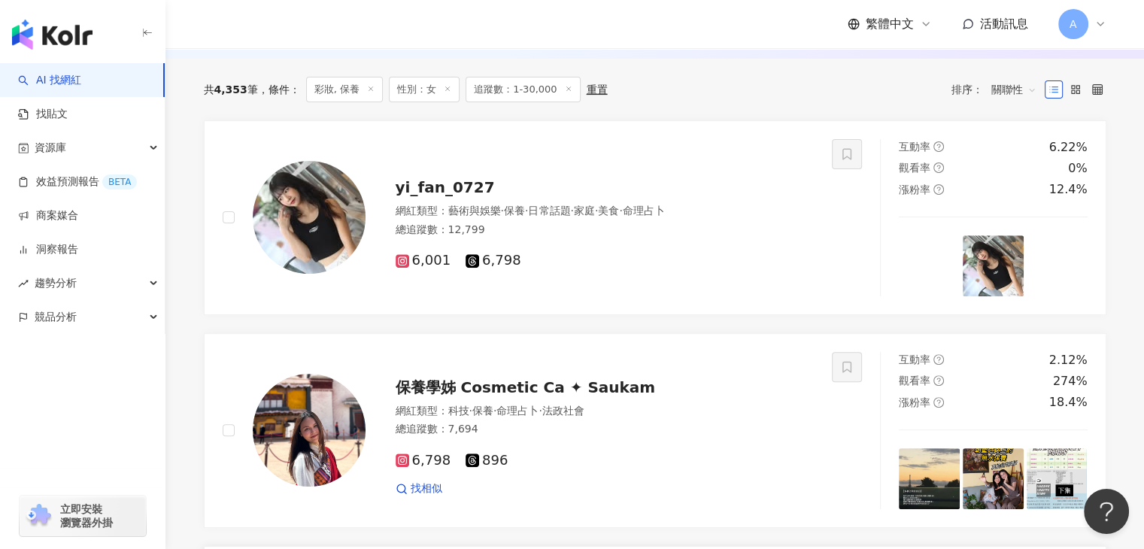
scroll to position [490, 0]
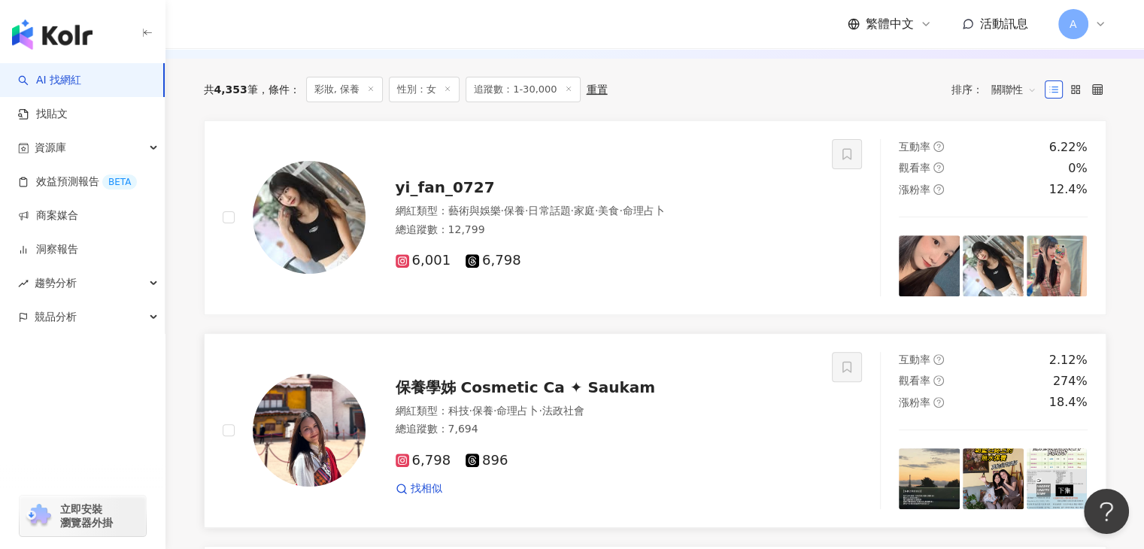
click at [503, 396] on span "保養學姊 Cosmetic Ca ✦ Saukam" at bounding box center [526, 387] width 260 height 18
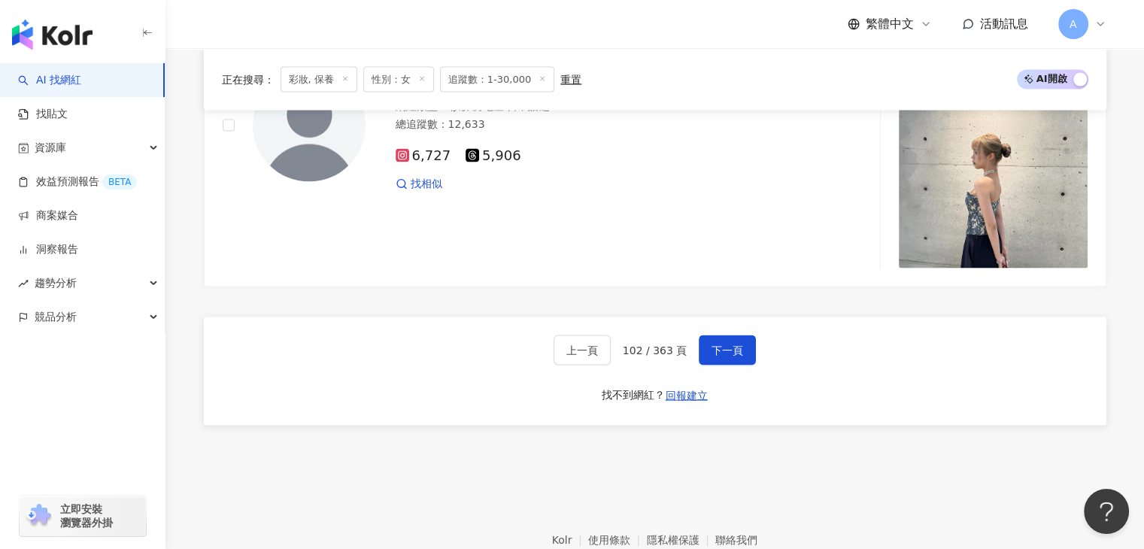
scroll to position [2998, 0]
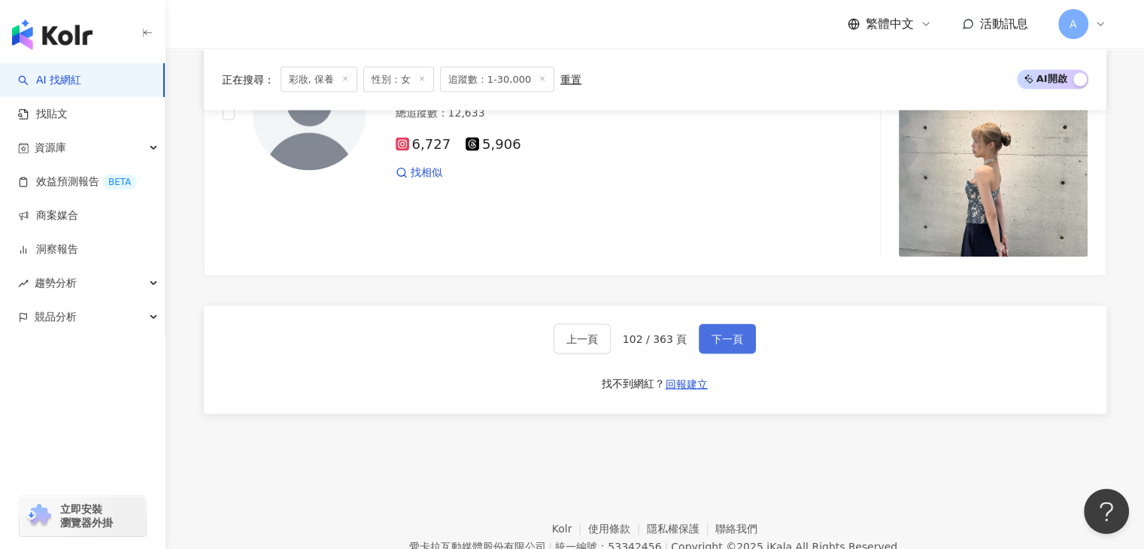
click at [703, 345] on button "下一頁" at bounding box center [727, 339] width 57 height 30
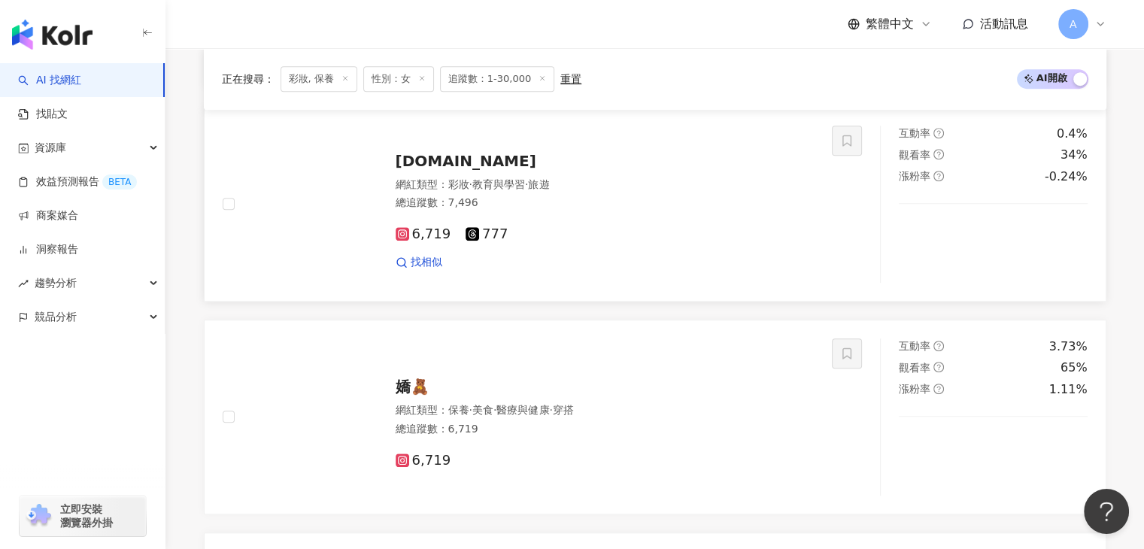
scroll to position [929, 0]
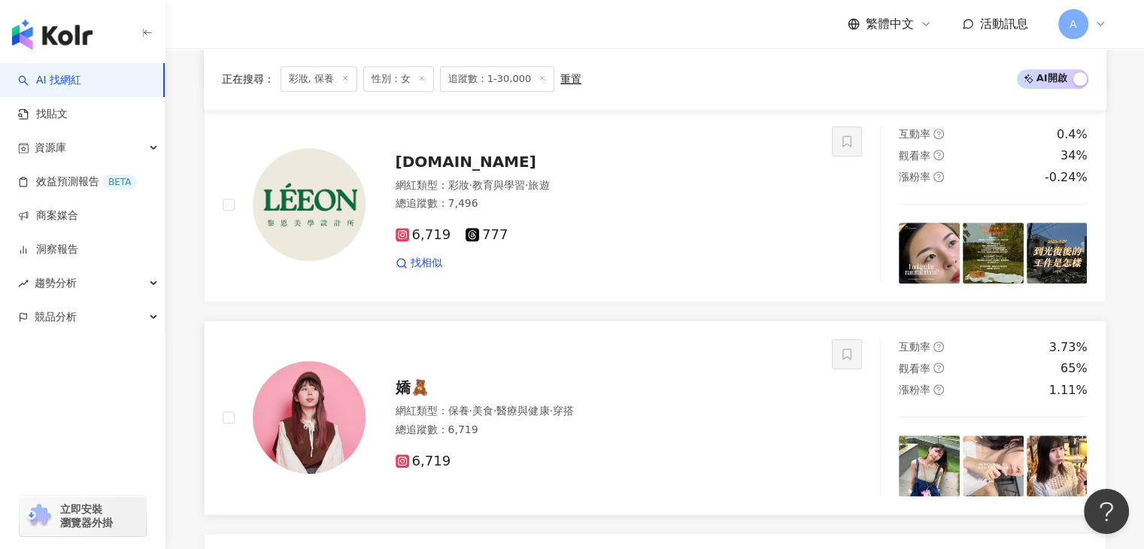
click at [436, 398] on div "嬌🧸" at bounding box center [605, 387] width 419 height 21
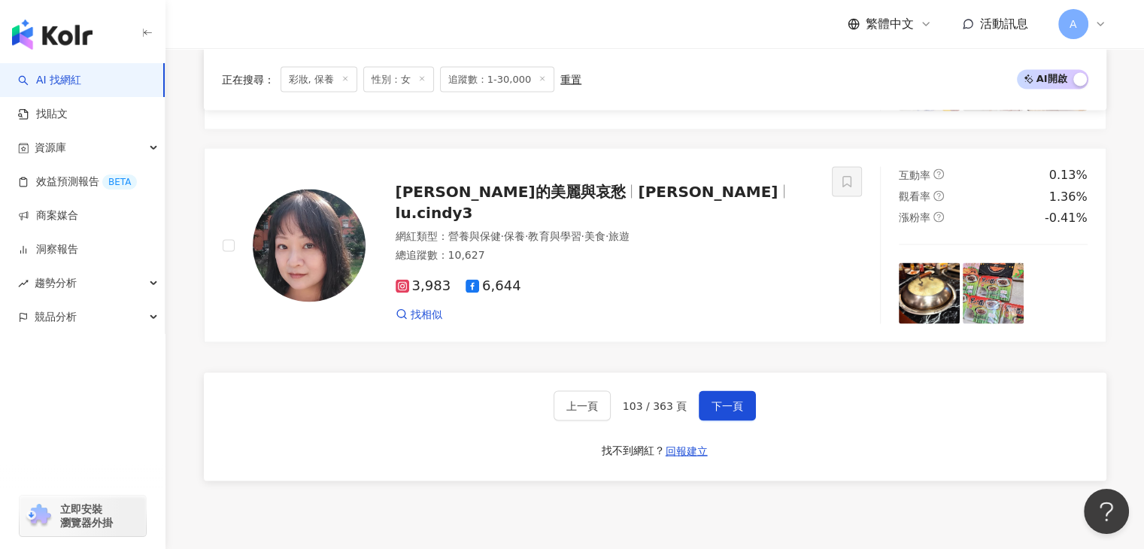
scroll to position [2808, 0]
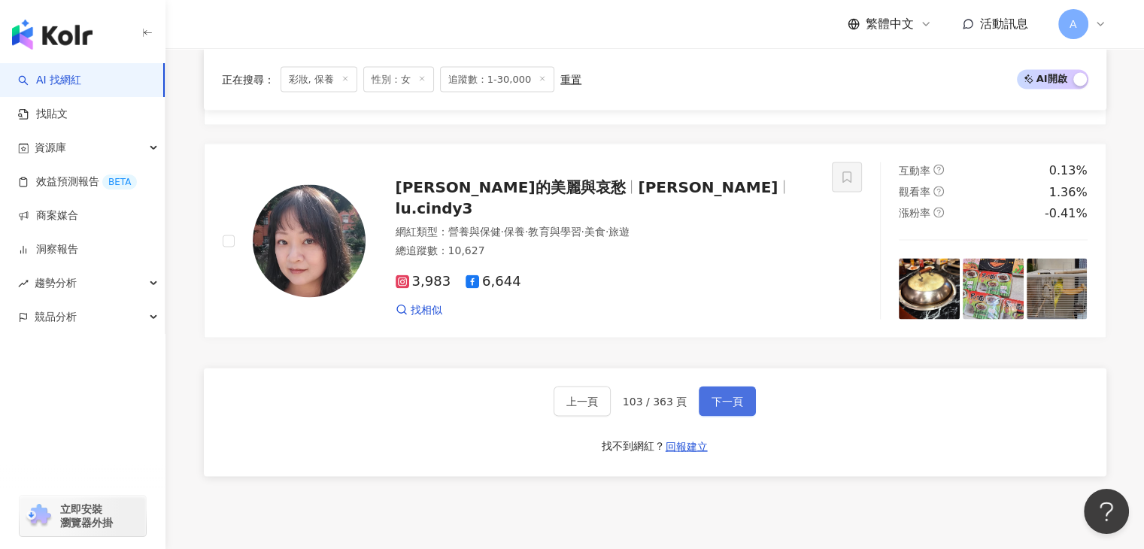
click at [714, 404] on span "下一頁" at bounding box center [727, 401] width 32 height 12
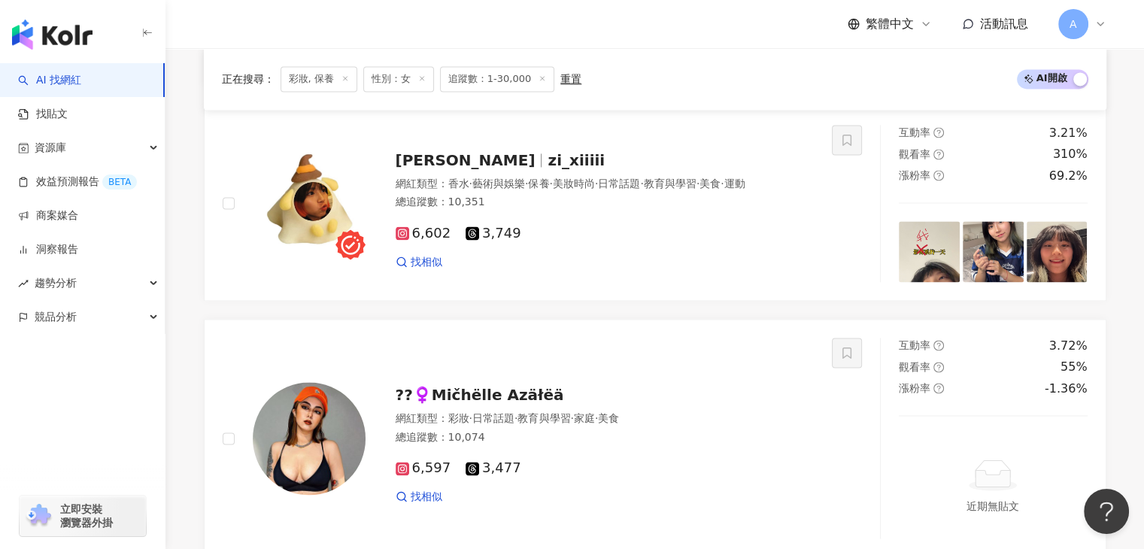
scroll to position [2132, 0]
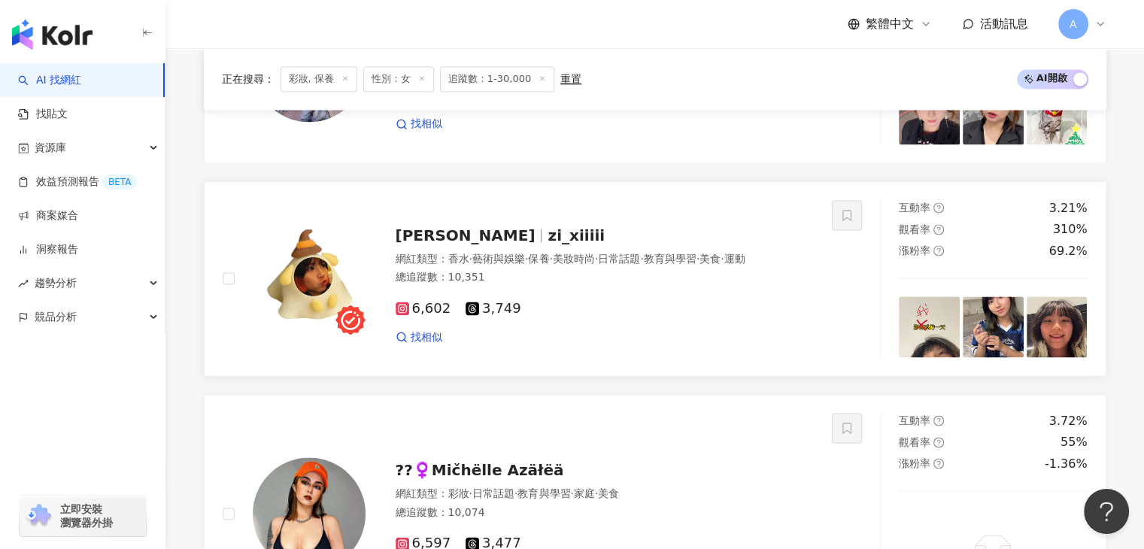
click at [547, 229] on span "zi_xiiiii" at bounding box center [575, 235] width 57 height 18
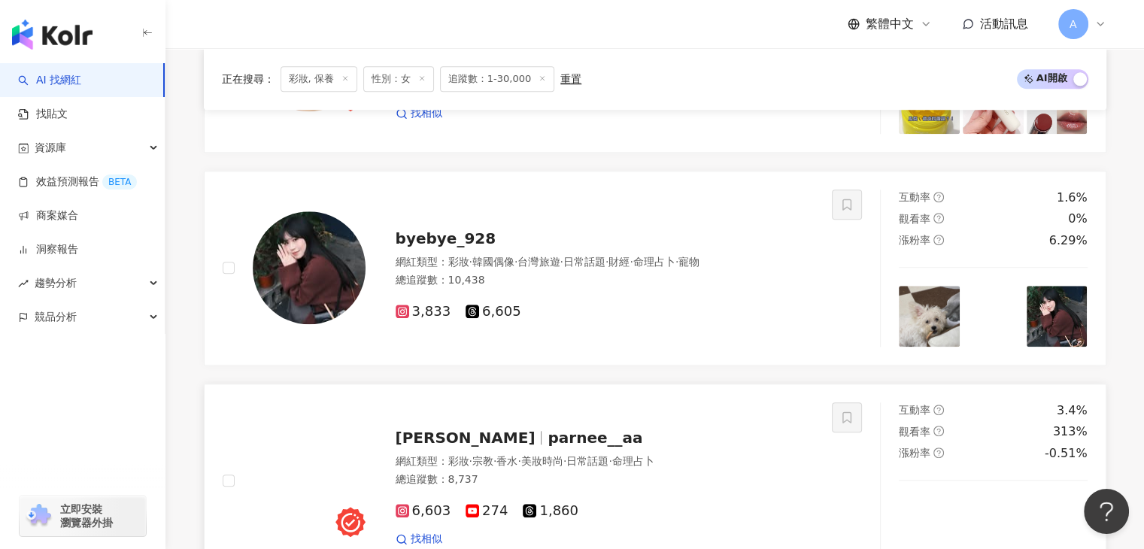
scroll to position [1530, 0]
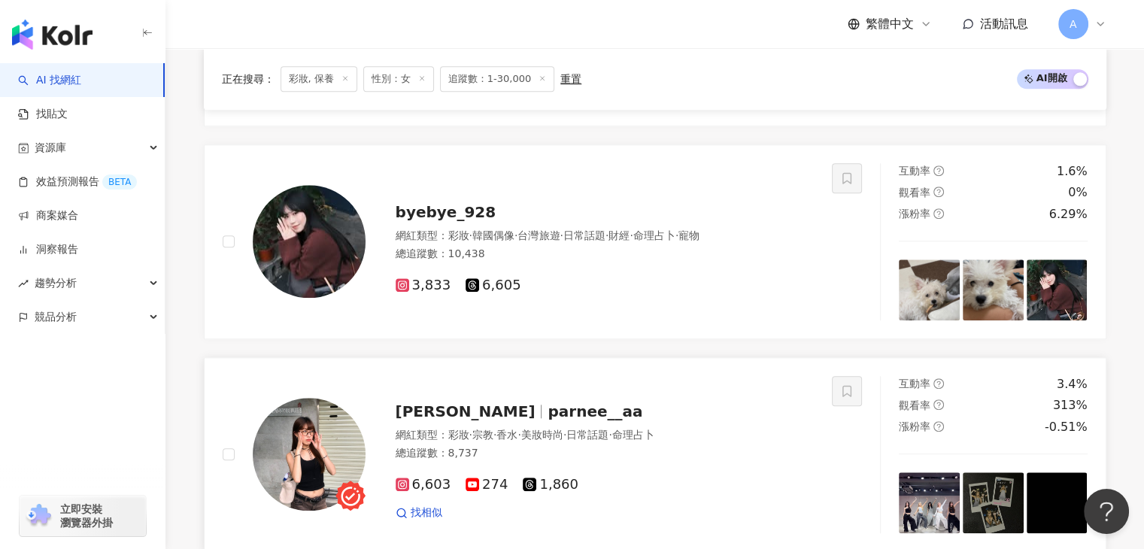
click at [547, 414] on span "parnee__aa" at bounding box center [594, 411] width 95 height 18
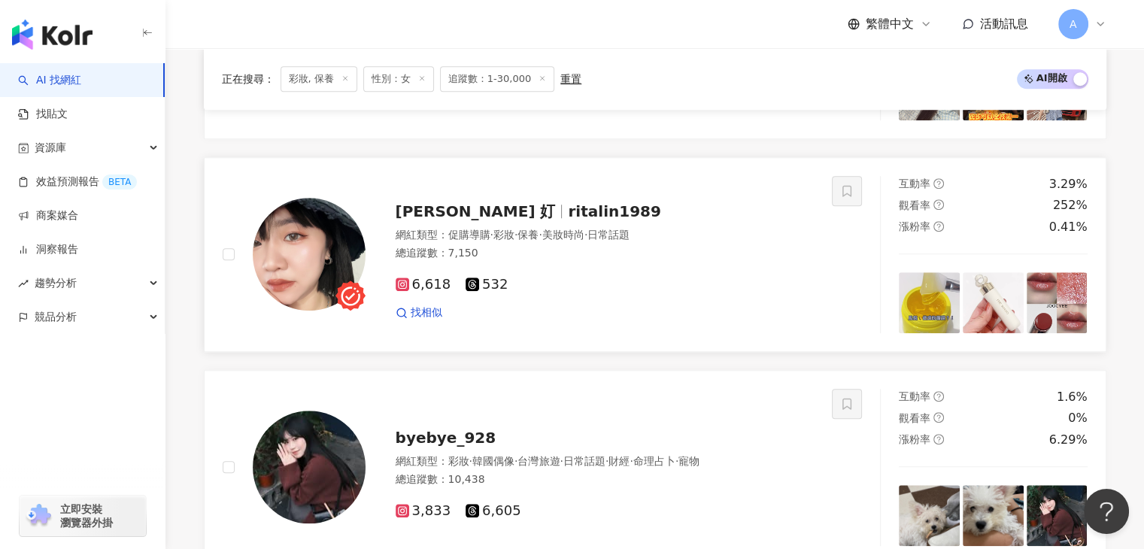
click at [568, 220] on span "ritalin1989" at bounding box center [614, 211] width 92 height 18
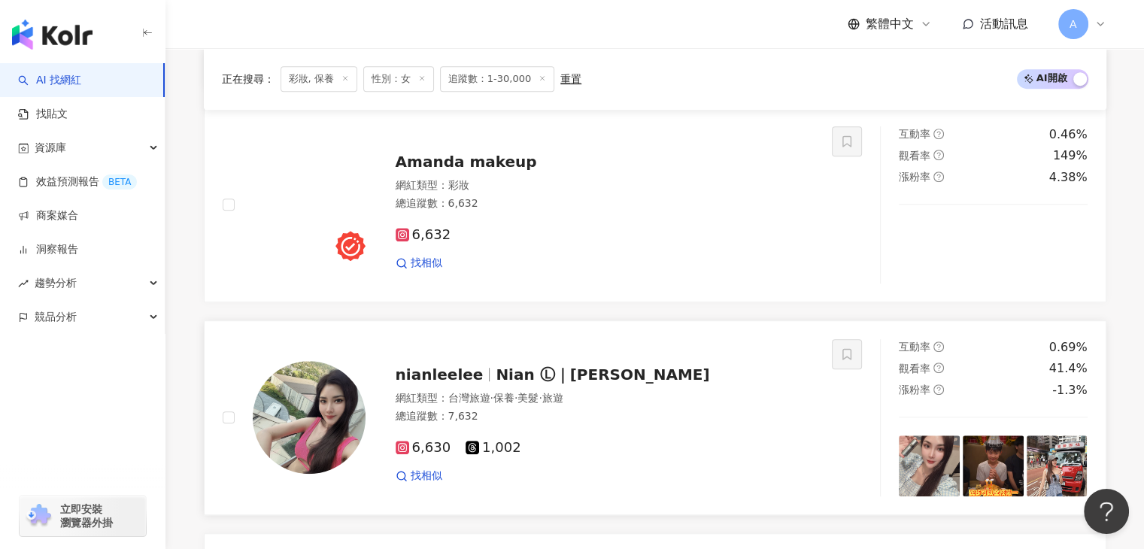
scroll to position [853, 0]
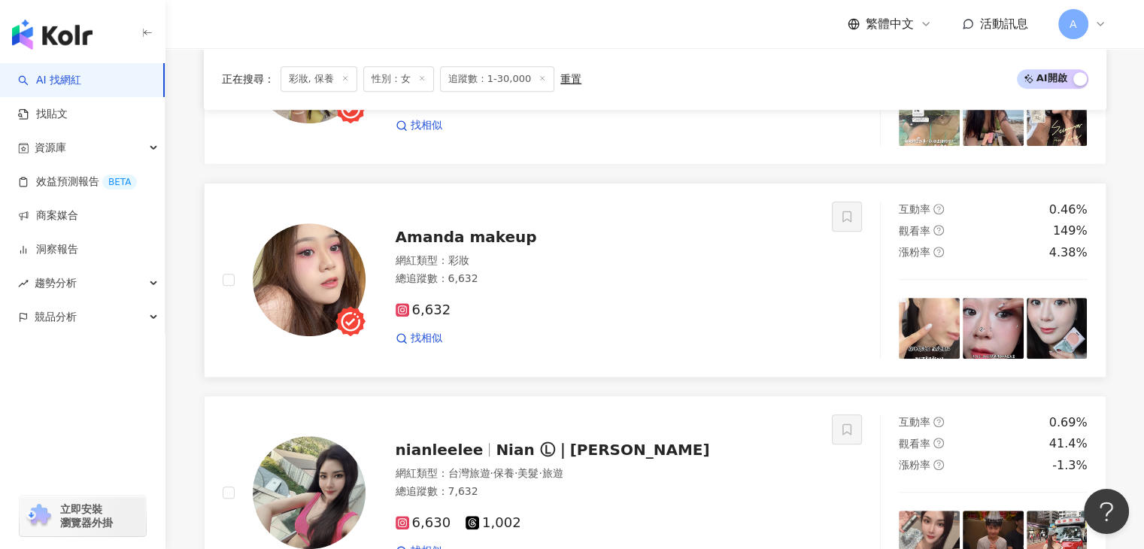
click at [515, 246] on span "Amanda makeup" at bounding box center [466, 237] width 141 height 18
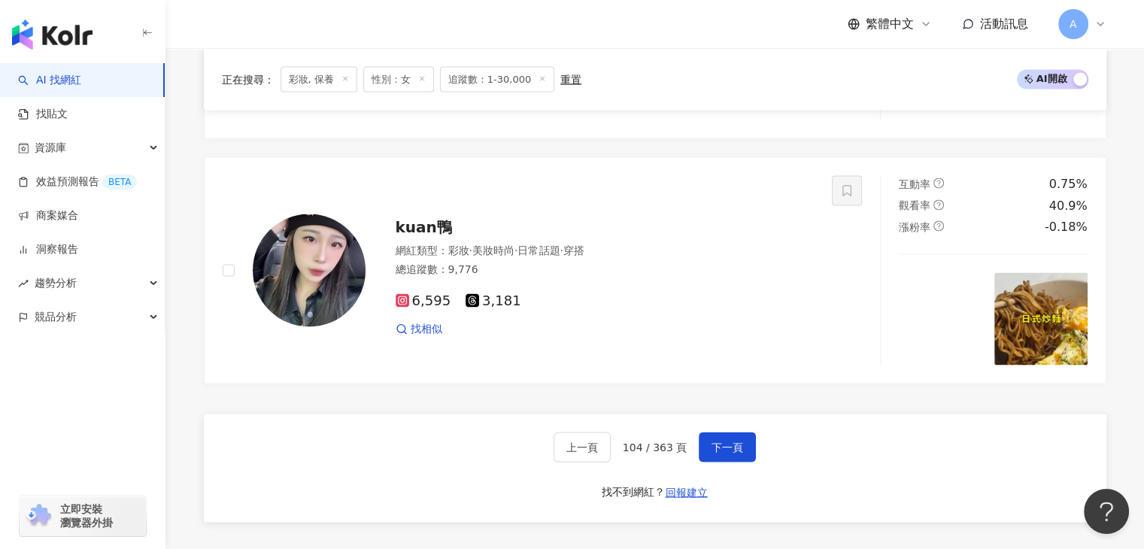
scroll to position [3022, 0]
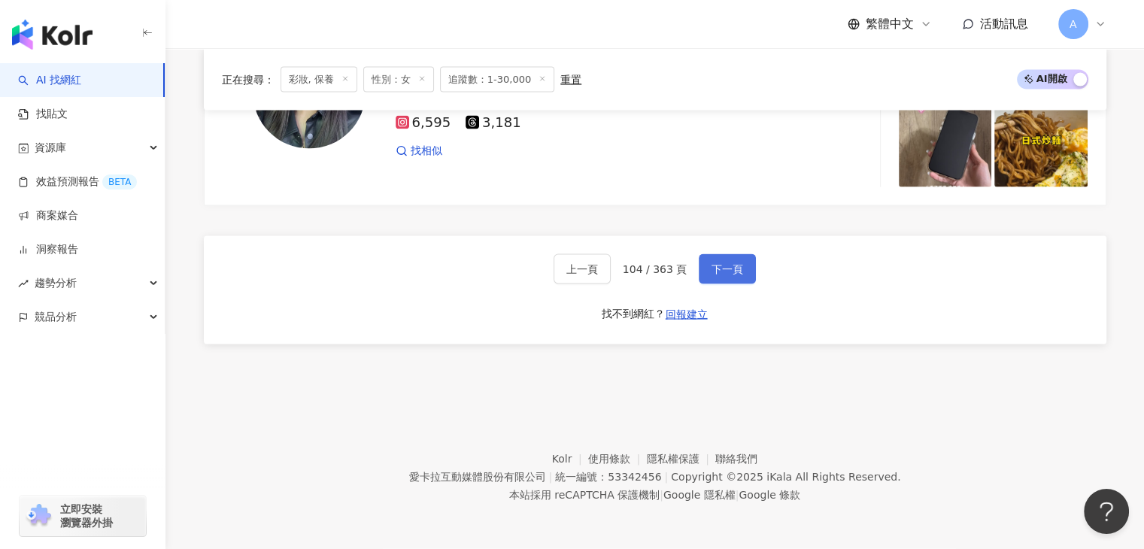
click at [737, 274] on span "下一頁" at bounding box center [727, 269] width 32 height 12
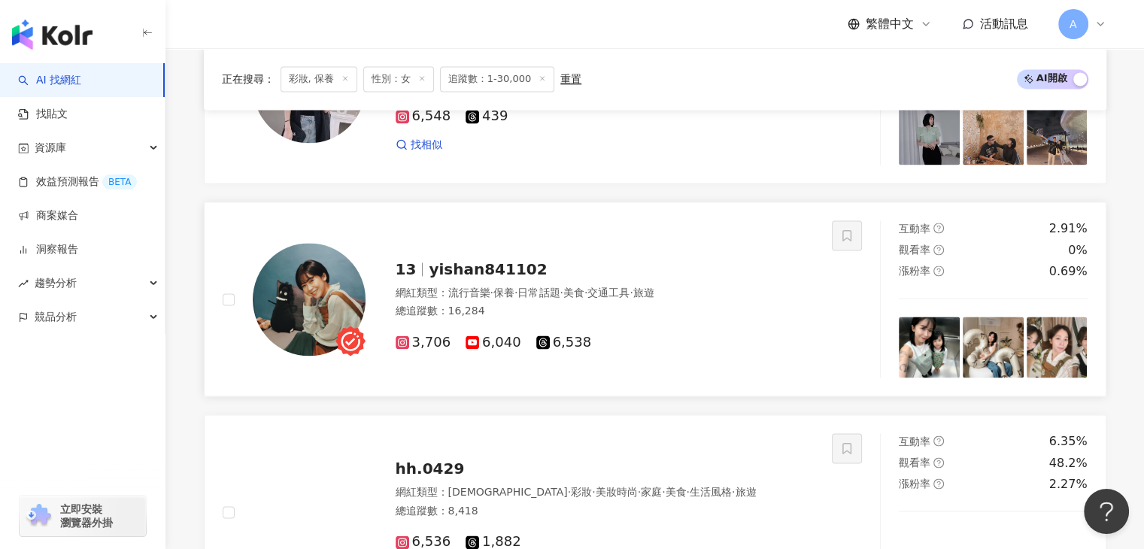
scroll to position [2163, 0]
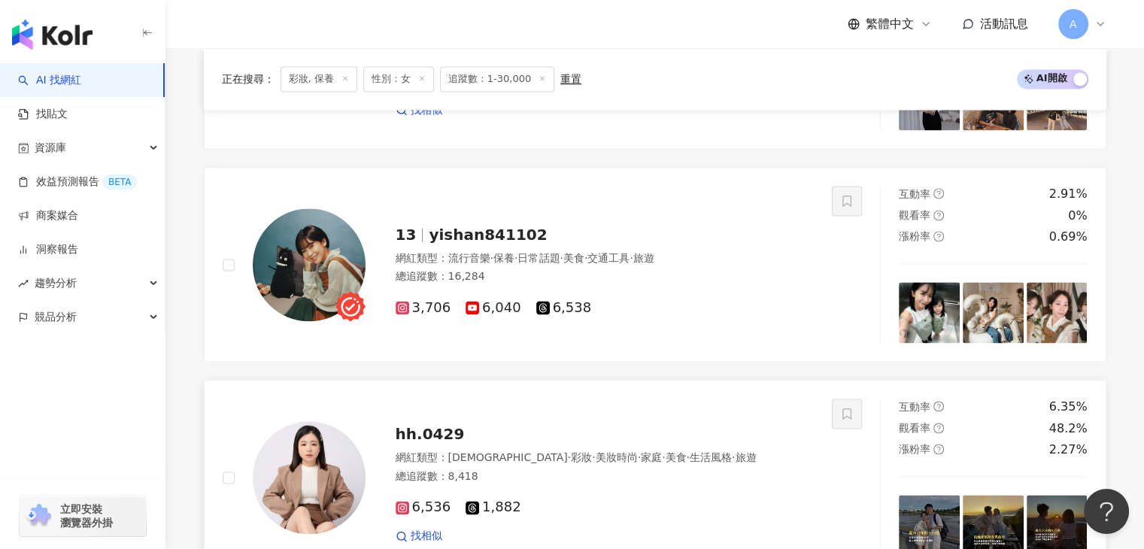
click at [435, 432] on span "hh.0429" at bounding box center [430, 434] width 69 height 18
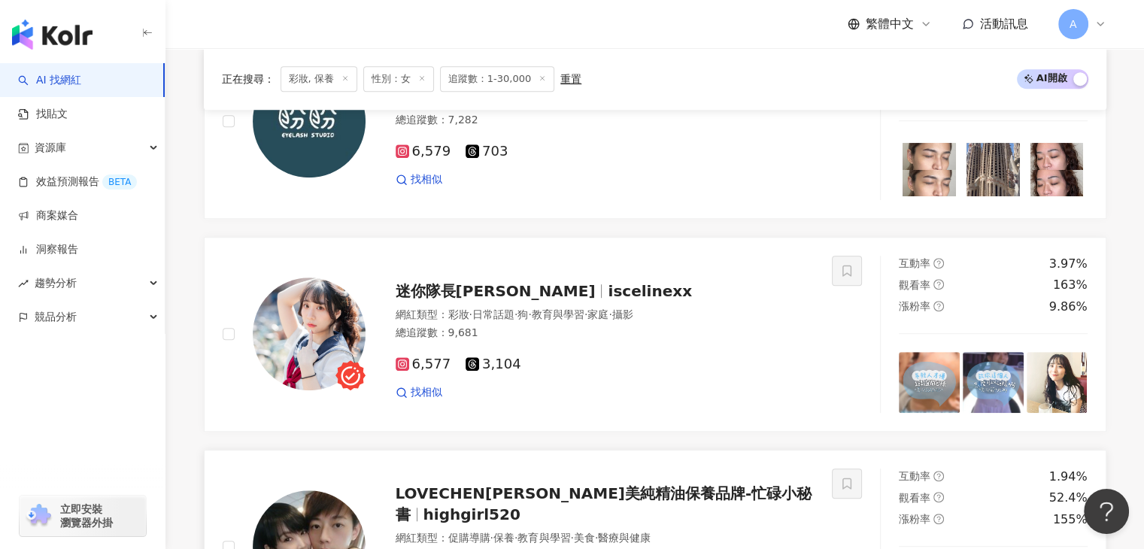
scroll to position [959, 0]
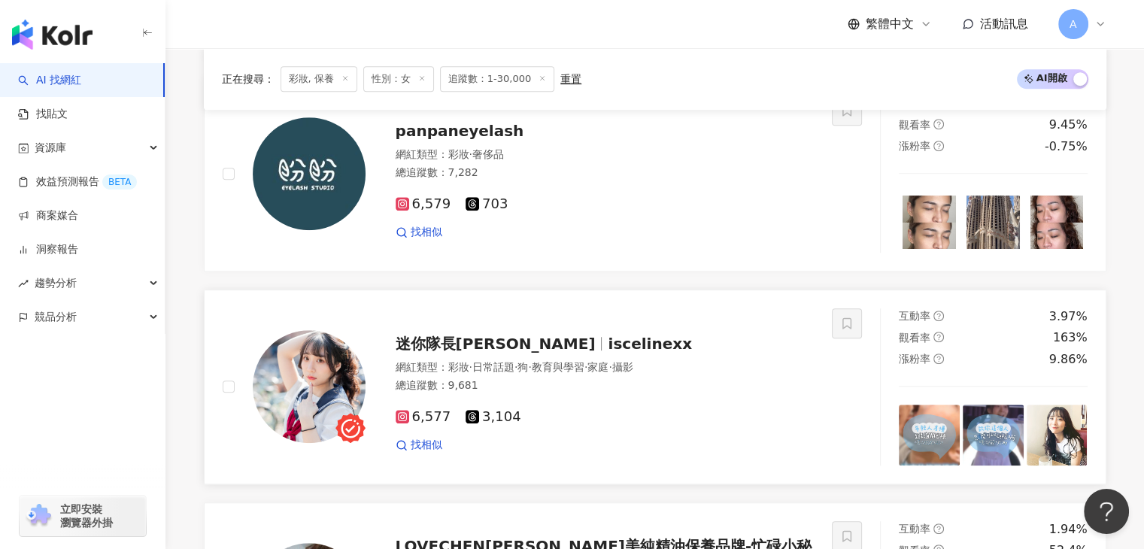
click at [486, 347] on span "迷你隊長瑟琳" at bounding box center [502, 344] width 213 height 18
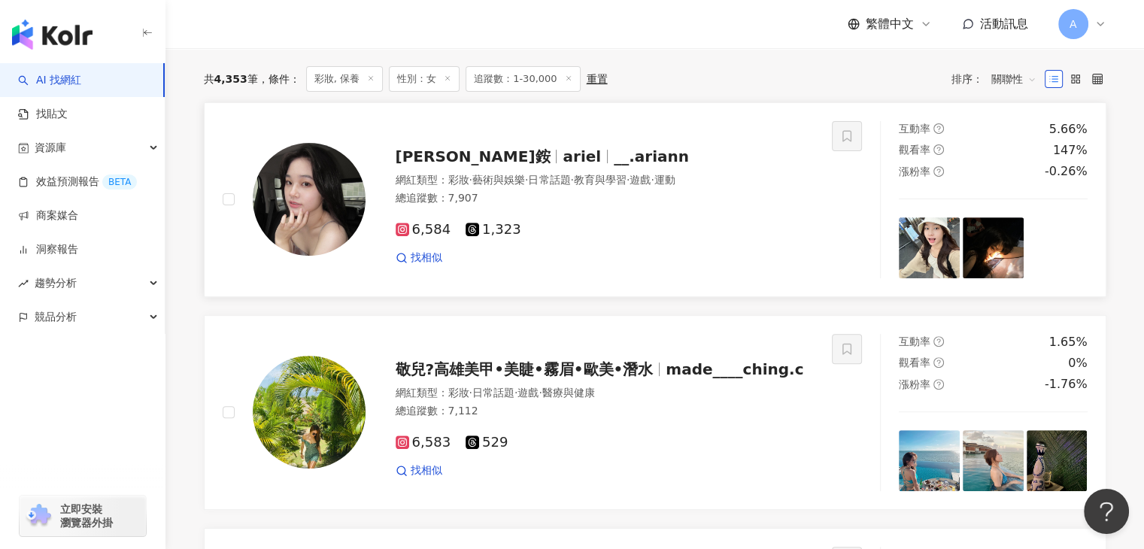
scroll to position [433, 0]
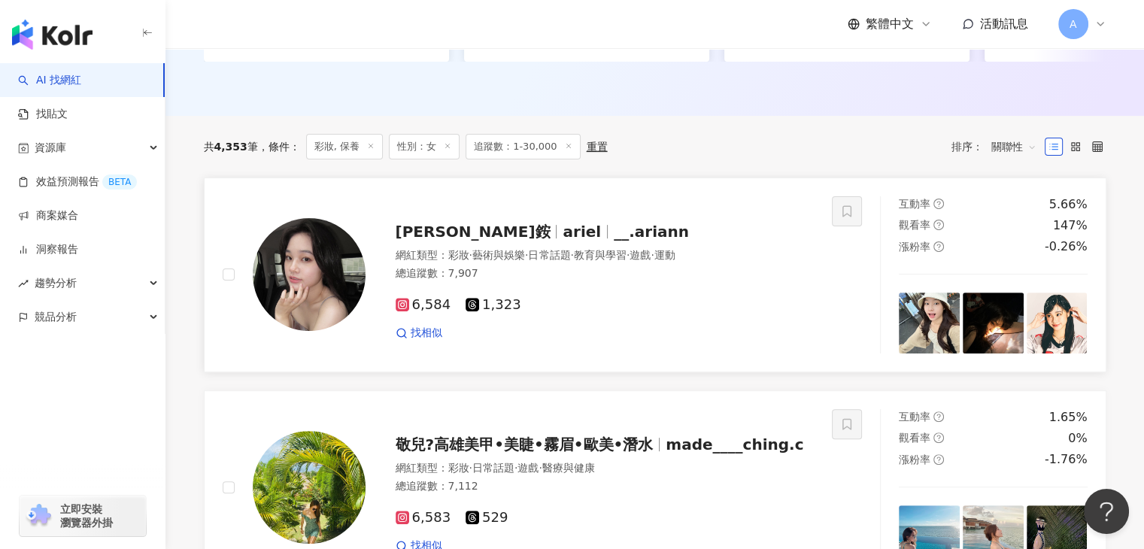
click at [562, 230] on span "ariel" at bounding box center [581, 232] width 38 height 18
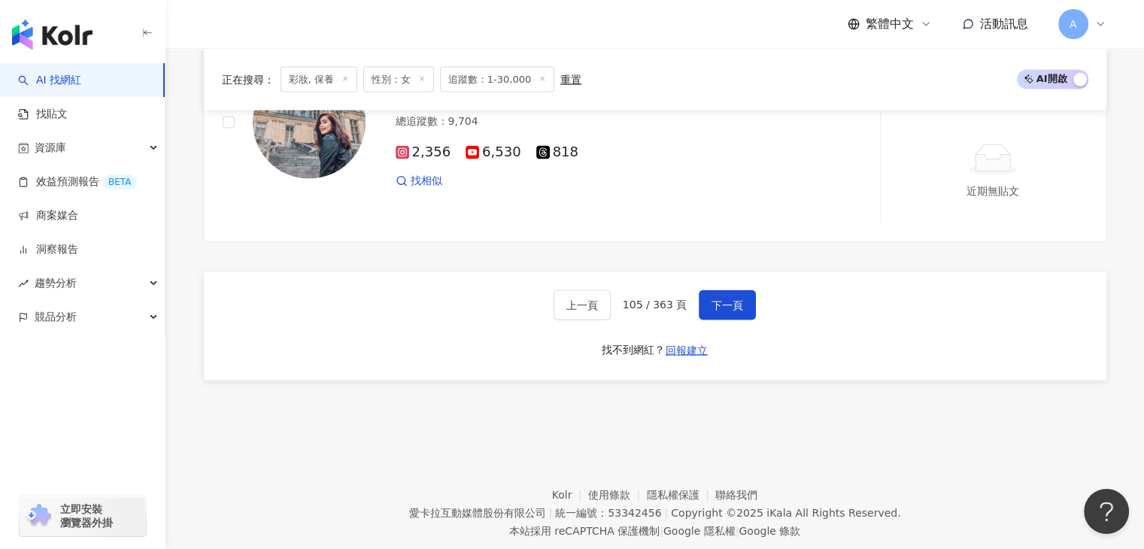
scroll to position [2990, 0]
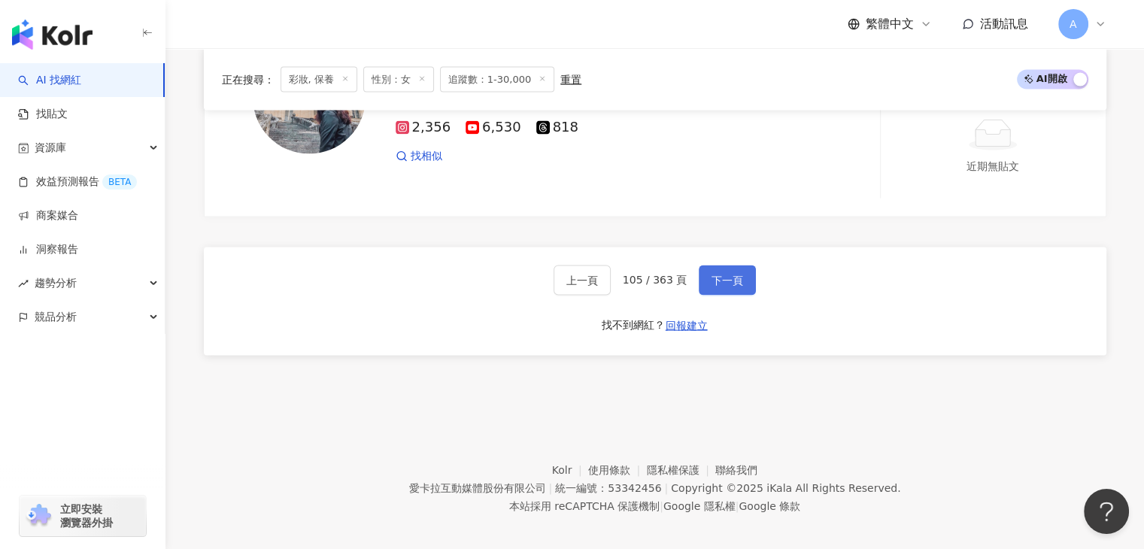
click at [722, 274] on span "下一頁" at bounding box center [727, 280] width 32 height 12
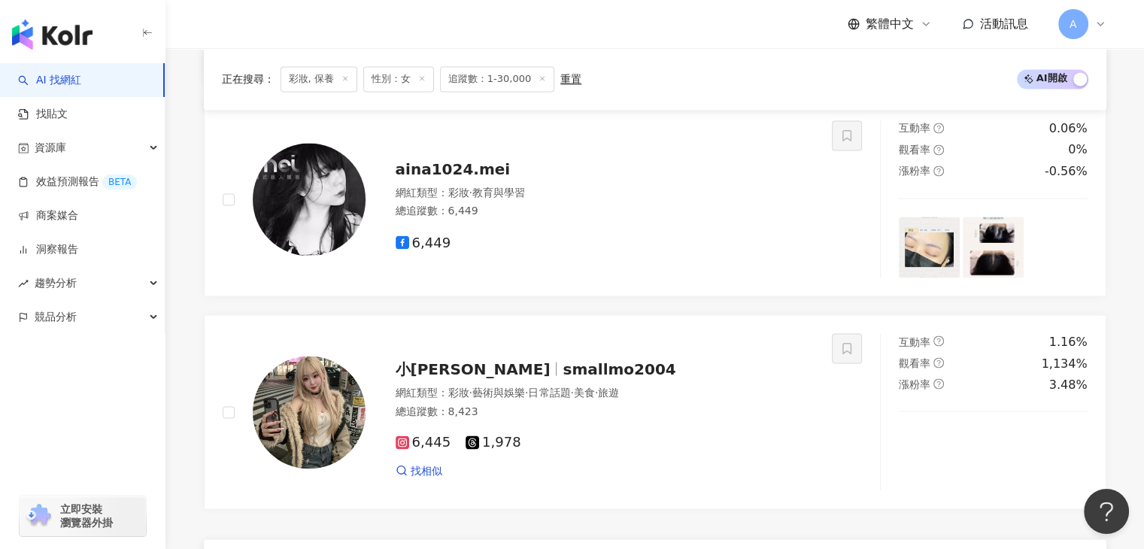
scroll to position [2636, 0]
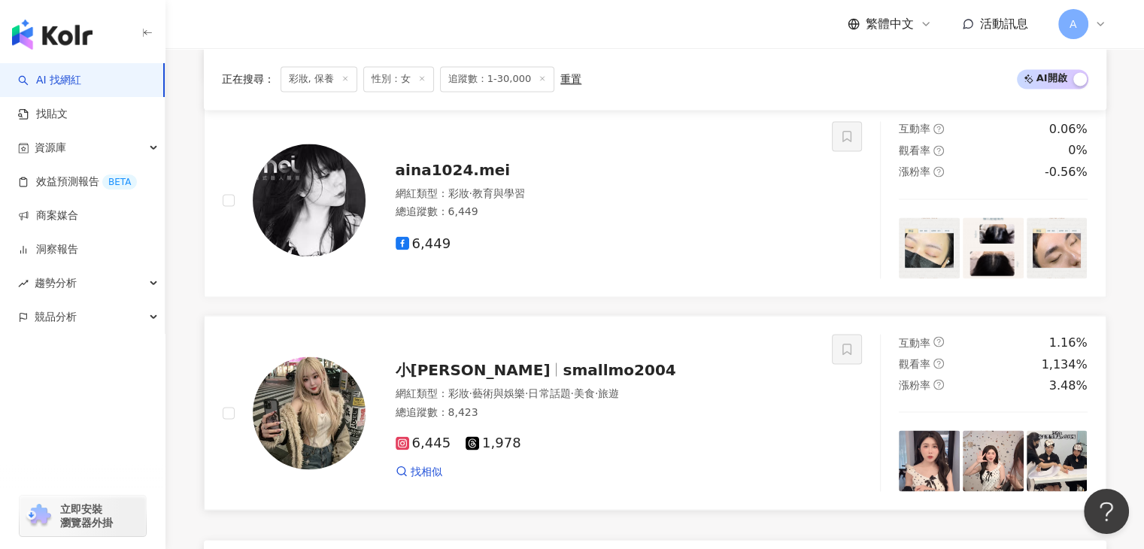
click at [562, 378] on span "smallmo2004" at bounding box center [618, 369] width 113 height 18
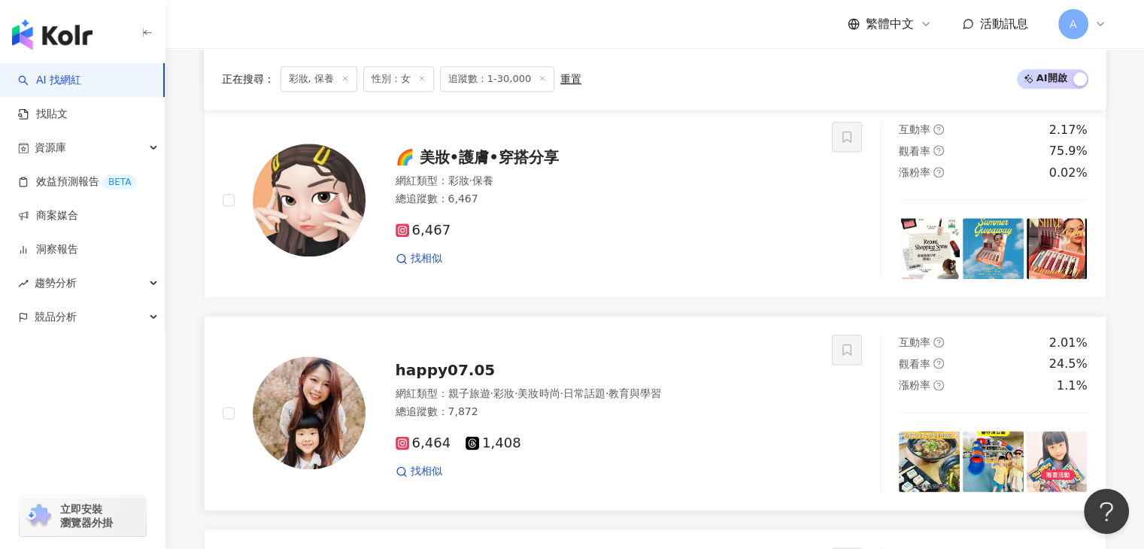
scroll to position [1785, 0]
click at [462, 369] on span "happy07.05" at bounding box center [446, 369] width 100 height 18
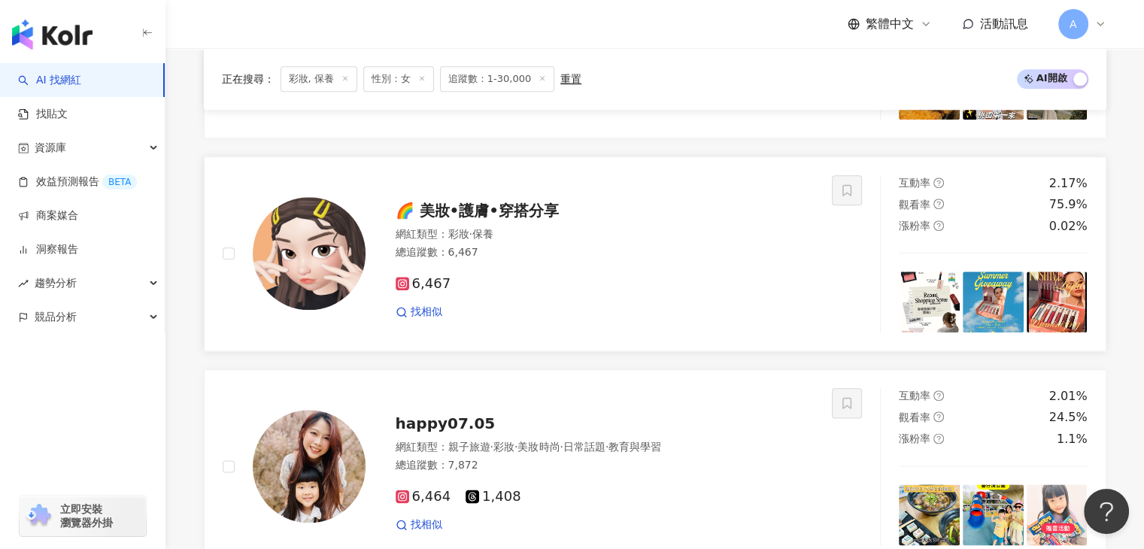
scroll to position [1710, 0]
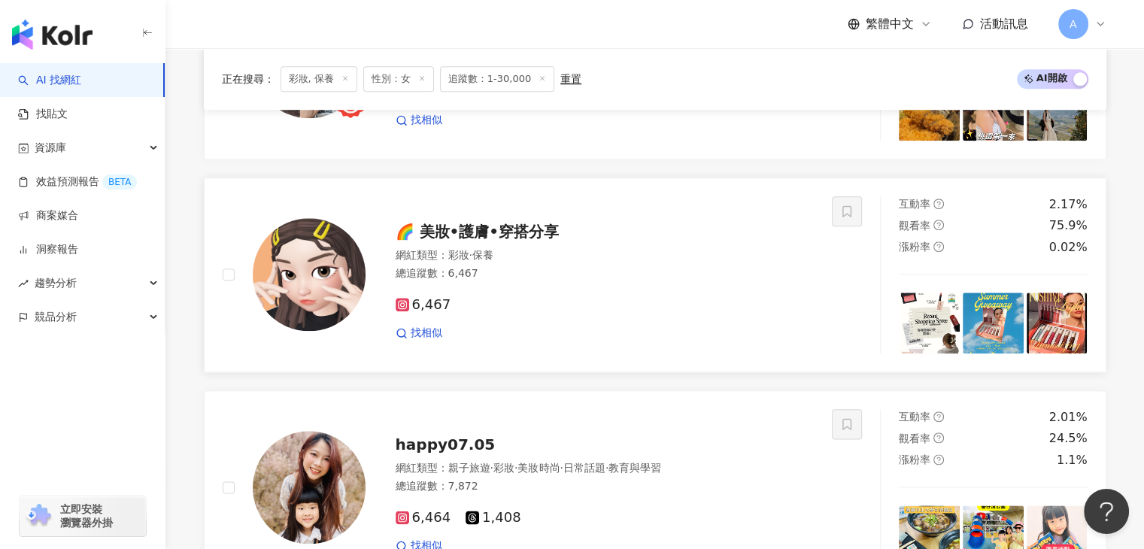
click at [515, 226] on div "🌈 美妝•護膚•穿搭分享 網紅類型 ： 彩妝 · 保養 總追蹤數 ： 6,467 6,467 找相似" at bounding box center [589, 275] width 449 height 132
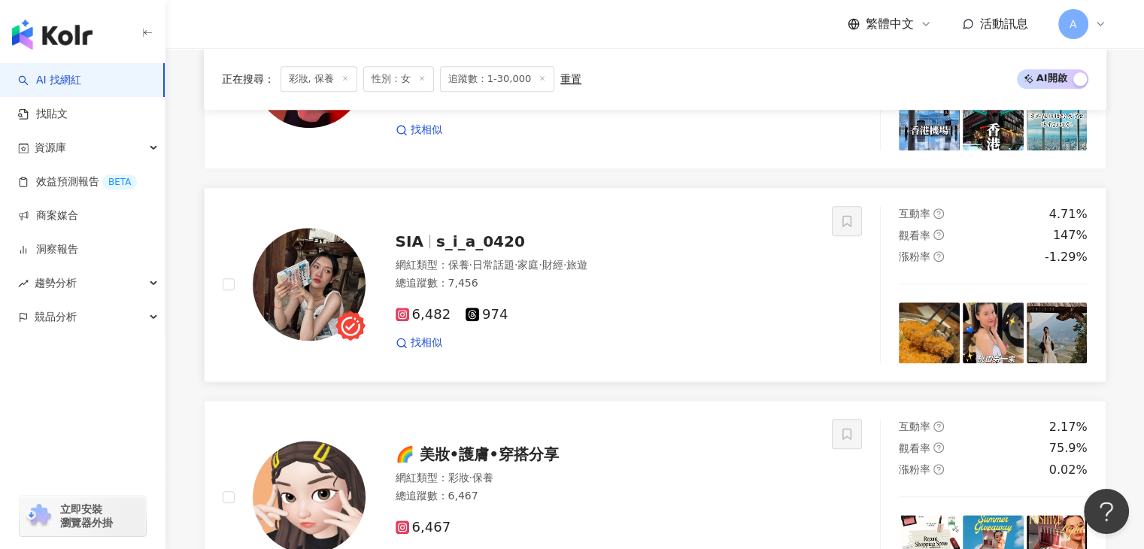
scroll to position [1484, 0]
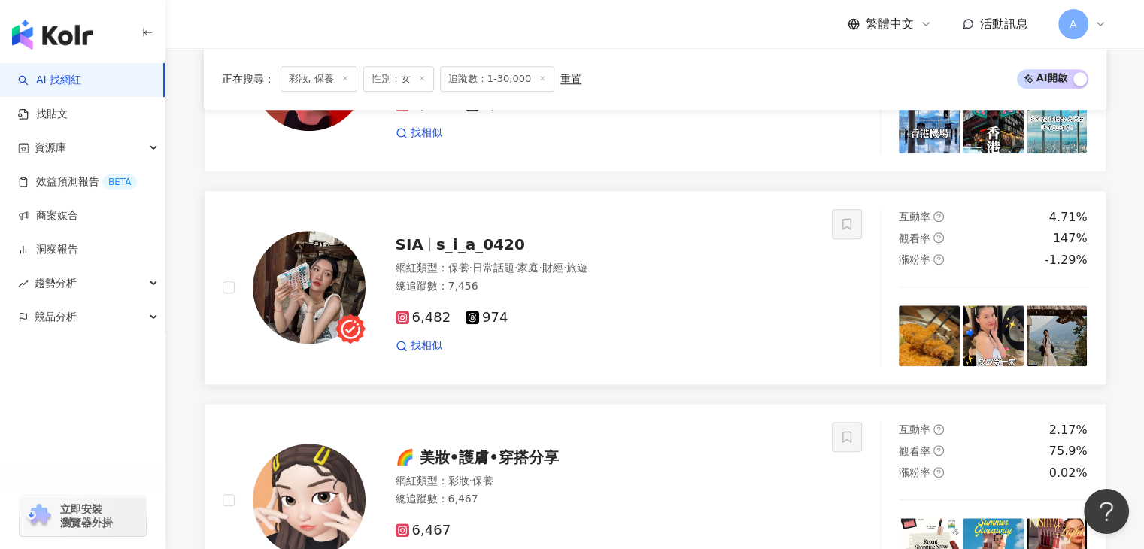
click at [460, 250] on span "s_i_a_0420" at bounding box center [480, 244] width 89 height 18
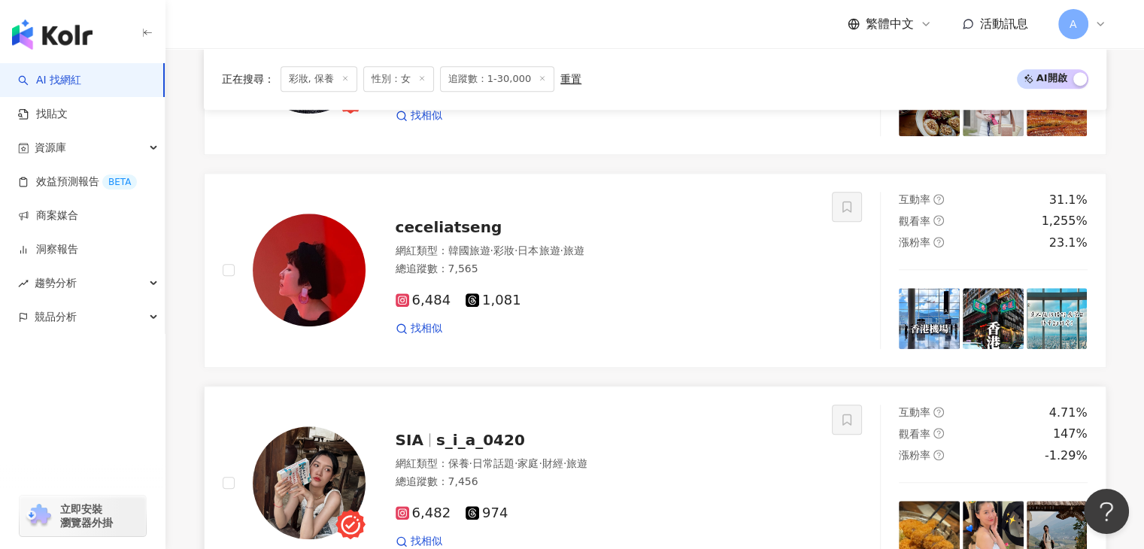
scroll to position [1259, 0]
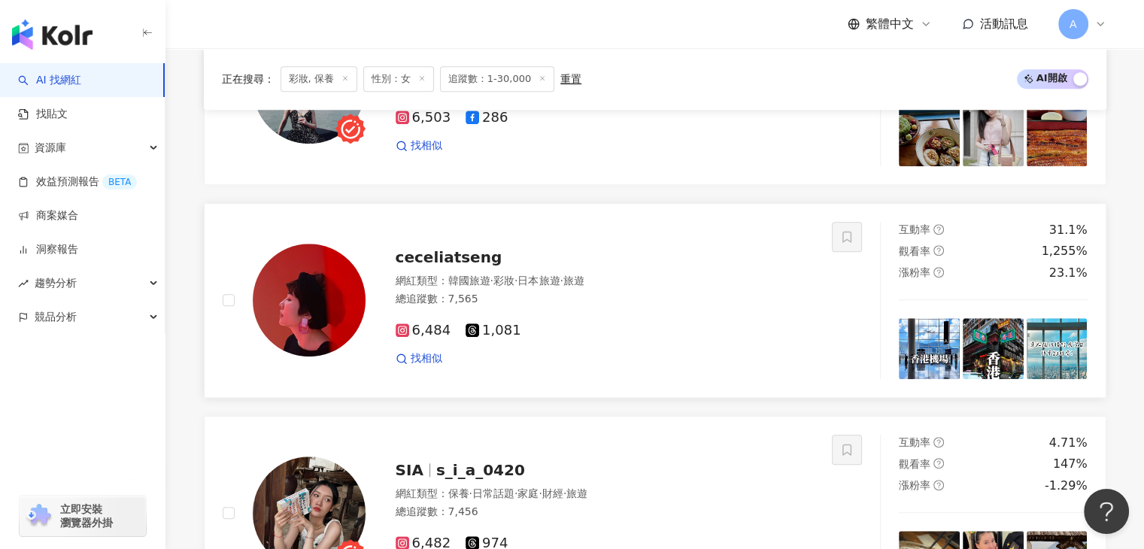
click at [467, 266] on span "ceceliatseng" at bounding box center [449, 257] width 107 height 18
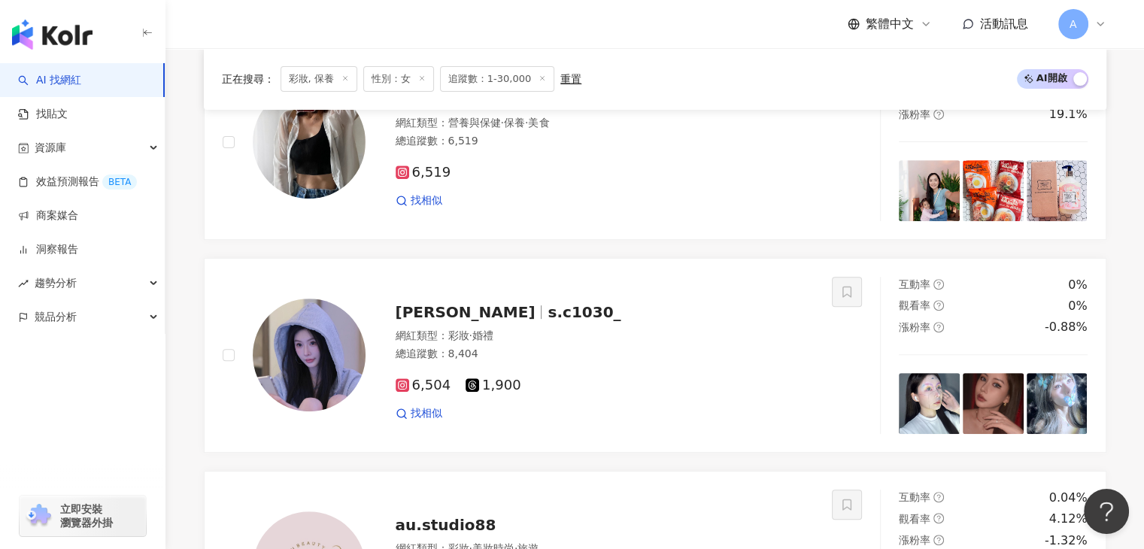
scroll to position [432, 0]
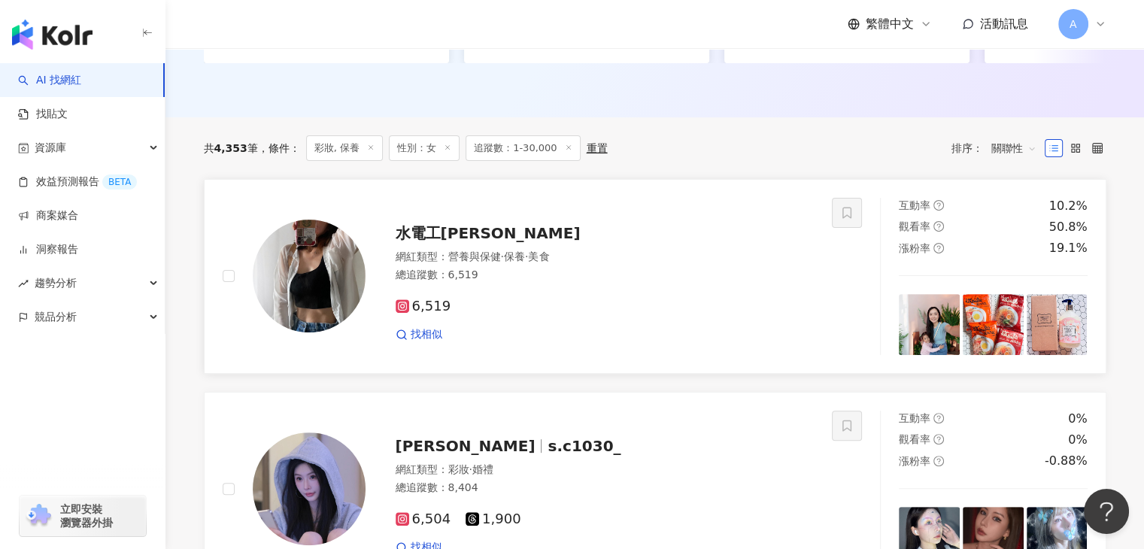
click at [431, 238] on span "水電工阿嫻" at bounding box center [488, 233] width 185 height 18
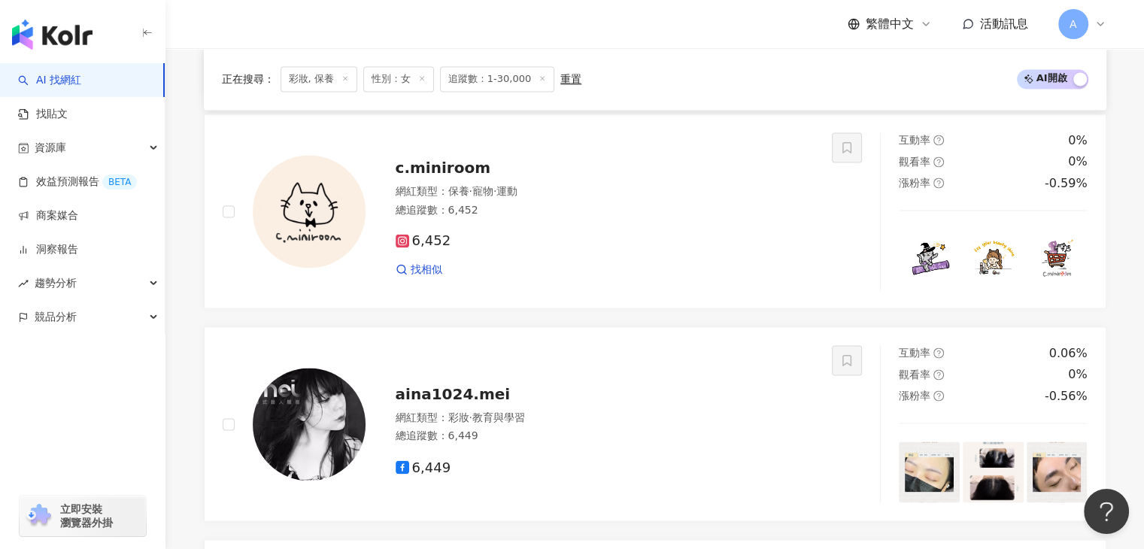
scroll to position [2947, 0]
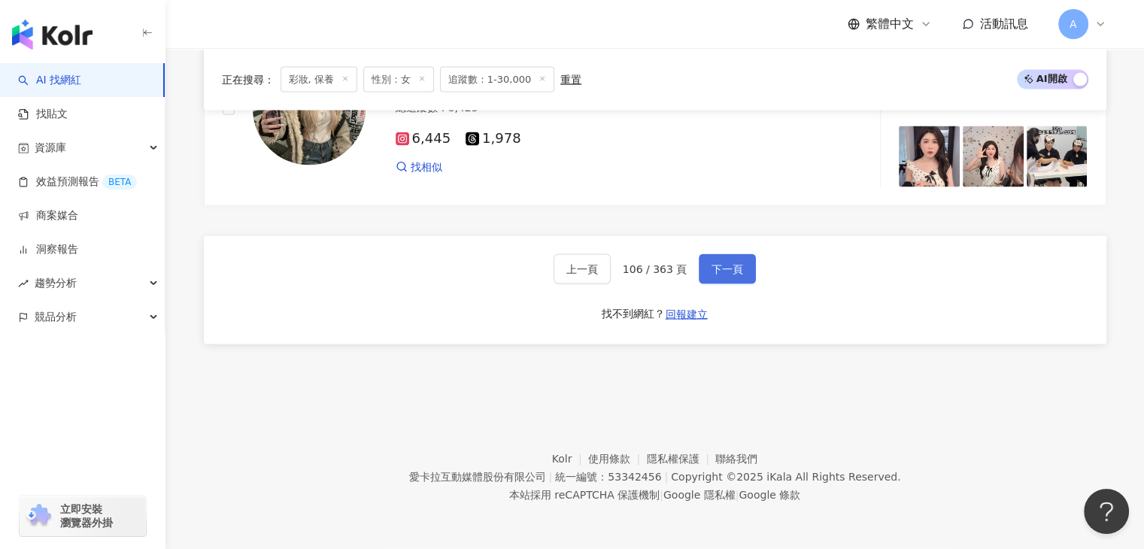
click at [702, 260] on button "下一頁" at bounding box center [727, 269] width 57 height 30
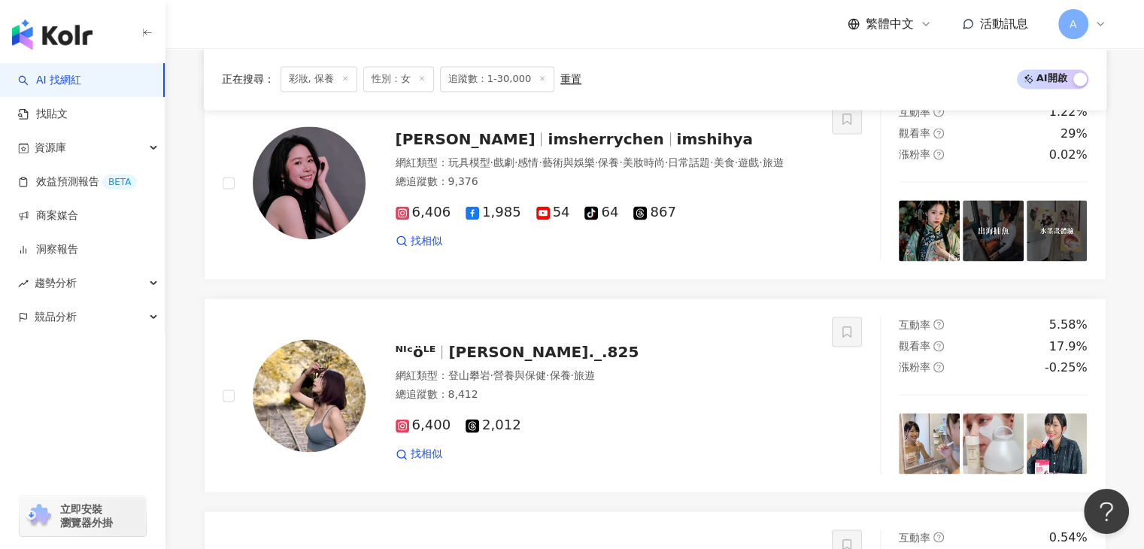
scroll to position [2244, 0]
click at [517, 344] on span "nicole._.825" at bounding box center [543, 353] width 190 height 18
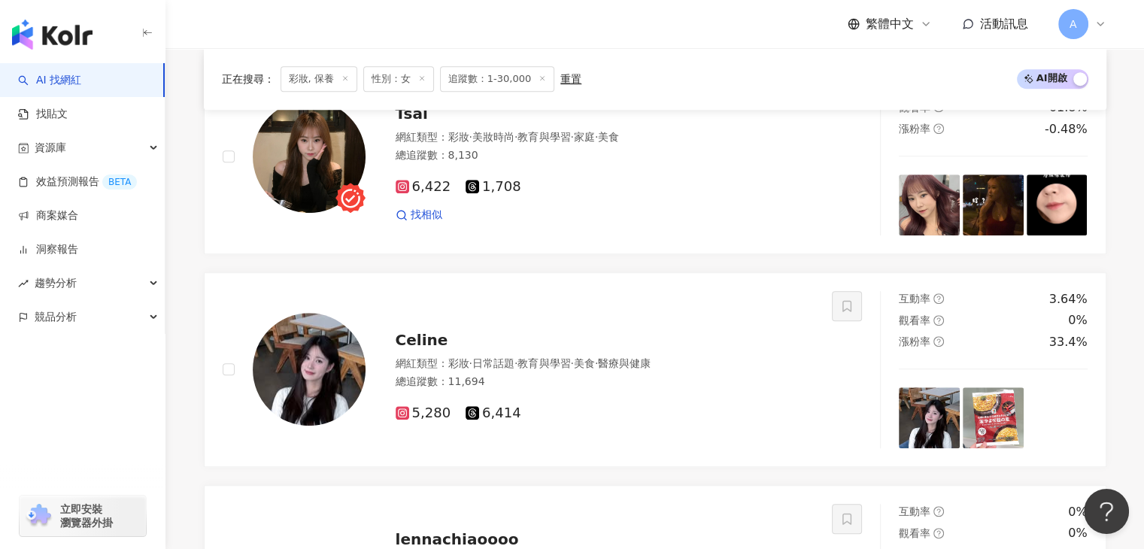
scroll to position [1041, 0]
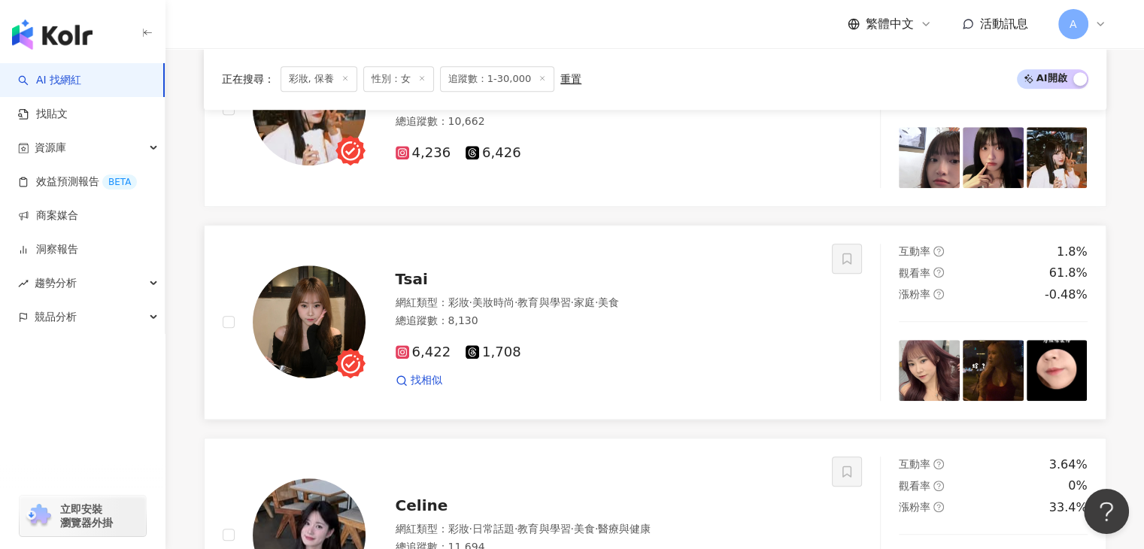
click at [417, 270] on span "Tsai" at bounding box center [412, 279] width 32 height 18
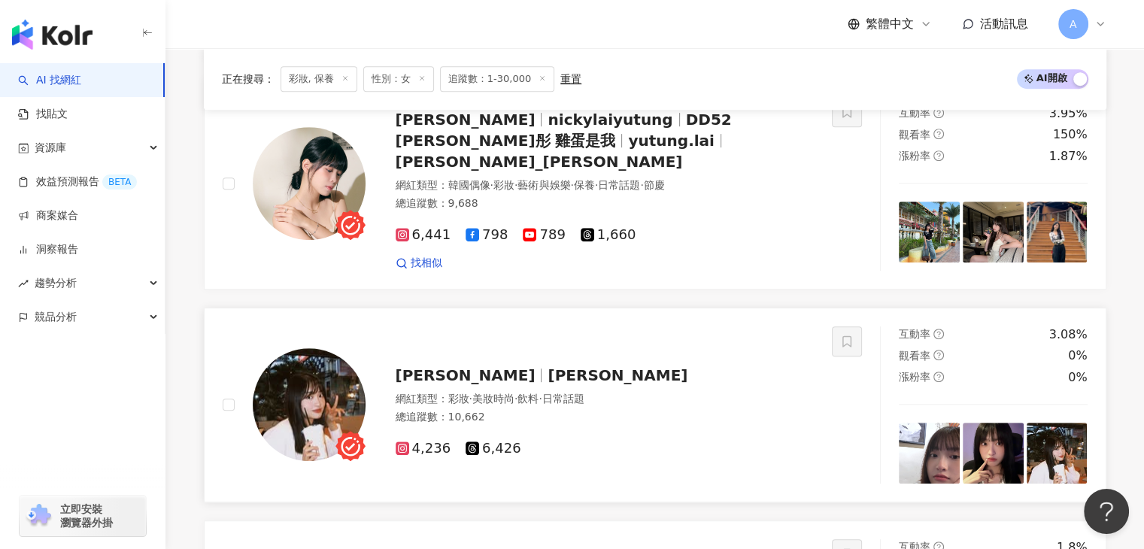
scroll to position [590, 0]
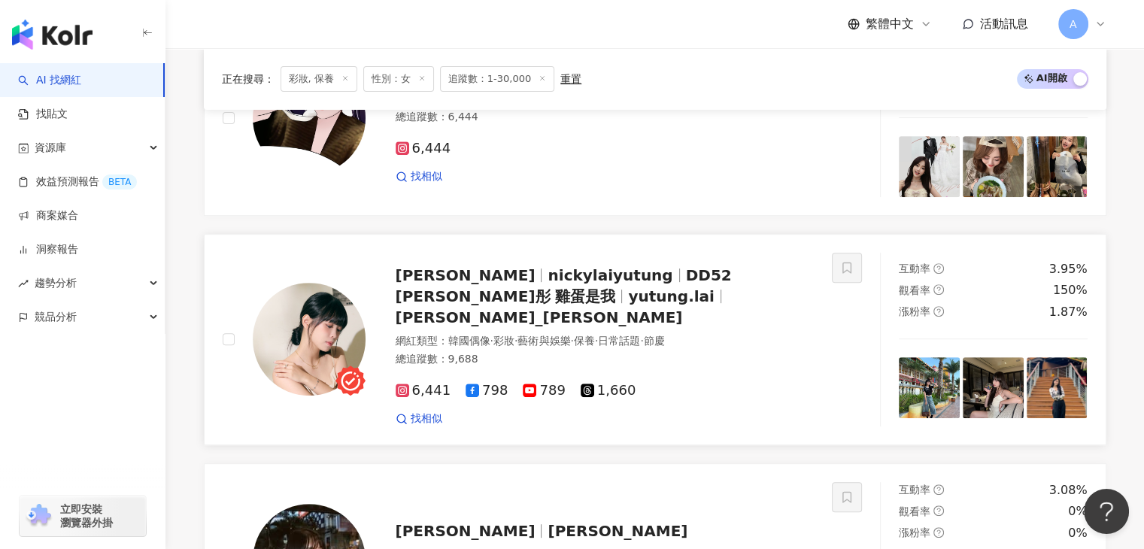
click at [612, 303] on div "Nicky Lai 禹彤 nickylaiyutung DD52 禹彤 雞蛋是我 yutung.lai Nicky Lai_禹彤" at bounding box center [605, 296] width 419 height 63
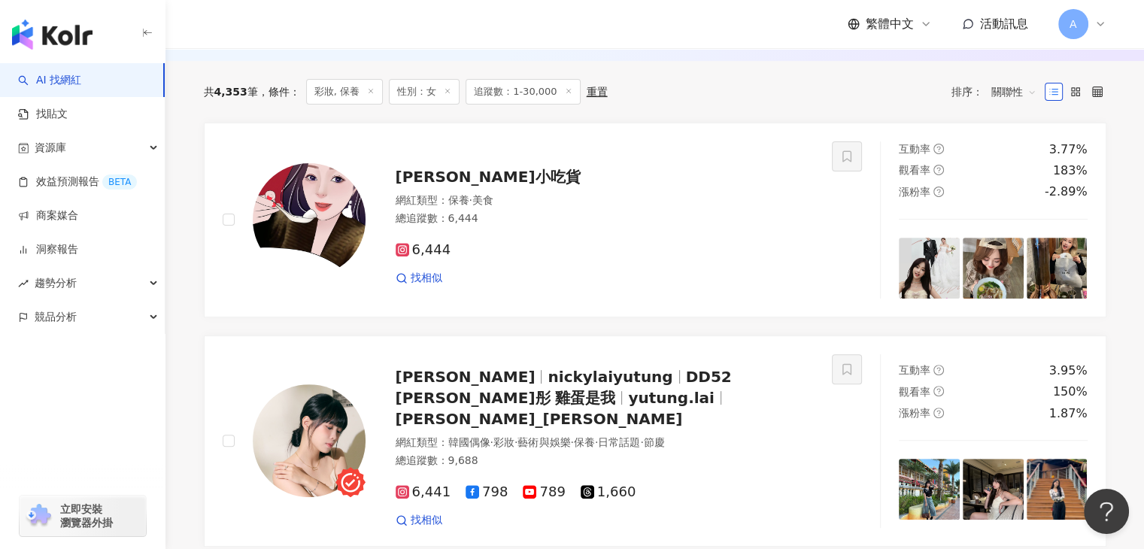
scroll to position [364, 0]
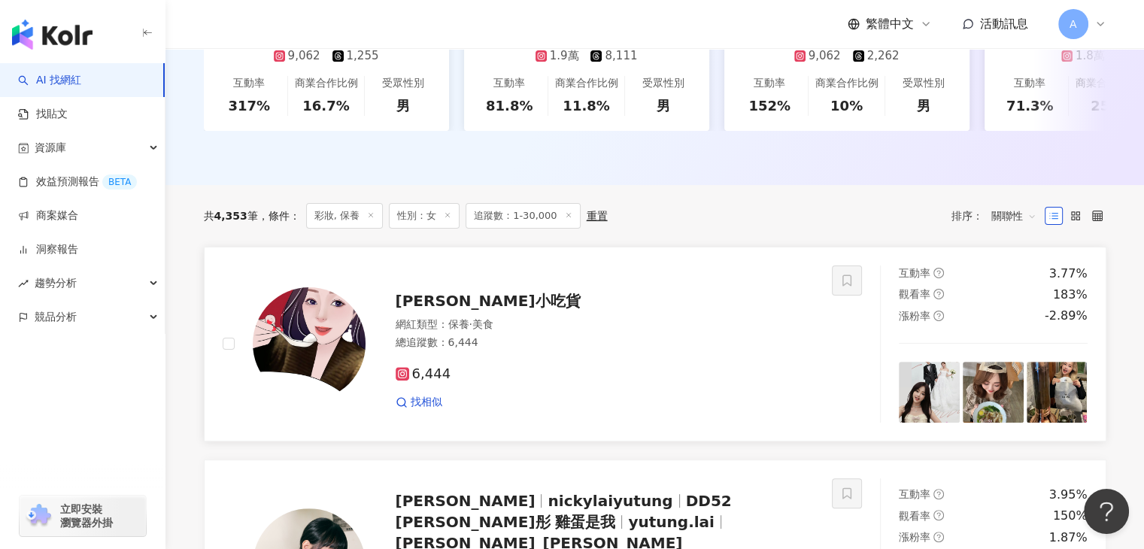
click at [486, 308] on div "𝓻𝔂𝓪𝓷小吃貨" at bounding box center [605, 300] width 419 height 21
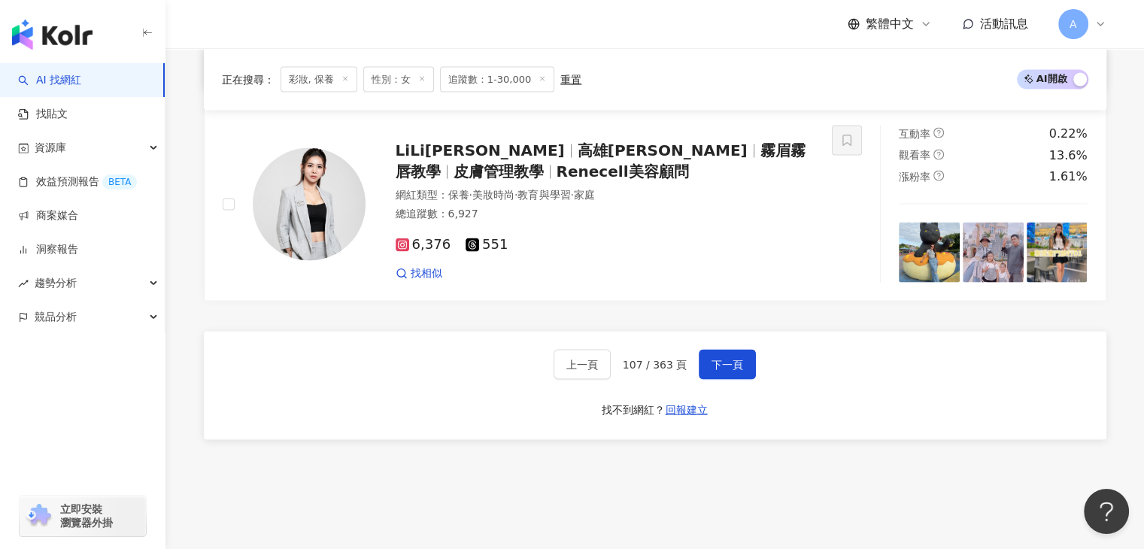
scroll to position [2947, 0]
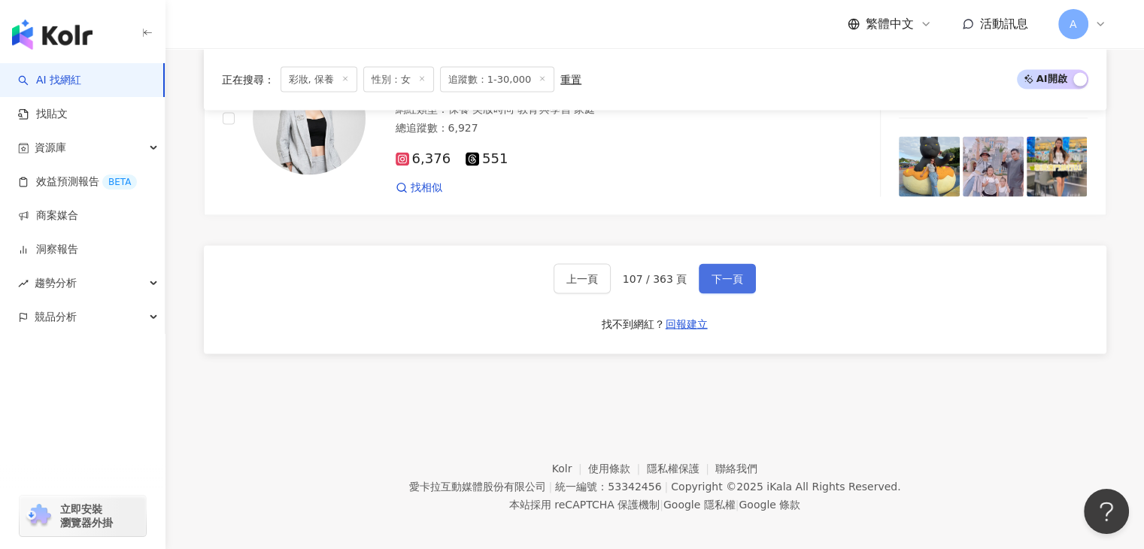
click at [735, 273] on span "下一頁" at bounding box center [727, 279] width 32 height 12
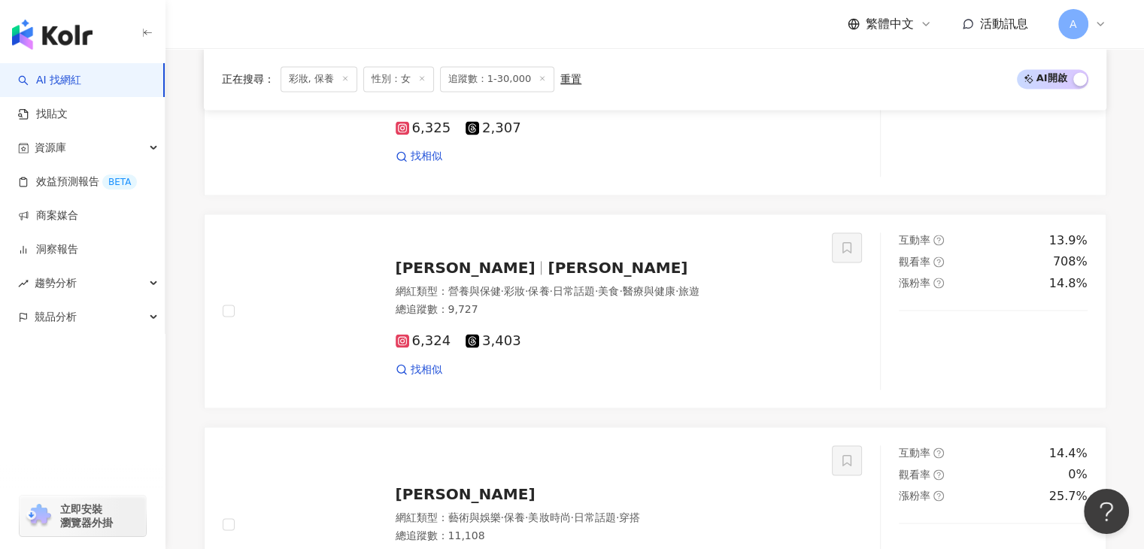
scroll to position [2069, 0]
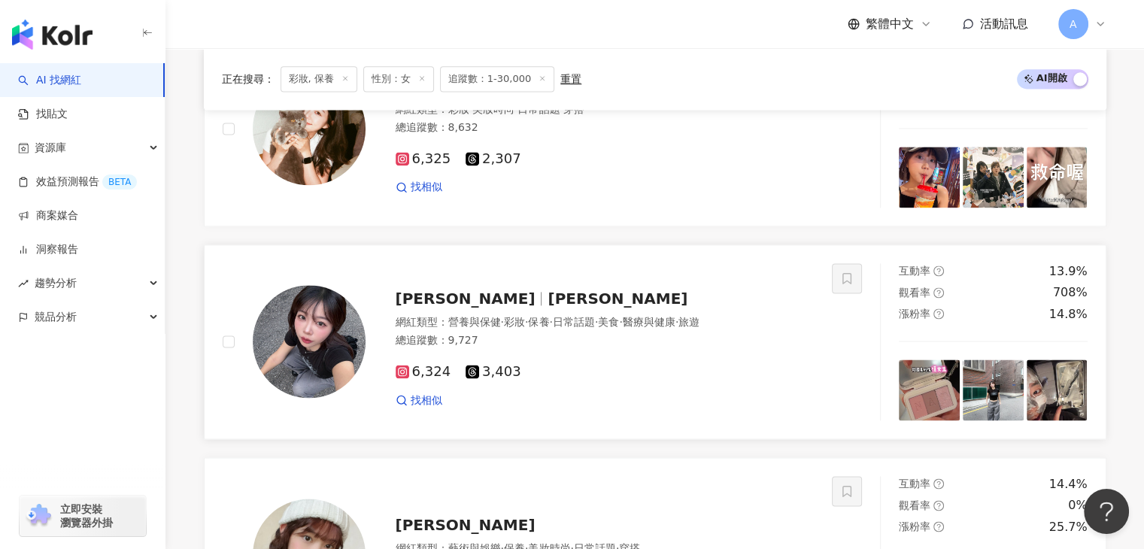
click at [547, 302] on span "安娜" at bounding box center [617, 298] width 140 height 18
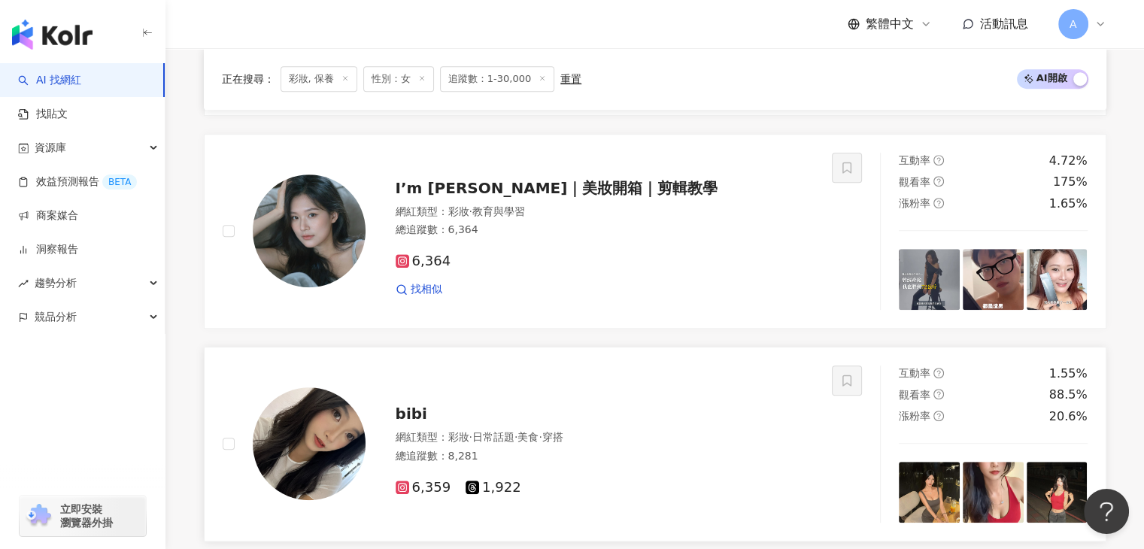
scroll to position [865, 0]
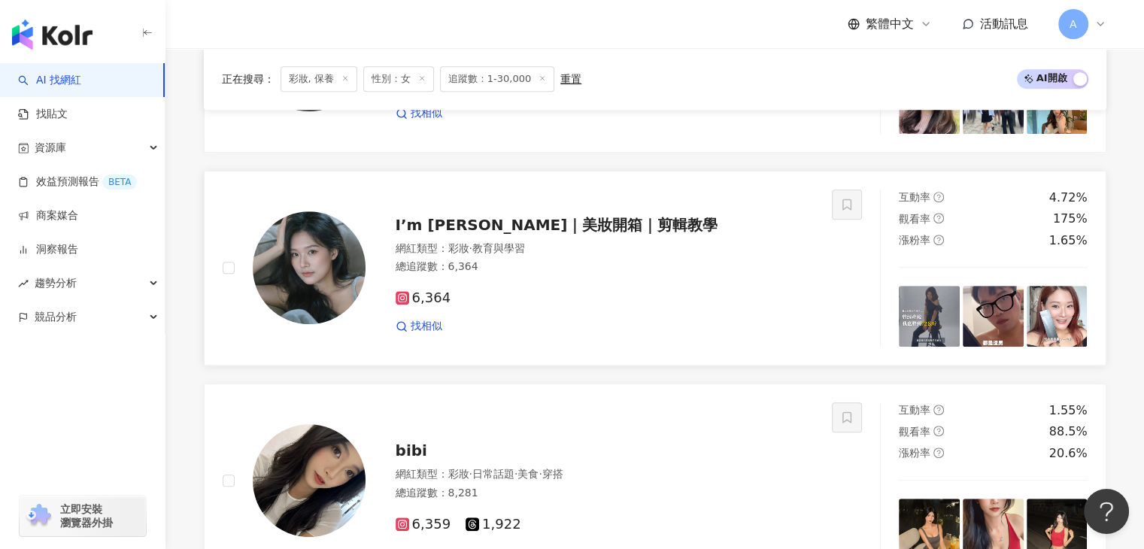
click at [493, 234] on span "I’m 李南南｜美妝開箱｜剪輯教學" at bounding box center [557, 225] width 323 height 18
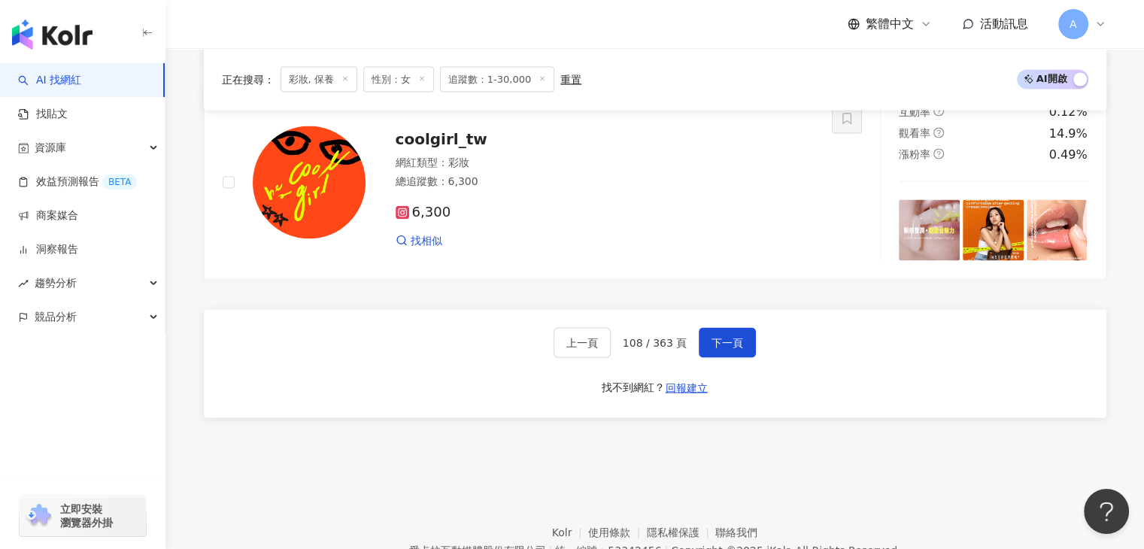
scroll to position [2947, 0]
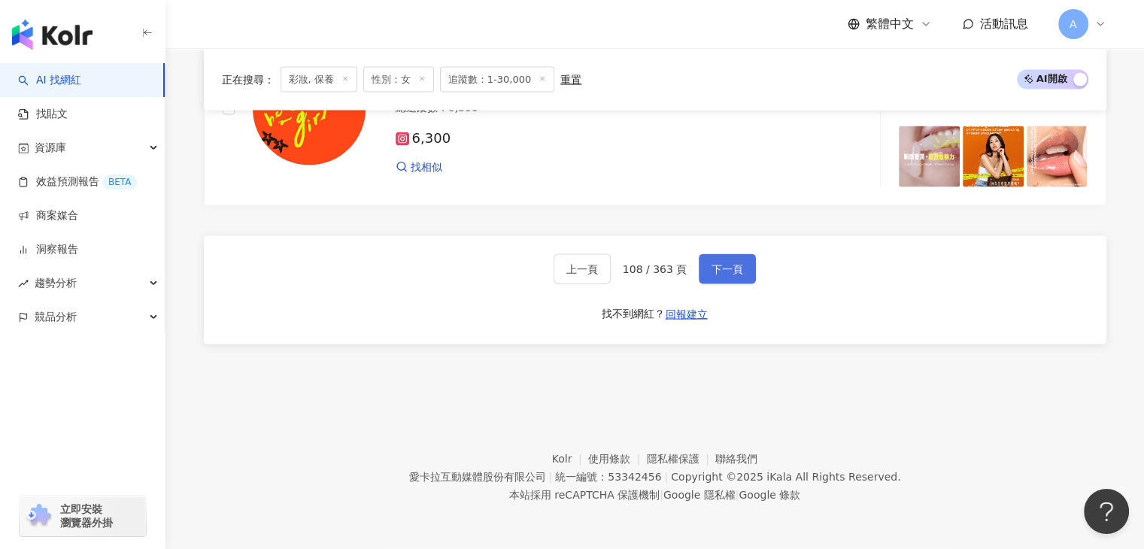
click at [716, 269] on span "下一頁" at bounding box center [727, 269] width 32 height 12
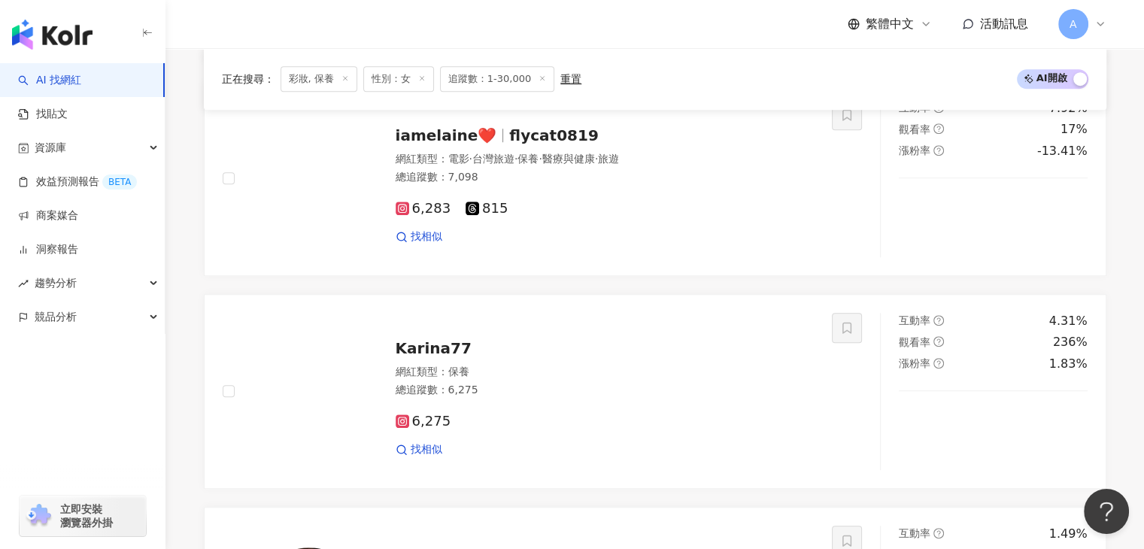
scroll to position [1142, 0]
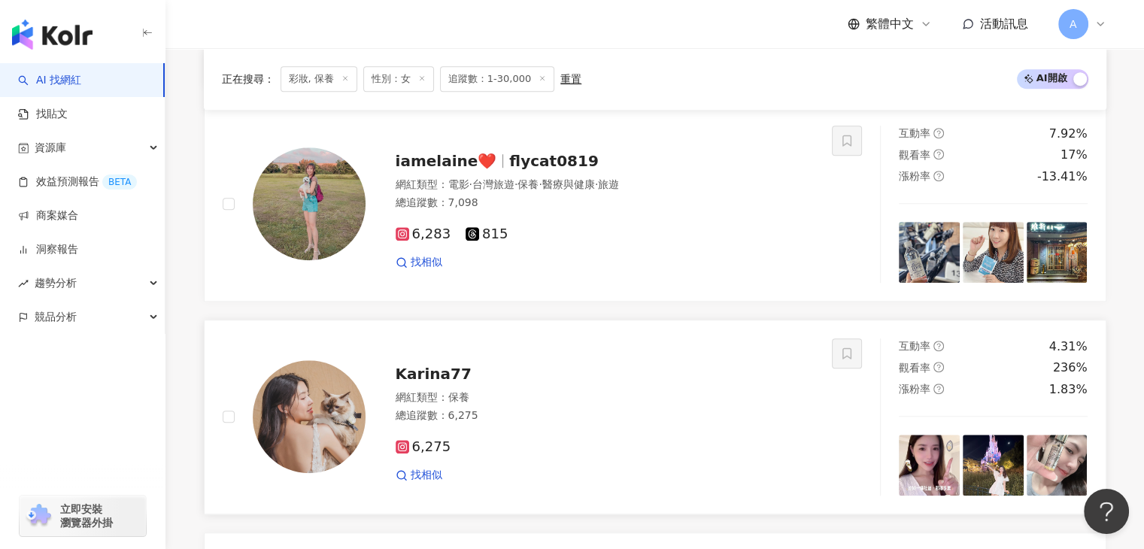
click at [465, 375] on div "Karina77" at bounding box center [605, 373] width 419 height 21
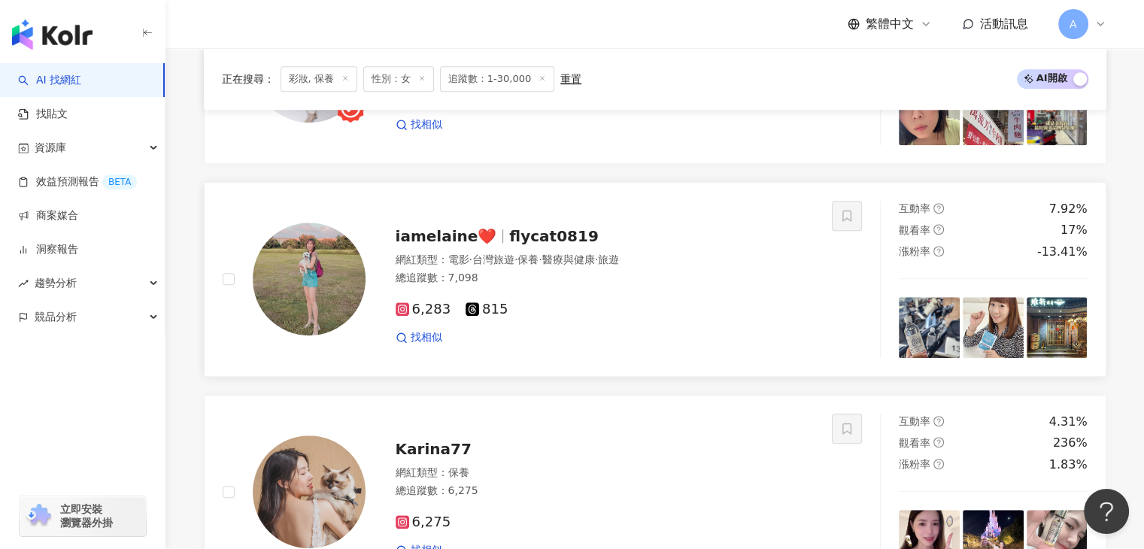
scroll to position [992, 0]
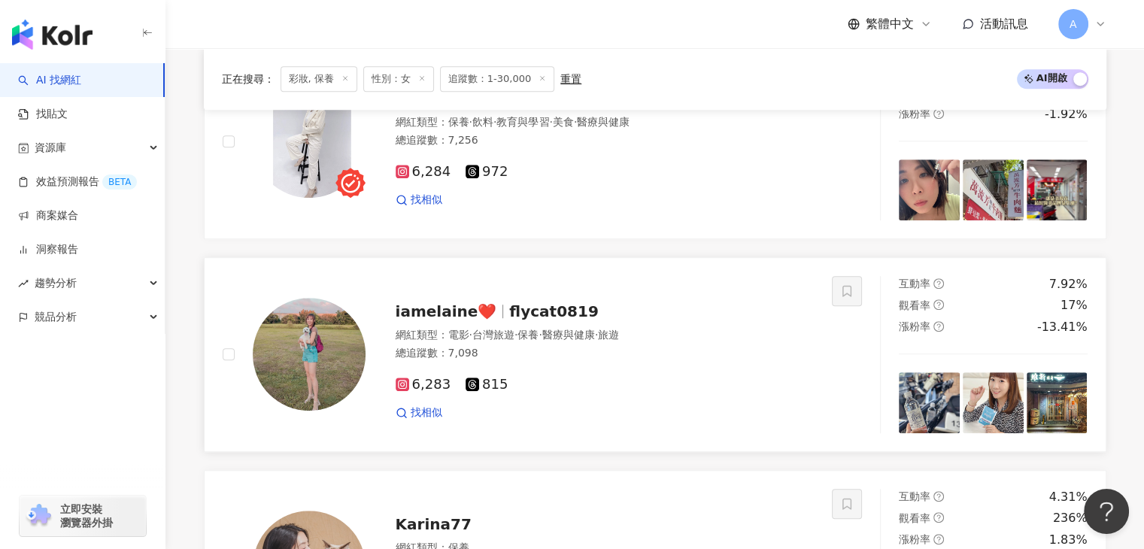
click at [513, 313] on span "flycat0819" at bounding box center [553, 311] width 89 height 18
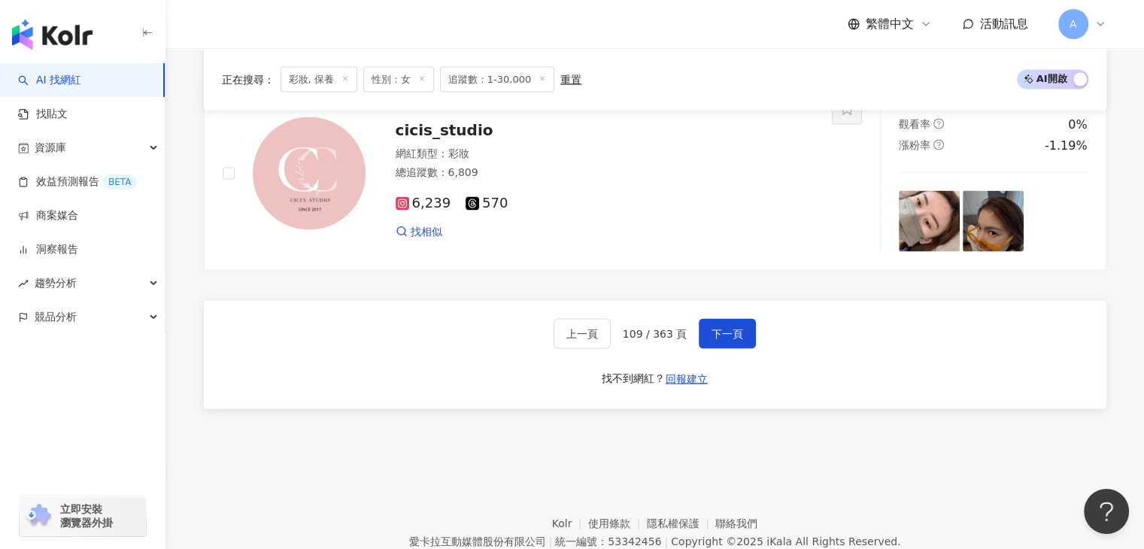
scroll to position [2947, 0]
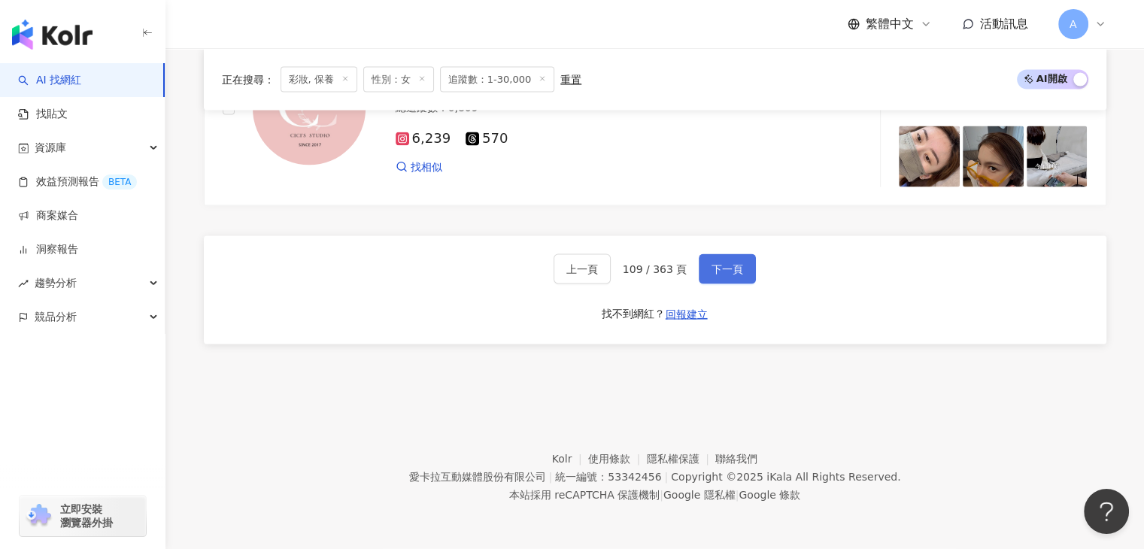
click at [723, 279] on button "下一頁" at bounding box center [727, 269] width 57 height 30
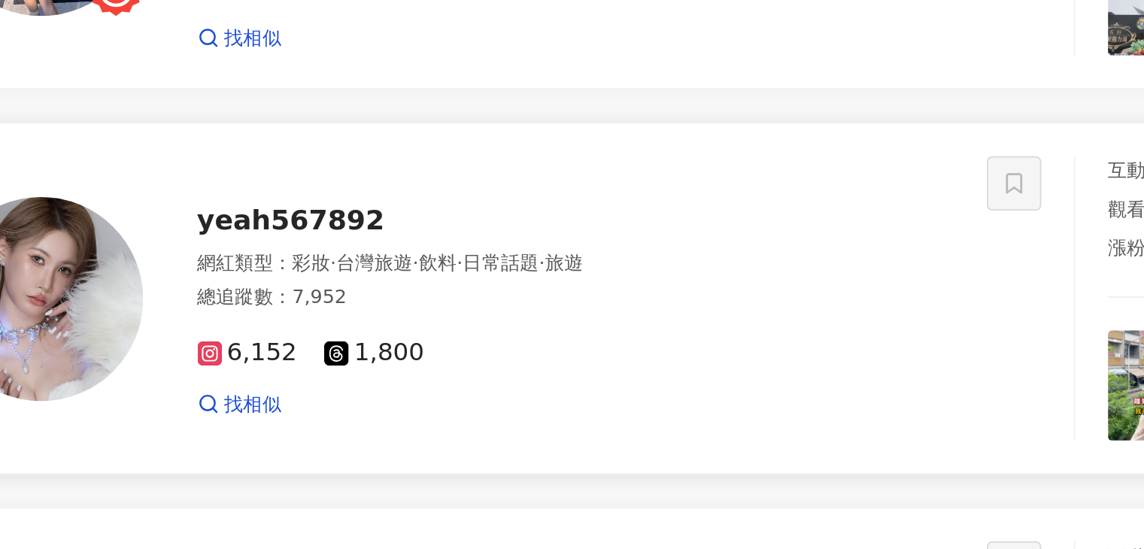
scroll to position [2539, 0]
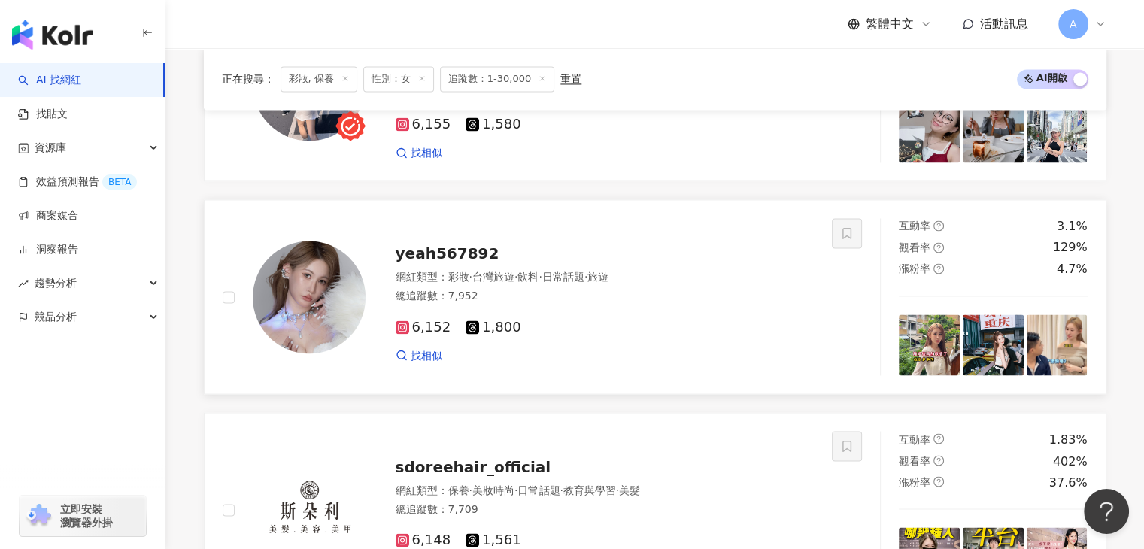
click at [469, 253] on span "yeah567892" at bounding box center [448, 253] width 104 height 18
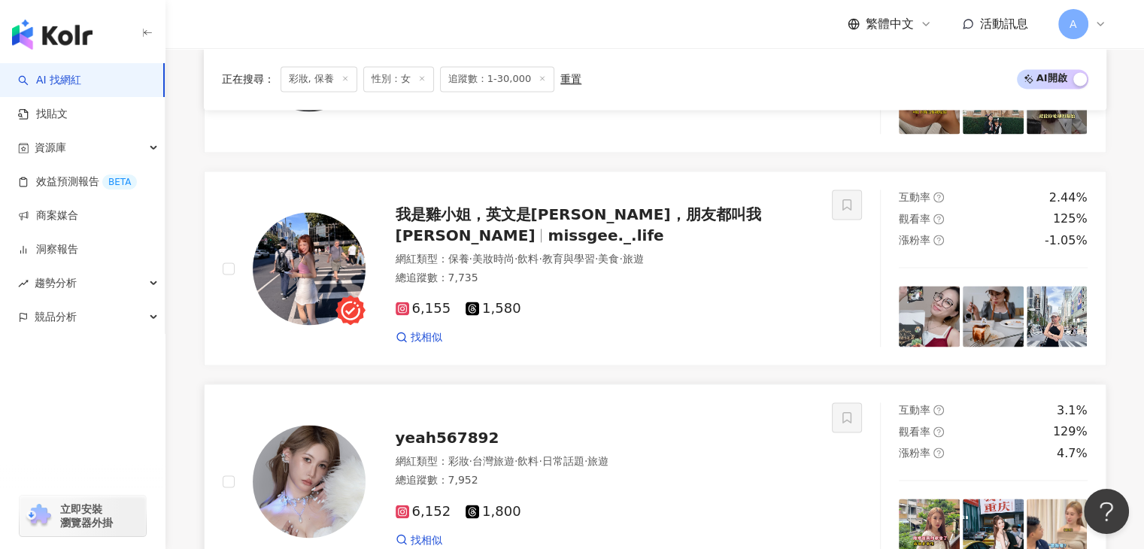
scroll to position [2344, 0]
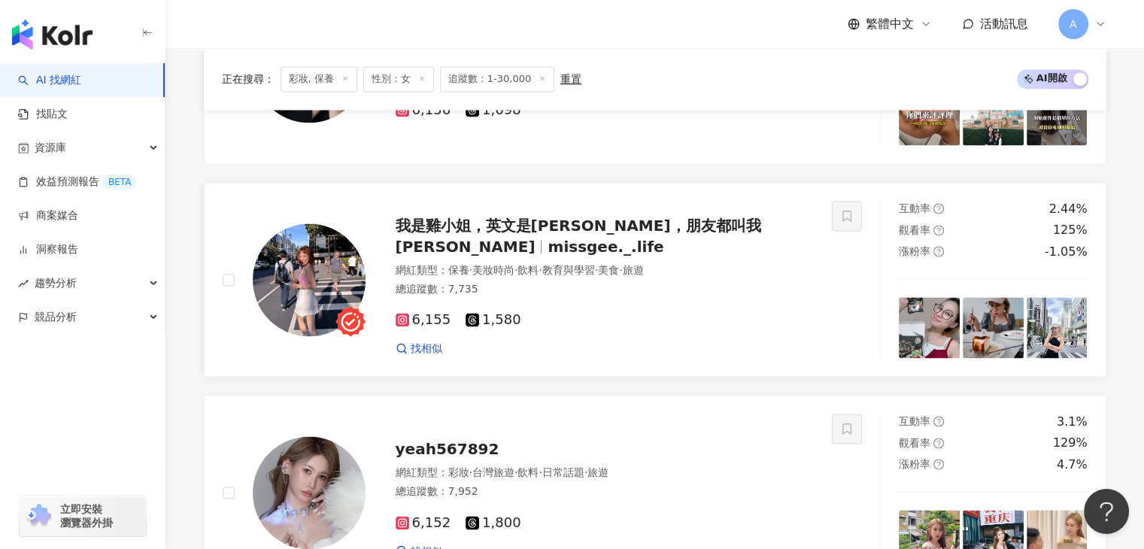
click at [555, 238] on span "我是雞小姐，英文是Katy，朋友都叫我蔡蔡" at bounding box center [578, 236] width 365 height 39
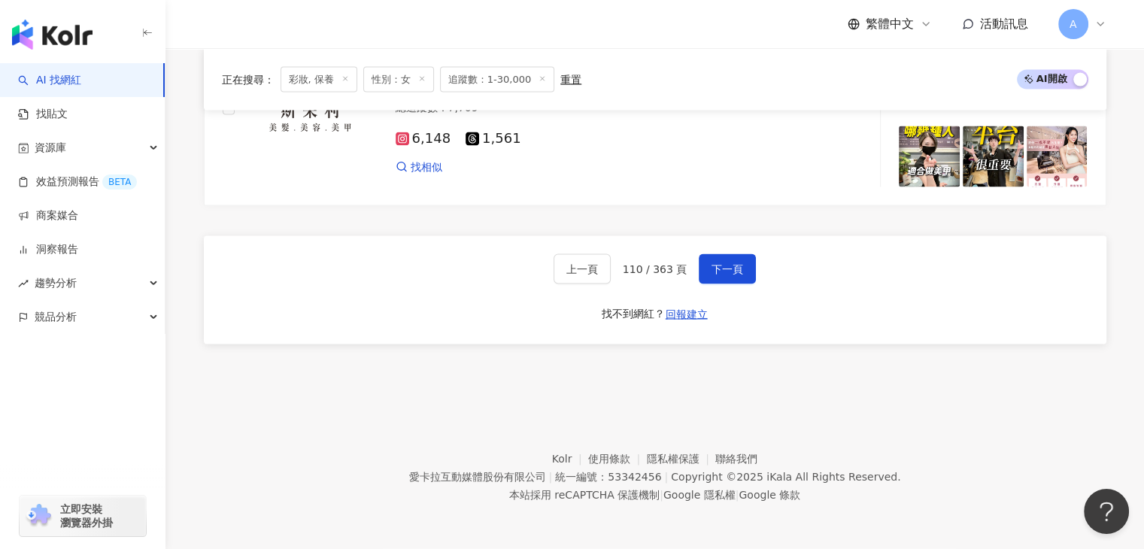
scroll to position [2947, 0]
click at [735, 267] on span "下一頁" at bounding box center [727, 269] width 32 height 12
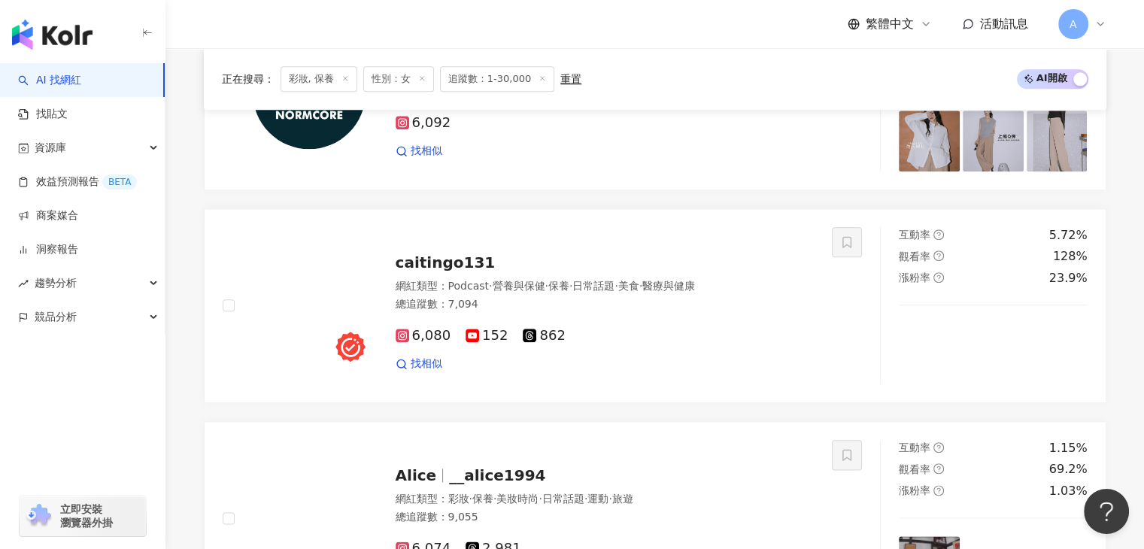
scroll to position [1680, 0]
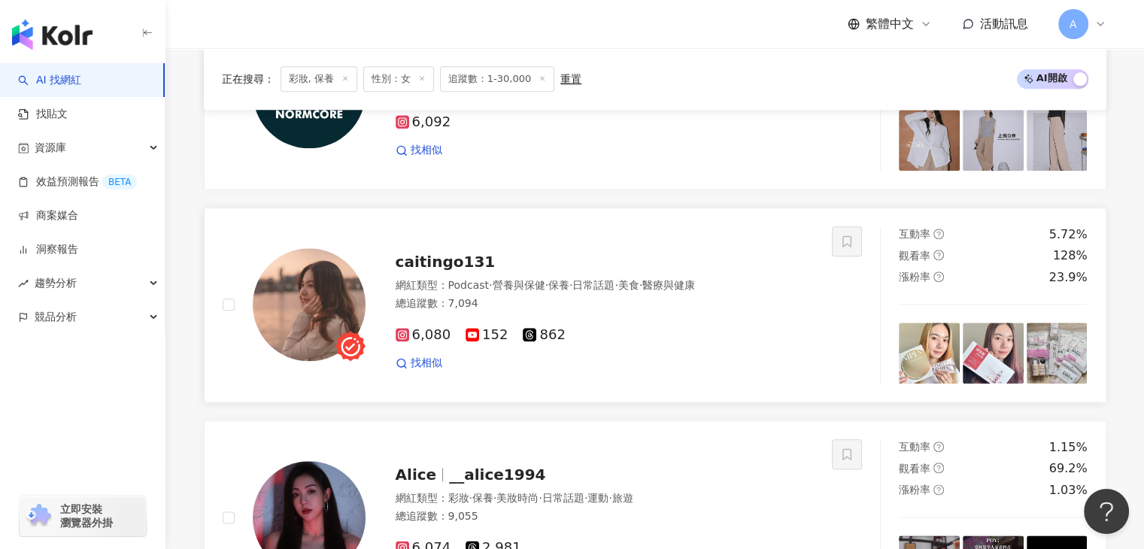
click at [470, 266] on span "caitingo131" at bounding box center [446, 262] width 100 height 18
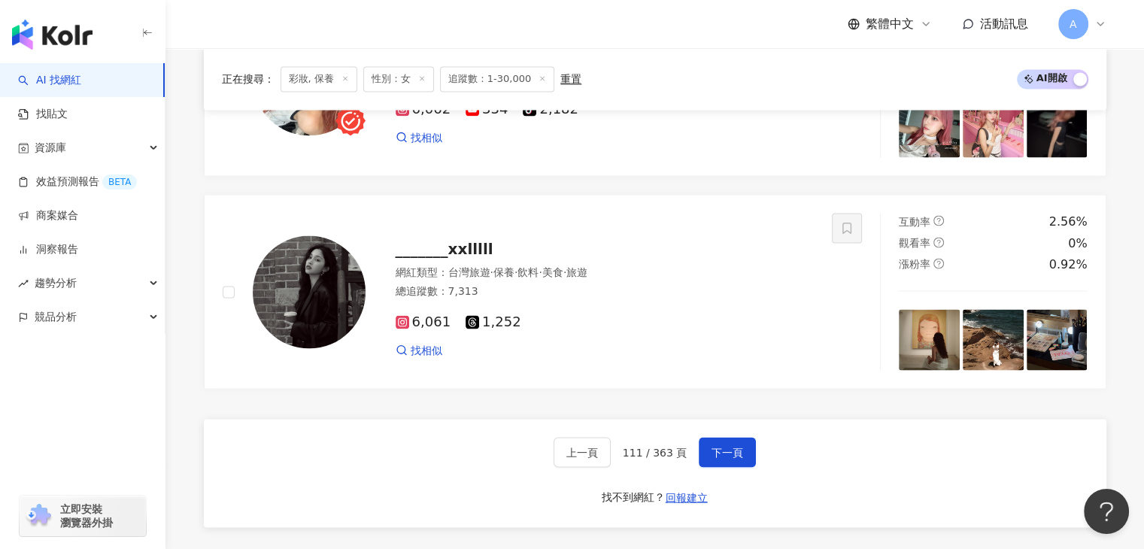
scroll to position [2800, 0]
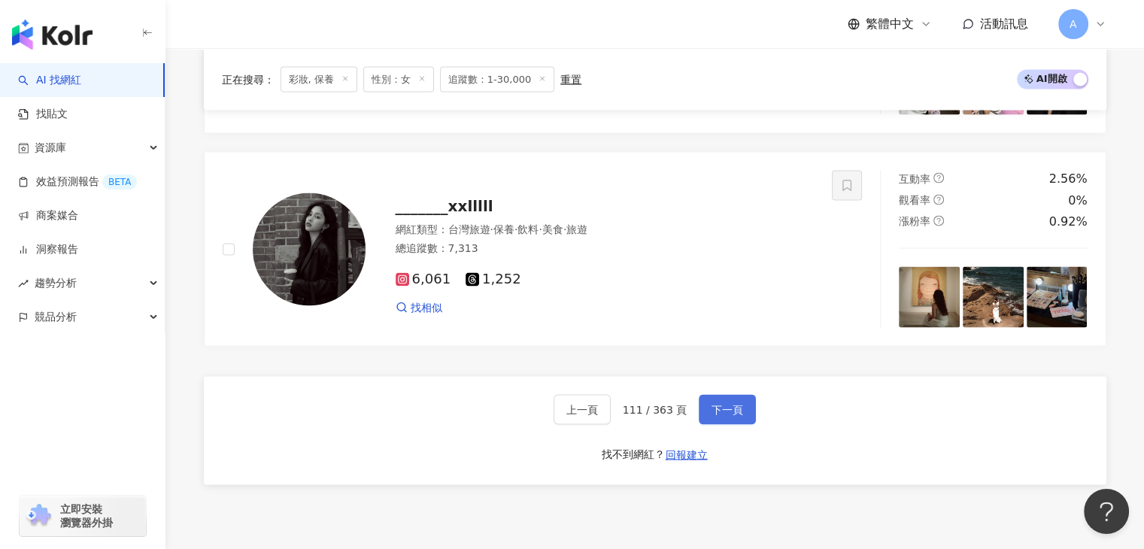
click at [711, 415] on span "下一頁" at bounding box center [727, 409] width 32 height 12
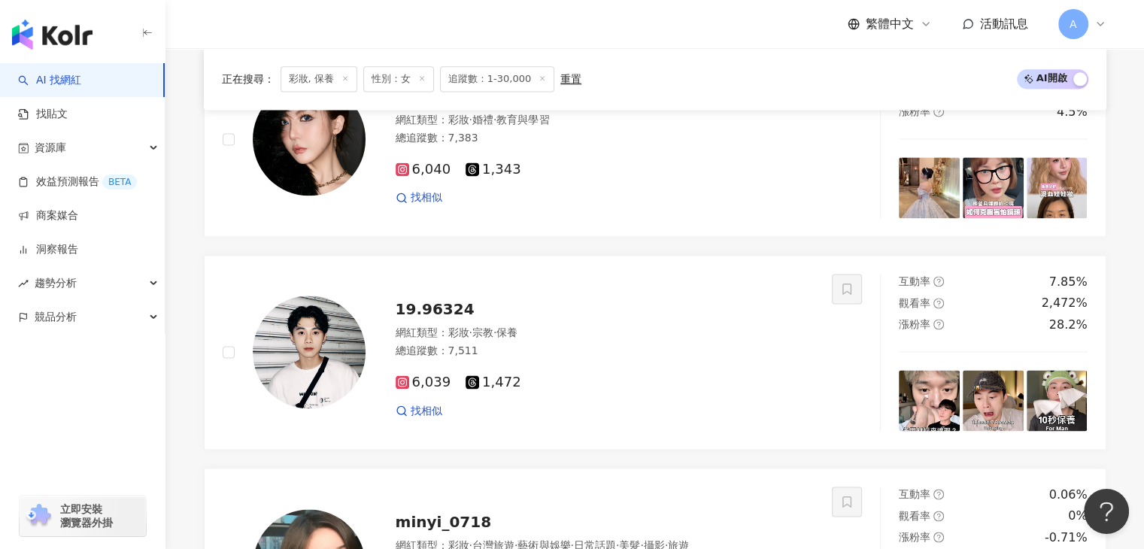
scroll to position [2057, 0]
click at [396, 314] on span "19.96324" at bounding box center [435, 310] width 79 height 18
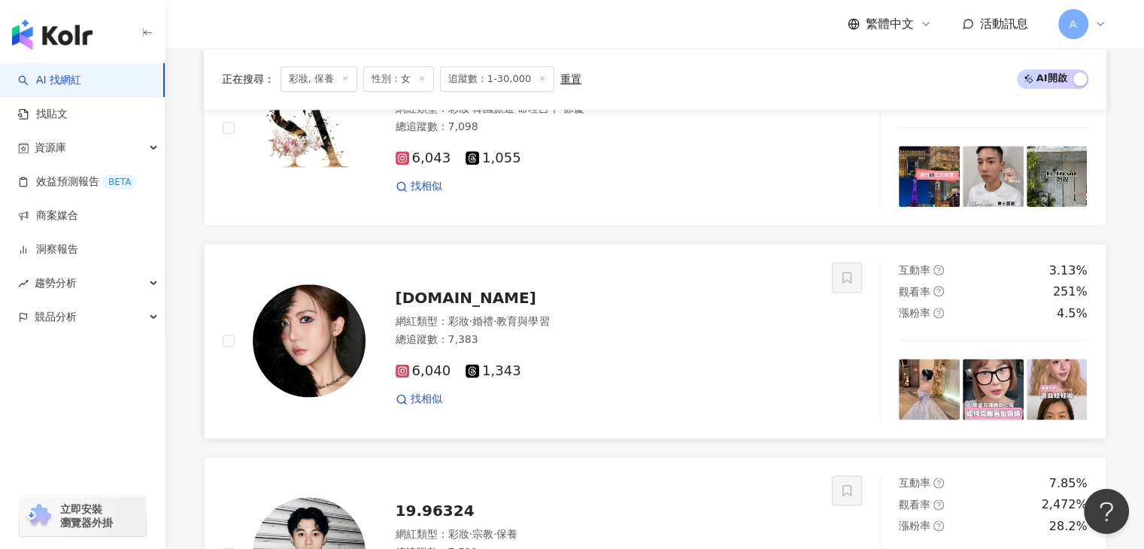
scroll to position [1832, 0]
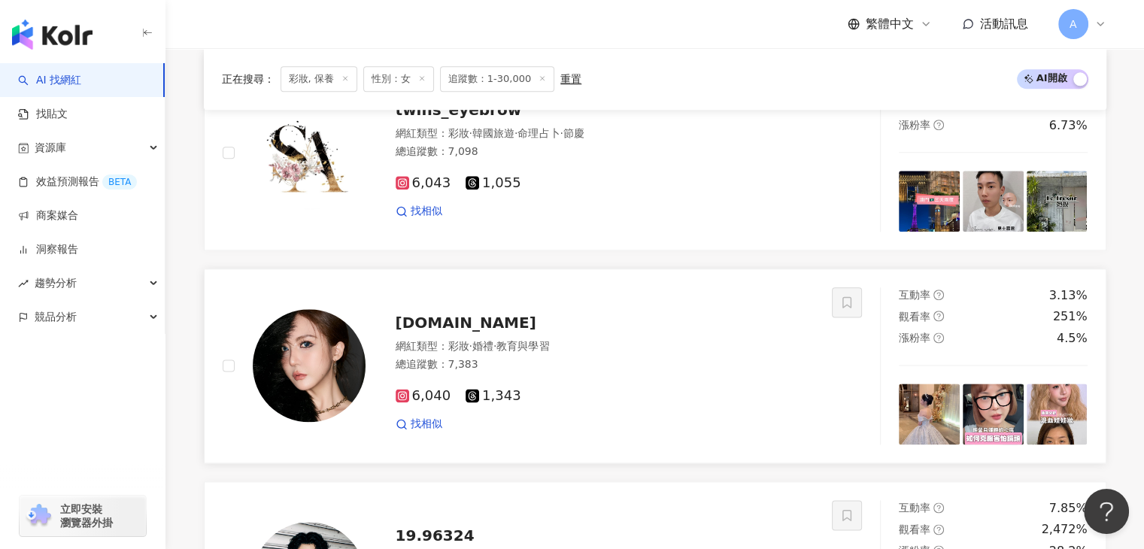
click at [443, 332] on span "cheriemakeup.tw" at bounding box center [466, 323] width 141 height 18
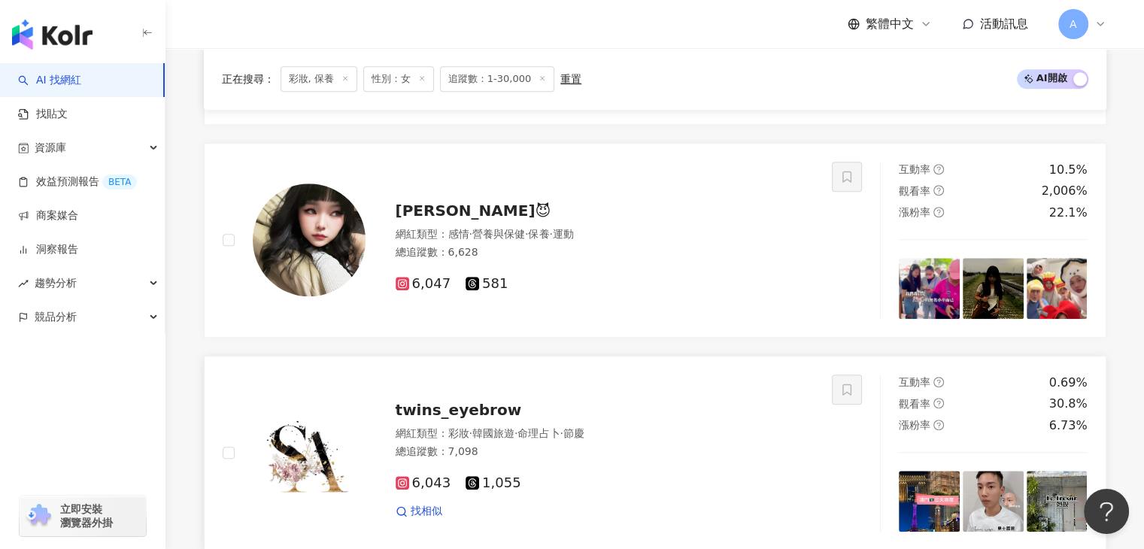
scroll to position [1531, 0]
click at [449, 222] on div "賴賴😈" at bounding box center [605, 211] width 419 height 21
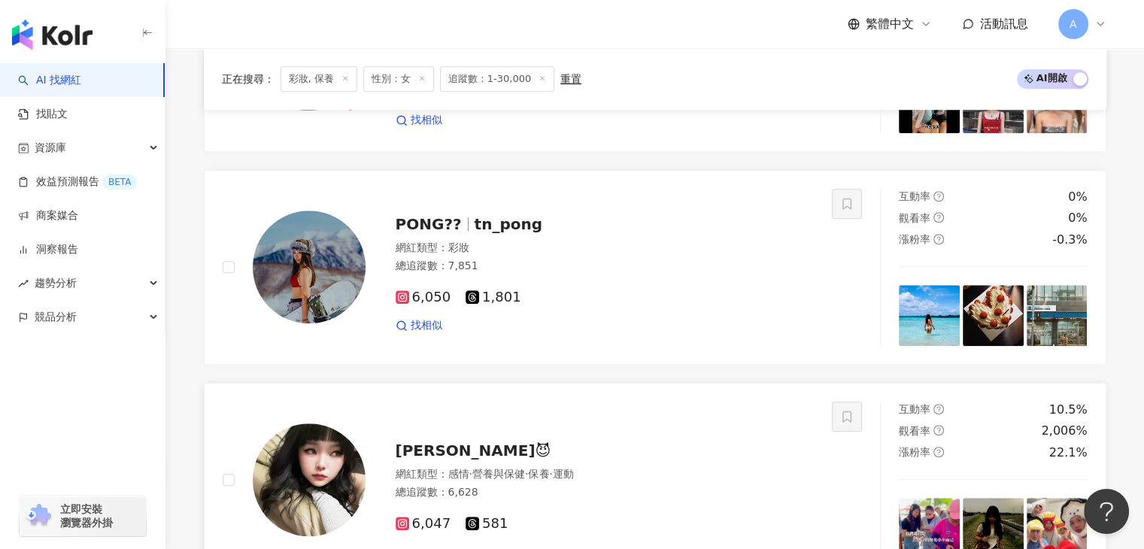
scroll to position [1155, 0]
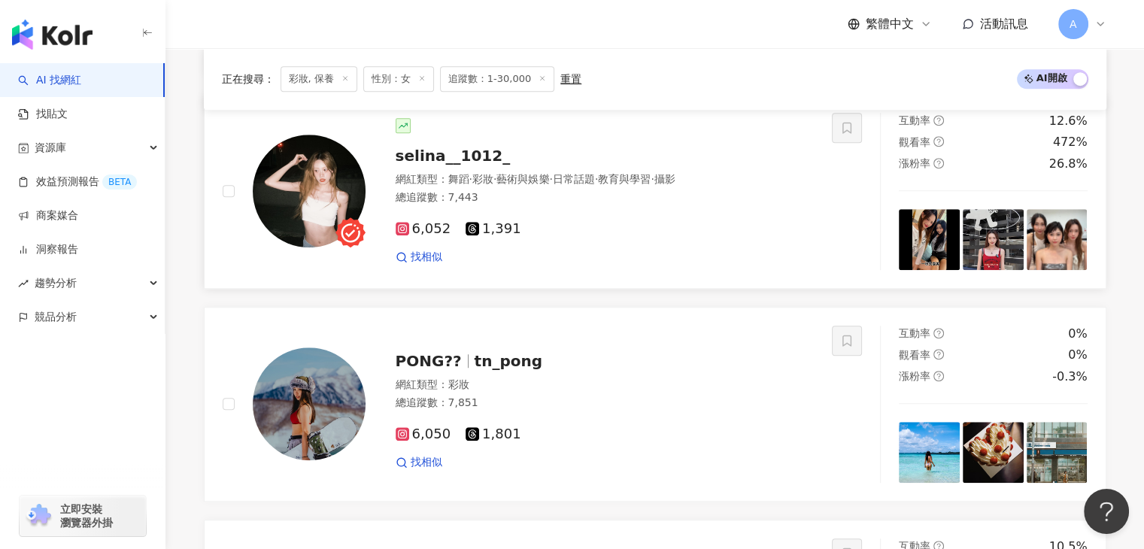
click at [473, 165] on span "selina__1012_" at bounding box center [453, 156] width 115 height 18
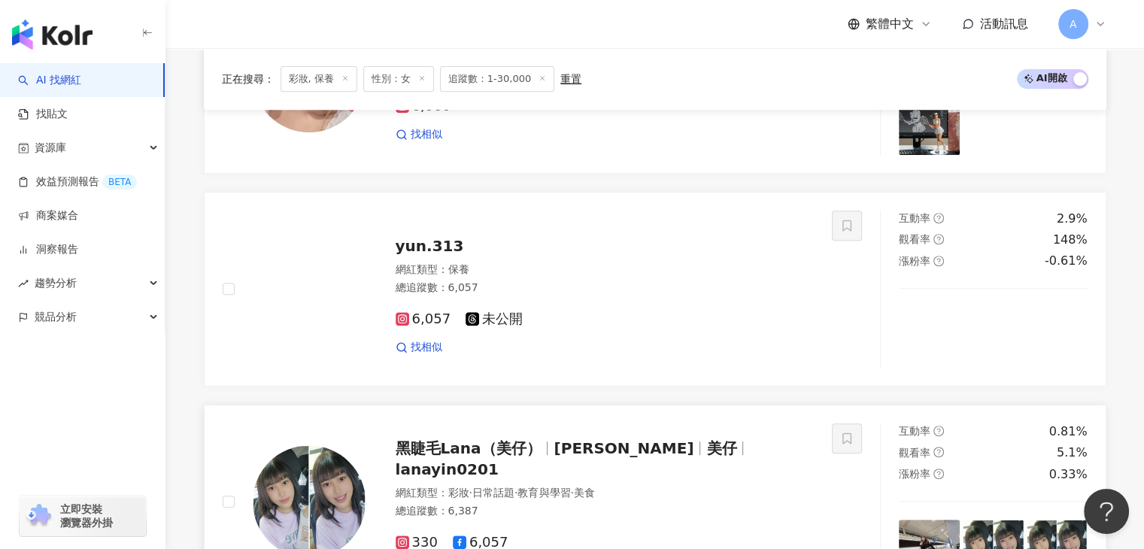
scroll to position [629, 0]
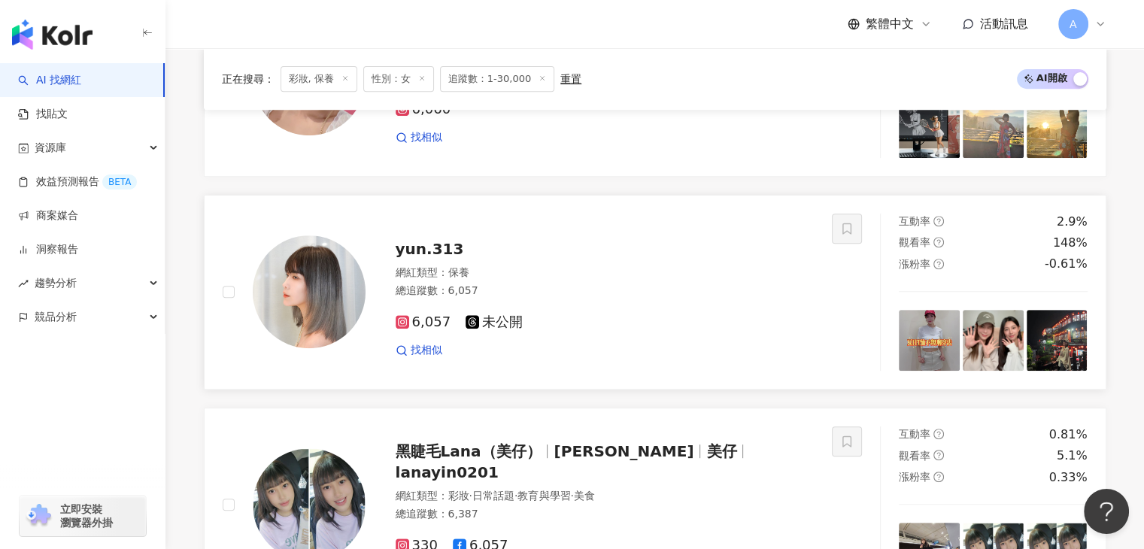
click at [436, 258] on span "yun.313" at bounding box center [430, 249] width 68 height 18
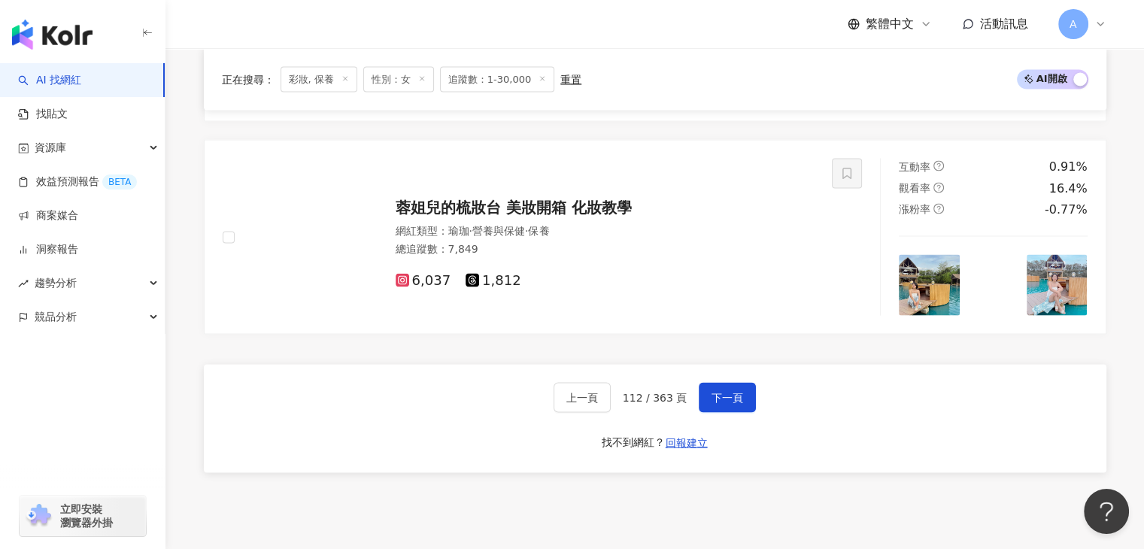
scroll to position [2947, 0]
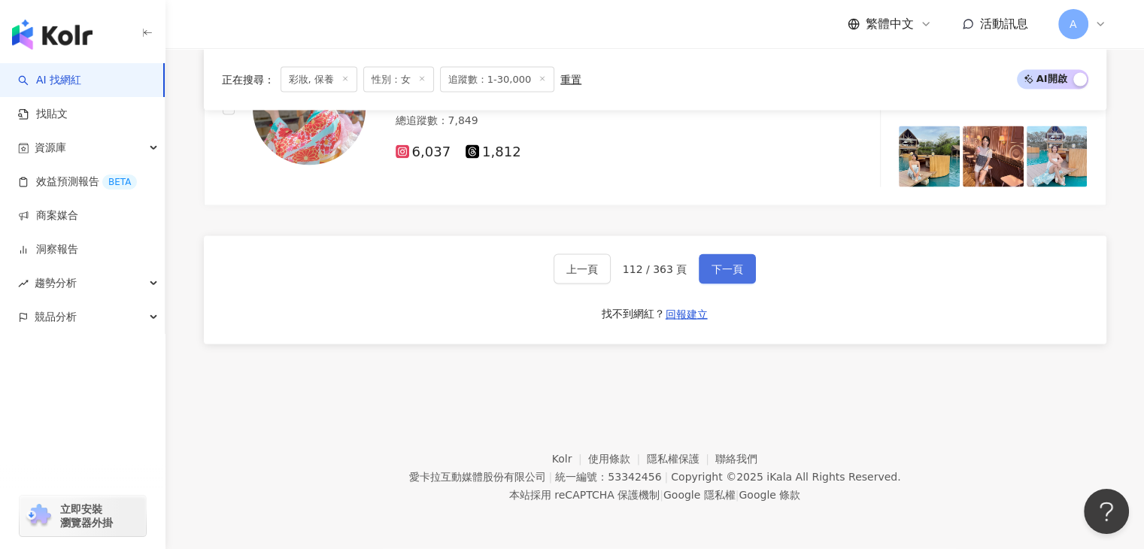
click at [733, 280] on button "下一頁" at bounding box center [727, 269] width 57 height 30
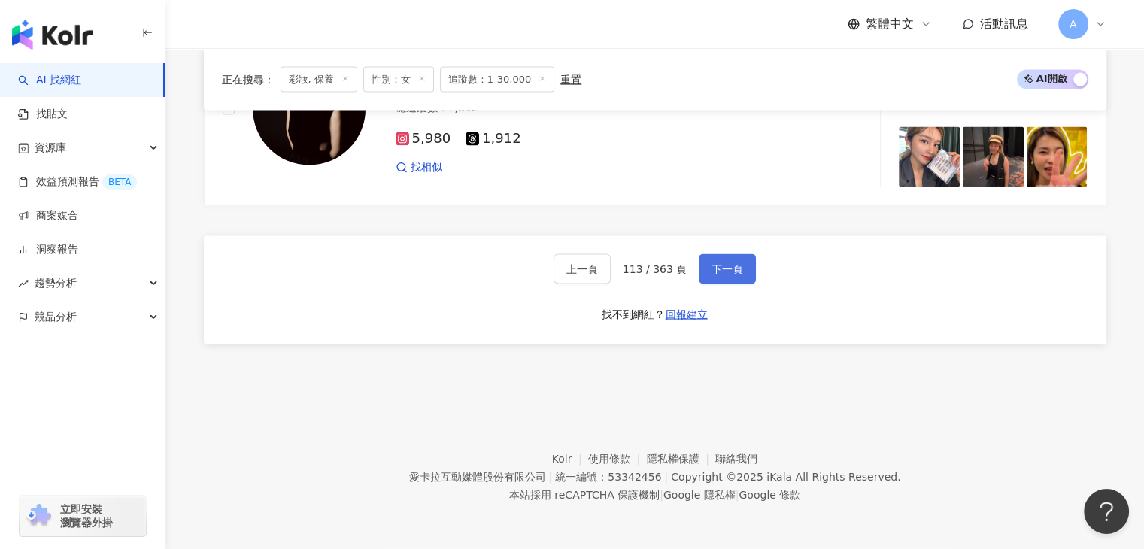
scroll to position [2764, 0]
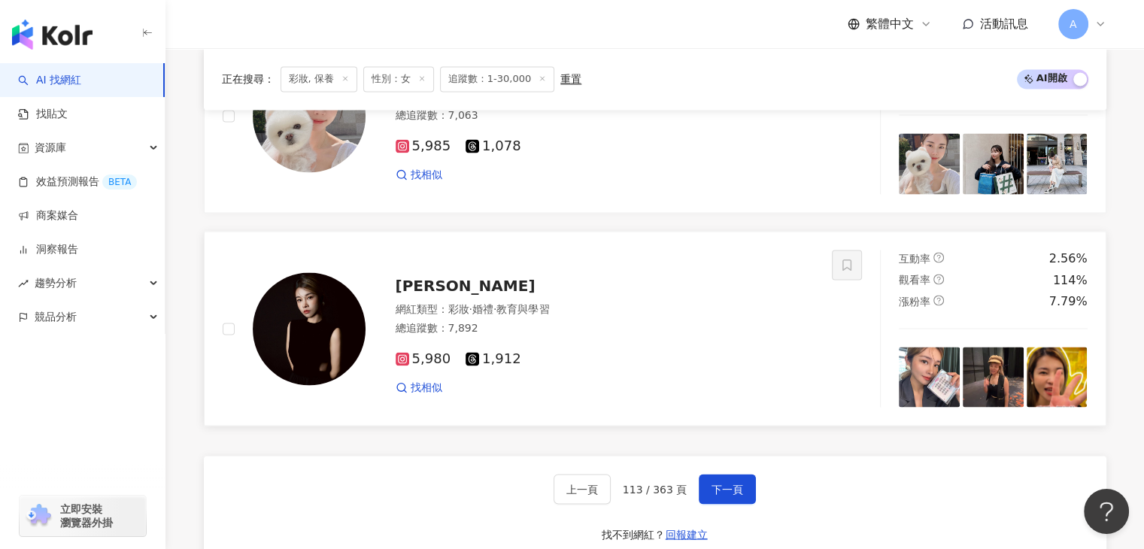
click at [428, 279] on div "Wen Fiona 網紅類型 ： 彩妝 · 婚禮 · 教育與學習 總追蹤數 ： 7,892 5,980 1,912 找相似" at bounding box center [589, 328] width 449 height 132
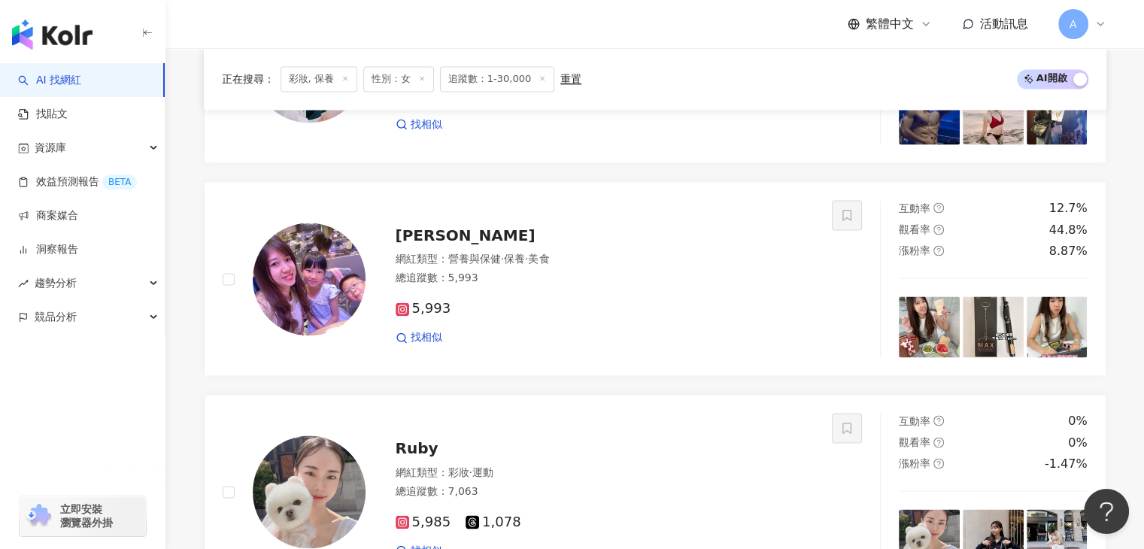
scroll to position [2313, 0]
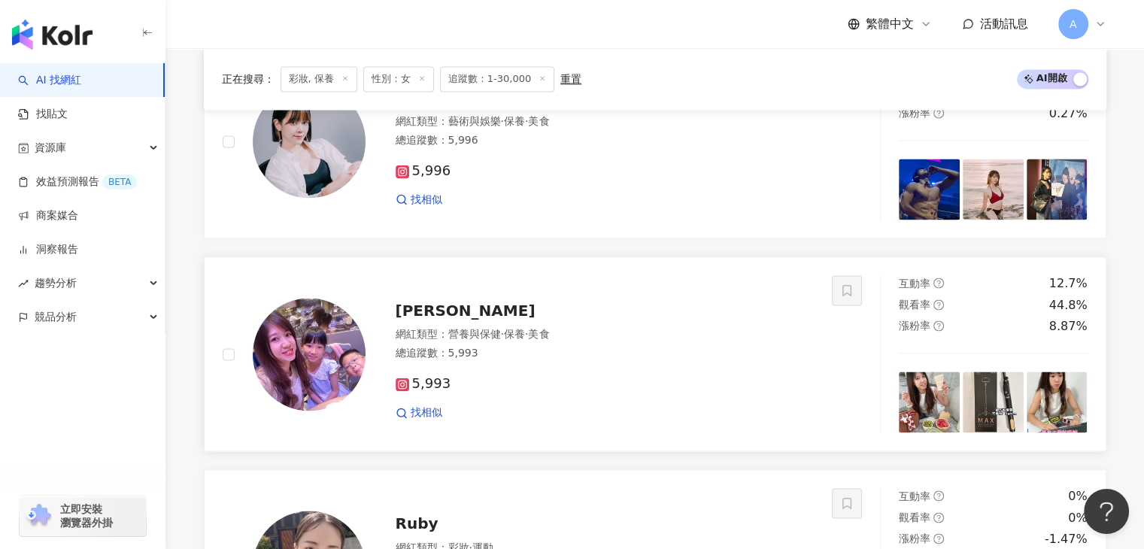
click at [450, 317] on div "黃綺綺" at bounding box center [605, 310] width 419 height 21
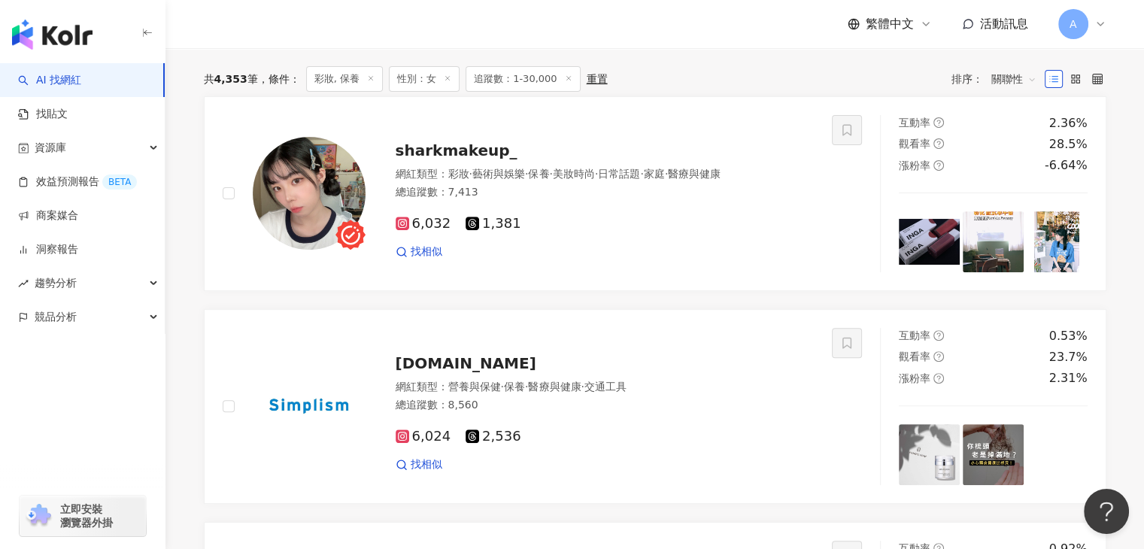
scroll to position [433, 0]
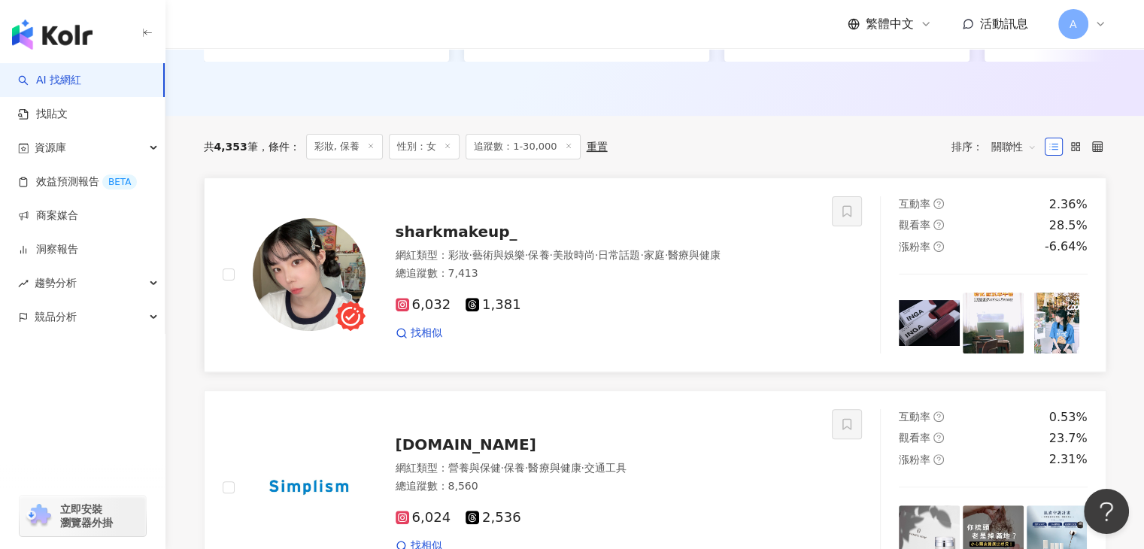
click at [475, 241] on span "sharkmakeup_" at bounding box center [457, 232] width 122 height 18
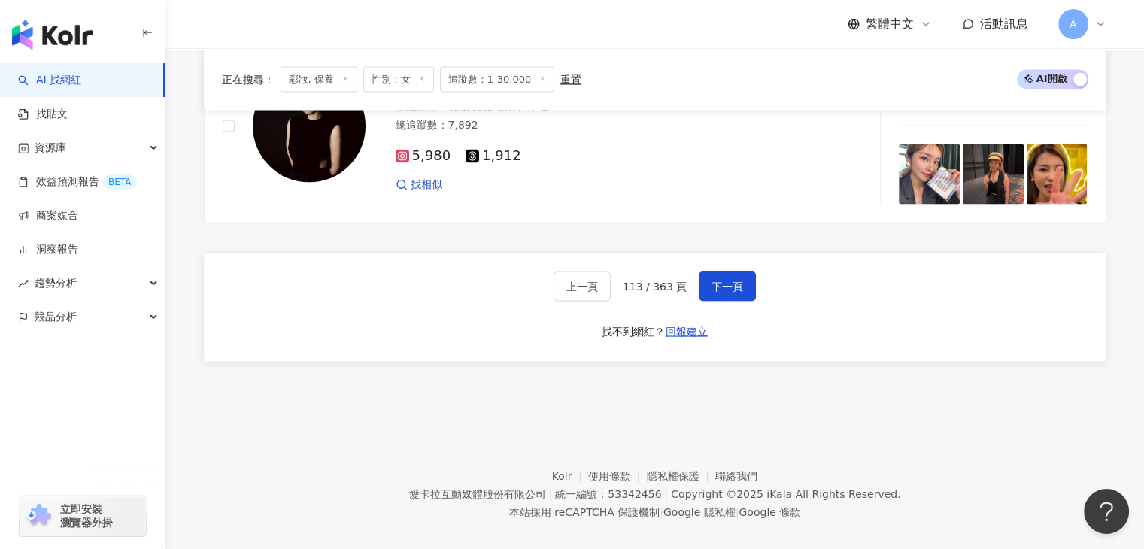
scroll to position [2990, 0]
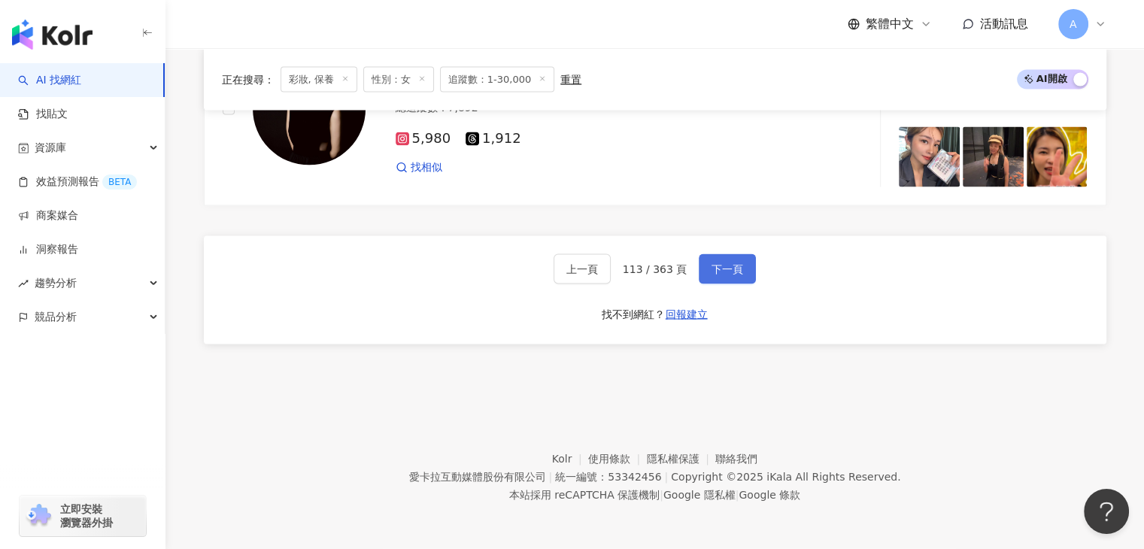
click at [747, 264] on button "下一頁" at bounding box center [727, 269] width 57 height 30
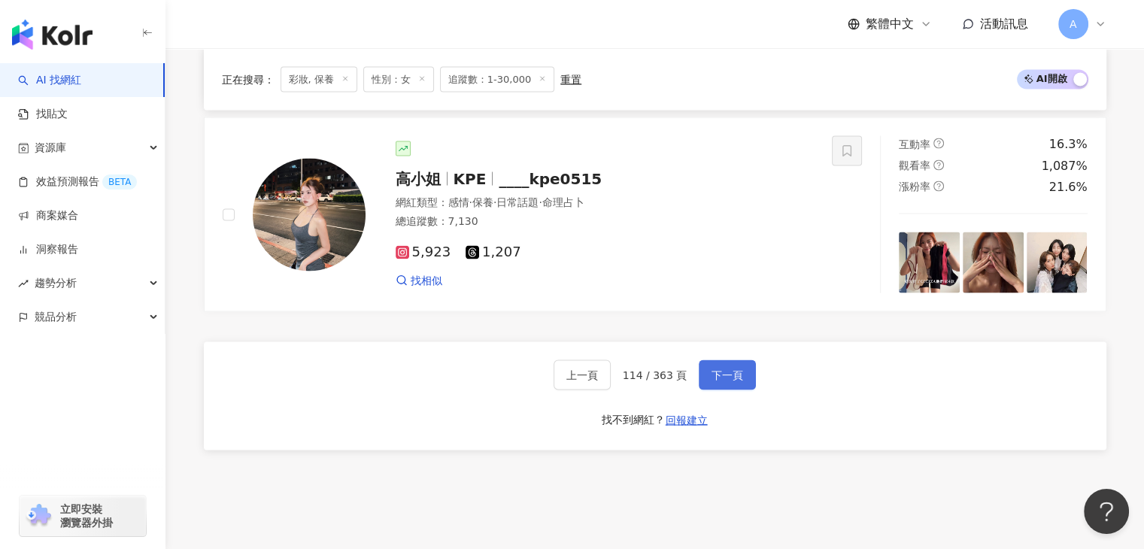
scroll to position [2836, 0]
click at [551, 175] on span "____kpe0515" at bounding box center [550, 177] width 103 height 18
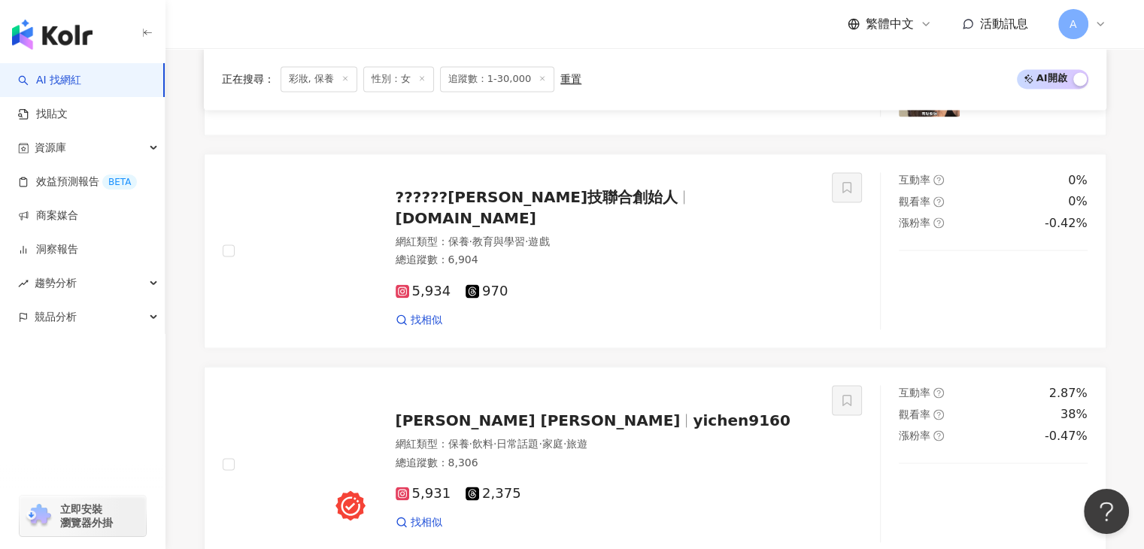
scroll to position [2159, 0]
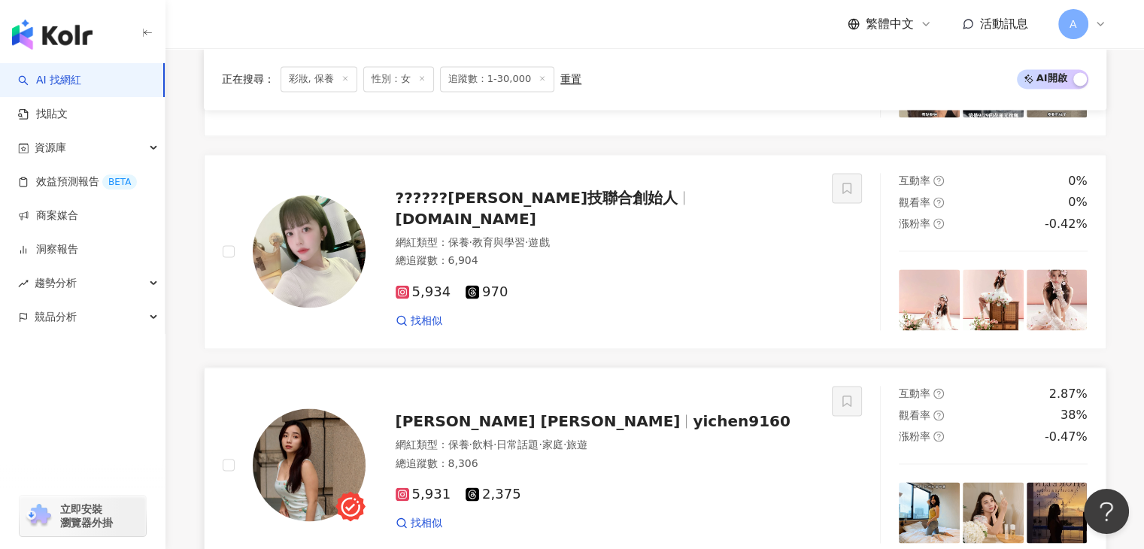
click at [693, 419] on span "yichen9160" at bounding box center [741, 421] width 97 height 18
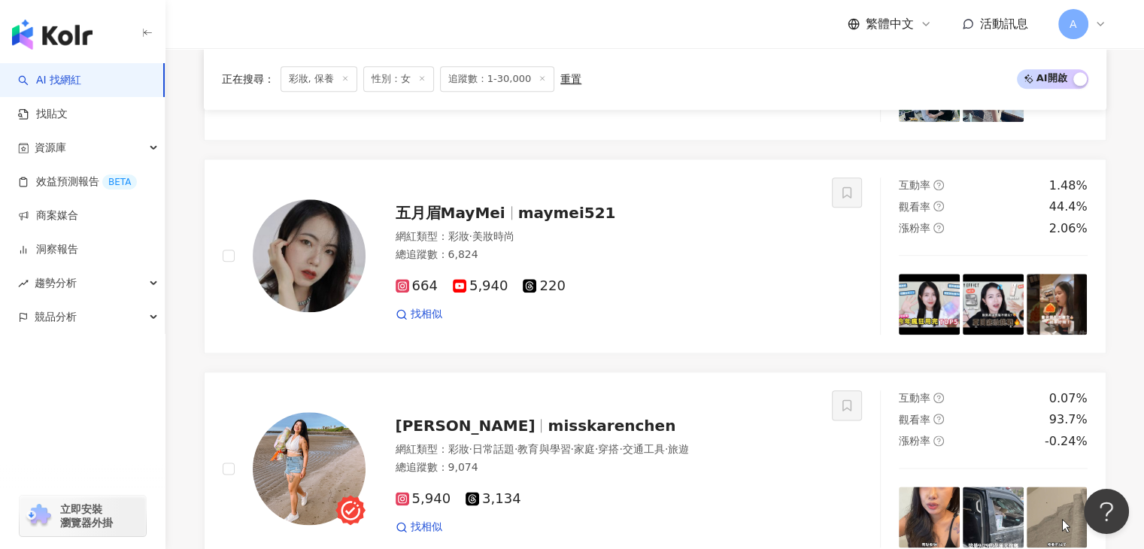
scroll to position [1708, 0]
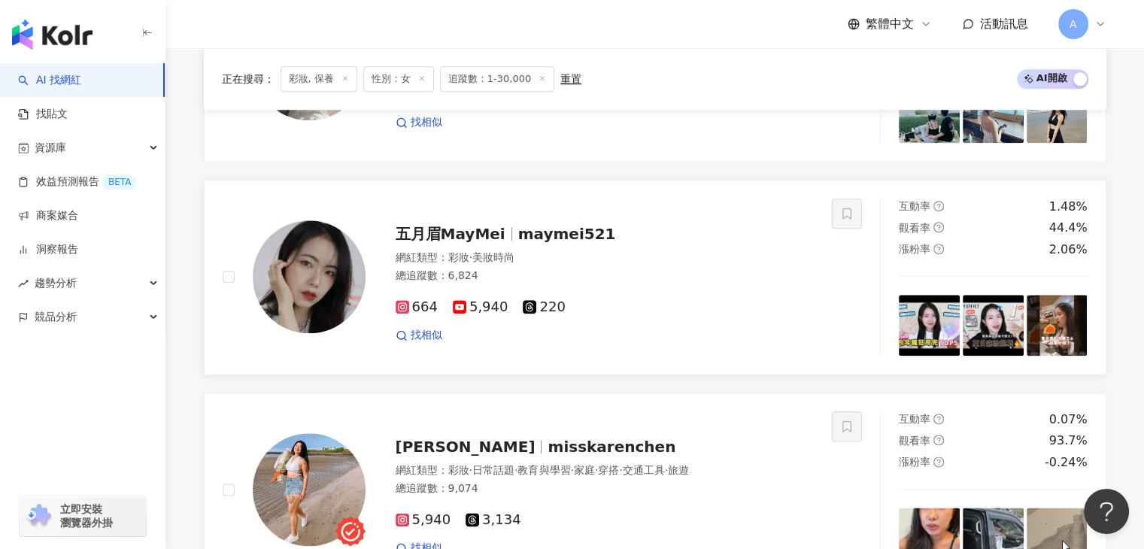
click at [534, 243] on span "maymei521" at bounding box center [567, 234] width 98 height 18
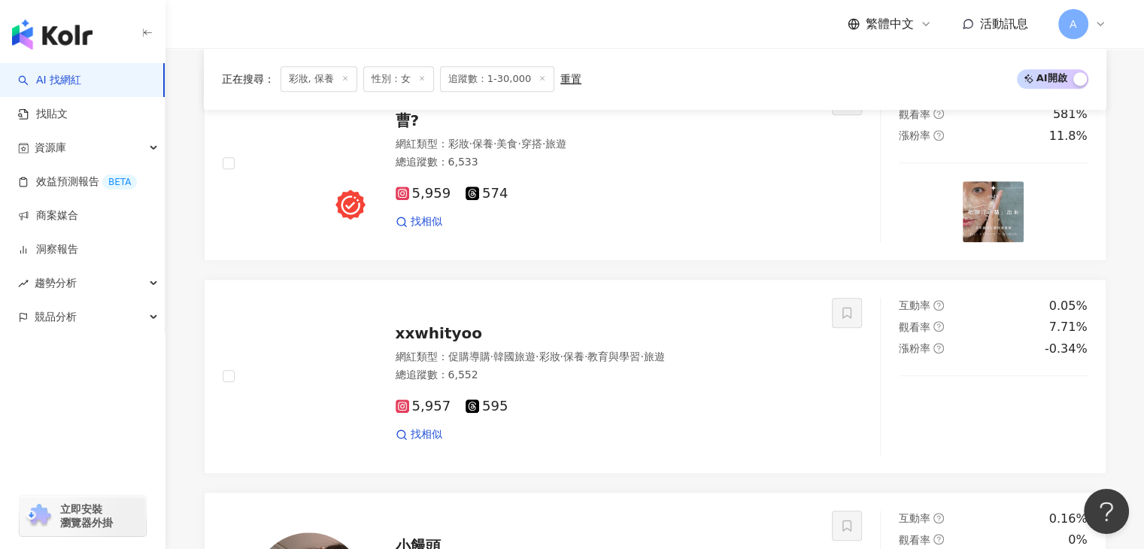
scroll to position [1031, 0]
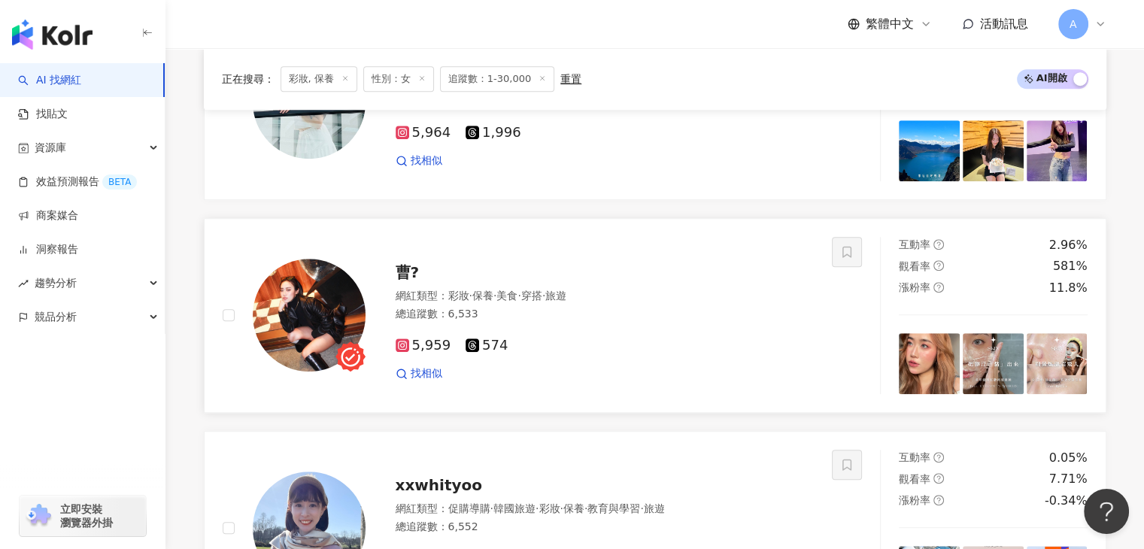
click at [440, 283] on div "曹?" at bounding box center [605, 272] width 419 height 21
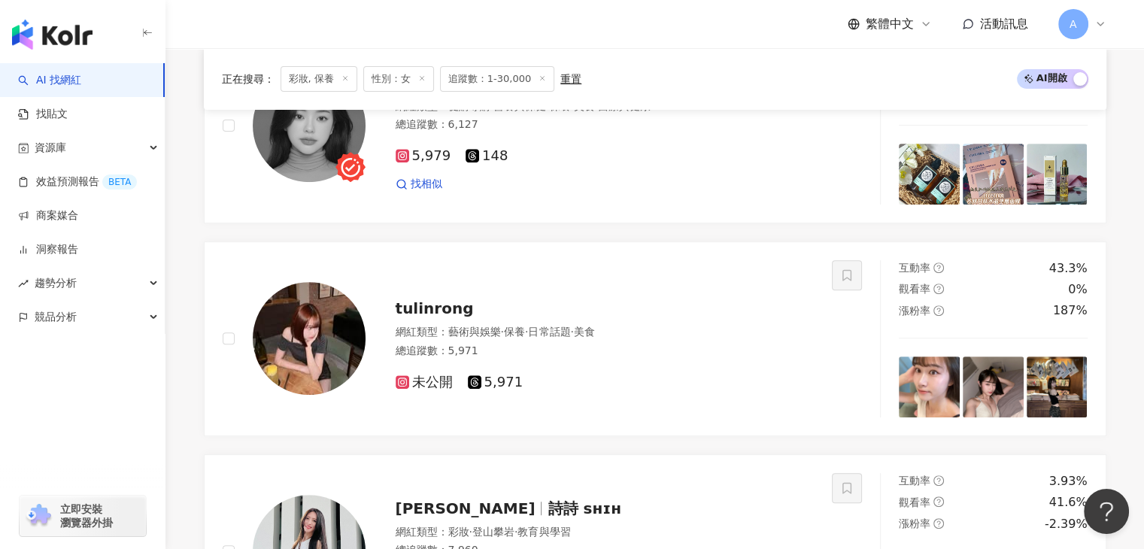
scroll to position [429, 0]
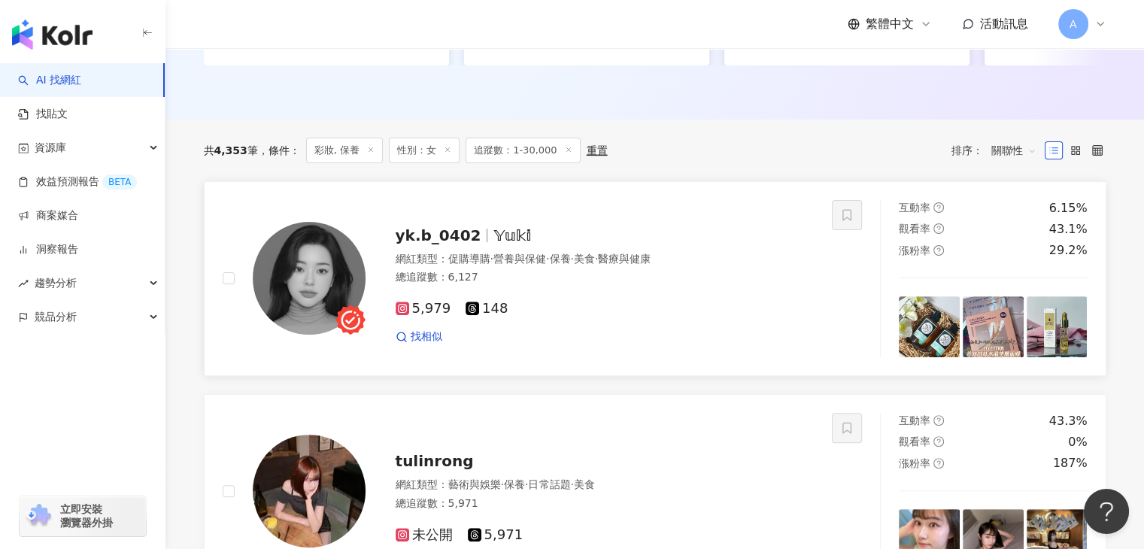
click at [420, 244] on span "yk.b_0402" at bounding box center [439, 235] width 86 height 18
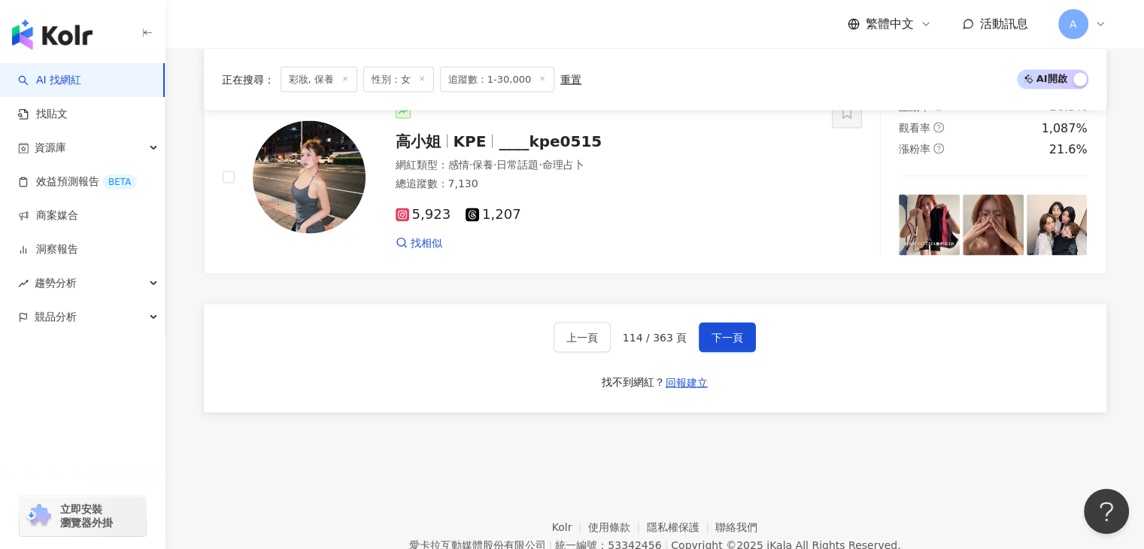
scroll to position [2947, 0]
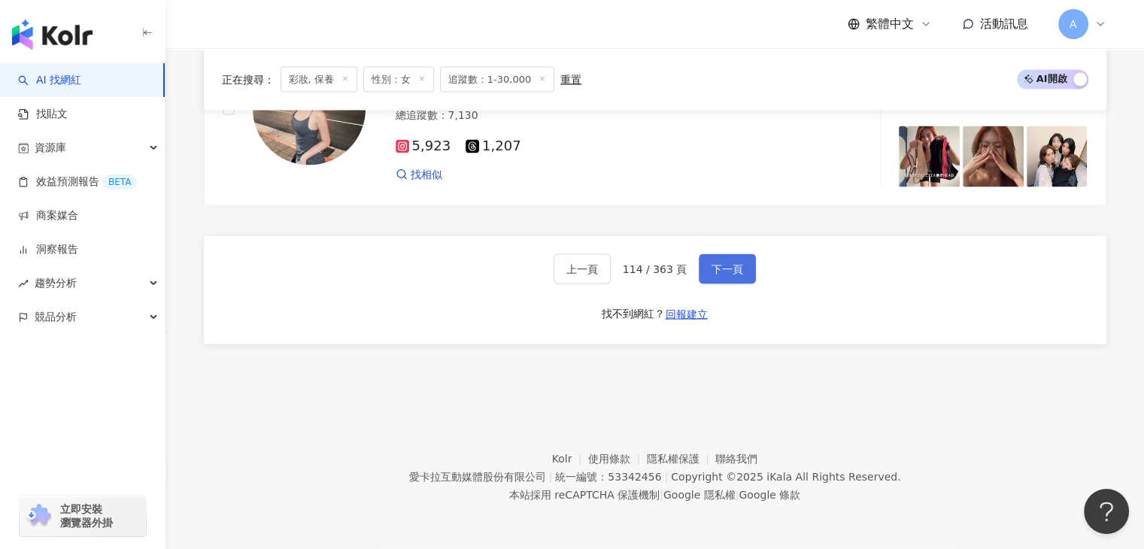
click at [709, 256] on button "下一頁" at bounding box center [727, 269] width 57 height 30
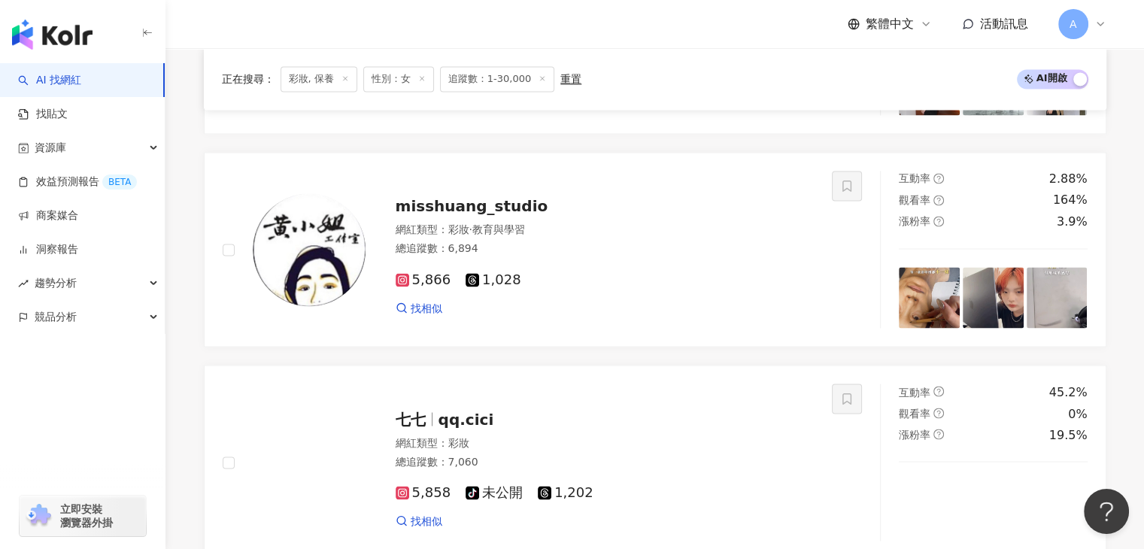
scroll to position [2571, 0]
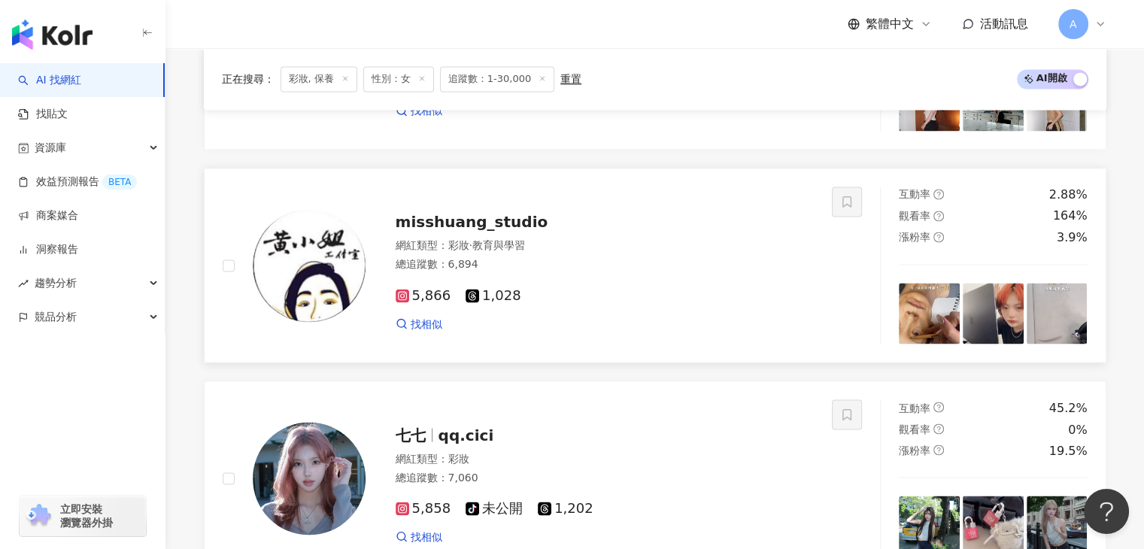
click at [517, 229] on span "misshuang_studio" at bounding box center [472, 222] width 153 height 18
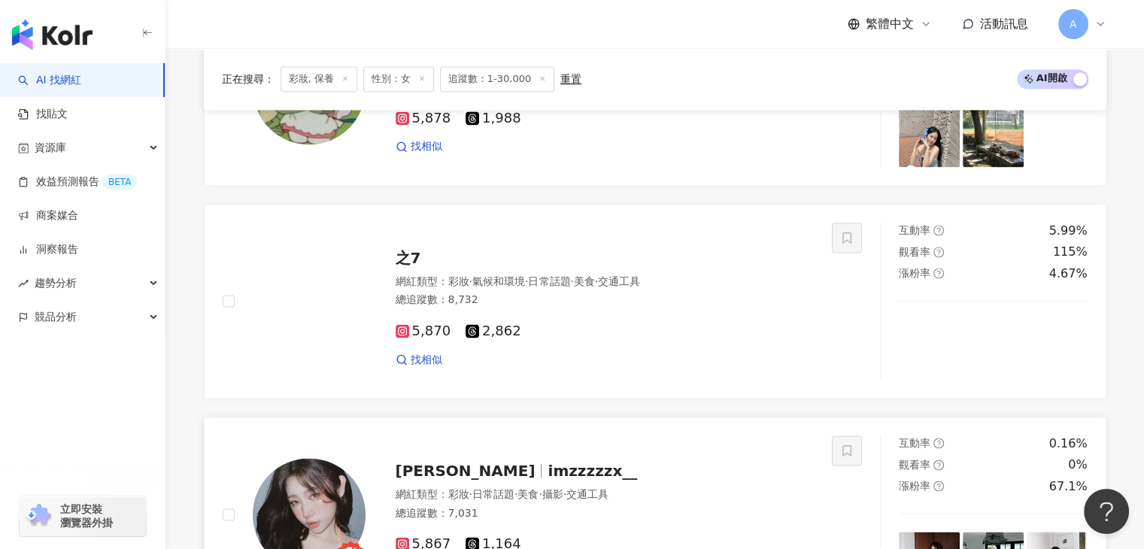
scroll to position [2044, 0]
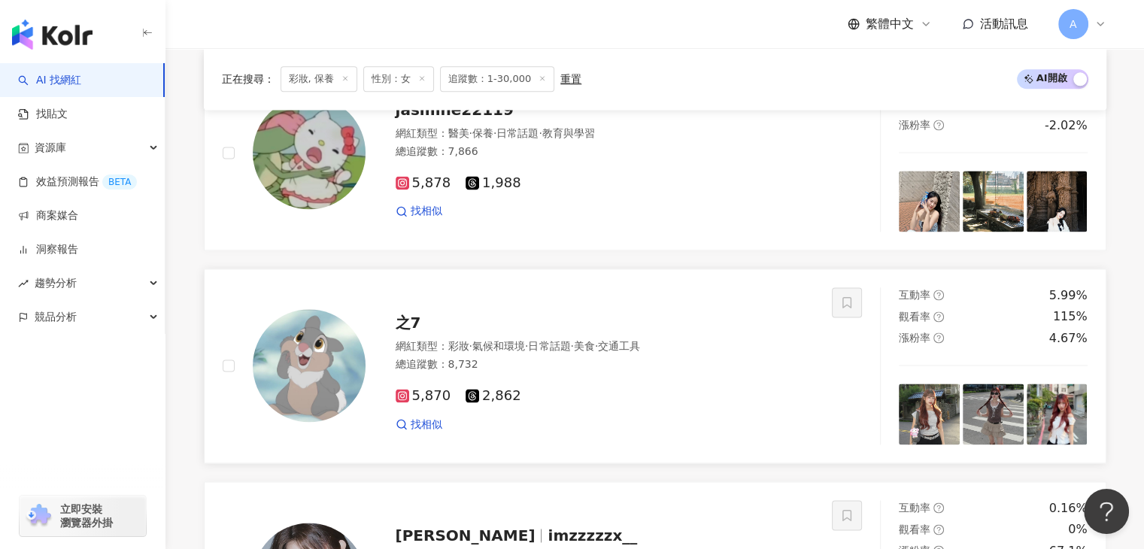
click at [417, 323] on span "之7" at bounding box center [409, 323] width 26 height 18
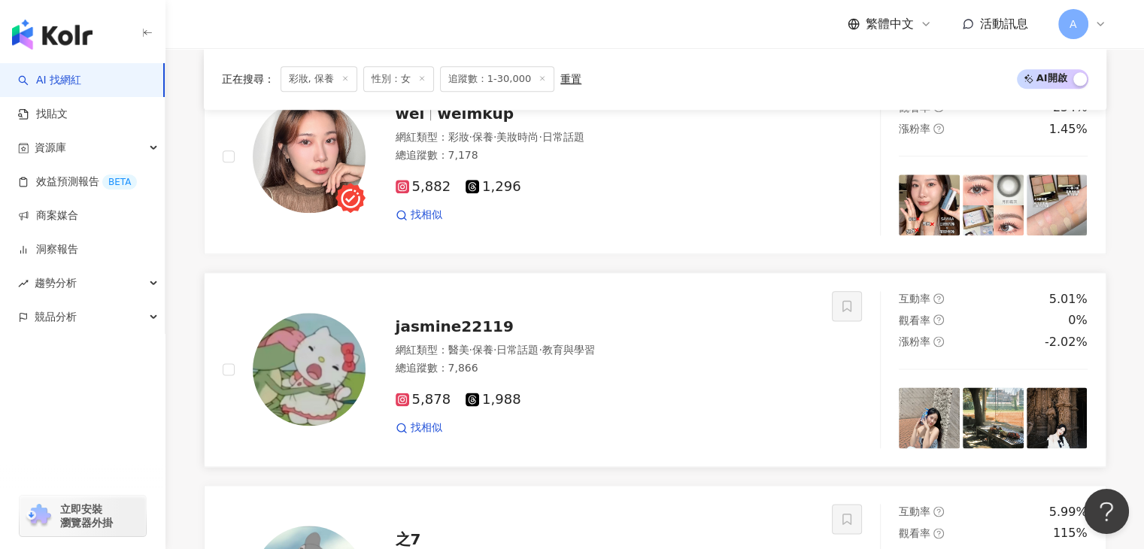
scroll to position [1669, 0]
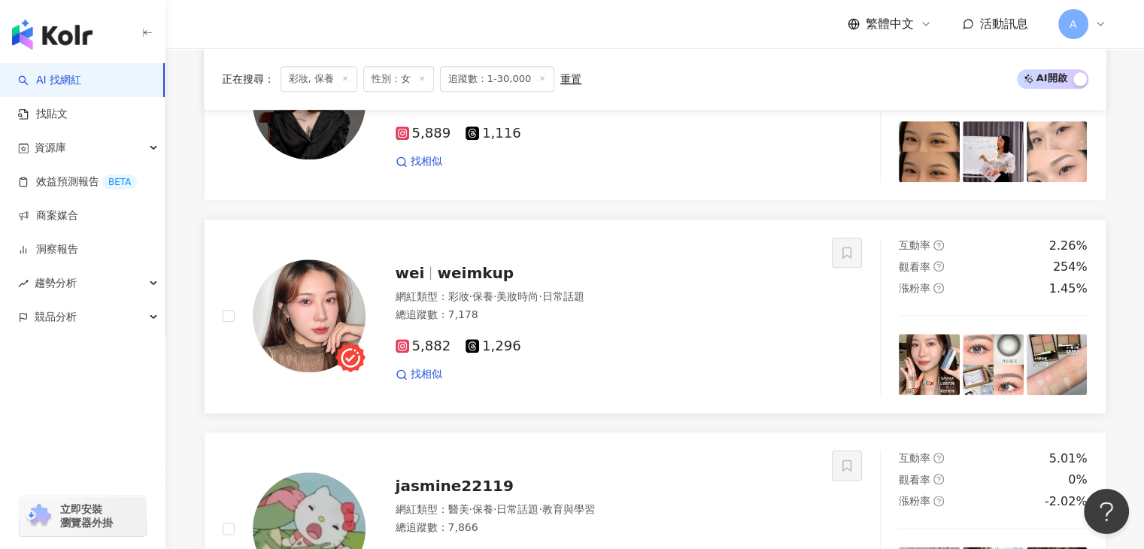
click at [465, 277] on span "weimkup" at bounding box center [475, 273] width 77 height 18
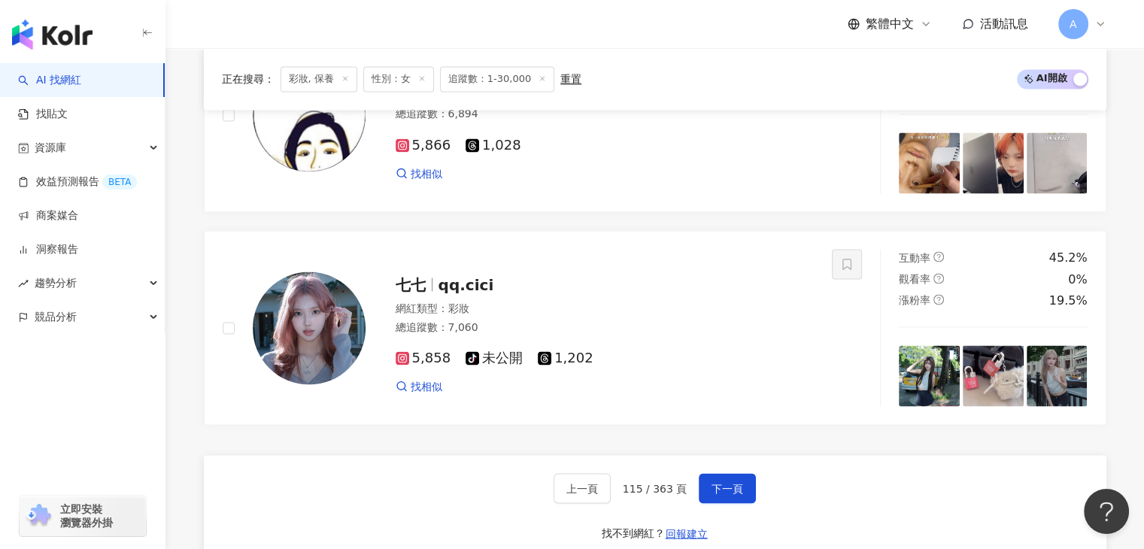
scroll to position [2947, 0]
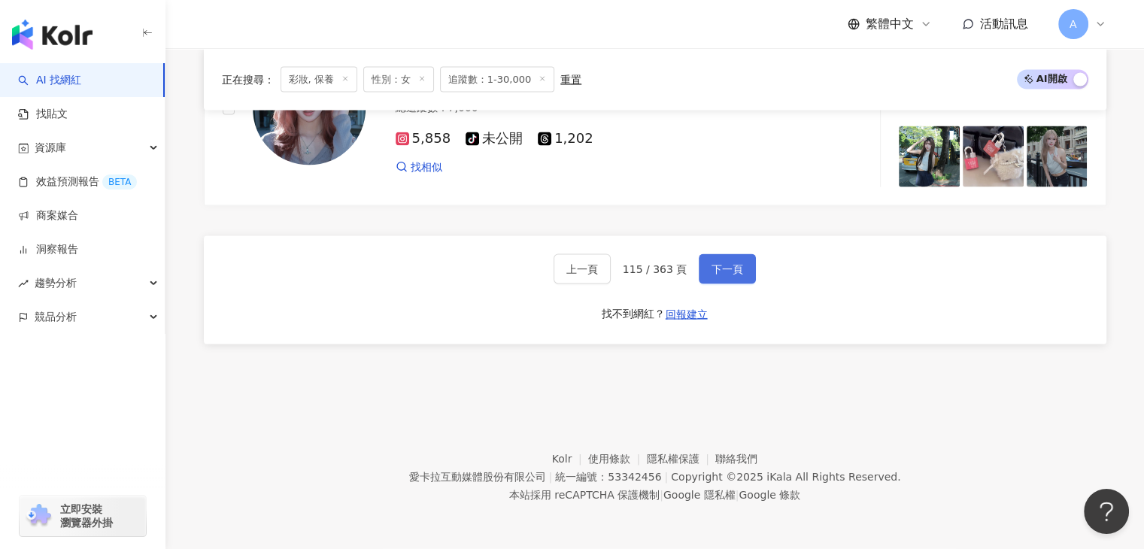
click at [711, 265] on span "下一頁" at bounding box center [727, 269] width 32 height 12
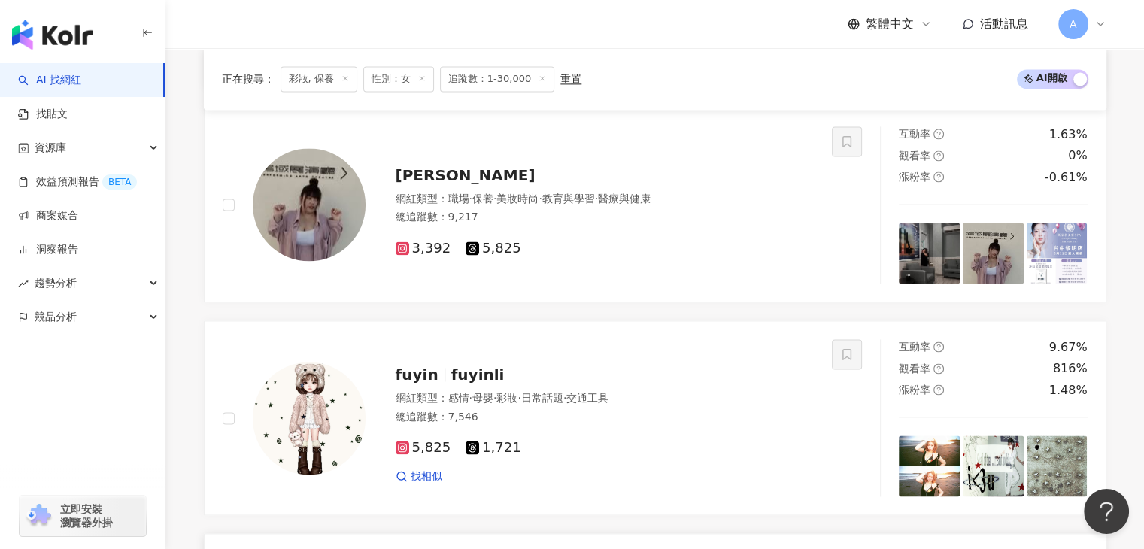
scroll to position [2195, 0]
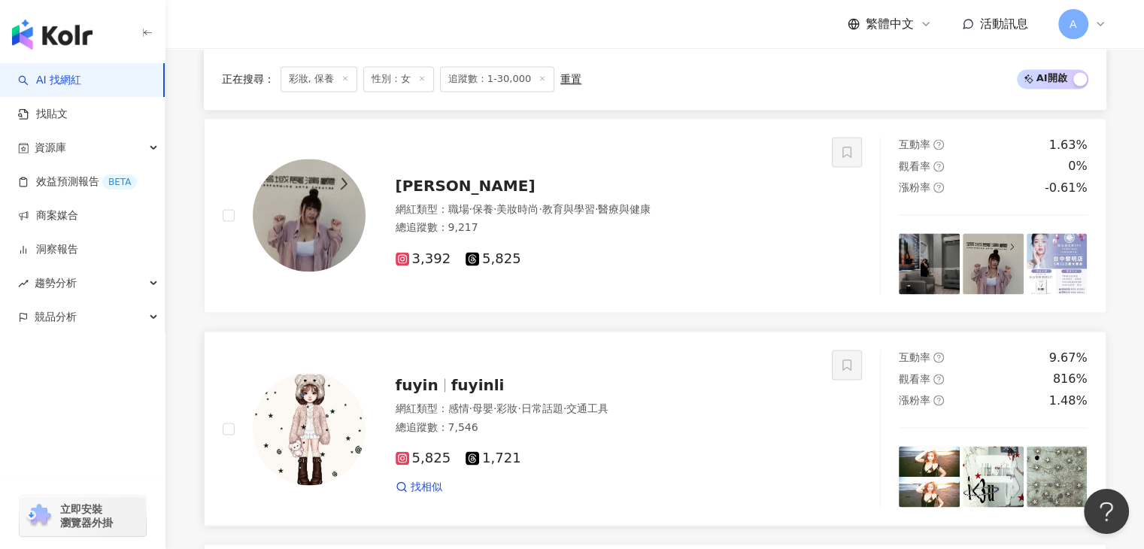
click at [443, 380] on span "fuyin" at bounding box center [424, 385] width 56 height 18
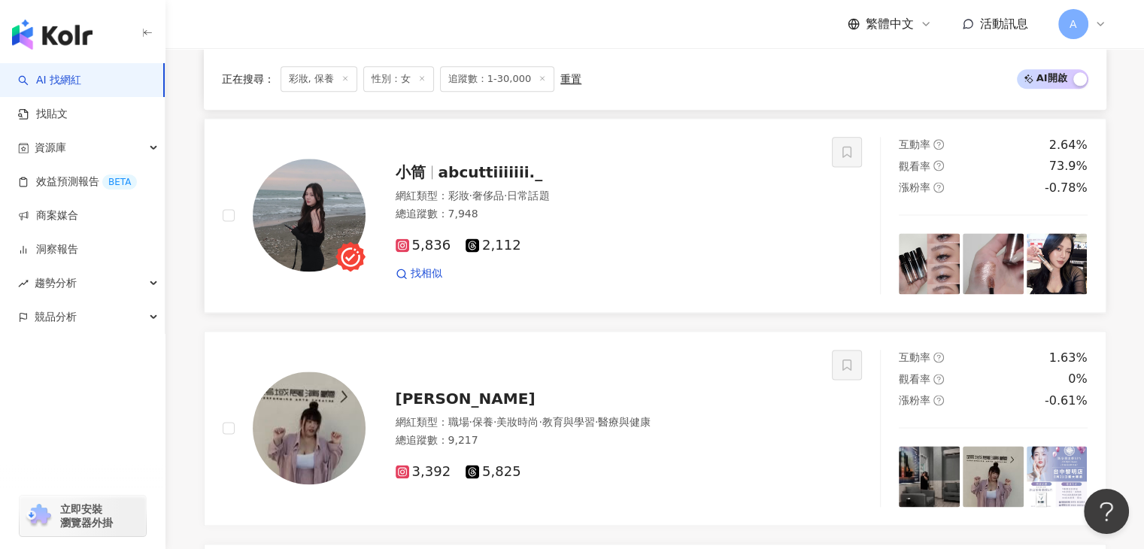
scroll to position [1894, 0]
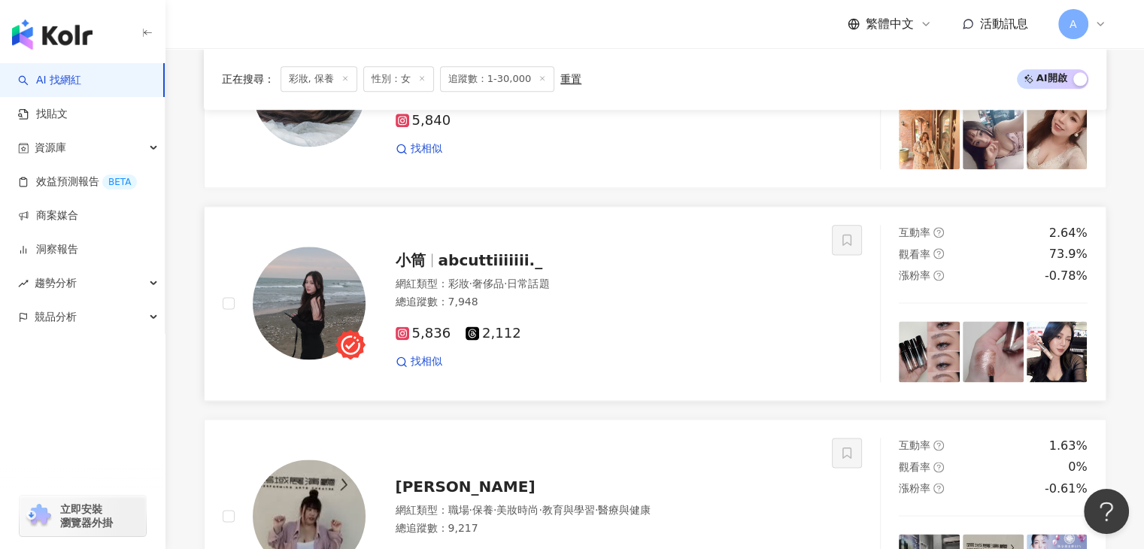
click at [496, 268] on span "abcuttiiiiiii._" at bounding box center [490, 260] width 105 height 18
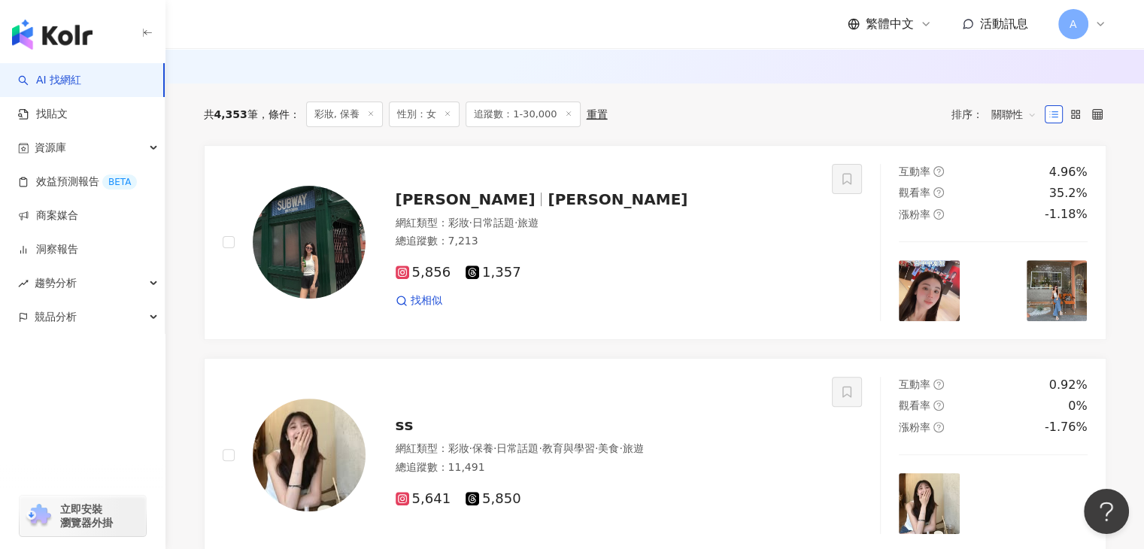
scroll to position [390, 0]
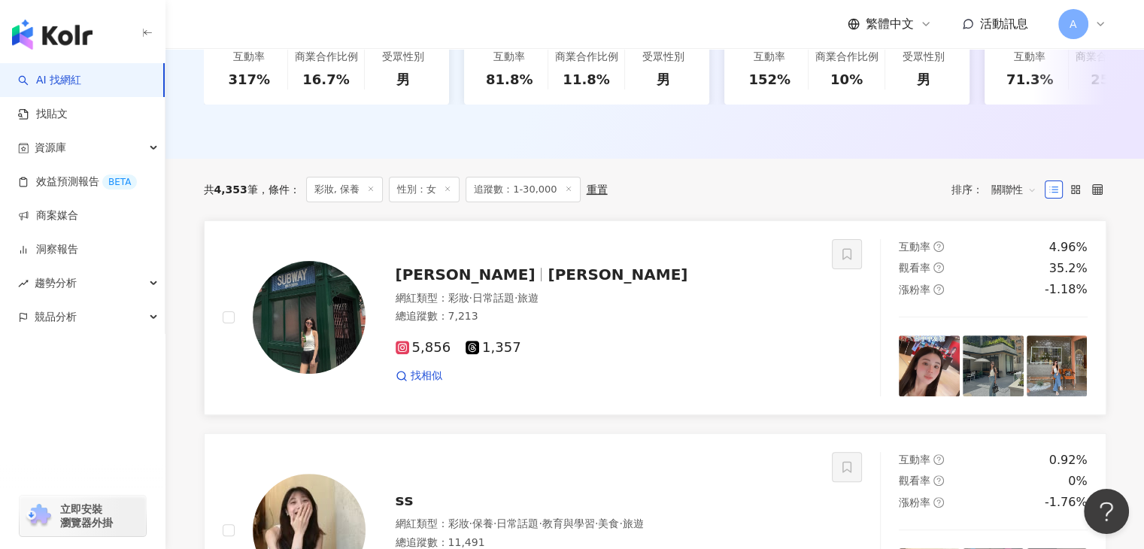
click at [460, 273] on span "Debbie 晴子" at bounding box center [466, 274] width 140 height 18
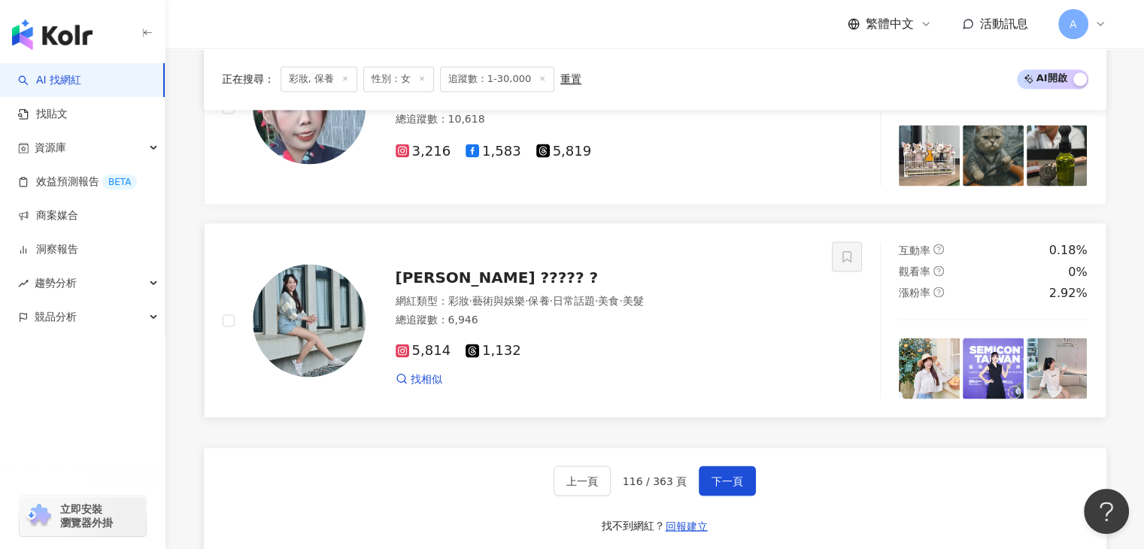
scroll to position [2947, 0]
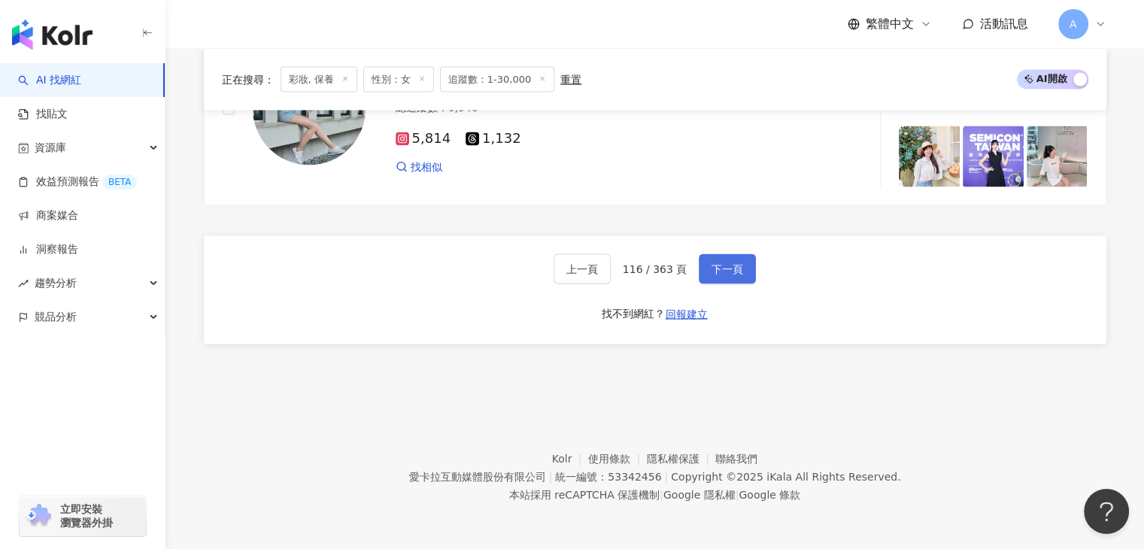
click at [741, 272] on button "下一頁" at bounding box center [727, 269] width 57 height 30
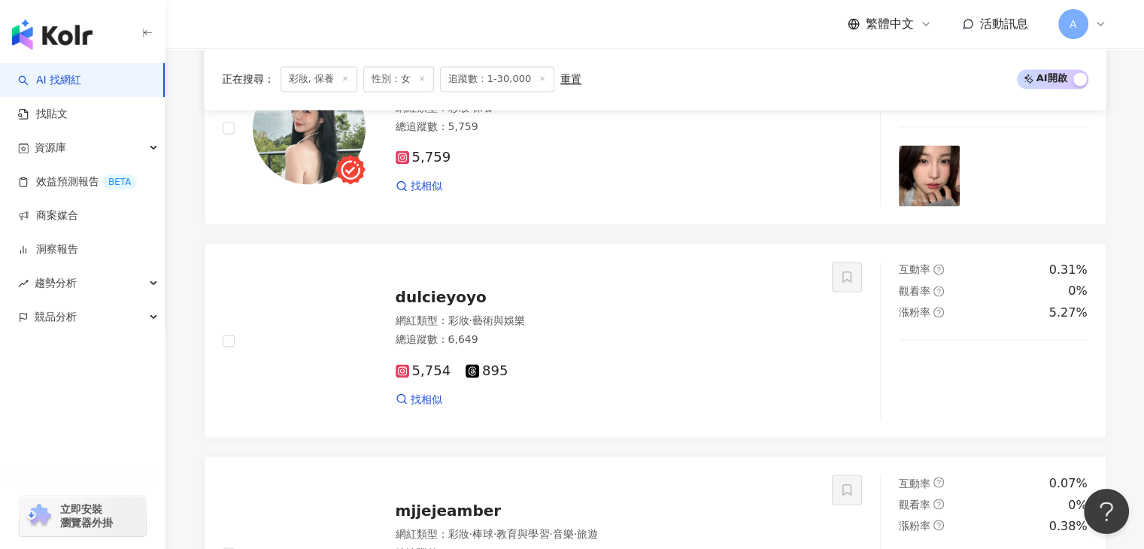
scroll to position [2270, 0]
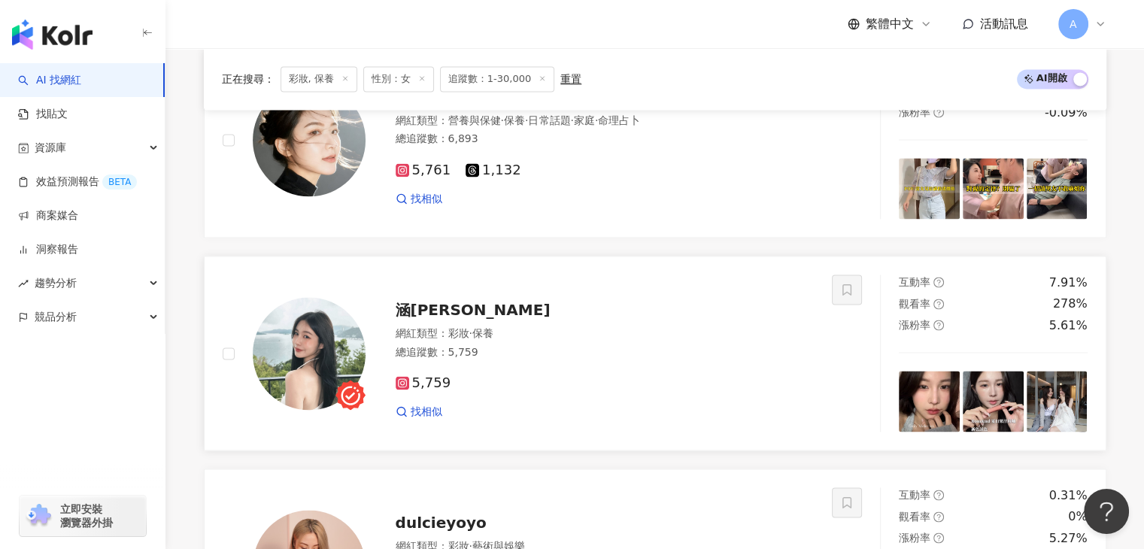
click at [419, 317] on span "涵HAN" at bounding box center [473, 310] width 155 height 18
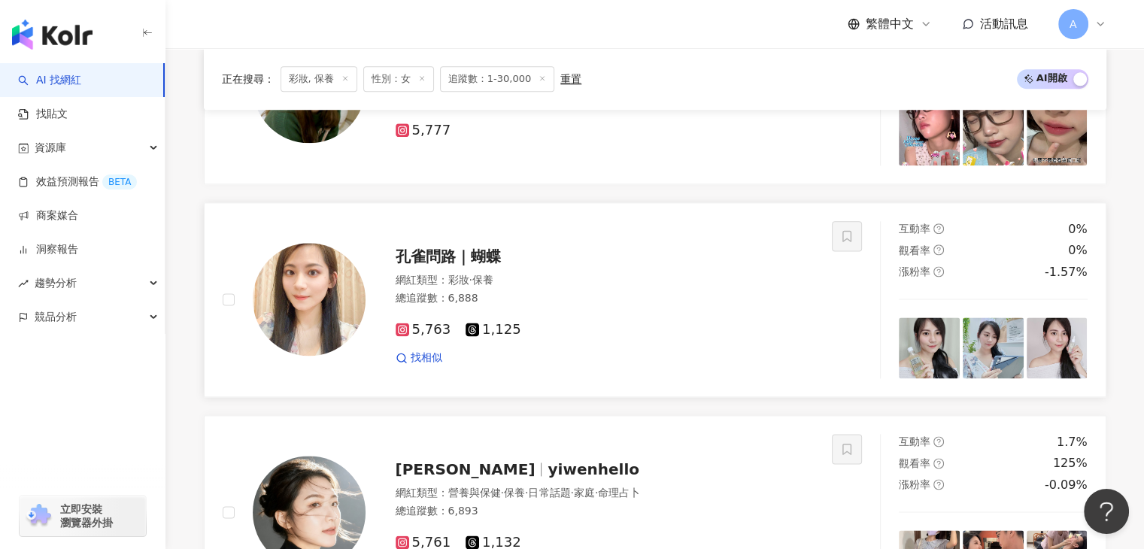
scroll to position [2044, 0]
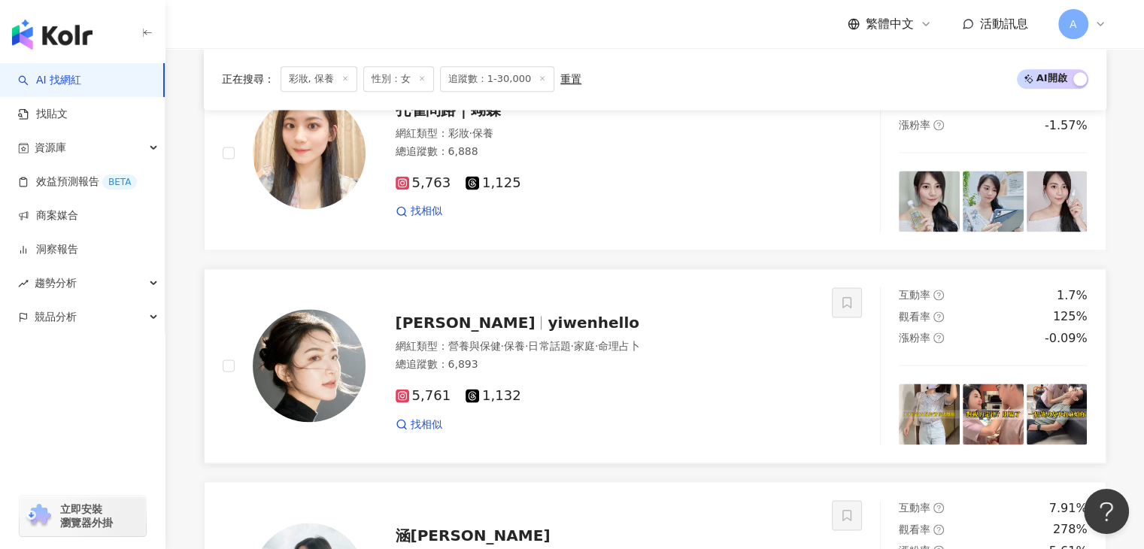
click at [460, 341] on div "Wen wen yiwenhello 網紅類型 ： 營養與保健 · 保養 · 日常話題 · 家庭 · 命理占卜 總追蹤數 ： 6,893 5,761 1,13…" at bounding box center [589, 366] width 449 height 132
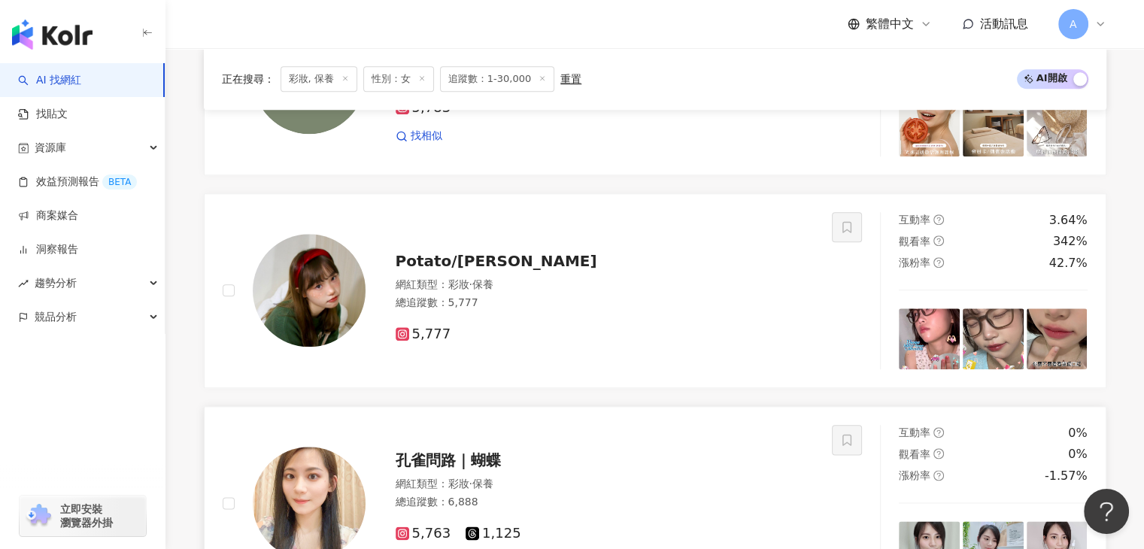
scroll to position [1669, 0]
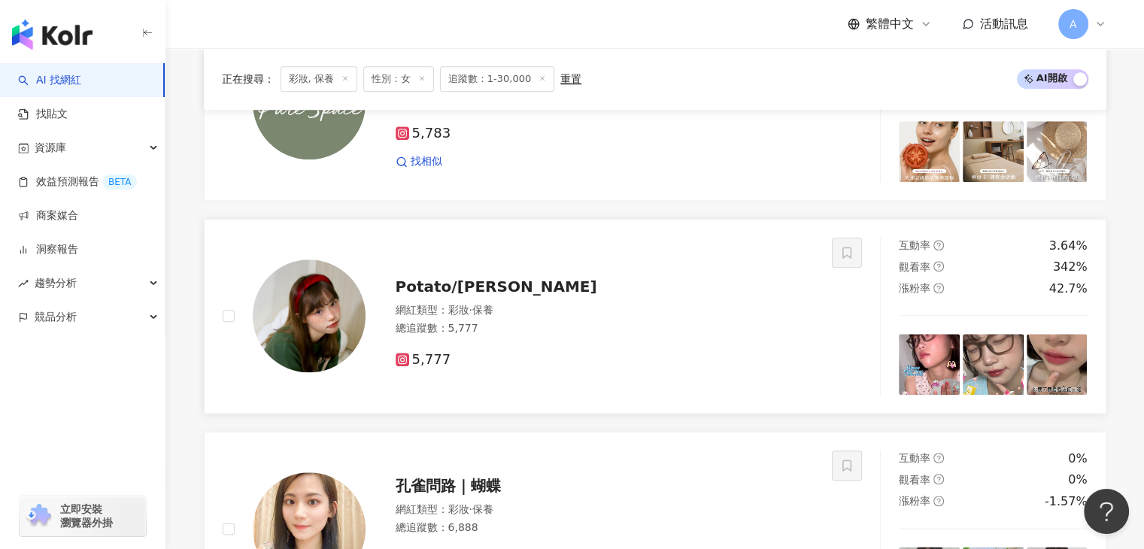
click at [490, 296] on span "Potato/劉kelly" at bounding box center [497, 286] width 202 height 18
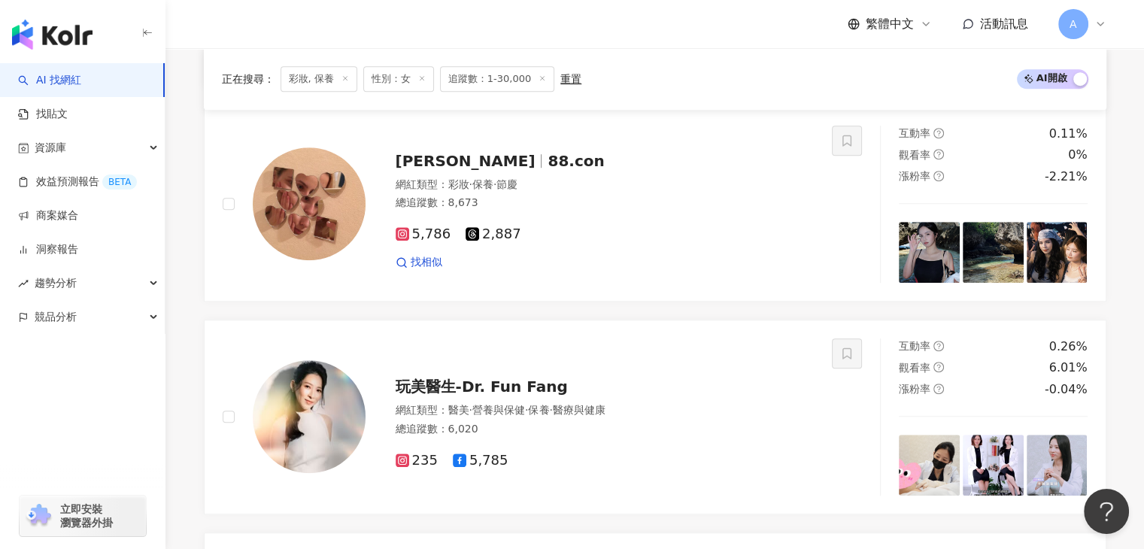
scroll to position [917, 0]
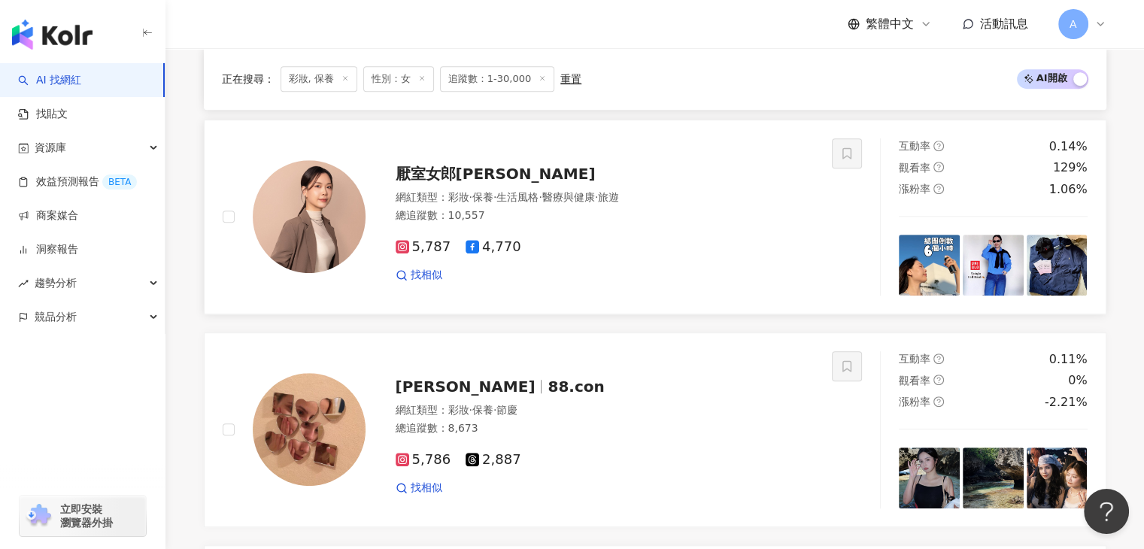
click at [478, 183] on span "厭室女郎Emily" at bounding box center [496, 174] width 200 height 18
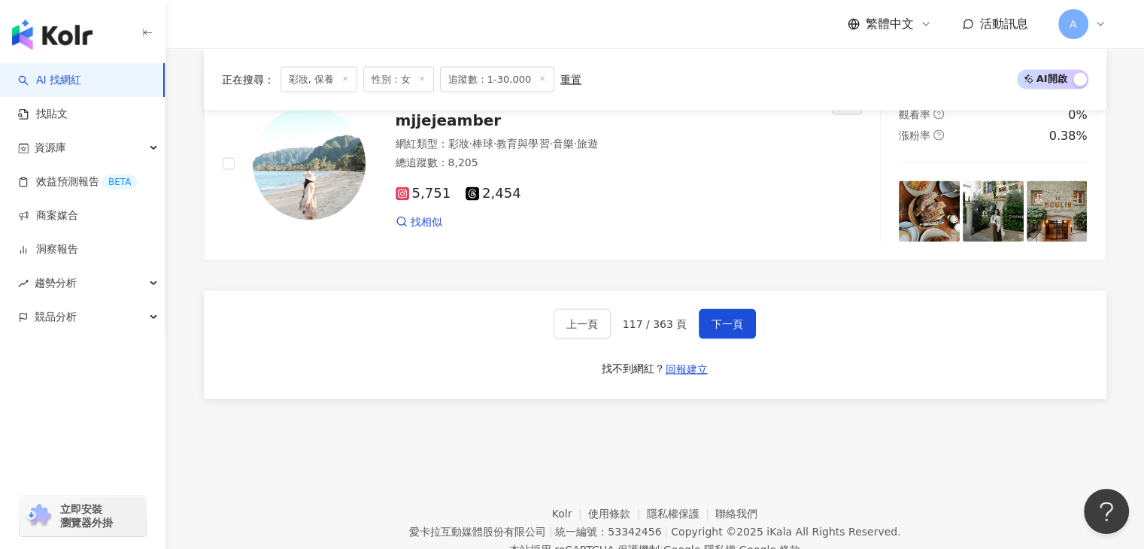
scroll to position [2947, 0]
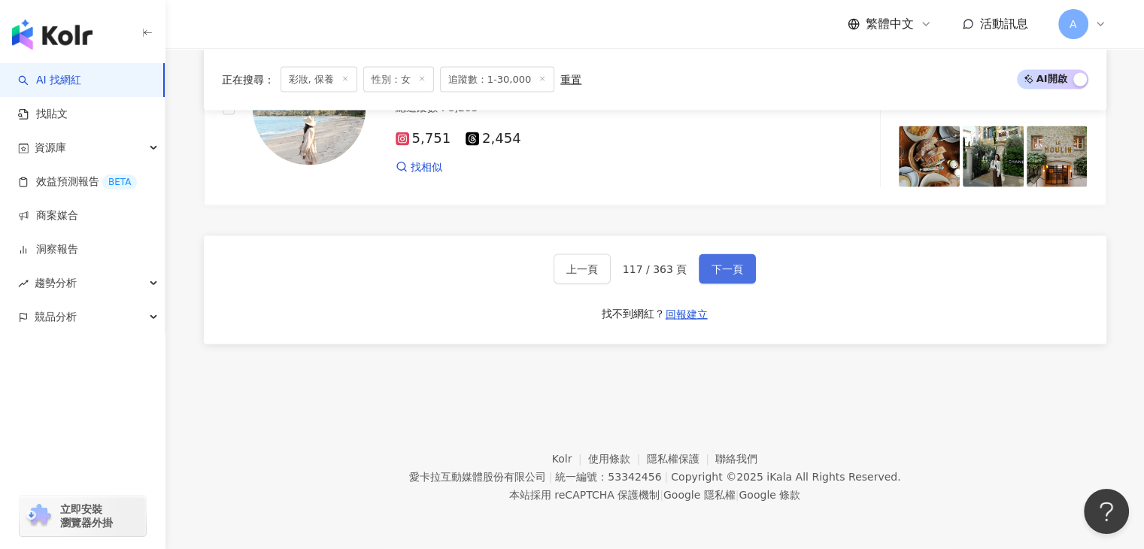
click at [727, 272] on span "下一頁" at bounding box center [727, 269] width 32 height 12
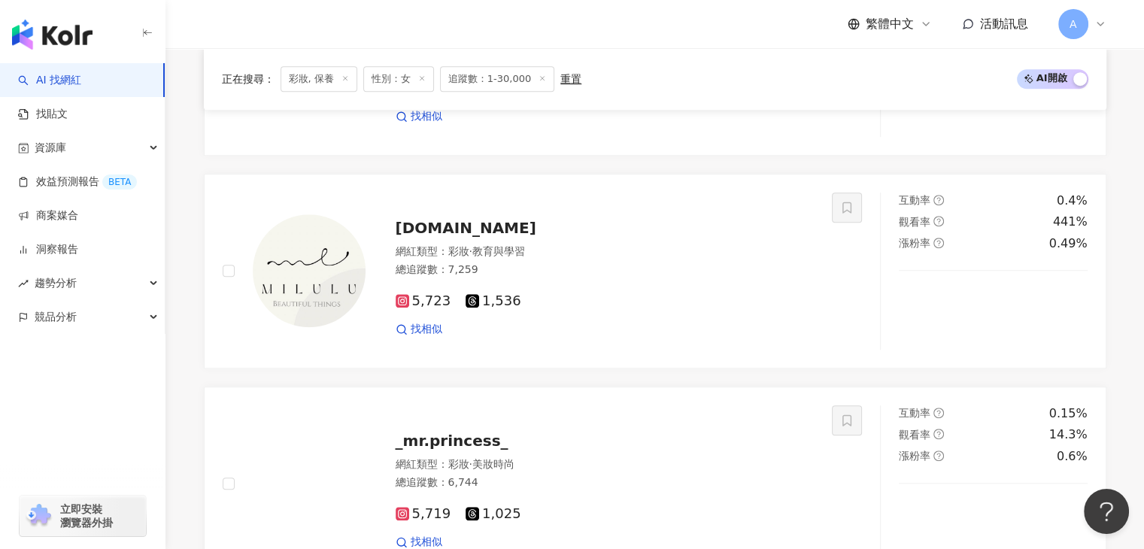
scroll to position [1067, 0]
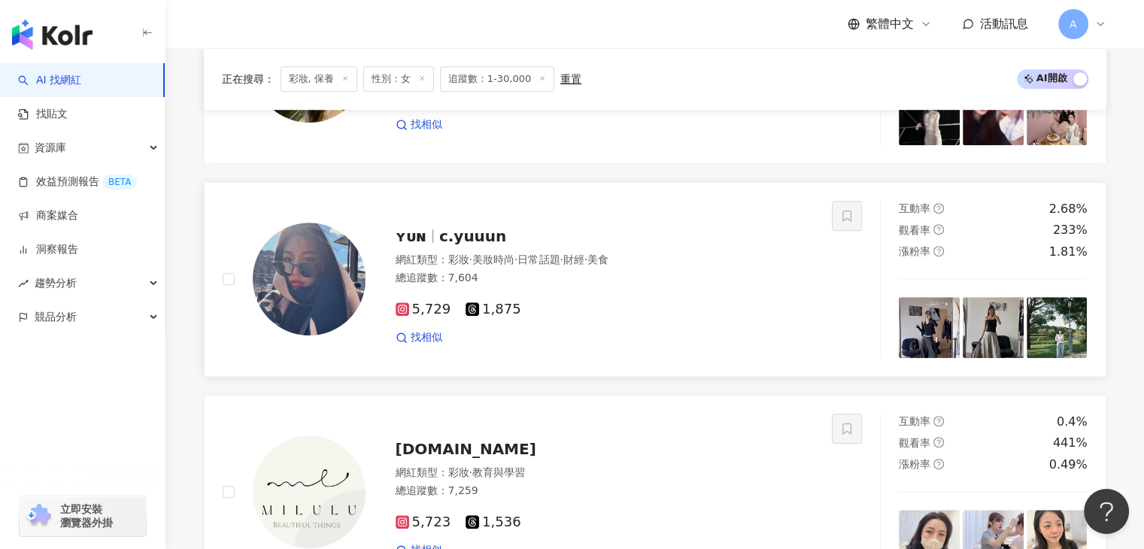
click at [446, 241] on span "c.yuuun" at bounding box center [472, 236] width 67 height 18
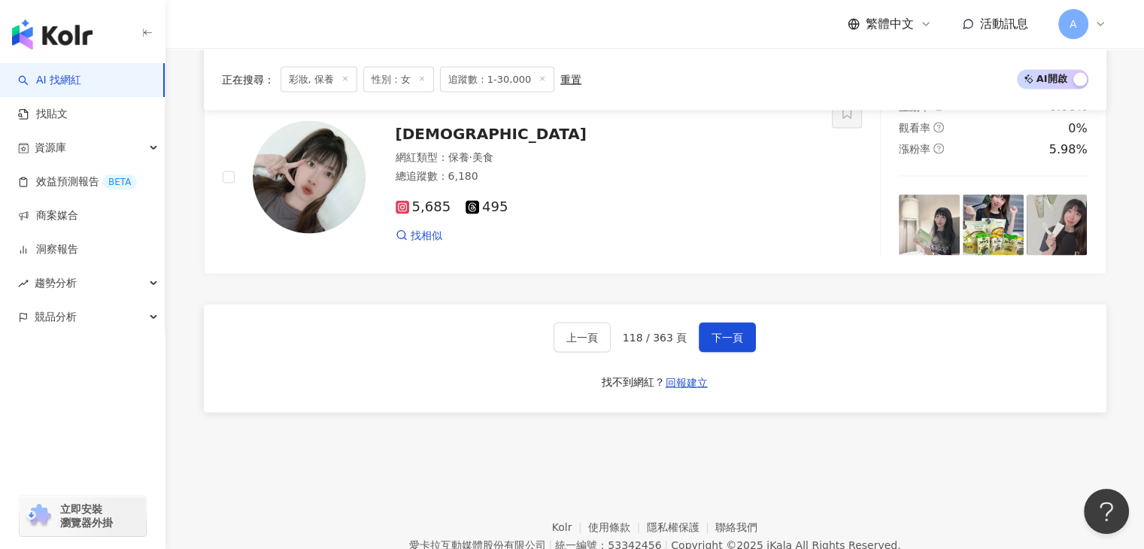
scroll to position [2947, 0]
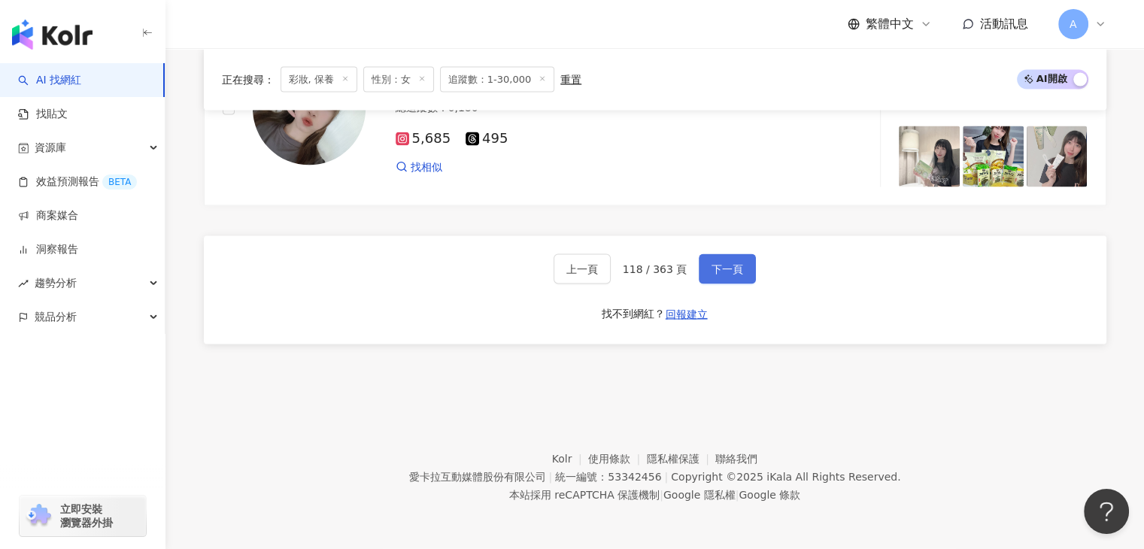
click at [718, 258] on button "下一頁" at bounding box center [727, 269] width 57 height 30
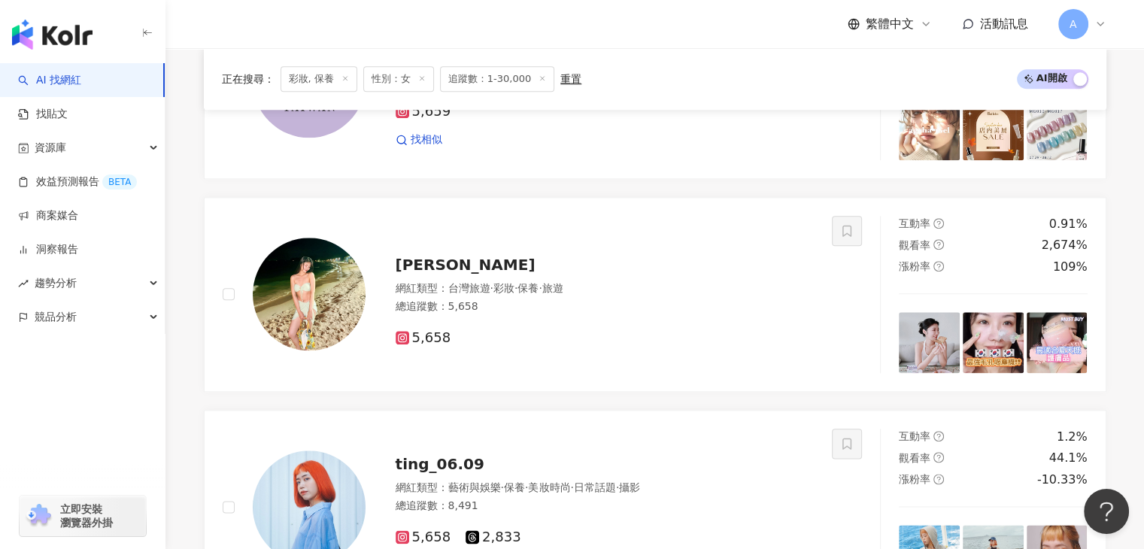
scroll to position [1593, 0]
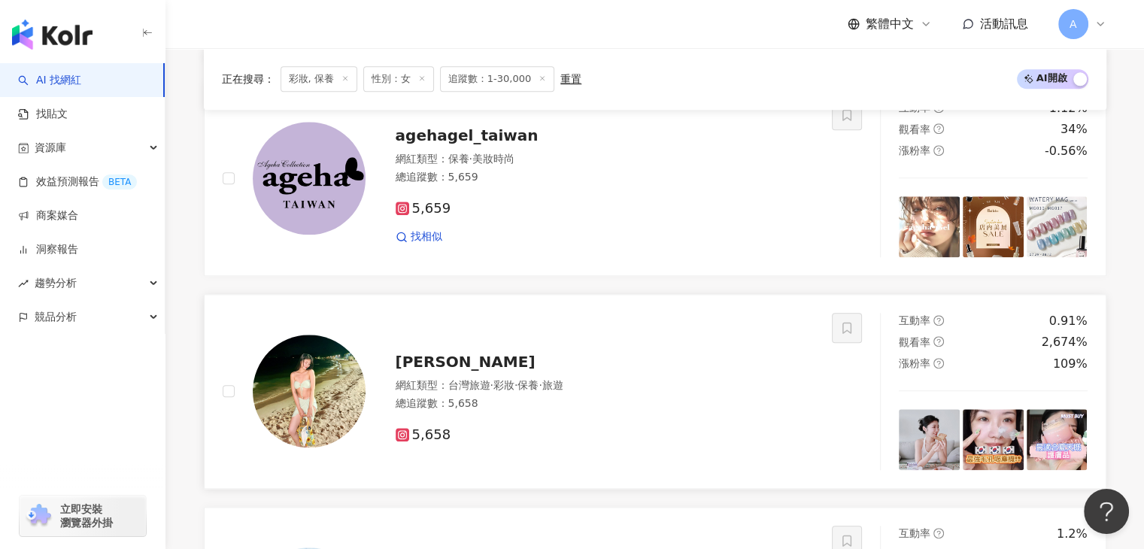
click at [464, 366] on span "Nicole Lau" at bounding box center [466, 362] width 140 height 18
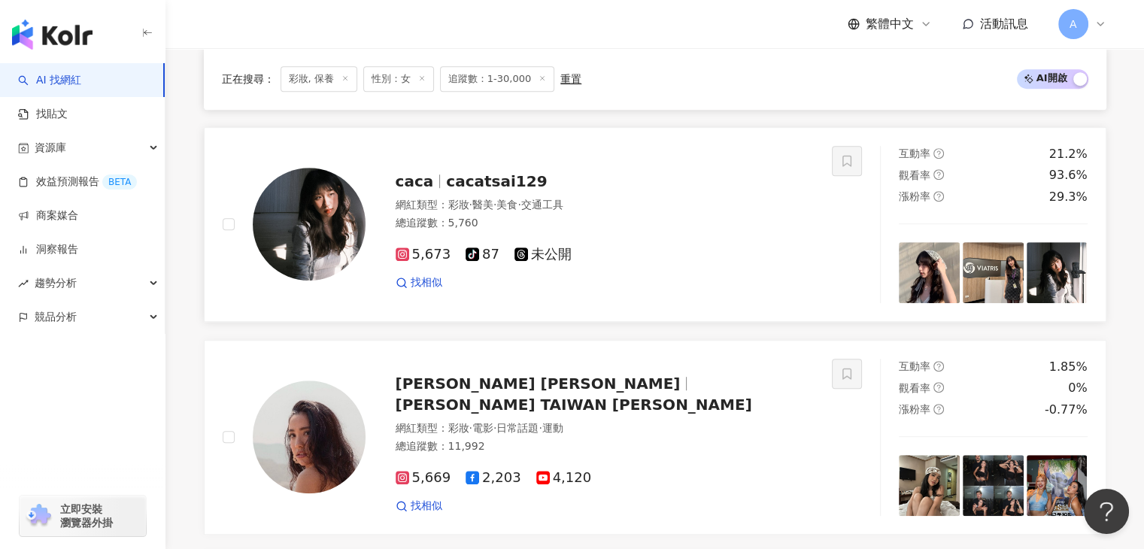
scroll to position [841, 0]
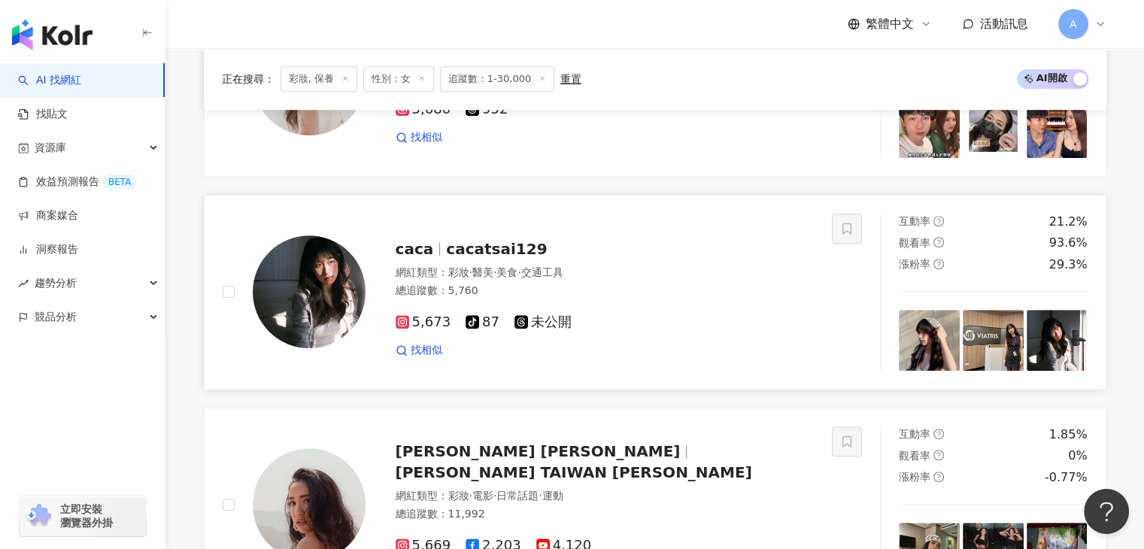
click at [447, 258] on span "cacatsai129" at bounding box center [496, 249] width 101 height 18
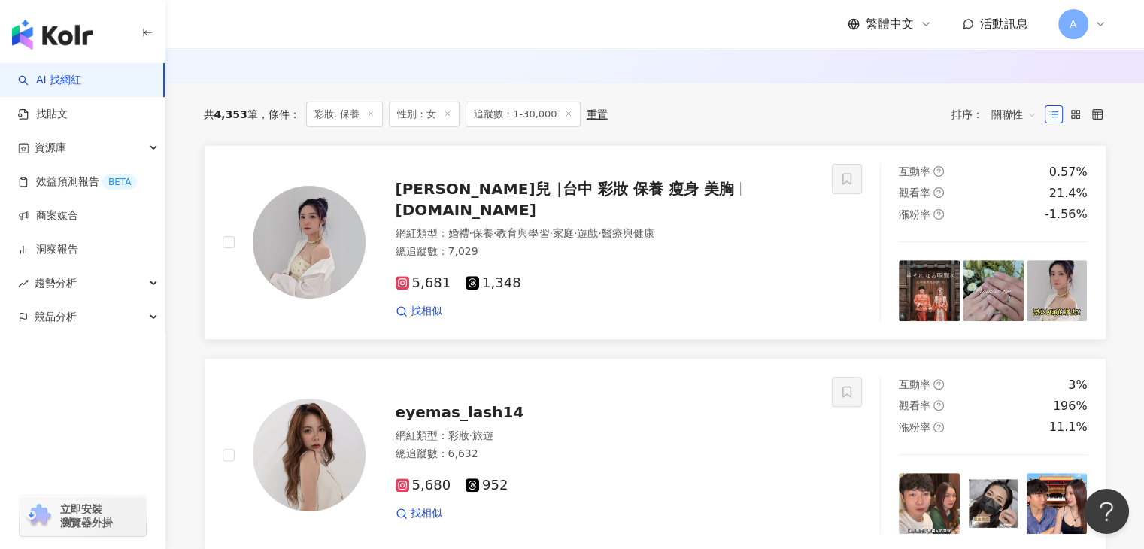
scroll to position [541, 0]
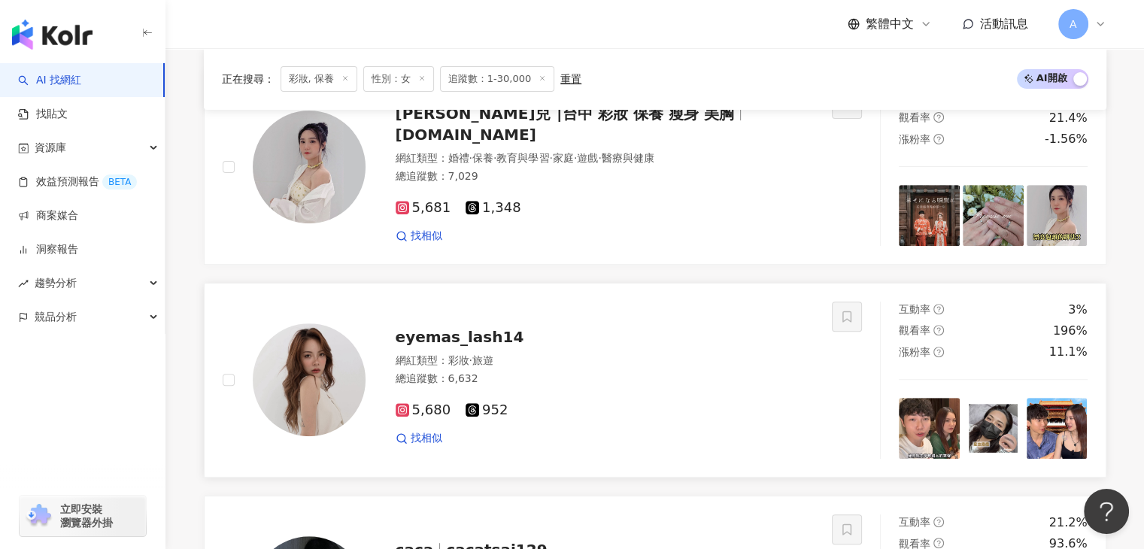
click at [448, 341] on span "eyemas_lash14" at bounding box center [460, 337] width 129 height 18
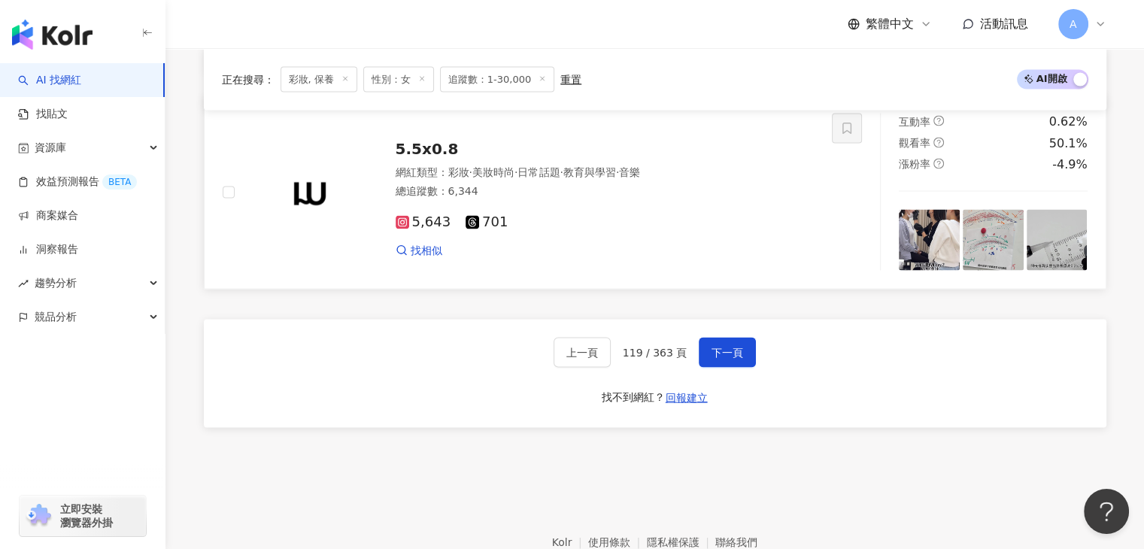
scroll to position [2947, 0]
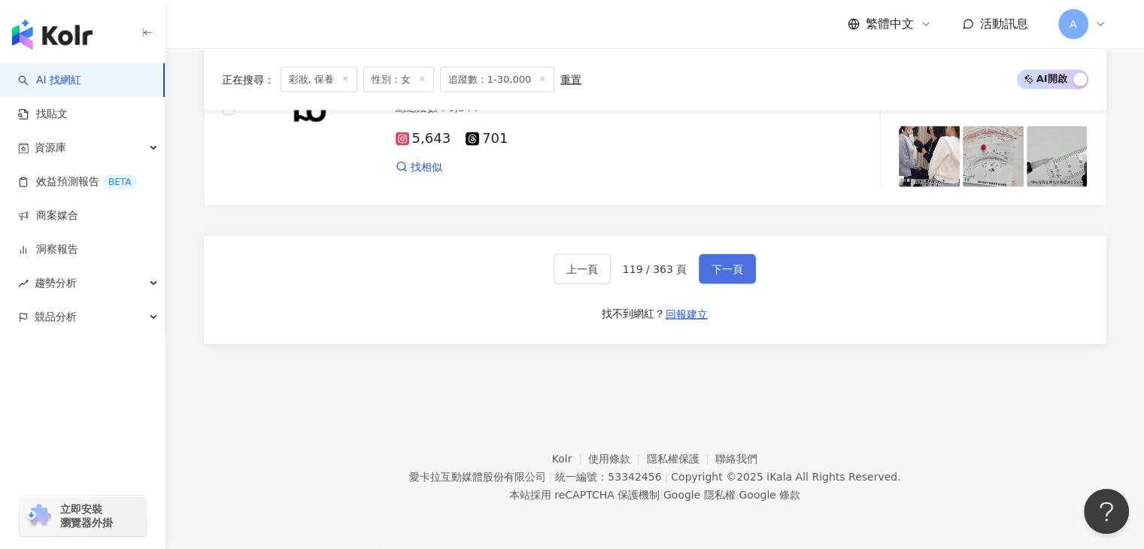
click at [726, 276] on button "下一頁" at bounding box center [727, 269] width 57 height 30
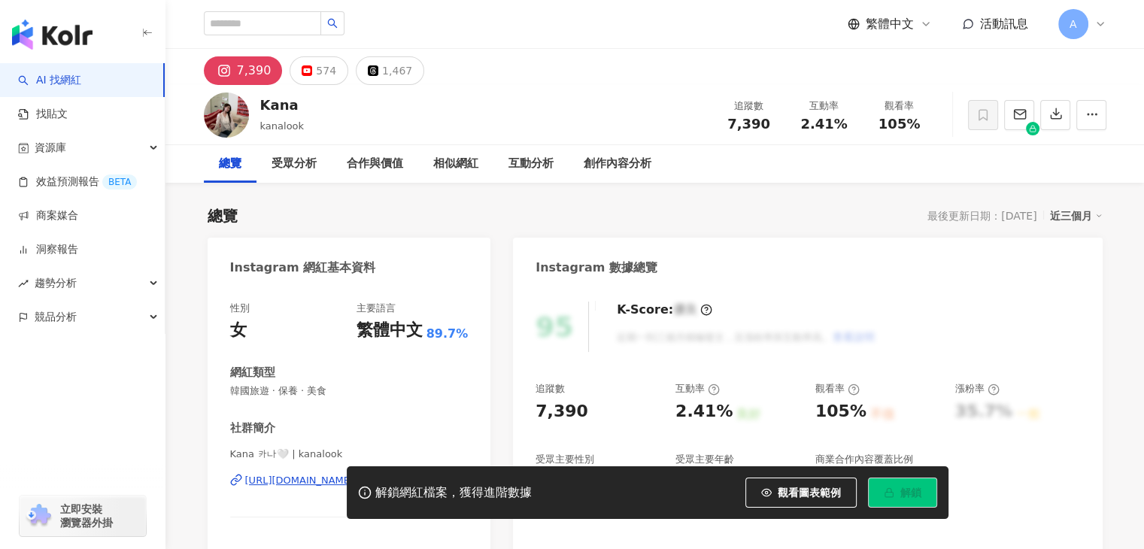
scroll to position [226, 0]
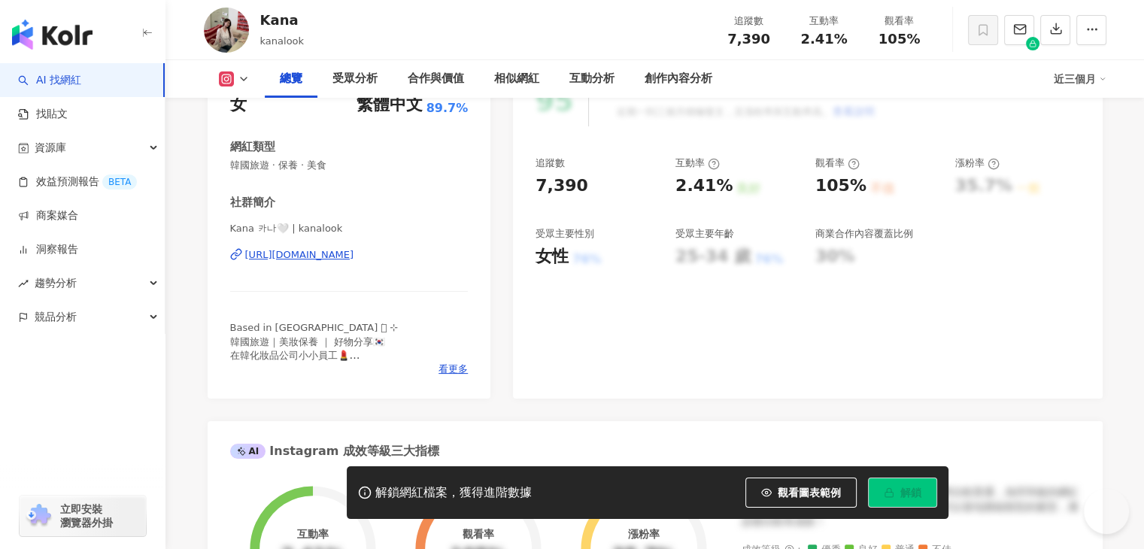
click at [354, 261] on div "https://www.instagram.com/kanalook/" at bounding box center [299, 255] width 109 height 14
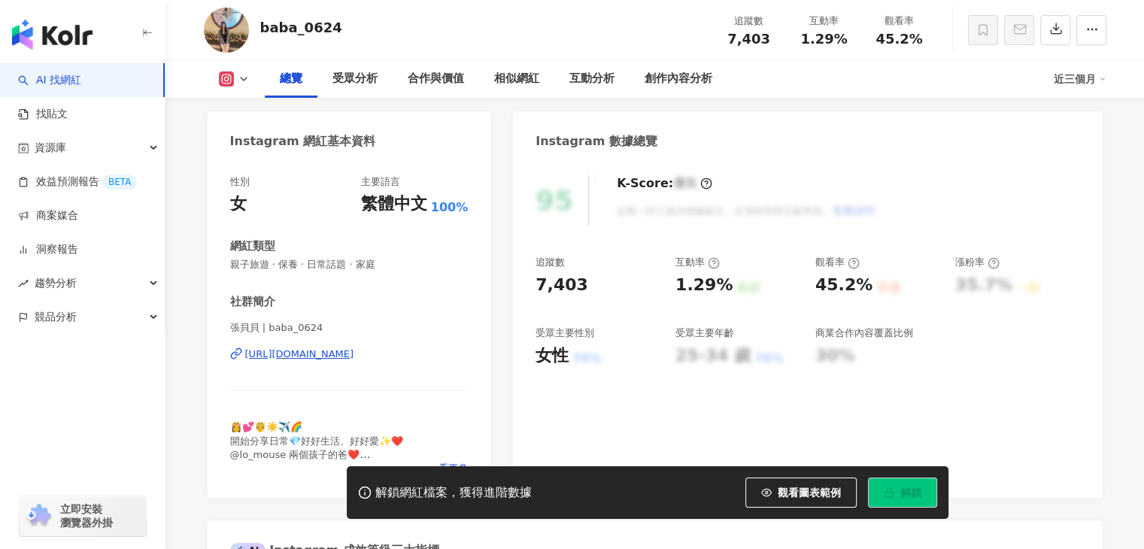
scroll to position [123, 0]
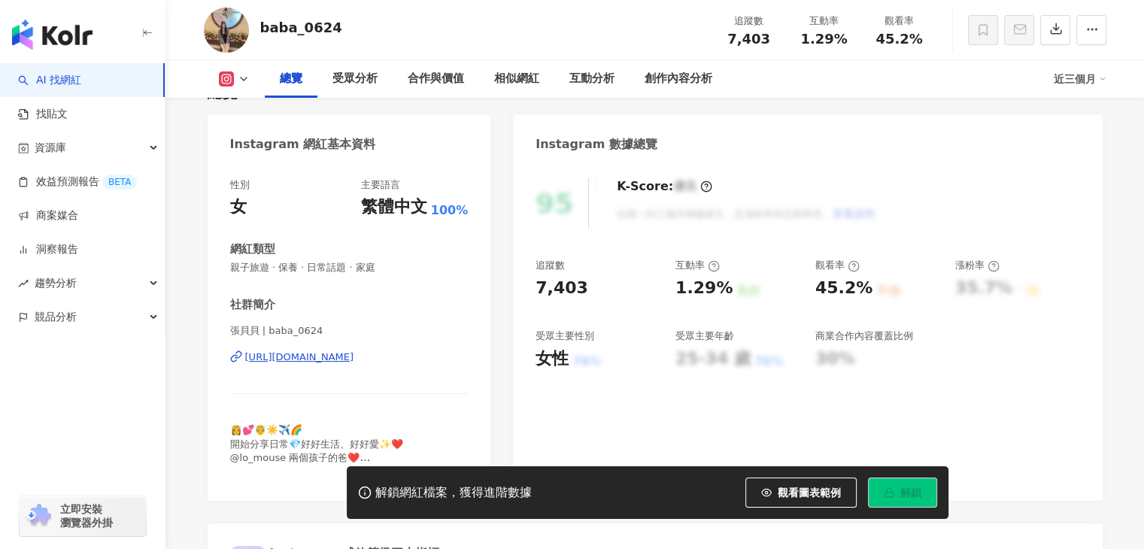
click at [354, 356] on div "https://www.instagram.com/baba_0624/" at bounding box center [299, 357] width 109 height 14
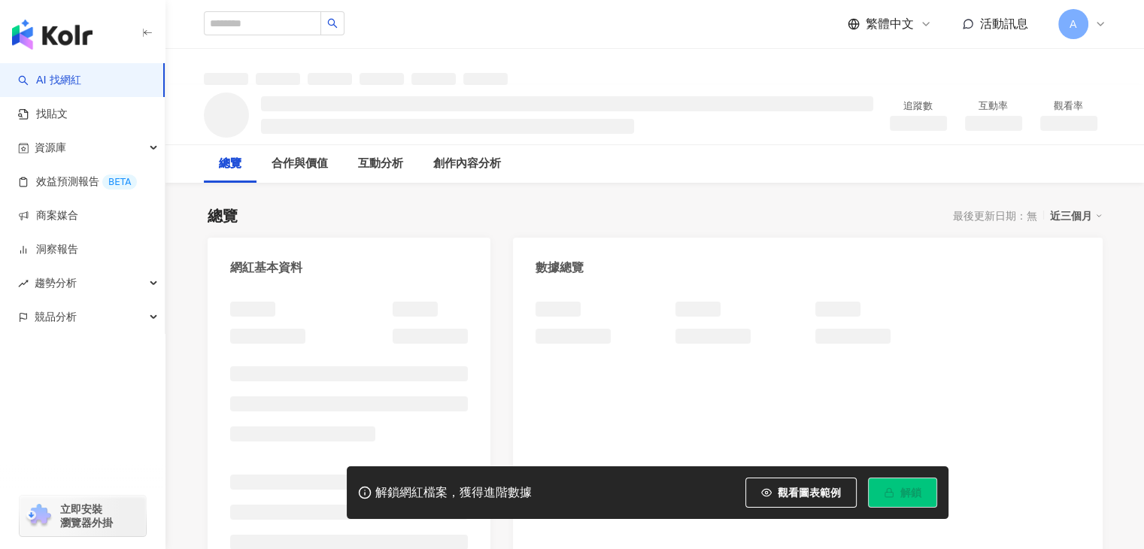
scroll to position [162, 0]
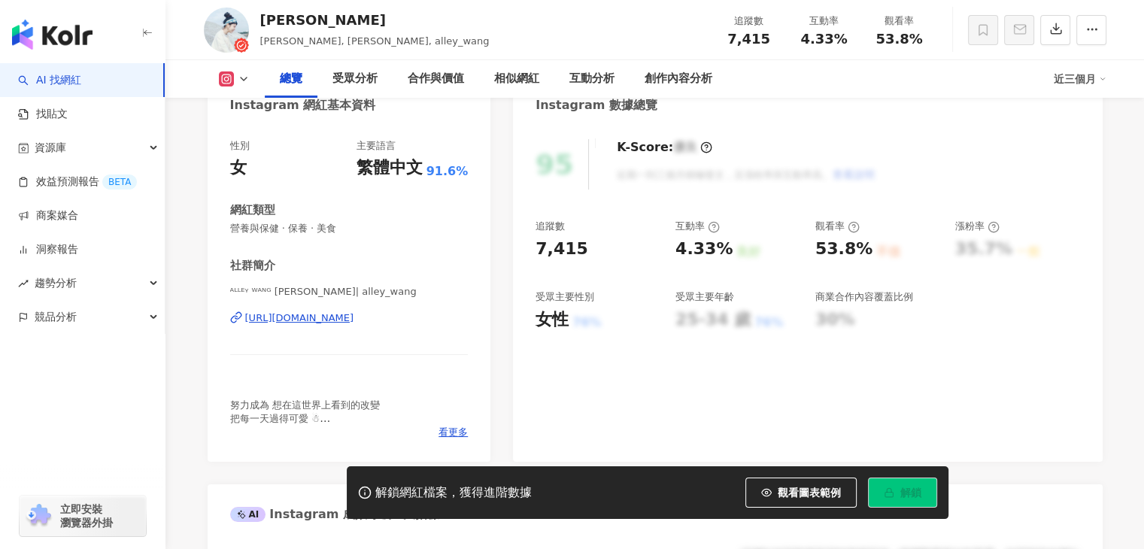
click at [417, 309] on div "ᴬᴸᴸᴱᵞ ᵂᴬᴺᴳ 王雅雯 | alley_wang https://www.instagram.com/alley_wang/" at bounding box center [349, 329] width 238 height 88
click at [354, 318] on div "https://www.instagram.com/alley_wang/" at bounding box center [299, 318] width 109 height 14
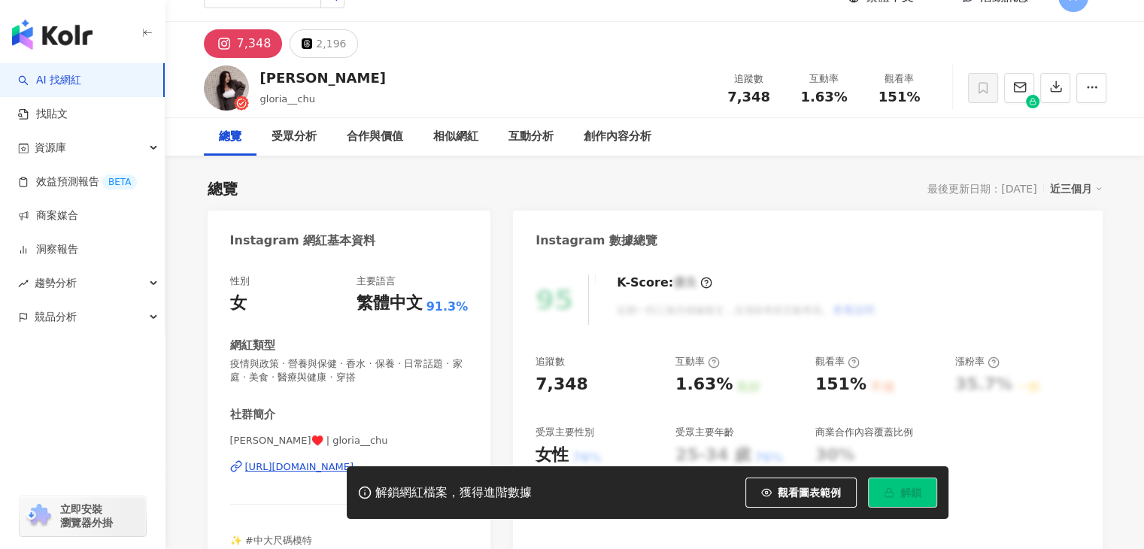
scroll to position [150, 0]
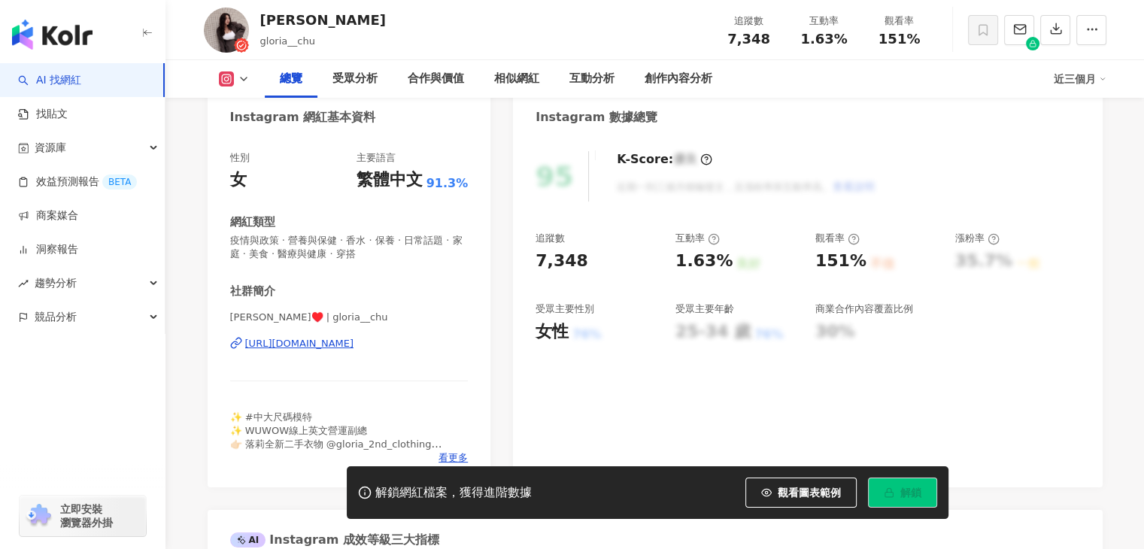
click at [349, 345] on div "https://www.instagram.com/gloria__chu/" at bounding box center [299, 344] width 109 height 14
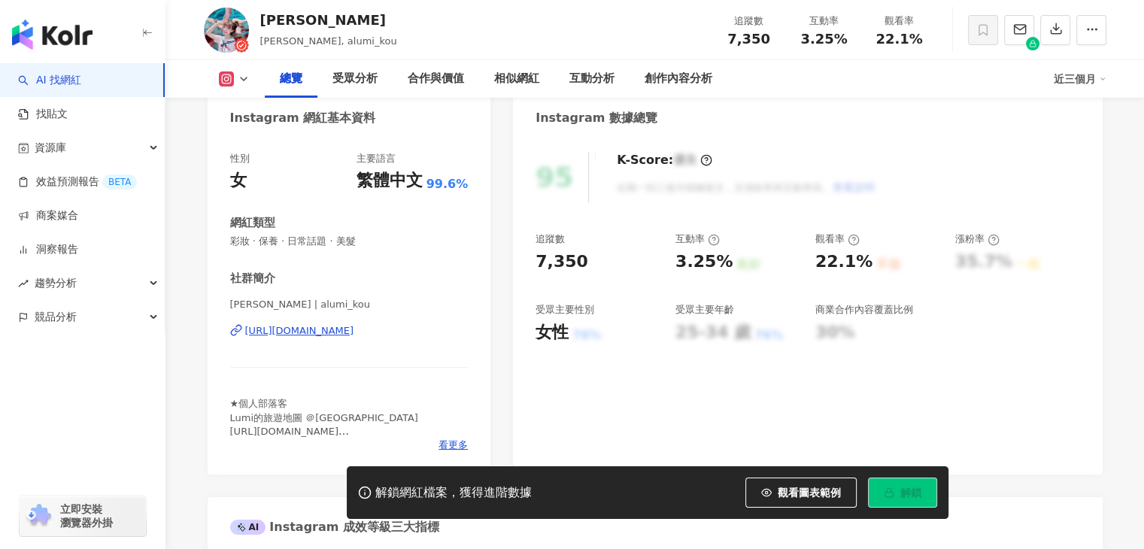
scroll to position [150, 0]
click at [354, 335] on div "https://www.instagram.com/alumi_kou/" at bounding box center [299, 330] width 109 height 14
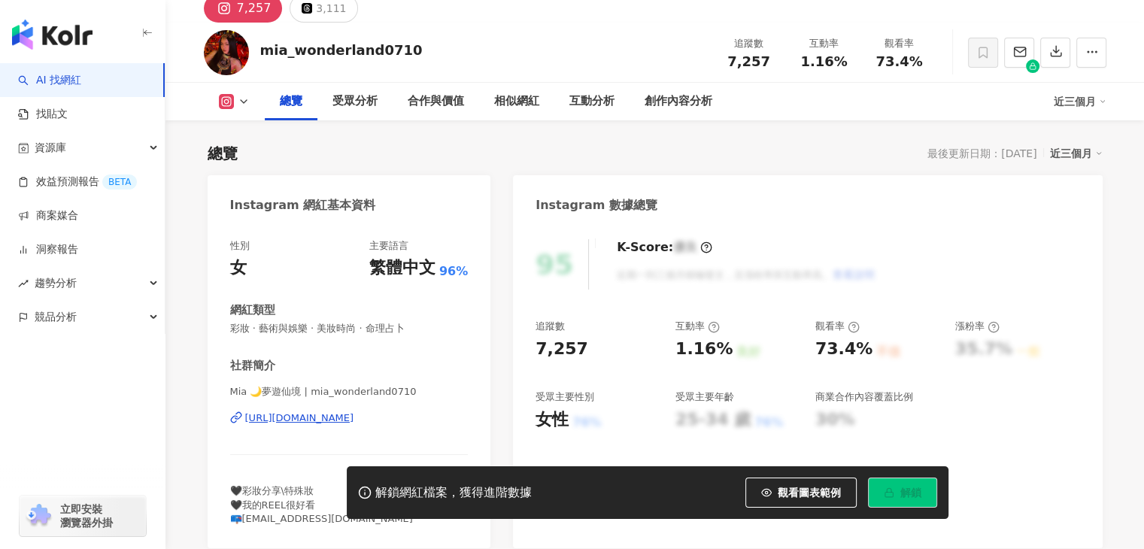
scroll to position [65, 0]
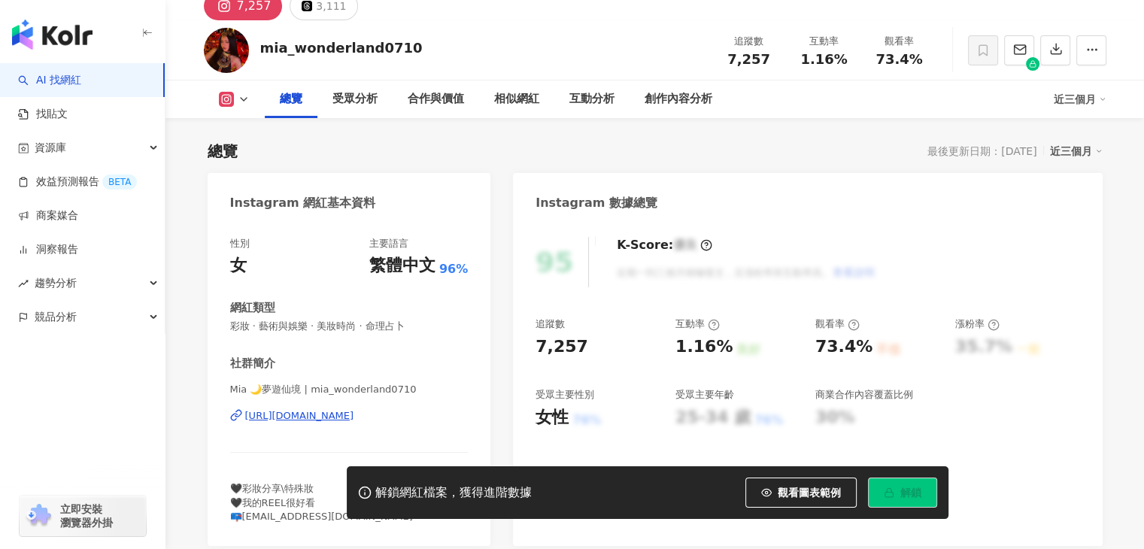
click at [429, 408] on div "Mia 🌙夢遊仙境 | mia_wonderland0710 https://www.instagram.com/mia_wonderland0710/" at bounding box center [349, 427] width 238 height 88
click at [354, 419] on div "https://www.instagram.com/mia_wonderland0710/" at bounding box center [299, 416] width 109 height 14
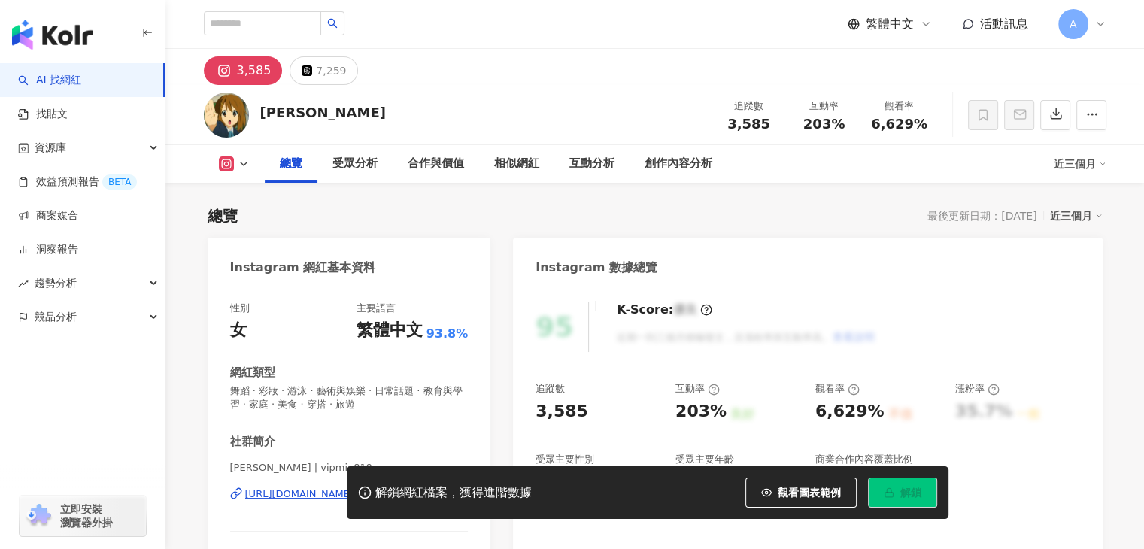
scroll to position [150, 0]
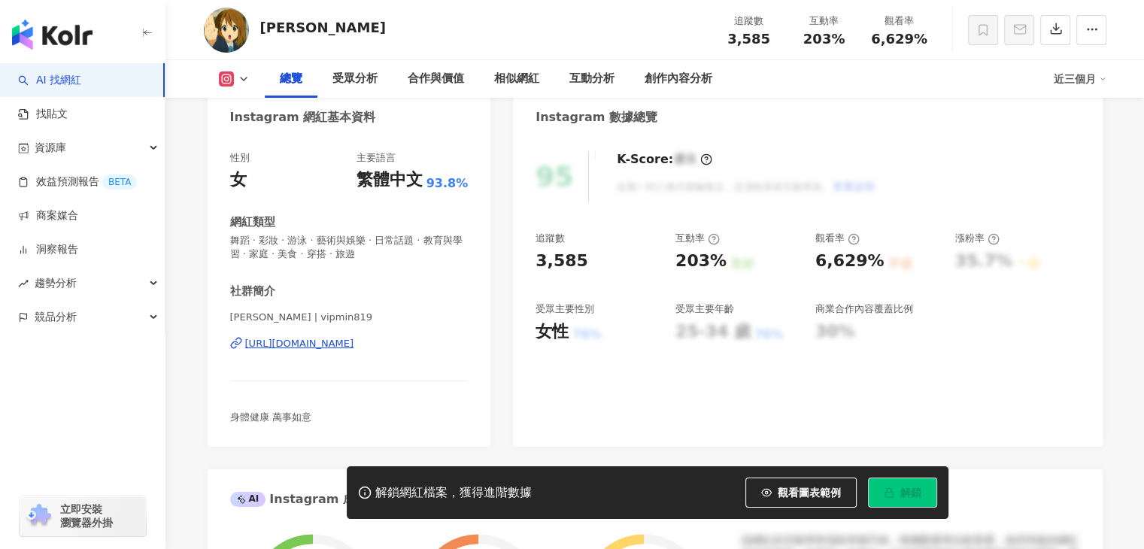
click at [343, 342] on div "[URL][DOMAIN_NAME]" at bounding box center [299, 344] width 109 height 14
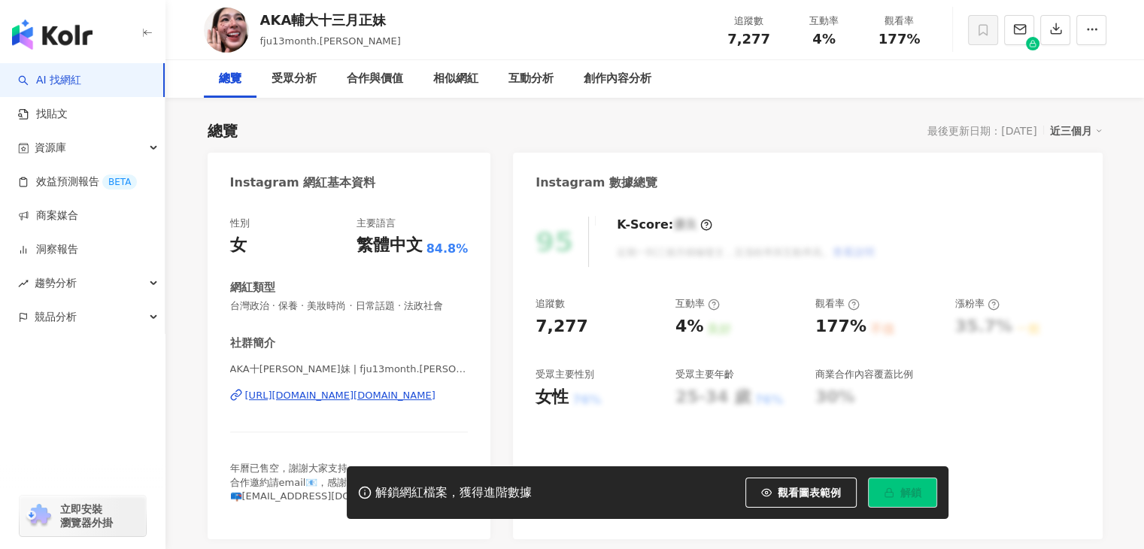
scroll to position [150, 0]
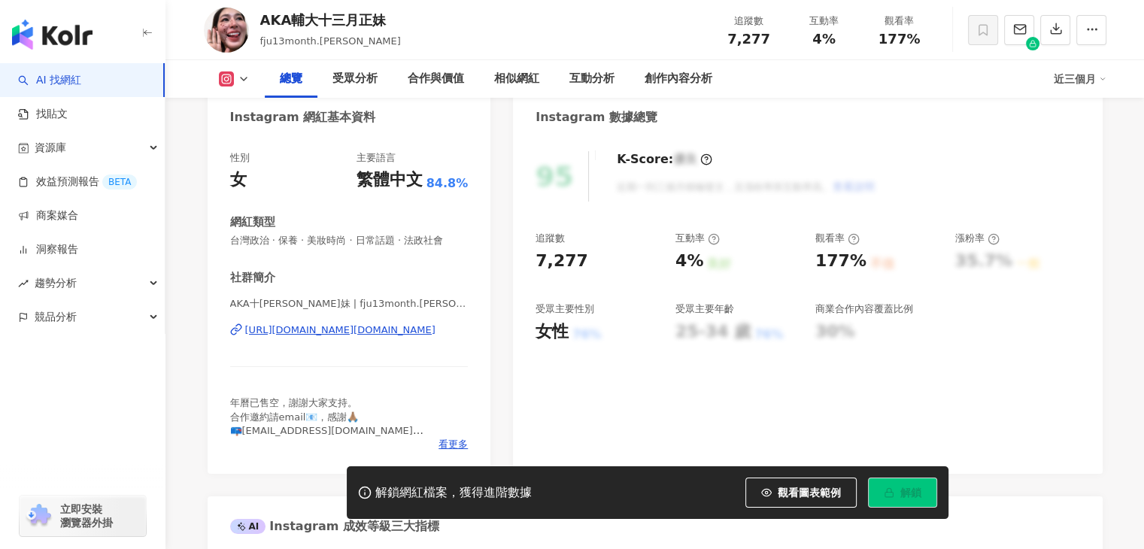
click at [406, 330] on div "[URL][DOMAIN_NAME][DOMAIN_NAME]" at bounding box center [340, 330] width 190 height 14
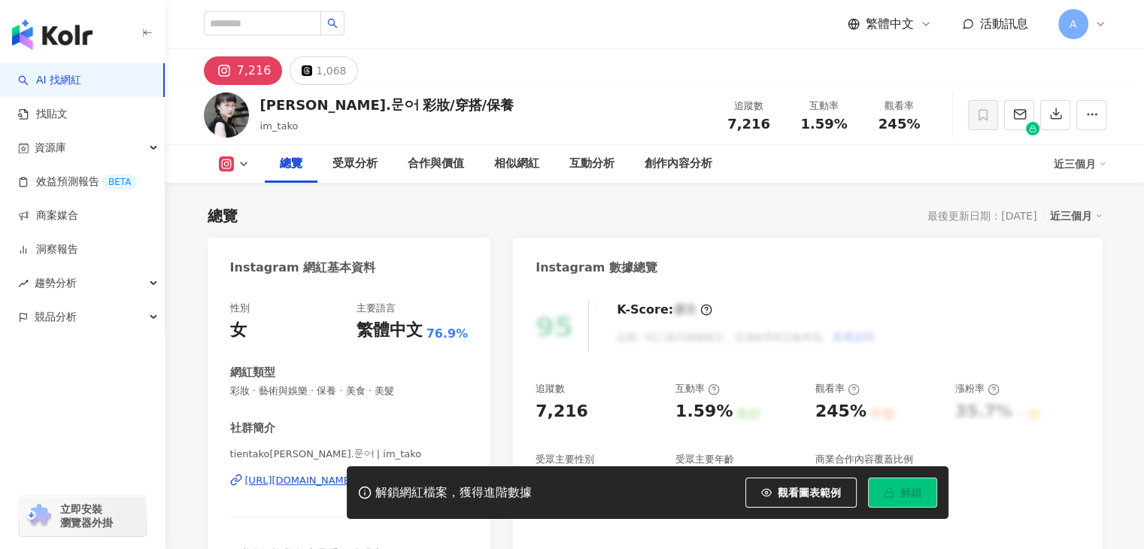
scroll to position [226, 0]
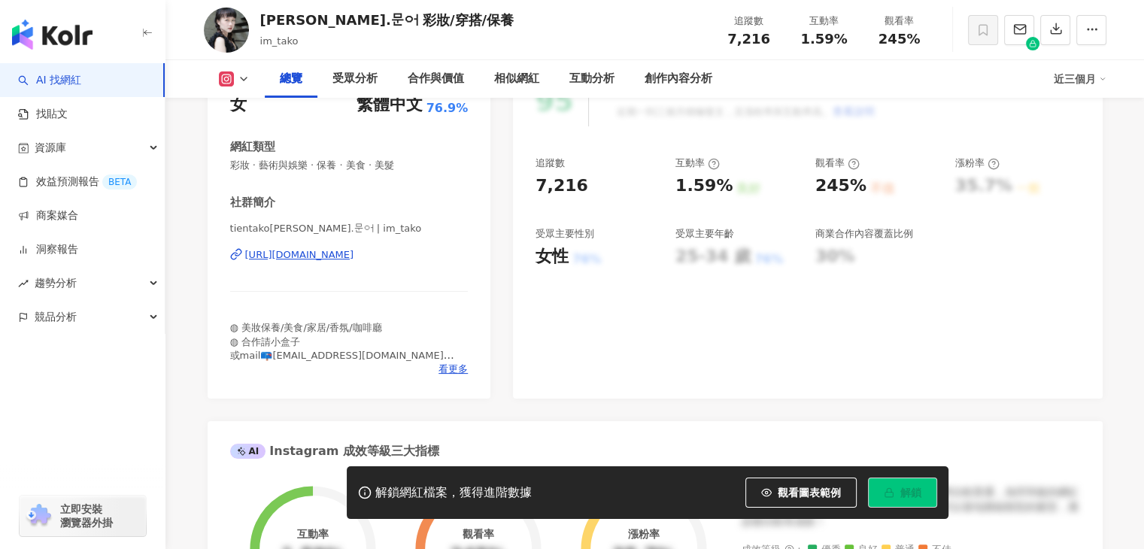
click at [419, 259] on div "https://www.instagram.com/im_tako/" at bounding box center [349, 255] width 238 height 14
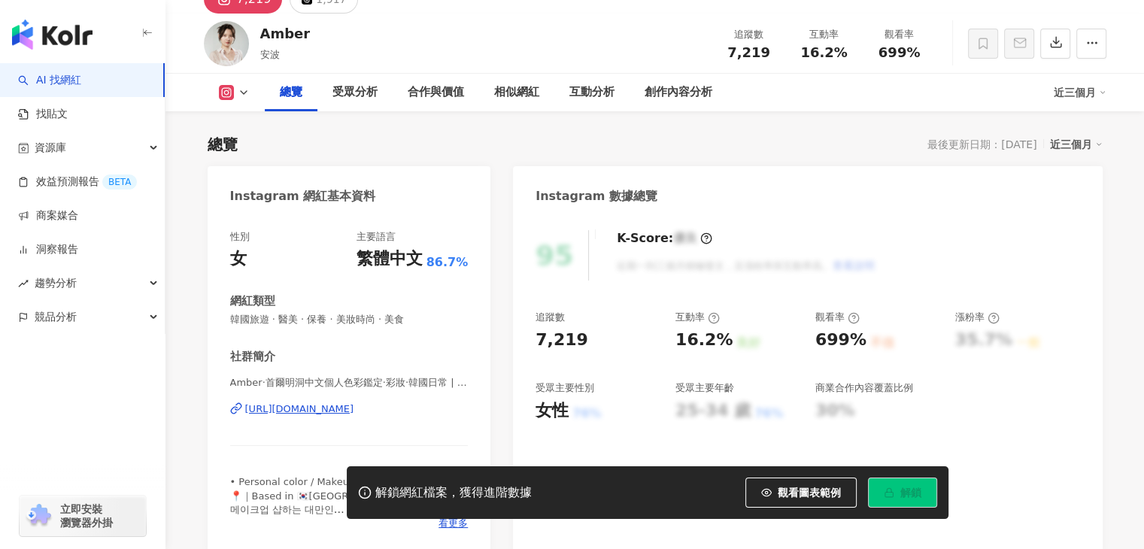
scroll to position [72, 0]
click at [354, 412] on div "https://www.instagram.com/__amber.l/" at bounding box center [299, 409] width 109 height 14
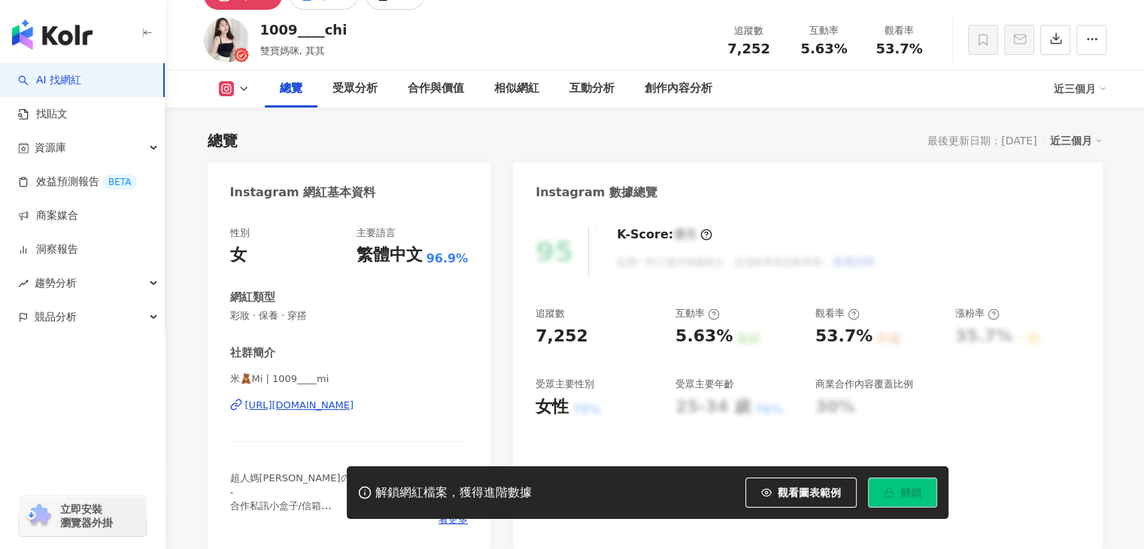
scroll to position [150, 0]
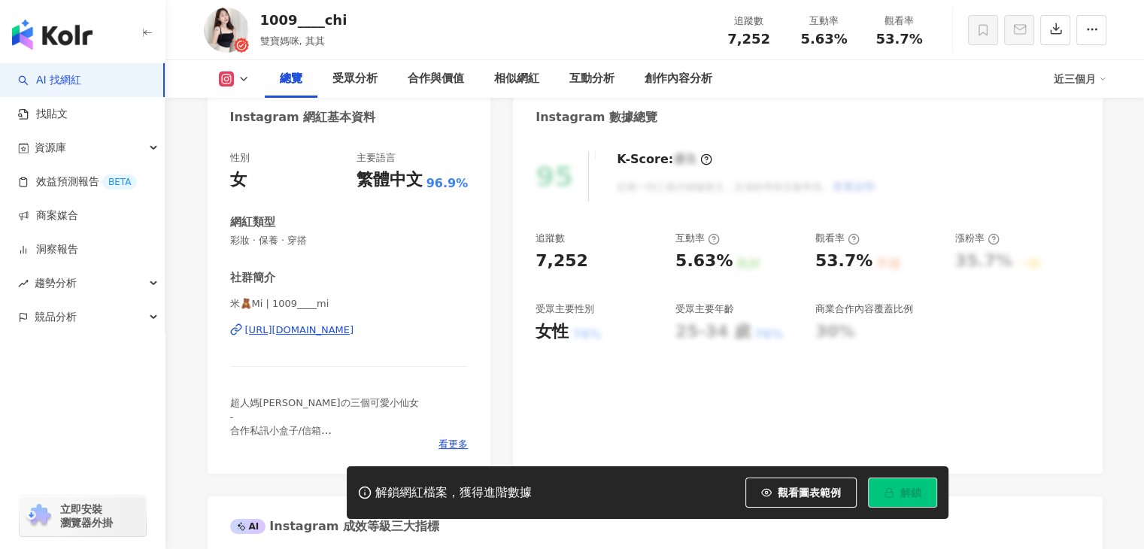
click at [354, 332] on div "https://www.instagram.com/1009____mi/" at bounding box center [299, 330] width 109 height 14
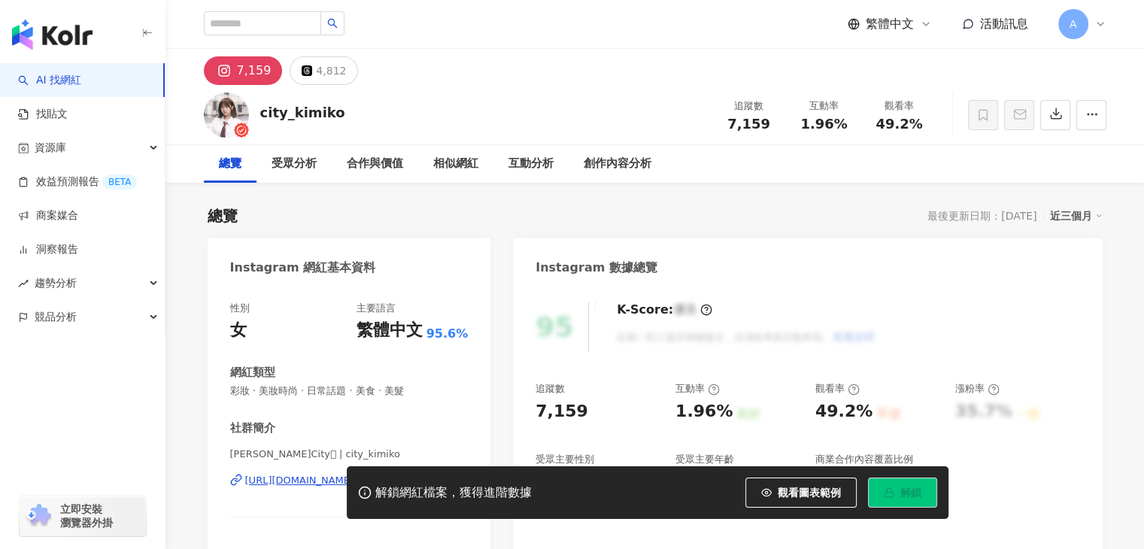
scroll to position [99, 0]
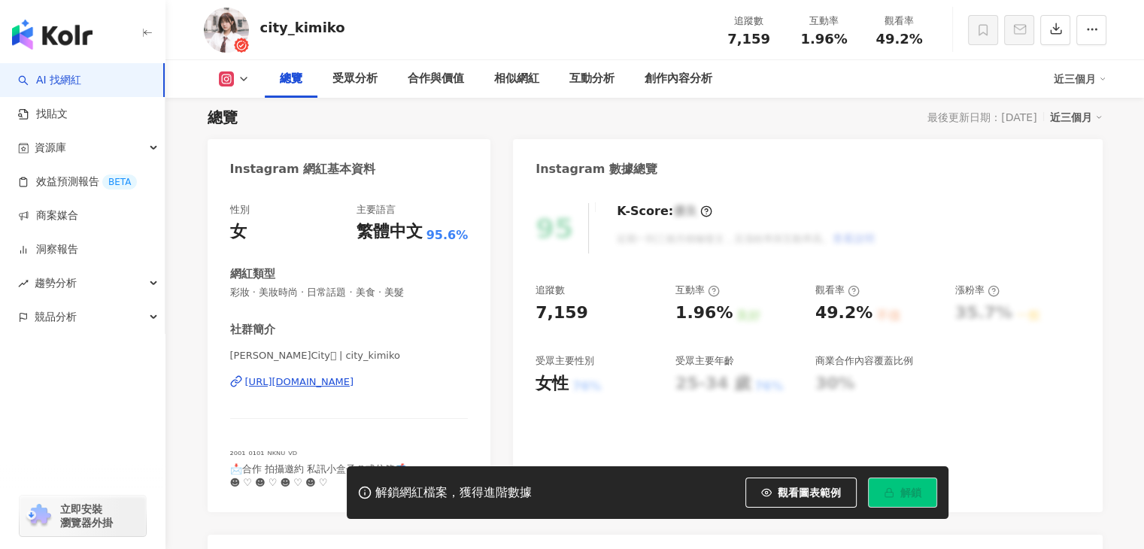
click at [354, 385] on div "https://www.instagram.com/city_kimiko/" at bounding box center [299, 382] width 109 height 14
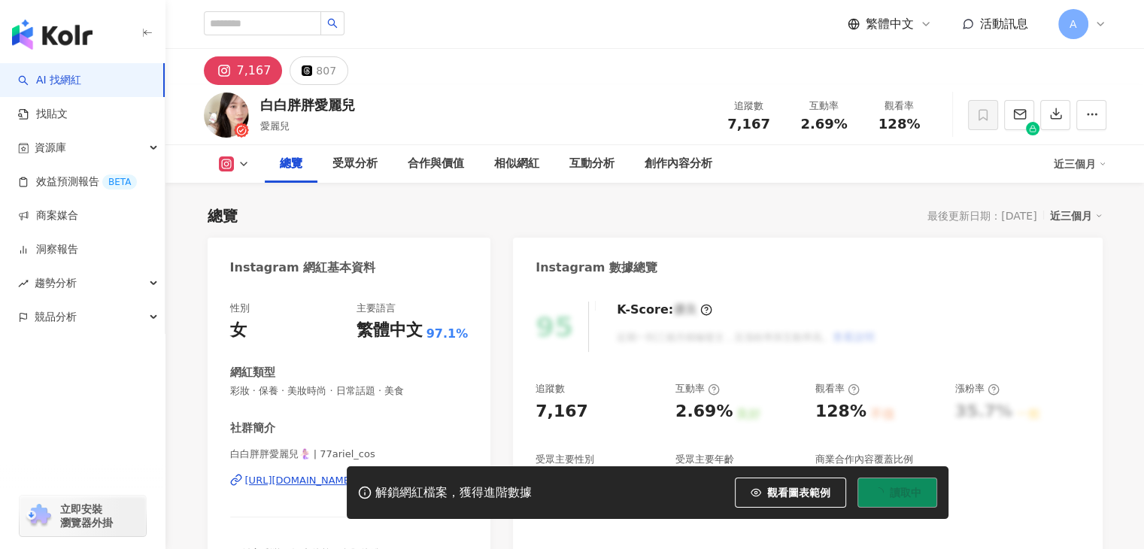
scroll to position [150, 0]
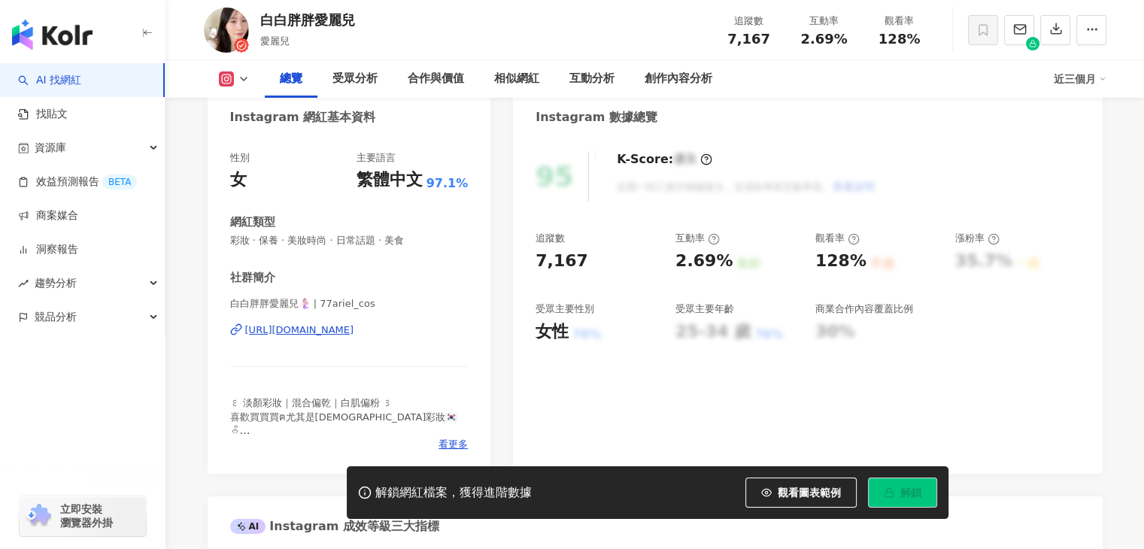
click at [354, 329] on div "https://www.instagram.com/77ariel_cos/" at bounding box center [299, 330] width 109 height 14
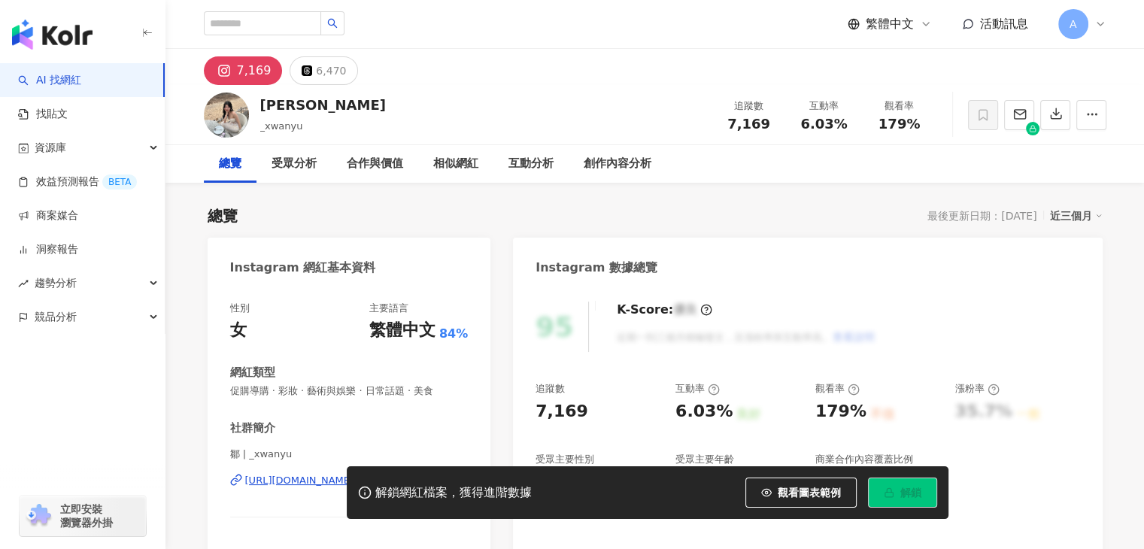
scroll to position [192, 0]
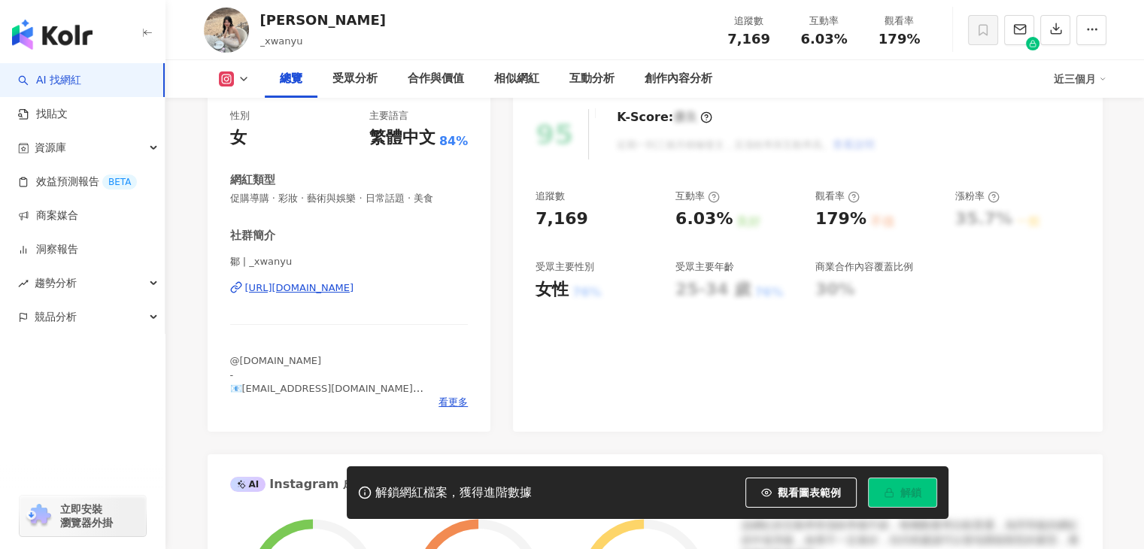
click at [354, 289] on div "[URL][DOMAIN_NAME]" at bounding box center [299, 288] width 109 height 14
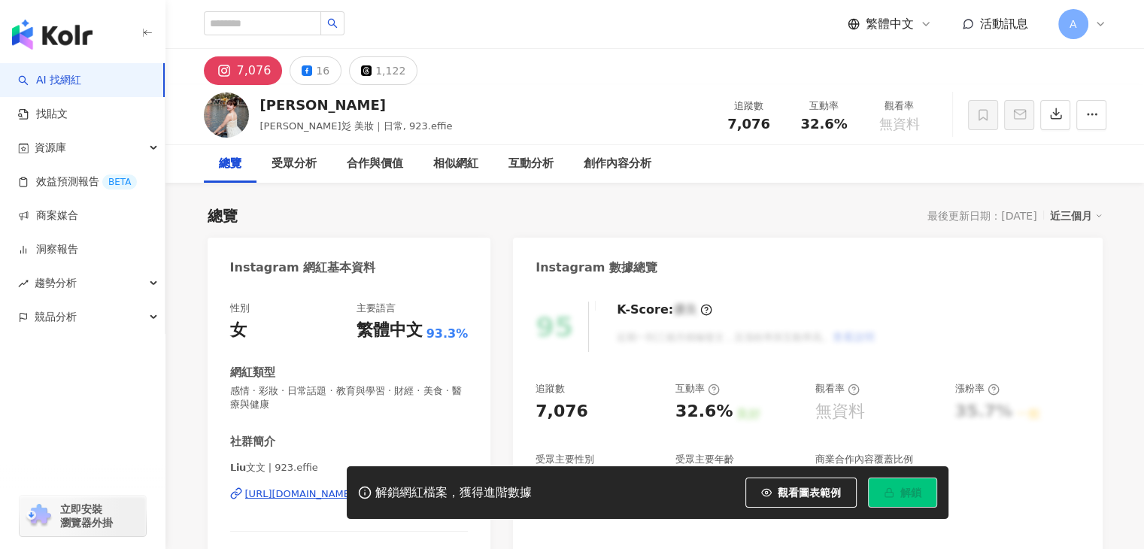
scroll to position [75, 0]
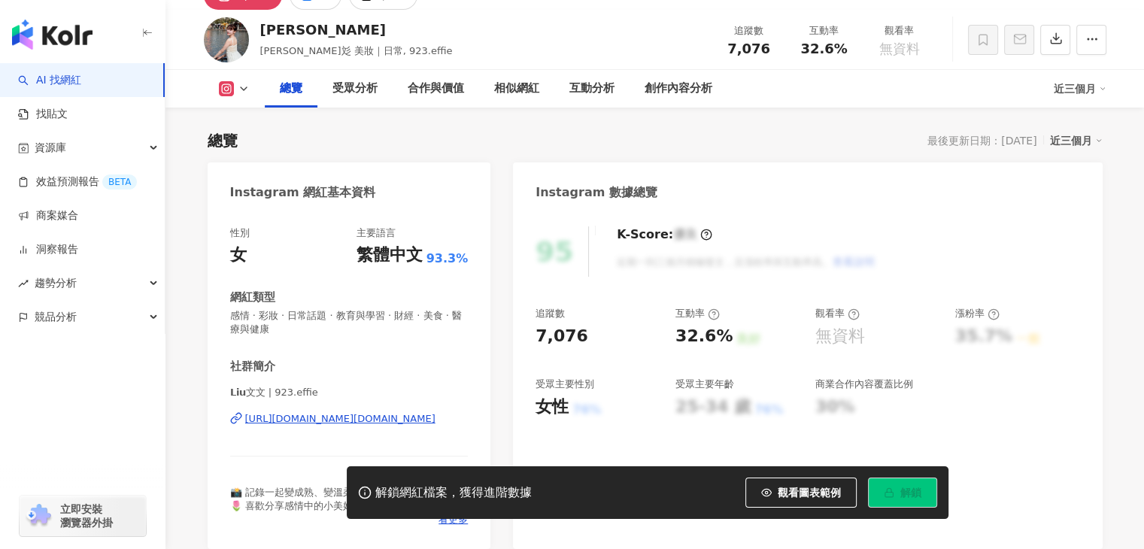
click at [386, 415] on div "https://www.instagram.com/923.effie/" at bounding box center [340, 419] width 190 height 14
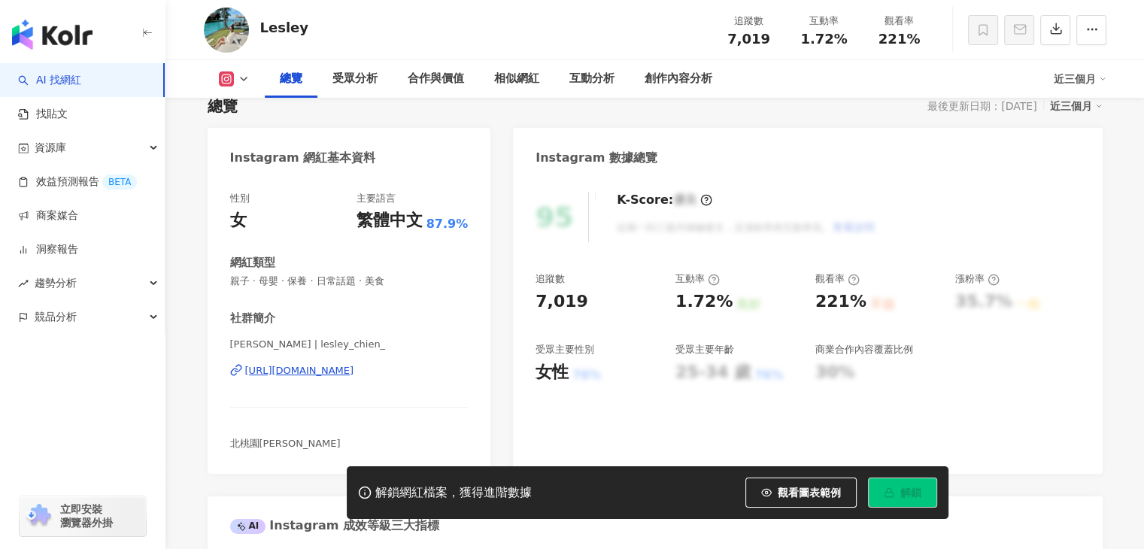
scroll to position [113, 0]
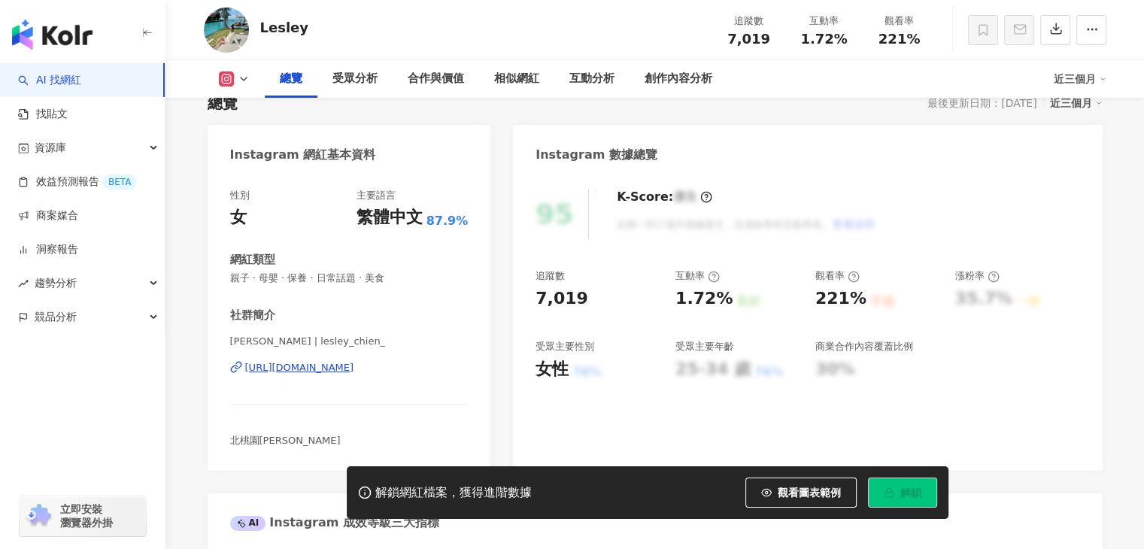
click at [354, 371] on div "https://www.instagram.com/lesley_chien_/" at bounding box center [299, 368] width 109 height 14
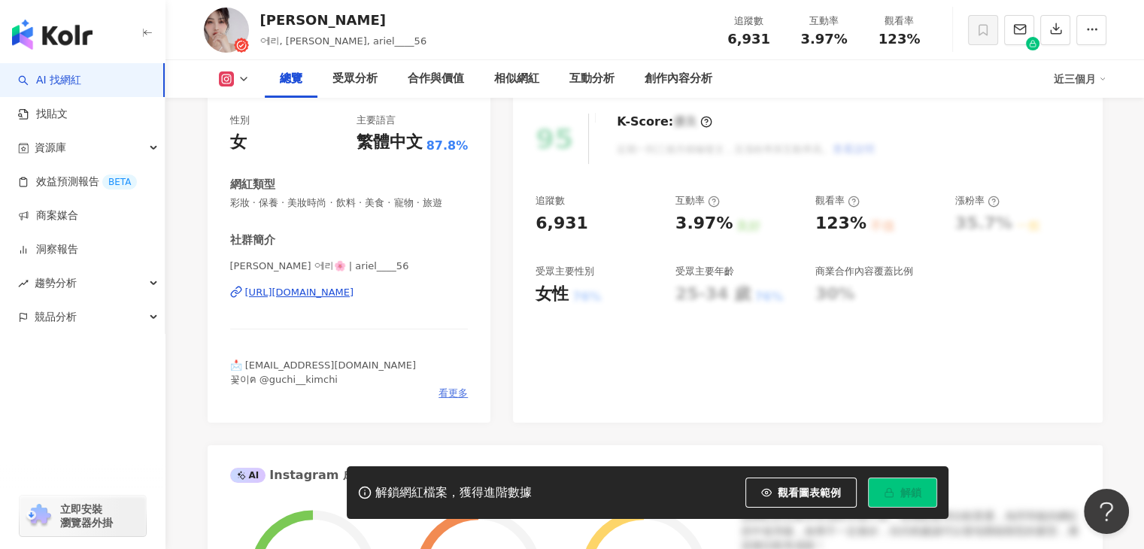
click at [457, 400] on span "看更多" at bounding box center [452, 393] width 29 height 14
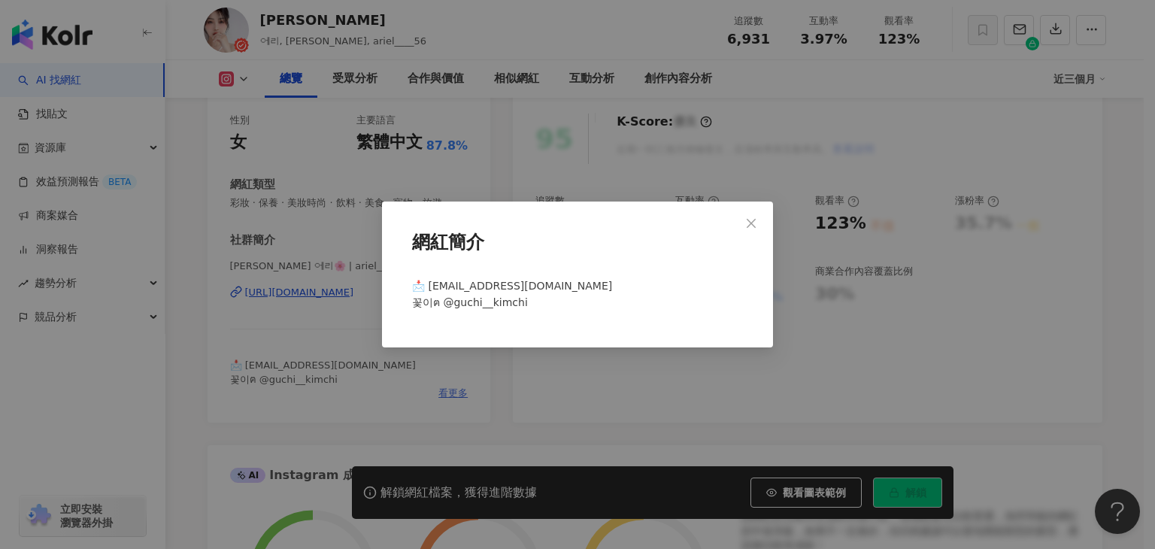
click at [457, 402] on div "網紅簡介 📩 aaaariel56@gmail.com 꽃이ฅ @guchi__kimchi" at bounding box center [577, 274] width 1155 height 549
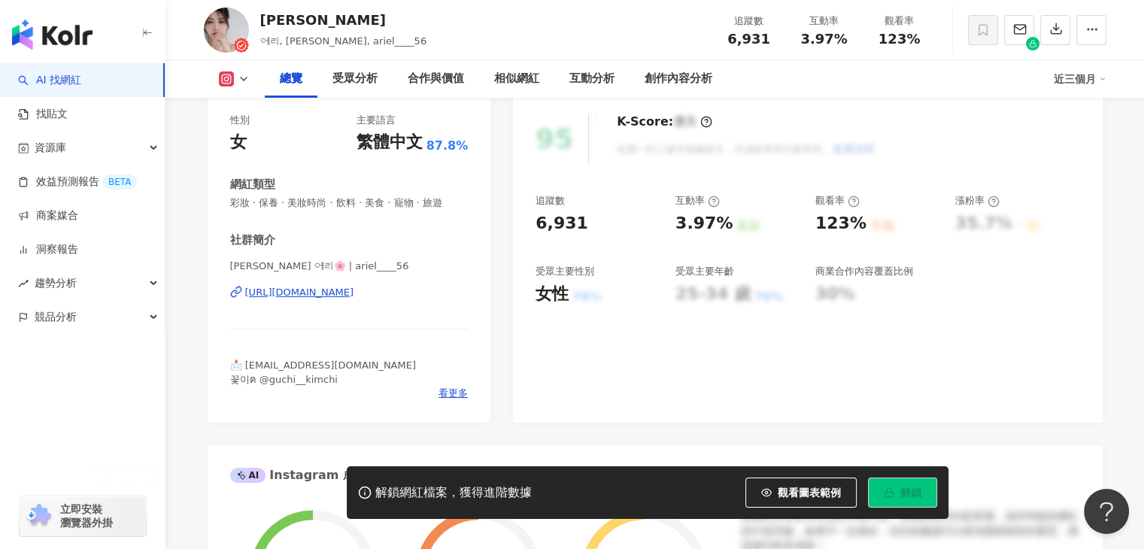
click at [354, 299] on div "https://www.instagram.com/ariel____56/" at bounding box center [299, 293] width 109 height 14
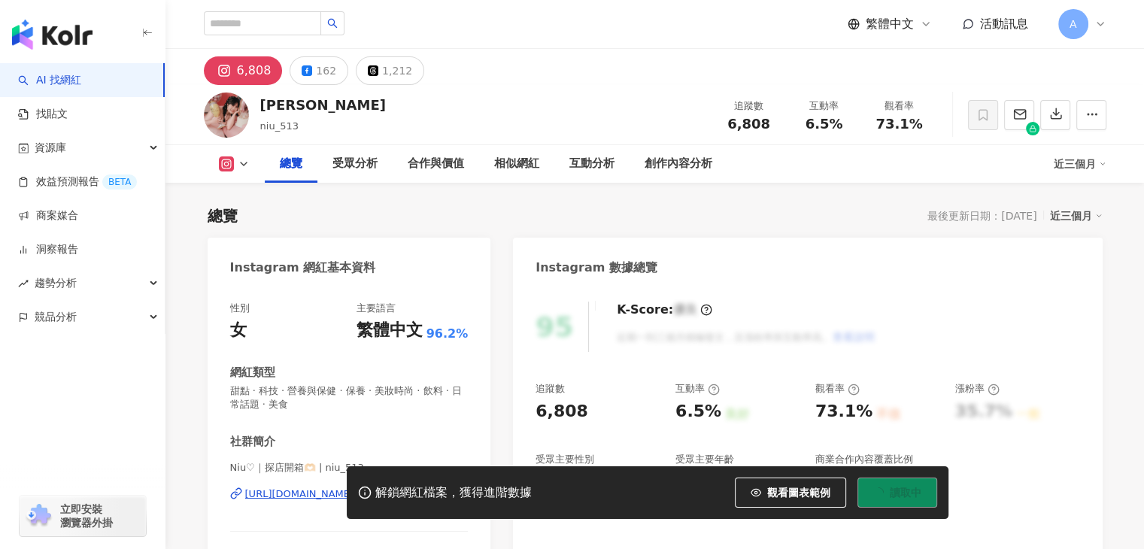
click at [513, 413] on div "95 K-Score : 優良 近期一到三個月積極發文，且漲粉率與互動率高。 查看說明 追蹤數 6,808 互動率 6.5% 良好 觀看率 73.1% 不佳 …" at bounding box center [807, 461] width 589 height 351
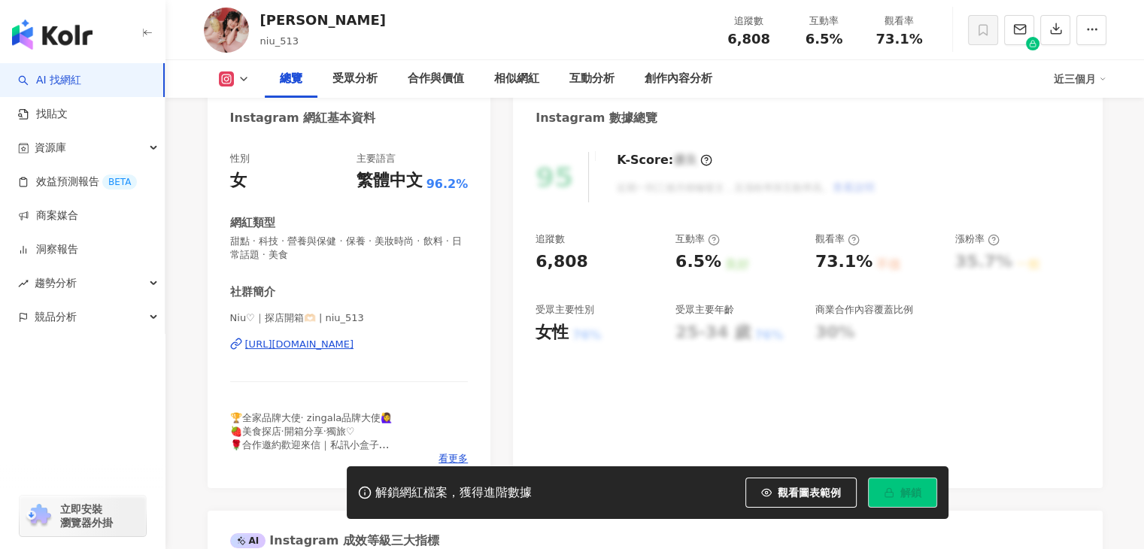
scroll to position [149, 0]
click at [463, 454] on span "看更多" at bounding box center [452, 460] width 29 height 14
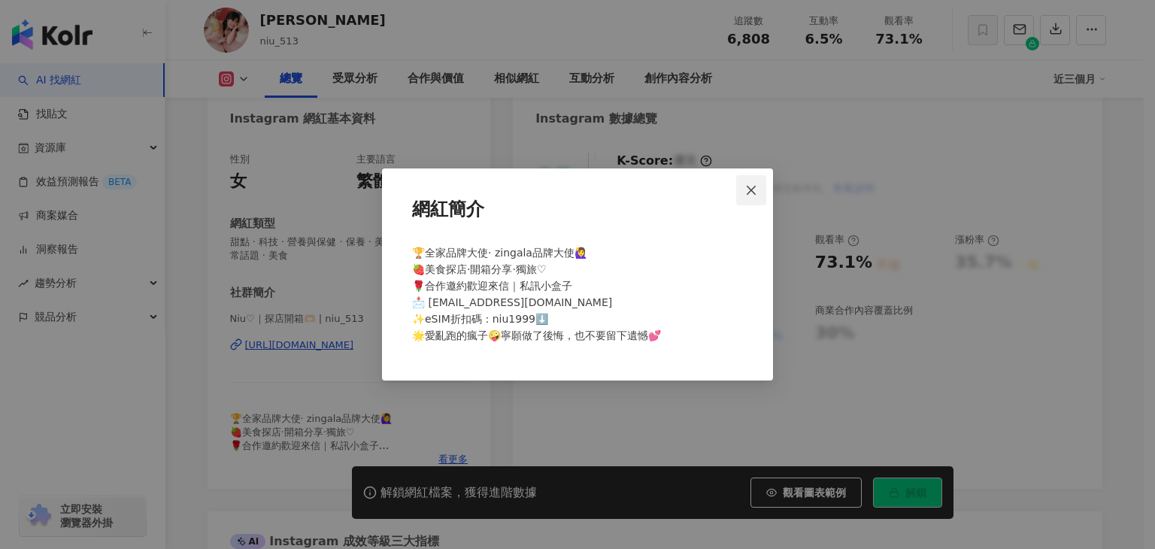
click at [755, 183] on button "Close" at bounding box center [751, 190] width 30 height 30
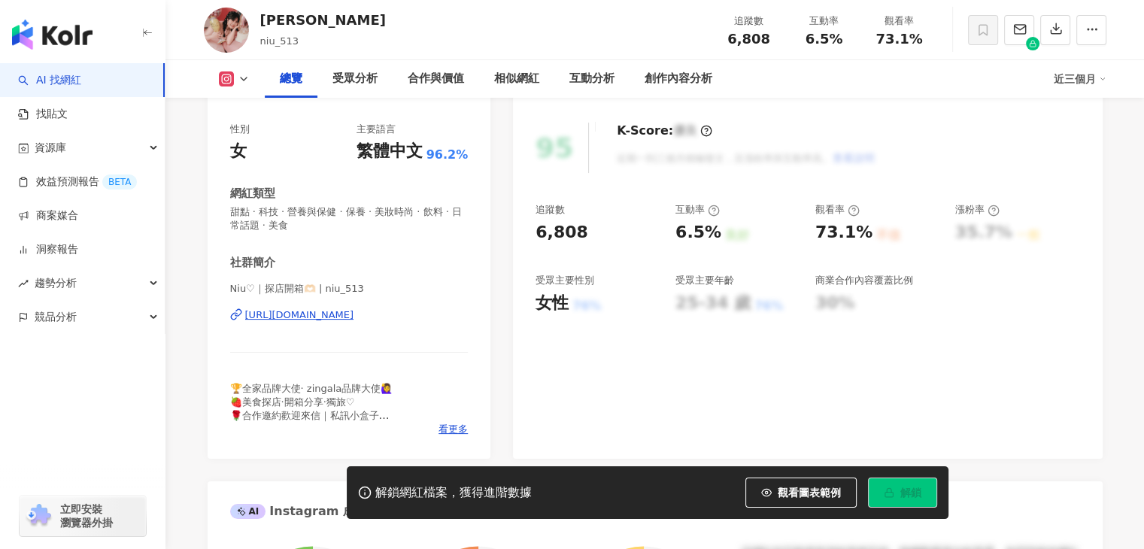
click at [541, 320] on div "95 K-Score : 優良 近期一到三個月積極發文，且漲粉率與互動率高。 查看說明 追蹤數 6,808 互動率 6.5% 良好 觀看率 73.1% 不佳 …" at bounding box center [807, 283] width 589 height 351
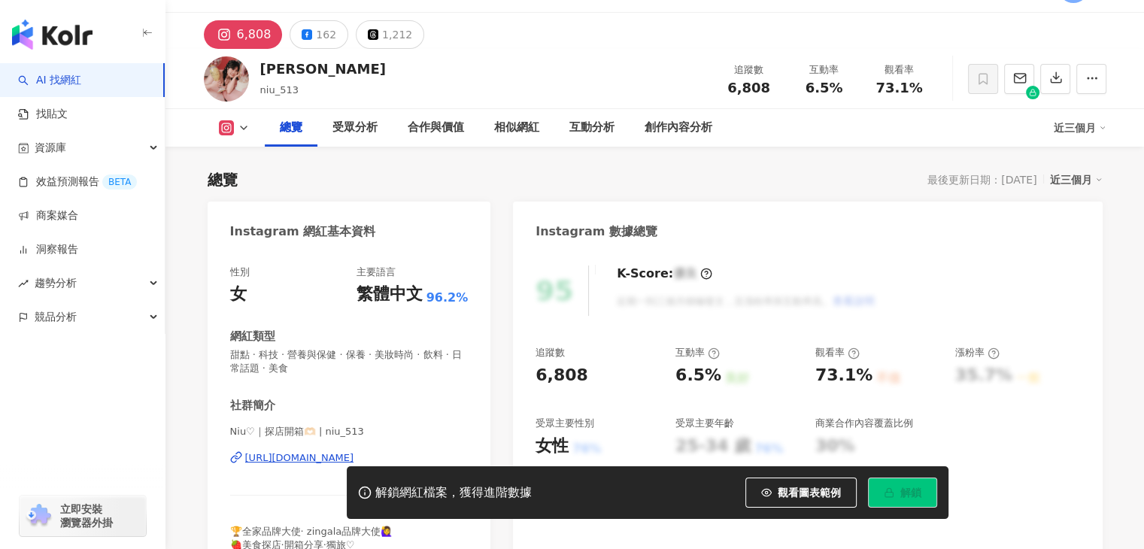
scroll to position [95, 0]
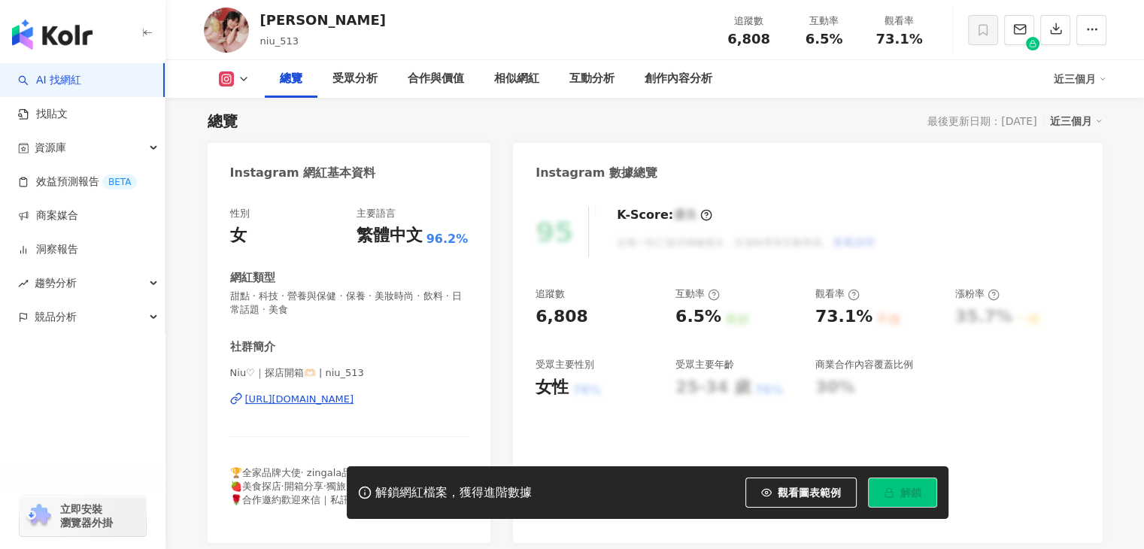
click at [354, 401] on div "https://www.instagram.com/niu_513/" at bounding box center [299, 400] width 109 height 14
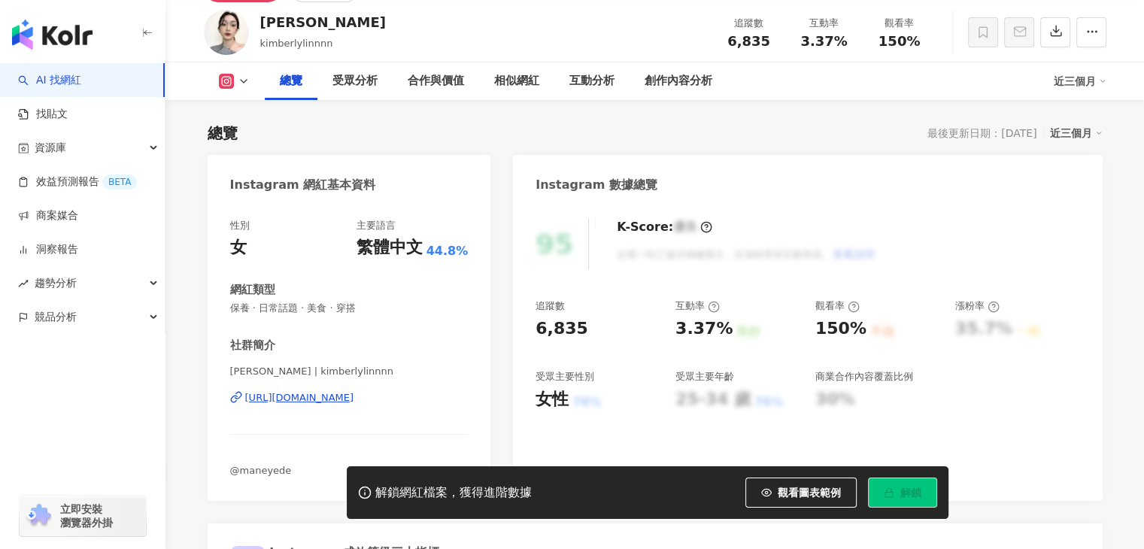
scroll to position [83, 0]
click at [354, 392] on div "[URL][DOMAIN_NAME]" at bounding box center [299, 397] width 109 height 14
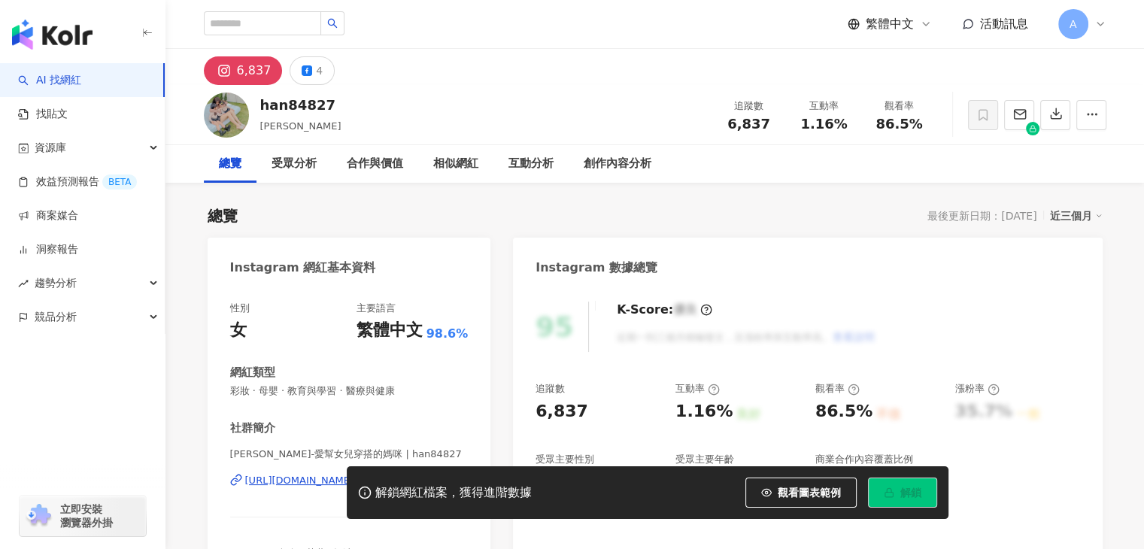
scroll to position [123, 0]
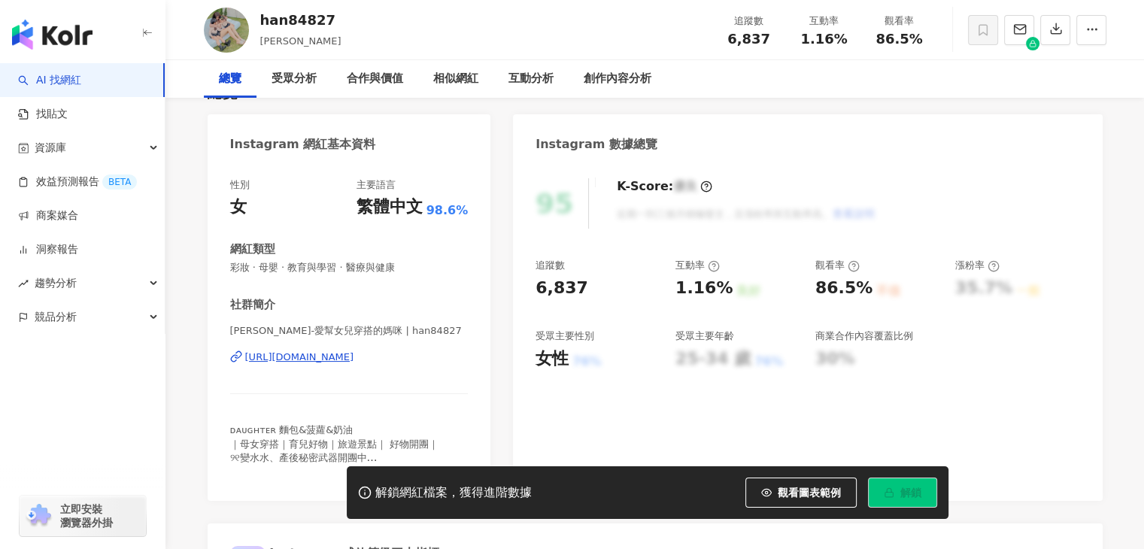
click at [354, 356] on div "[URL][DOMAIN_NAME]" at bounding box center [299, 357] width 109 height 14
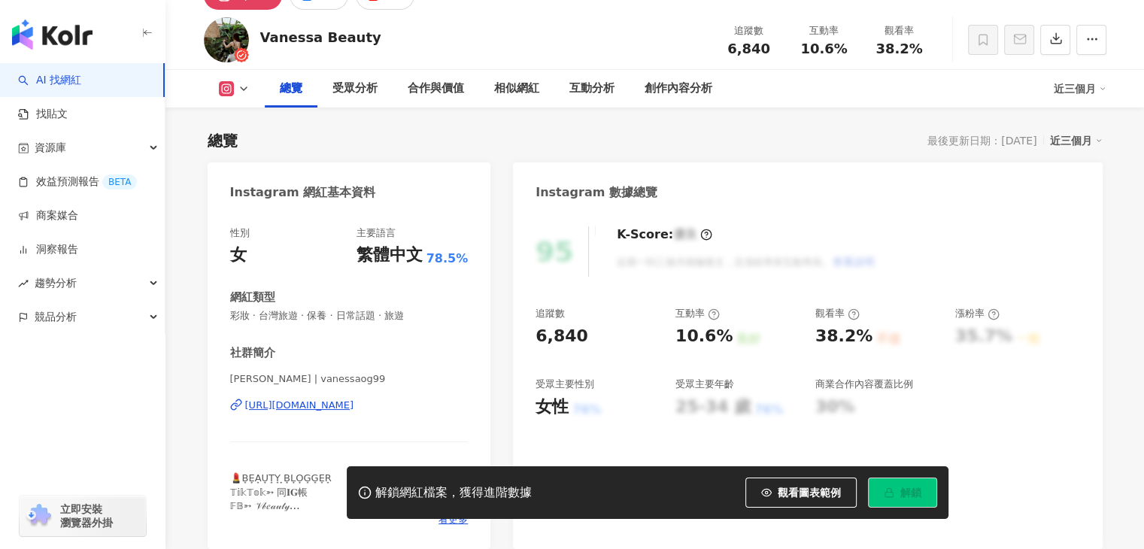
scroll to position [150, 0]
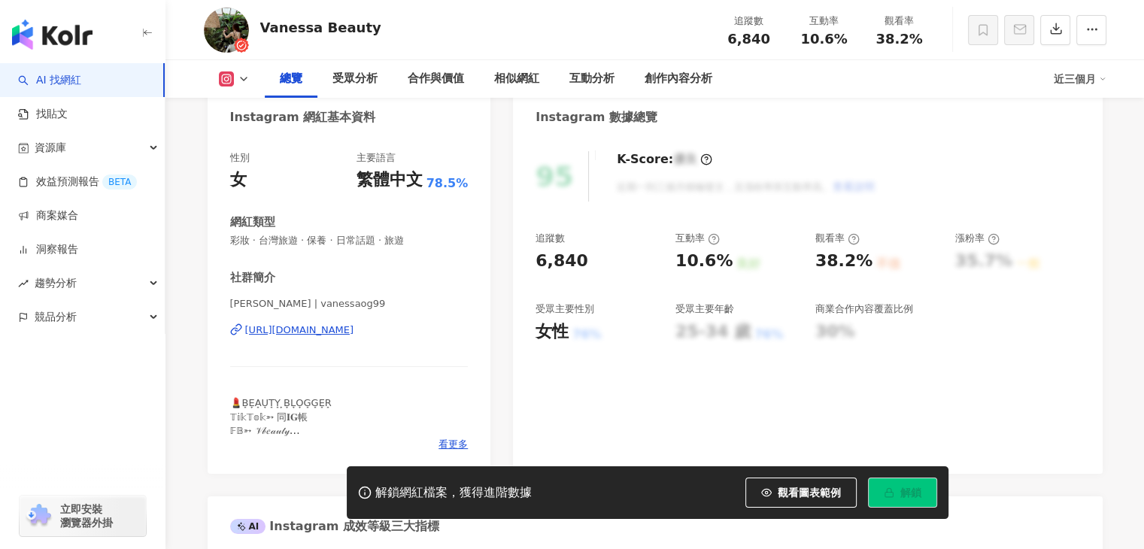
click at [354, 335] on div "https://www.instagram.com/vanessaog99/" at bounding box center [299, 330] width 109 height 14
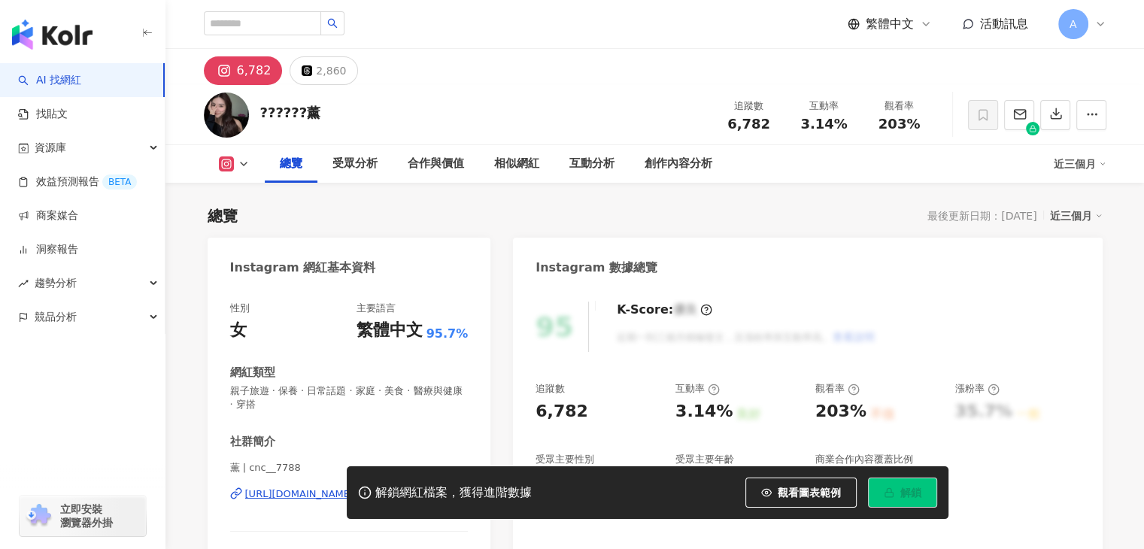
scroll to position [226, 0]
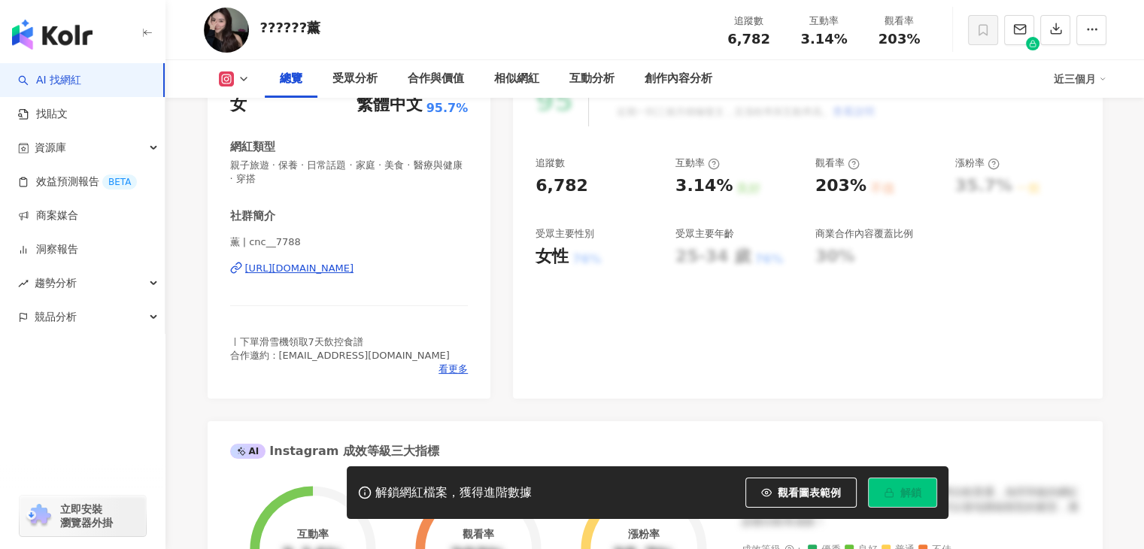
click at [354, 273] on div "[URL][DOMAIN_NAME]" at bounding box center [299, 269] width 109 height 14
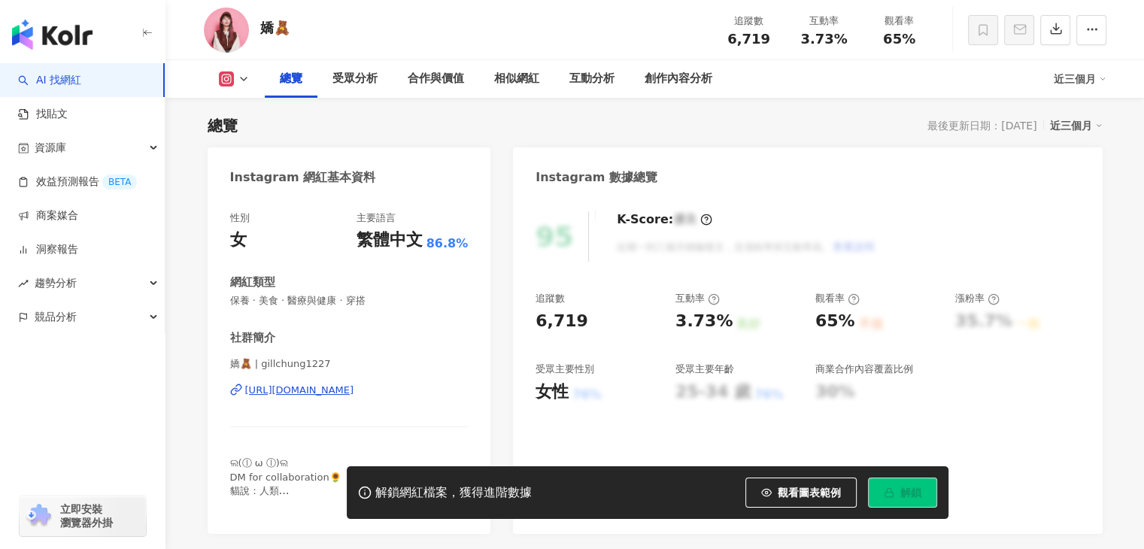
scroll to position [111, 0]
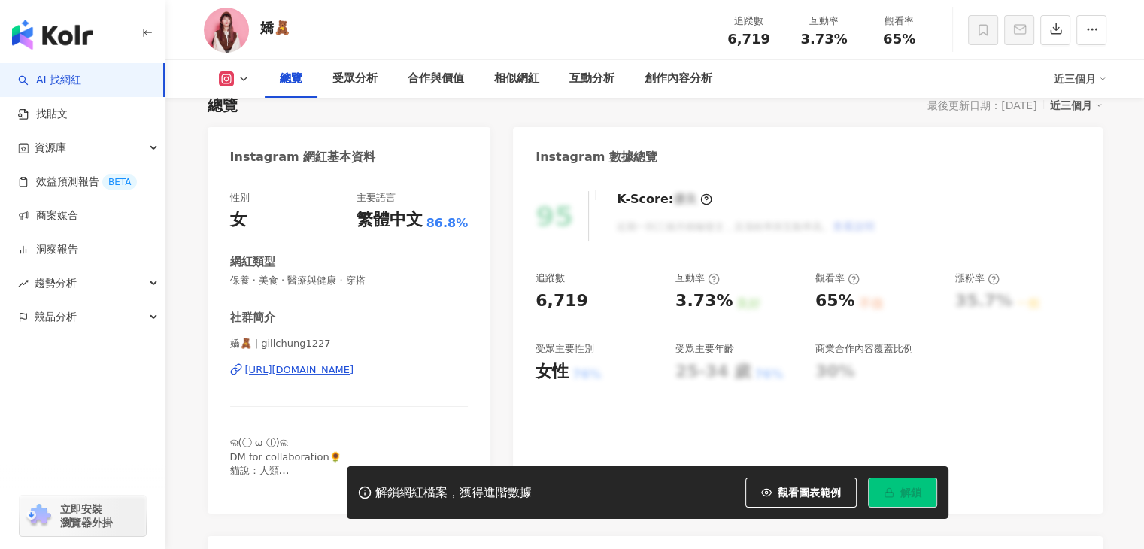
click at [354, 374] on div "https://www.instagram.com/gillchung1227/" at bounding box center [299, 370] width 109 height 14
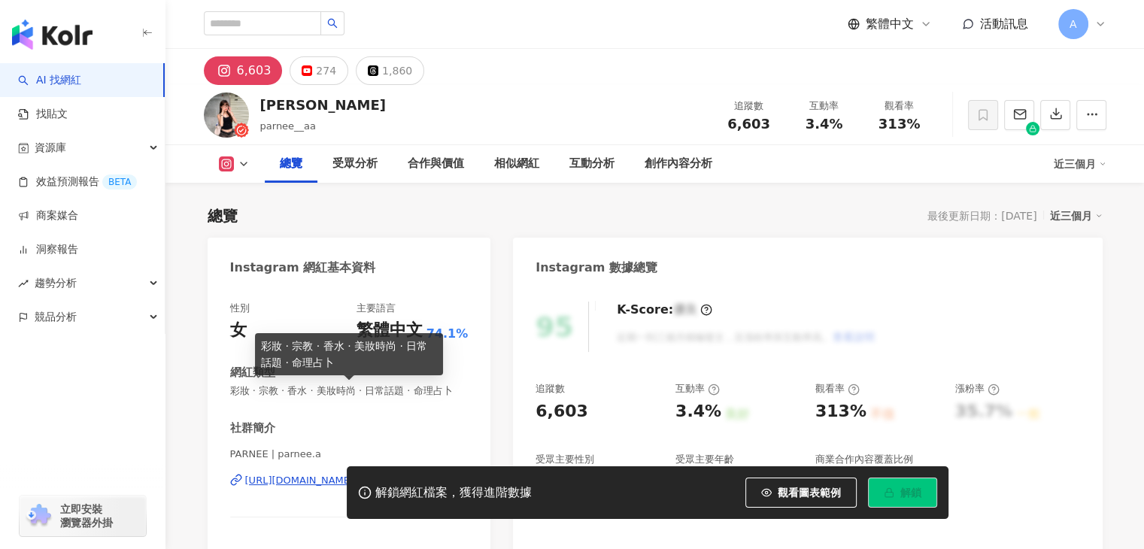
scroll to position [226, 0]
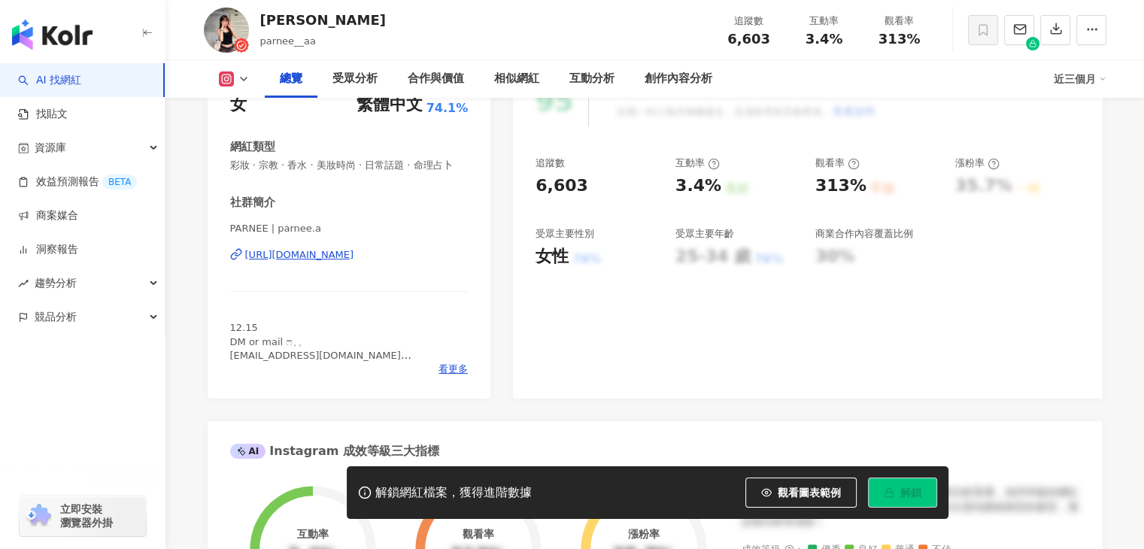
click at [354, 262] on div "https://www.instagram.com/parnee.a/" at bounding box center [299, 255] width 109 height 14
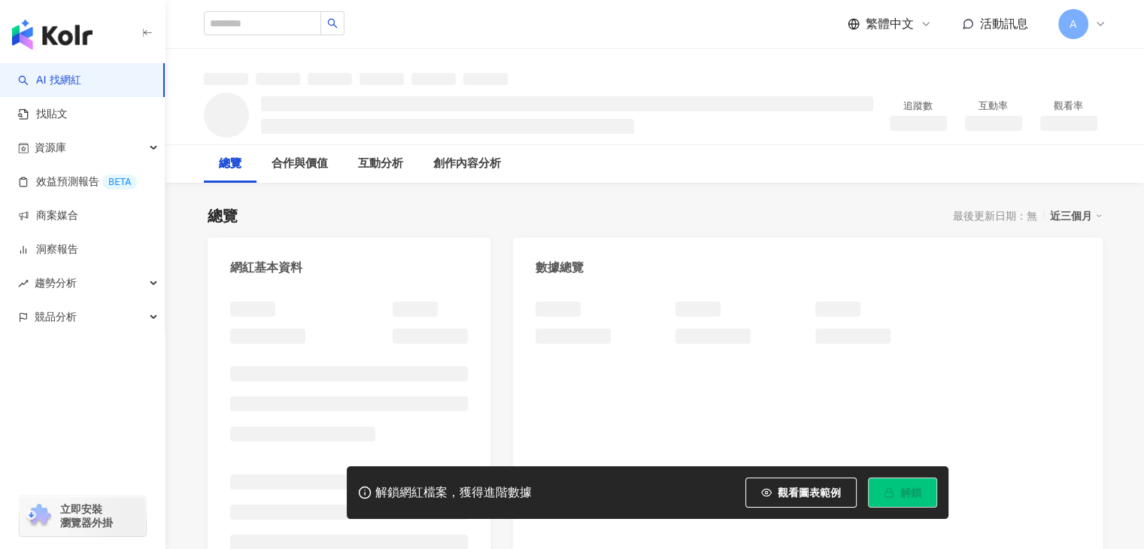
scroll to position [75, 0]
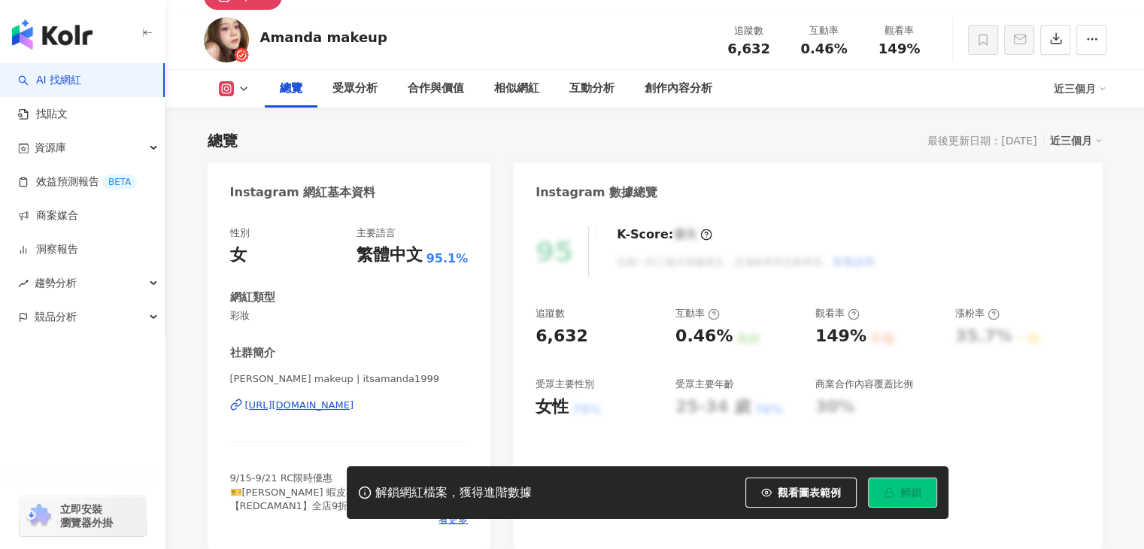
scroll to position [135, 0]
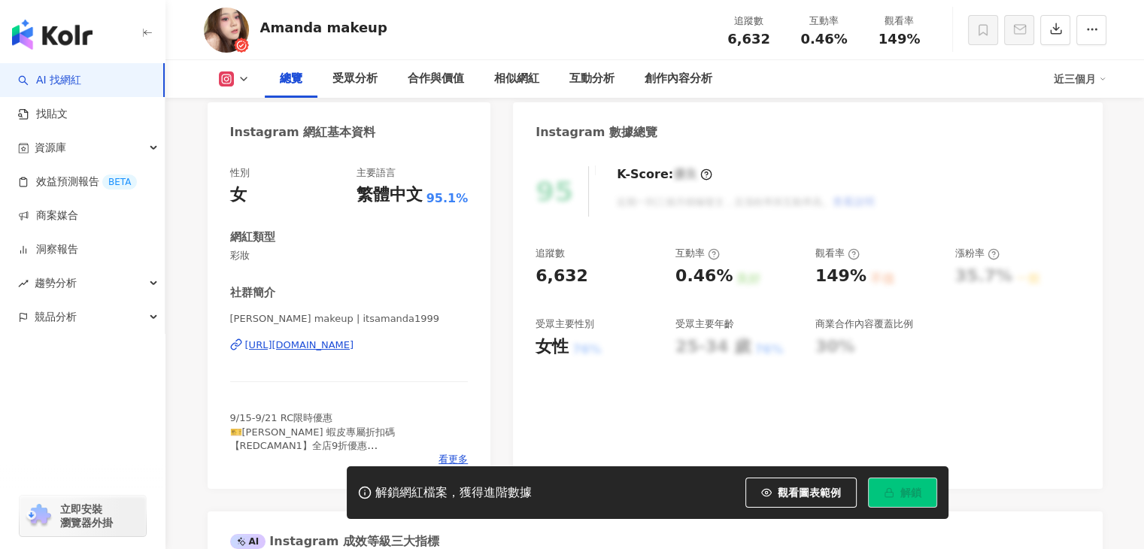
click at [354, 344] on div "https://www.instagram.com/itsamanda1999/" at bounding box center [299, 345] width 109 height 14
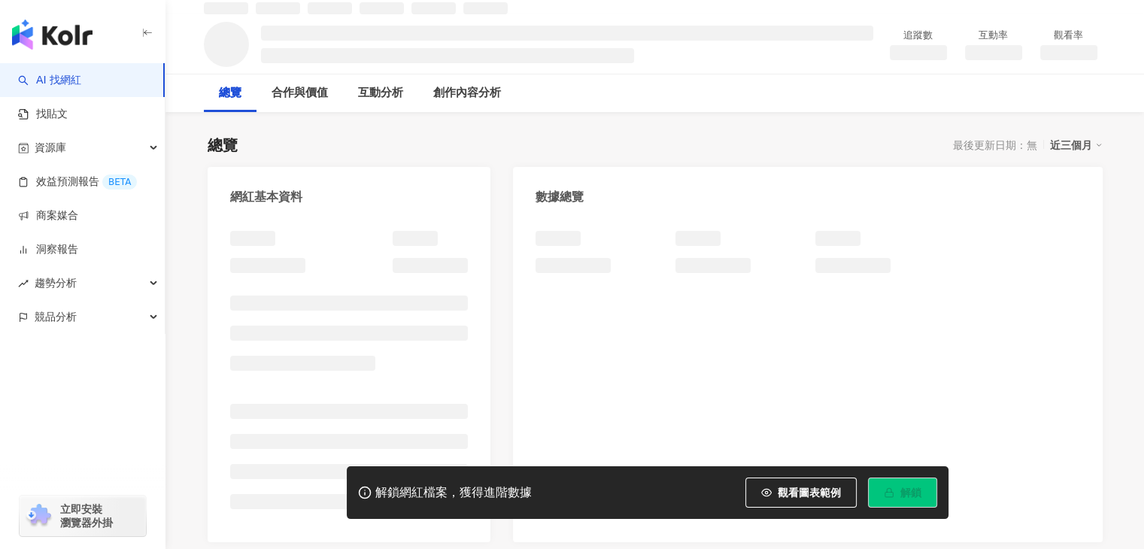
scroll to position [150, 0]
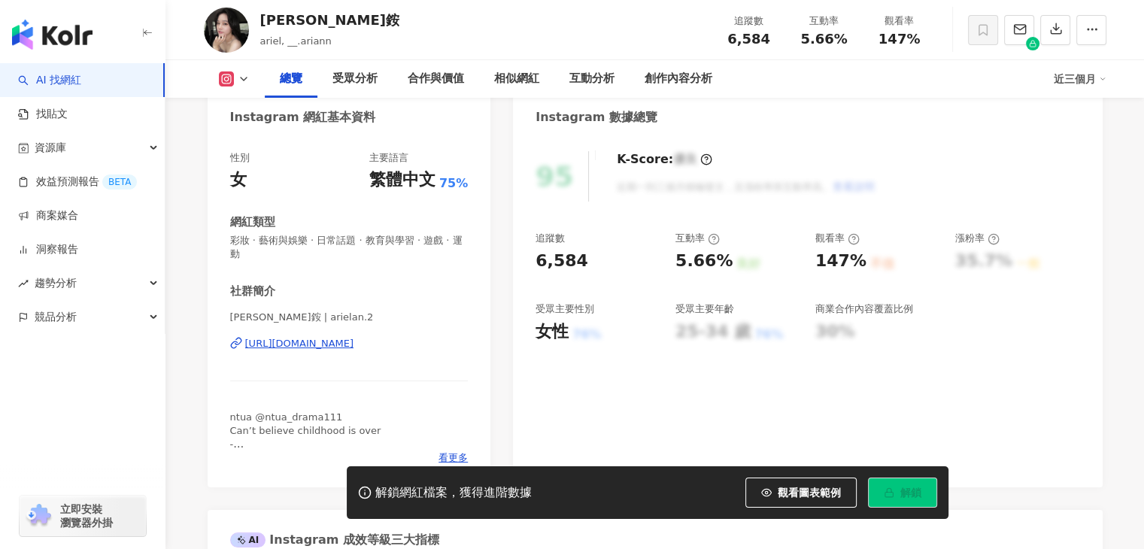
click at [354, 347] on div "https://www.instagram.com/arielan.2/" at bounding box center [299, 344] width 109 height 14
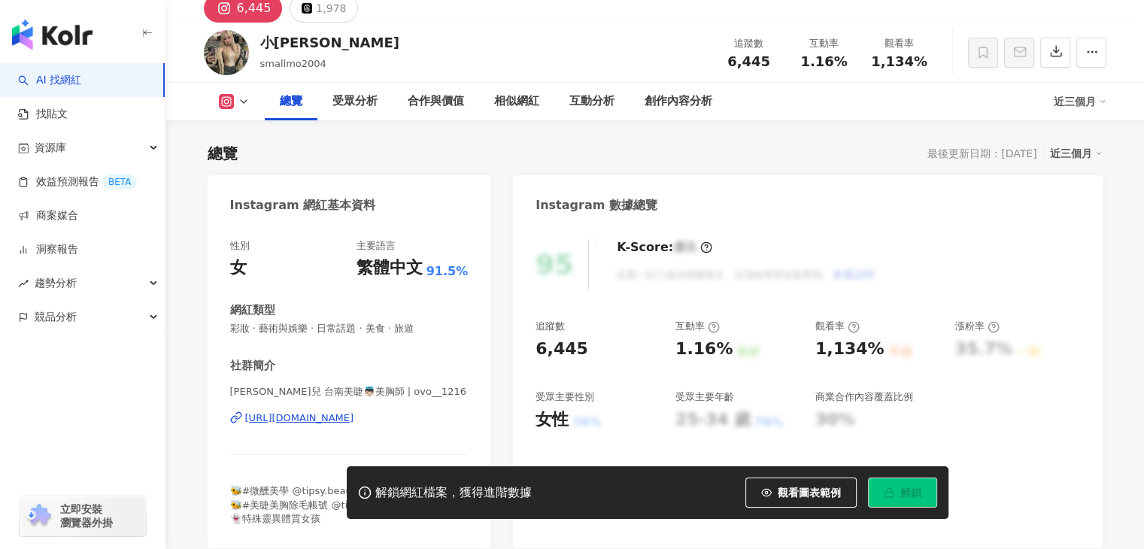
scroll to position [62, 0]
click at [354, 417] on div "[URL][DOMAIN_NAME]" at bounding box center [299, 419] width 109 height 14
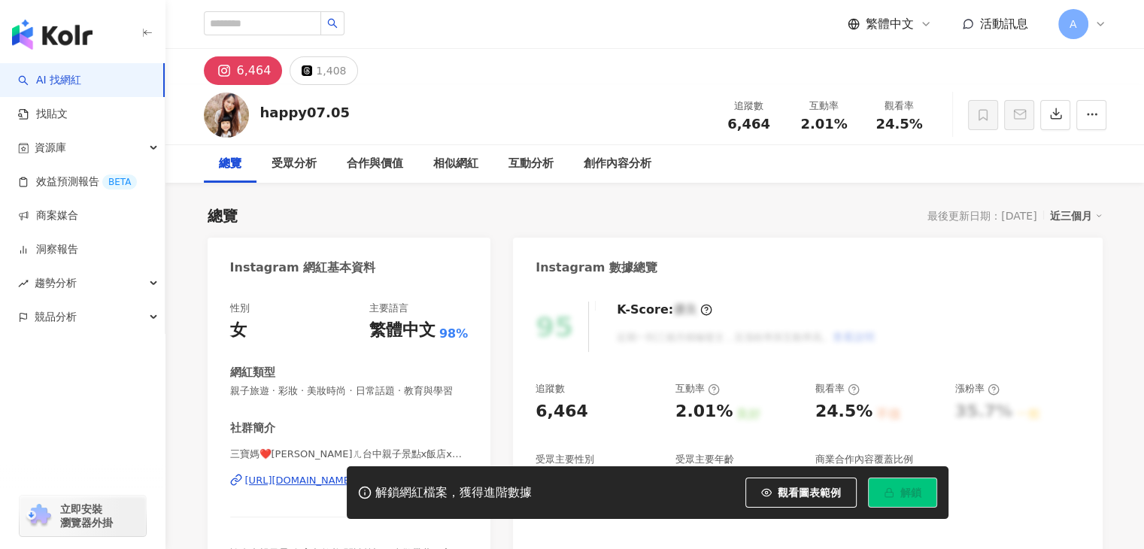
scroll to position [102, 0]
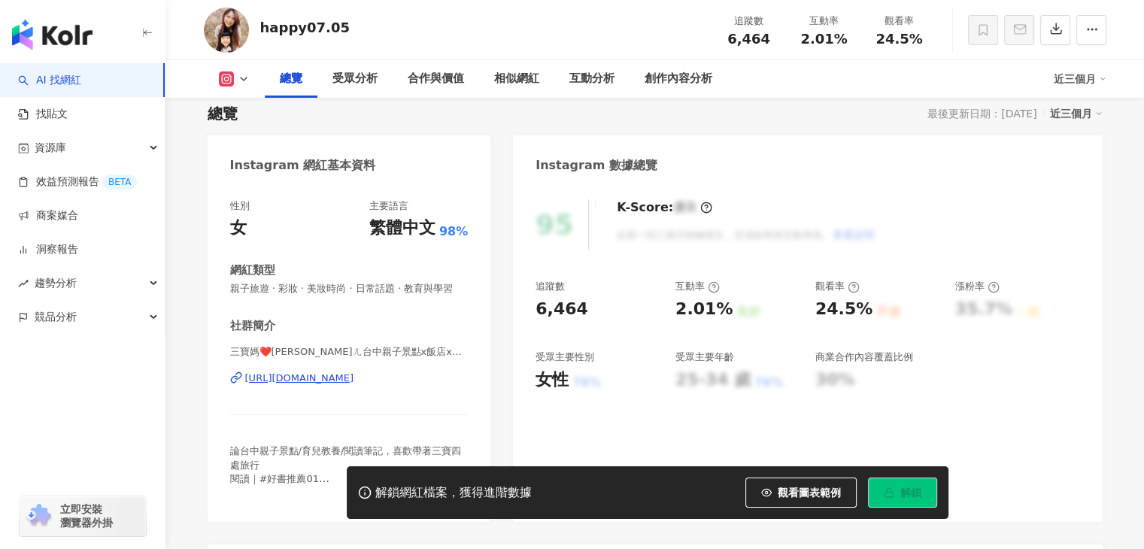
click at [354, 385] on div "https://www.instagram.com/happy07.05/" at bounding box center [299, 378] width 109 height 14
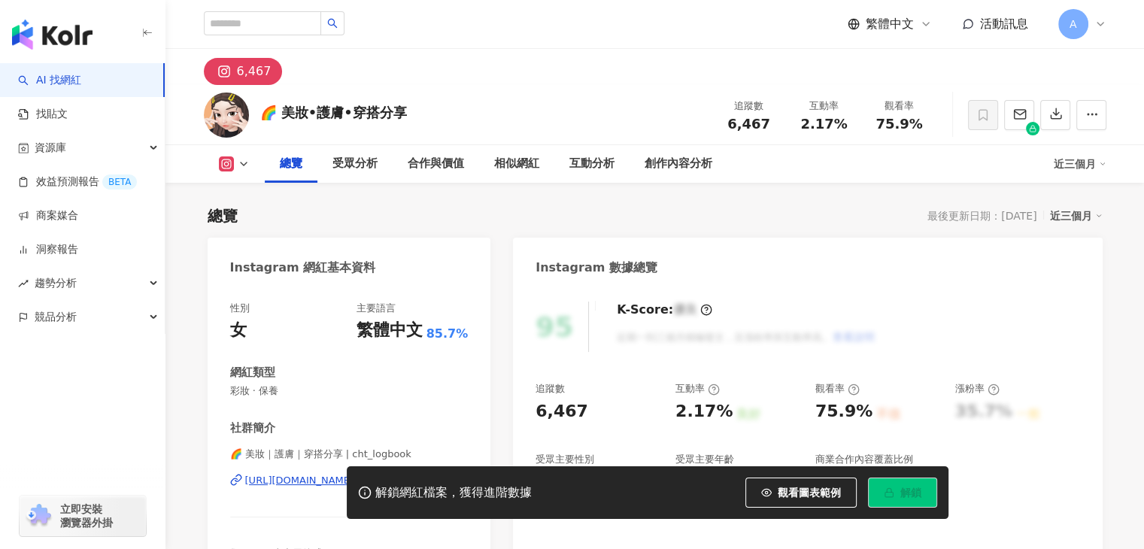
scroll to position [150, 0]
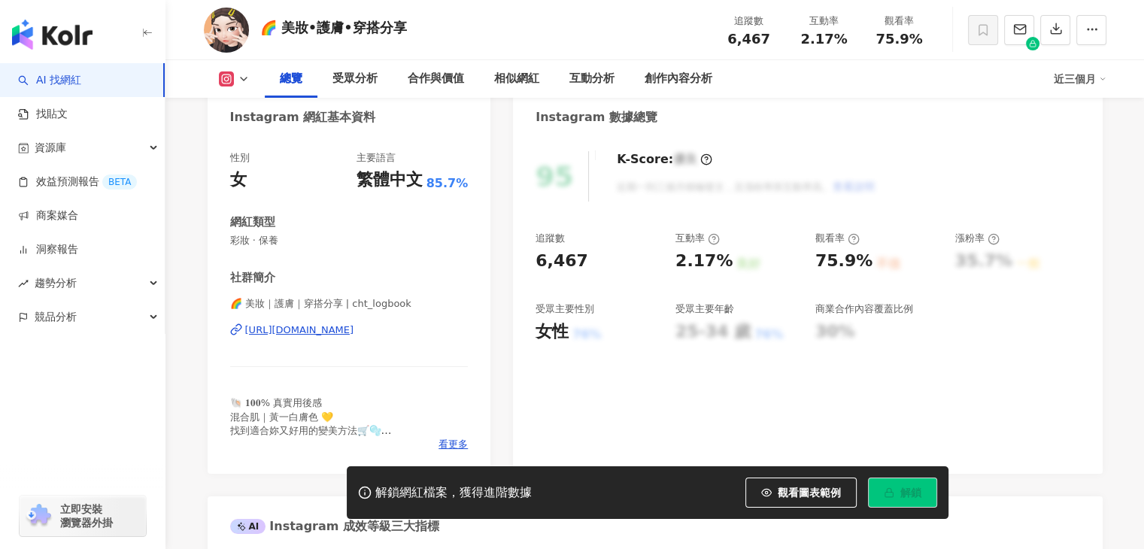
click at [440, 335] on div "[URL][DOMAIN_NAME]" at bounding box center [349, 330] width 238 height 14
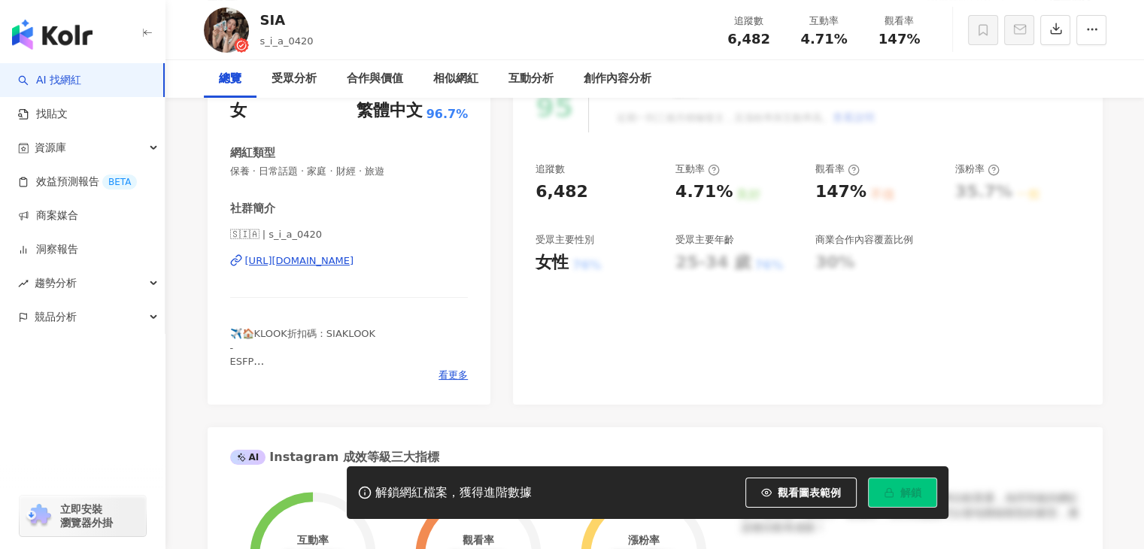
scroll to position [226, 0]
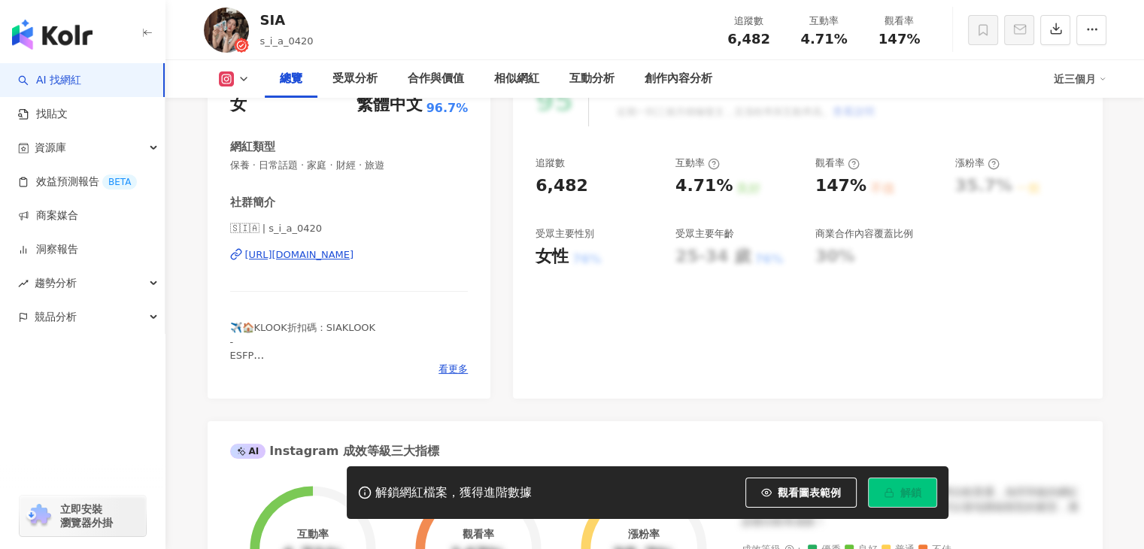
click at [351, 258] on div "https://www.instagram.com/s_i_a_0420/" at bounding box center [299, 255] width 109 height 14
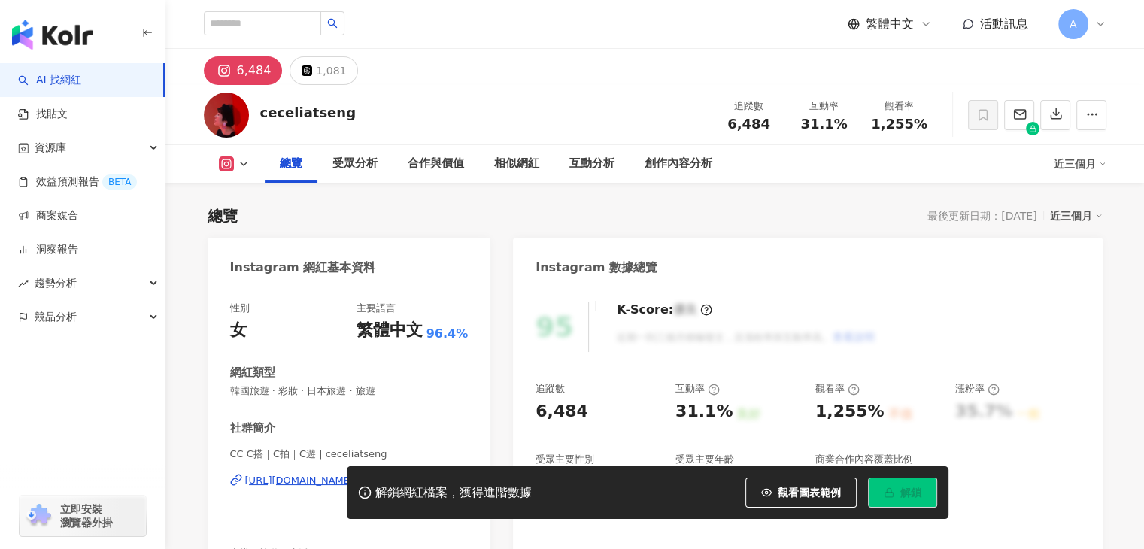
scroll to position [150, 0]
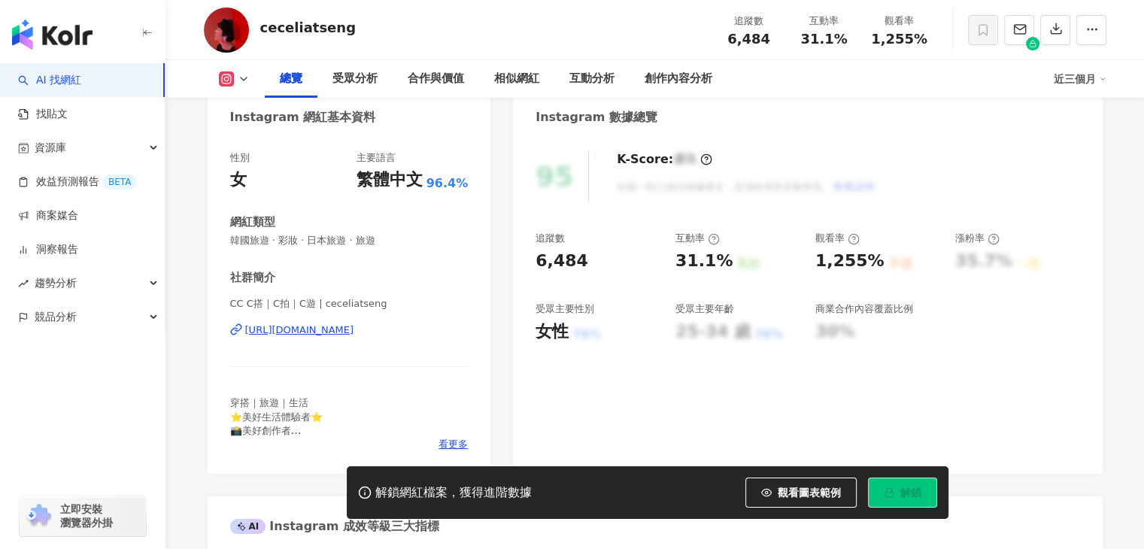
click at [354, 335] on div "[URL][DOMAIN_NAME]" at bounding box center [299, 330] width 109 height 14
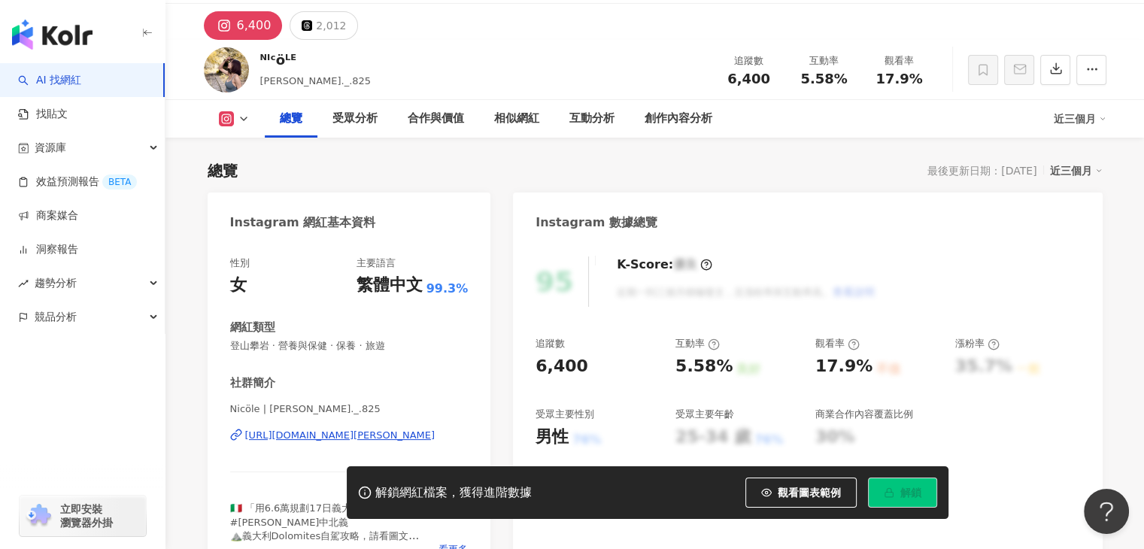
scroll to position [226, 0]
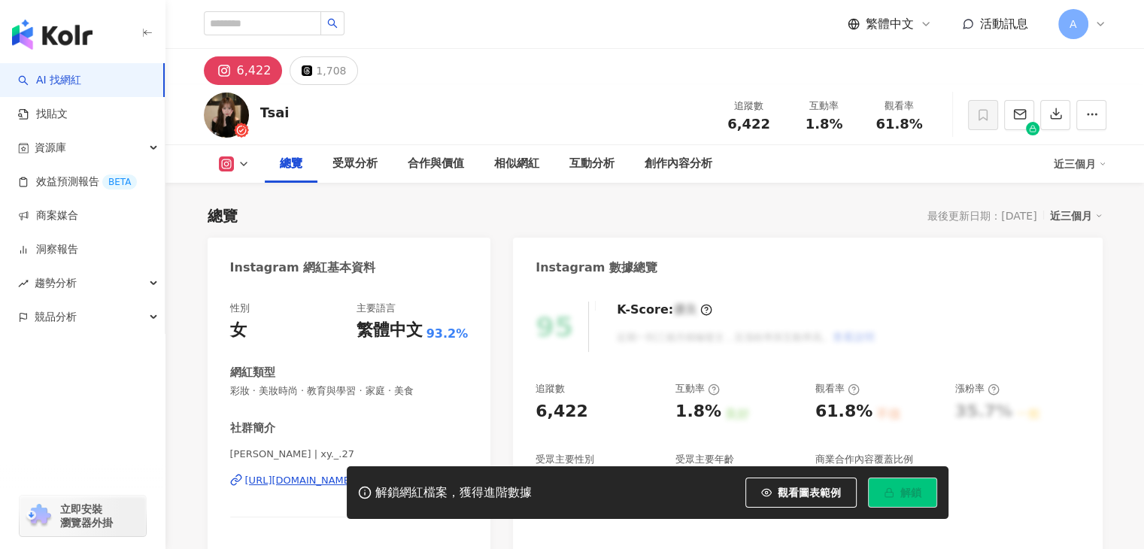
scroll to position [150, 0]
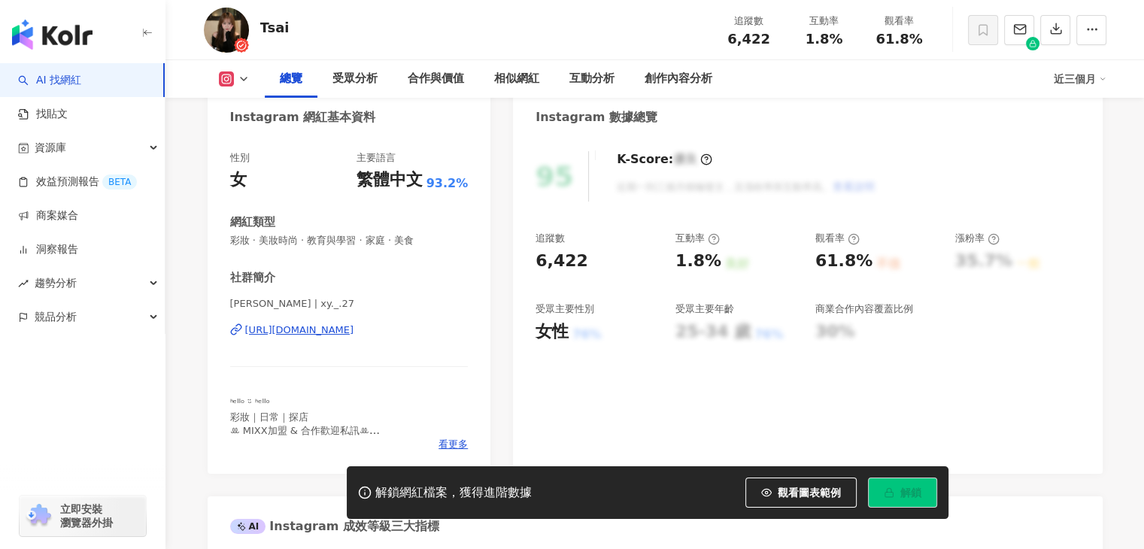
click at [354, 332] on div "https://www.instagram.com/xy._.27/" at bounding box center [299, 330] width 109 height 14
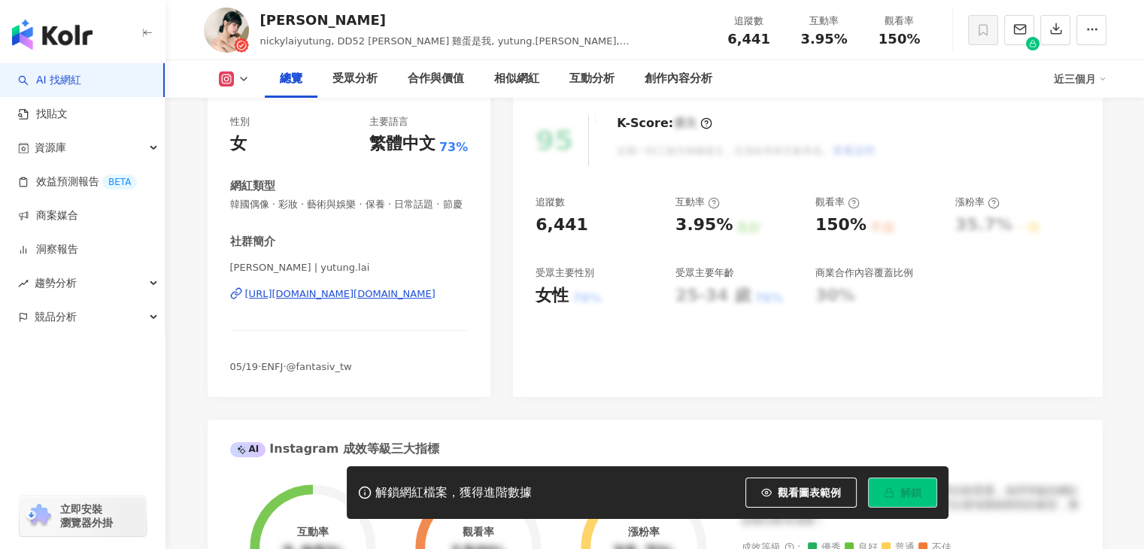
scroll to position [226, 0]
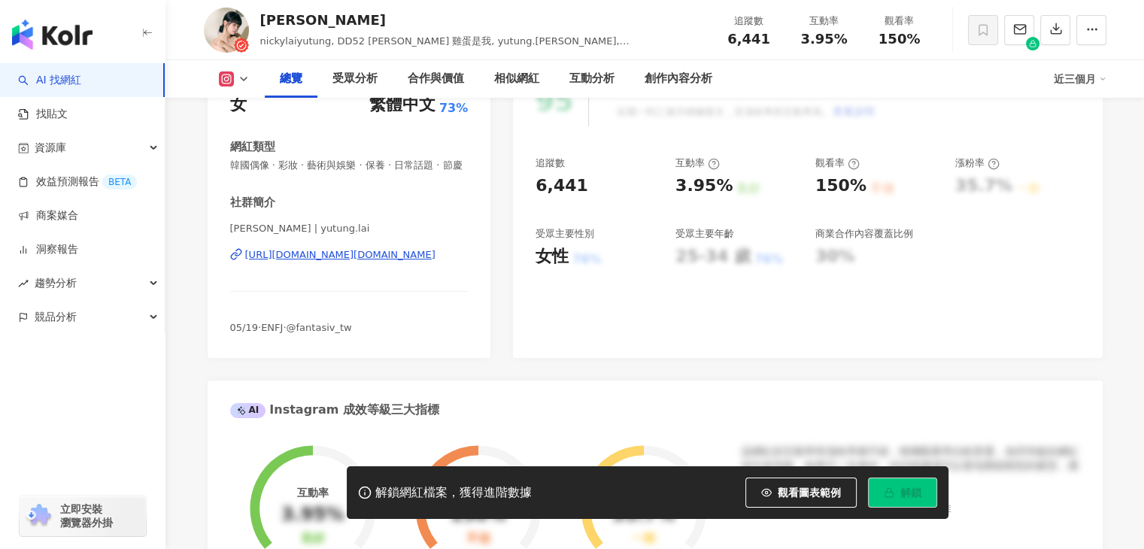
click at [414, 262] on div "[URL][DOMAIN_NAME][DOMAIN_NAME]" at bounding box center [340, 255] width 190 height 14
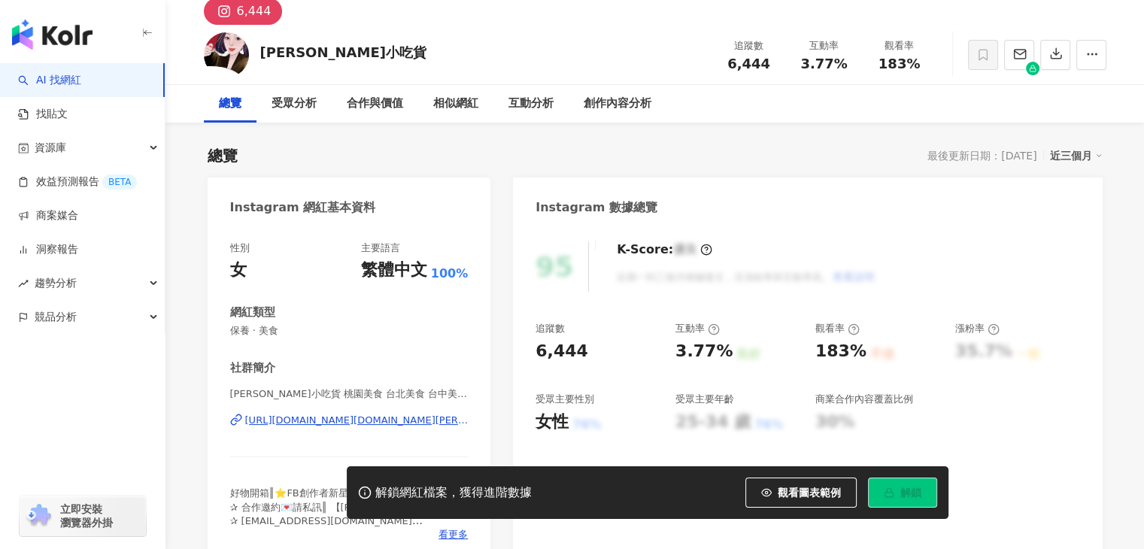
scroll to position [89, 0]
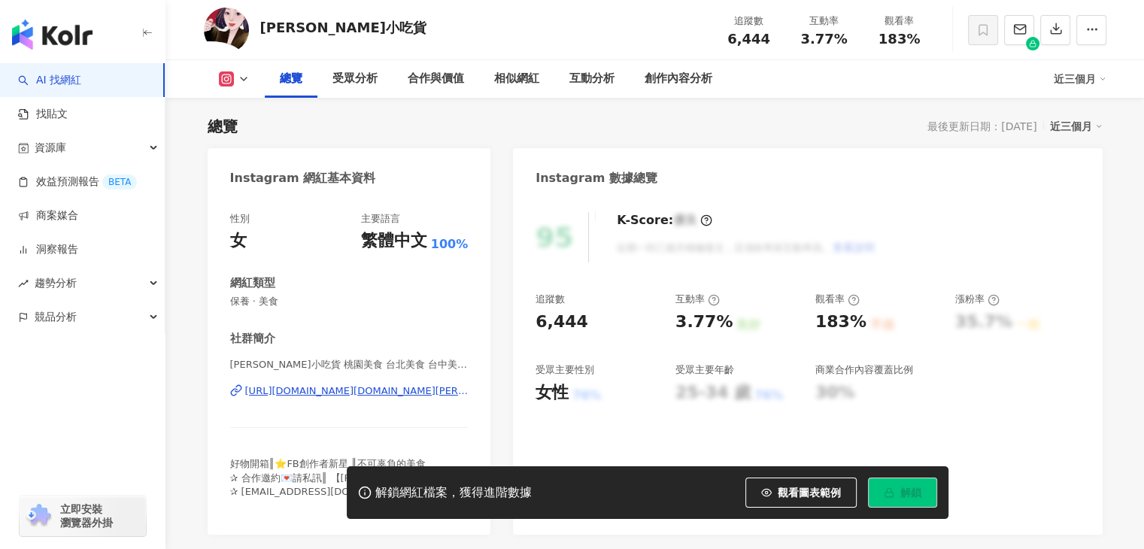
click at [441, 391] on div "https://www.instagram.com/honeyfood.ryan/" at bounding box center [356, 391] width 223 height 14
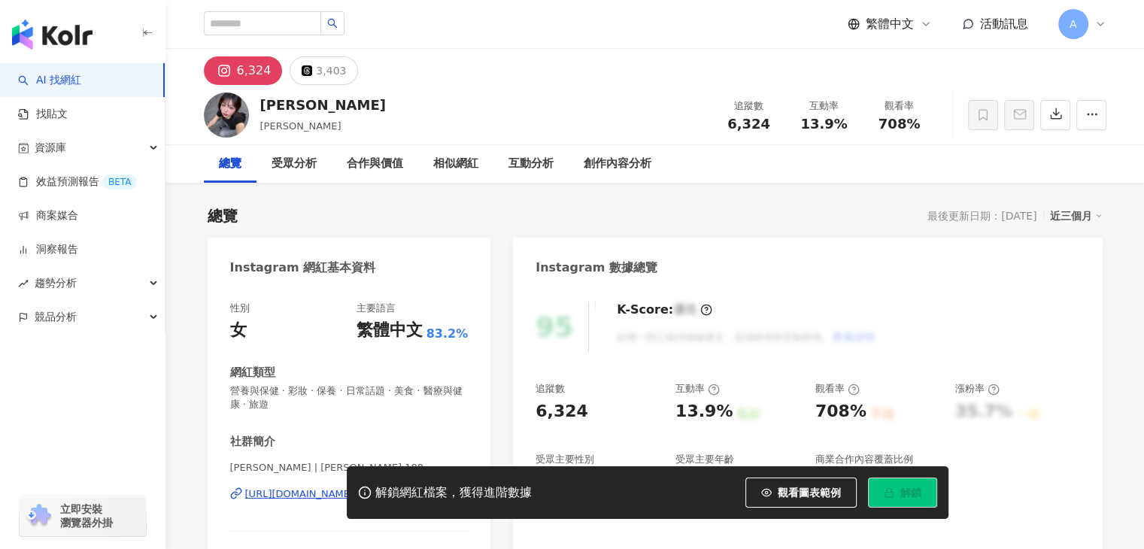
scroll to position [215, 0]
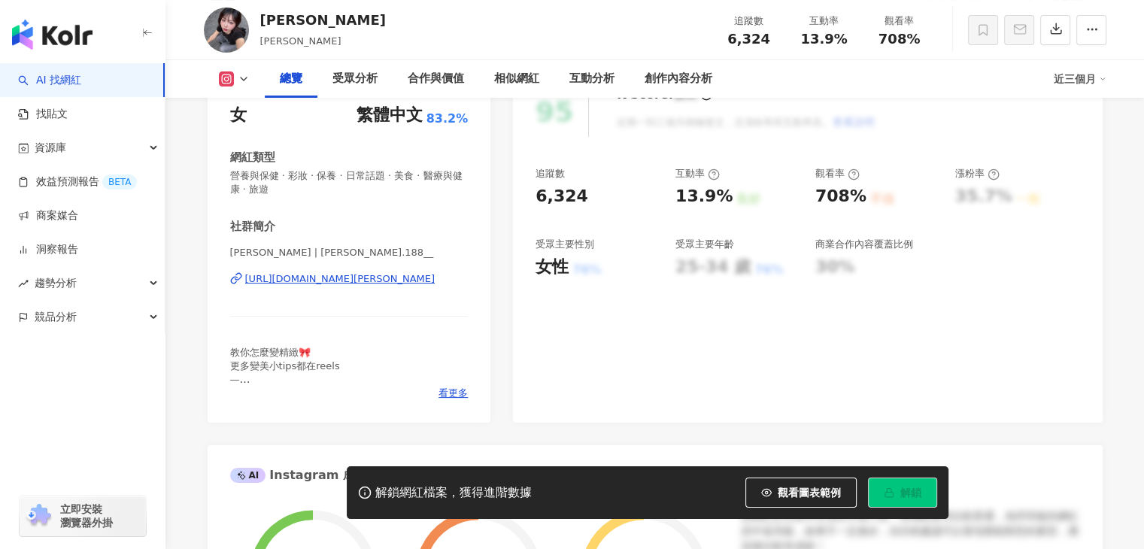
click at [304, 274] on div "https://www.instagram.com/anna.188__/" at bounding box center [340, 279] width 190 height 14
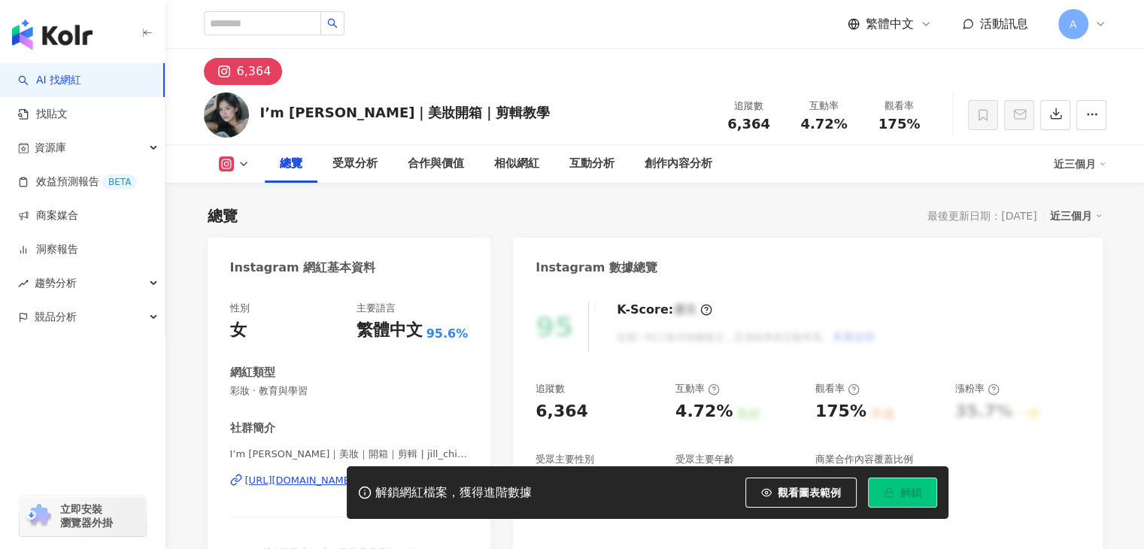
scroll to position [150, 0]
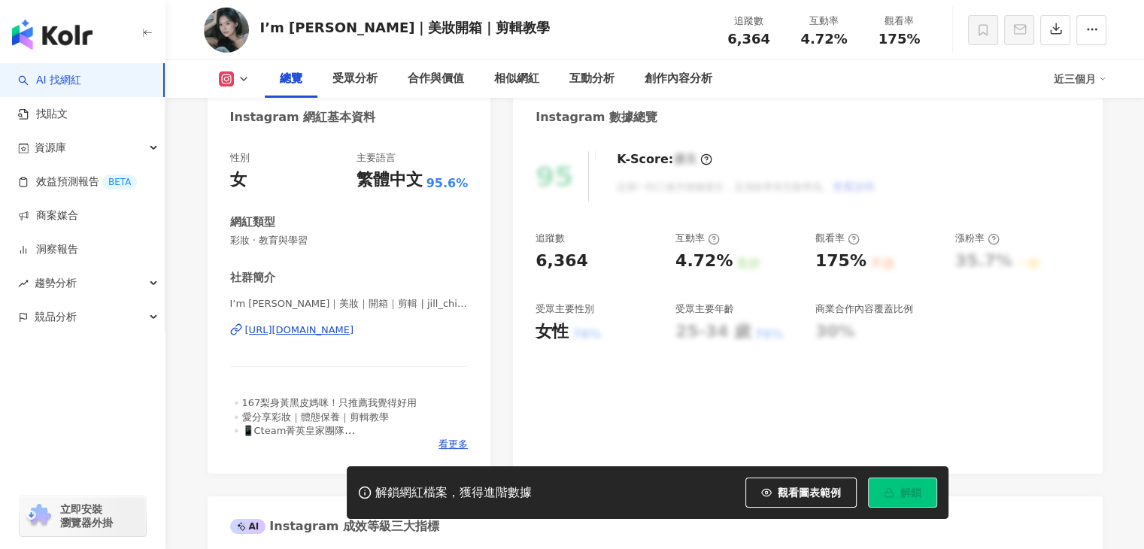
click at [354, 329] on div "https://www.instagram.com/jill_chiachia/" at bounding box center [299, 330] width 109 height 14
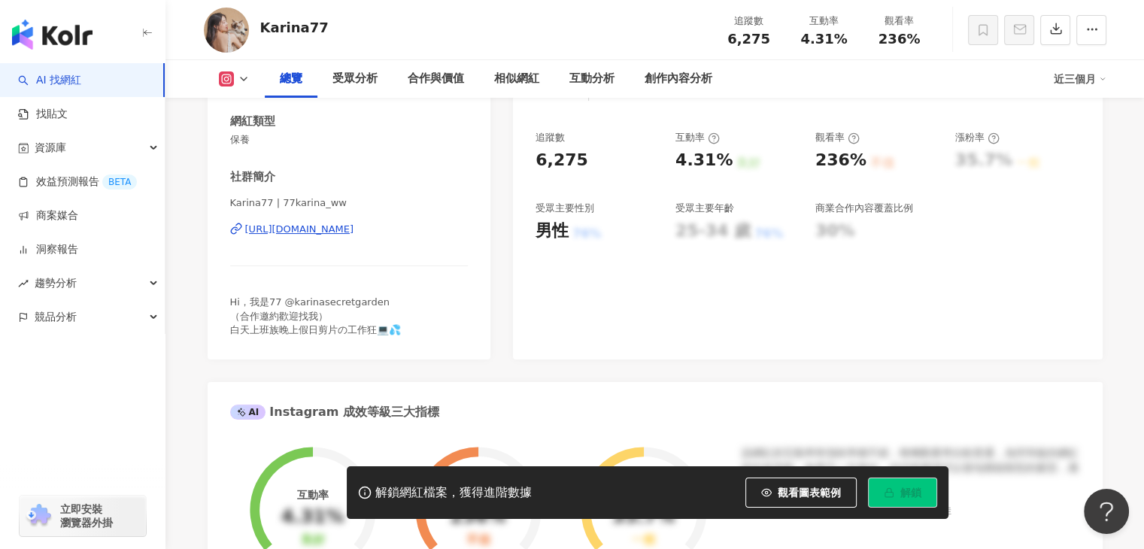
scroll to position [226, 0]
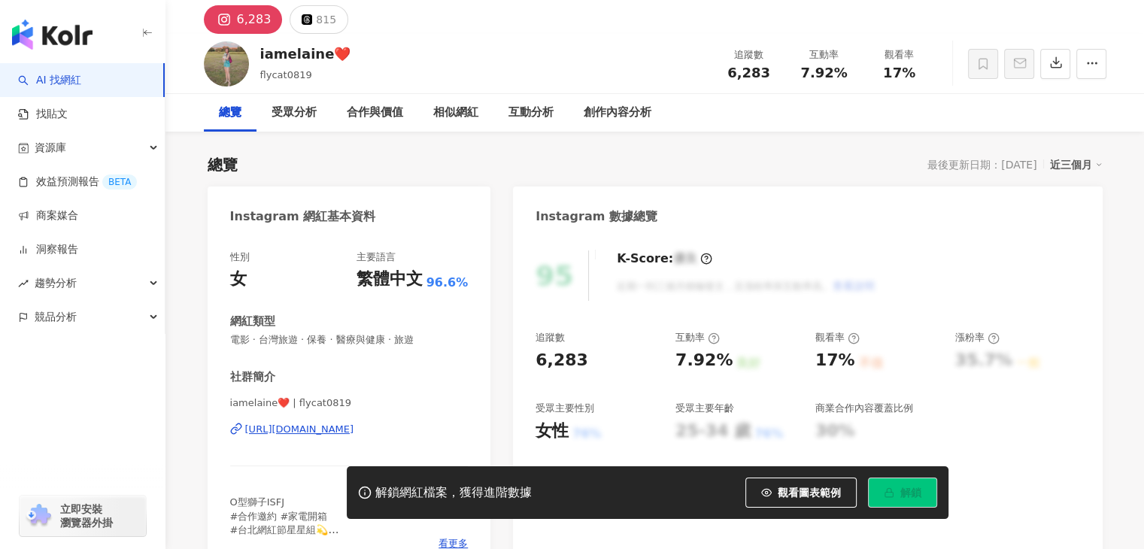
scroll to position [75, 0]
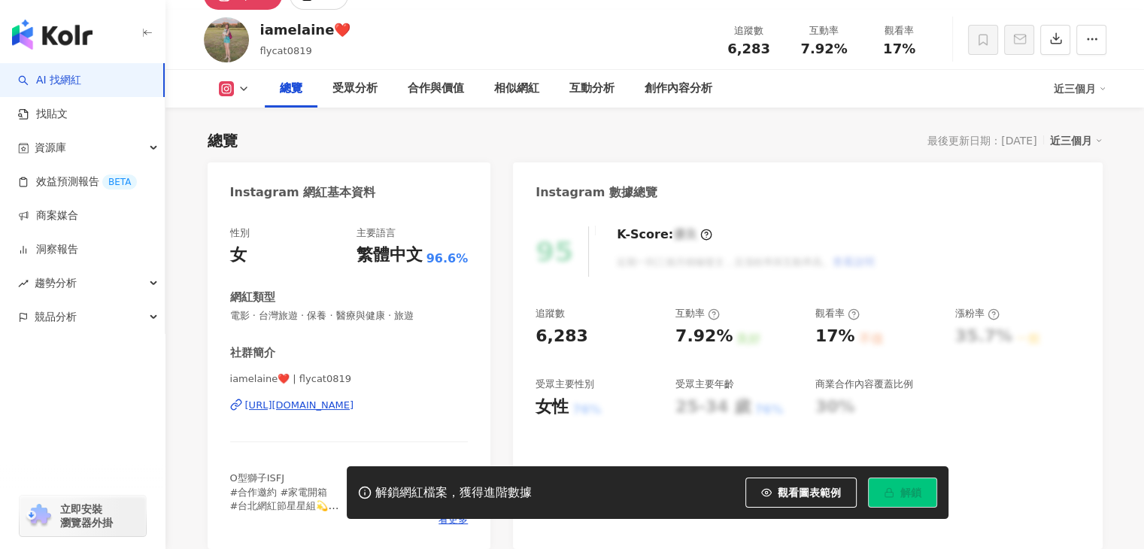
click at [410, 412] on div "iamelaine❤️ | flycat0819 https://www.instagram.com/flycat0819/" at bounding box center [349, 416] width 238 height 88
click at [354, 404] on div "https://www.instagram.com/flycat0819/" at bounding box center [299, 406] width 109 height 14
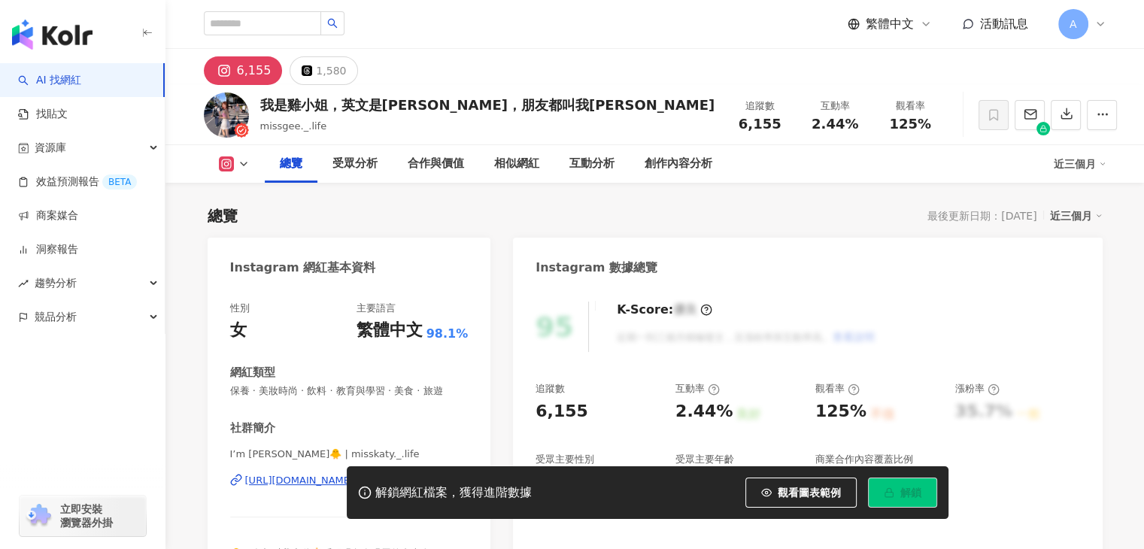
scroll to position [150, 0]
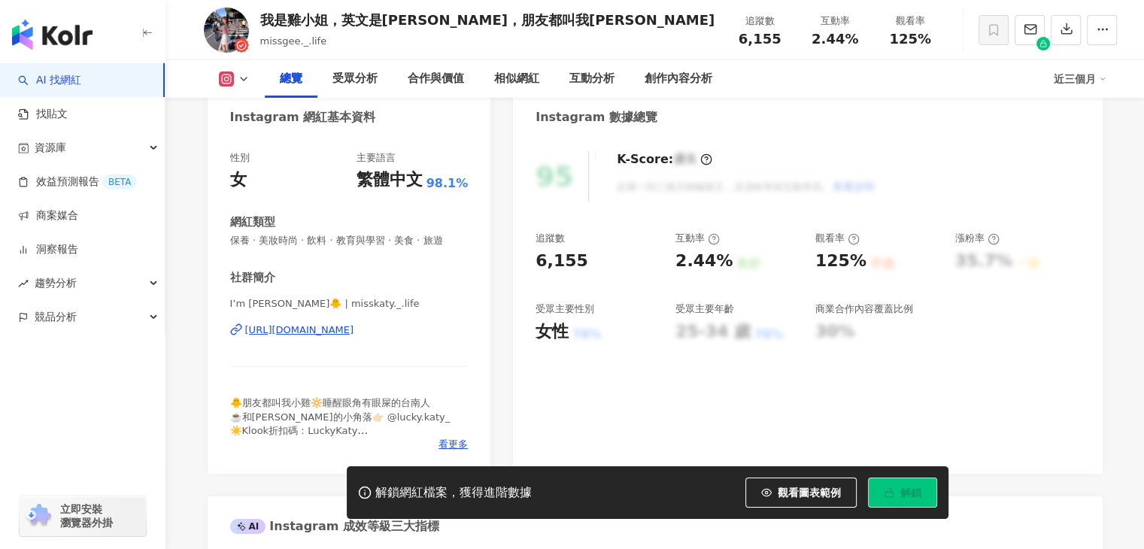
click at [354, 335] on div "https://www.instagram.com/misskaty._.life/" at bounding box center [299, 330] width 109 height 14
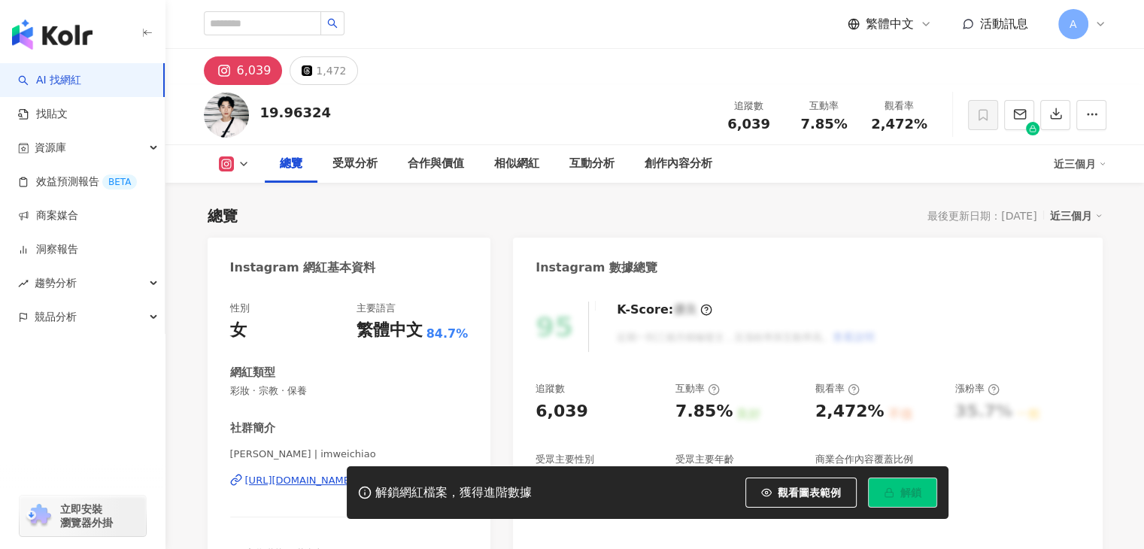
scroll to position [125, 0]
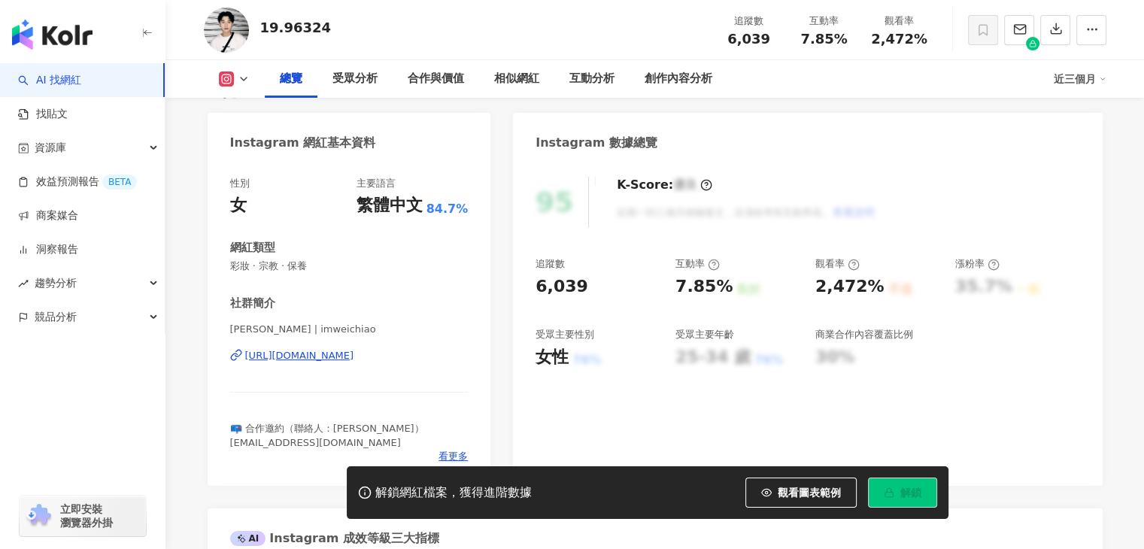
click at [354, 356] on div "https://www.instagram.com/imweichiao/" at bounding box center [299, 356] width 109 height 14
click at [354, 354] on div "https://www.instagram.com/imweichiao/" at bounding box center [299, 356] width 109 height 14
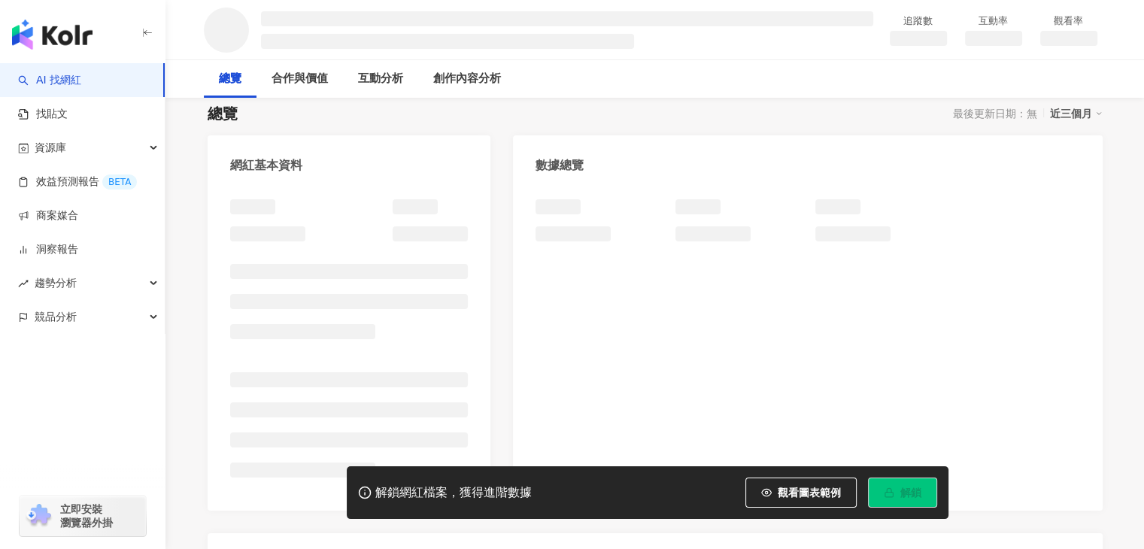
scroll to position [150, 0]
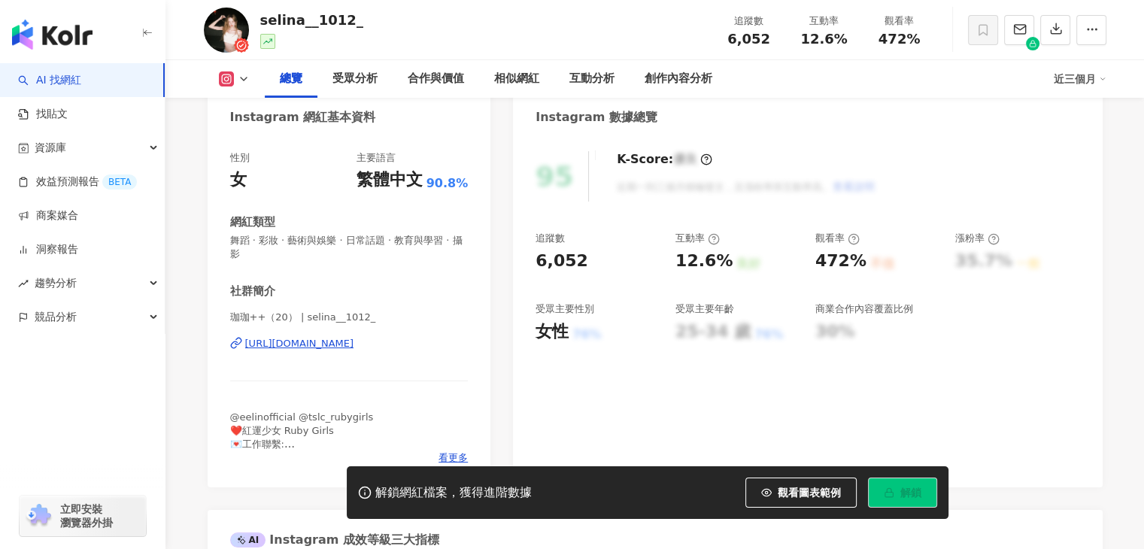
scroll to position [226, 0]
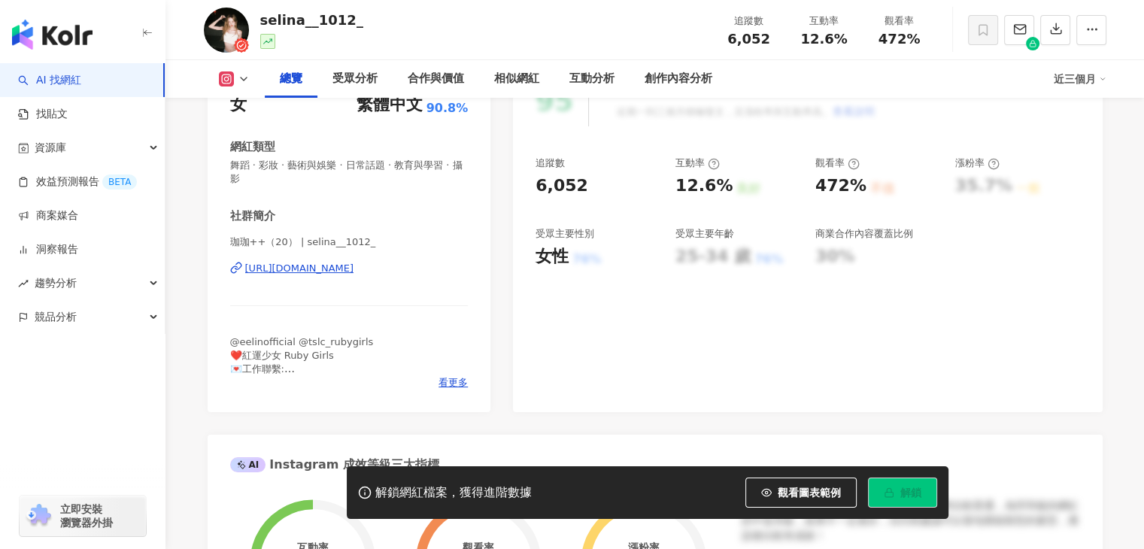
click at [354, 265] on div "https://www.instagram.com/selina__1012_/" at bounding box center [299, 269] width 109 height 14
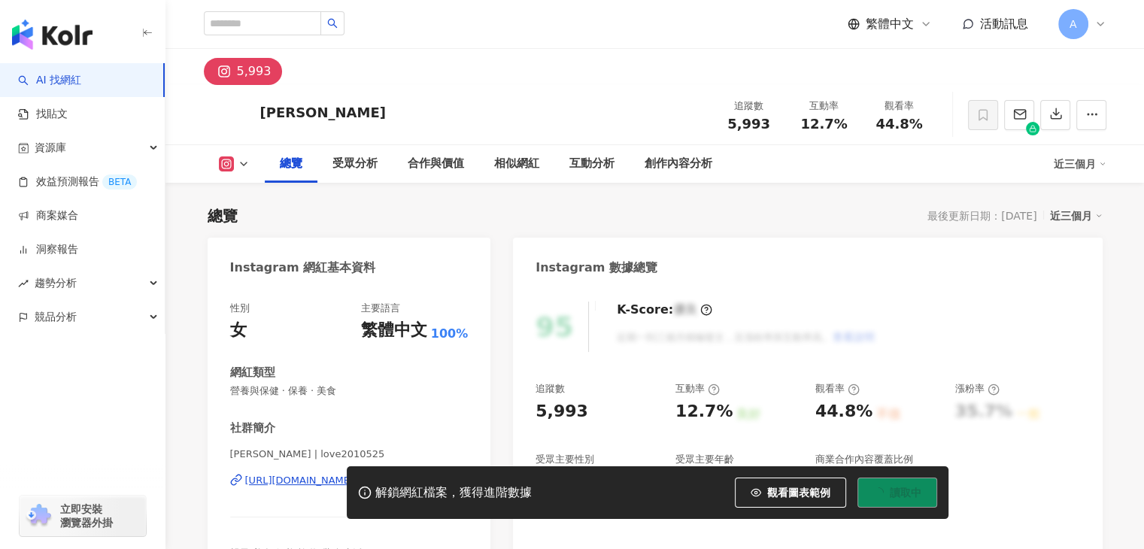
scroll to position [150, 0]
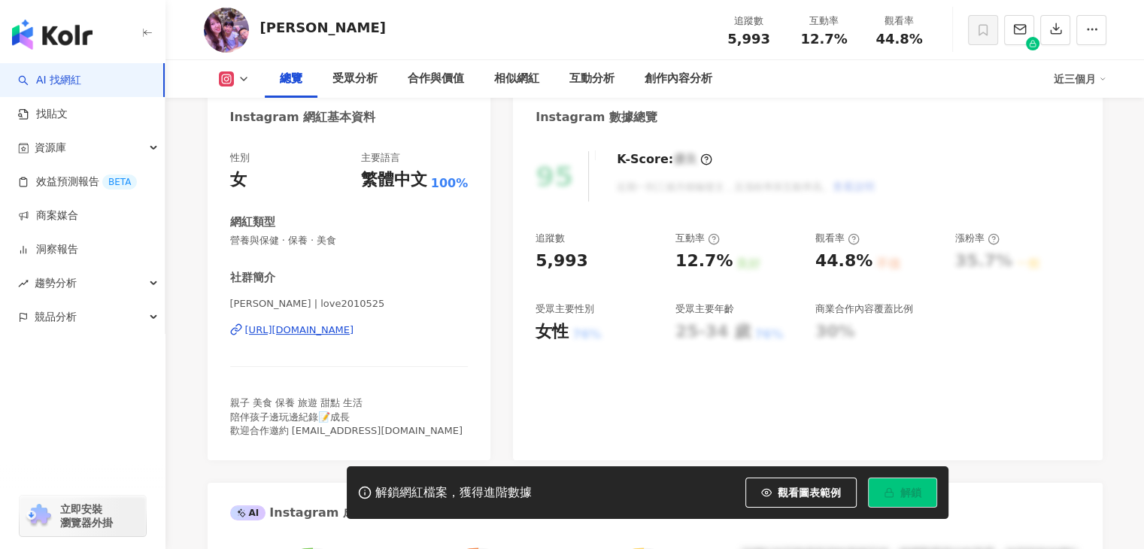
click at [328, 331] on div "https://www.instagram.com/love2010525/" at bounding box center [299, 330] width 109 height 14
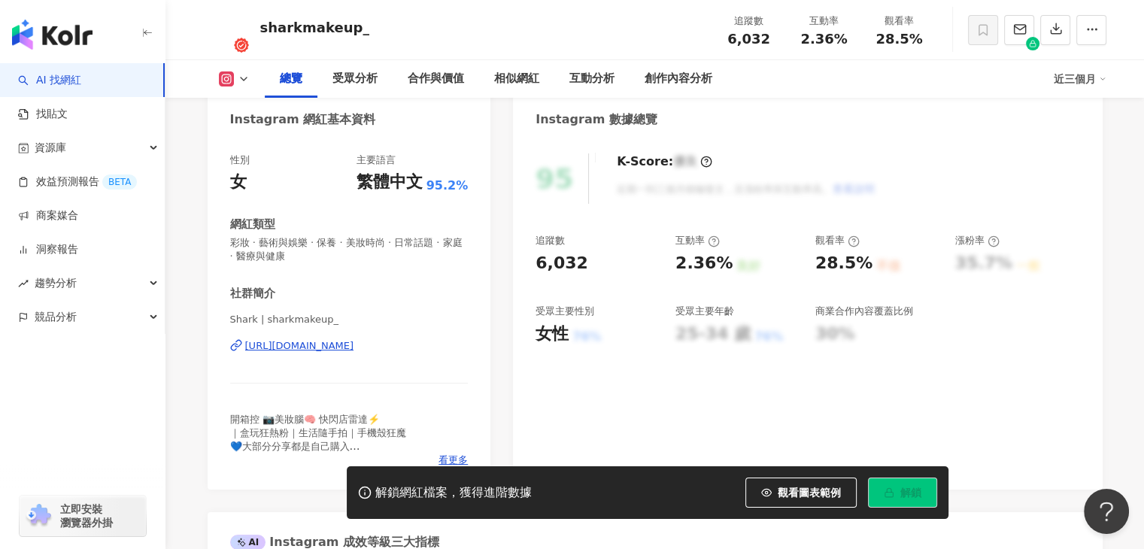
scroll to position [226, 0]
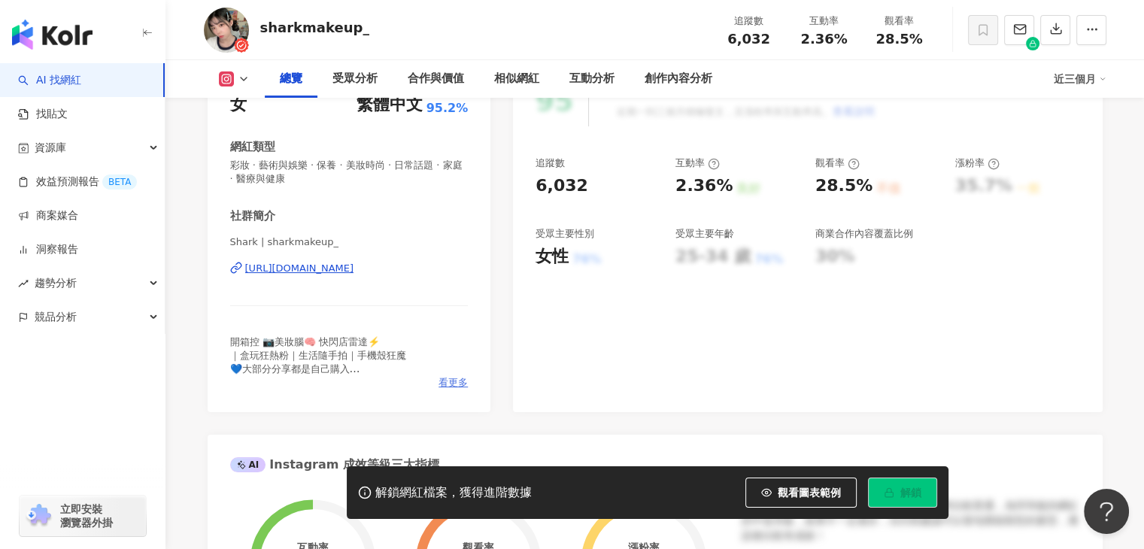
click at [445, 383] on span "看更多" at bounding box center [452, 383] width 29 height 14
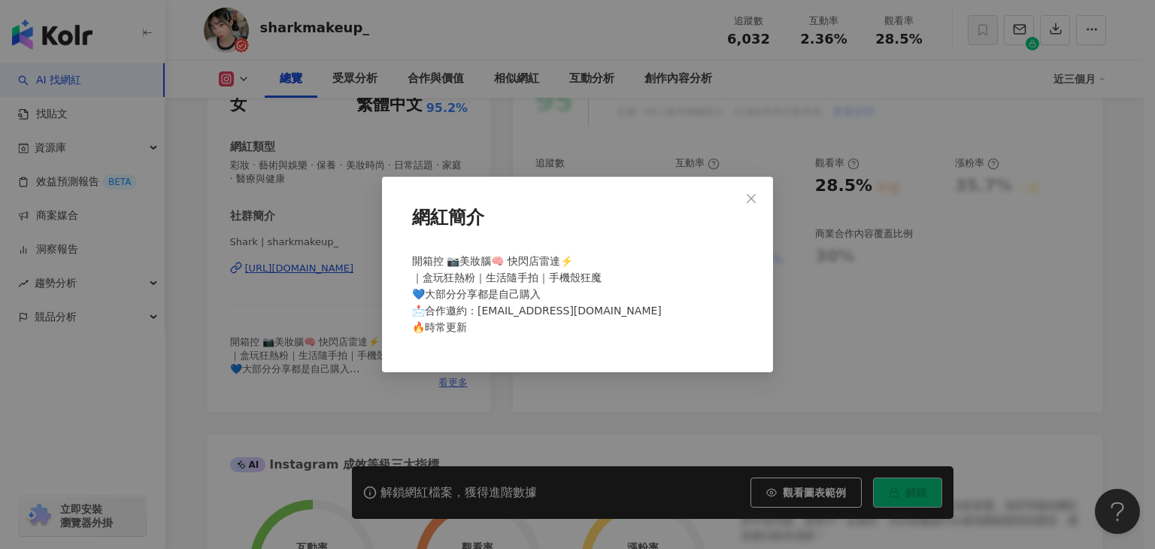
click at [445, 383] on div "網紅簡介 開箱控 📷美妝腦🧠 快閃店雷達⚡️ ｜盒玩狂熱粉｜生活隨手拍｜手機殼狂魔 💙大部分分享都是自己購入 📩合作邀約：shark0829baby@gmai…" at bounding box center [577, 274] width 1155 height 549
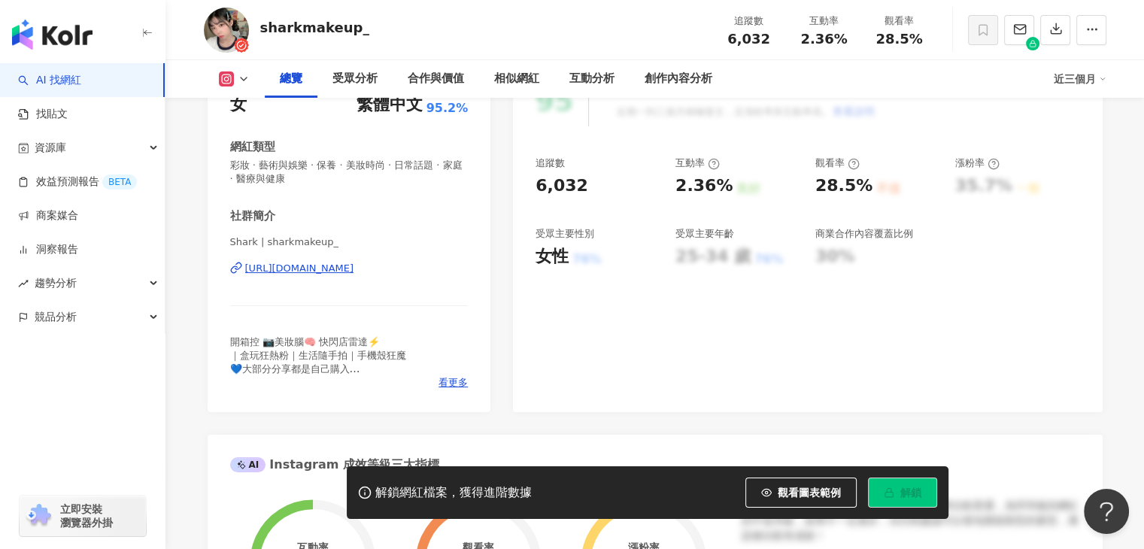
click at [354, 266] on div "https://www.instagram.com/sharkmakeup_/" at bounding box center [299, 269] width 109 height 14
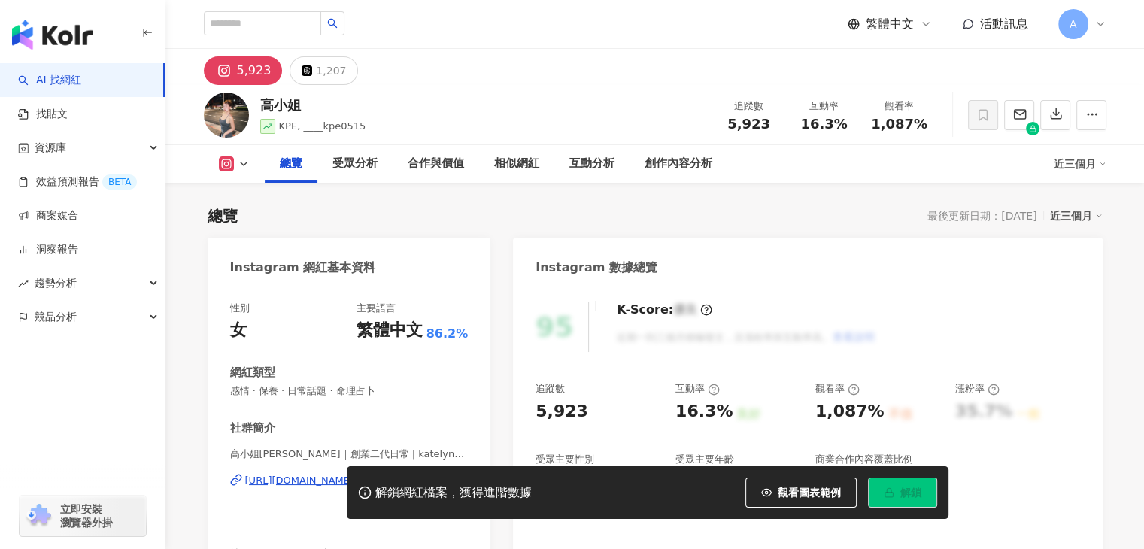
scroll to position [201, 0]
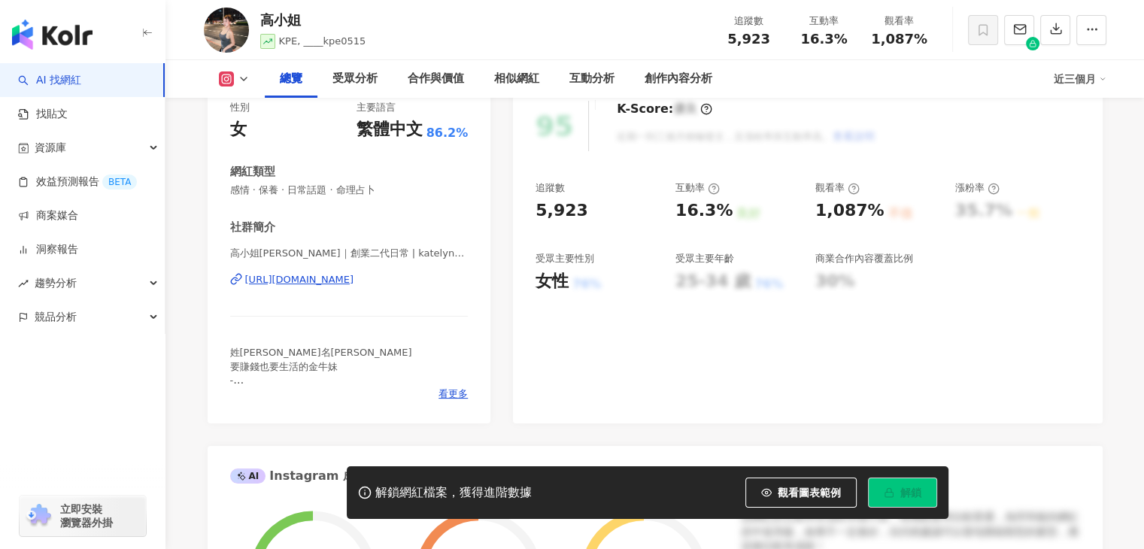
click at [354, 277] on div "https://www.instagram.com/katelyn0515__/" at bounding box center [299, 280] width 109 height 14
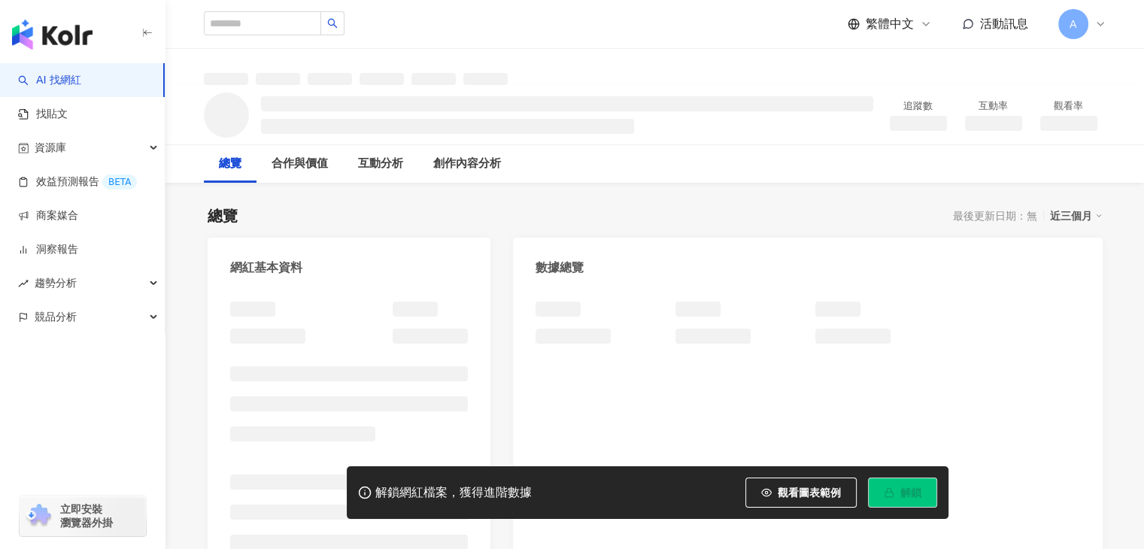
scroll to position [75, 0]
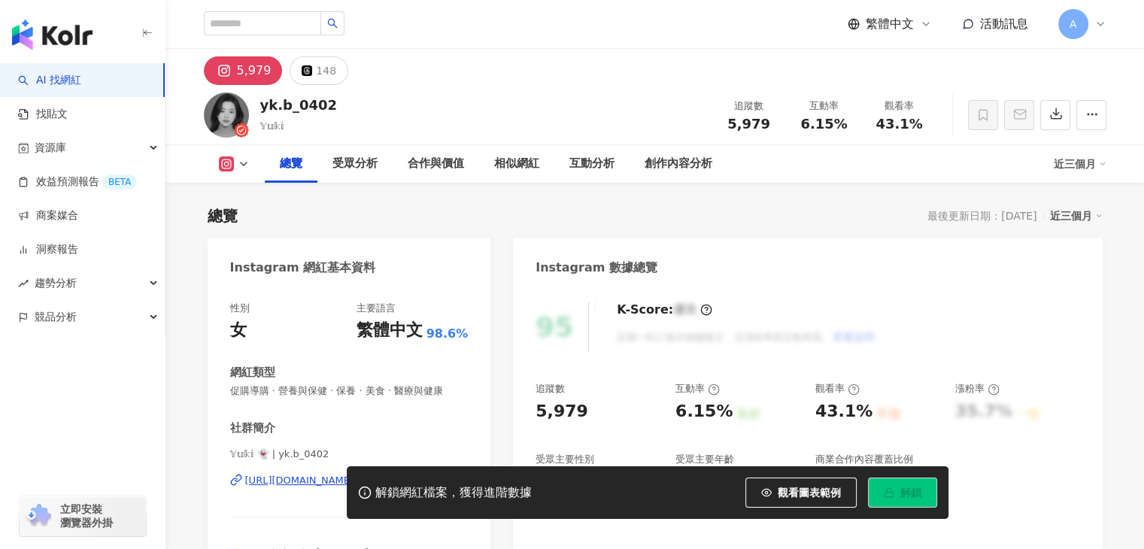
scroll to position [226, 0]
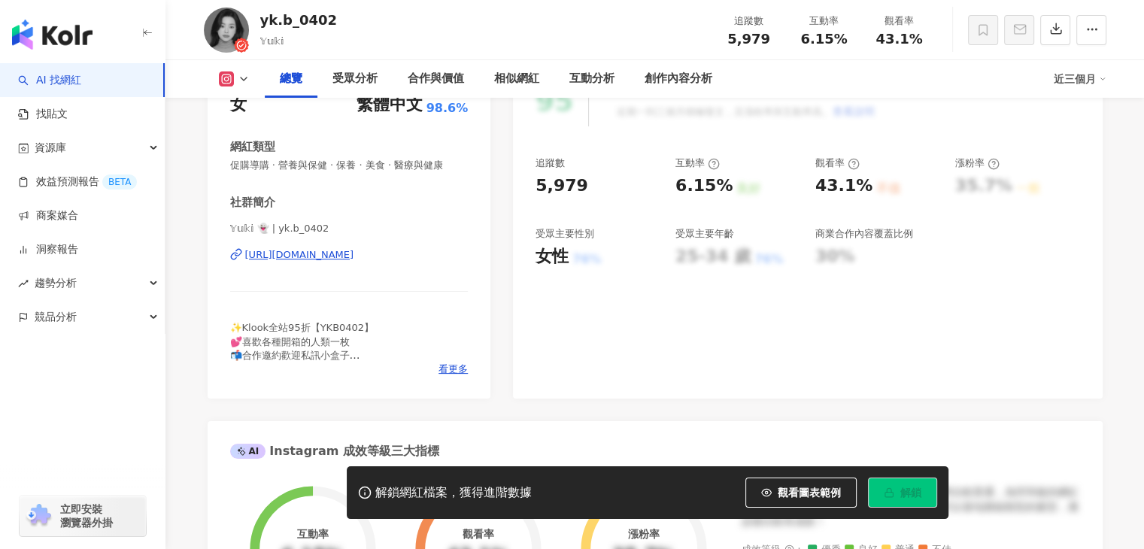
click at [354, 250] on div "[URL][DOMAIN_NAME]" at bounding box center [299, 255] width 109 height 14
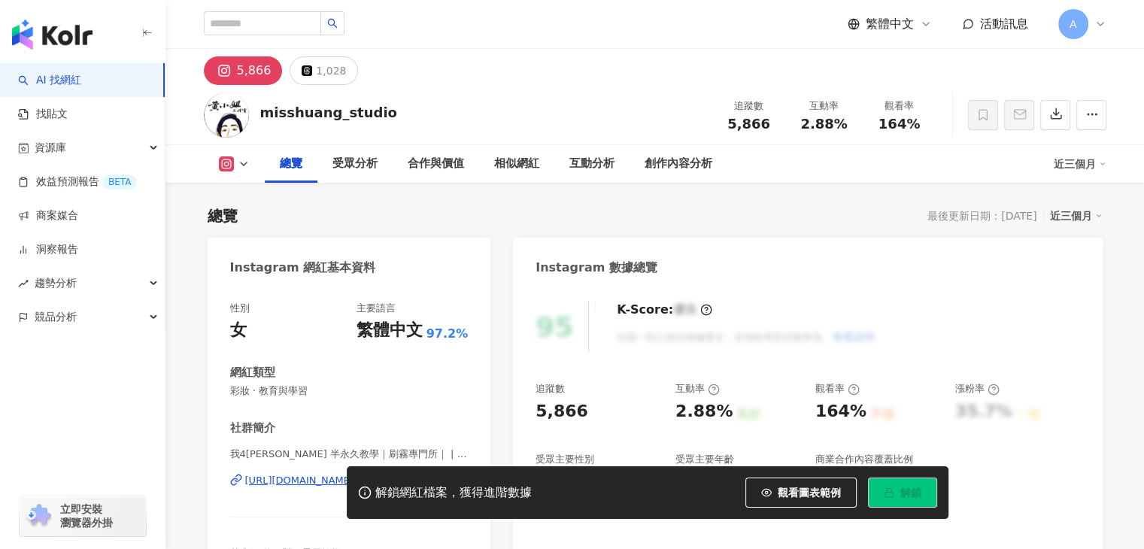
scroll to position [150, 0]
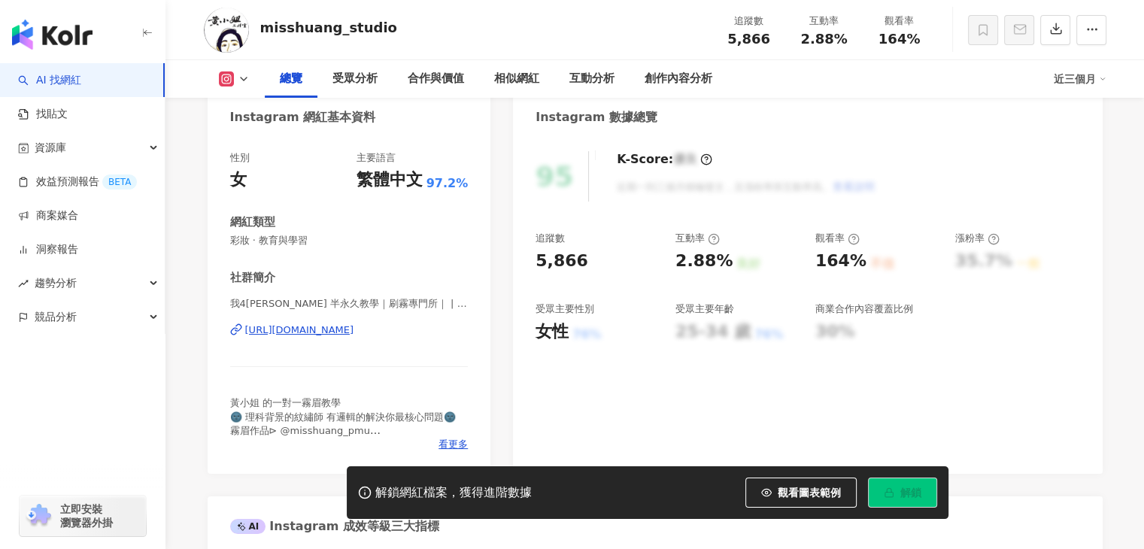
click at [354, 329] on div "https://www.instagram.com/misshuang_studio/" at bounding box center [299, 330] width 109 height 14
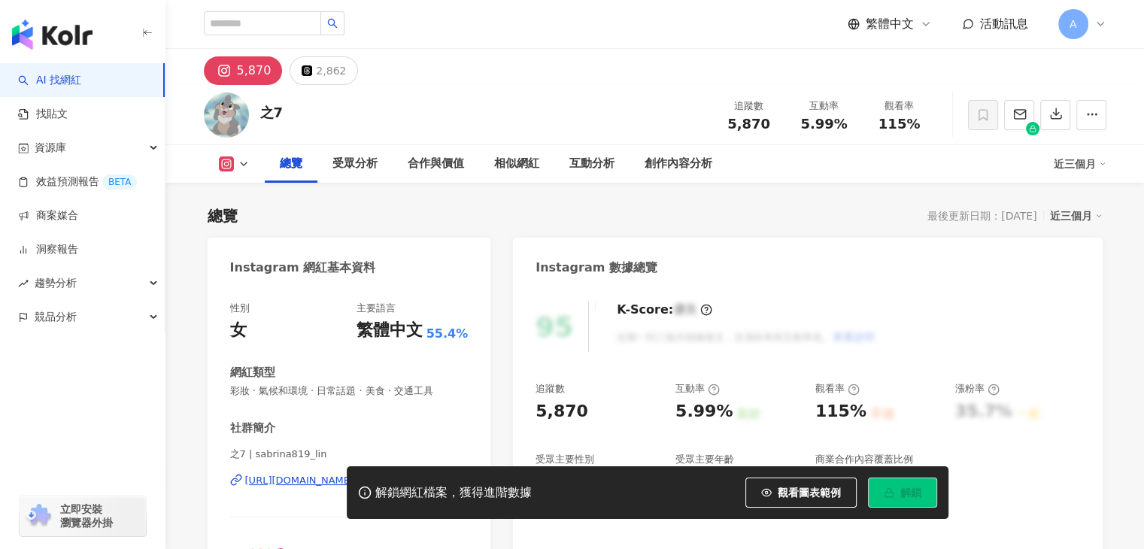
scroll to position [150, 0]
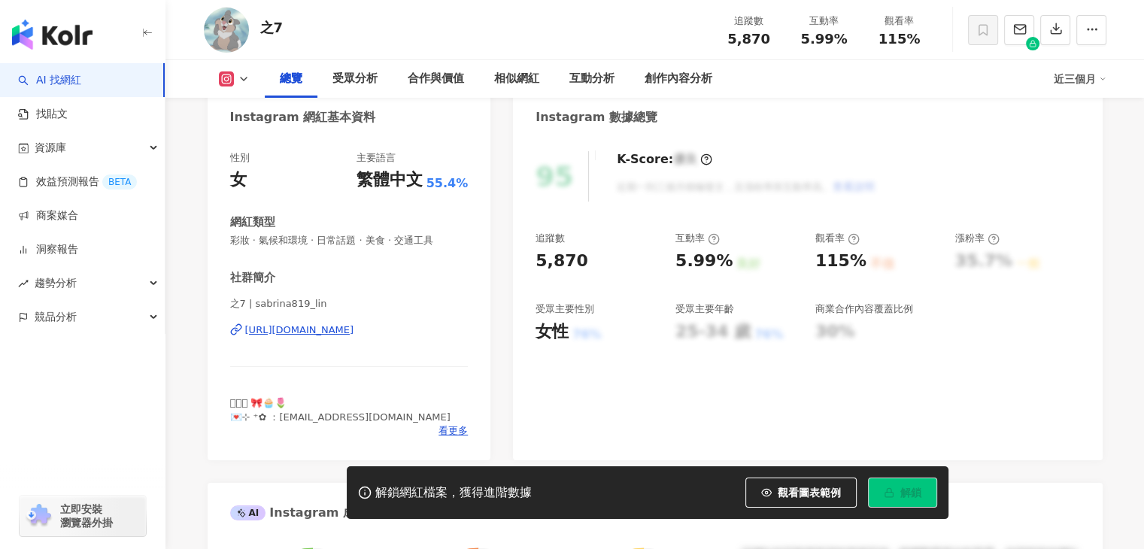
click at [334, 327] on div "[URL][DOMAIN_NAME]" at bounding box center [299, 330] width 109 height 14
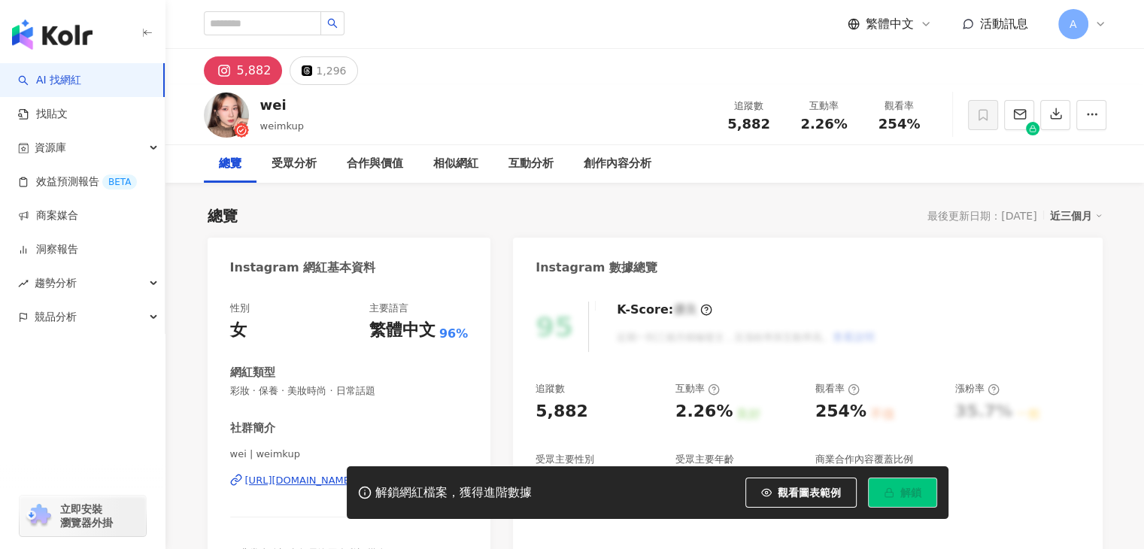
scroll to position [226, 0]
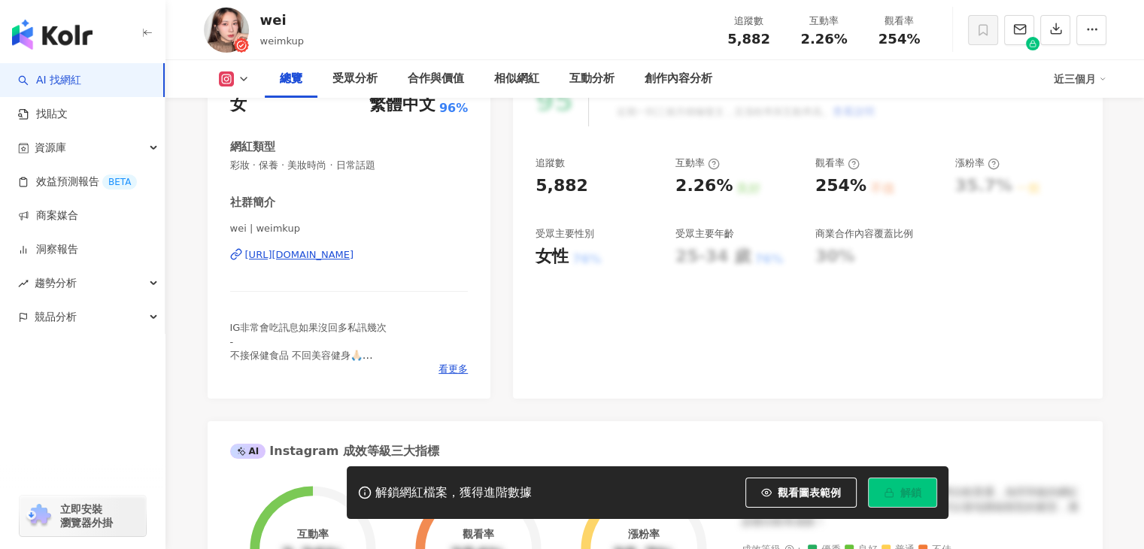
click at [322, 259] on div "https://www.instagram.com/weimkup/" at bounding box center [299, 255] width 109 height 14
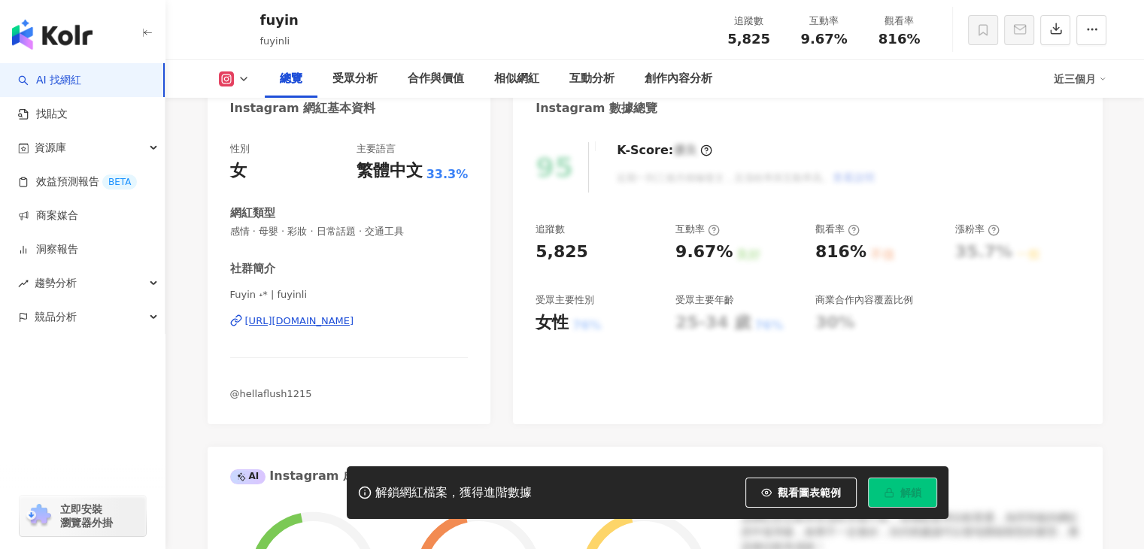
scroll to position [150, 0]
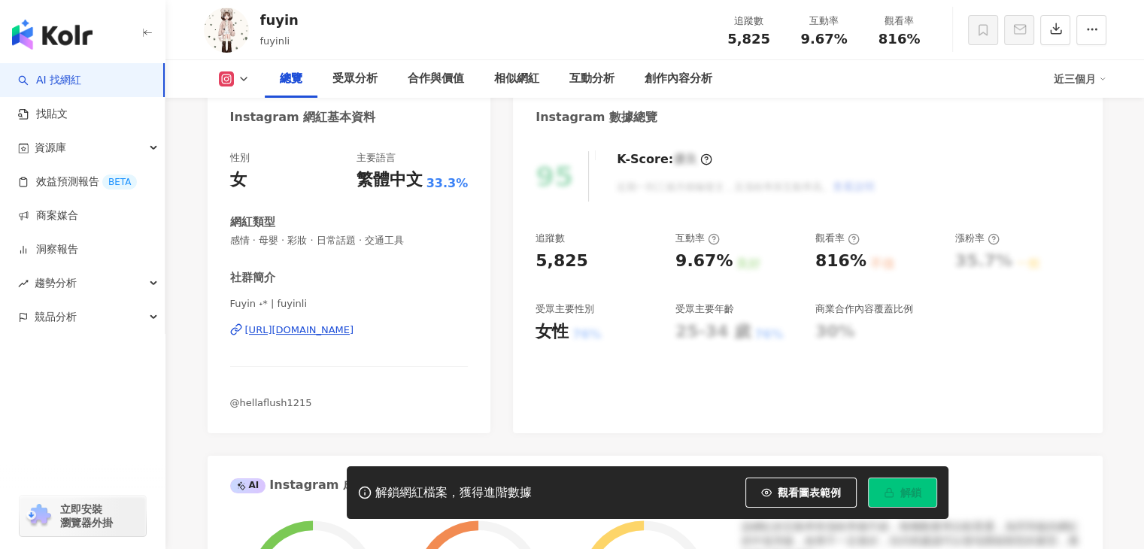
click at [354, 332] on div "https://www.instagram.com/fuyinli/" at bounding box center [299, 330] width 109 height 14
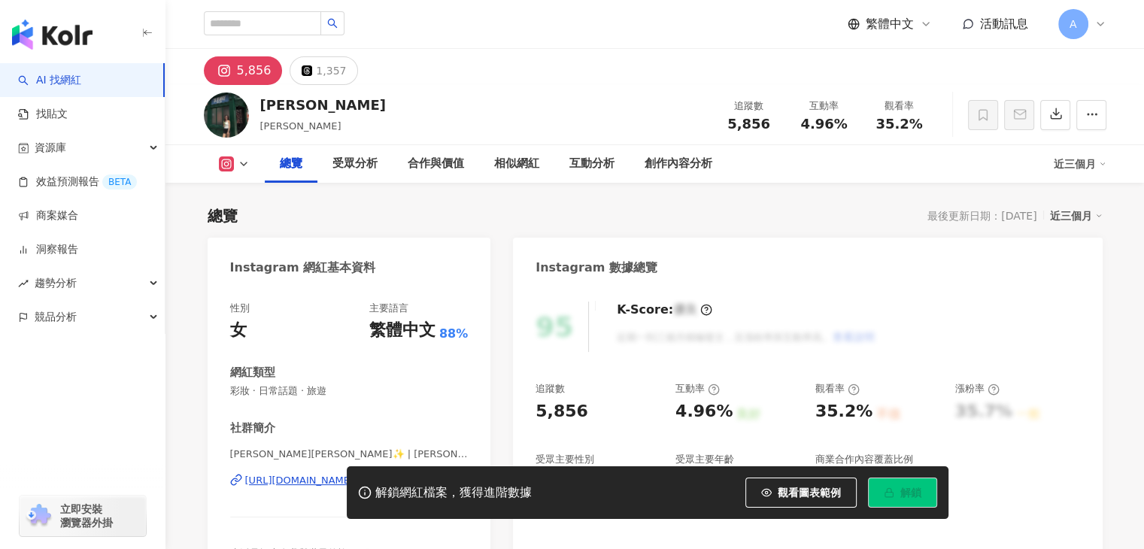
scroll to position [75, 0]
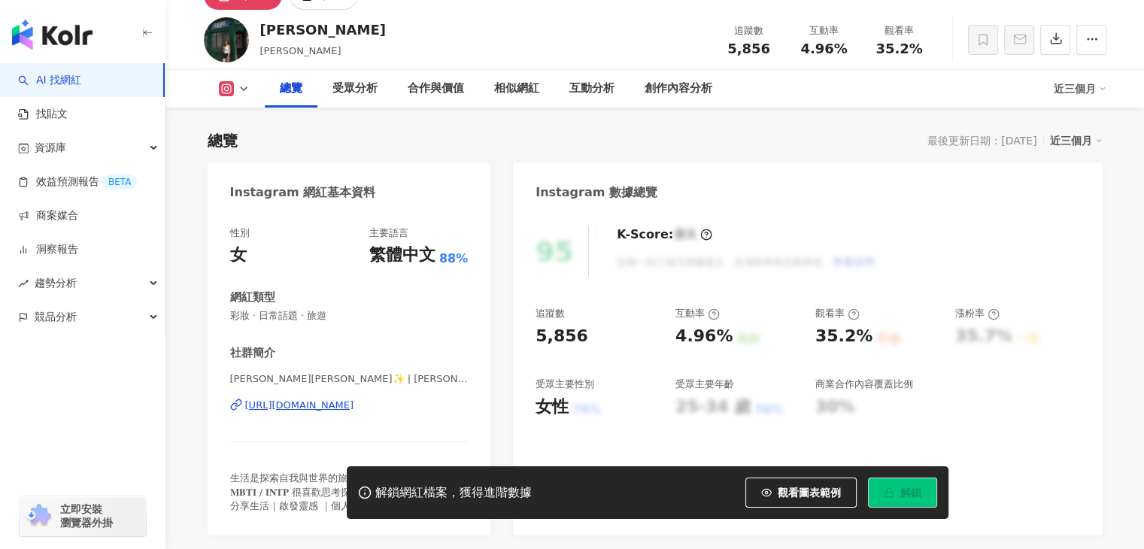
click at [354, 407] on div "[URL][DOMAIN_NAME]" at bounding box center [299, 406] width 109 height 14
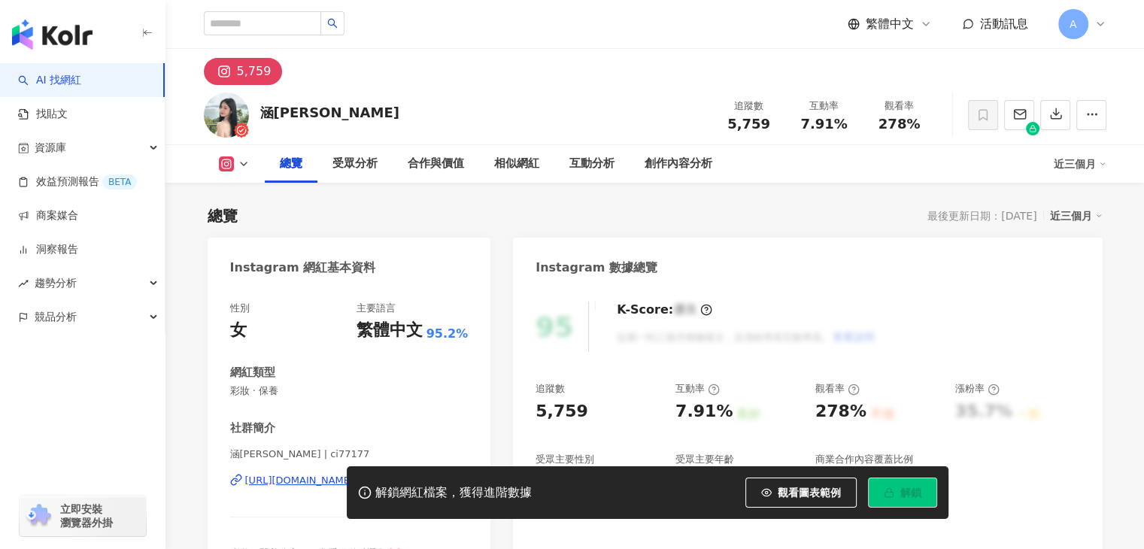
scroll to position [150, 0]
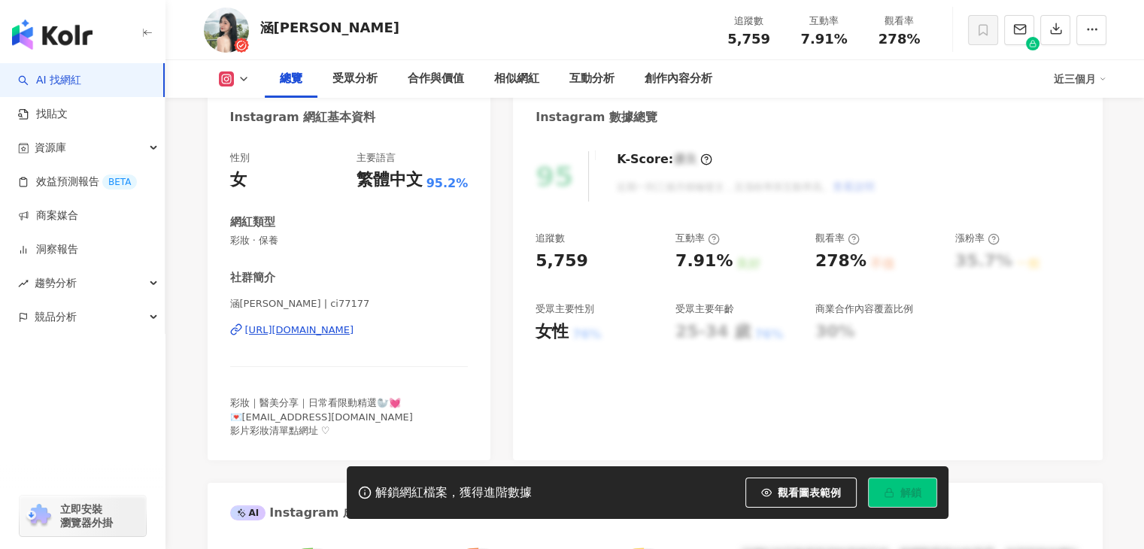
click at [354, 335] on div "https://www.instagram.com/ci77177/" at bounding box center [299, 330] width 109 height 14
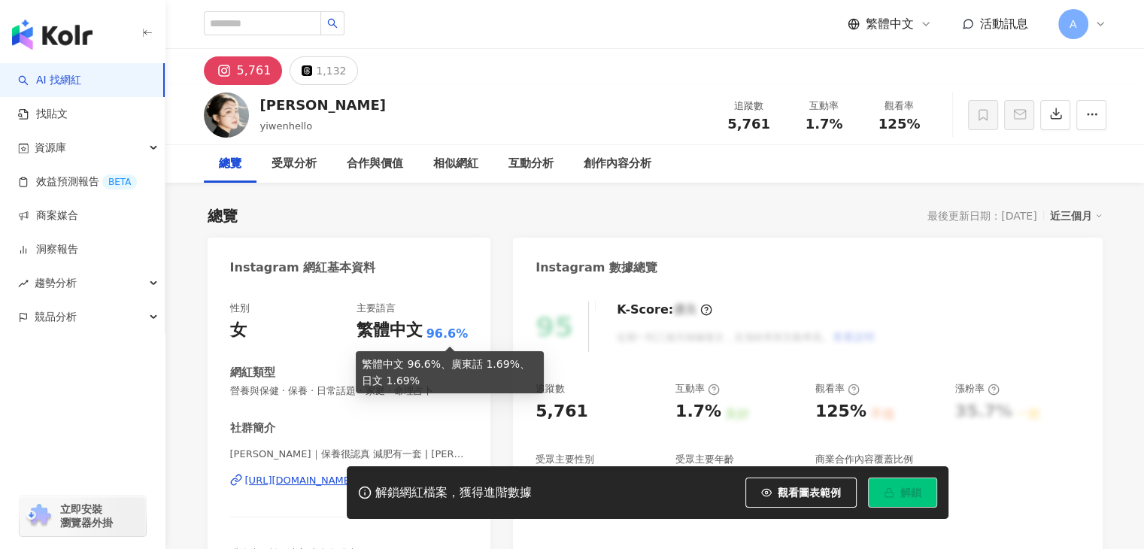
scroll to position [150, 0]
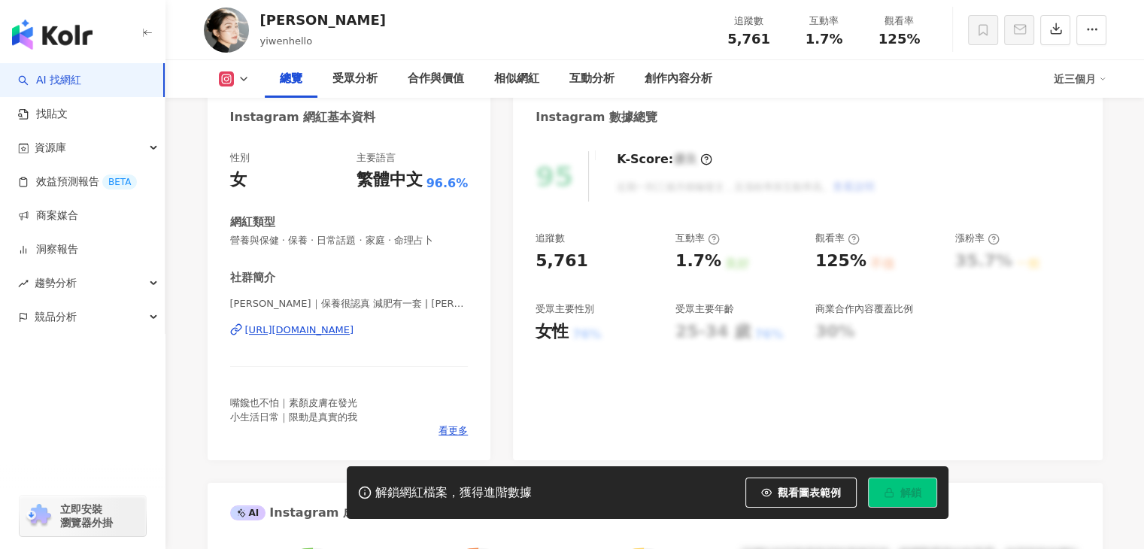
click at [354, 335] on div "https://www.instagram.com/yiwenhello/" at bounding box center [299, 330] width 109 height 14
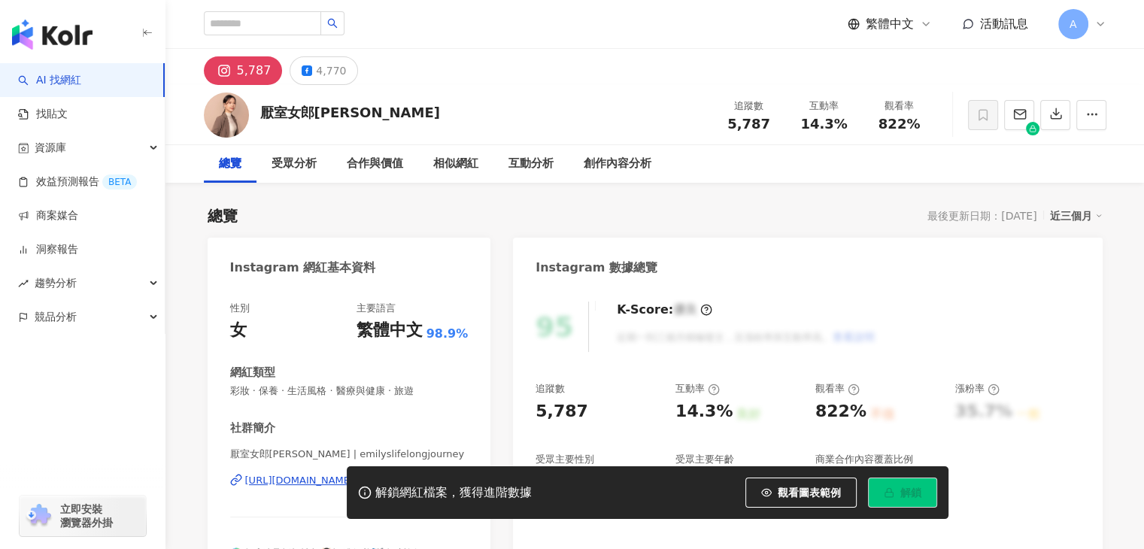
scroll to position [150, 0]
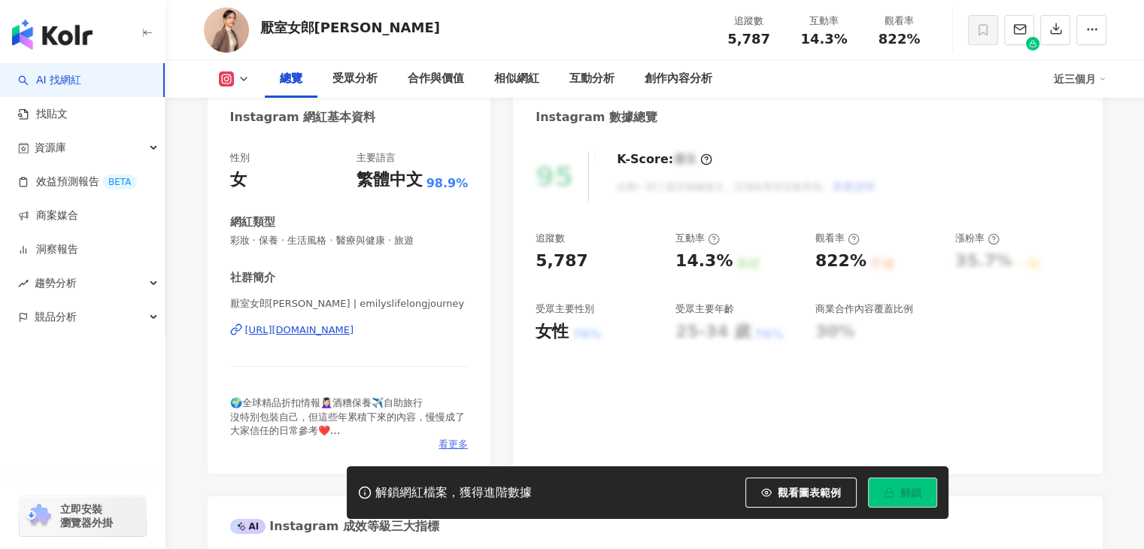
click at [447, 446] on span "看更多" at bounding box center [452, 445] width 29 height 14
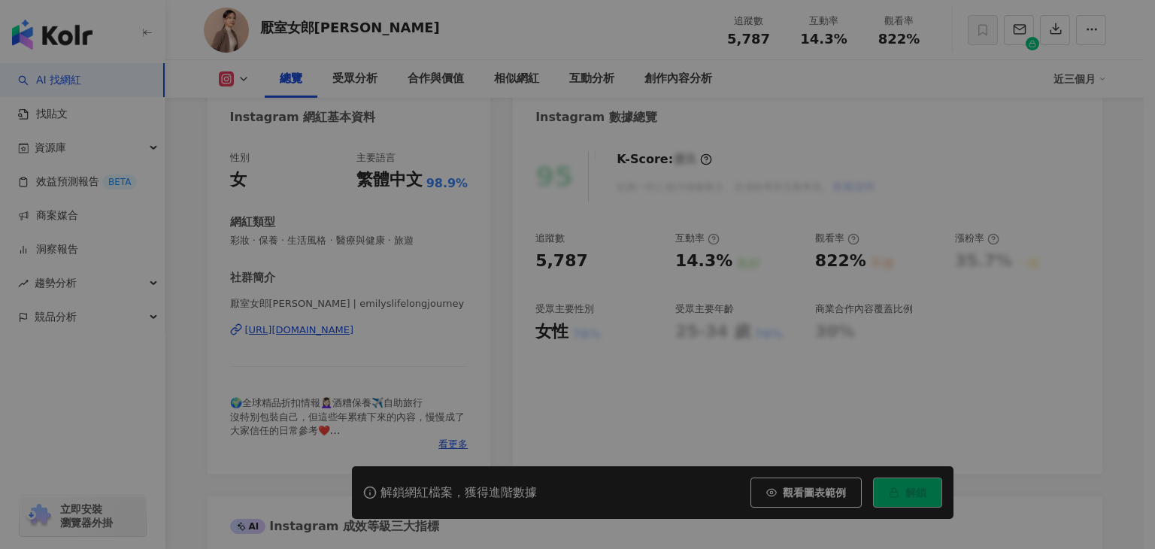
click at [448, 444] on div "網紅簡介 🌍全球精品折扣情報💆🏻‍♀️酒糟保養✈️自助旅行 沒特別包裝自己，但這些年累積下來的內容，慢慢成了大家信任的日常參考❤️ 📩來信: [EMAIL_A…" at bounding box center [577, 274] width 1155 height 549
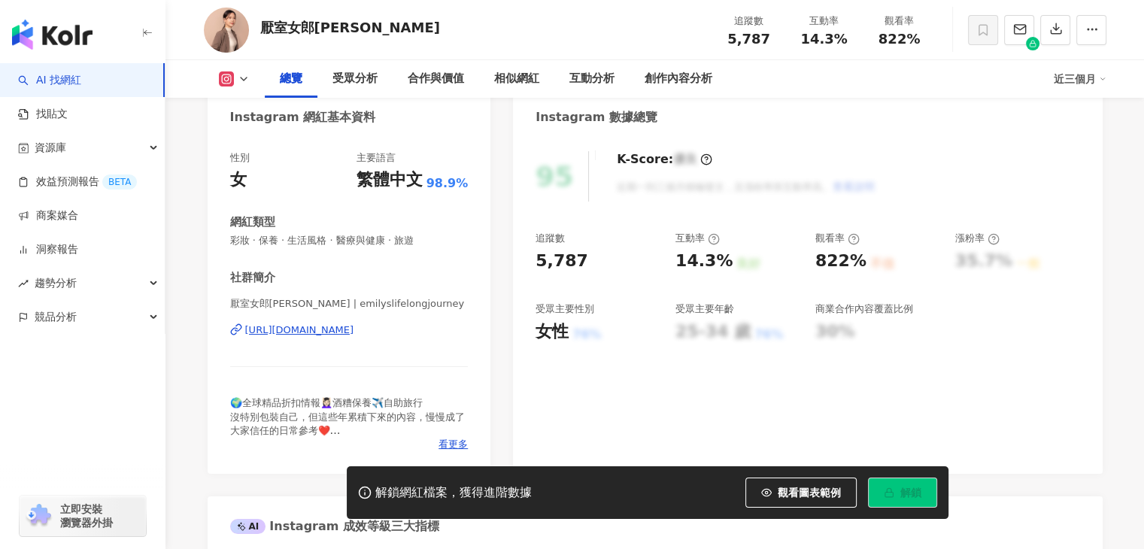
click at [448, 444] on span "看更多" at bounding box center [452, 445] width 29 height 14
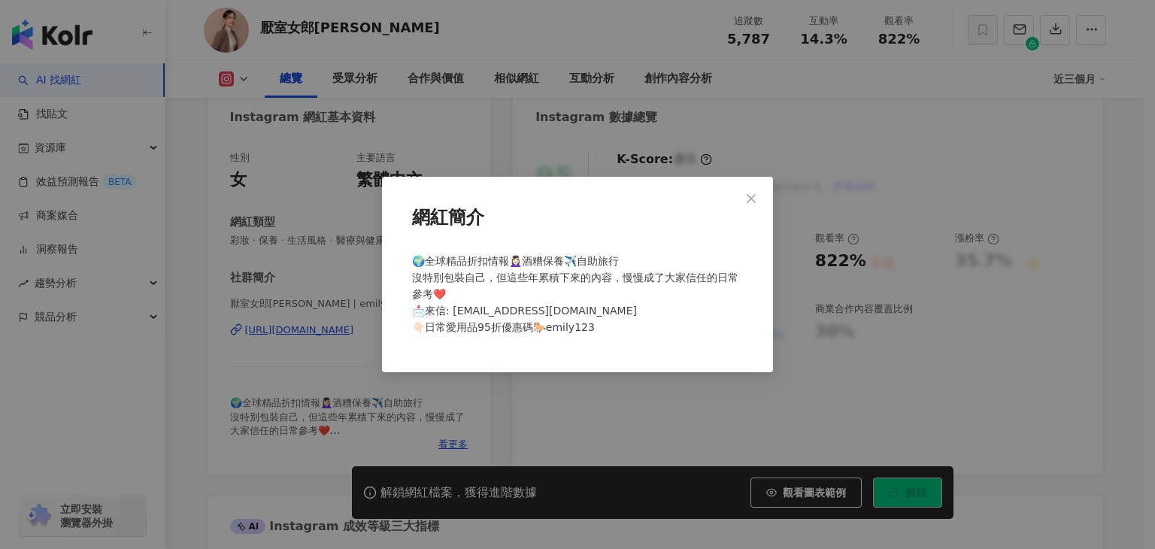
click at [448, 444] on div "網紅簡介 🌍全球精品折扣情報💆🏻‍♀️酒糟保養✈️自助旅行 沒特別包裝自己，但這些年累積下來的內容，慢慢成了大家信任的日常參考❤️ 📩來信: [EMAIL_A…" at bounding box center [577, 274] width 1155 height 549
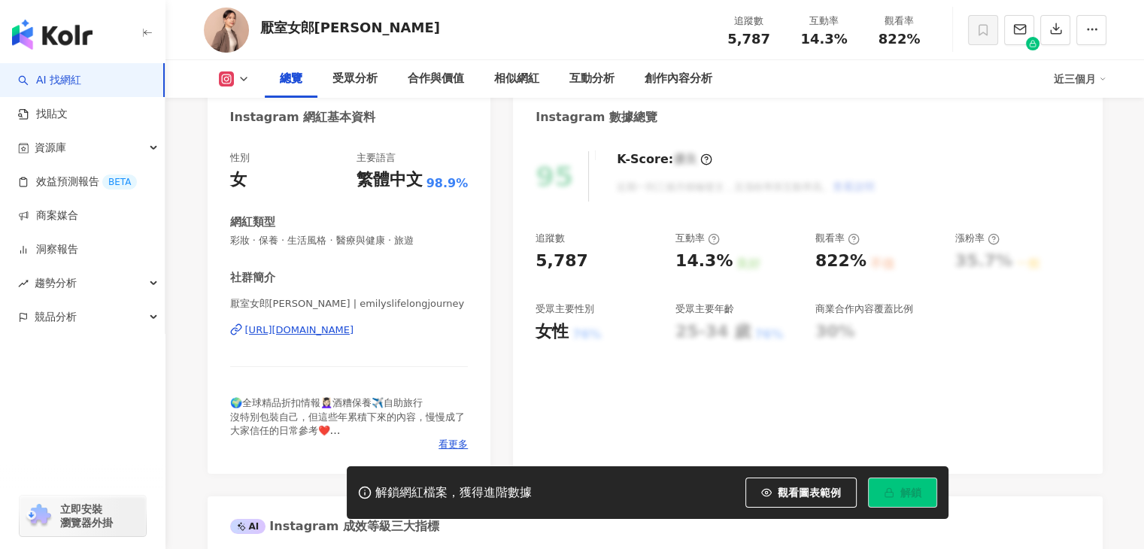
click at [354, 334] on div "https://www.instagram.com/emilyslifelongjourney/" at bounding box center [299, 330] width 109 height 14
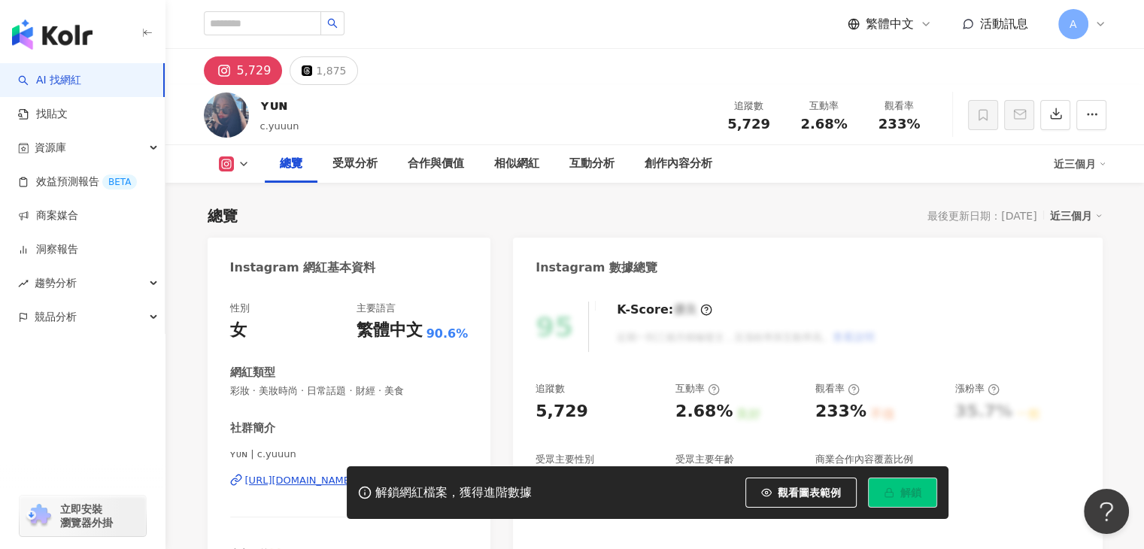
scroll to position [150, 0]
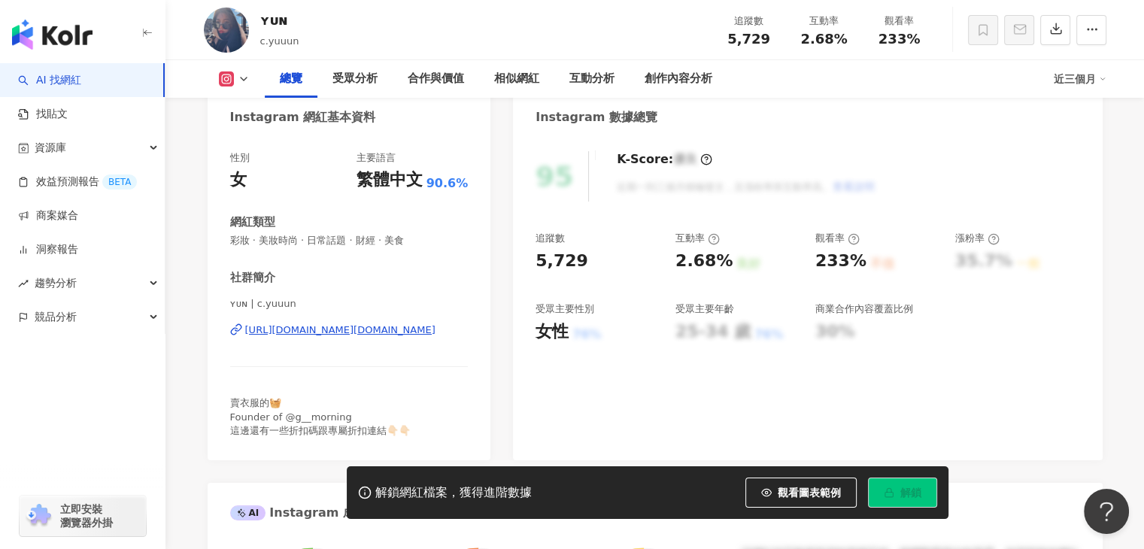
click at [360, 336] on div "https://www.instagram.com/c.yuuun/" at bounding box center [340, 330] width 190 height 14
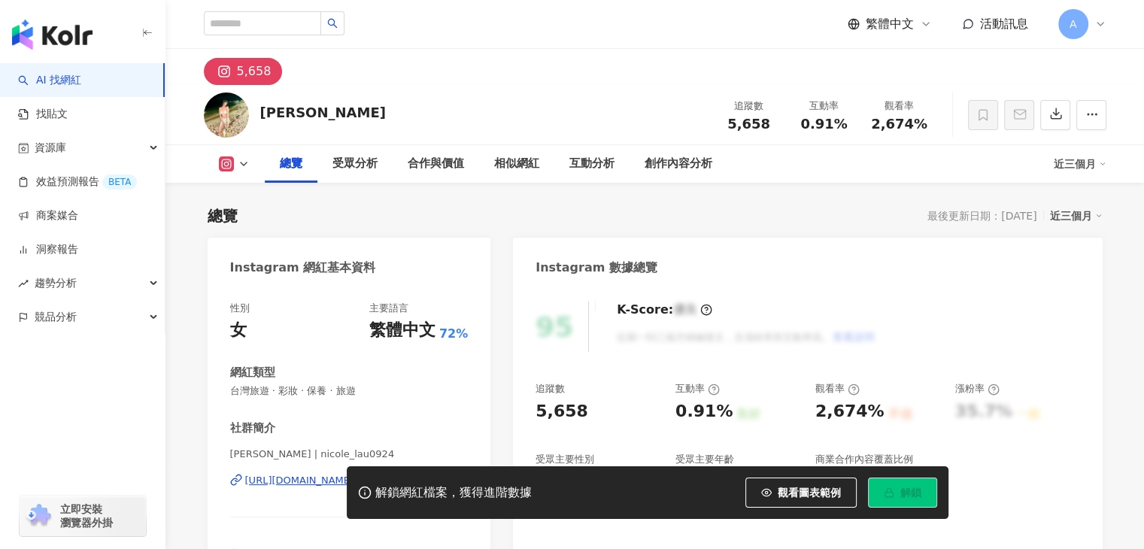
scroll to position [226, 0]
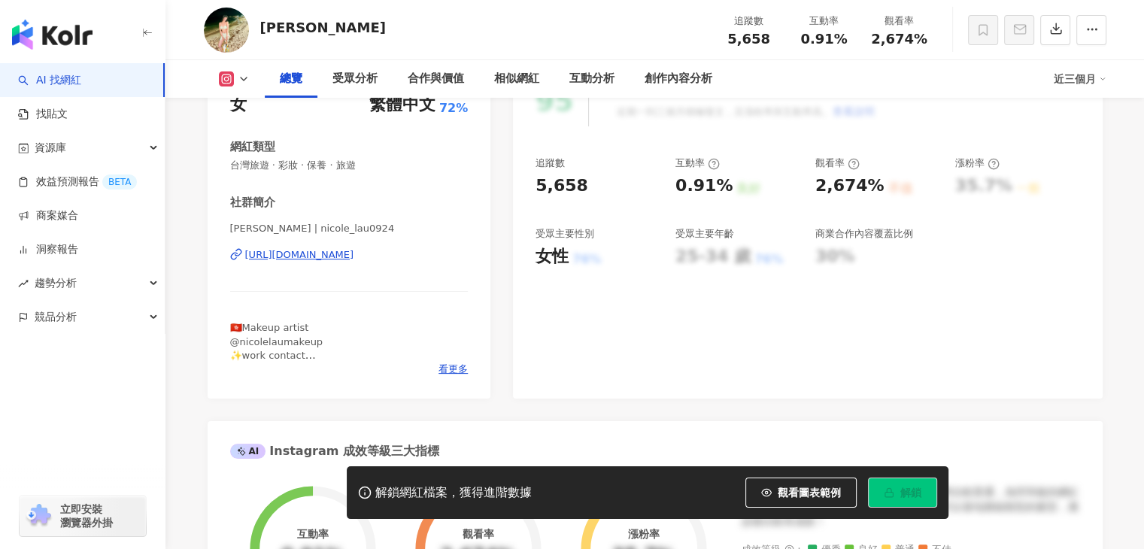
click at [354, 255] on div "https://www.instagram.com/nicole_lau0924/" at bounding box center [299, 255] width 109 height 14
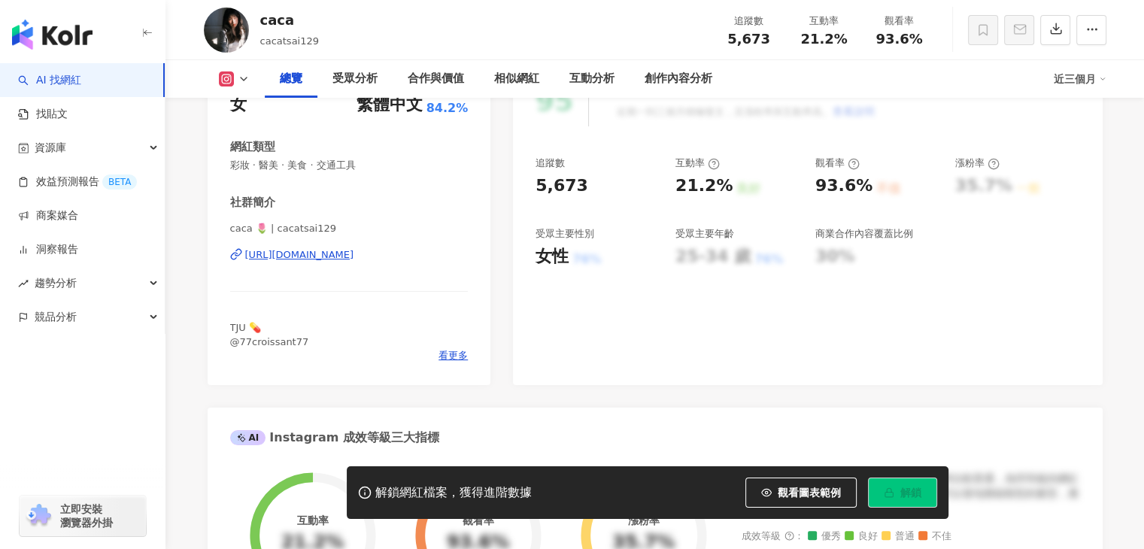
click at [354, 259] on div "[URL][DOMAIN_NAME]" at bounding box center [299, 255] width 109 height 14
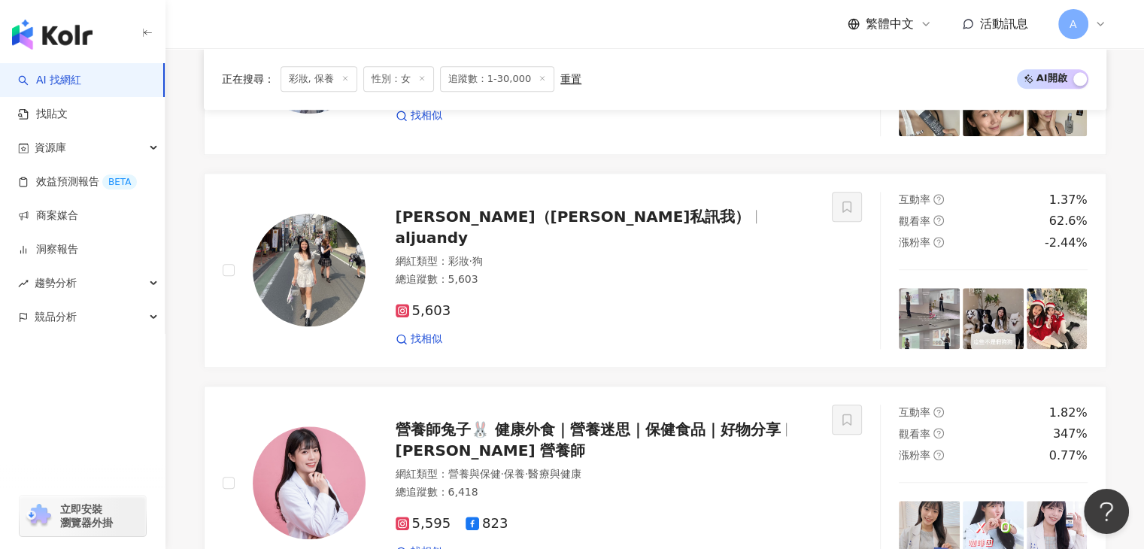
scroll to position [1501, 0]
click at [606, 434] on span "營養師兔子🐰 健康外食｜營養迷思｜保健食品｜好物分享" at bounding box center [588, 430] width 385 height 18
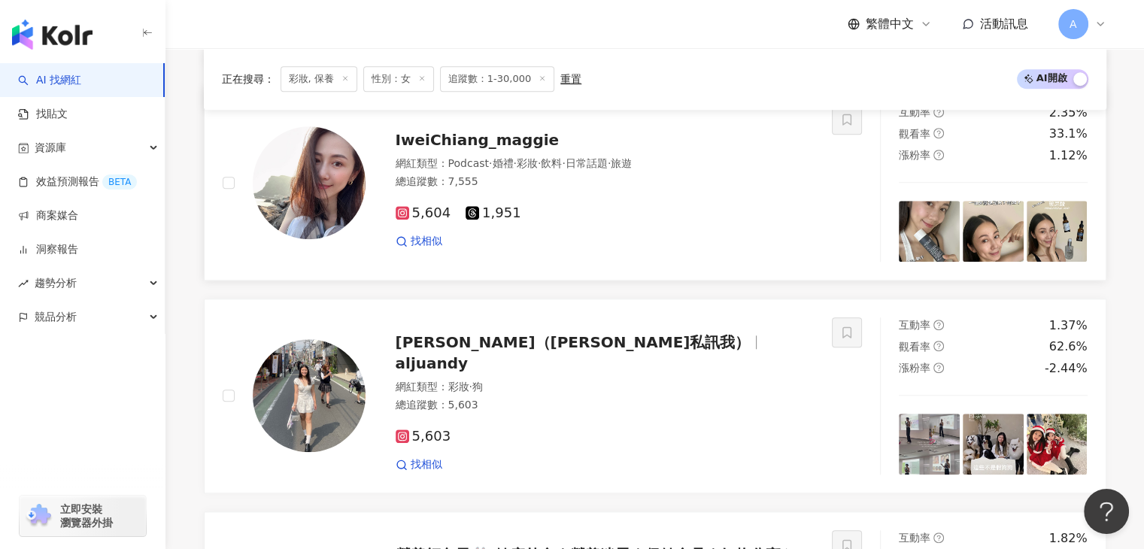
scroll to position [1350, 0]
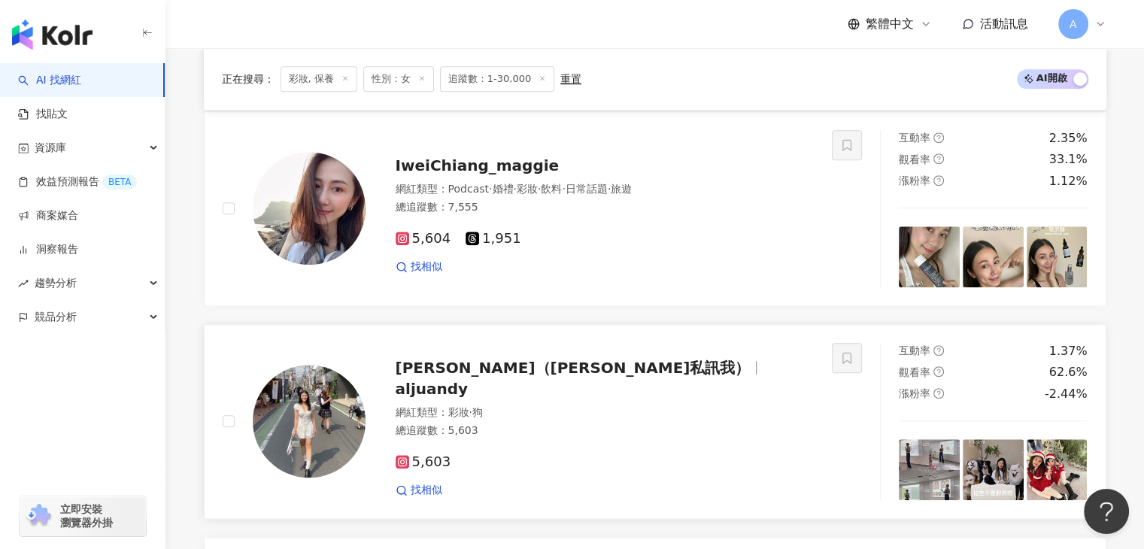
click at [457, 373] on div "JUDY（花崎私訊我） aljuandy 網紅類型 ： 彩妝 · 狗 總追蹤數 ： 5,603 5,603 找相似" at bounding box center [589, 421] width 449 height 153
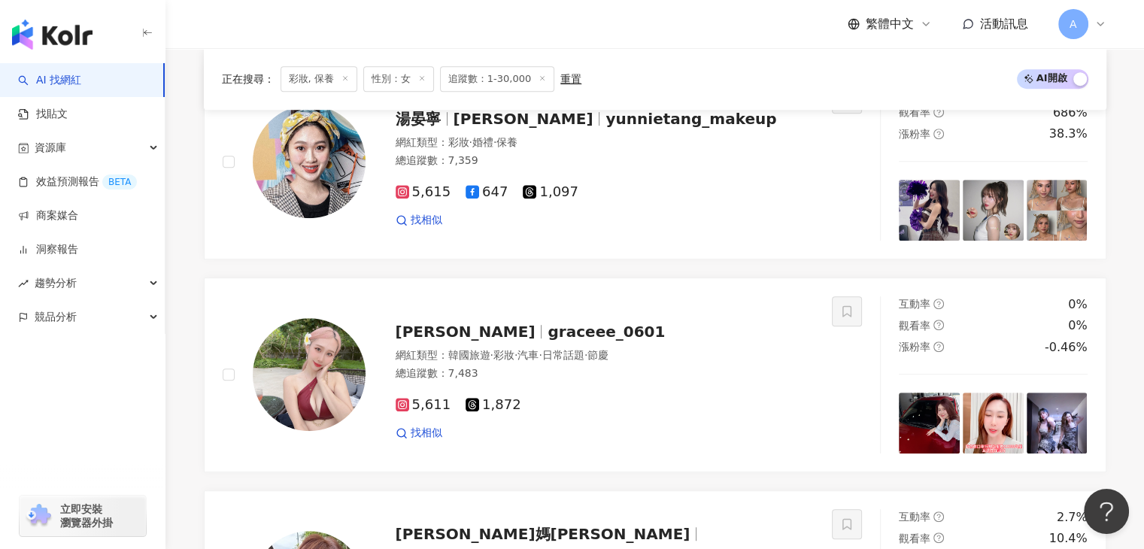
scroll to position [674, 0]
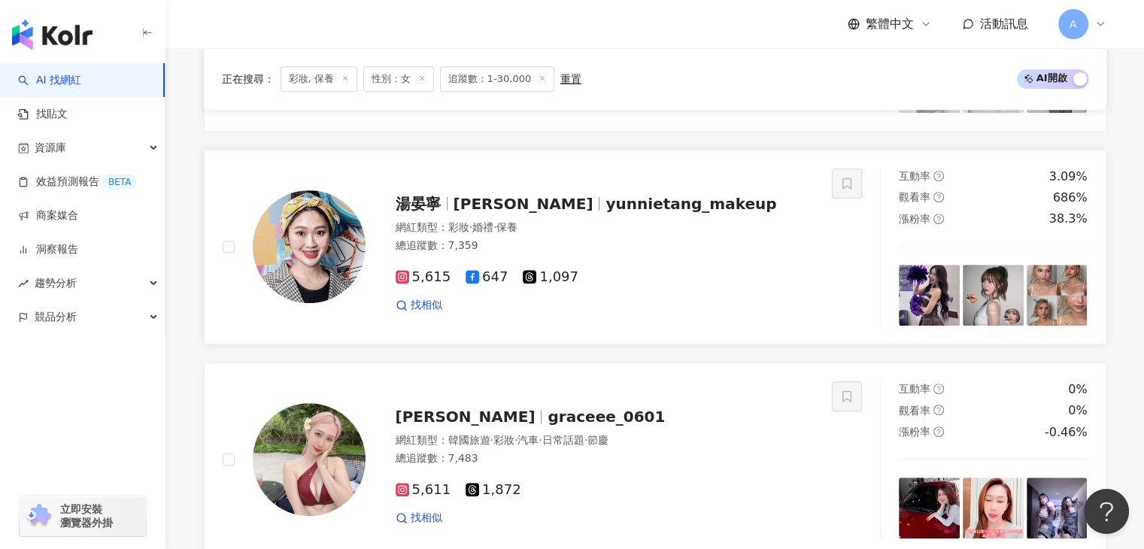
click at [502, 213] on span "Yunnie Tang" at bounding box center [523, 204] width 140 height 18
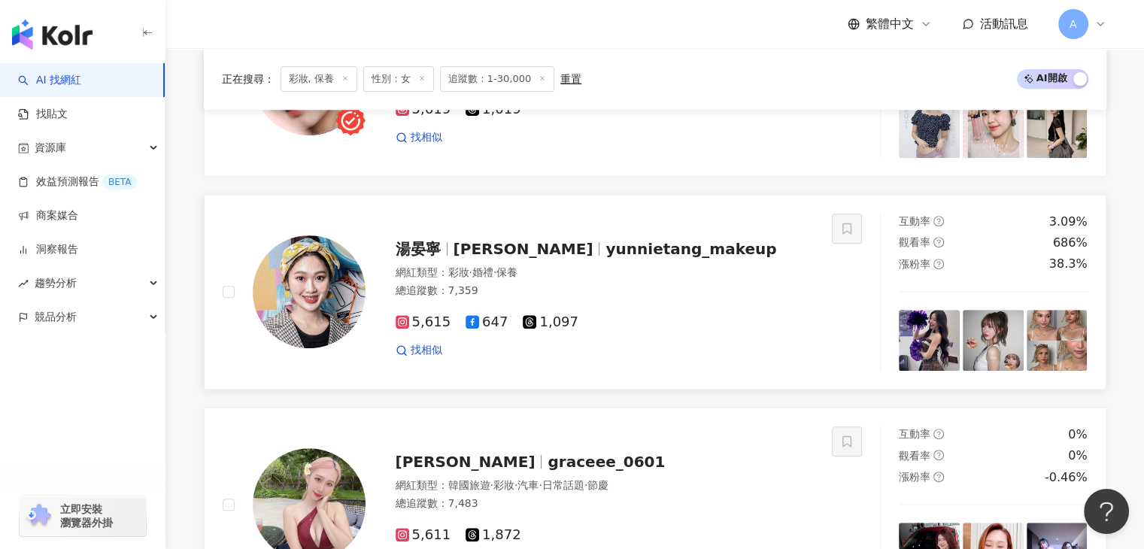
scroll to position [448, 0]
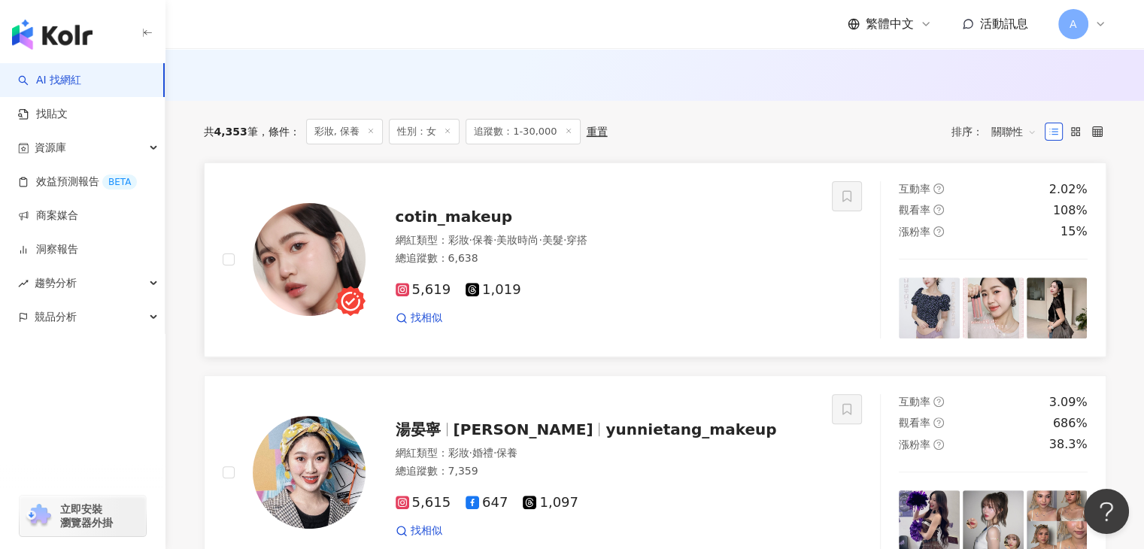
click at [479, 226] on span "cotin_makeup" at bounding box center [454, 217] width 117 height 18
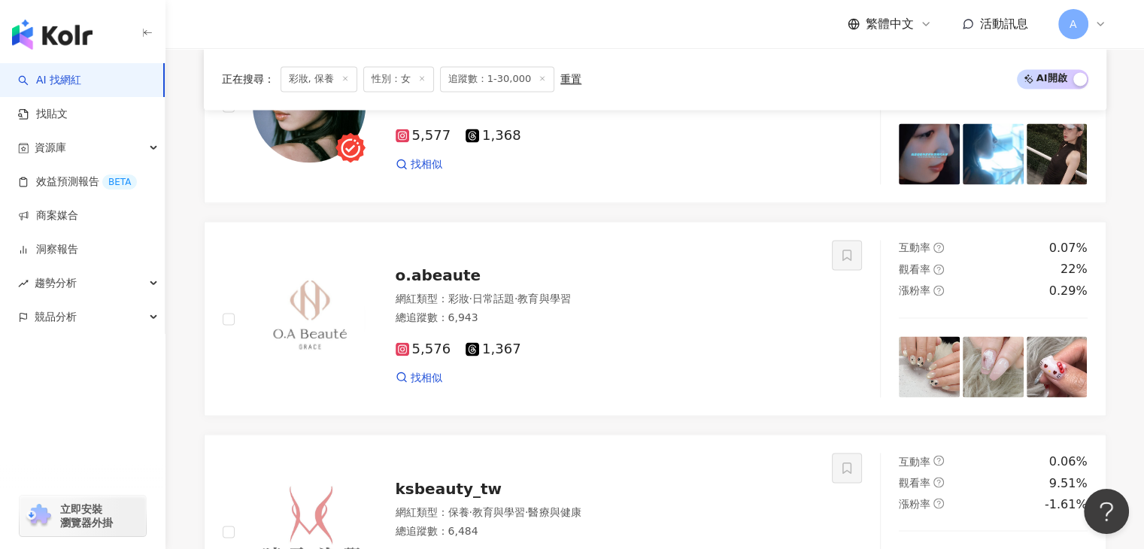
scroll to position [2929, 0]
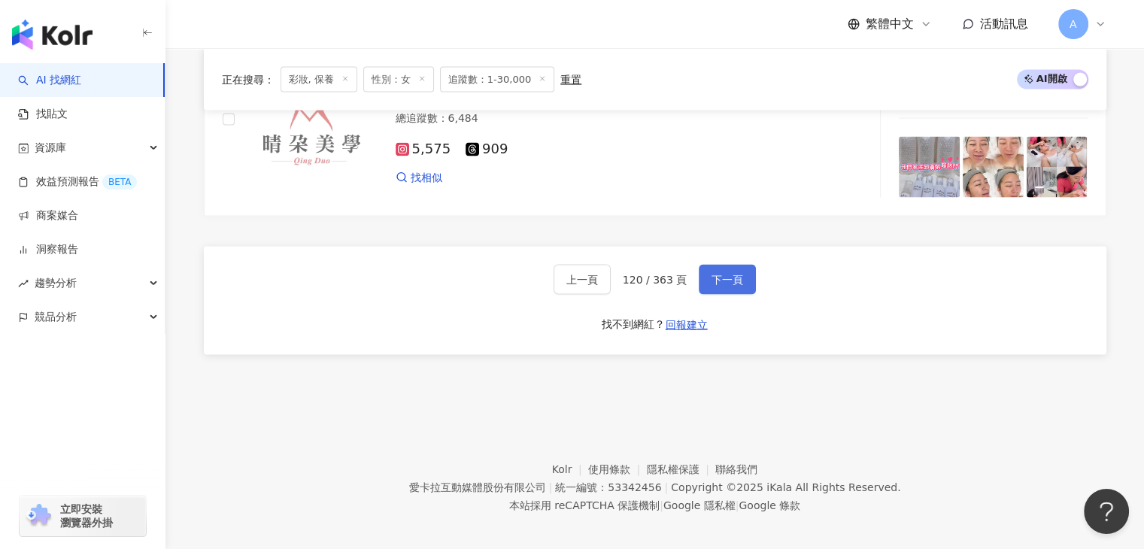
click at [728, 274] on button "下一頁" at bounding box center [727, 280] width 57 height 30
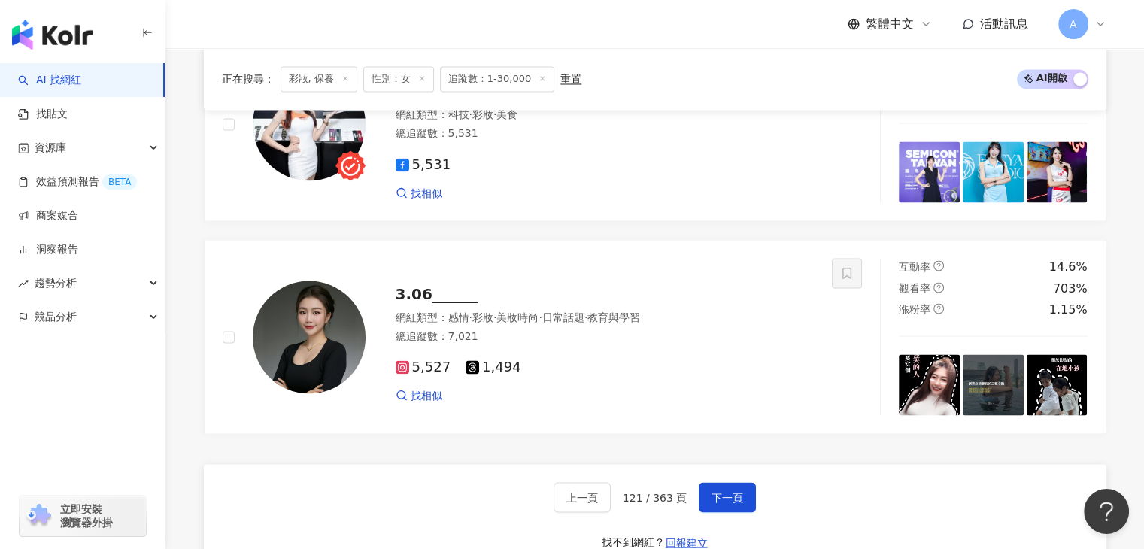
scroll to position [2713, 0]
click at [401, 302] on span "3.06______" at bounding box center [437, 292] width 82 height 18
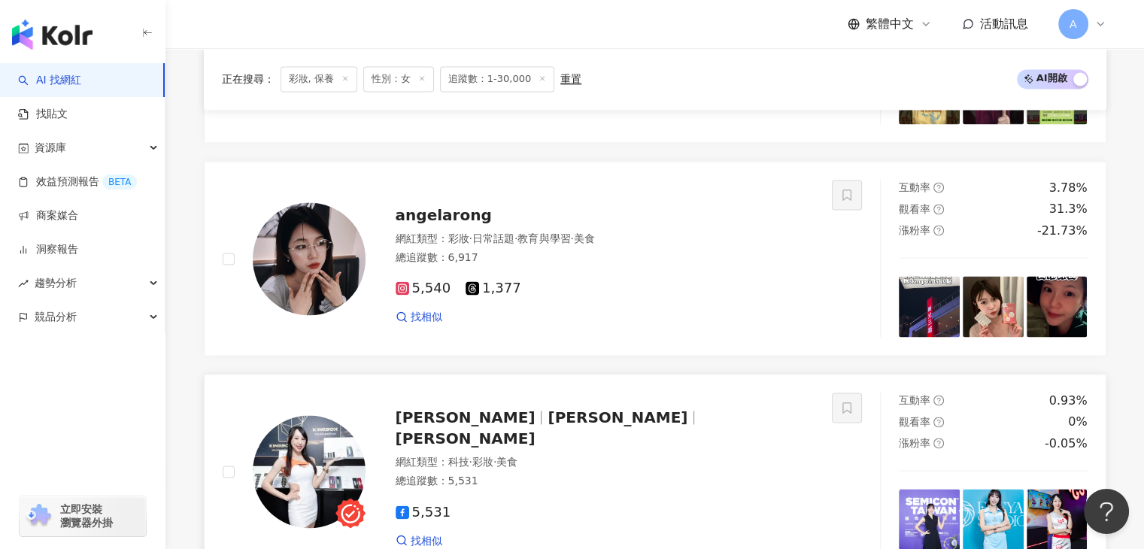
scroll to position [2337, 0]
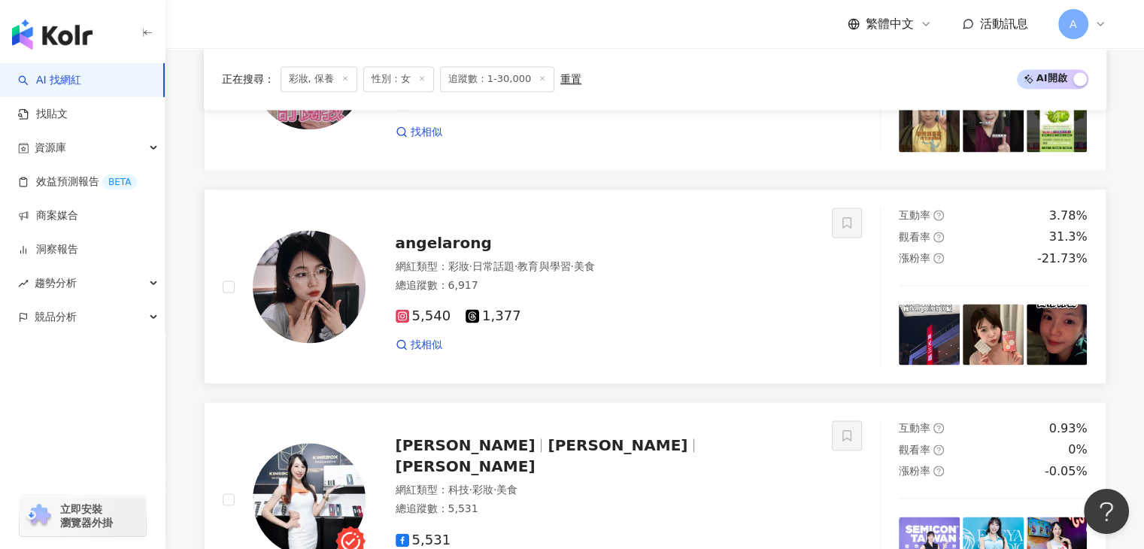
click at [479, 244] on div "angelarong" at bounding box center [605, 242] width 419 height 21
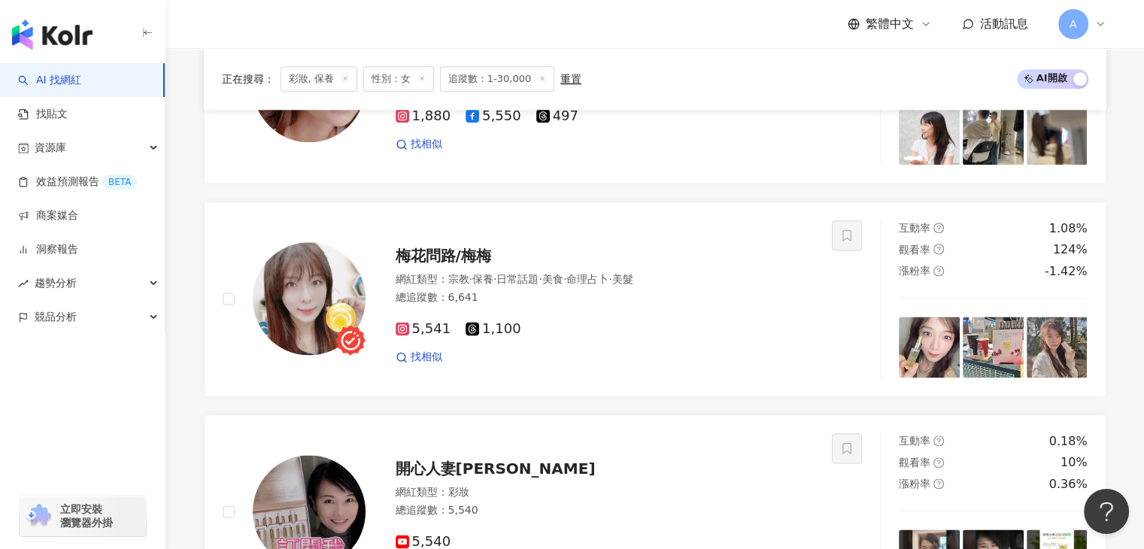
scroll to position [1886, 0]
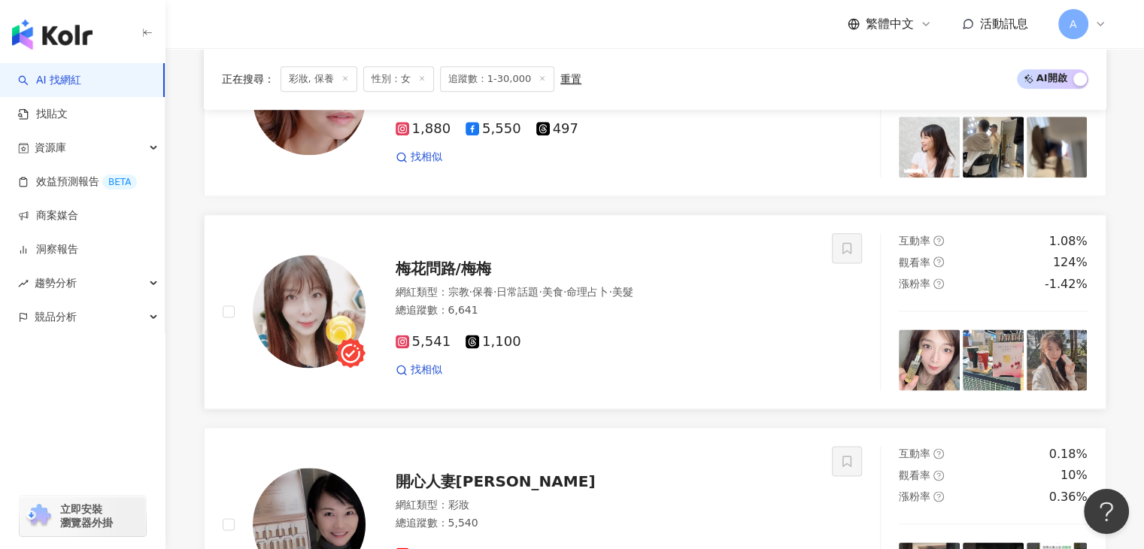
click at [450, 277] on span "梅花問路/梅梅" at bounding box center [443, 268] width 95 height 18
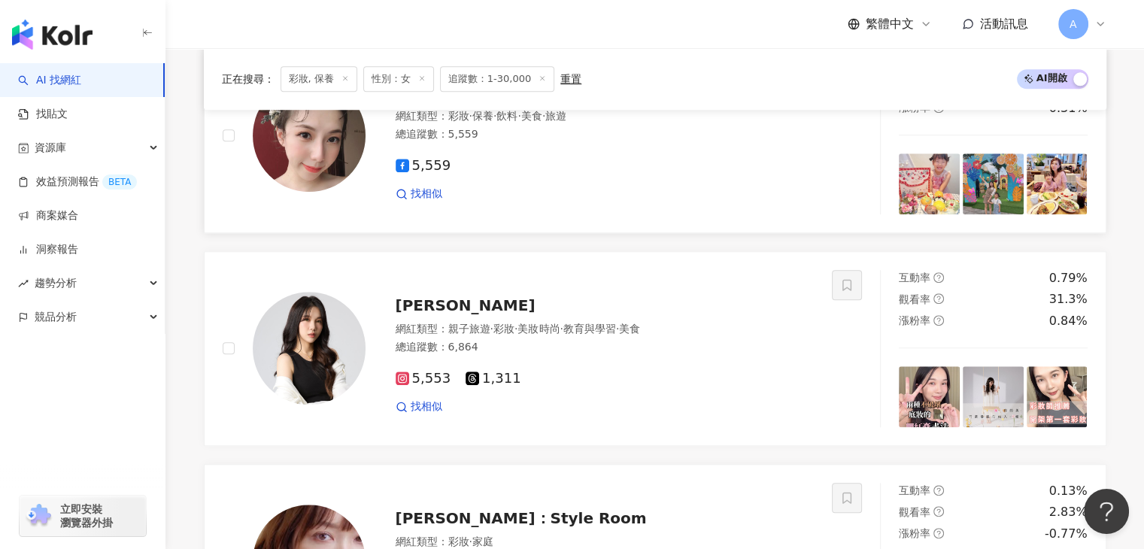
scroll to position [1435, 0]
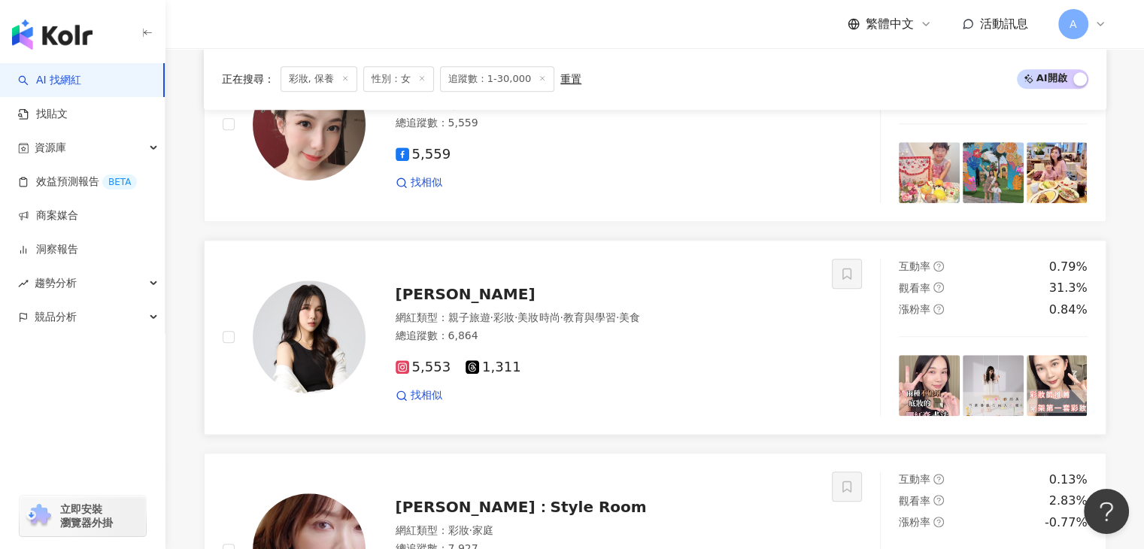
click at [435, 305] on div "金琦" at bounding box center [605, 293] width 419 height 21
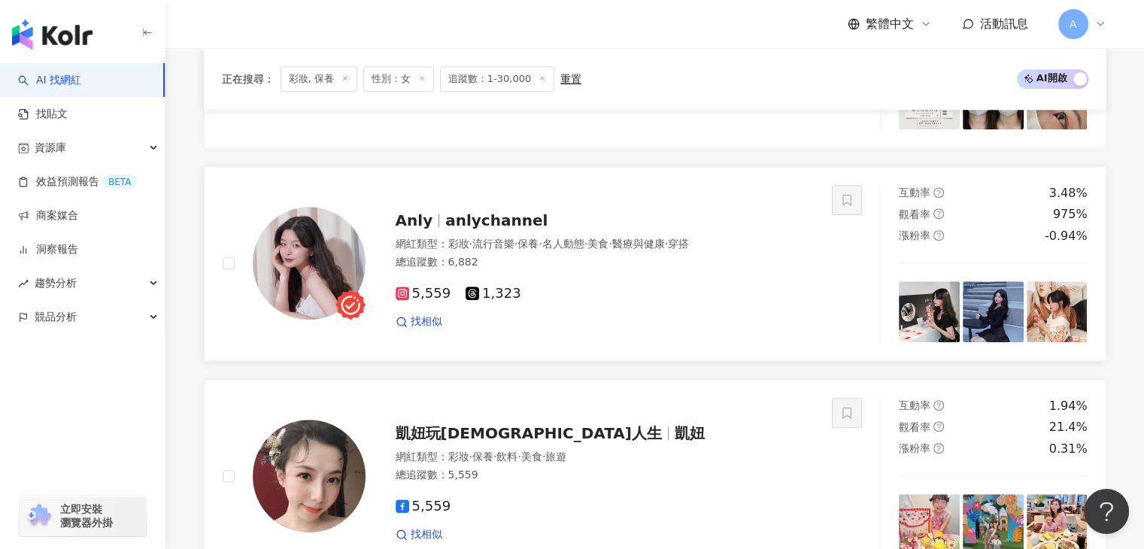
scroll to position [1059, 0]
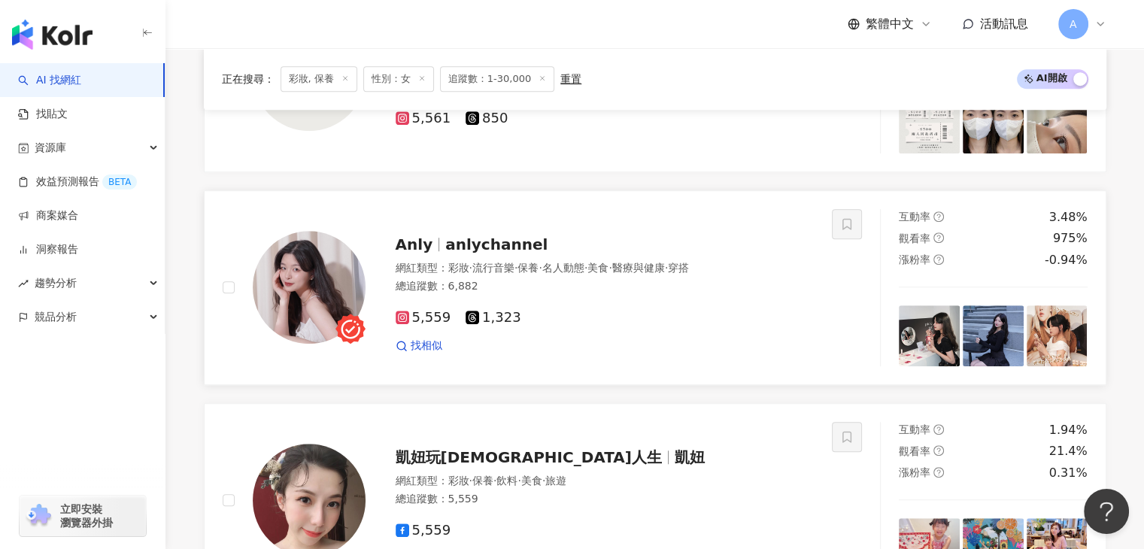
click at [477, 250] on span "anlychannel" at bounding box center [496, 244] width 102 height 18
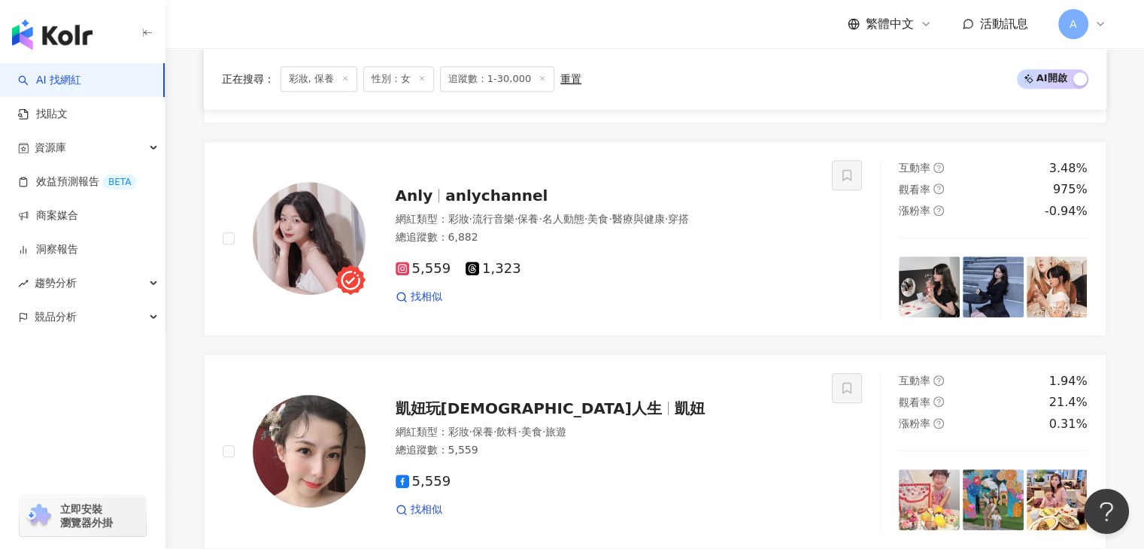
scroll to position [1134, 0]
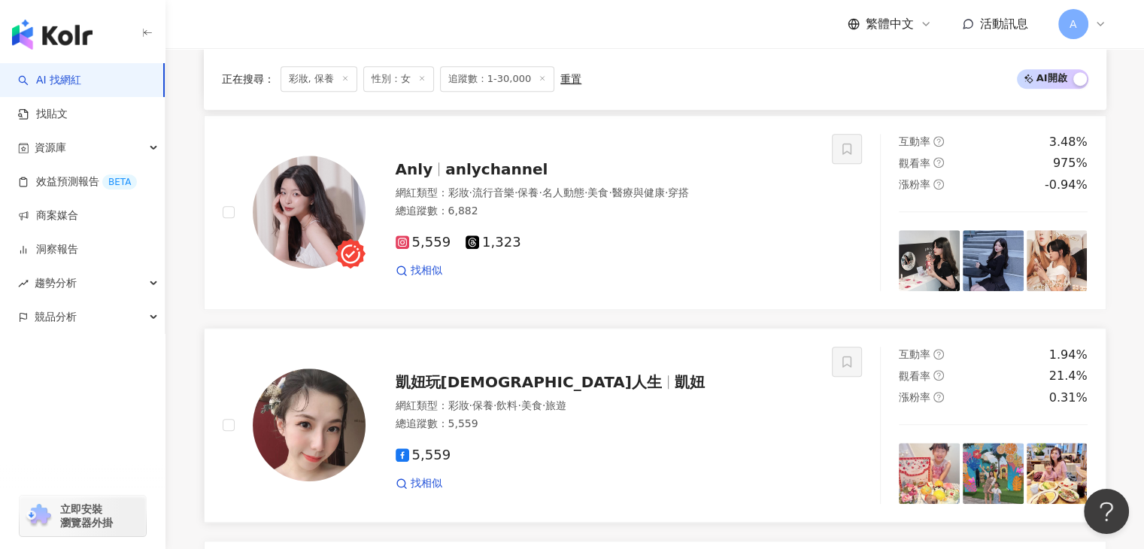
click at [674, 391] on span "凱妞" at bounding box center [689, 382] width 30 height 18
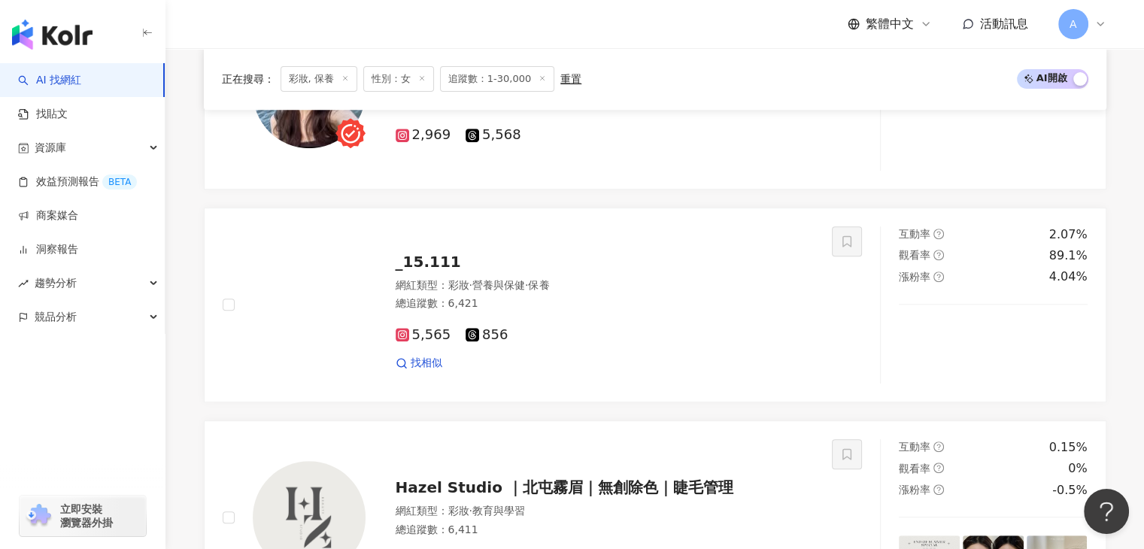
scroll to position [608, 0]
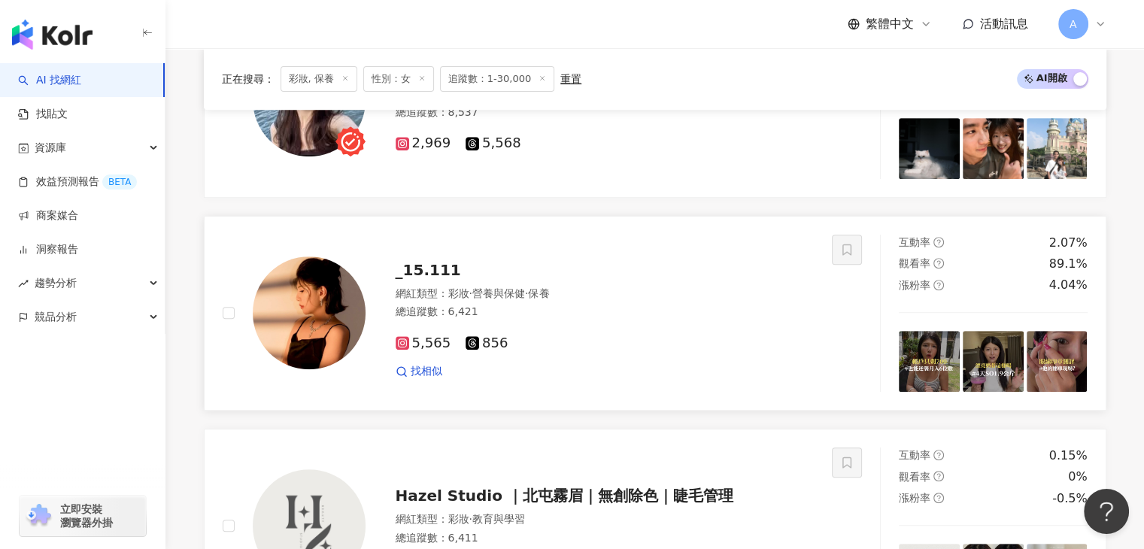
click at [441, 373] on div "5,565 856 找相似" at bounding box center [605, 351] width 419 height 56
click at [450, 272] on span "_15.111" at bounding box center [428, 270] width 65 height 18
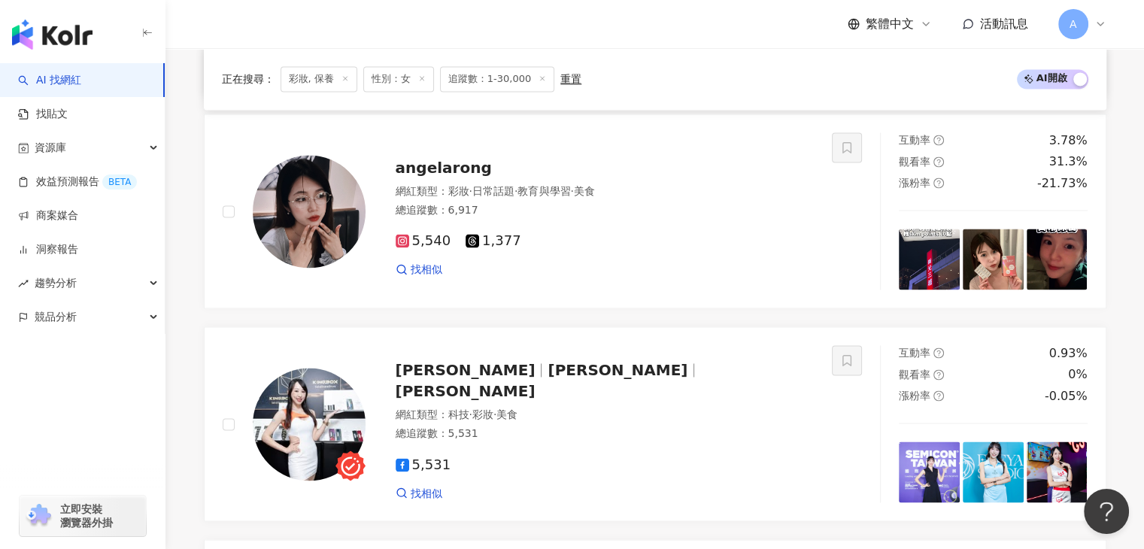
scroll to position [2939, 0]
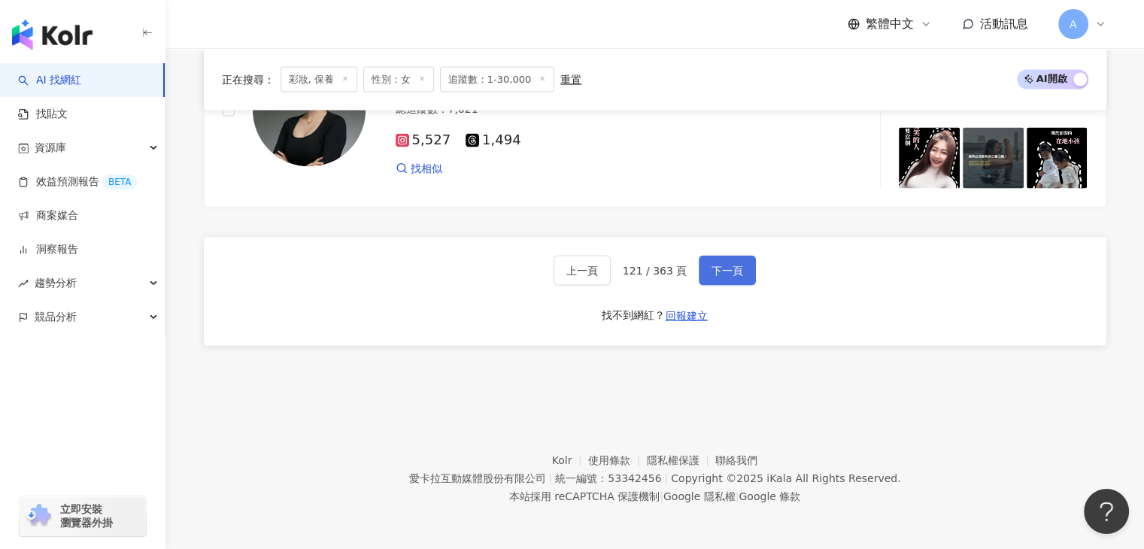
click at [705, 271] on button "下一頁" at bounding box center [727, 271] width 57 height 30
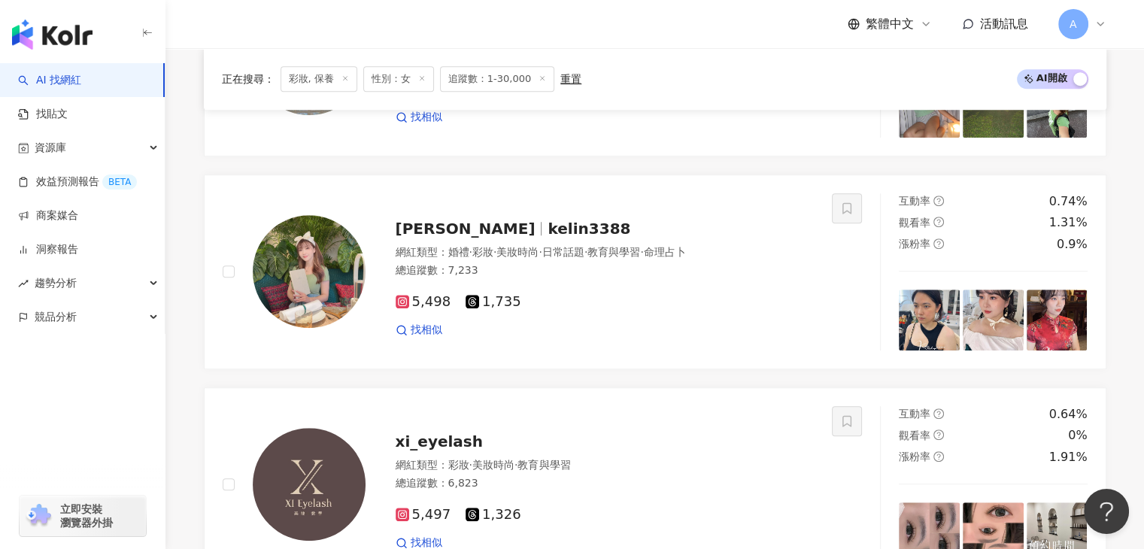
scroll to position [2713, 0]
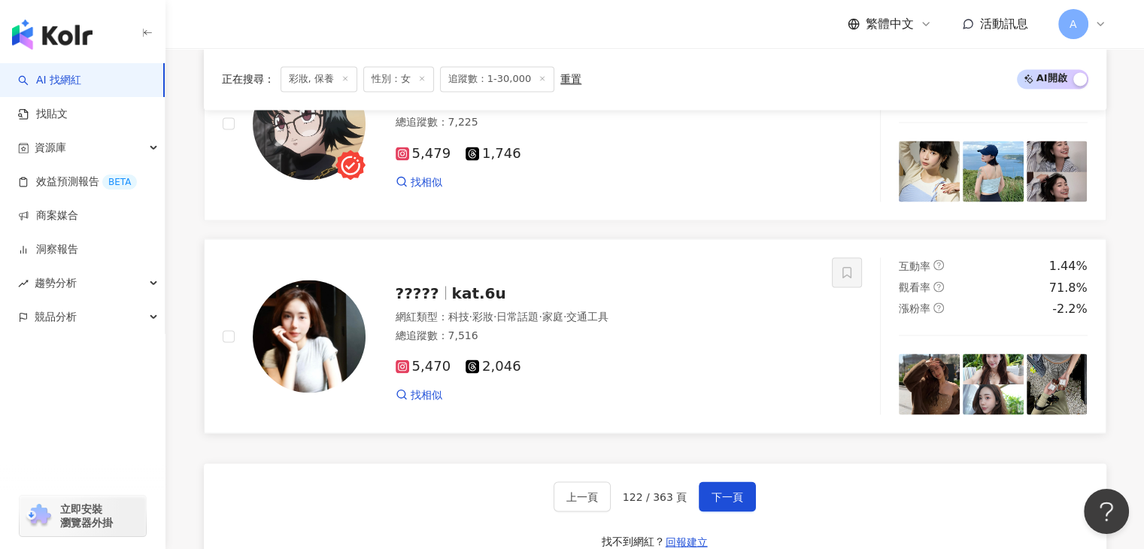
click at [466, 299] on span "kat.6u" at bounding box center [479, 292] width 54 height 18
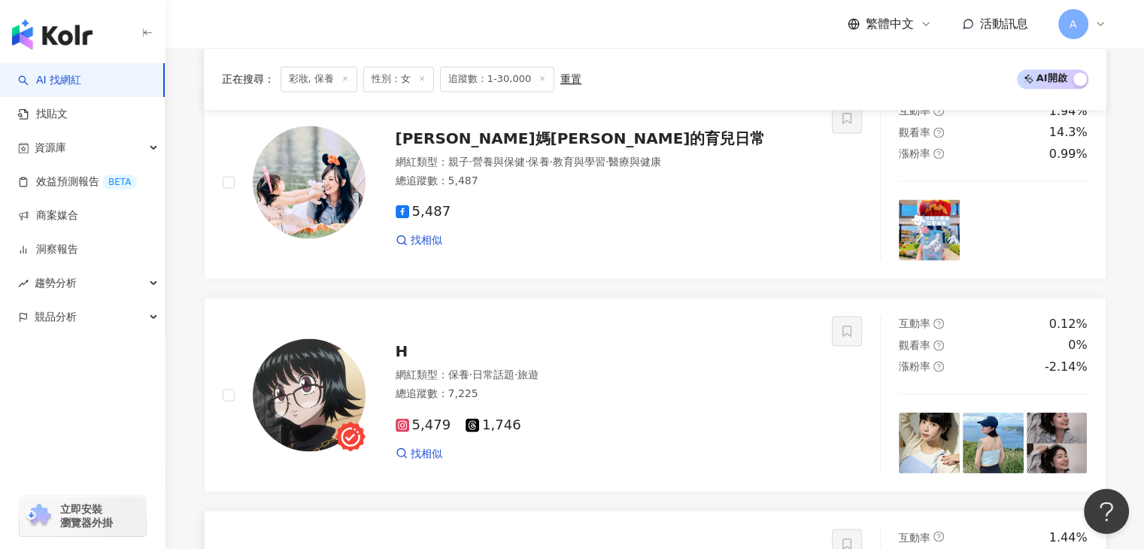
scroll to position [2337, 0]
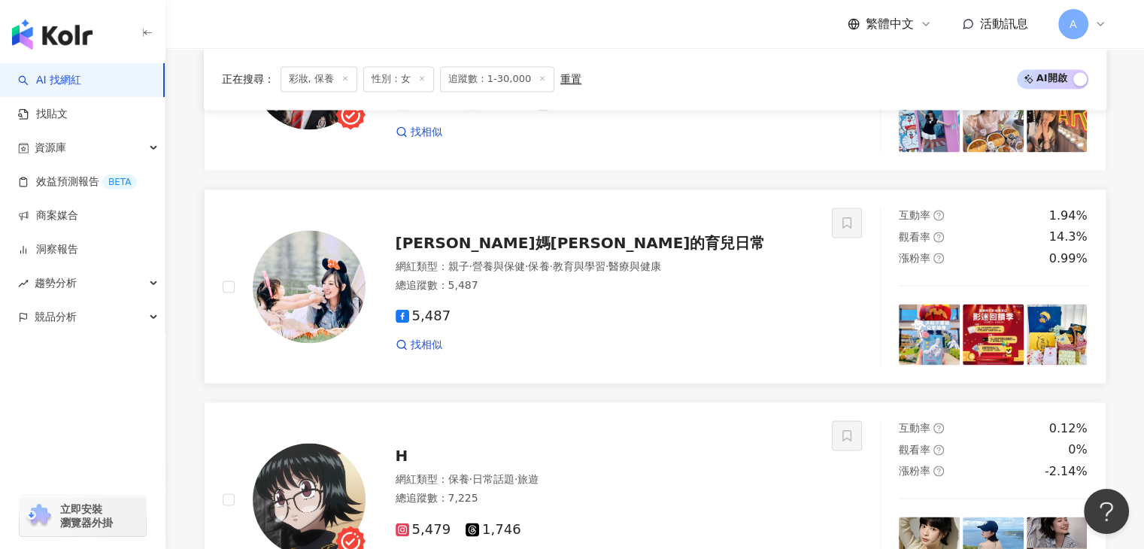
click at [523, 247] on span "甯甯媽咪Verna的育兒日常" at bounding box center [581, 243] width 370 height 18
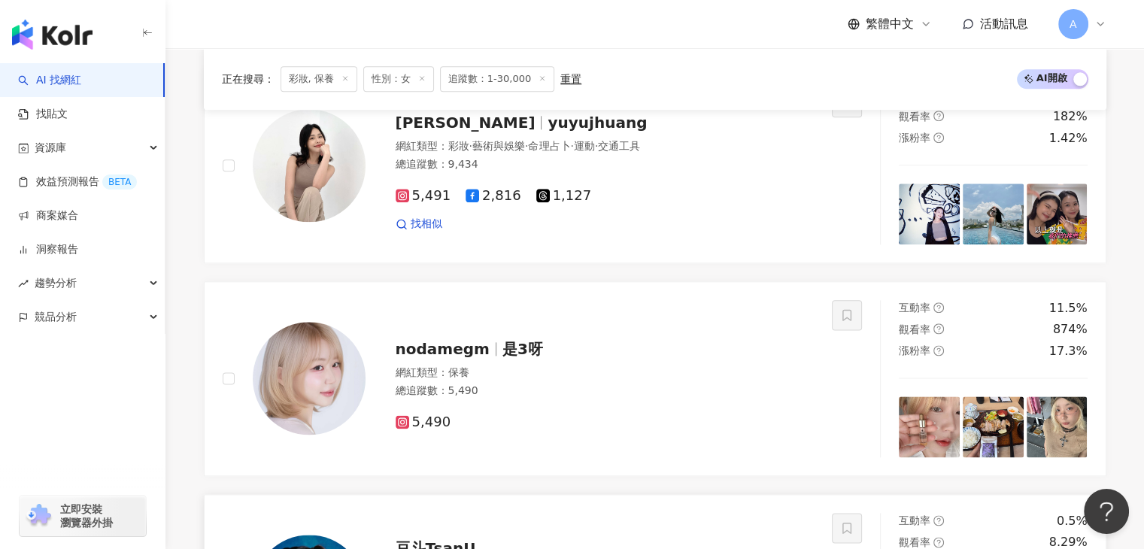
scroll to position [1811, 0]
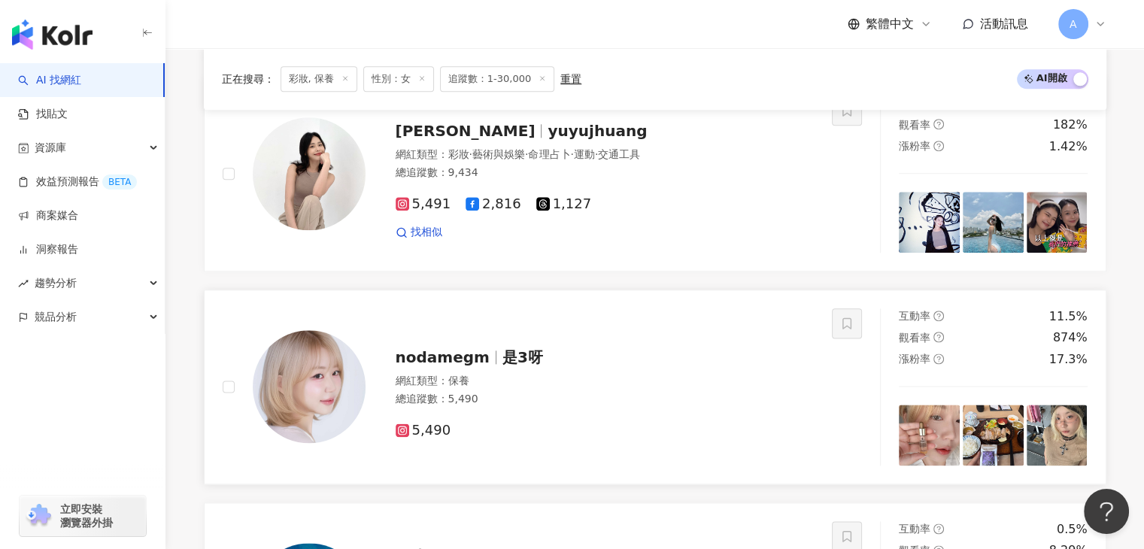
click at [511, 349] on div "nodamegm 是3呀 網紅類型 ： 保養 總追蹤數 ： 5,490 5,490" at bounding box center [589, 387] width 449 height 105
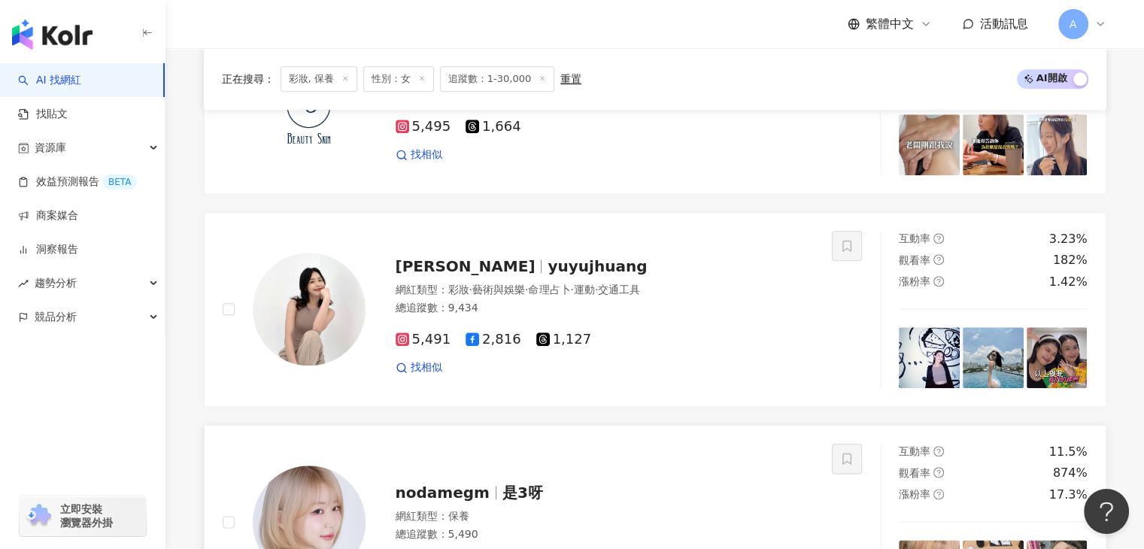
scroll to position [1660, 0]
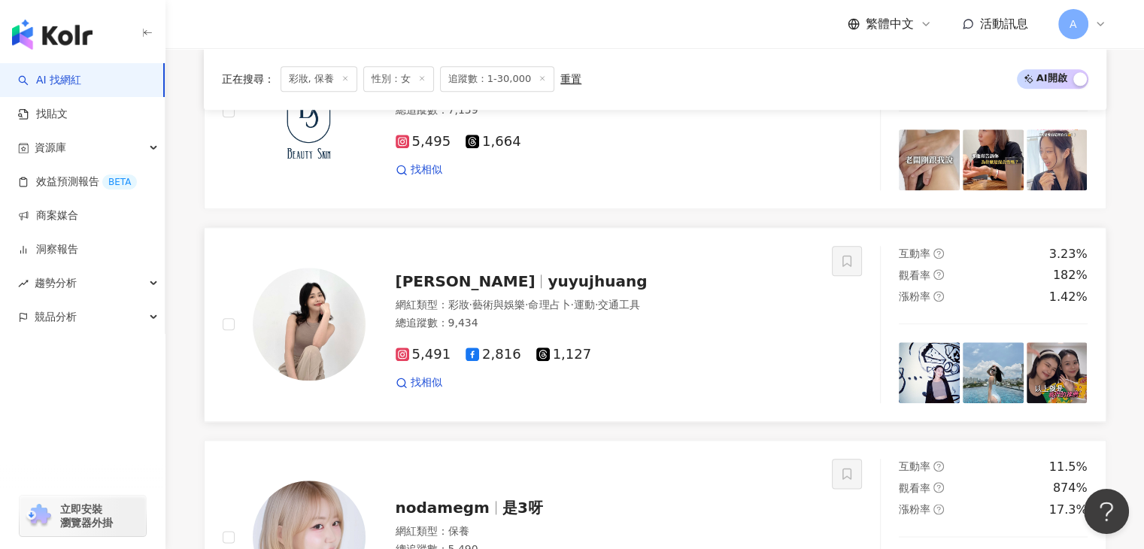
click at [547, 289] on span "yuyujhuang" at bounding box center [596, 281] width 99 height 18
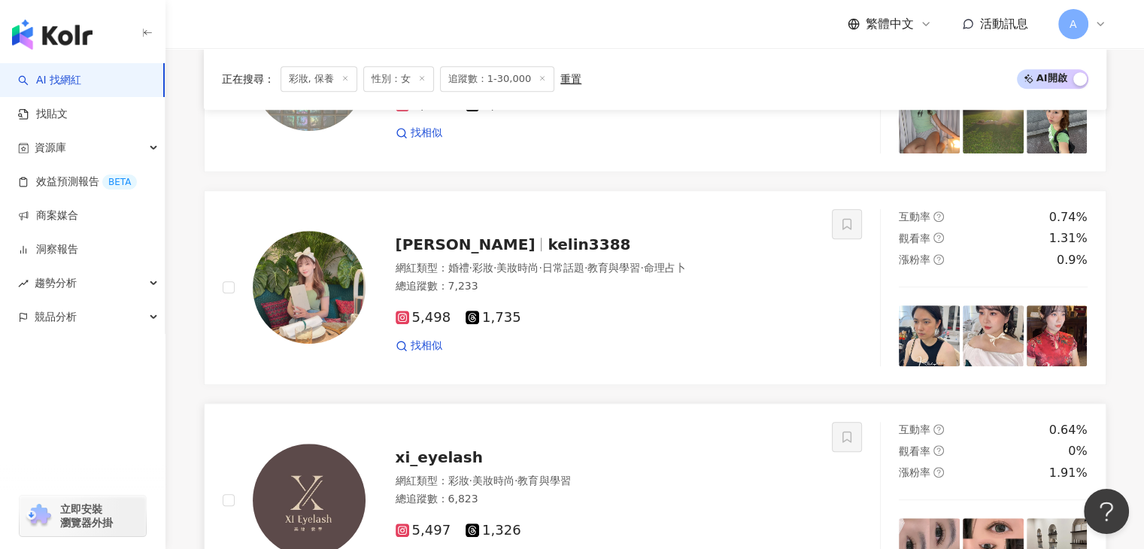
scroll to position [833, 0]
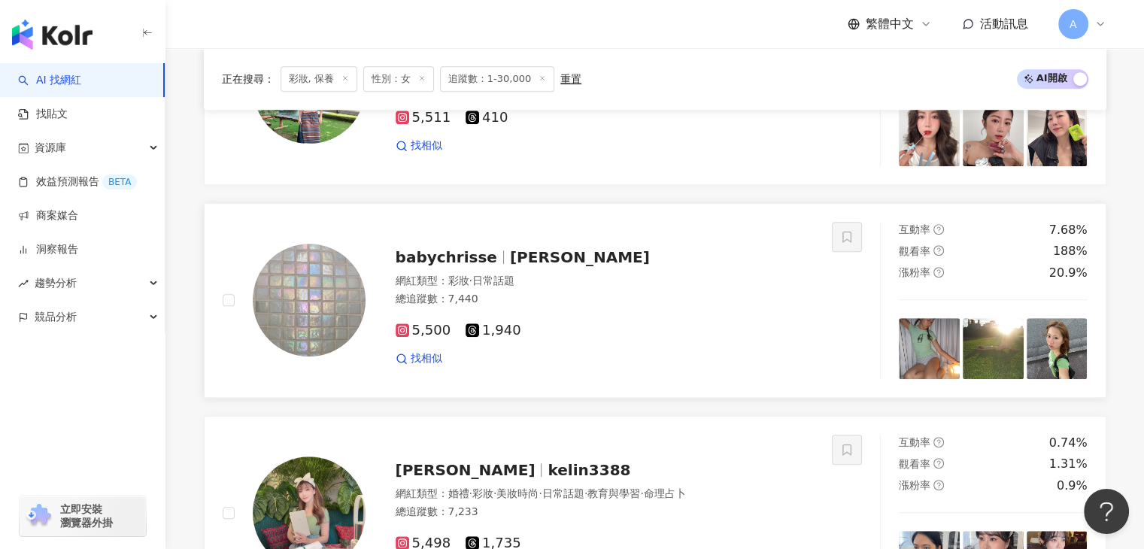
click at [488, 266] on span "babychrisse" at bounding box center [453, 257] width 114 height 18
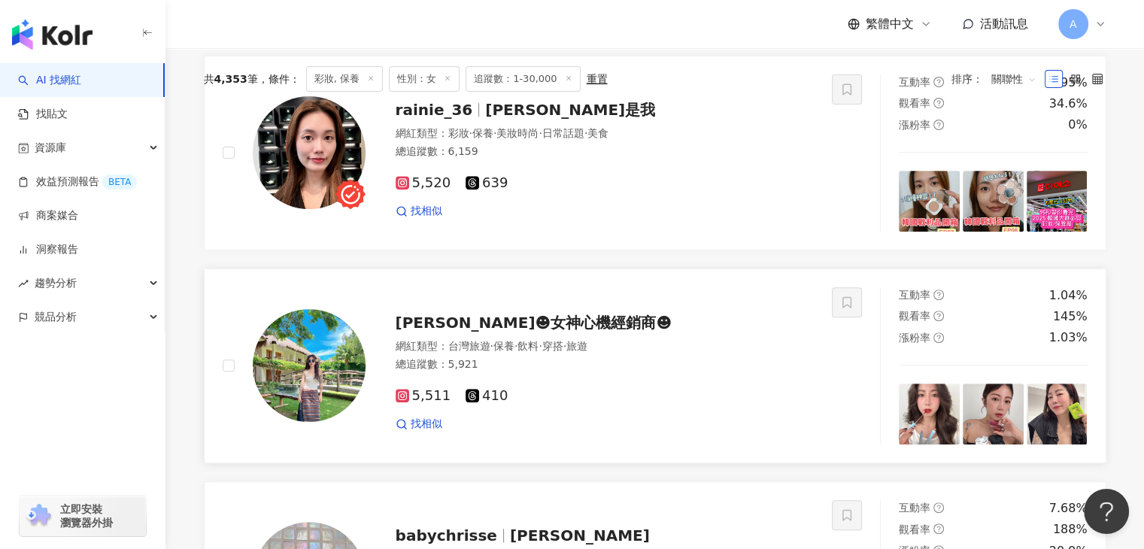
scroll to position [457, 0]
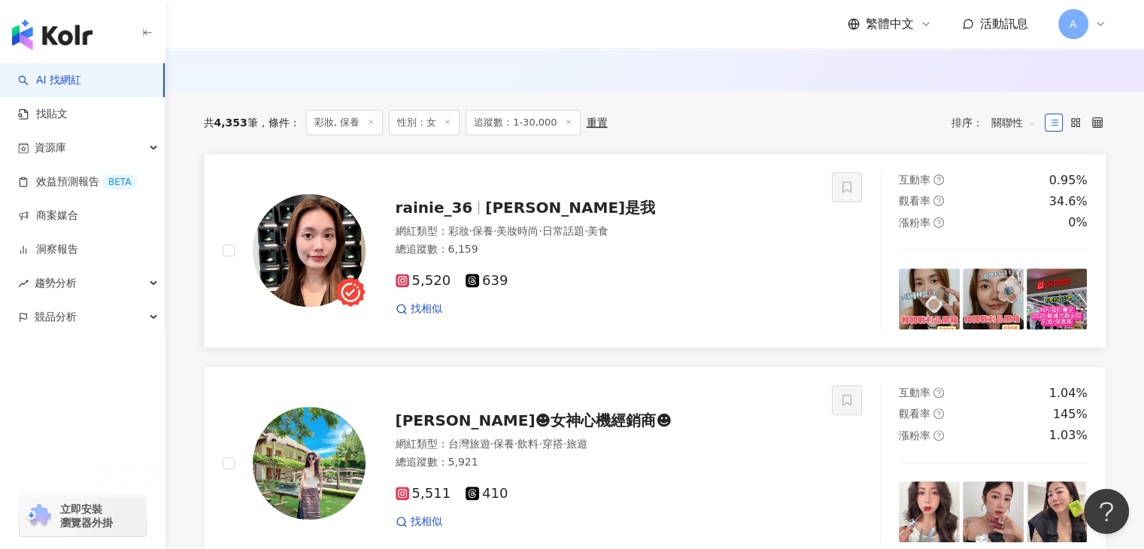
click at [505, 212] on span "芮妮是我" at bounding box center [570, 208] width 170 height 18
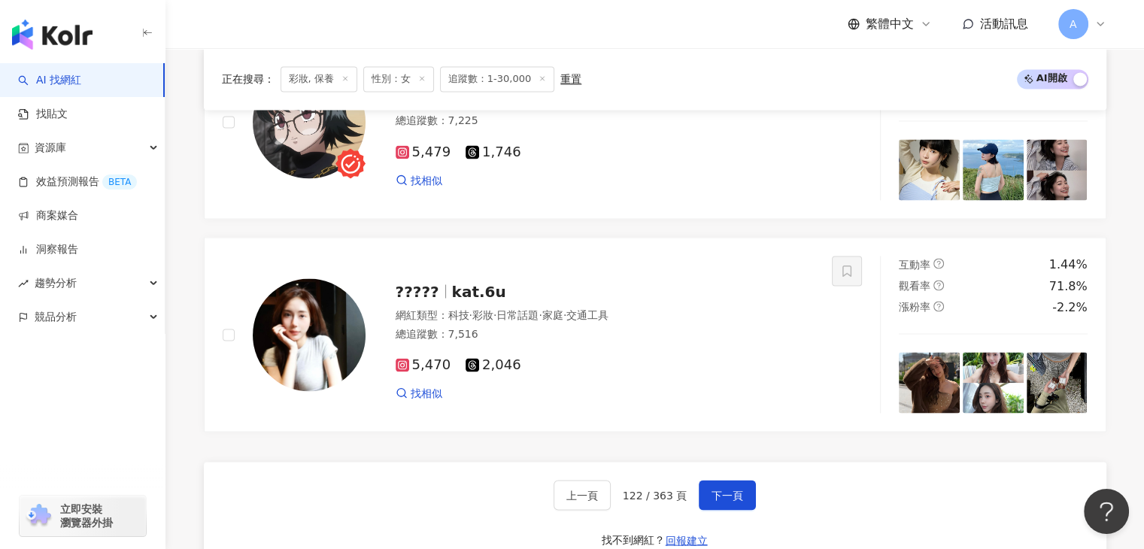
scroll to position [2863, 0]
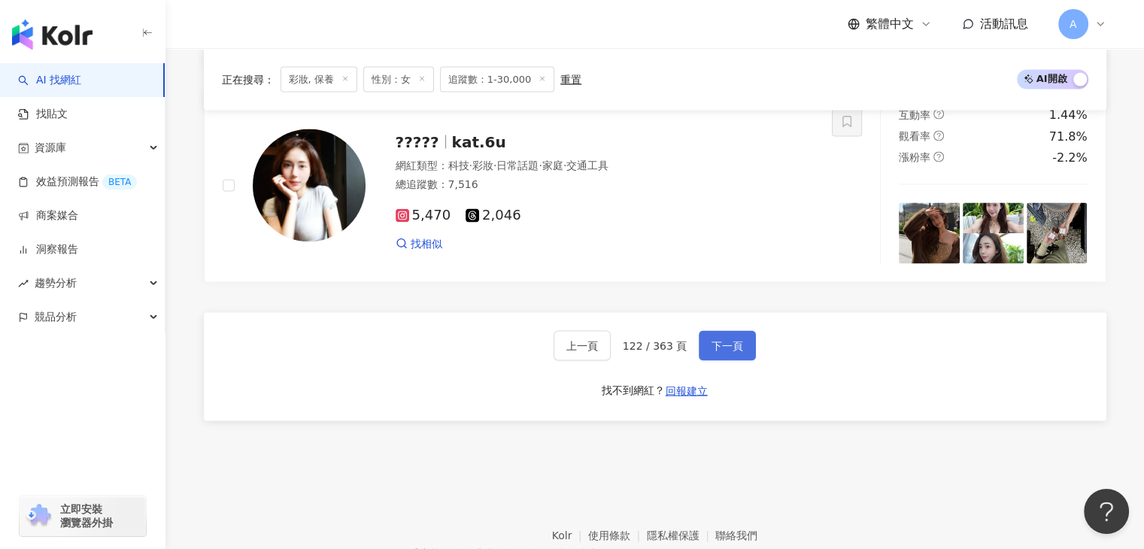
click at [713, 352] on span "下一頁" at bounding box center [727, 346] width 32 height 12
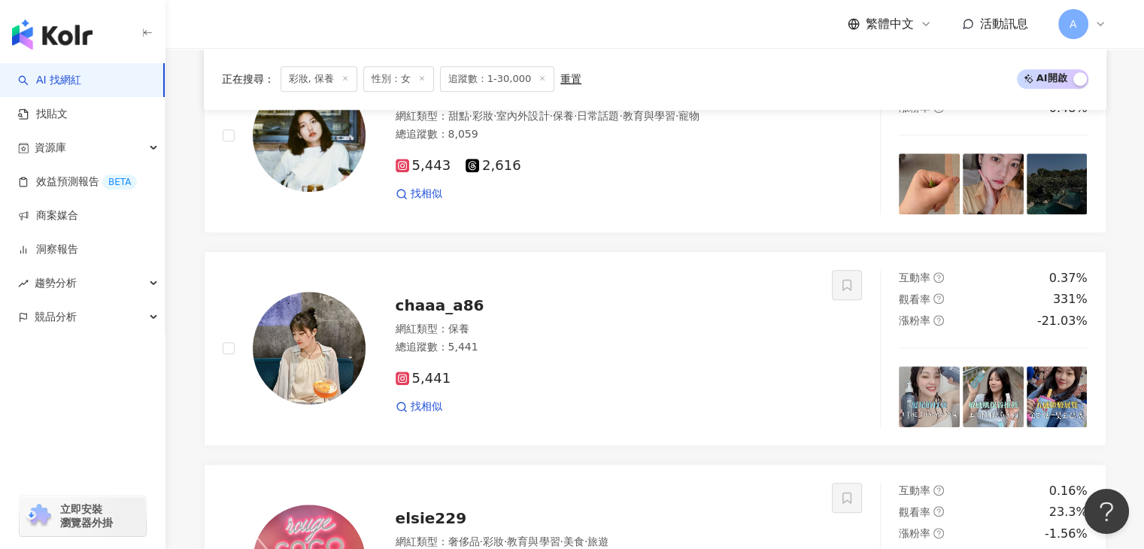
scroll to position [1215, 0]
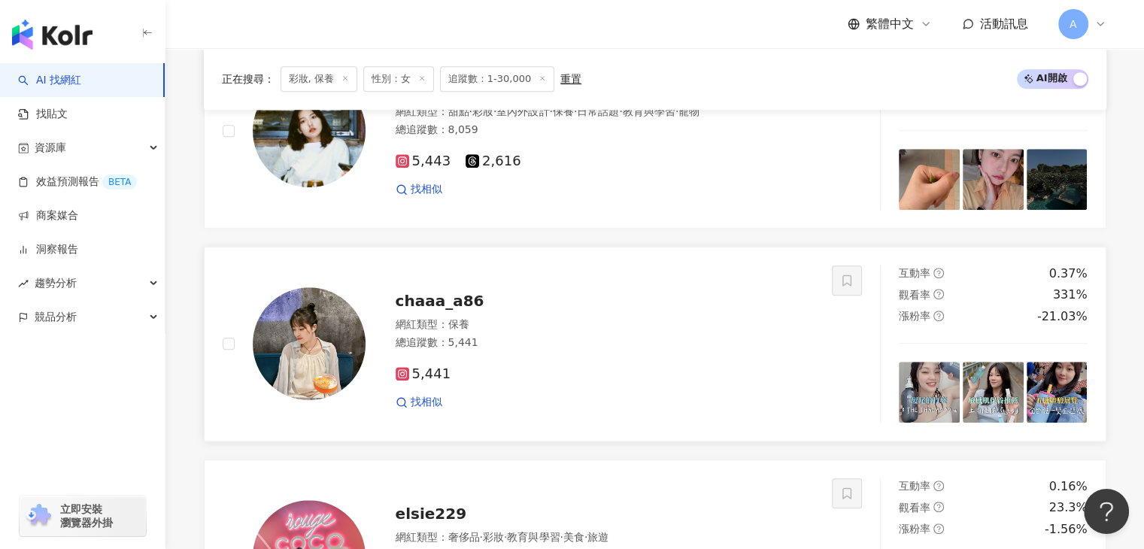
click at [451, 302] on span "chaaa_a86" at bounding box center [440, 301] width 89 height 18
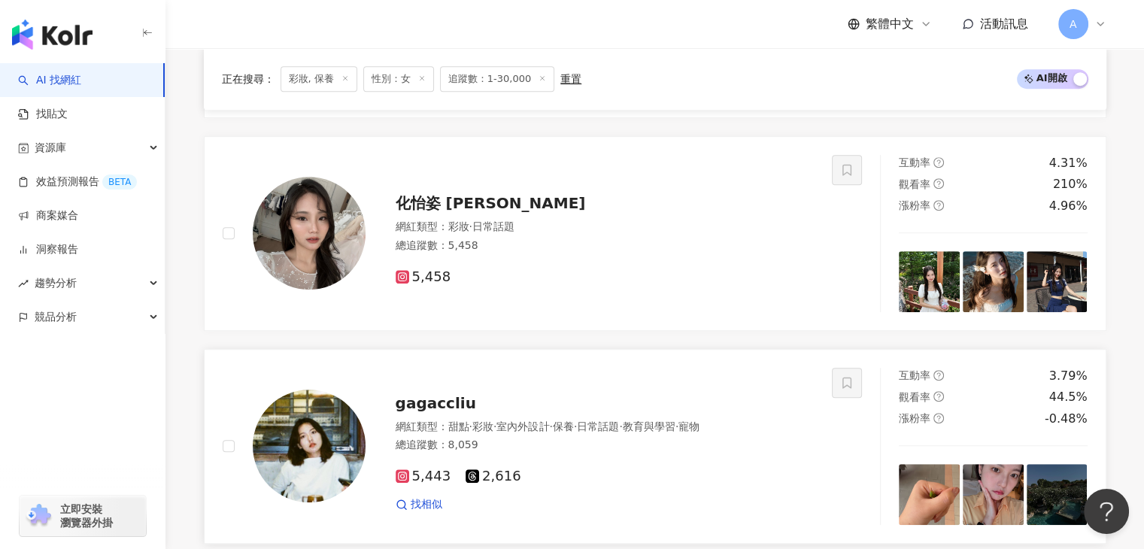
scroll to position [990, 0]
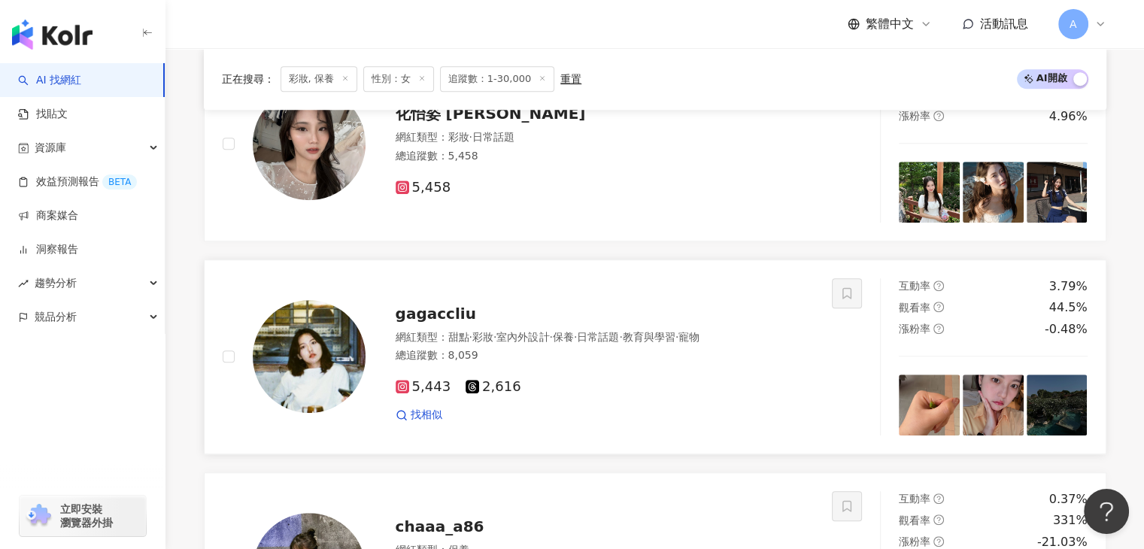
click at [450, 323] on span "gagaccliu" at bounding box center [436, 314] width 80 height 18
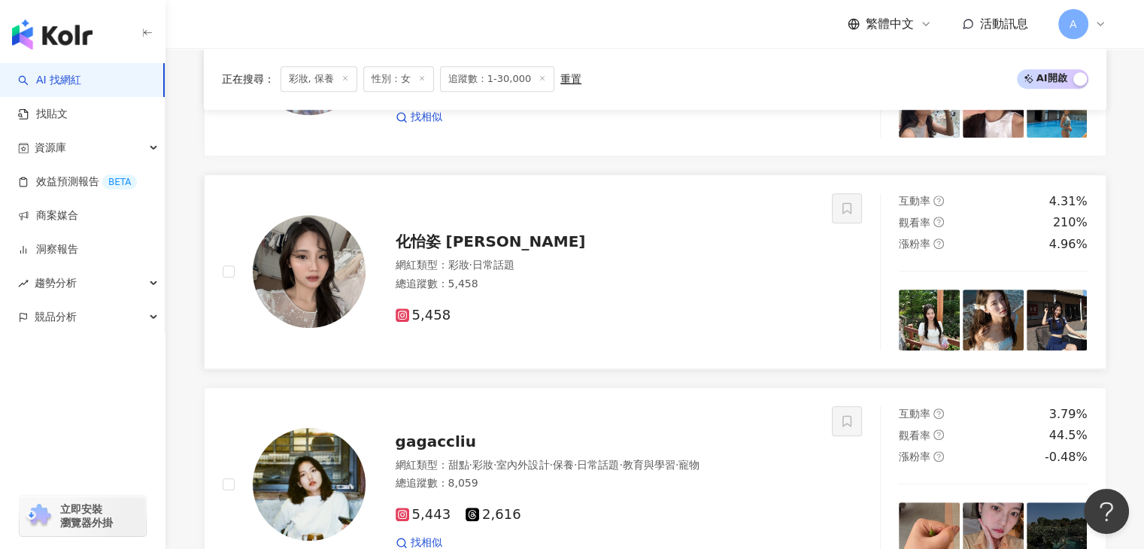
scroll to position [839, 0]
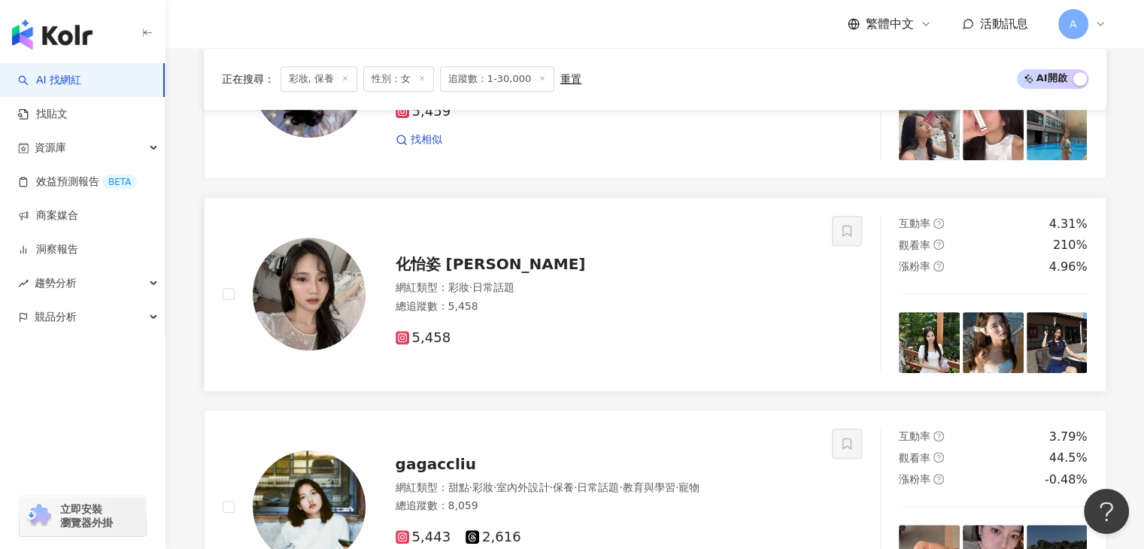
click at [453, 265] on span "化怡姿 Claire" at bounding box center [491, 264] width 190 height 18
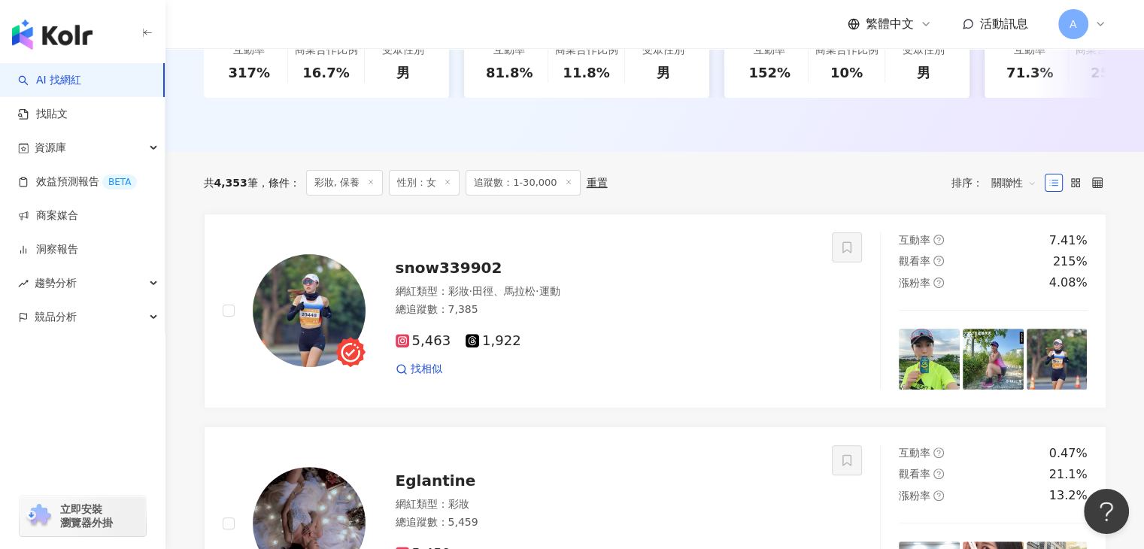
scroll to position [388, 0]
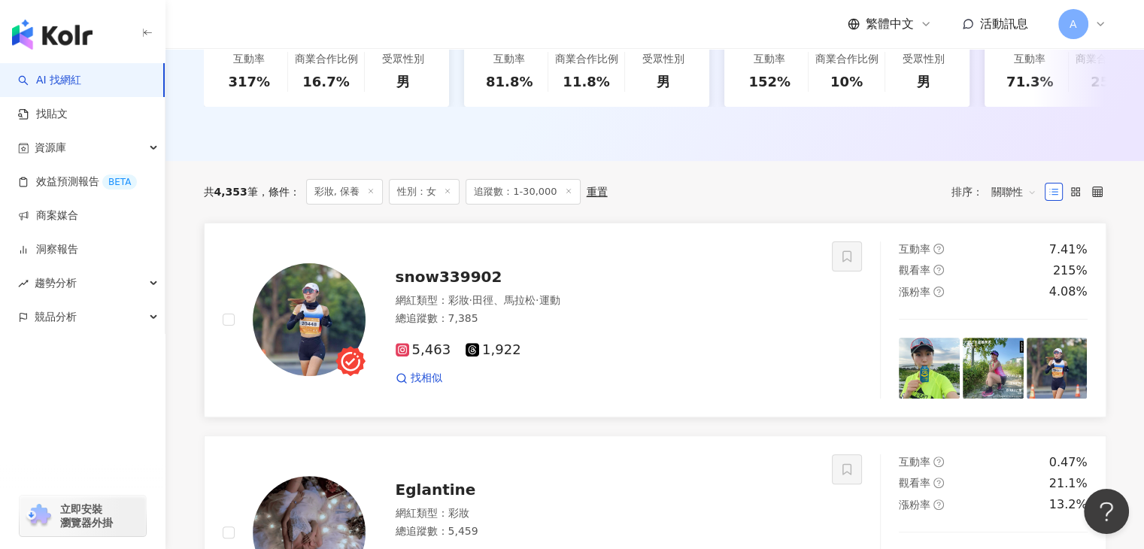
click at [502, 269] on div "snow339902 網紅類型 ： 彩妝 · 田徑、馬拉松 · 運動 總追蹤數 ： 7,385 5,463 1,922 找相似" at bounding box center [589, 320] width 449 height 132
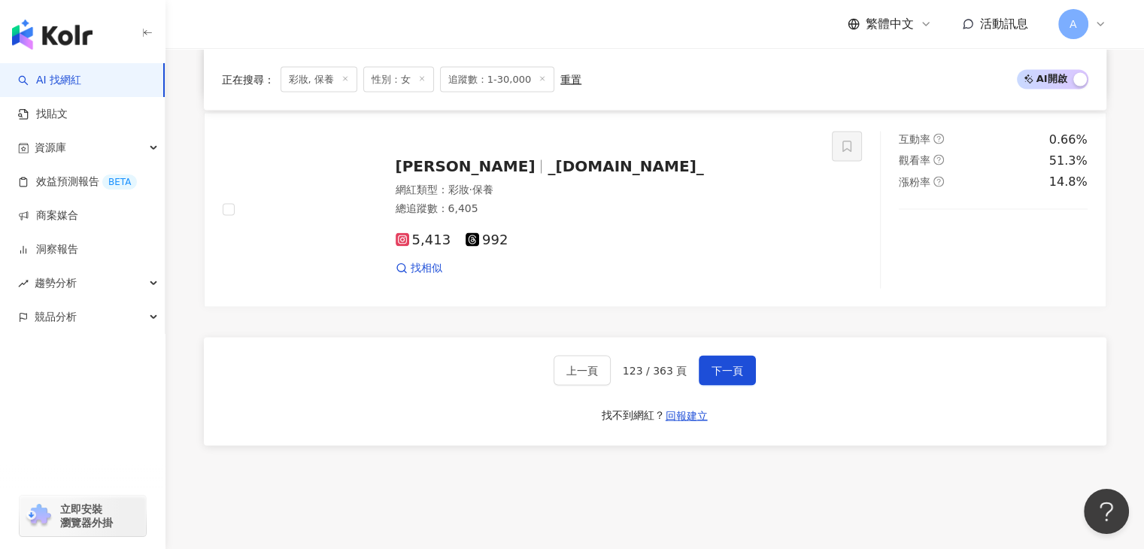
scroll to position [2978, 0]
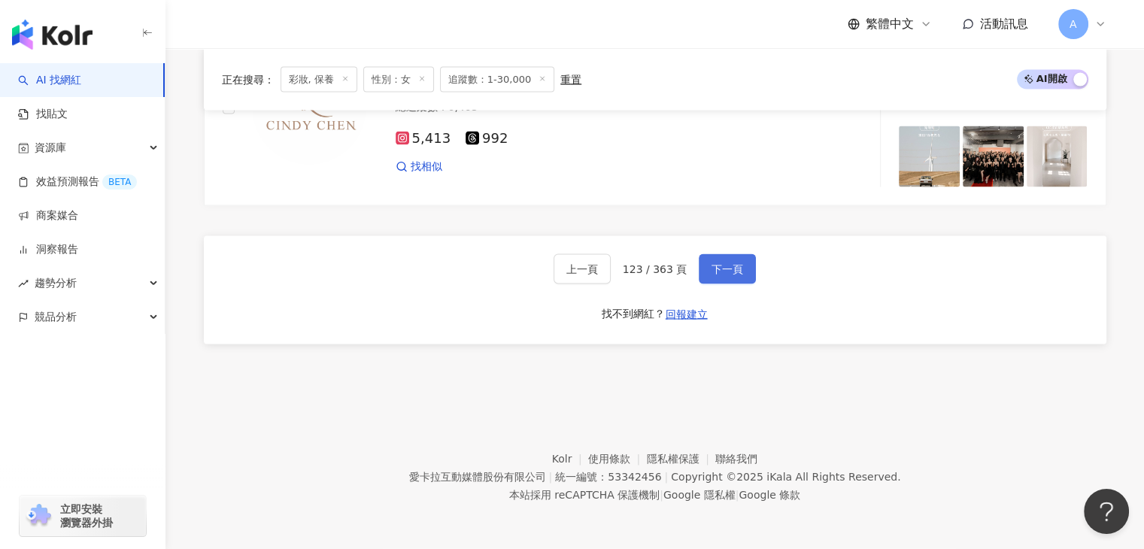
click at [713, 267] on span "下一頁" at bounding box center [727, 269] width 32 height 12
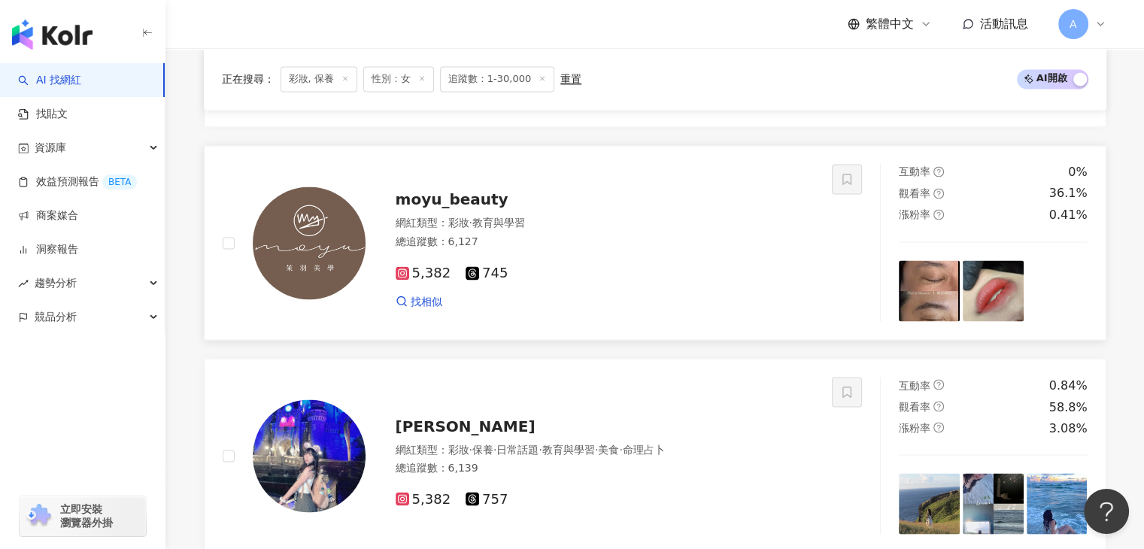
scroll to position [2721, 0]
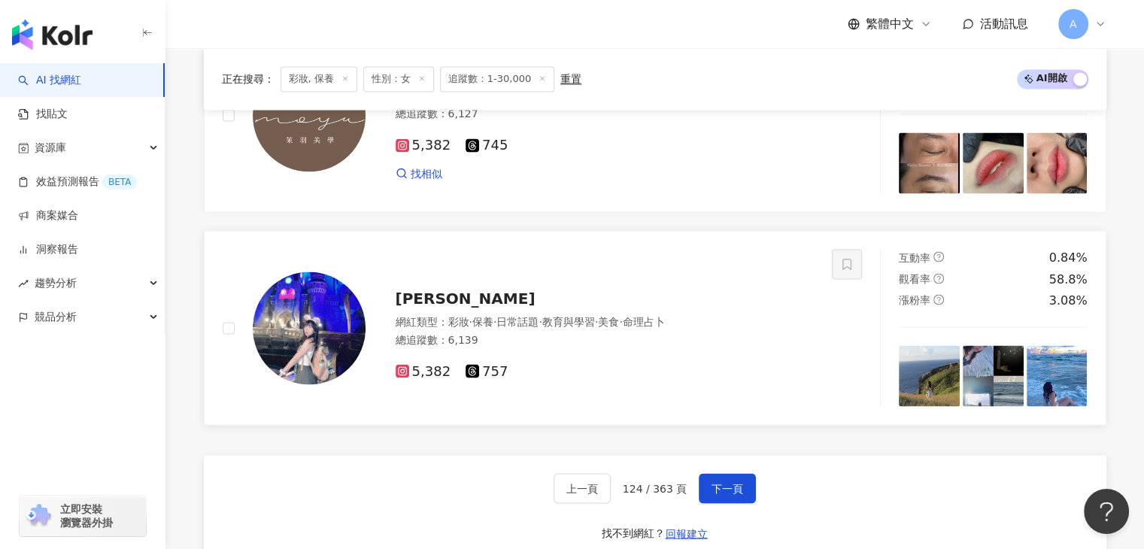
click at [444, 288] on div "Peggy 網紅類型 ： 彩妝 · 保養 · 日常話題 · 教育與學習 · 美食 · 命理占卜 總追蹤數 ： 6,139 5,382 757" at bounding box center [589, 327] width 449 height 105
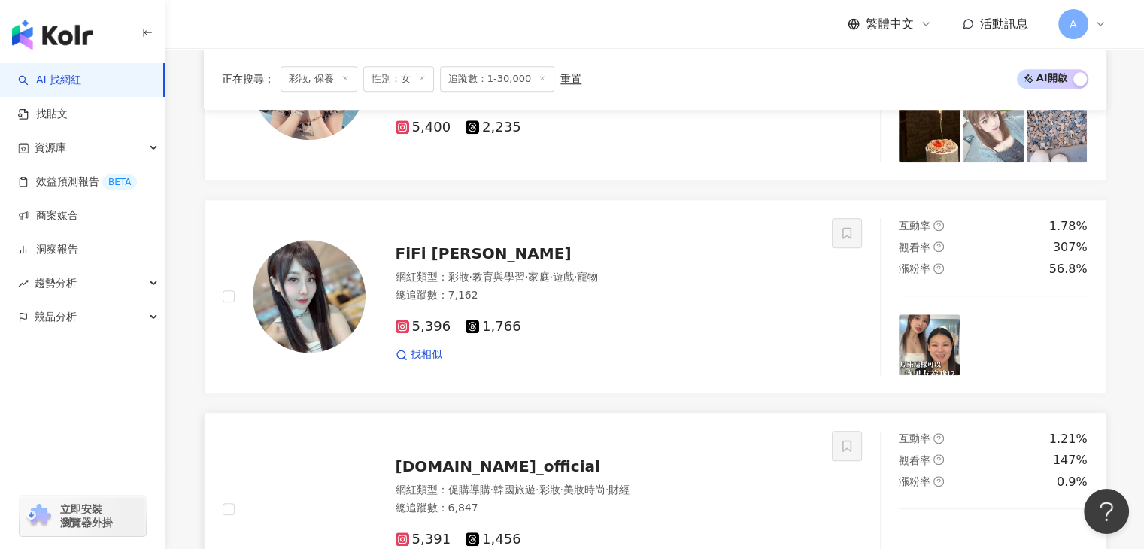
scroll to position [1443, 0]
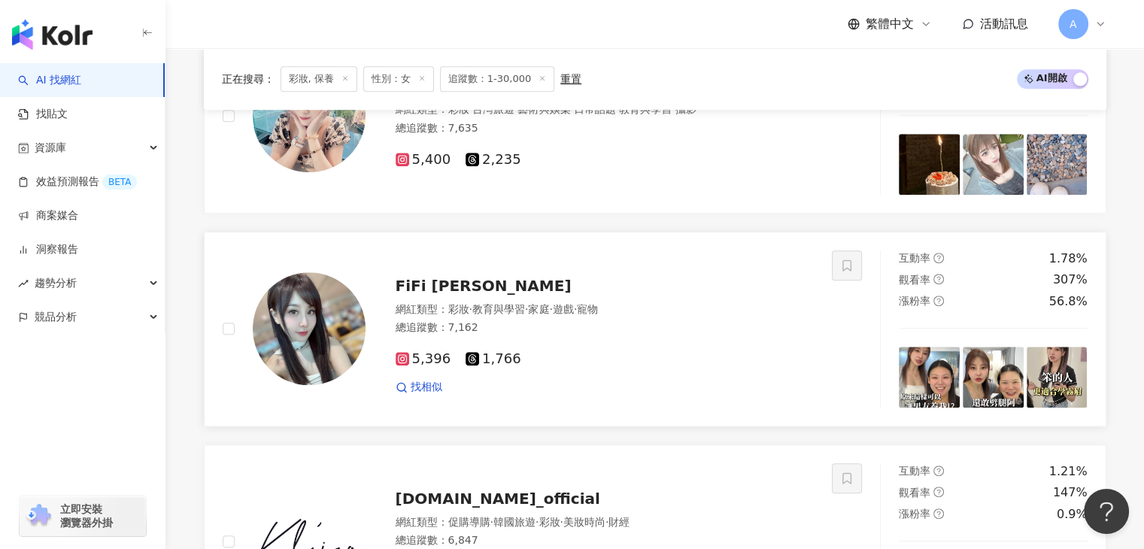
click at [464, 292] on div "FiFi Yang" at bounding box center [605, 285] width 419 height 21
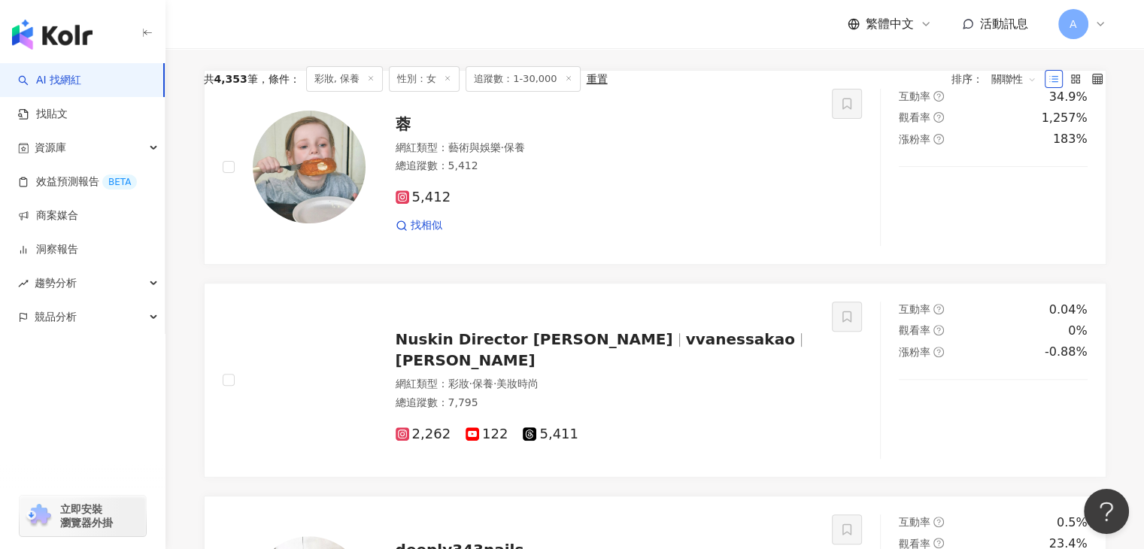
scroll to position [315, 0]
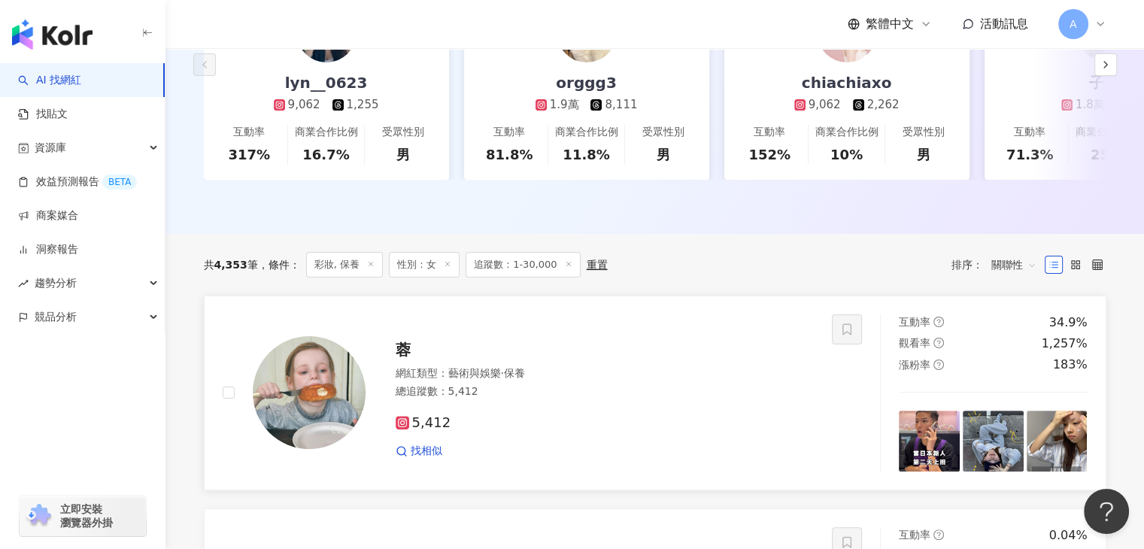
click at [465, 341] on div "蓉 網紅類型 ： 藝術與娛樂 · 保養 總追蹤數 ： 5,412 5,412 找相似" at bounding box center [589, 393] width 449 height 132
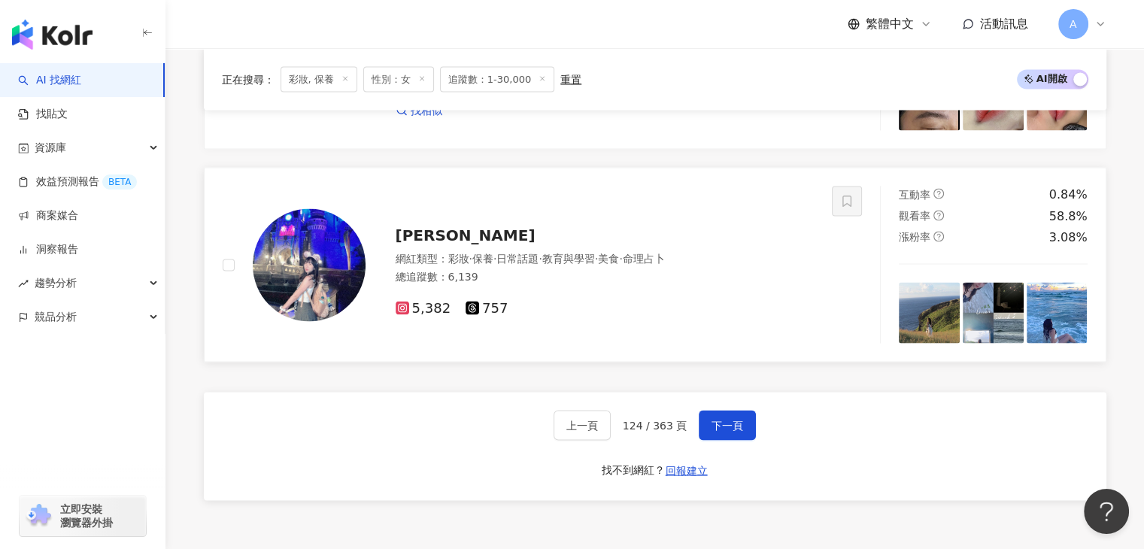
scroll to position [2872, 0]
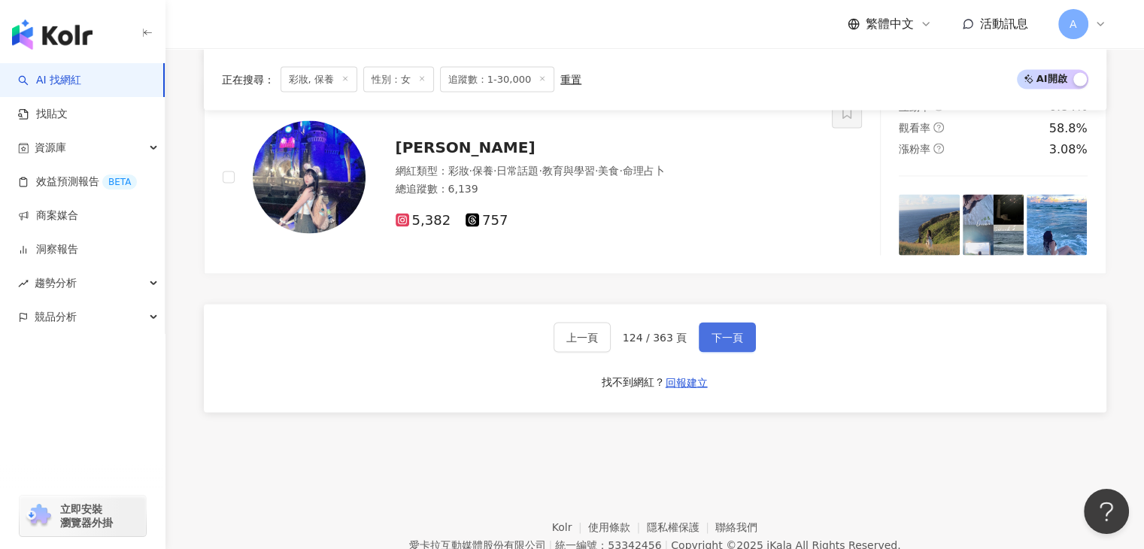
click at [750, 346] on button "下一頁" at bounding box center [727, 338] width 57 height 30
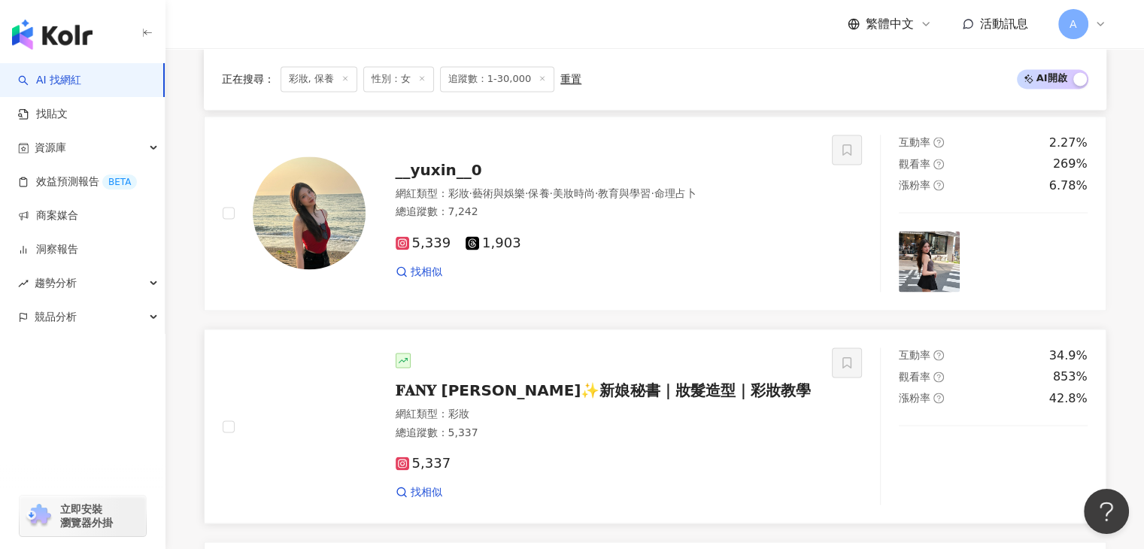
scroll to position [2195, 0]
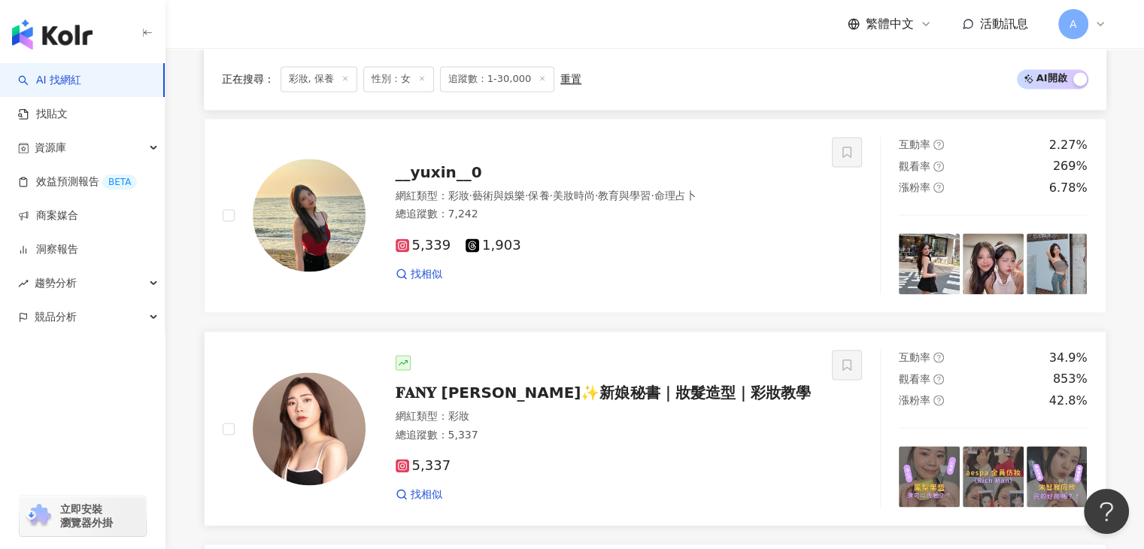
click at [579, 389] on span "𝐅𝐀𝐍𝐘 [PERSON_NAME]✨新娘秘書｜妝髮造型｜彩妝教學" at bounding box center [603, 392] width 415 height 18
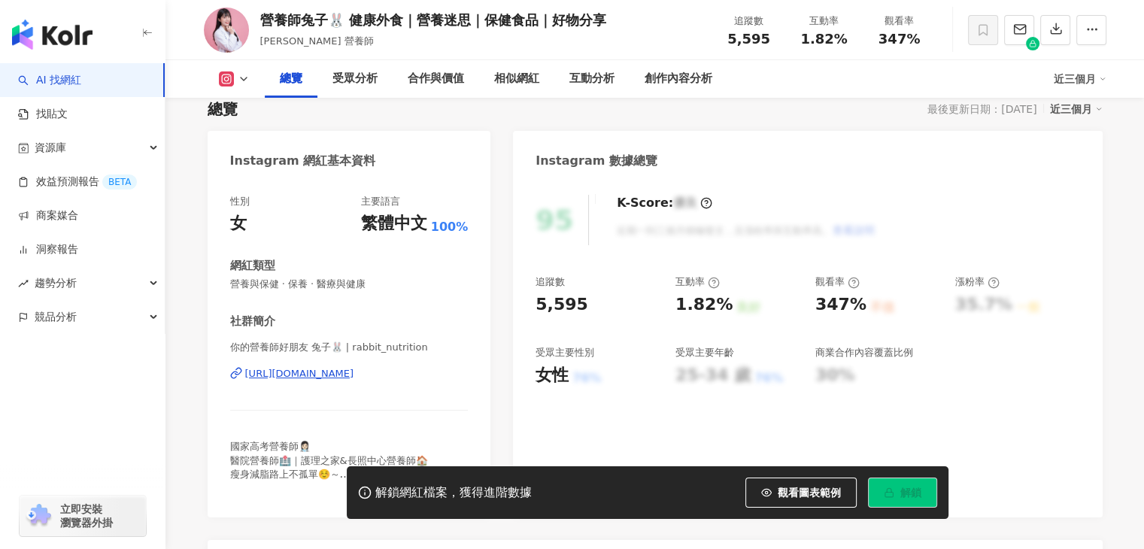
scroll to position [119, 0]
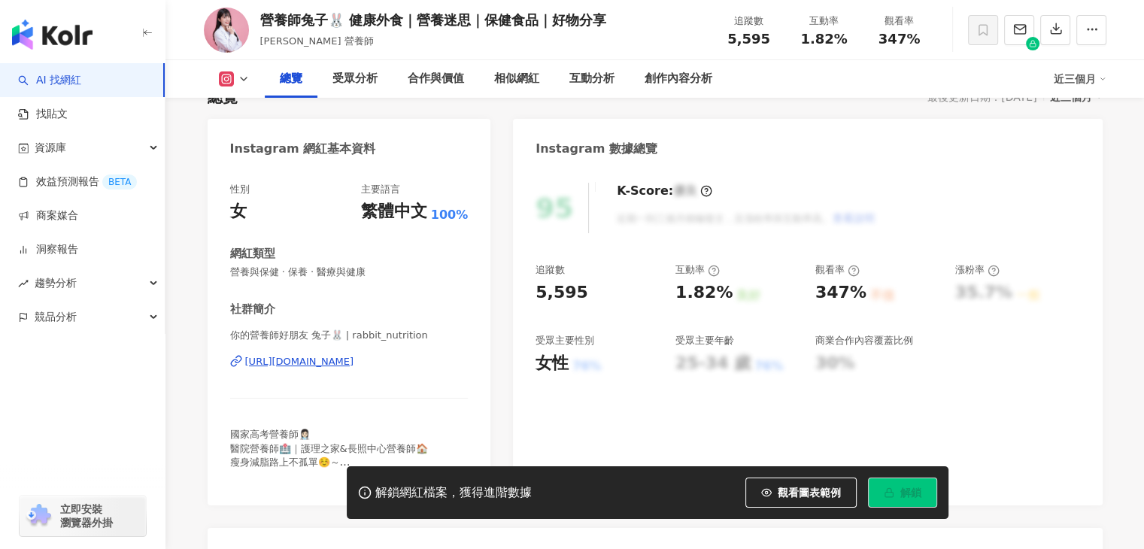
click at [354, 366] on div "[URL][DOMAIN_NAME]" at bounding box center [299, 362] width 109 height 14
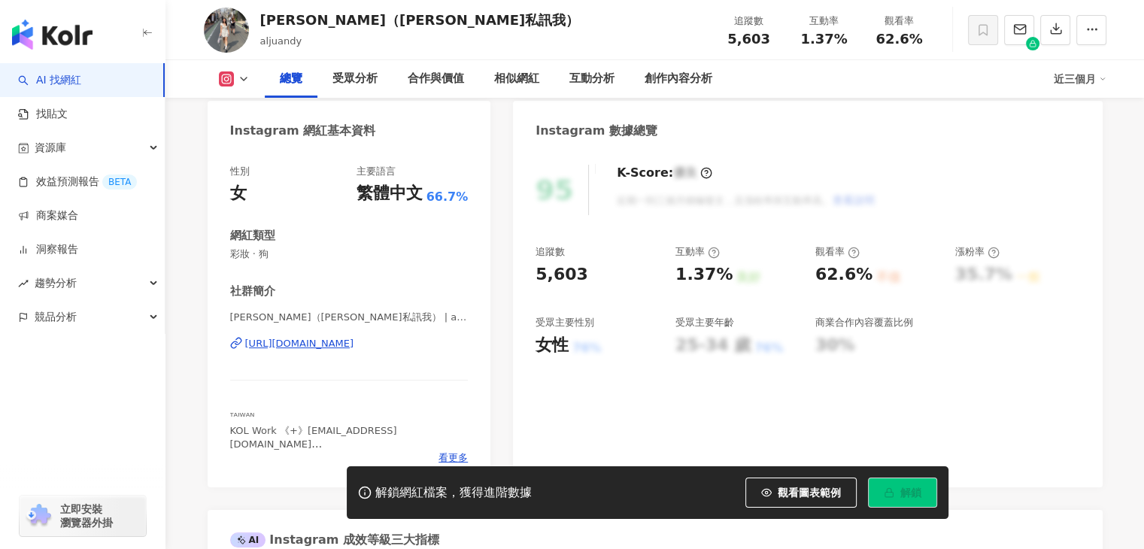
scroll to position [150, 0]
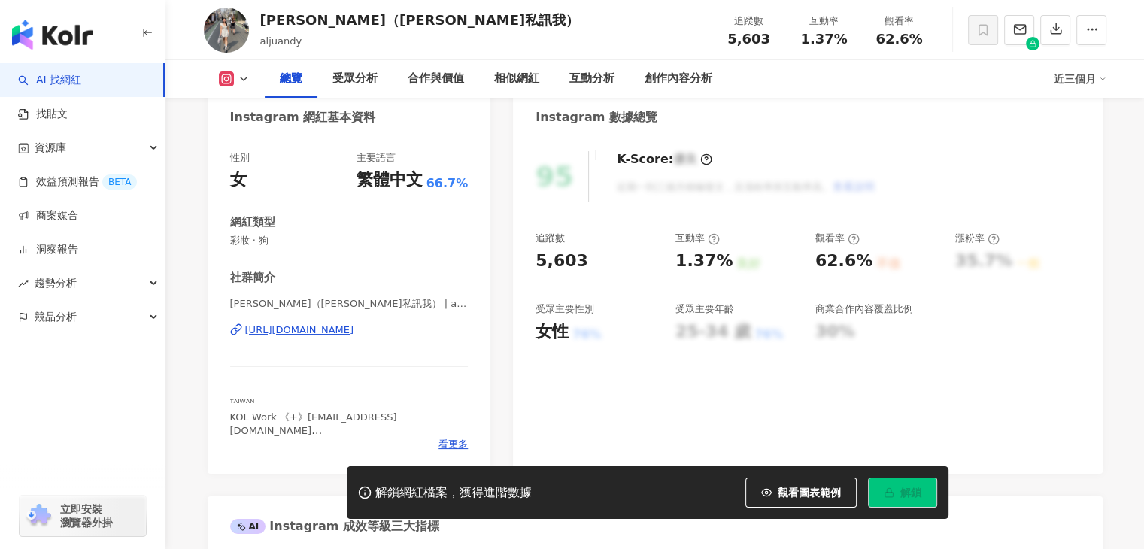
click at [354, 336] on div "[URL][DOMAIN_NAME]" at bounding box center [299, 330] width 109 height 14
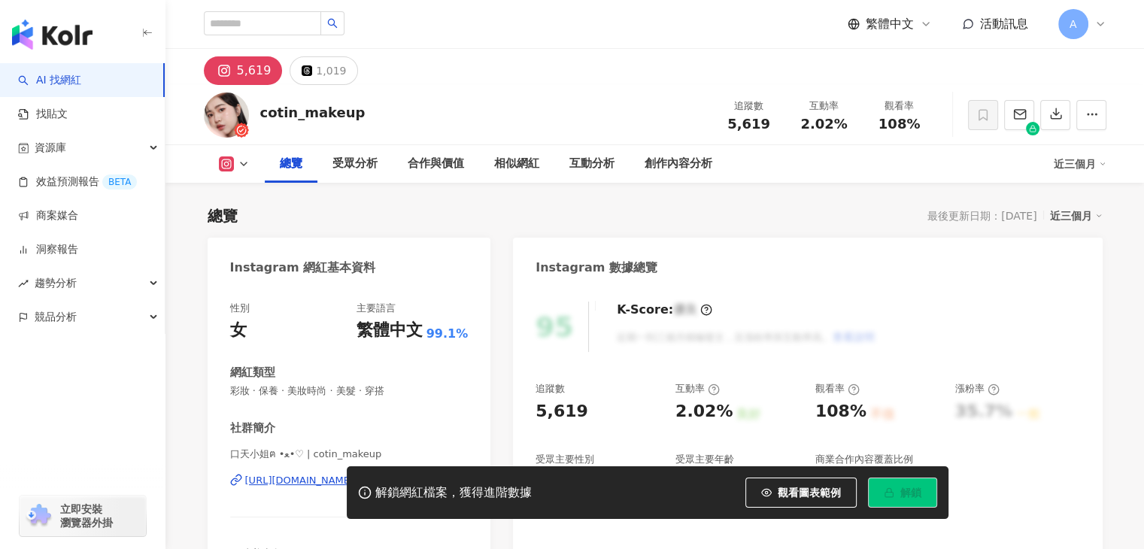
scroll to position [226, 0]
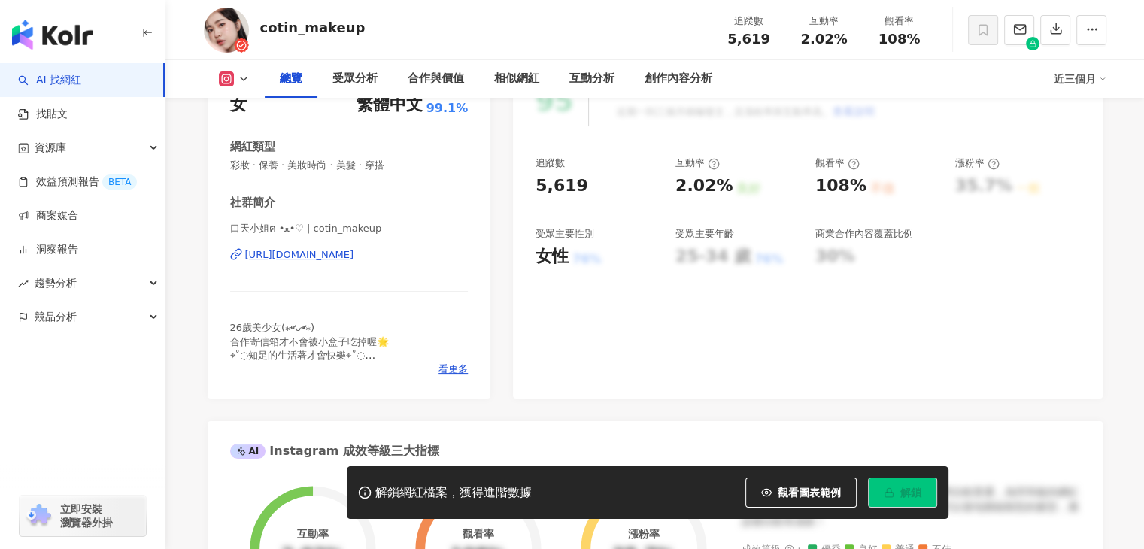
click at [354, 253] on div "[URL][DOMAIN_NAME]" at bounding box center [299, 255] width 109 height 14
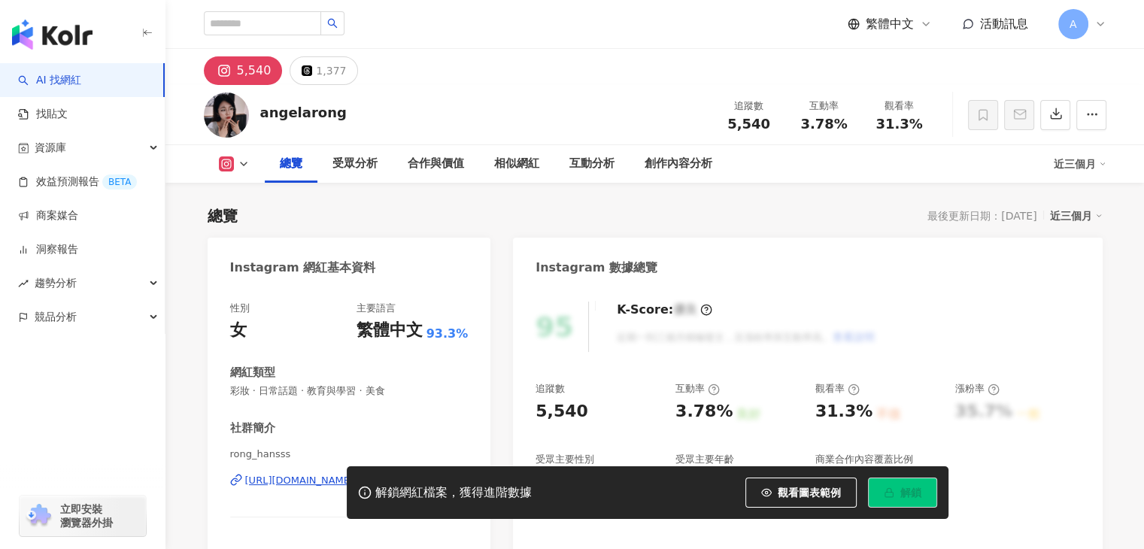
scroll to position [150, 0]
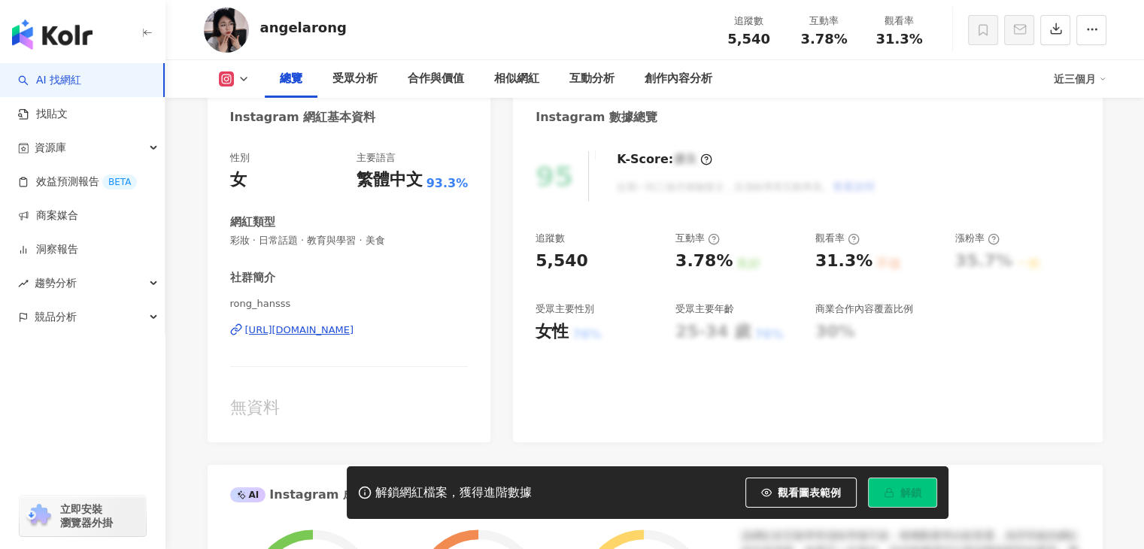
click at [434, 338] on div "rong_hansss https://www.instagram.com/rong_hansss/" at bounding box center [349, 341] width 238 height 88
click at [354, 332] on div "https://www.instagram.com/rong_hansss/" at bounding box center [299, 330] width 109 height 14
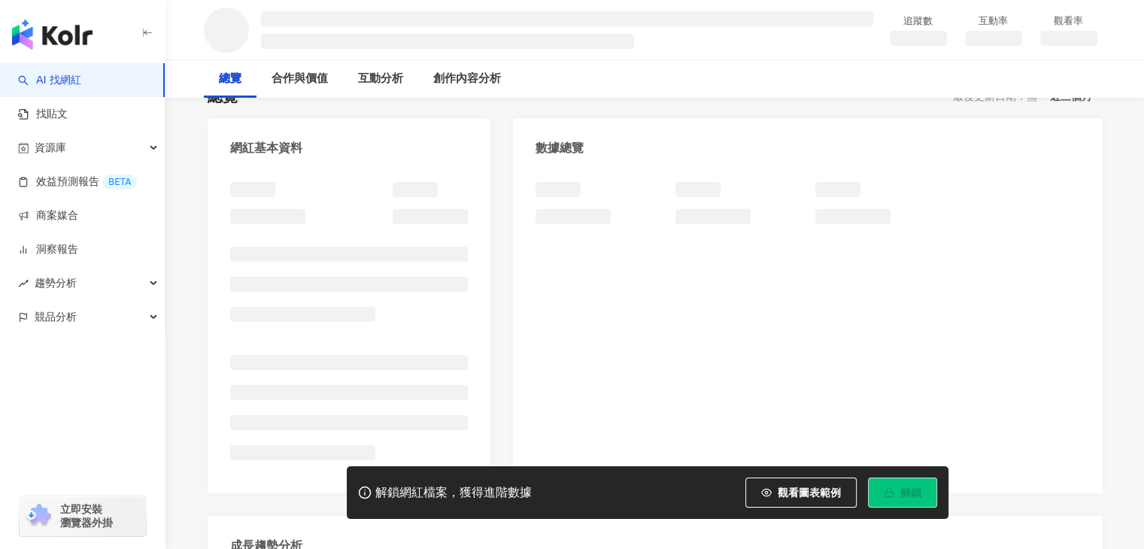
scroll to position [226, 0]
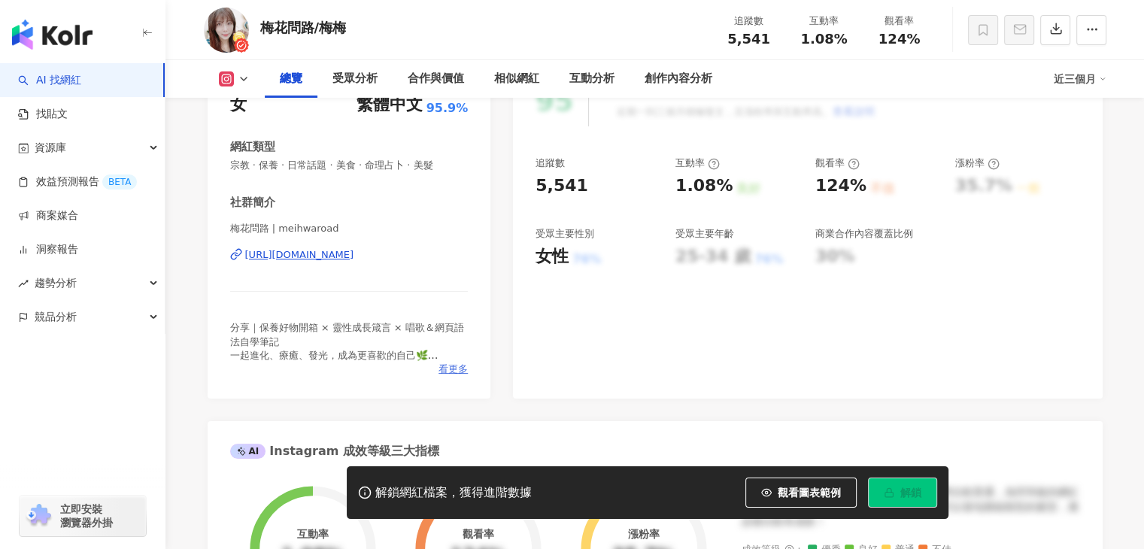
click at [459, 375] on span "看更多" at bounding box center [452, 369] width 29 height 14
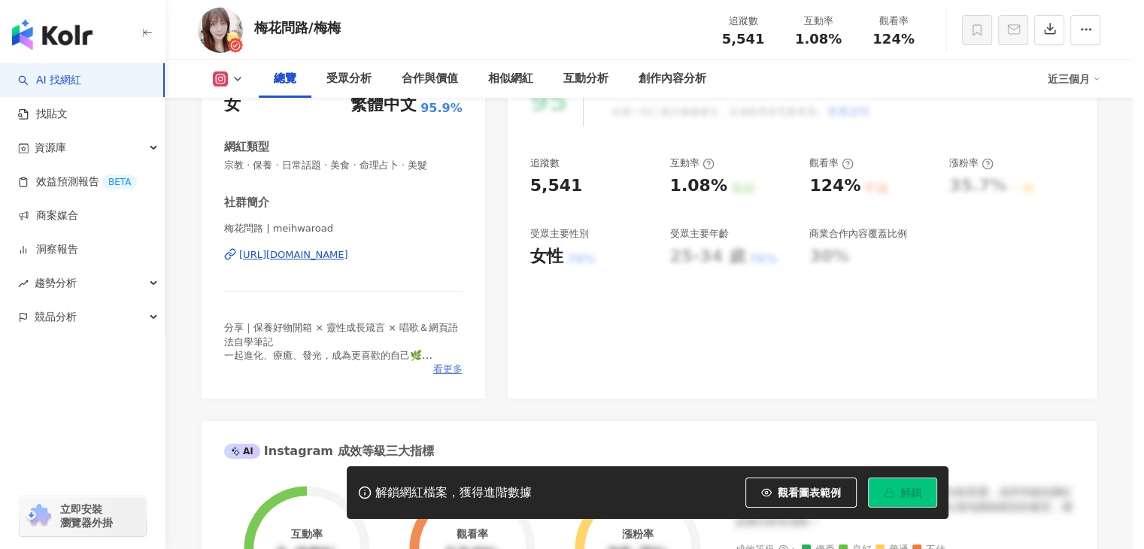
click at [459, 375] on div "網紅簡介 分享｜保養好物開箱 × 靈性成長箴言 × 唱歌＆網頁語法自學筆記 一起進化、療癒、發光，成為更喜歡的自己🌿 — 合作邀約歡迎私訊提案 — — 半客制…" at bounding box center [572, 274] width 391 height 229
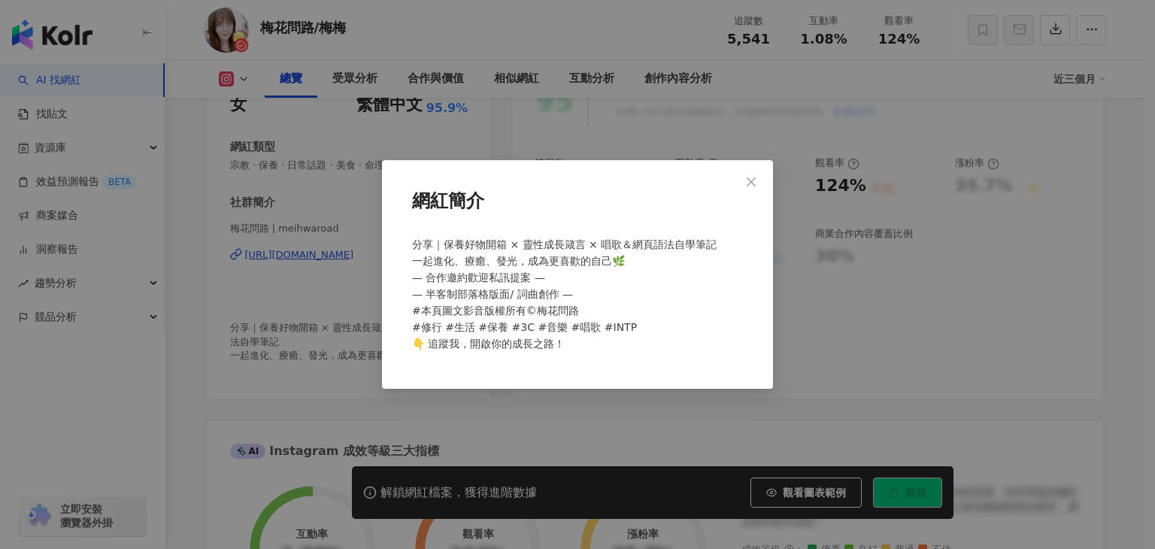
drag, startPoint x: 452, startPoint y: 302, endPoint x: 537, endPoint y: 355, distance: 100.3
click at [537, 355] on div "分享｜保養好物開箱 × 靈性成長箴言 × 唱歌＆網頁語法自學筆記 一起進化、療癒、發光，成為更喜歡的自己🌿 — 合作邀約歡迎私訊提案 — — 半客制部落格版面…" at bounding box center [577, 300] width 343 height 141
click at [259, 256] on div "網紅簡介 分享｜保養好物開箱 × 靈性成長箴言 × 唱歌＆網頁語法自學筆記 一起進化、療癒、發光，成為更喜歡的自己🌿 — 合作邀約歡迎私訊提案 — — 半客制…" at bounding box center [577, 274] width 1155 height 549
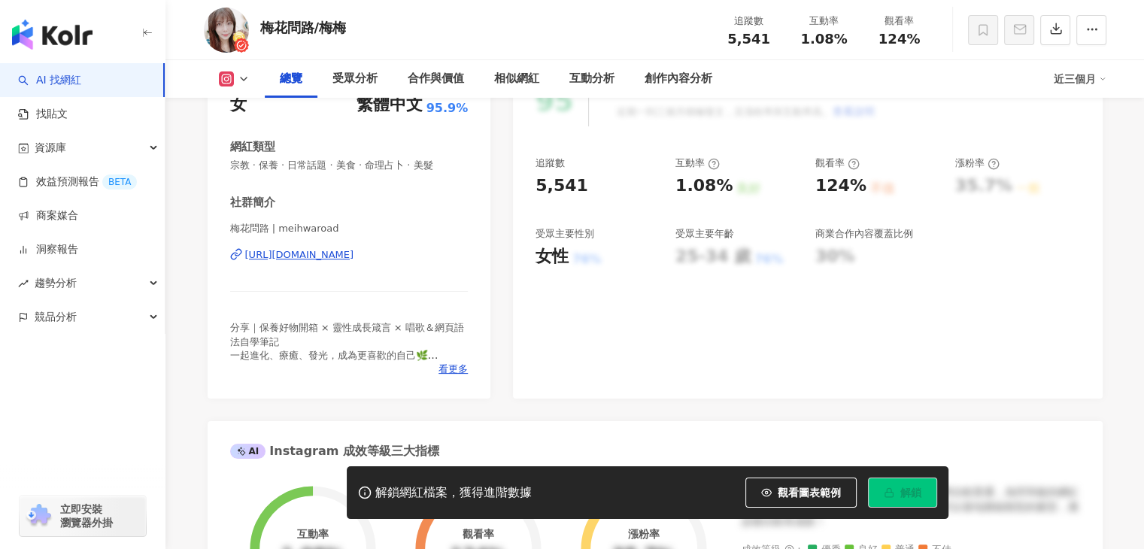
click at [328, 251] on div "https://www.instagram.com/meihwaroad/" at bounding box center [299, 255] width 109 height 14
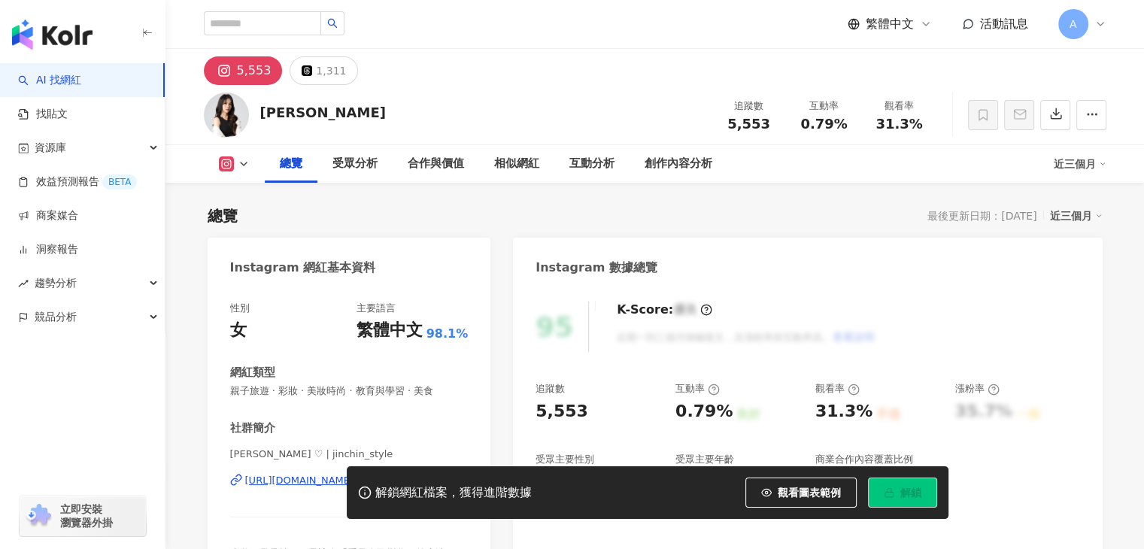
scroll to position [226, 0]
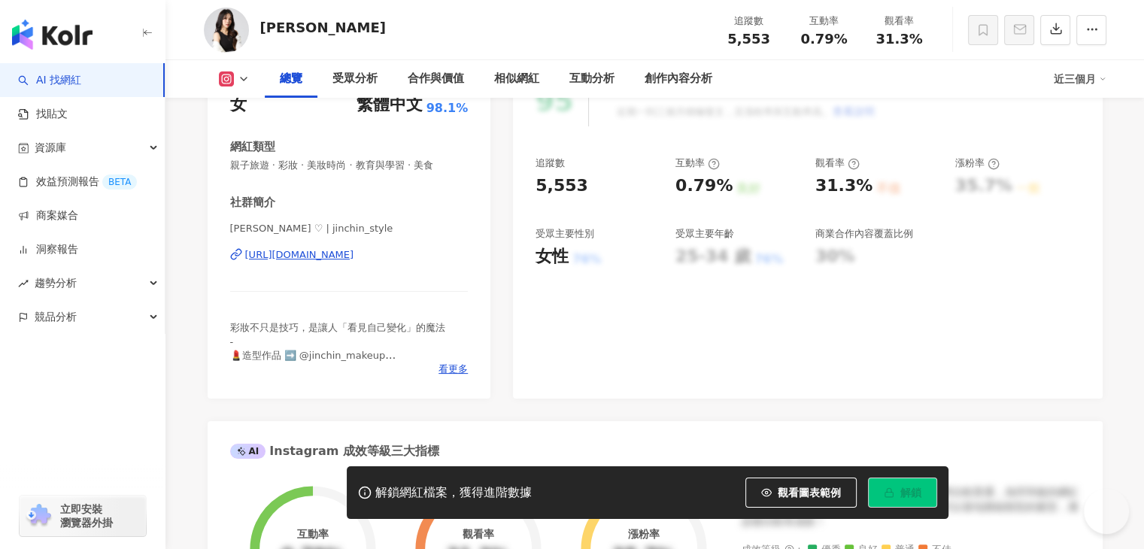
click at [354, 261] on div "[URL][DOMAIN_NAME]" at bounding box center [299, 255] width 109 height 14
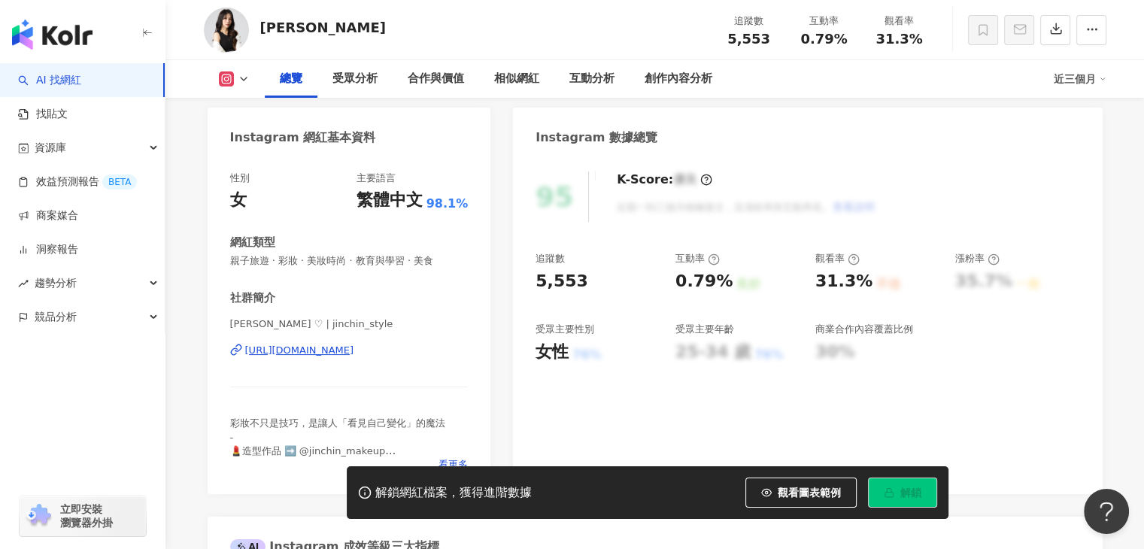
scroll to position [0, 0]
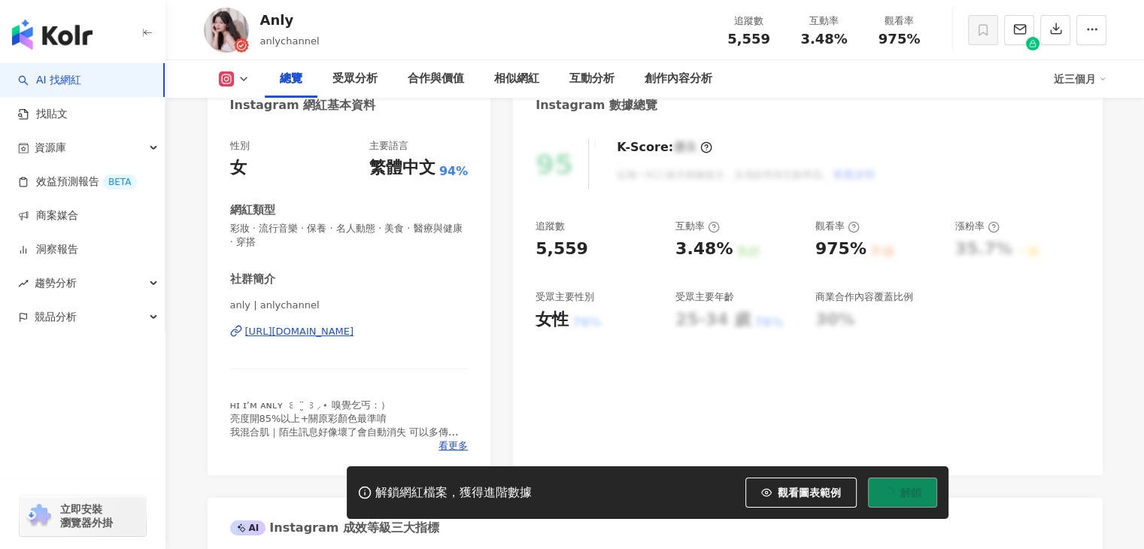
scroll to position [220, 0]
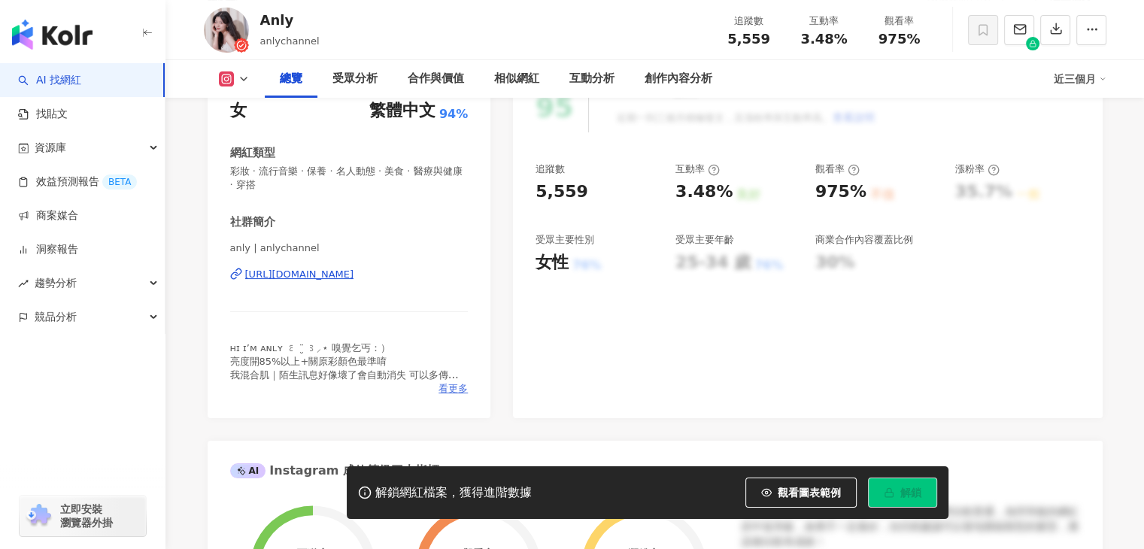
click at [446, 384] on span "看更多" at bounding box center [452, 389] width 29 height 14
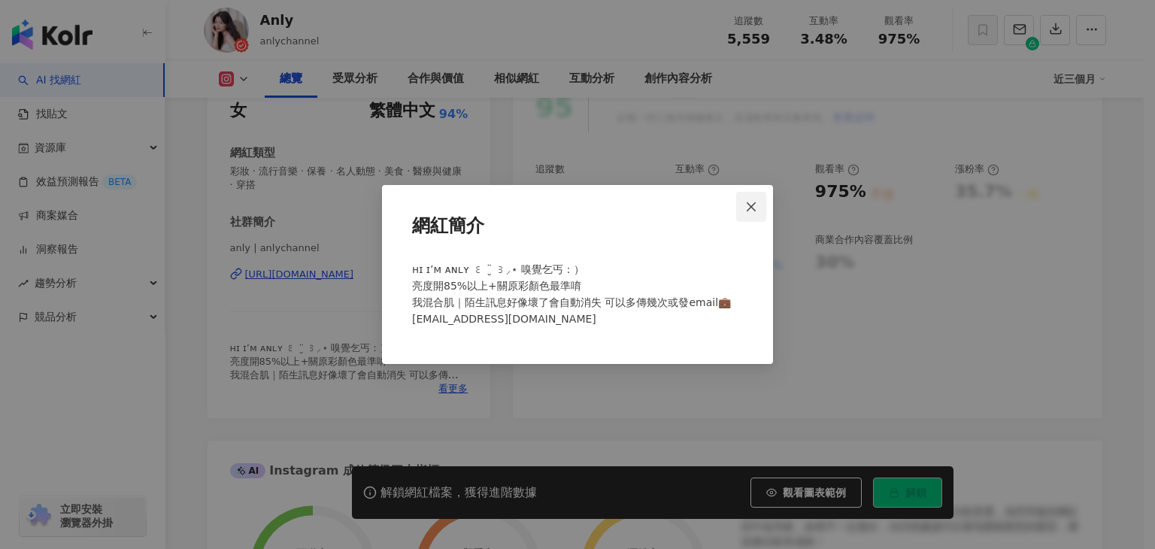
click at [751, 202] on icon "close" at bounding box center [751, 207] width 12 height 12
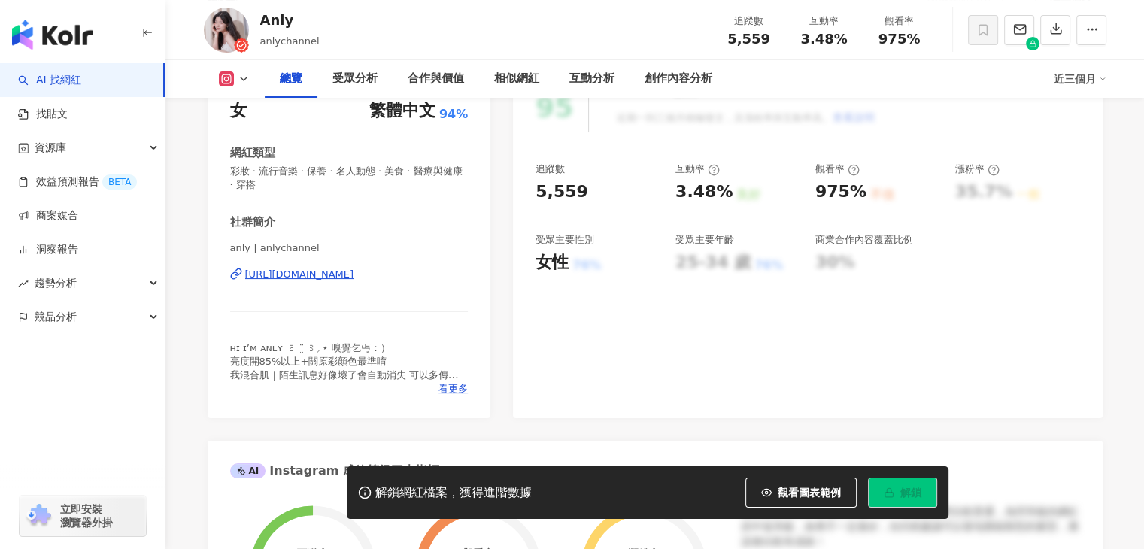
click at [354, 272] on div "https://www.instagram.com/anlychannel/" at bounding box center [299, 275] width 109 height 14
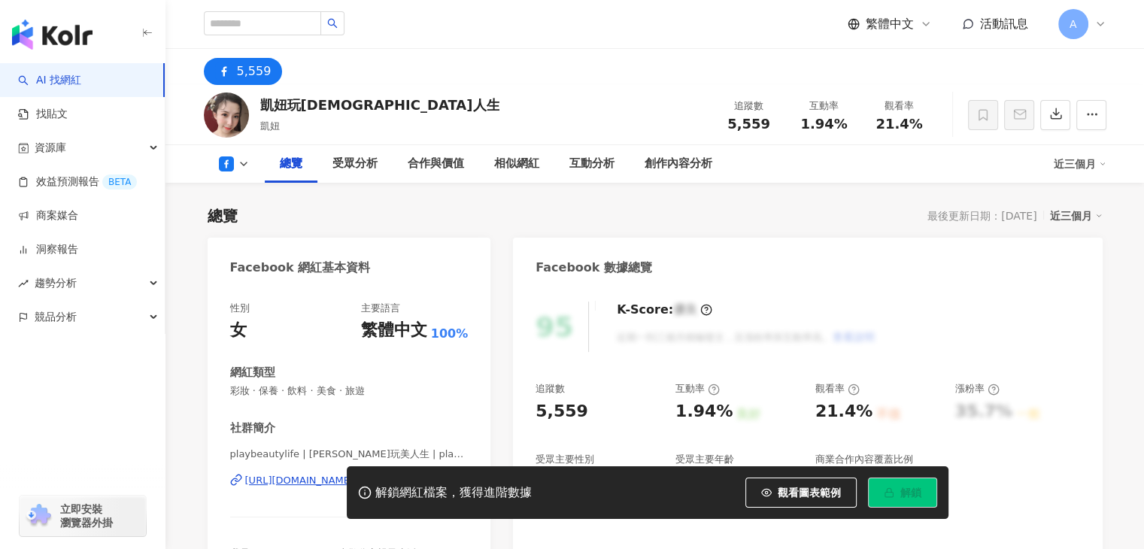
scroll to position [150, 0]
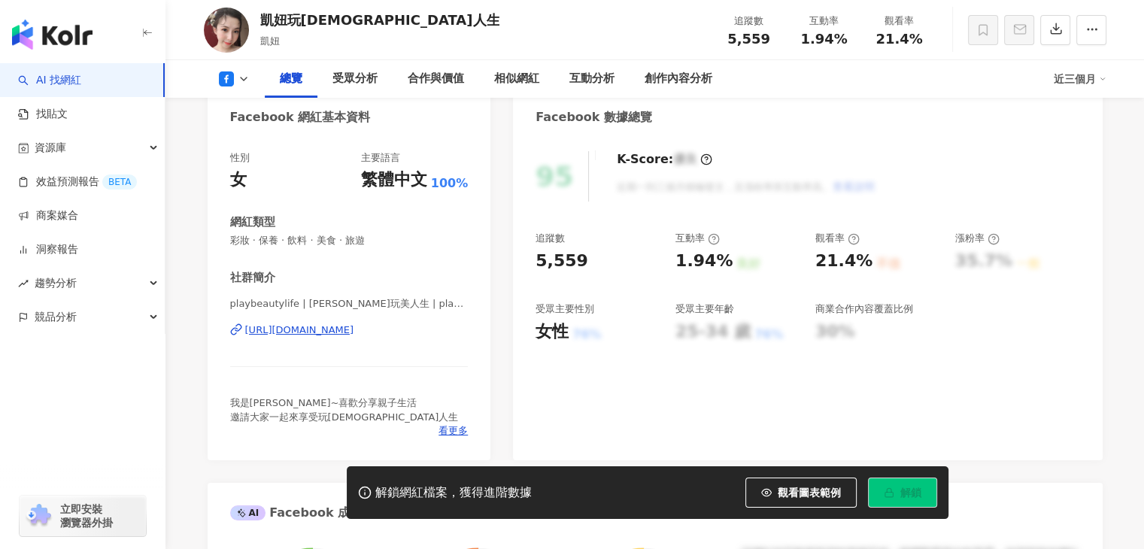
click at [354, 336] on div "[URL][DOMAIN_NAME]" at bounding box center [299, 330] width 109 height 14
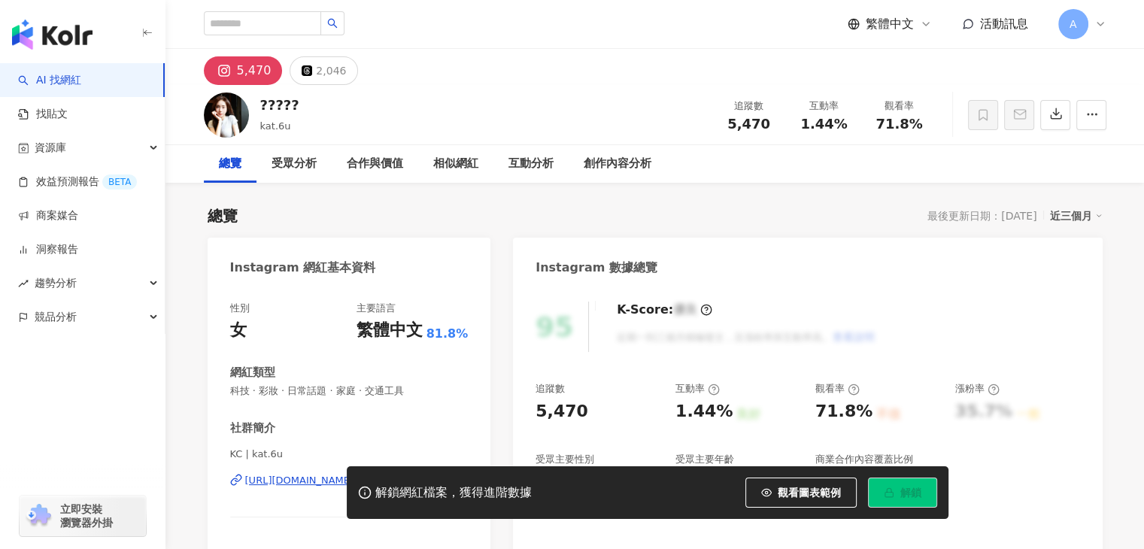
scroll to position [75, 0]
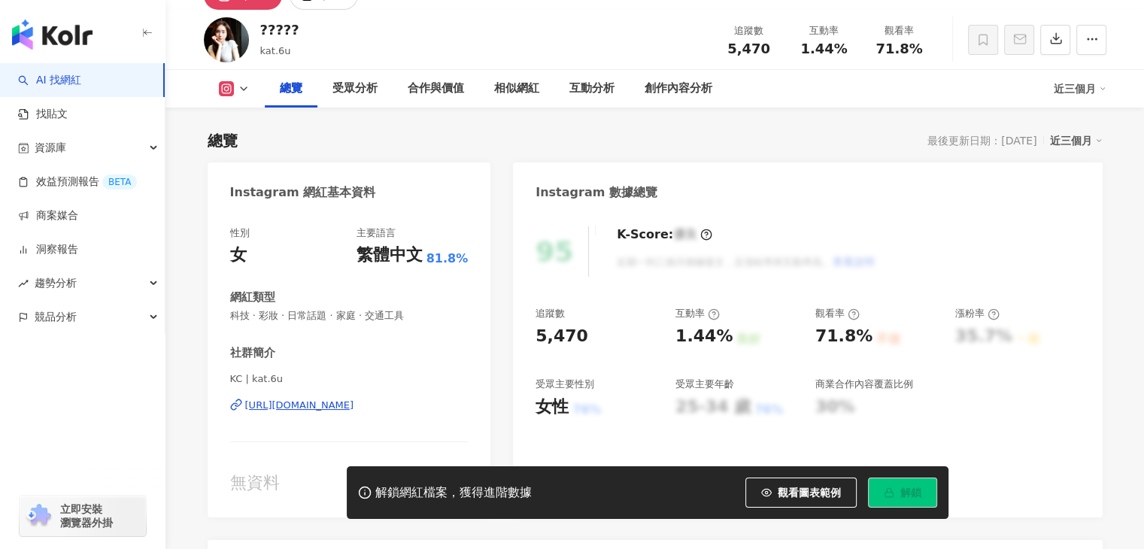
click at [334, 411] on div "[URL][DOMAIN_NAME]" at bounding box center [299, 406] width 109 height 14
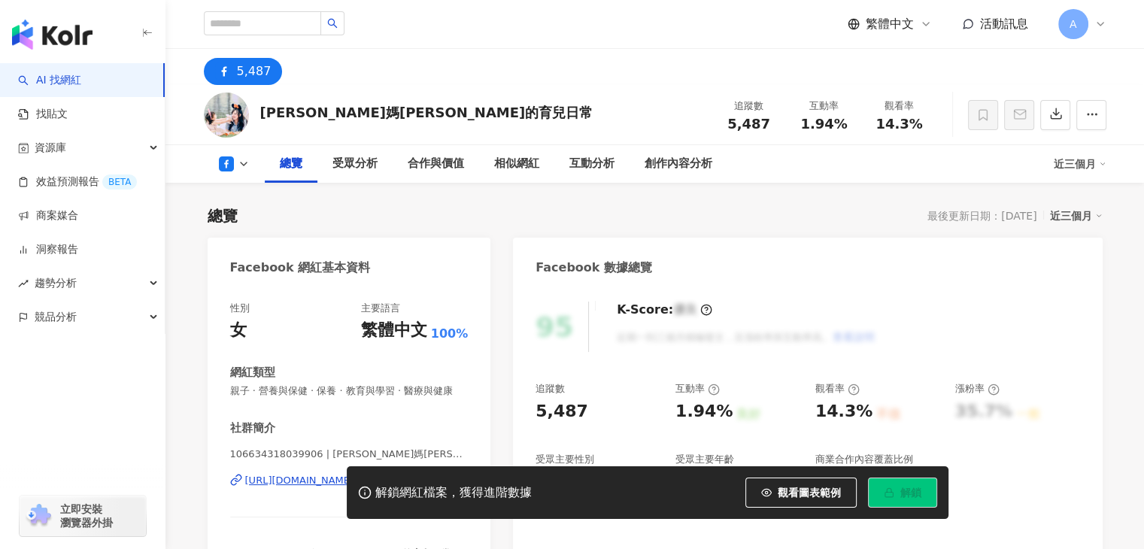
scroll to position [150, 0]
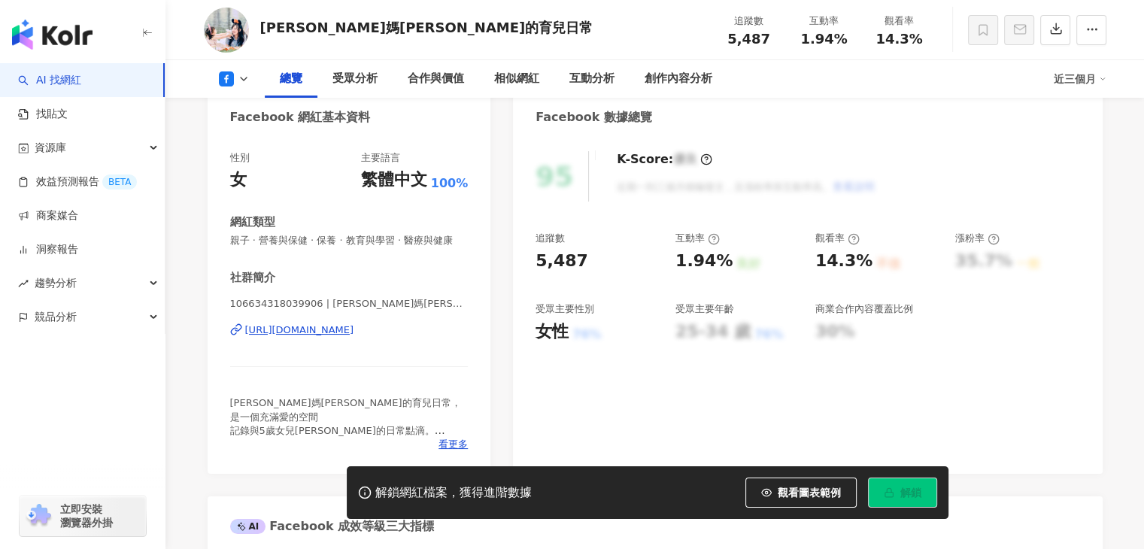
click at [354, 337] on div "[URL][DOMAIN_NAME]" at bounding box center [299, 330] width 109 height 14
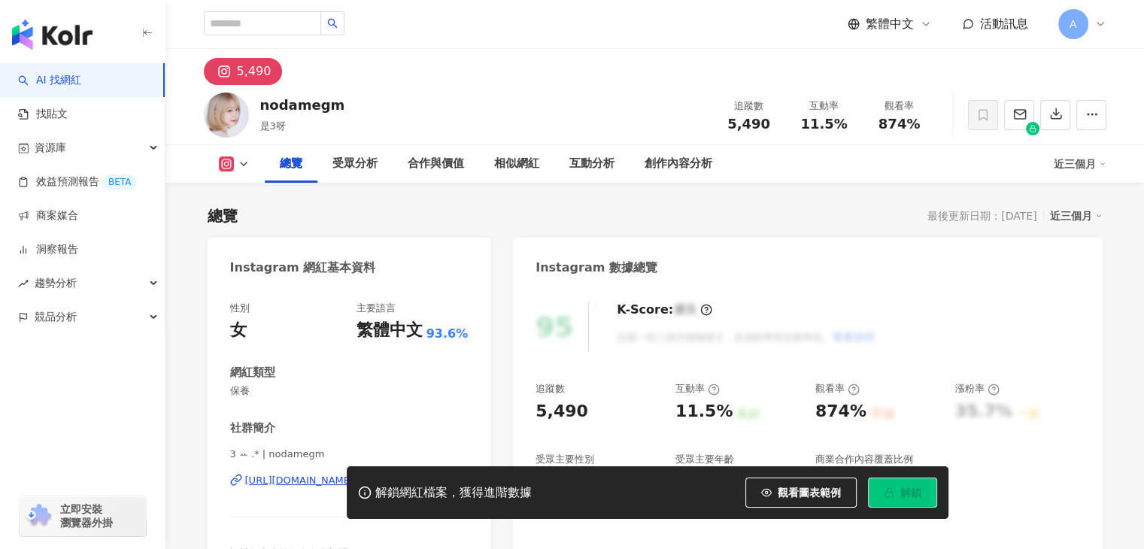
scroll to position [150, 0]
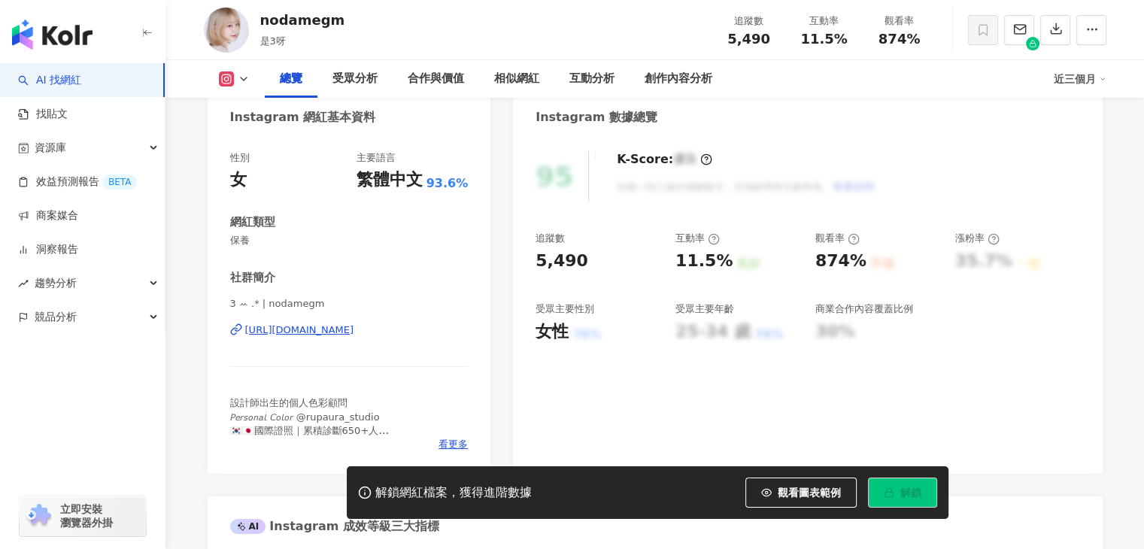
click at [432, 439] on div "看更多" at bounding box center [349, 445] width 238 height 14
click at [437, 439] on div "看更多" at bounding box center [349, 445] width 238 height 14
click at [449, 443] on span "看更多" at bounding box center [452, 445] width 29 height 14
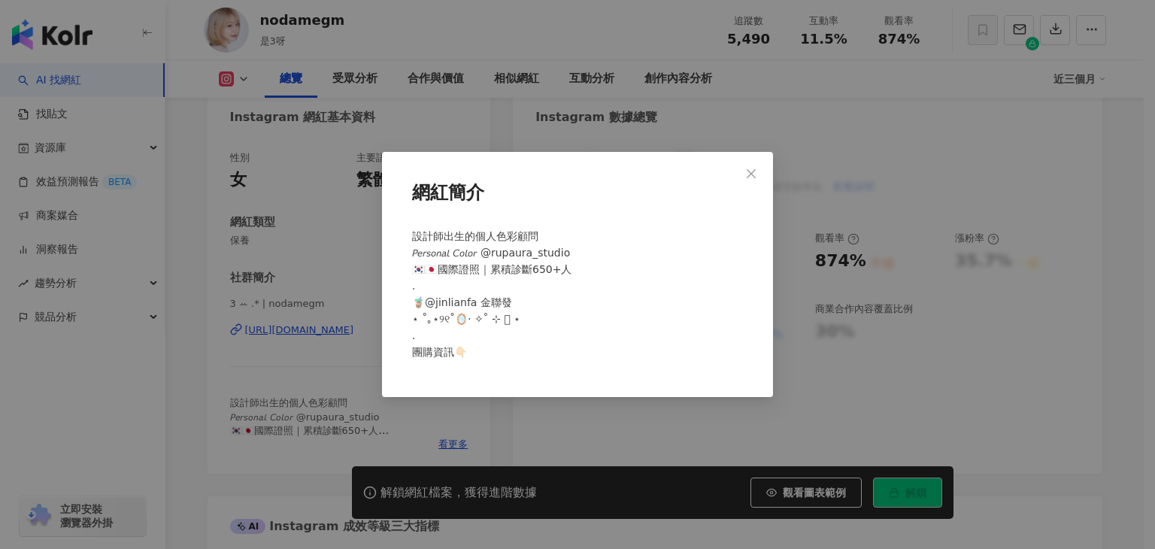
click at [319, 83] on div "網紅簡介 設計師出生的個人色彩顧問 𝘗𝘦𝘳𝘴𝘰𝘯𝘢𝘭 𝘊𝘰𝘭𝘰𝘳 @rupaura_studio 🇰🇷🇯🇵國際證照｜累積診斷650+人 . 🧋@jinlian…" at bounding box center [577, 274] width 1155 height 549
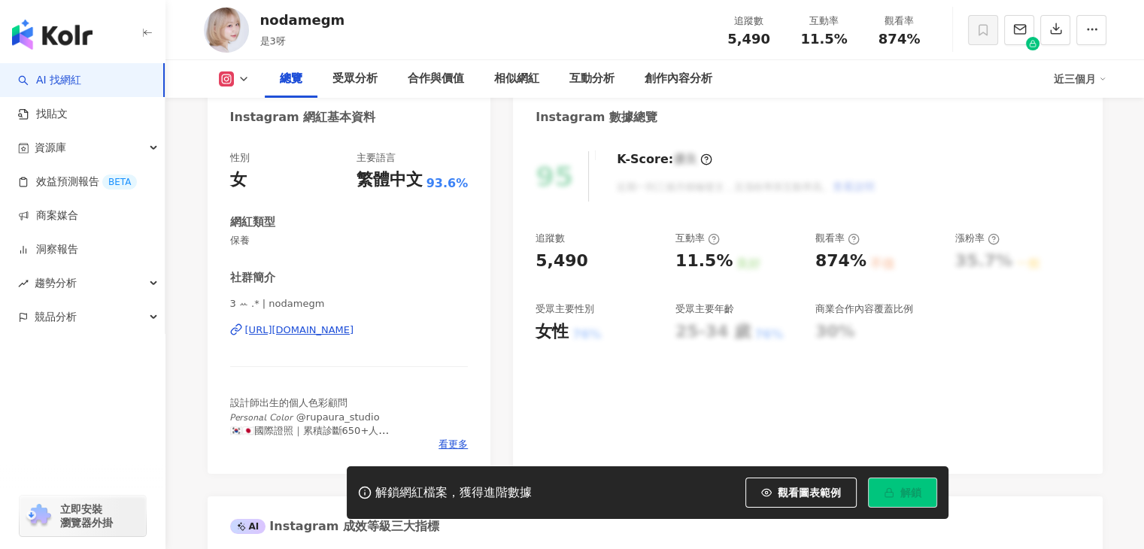
click at [314, 335] on div "https://www.instagram.com/nodamegm/" at bounding box center [299, 330] width 109 height 14
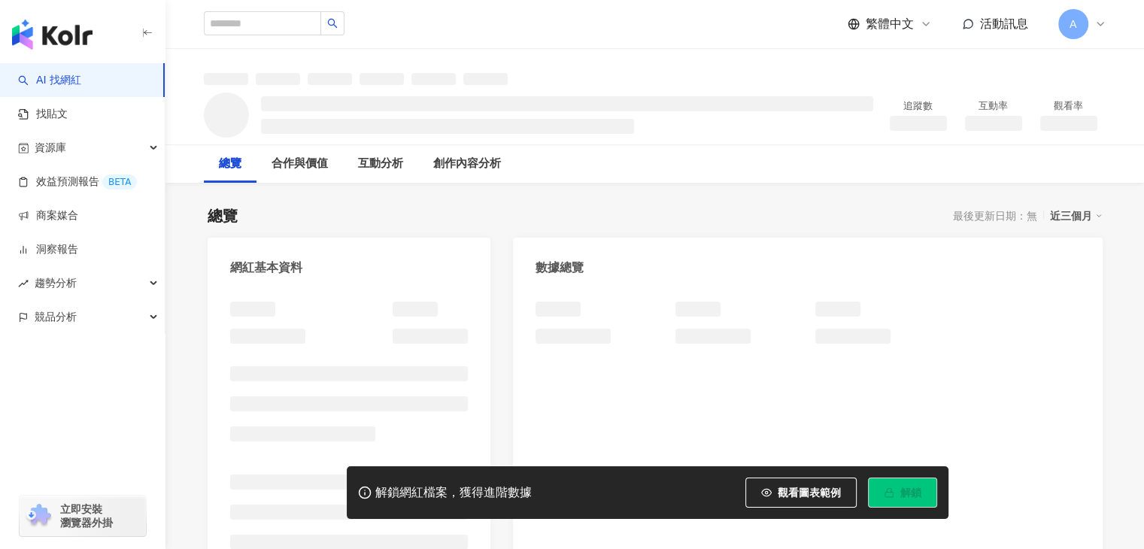
scroll to position [150, 0]
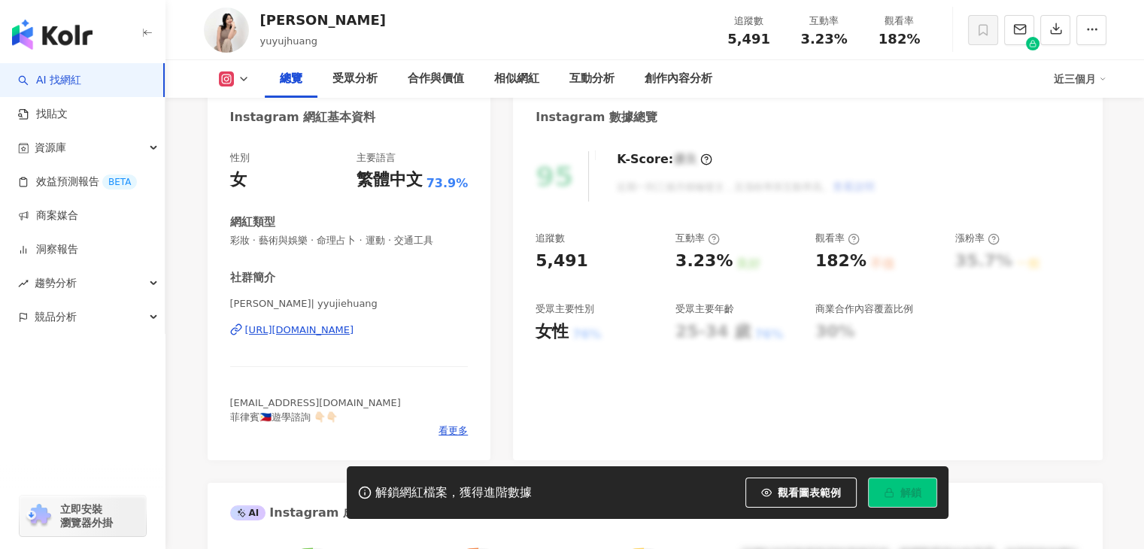
scroll to position [301, 0]
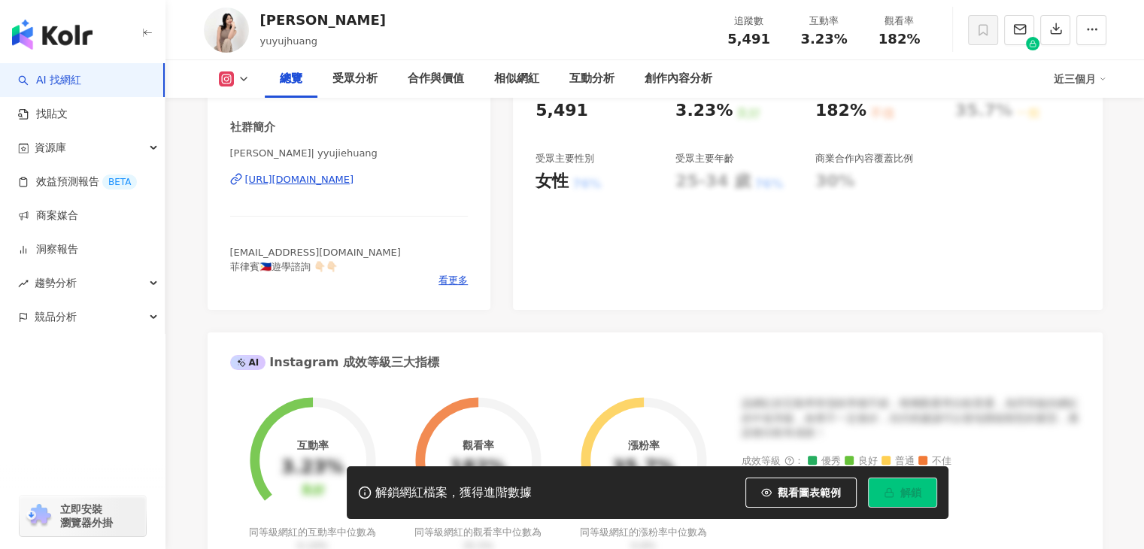
click at [354, 183] on div "[URL][DOMAIN_NAME]" at bounding box center [299, 180] width 109 height 14
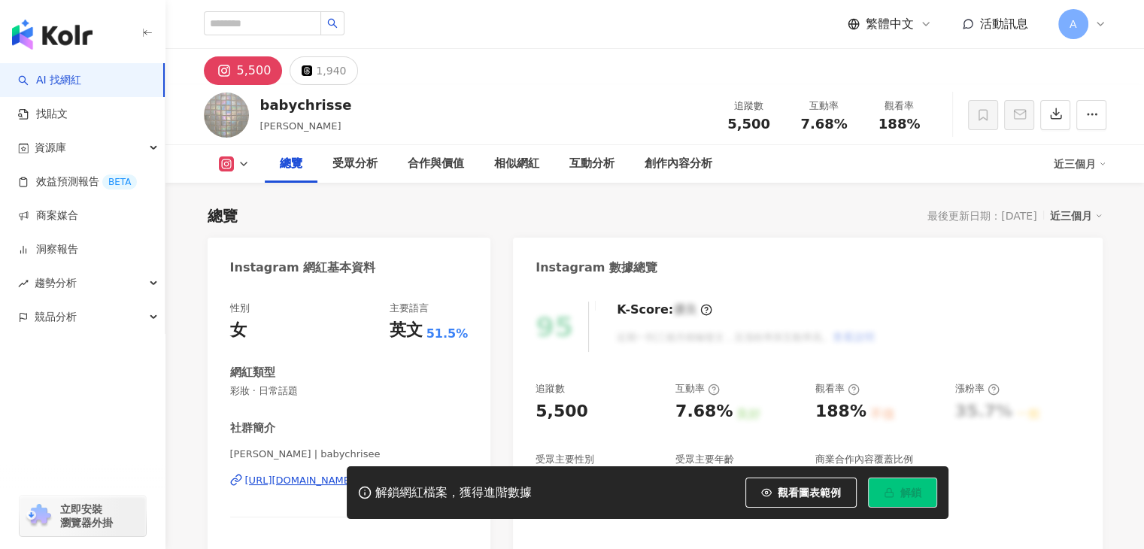
scroll to position [150, 0]
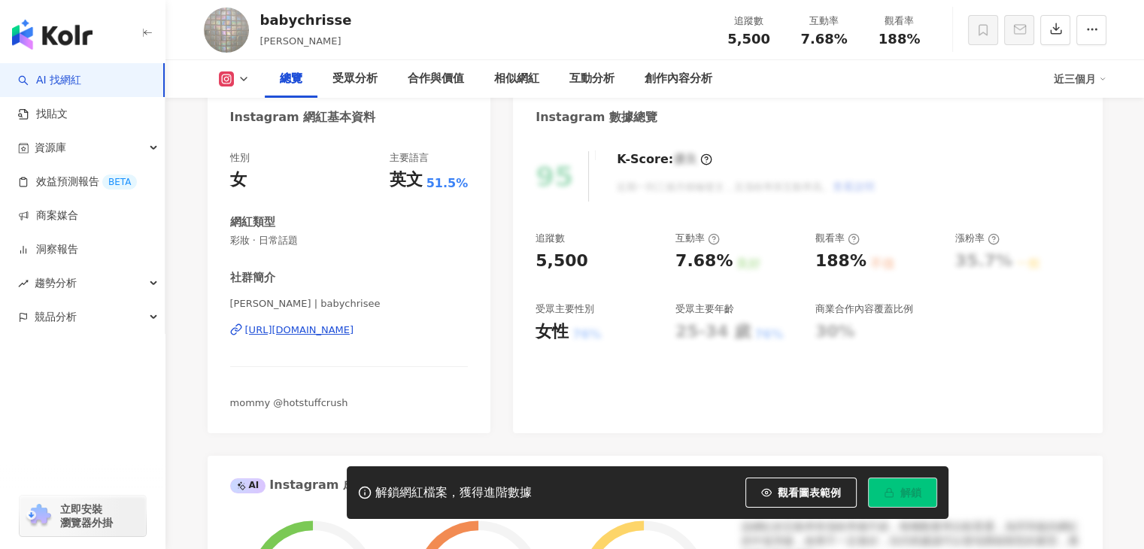
click at [441, 335] on div "https://www.instagram.com/babychrisee/" at bounding box center [349, 330] width 238 height 14
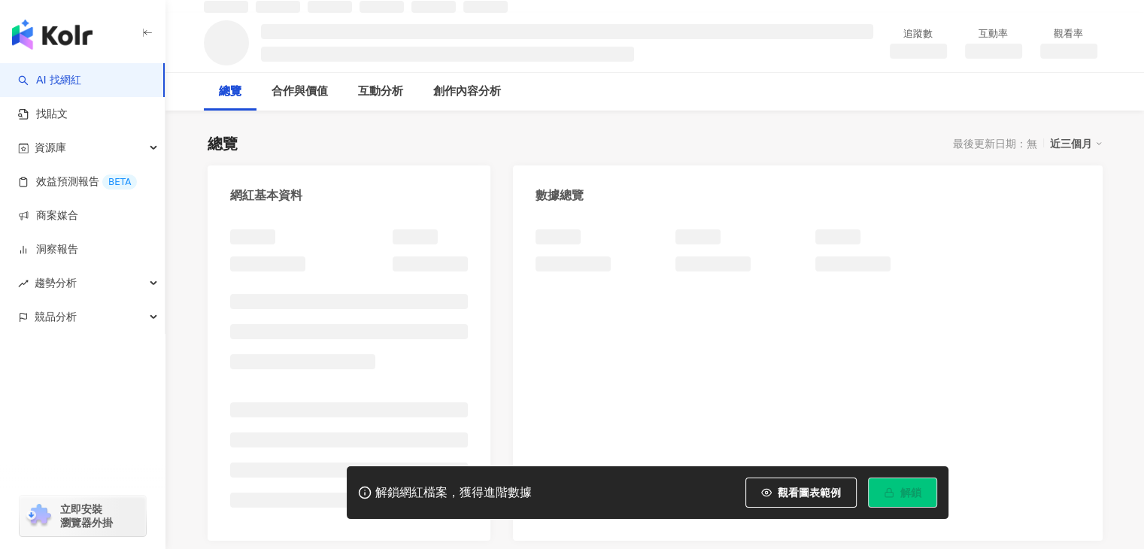
scroll to position [150, 0]
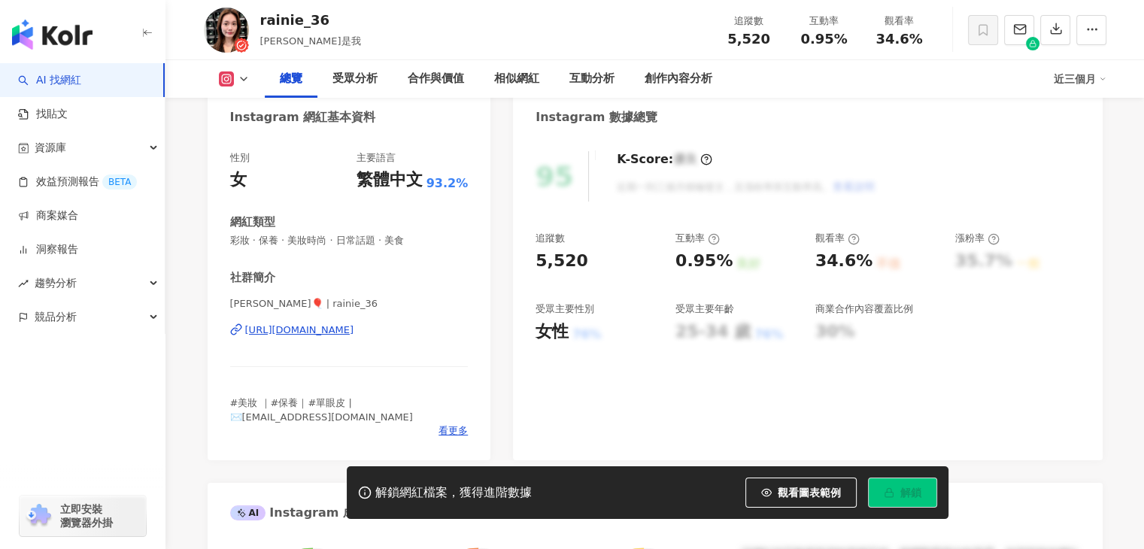
click at [353, 329] on div "[URL][DOMAIN_NAME]" at bounding box center [299, 330] width 109 height 14
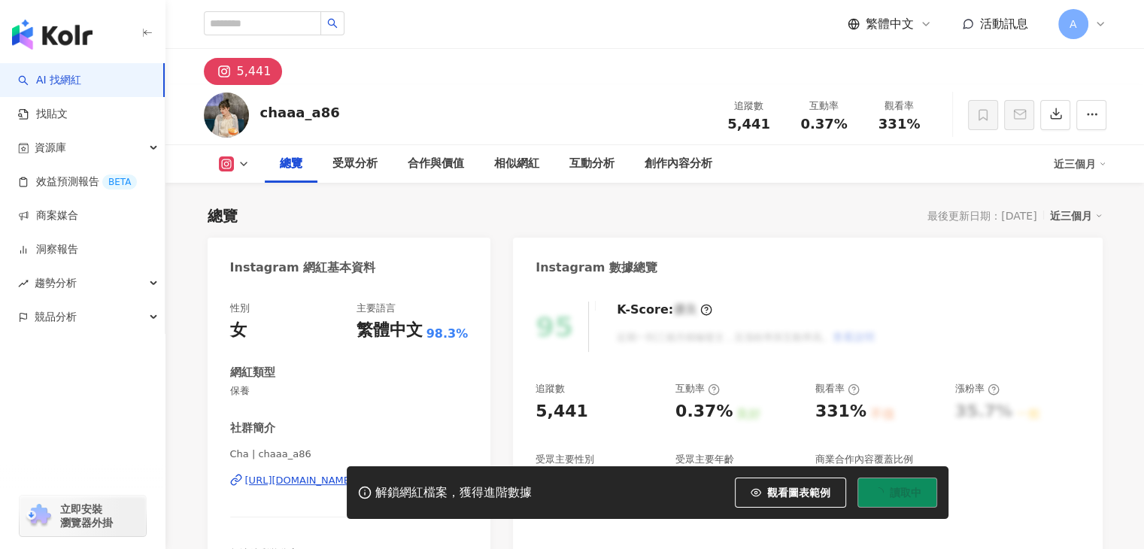
scroll to position [226, 0]
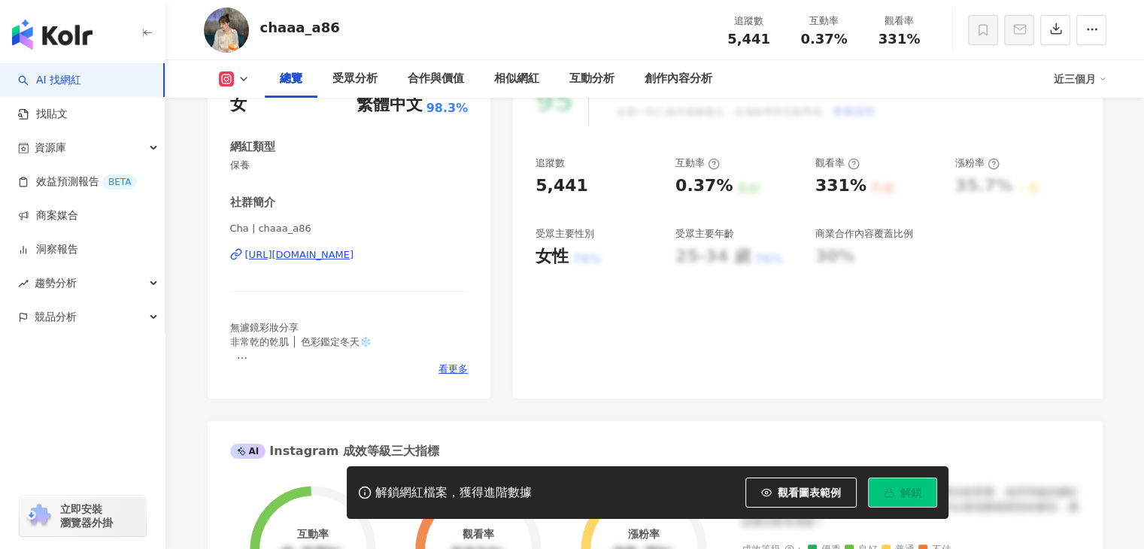
click at [354, 259] on div "[URL][DOMAIN_NAME]" at bounding box center [299, 255] width 109 height 14
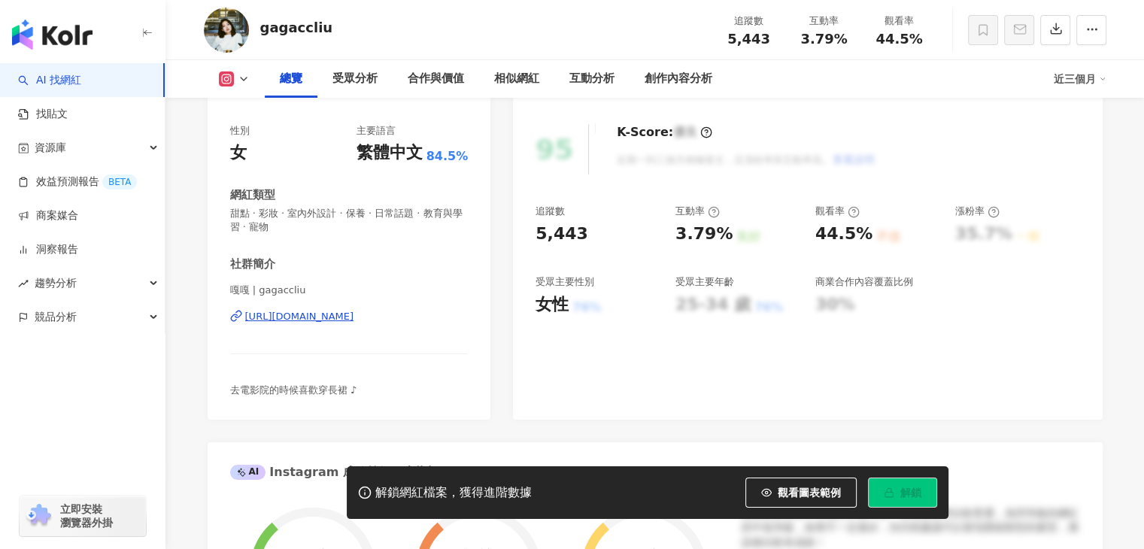
scroll to position [226, 0]
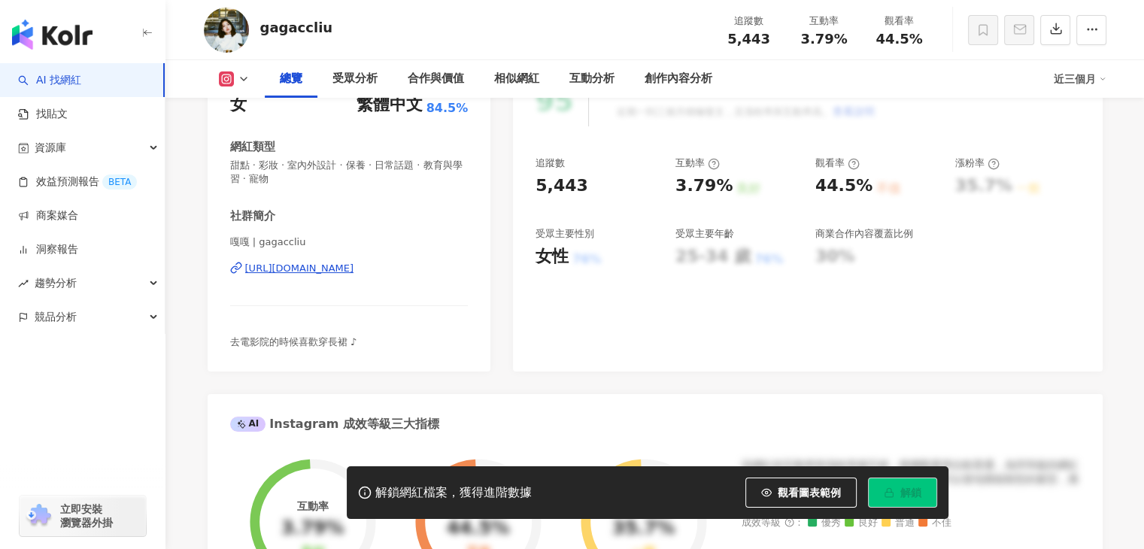
click at [345, 266] on div "https://www.instagram.com/gagaccliu/" at bounding box center [299, 269] width 109 height 14
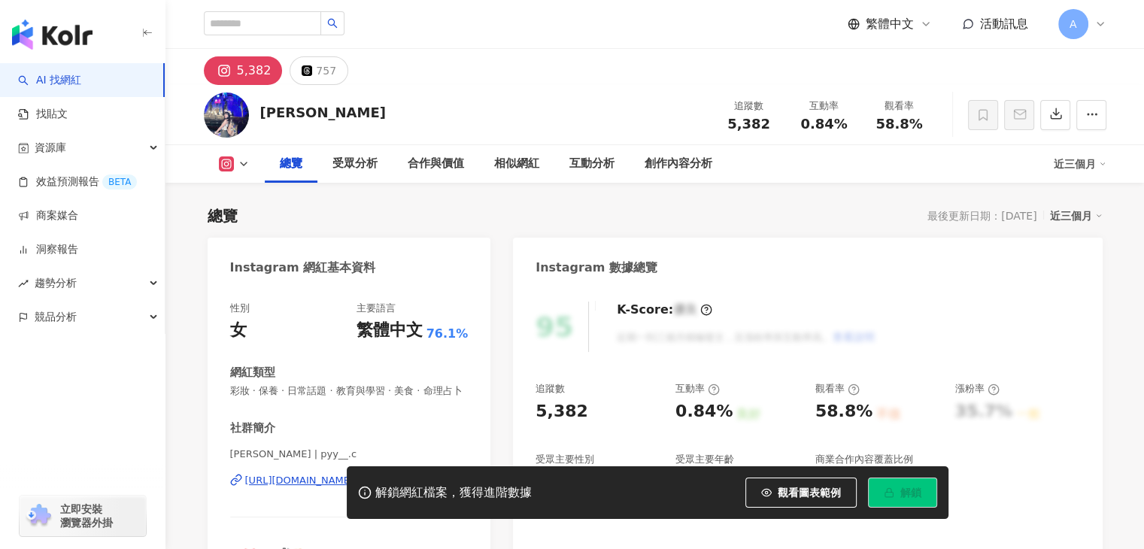
click at [354, 474] on div "[URL][DOMAIN_NAME]" at bounding box center [299, 481] width 109 height 14
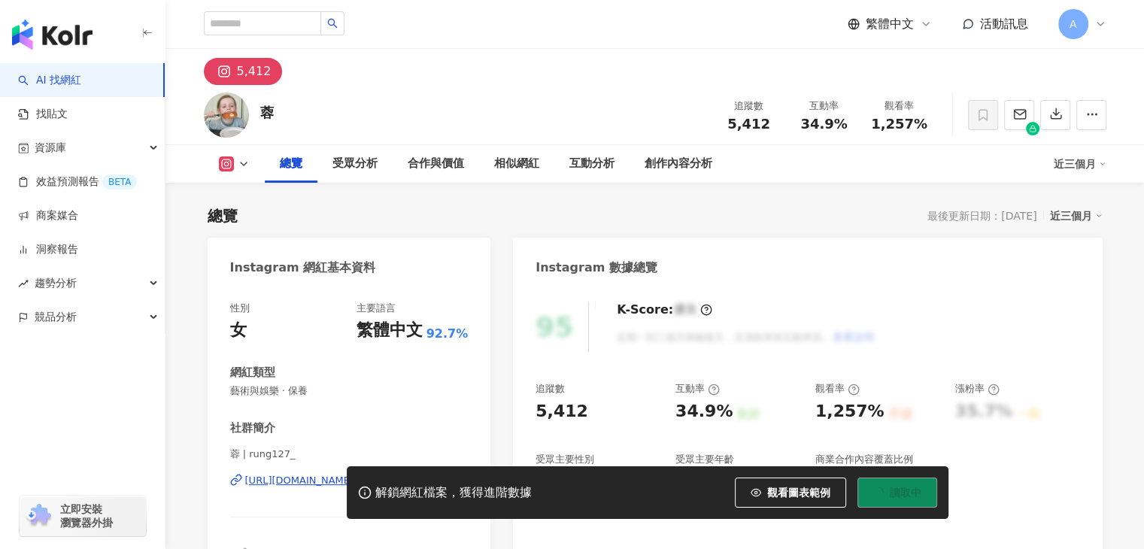
scroll to position [226, 0]
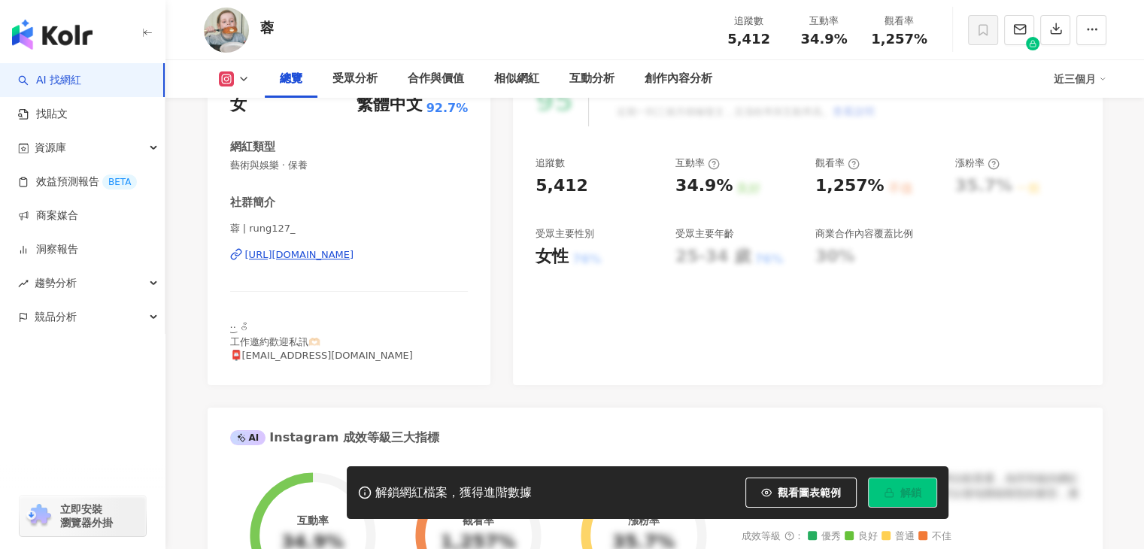
click at [380, 266] on div "蓉 | rung127_ https://www.instagram.com/rung127_/" at bounding box center [349, 266] width 238 height 88
click at [354, 259] on div "https://www.instagram.com/rung127_/" at bounding box center [299, 255] width 109 height 14
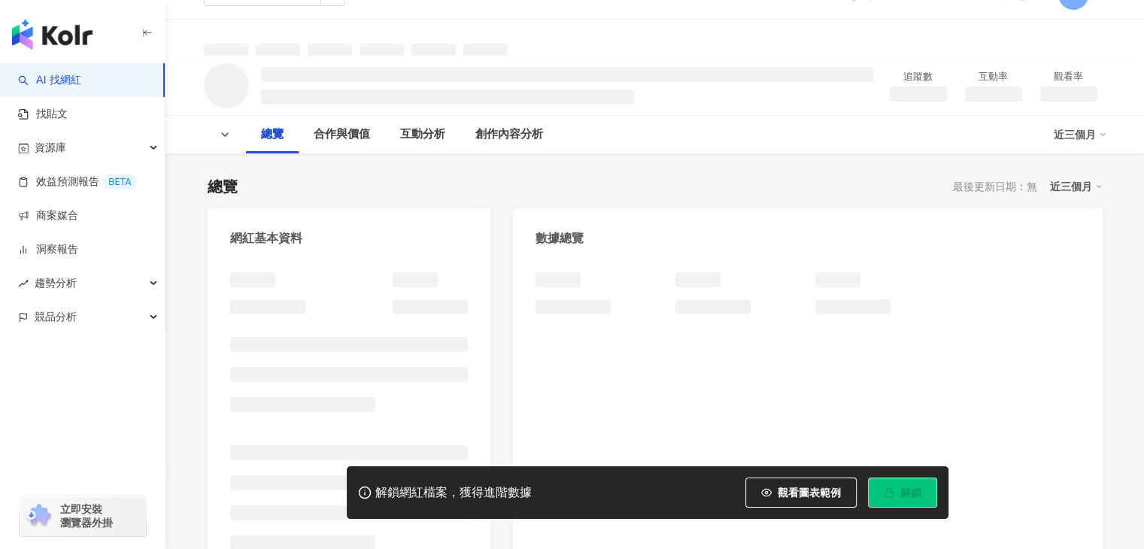
scroll to position [150, 0]
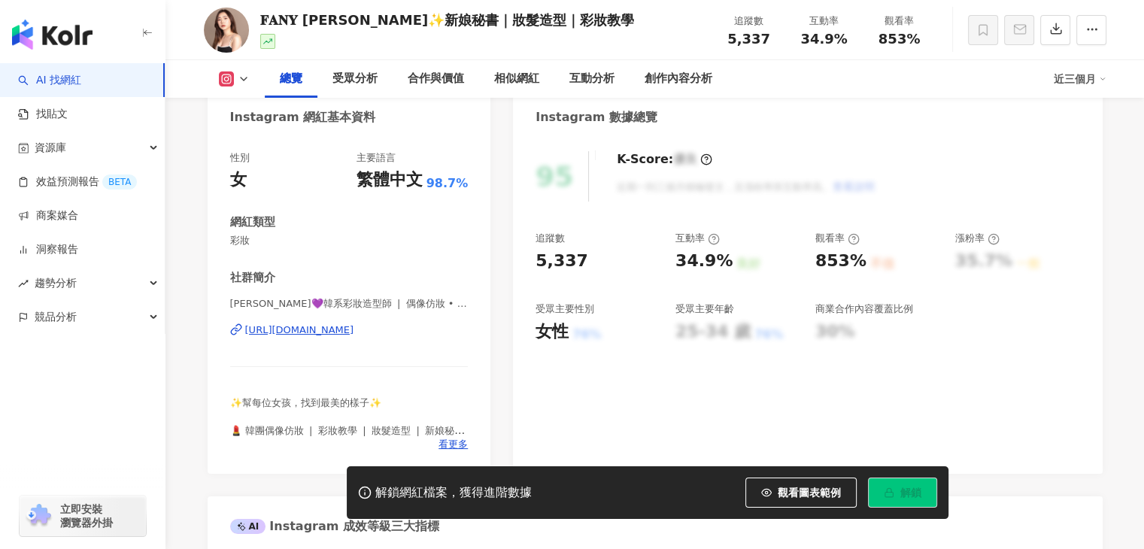
scroll to position [301, 0]
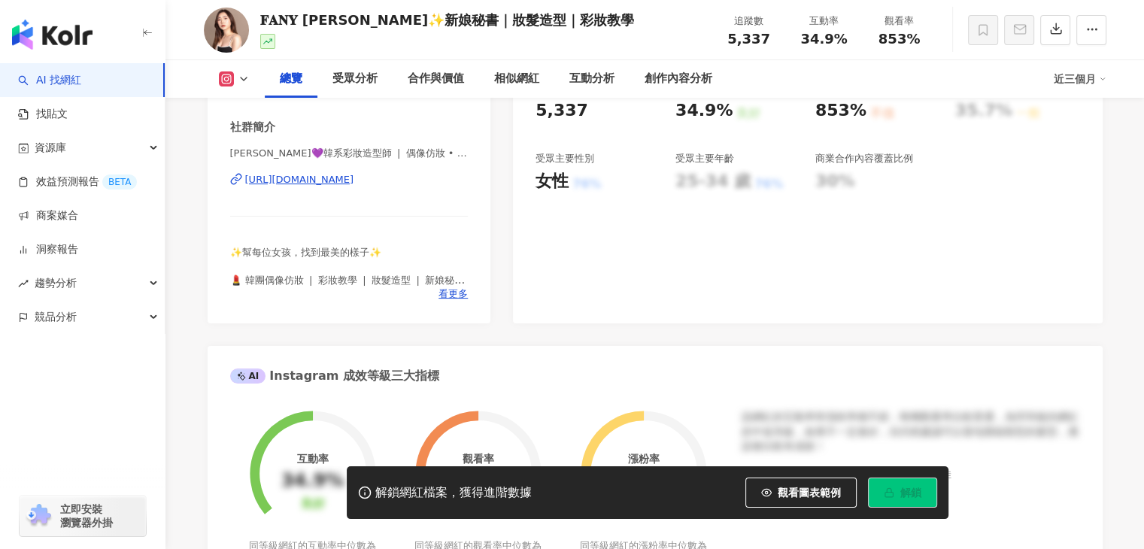
click at [354, 179] on div "[URL][DOMAIN_NAME]" at bounding box center [299, 180] width 109 height 14
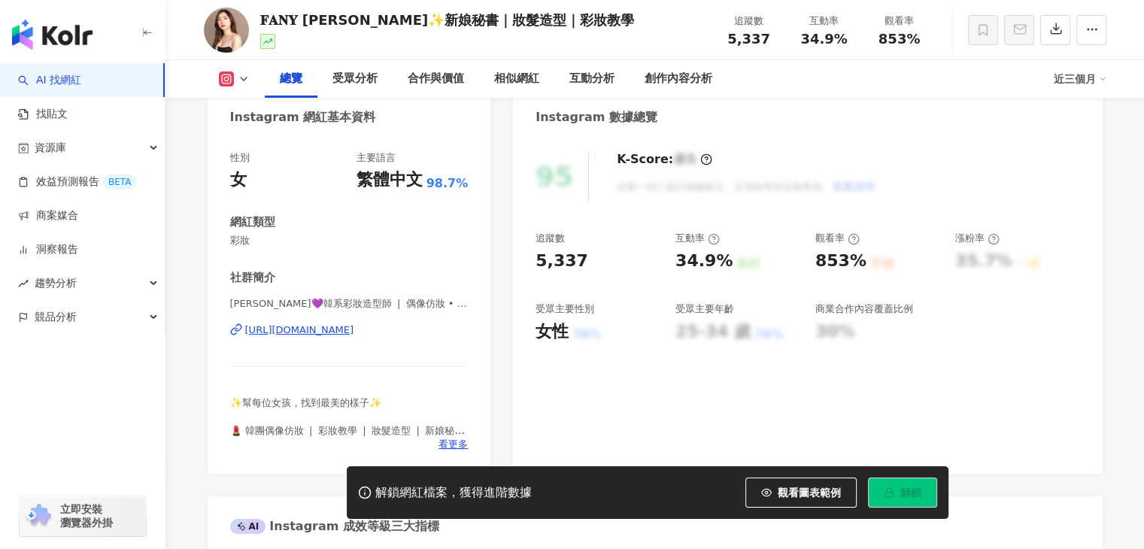
scroll to position [0, 0]
